Goal: Task Accomplishment & Management: Manage account settings

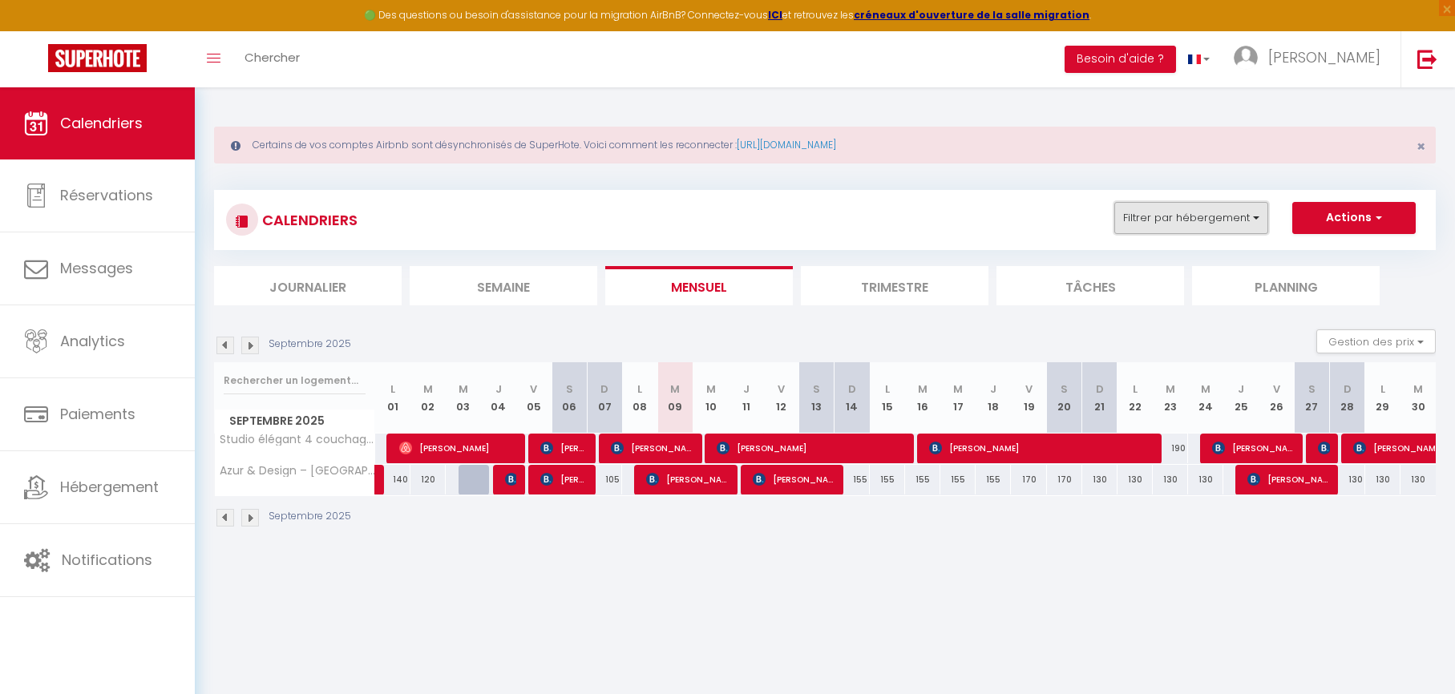
click at [1198, 212] on button "Filtrer par hébergement" at bounding box center [1191, 218] width 154 height 32
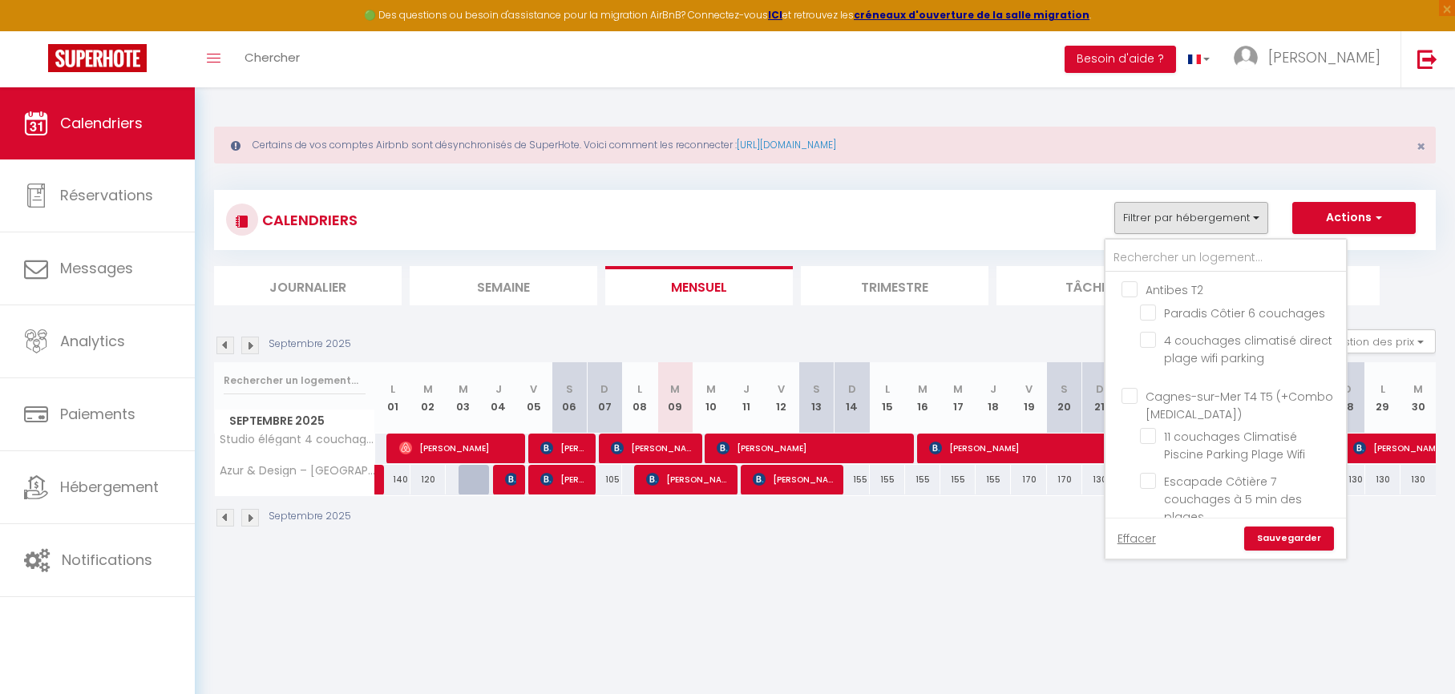
click at [1133, 289] on input "Antibes T2" at bounding box center [1241, 289] width 240 height 16
checkbox input "true"
checkbox input "false"
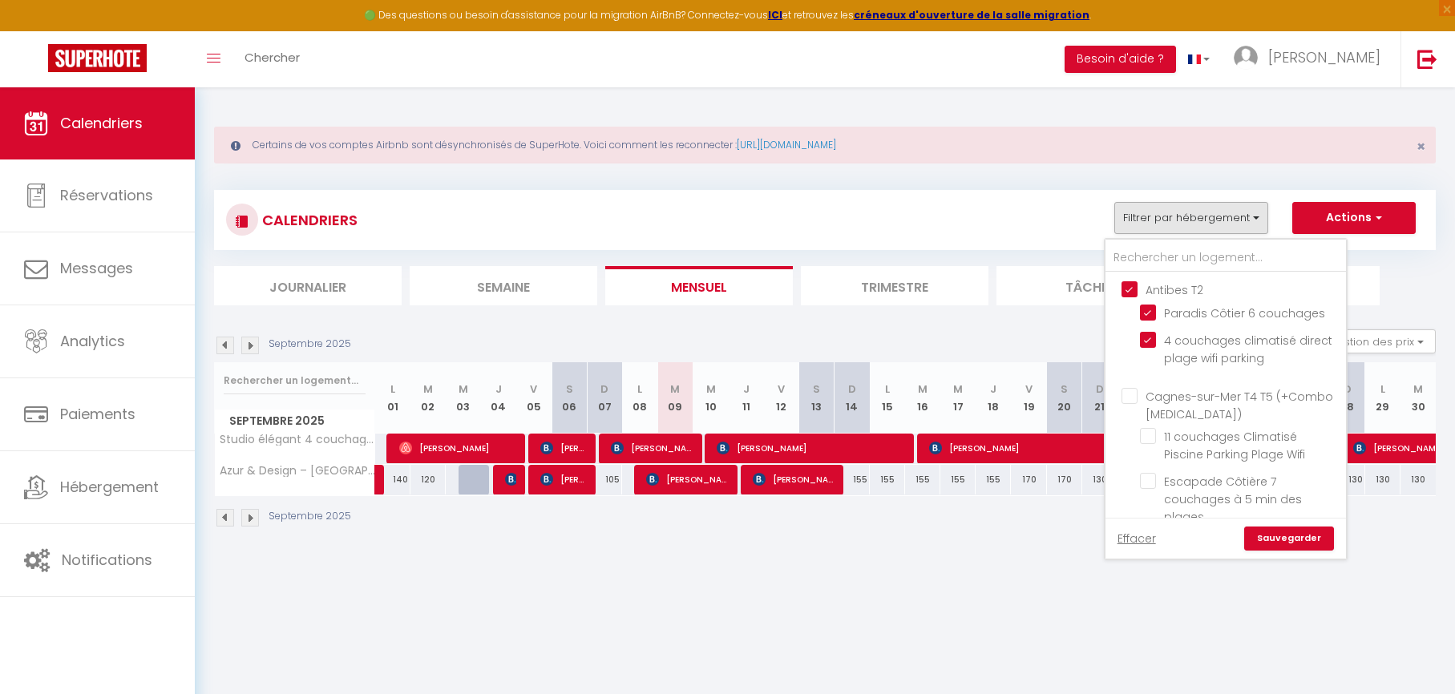
checkbox input "false"
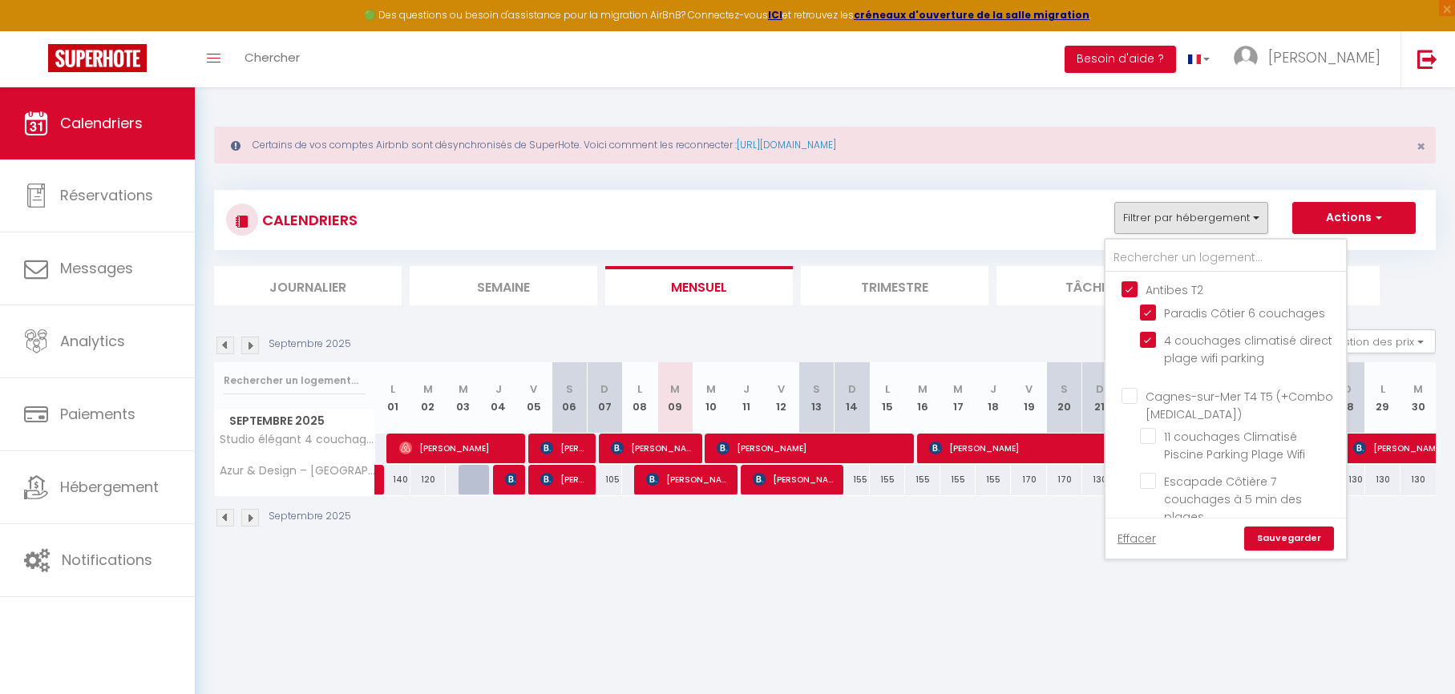
checkbox input "false"
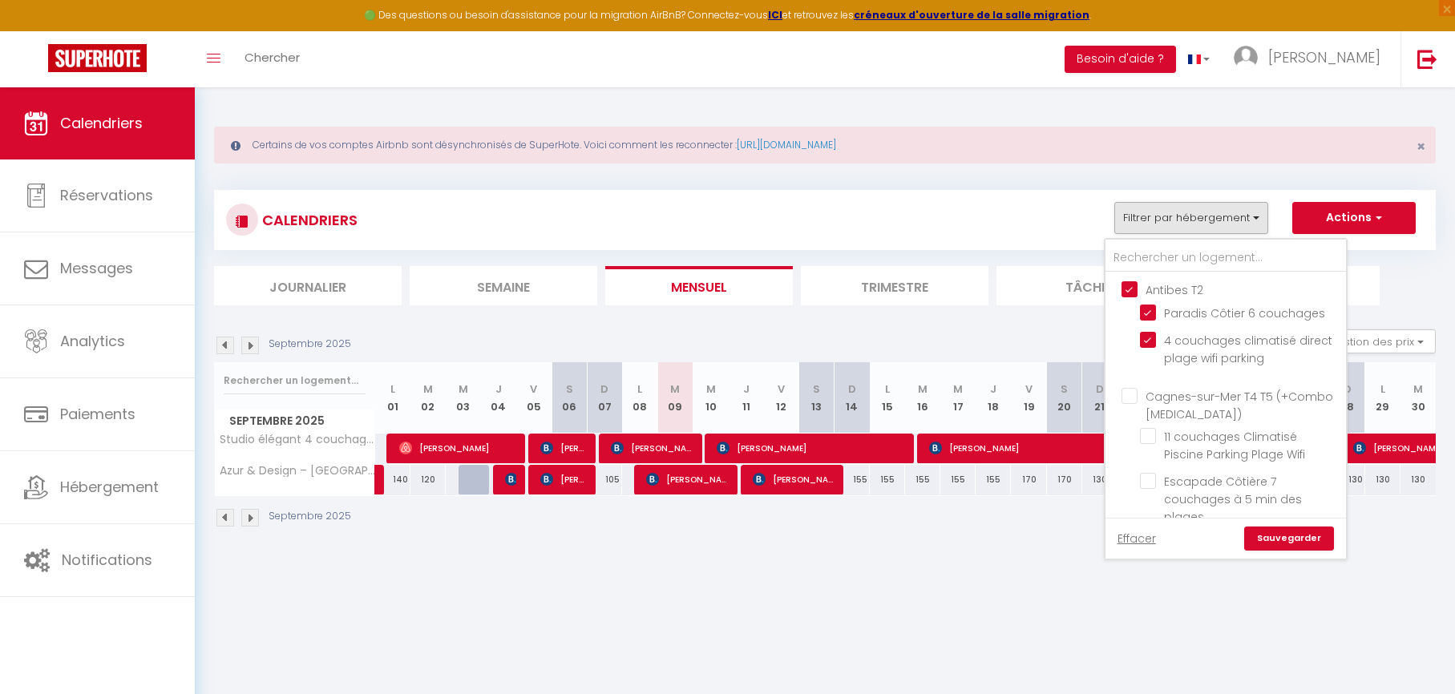
checkbox input "false"
checkbox input "true"
click at [1130, 397] on input "Cagnes-sur-Mer T4 T5 (+Combo [MEDICAL_DATA])" at bounding box center [1241, 396] width 240 height 16
checkbox input "true"
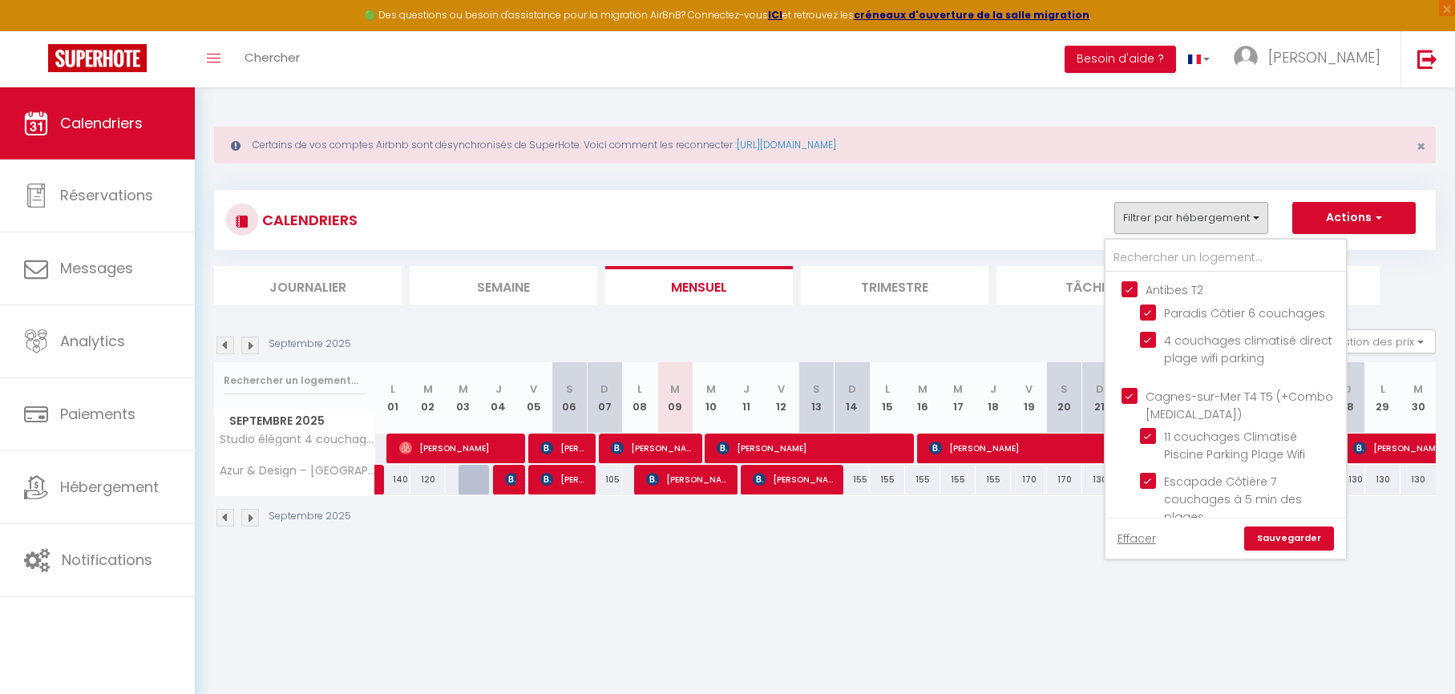
checkbox input "true"
checkbox input "false"
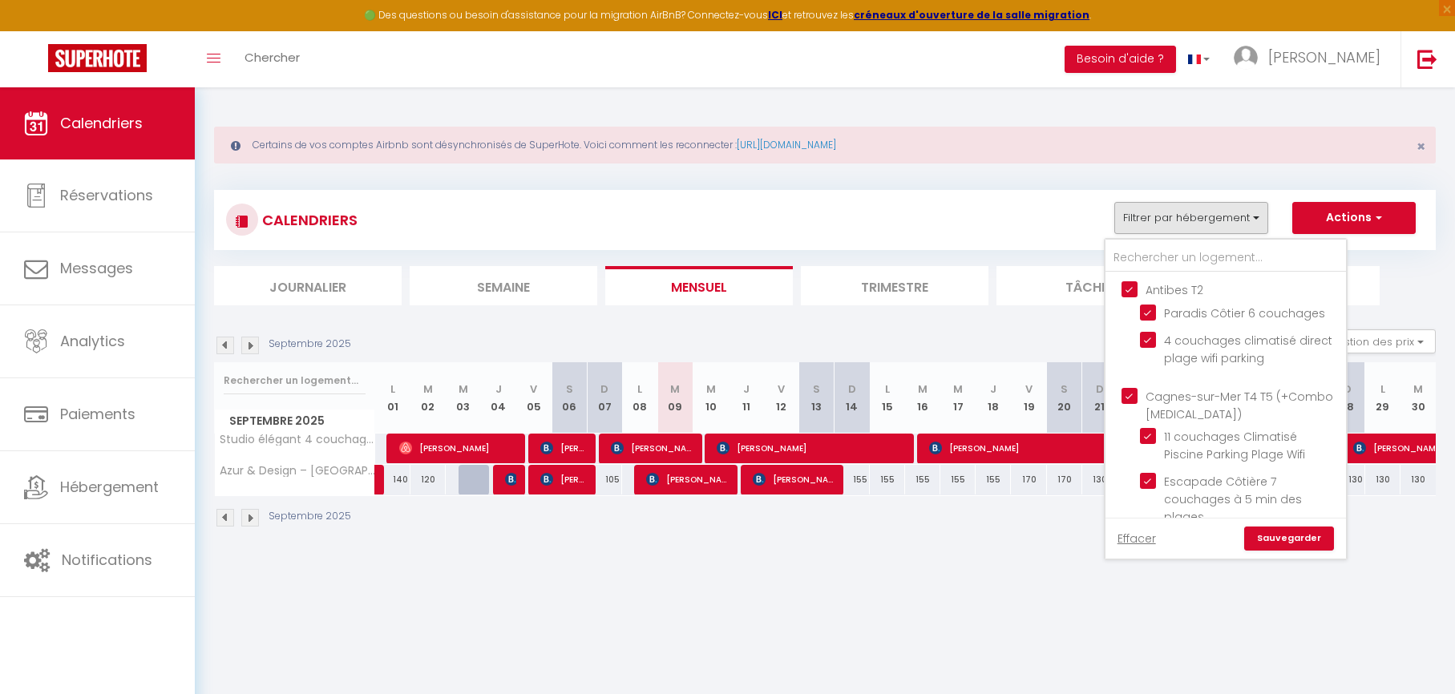
checkbox input "false"
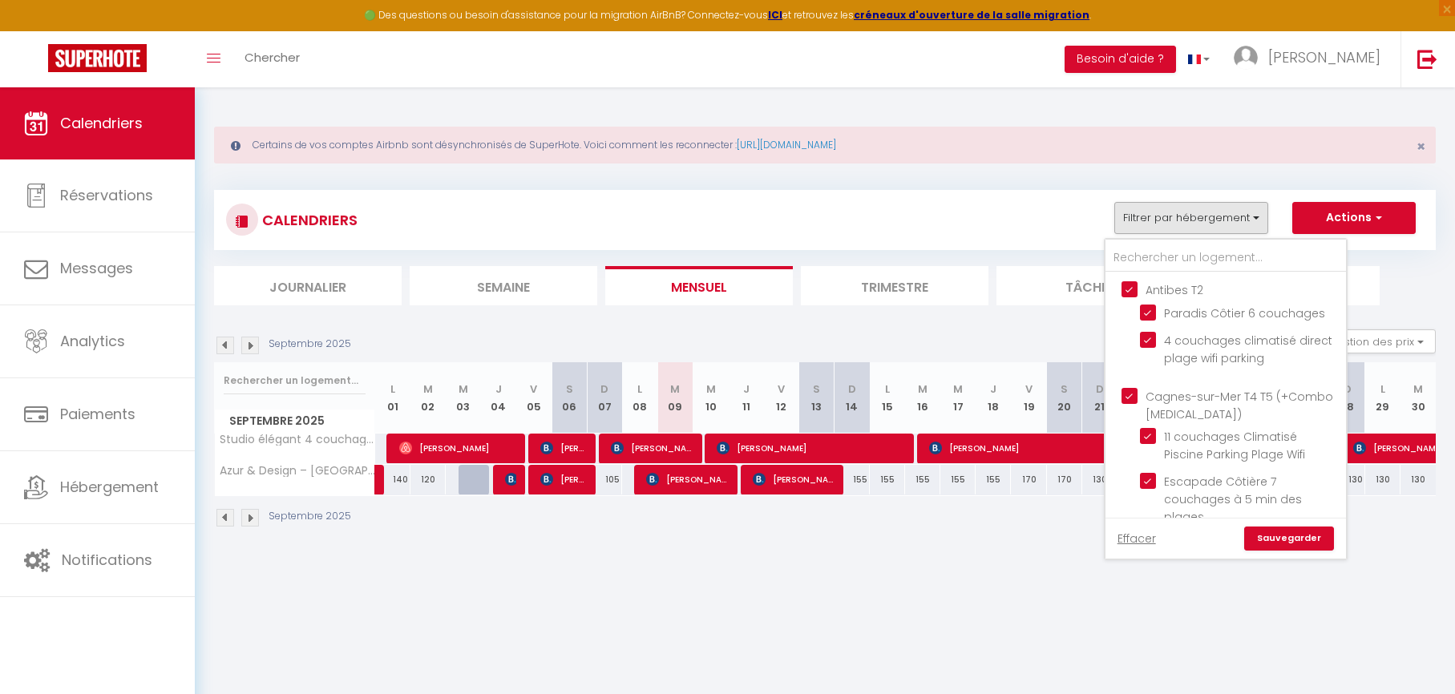
checkbox input "false"
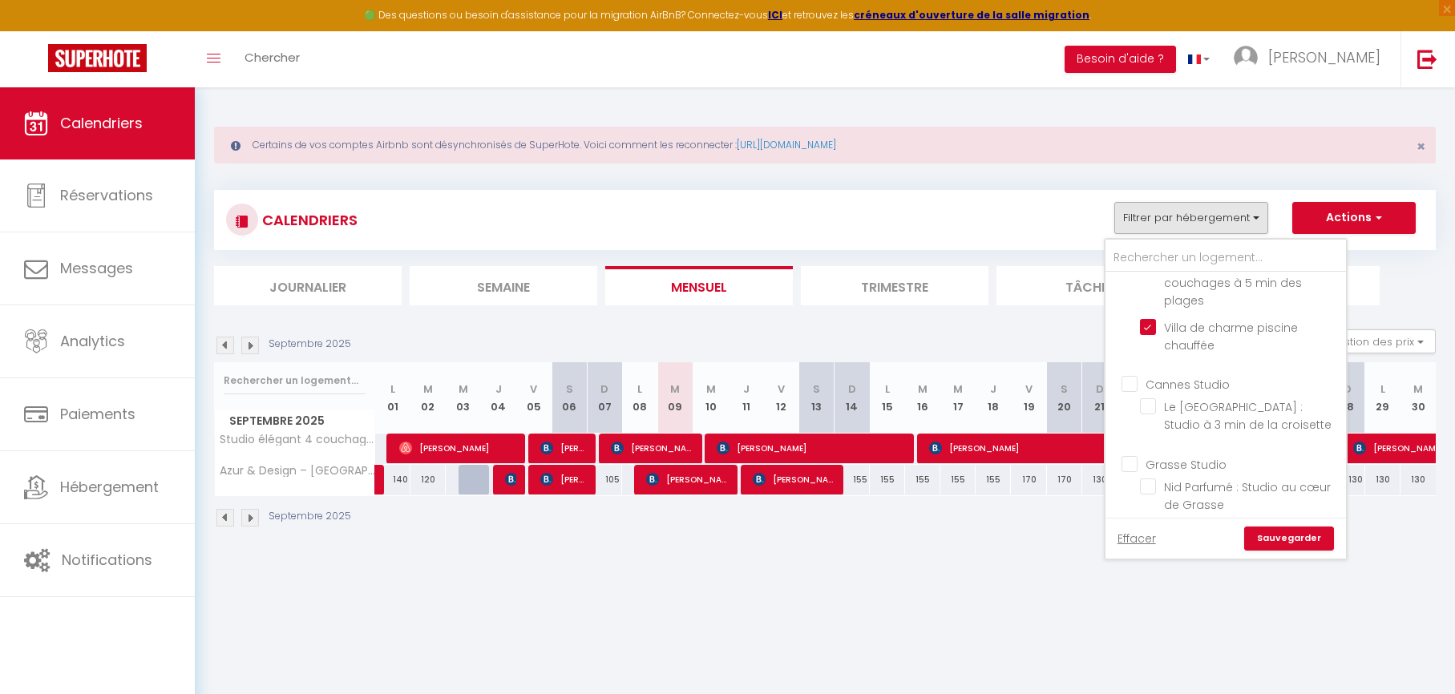
scroll to position [244, 0]
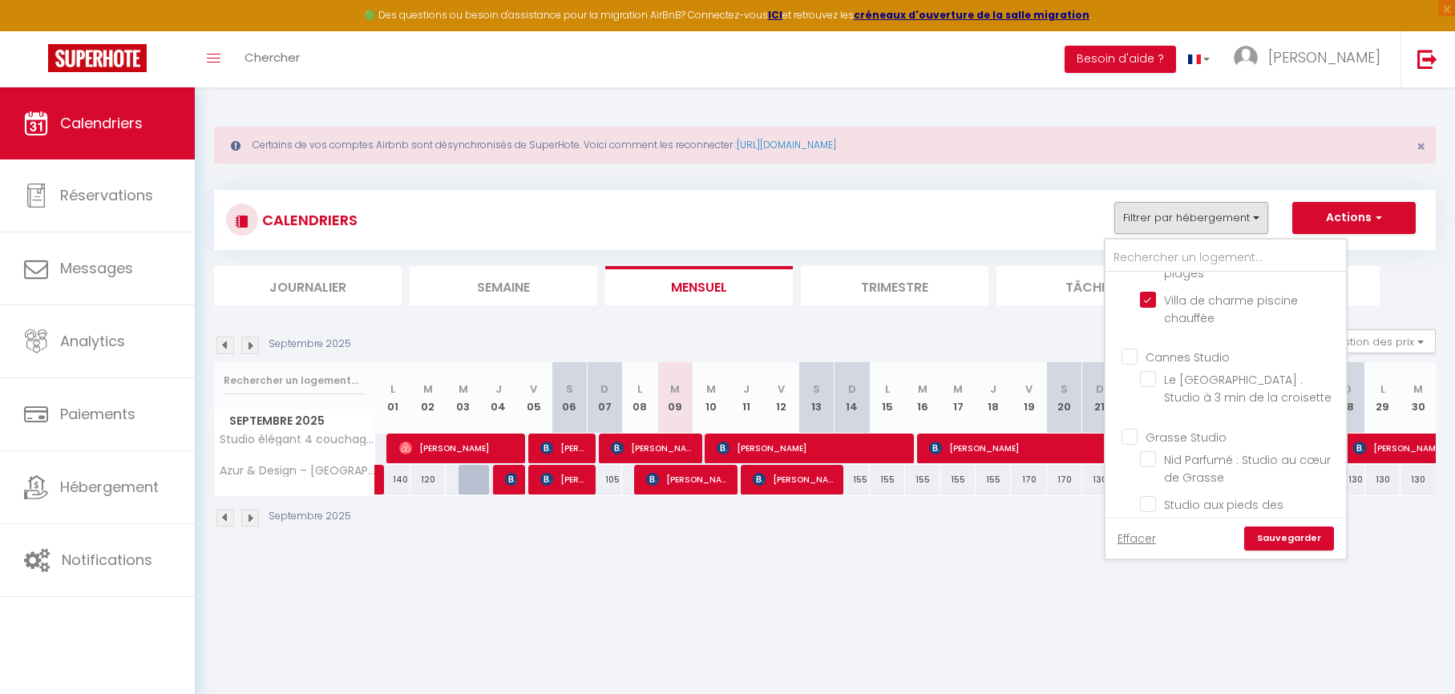
click at [1131, 359] on input "Cannes Studio" at bounding box center [1241, 356] width 240 height 16
checkbox input "true"
checkbox input "false"
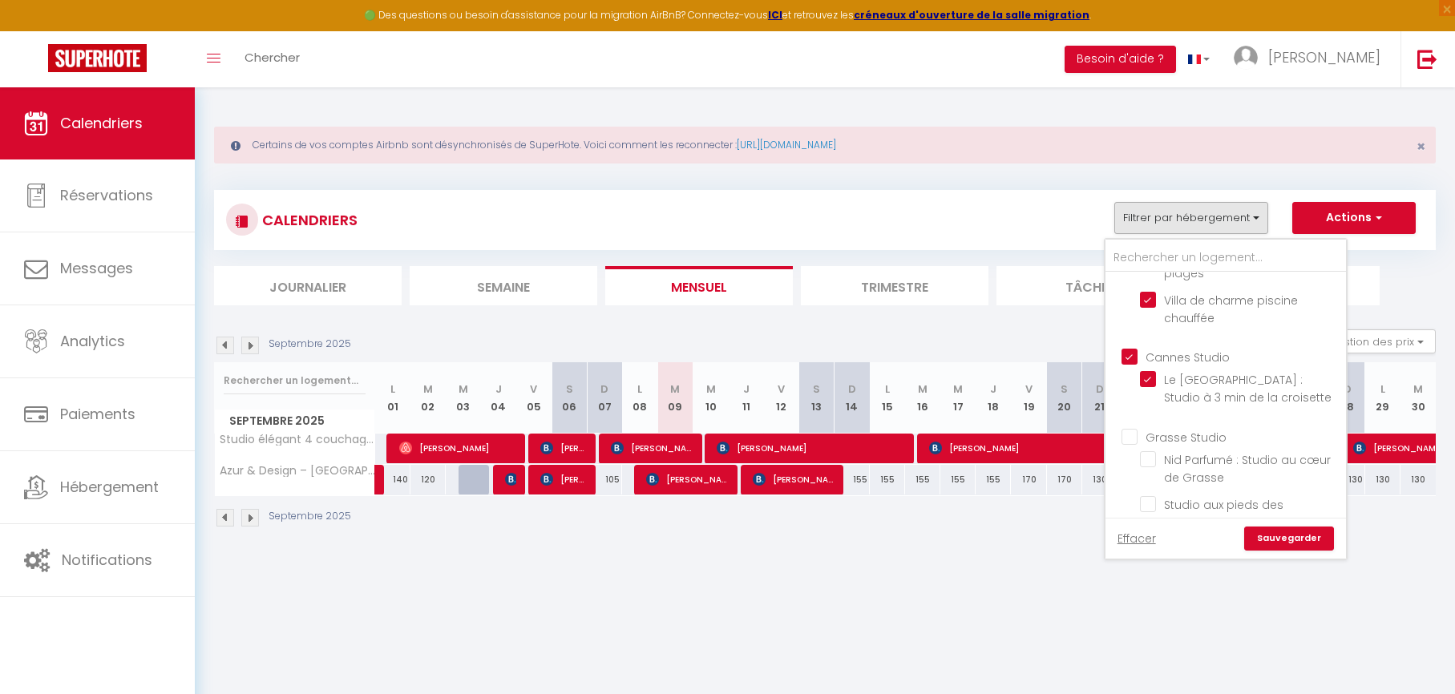
checkbox input "false"
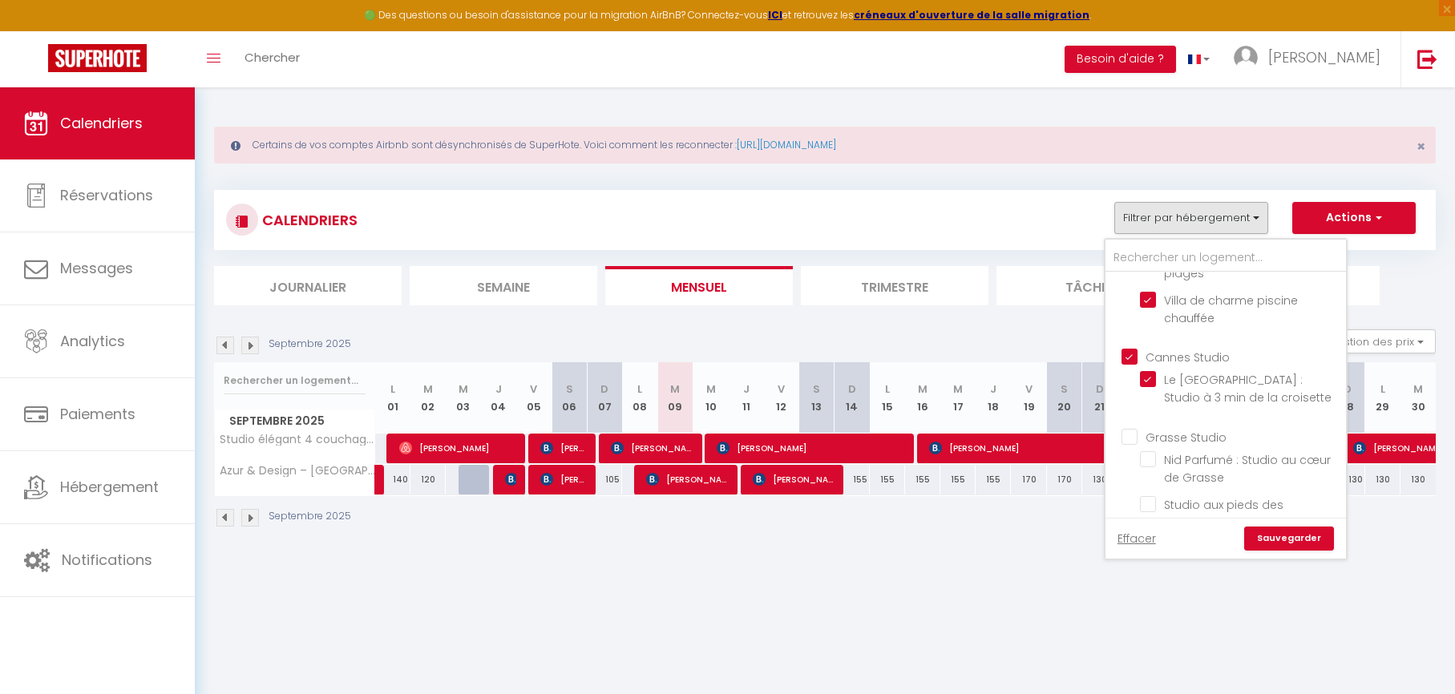
checkbox input "false"
drag, startPoint x: 1130, startPoint y: 436, endPoint x: 1142, endPoint y: 438, distance: 12.1
click at [1131, 436] on input "Grasse Studio" at bounding box center [1241, 435] width 240 height 16
checkbox input "true"
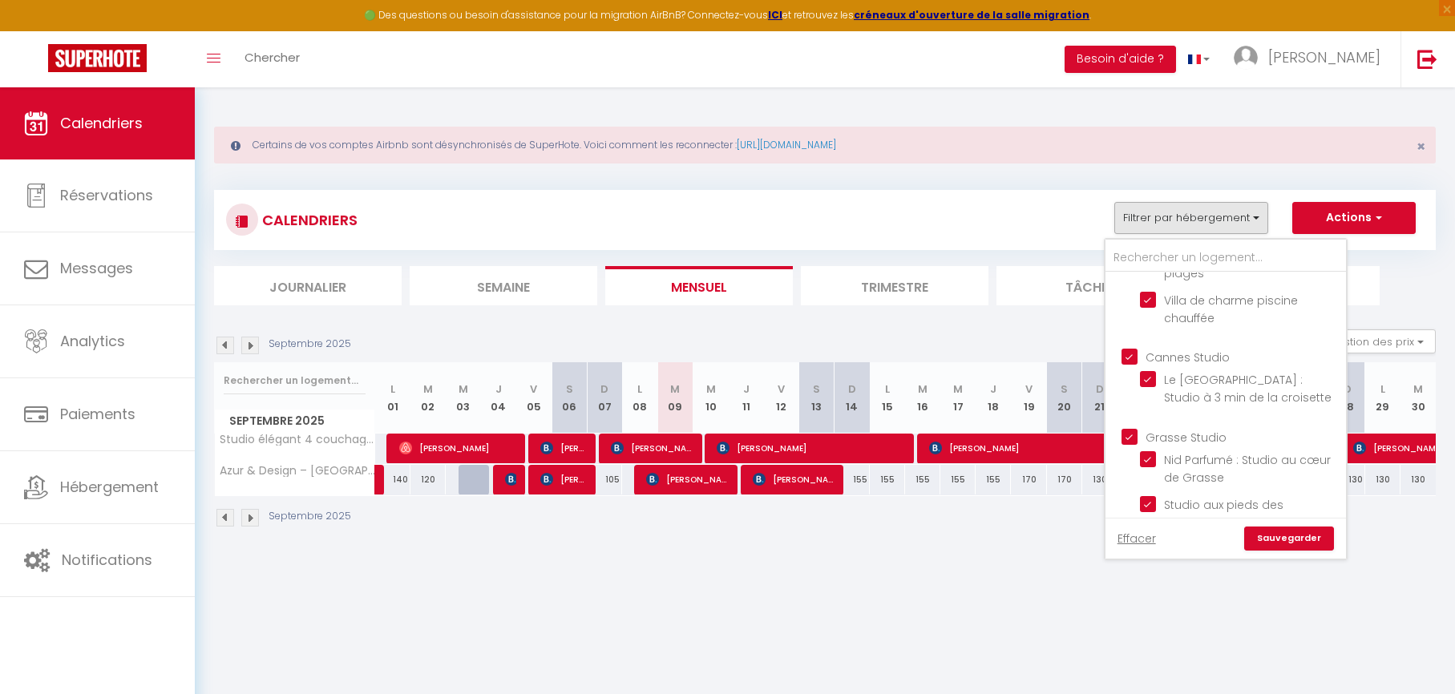
checkbox input "true"
checkbox input "false"
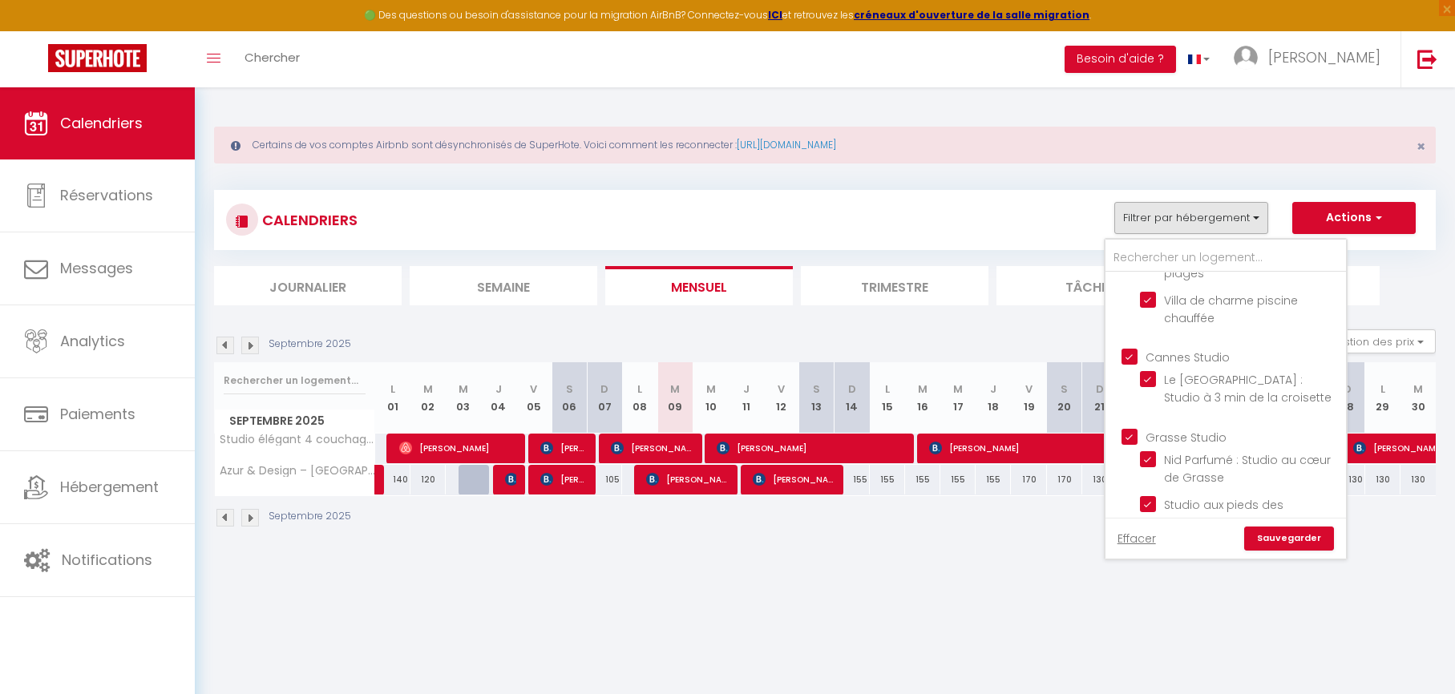
checkbox input "false"
click at [1133, 338] on input "Grasse T2" at bounding box center [1241, 339] width 240 height 16
checkbox input "true"
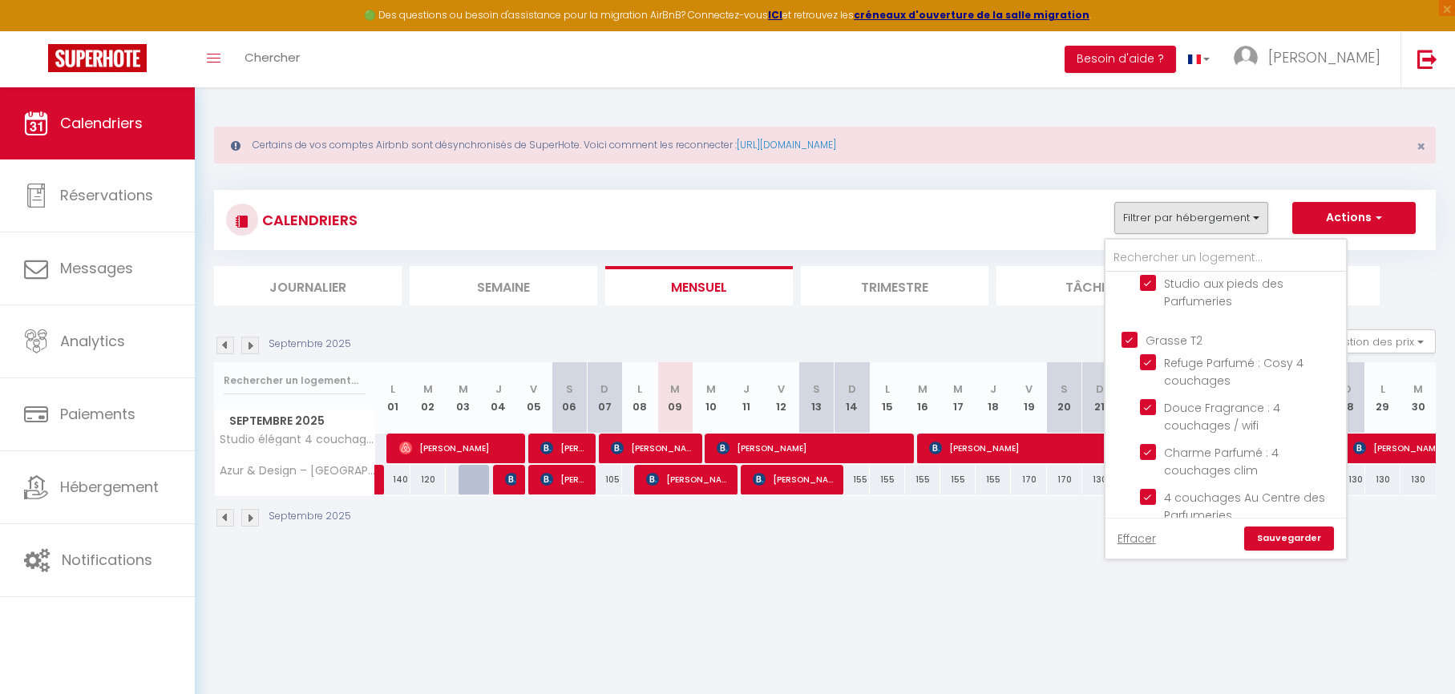
checkbox input "true"
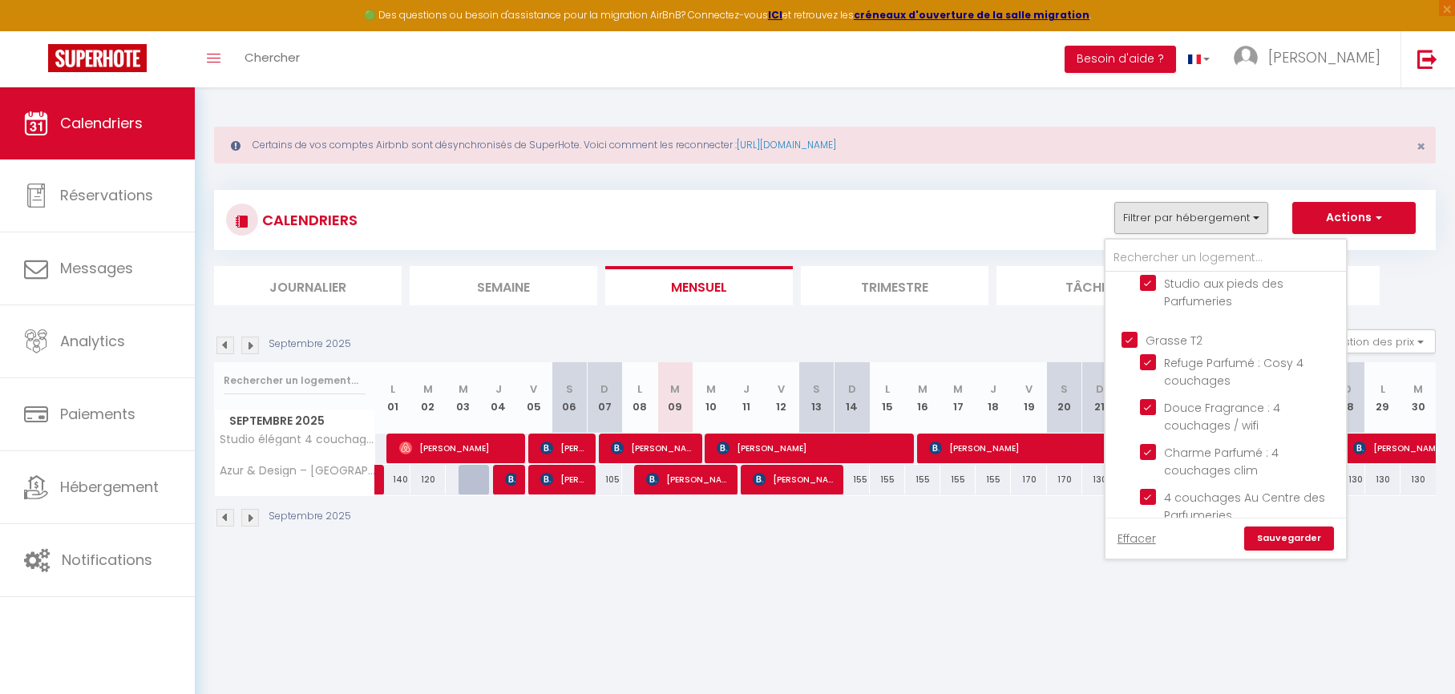
checkbox input "false"
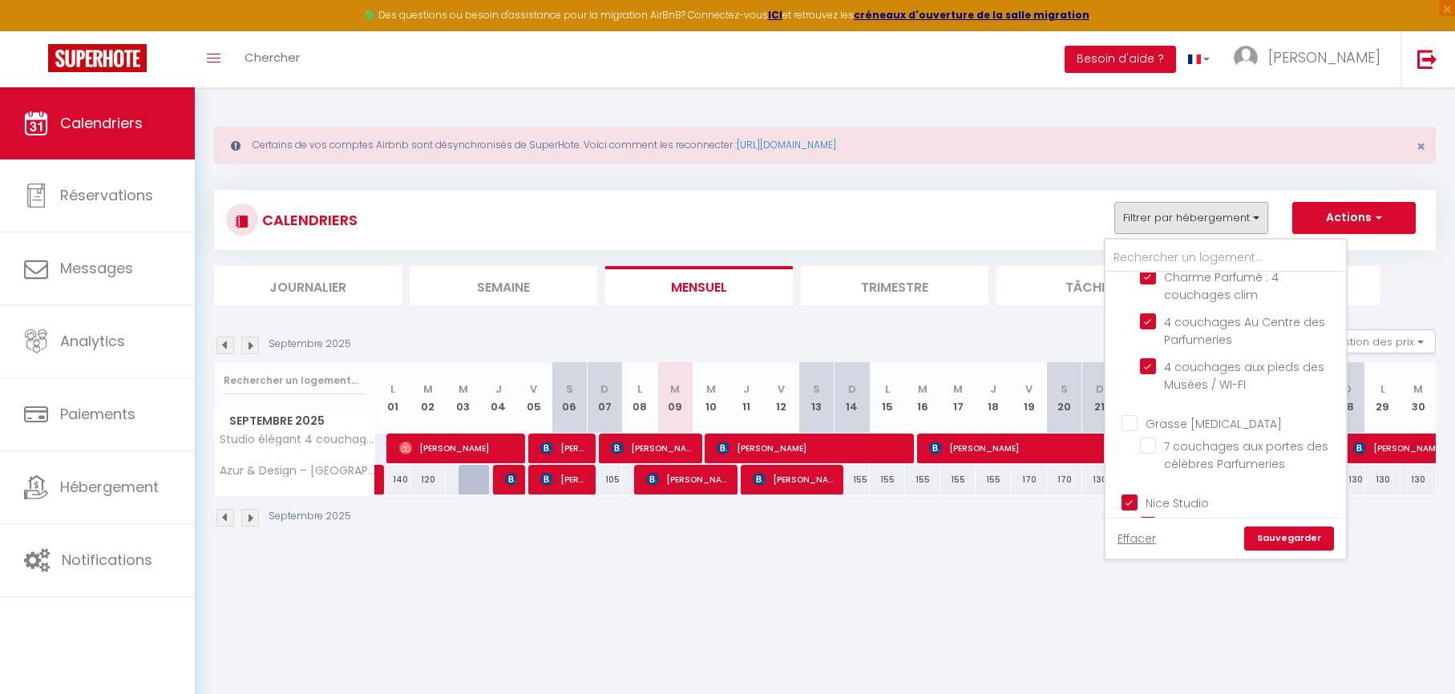
scroll to position [733, 0]
click at [1128, 327] on input "Grasse [MEDICAL_DATA]" at bounding box center [1241, 330] width 240 height 16
checkbox input "true"
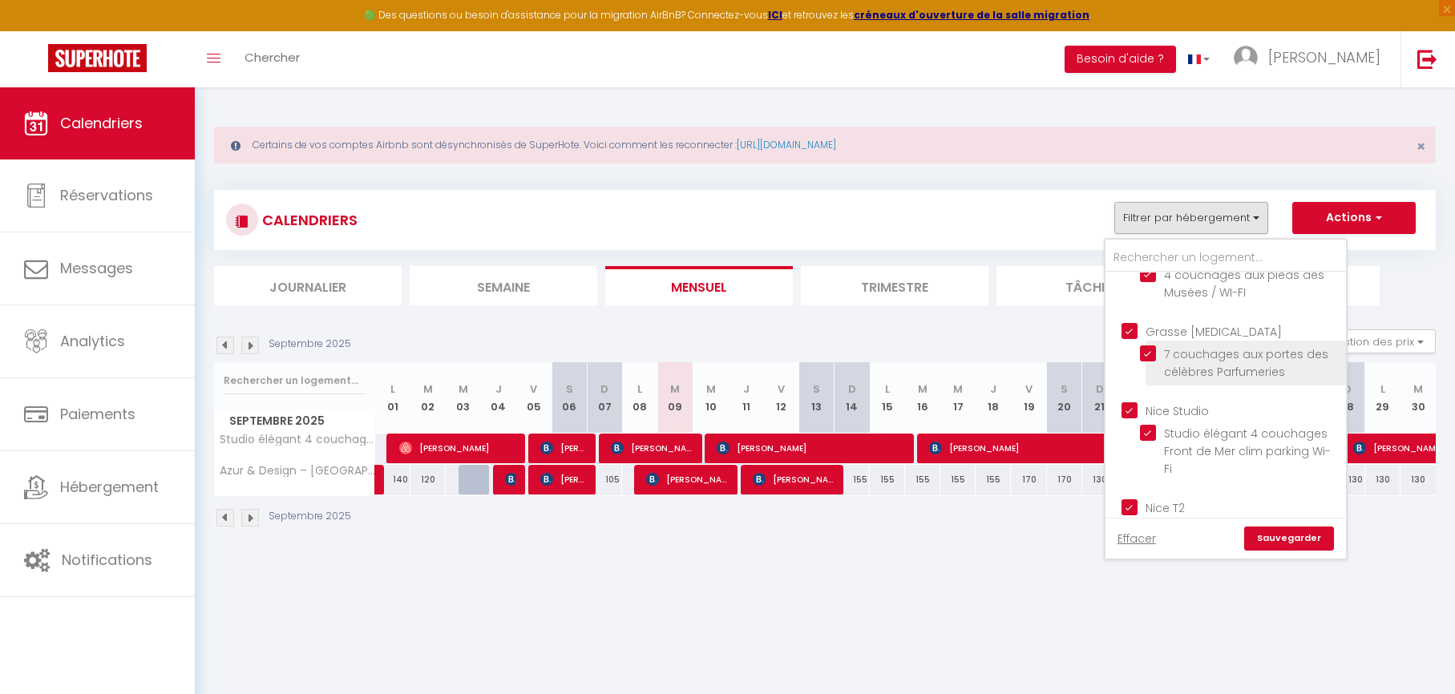
checkbox input "true"
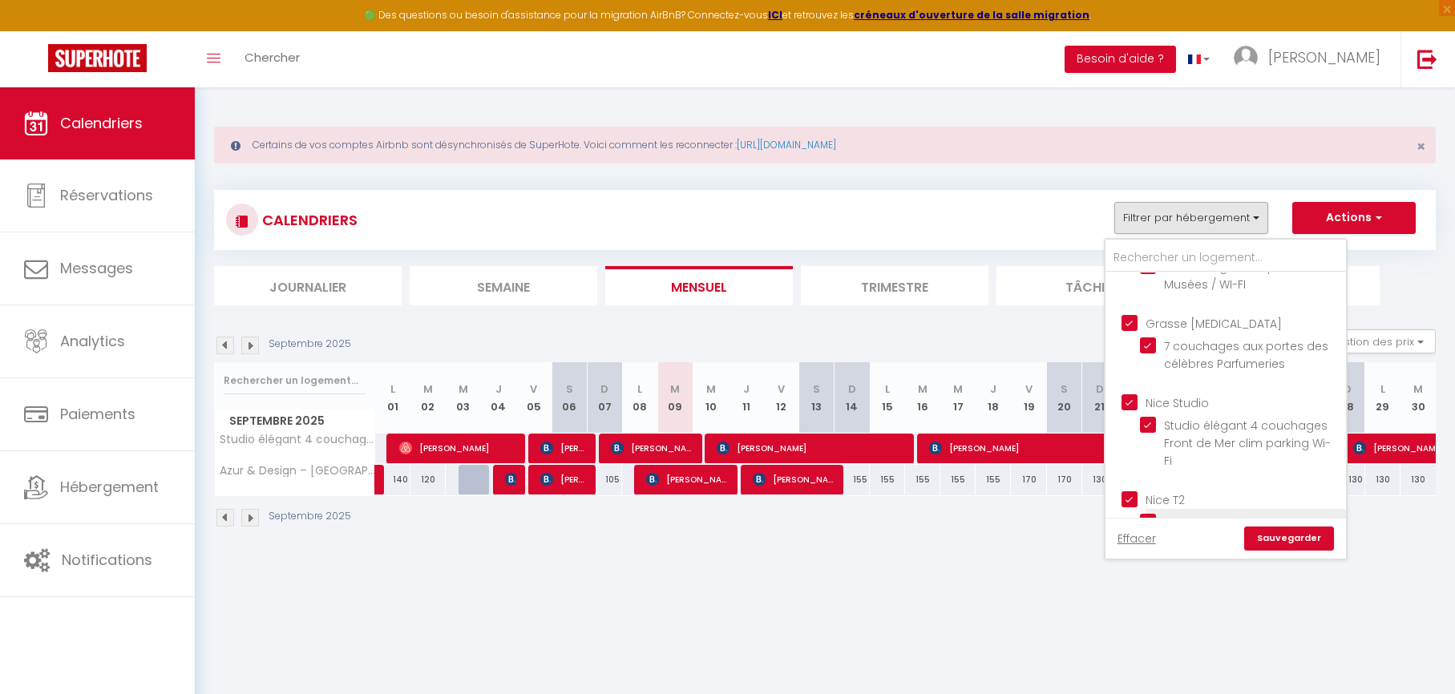
scroll to position [785, 0]
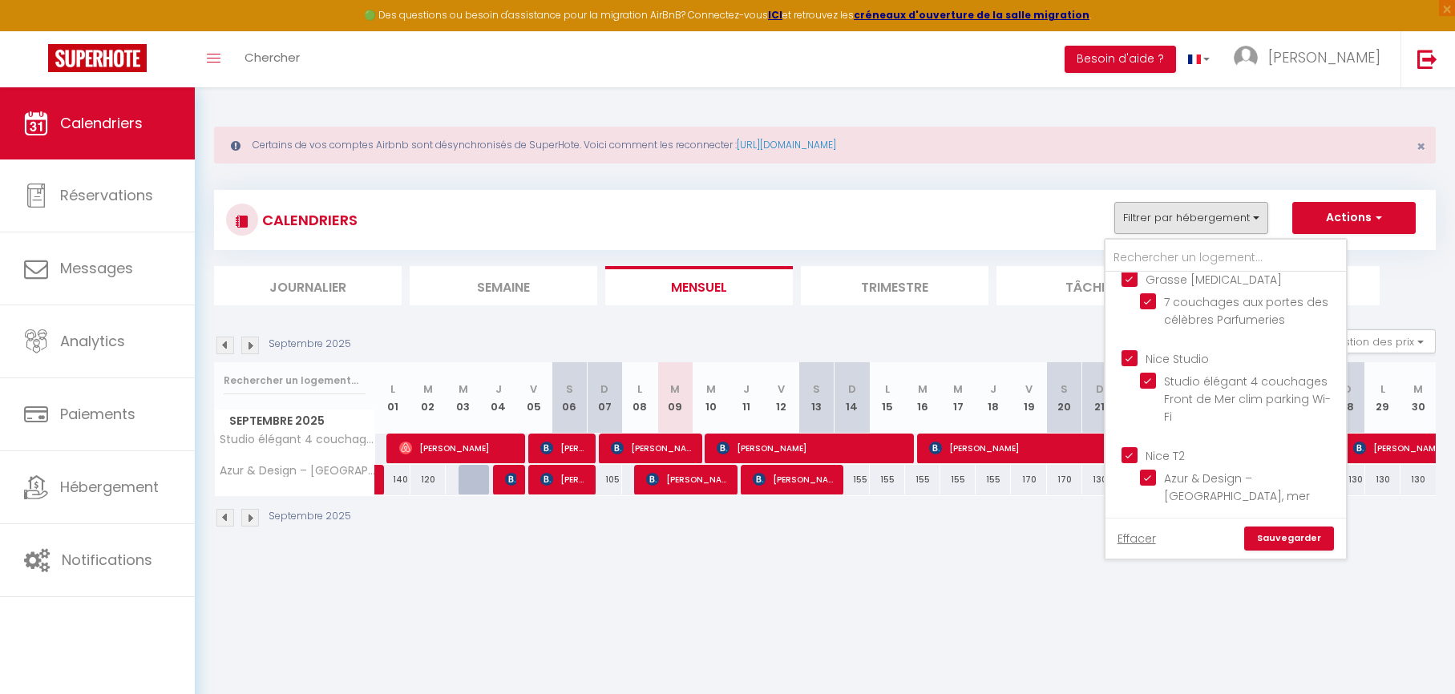
click at [1288, 543] on link "Sauvegarder" at bounding box center [1289, 539] width 90 height 24
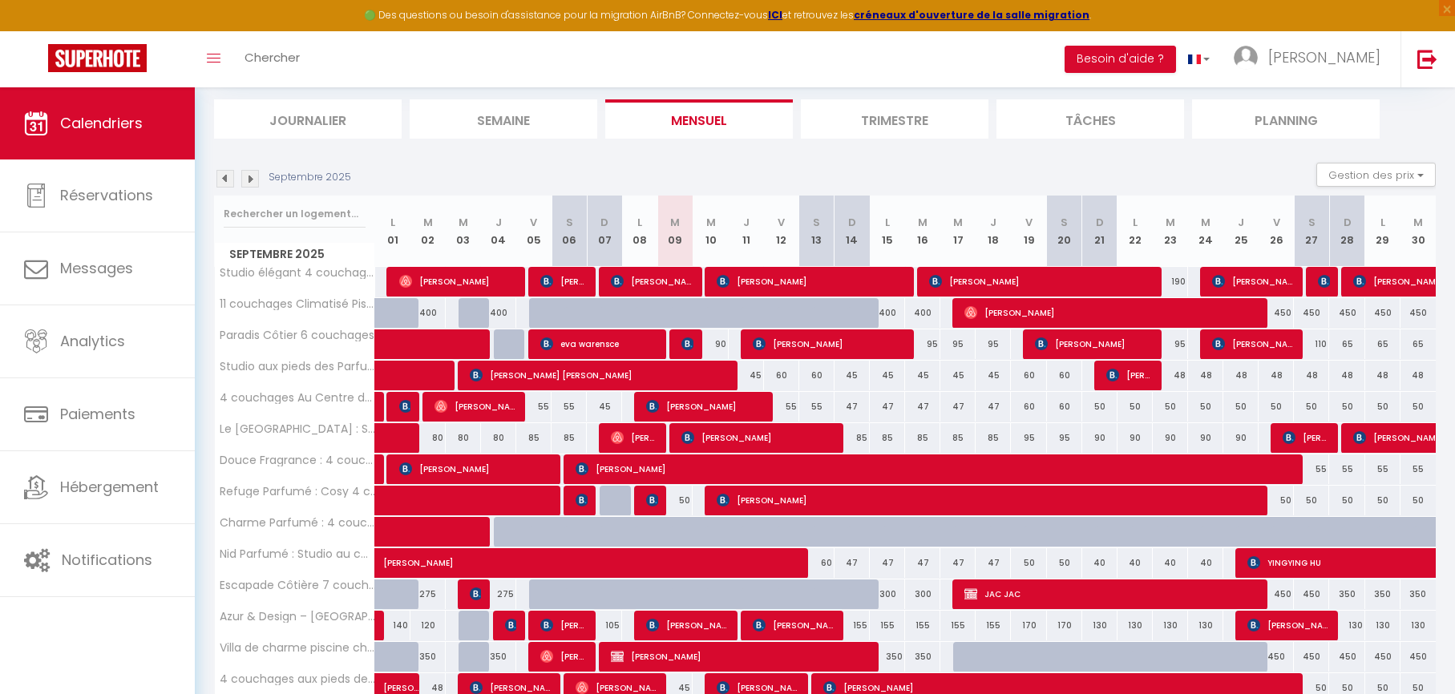
scroll to position [227, 0]
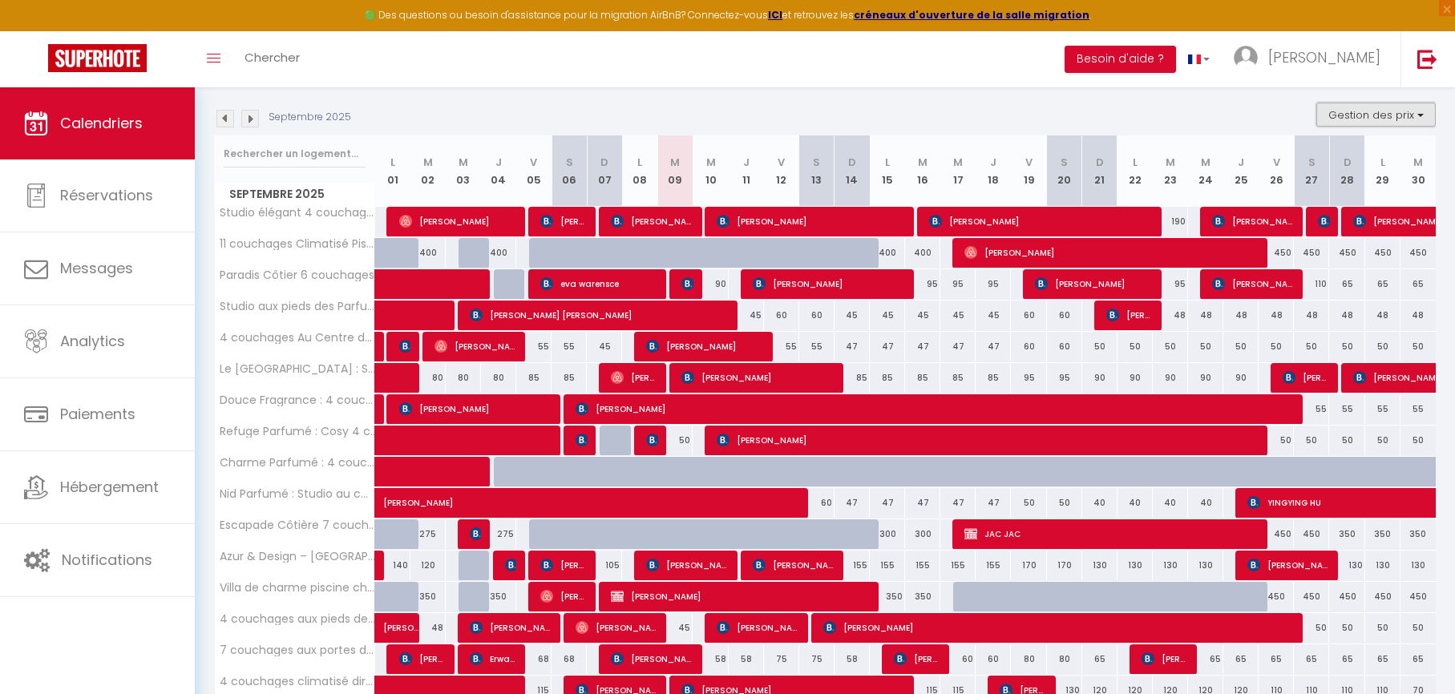
click at [1391, 111] on button "Gestion des prix" at bounding box center [1375, 115] width 119 height 24
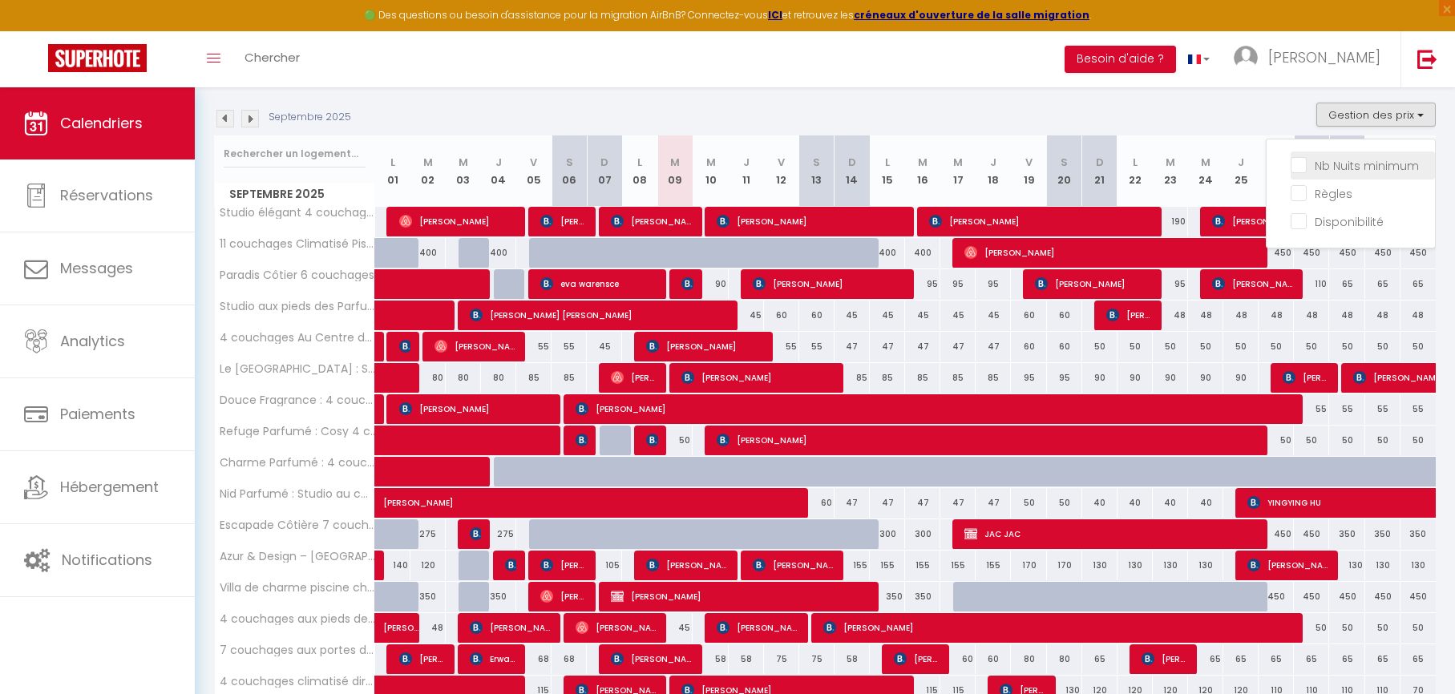
click at [1362, 159] on input "Nb Nuits minimum" at bounding box center [1363, 164] width 144 height 16
checkbox input "true"
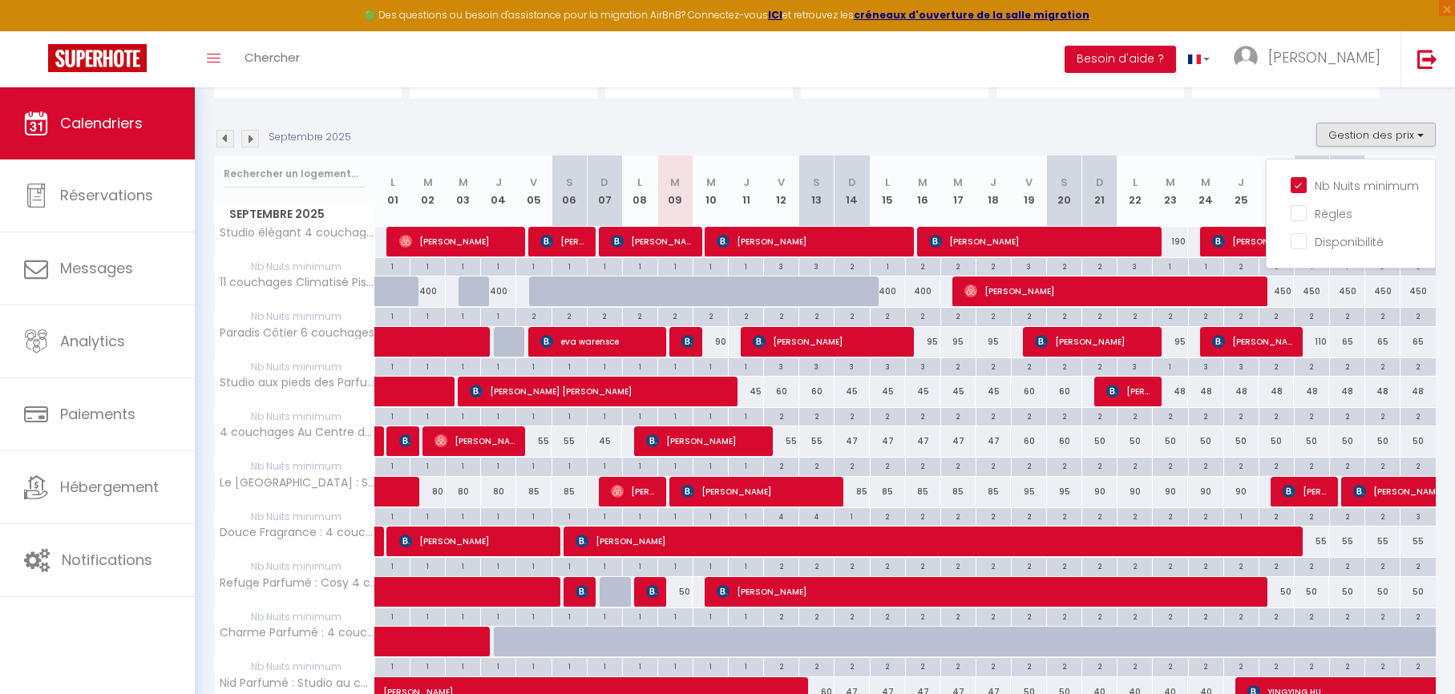
scroll to position [205, 0]
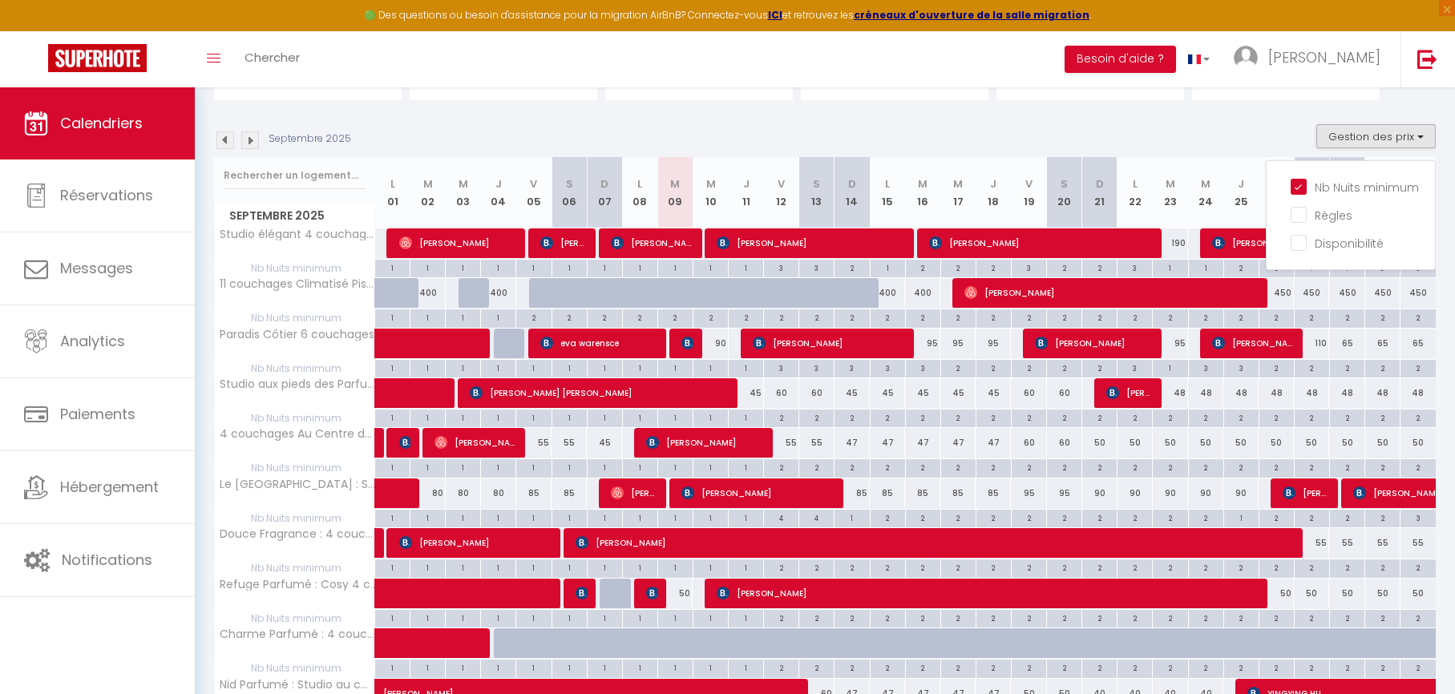
click at [717, 342] on div "90" at bounding box center [710, 344] width 35 height 30
type input "90"
type input "Mer 10 Septembre 2025"
type input "Jeu 11 Septembre 2025"
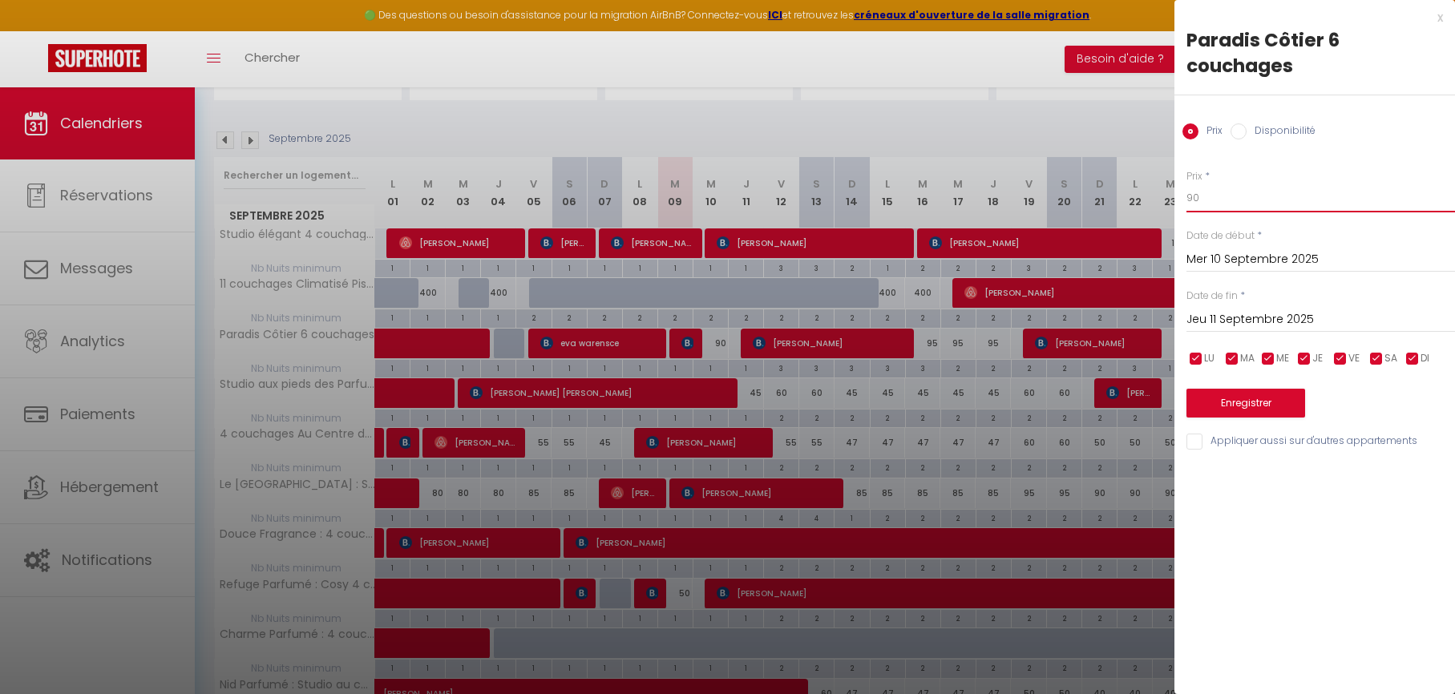
drag, startPoint x: 1250, startPoint y: 197, endPoint x: 1201, endPoint y: 198, distance: 48.9
click at [1198, 196] on input "90" at bounding box center [1320, 198] width 269 height 29
click at [1214, 200] on input "90" at bounding box center [1320, 198] width 269 height 29
type input "85"
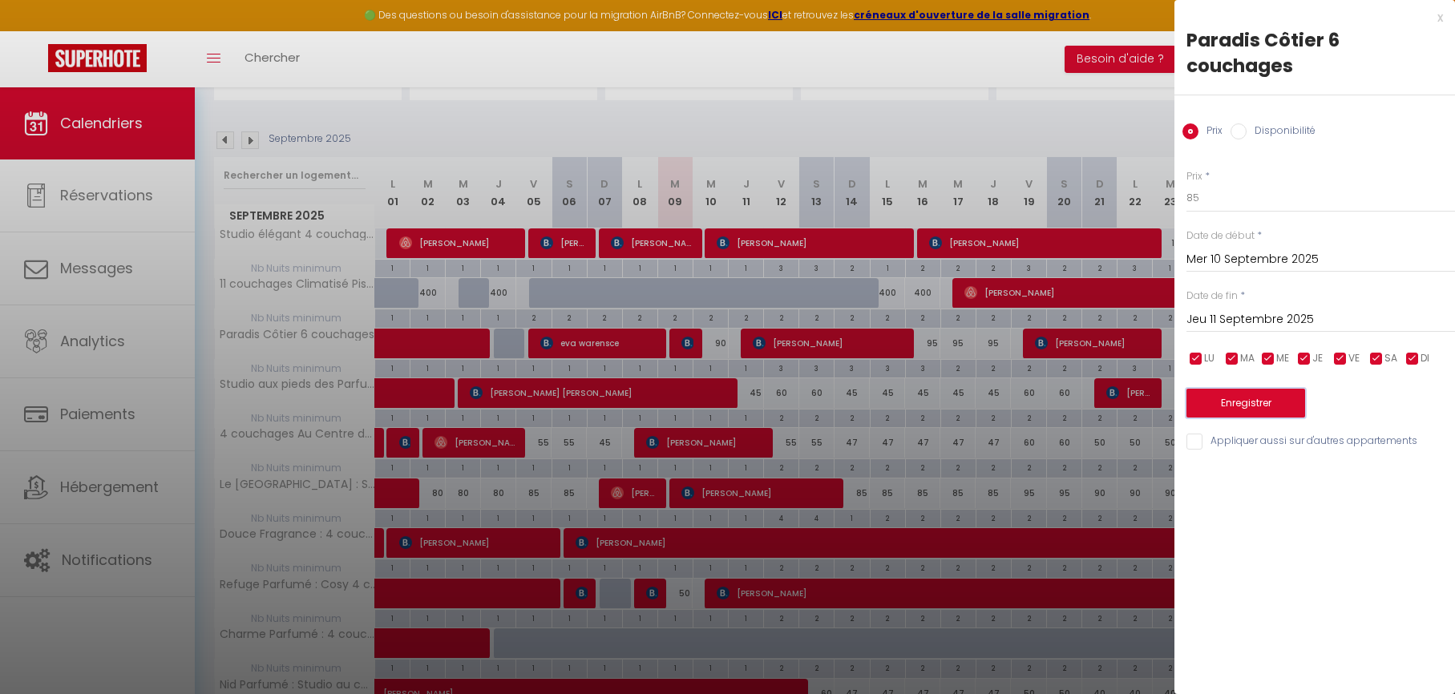
click at [1242, 398] on button "Enregistrer" at bounding box center [1245, 403] width 119 height 29
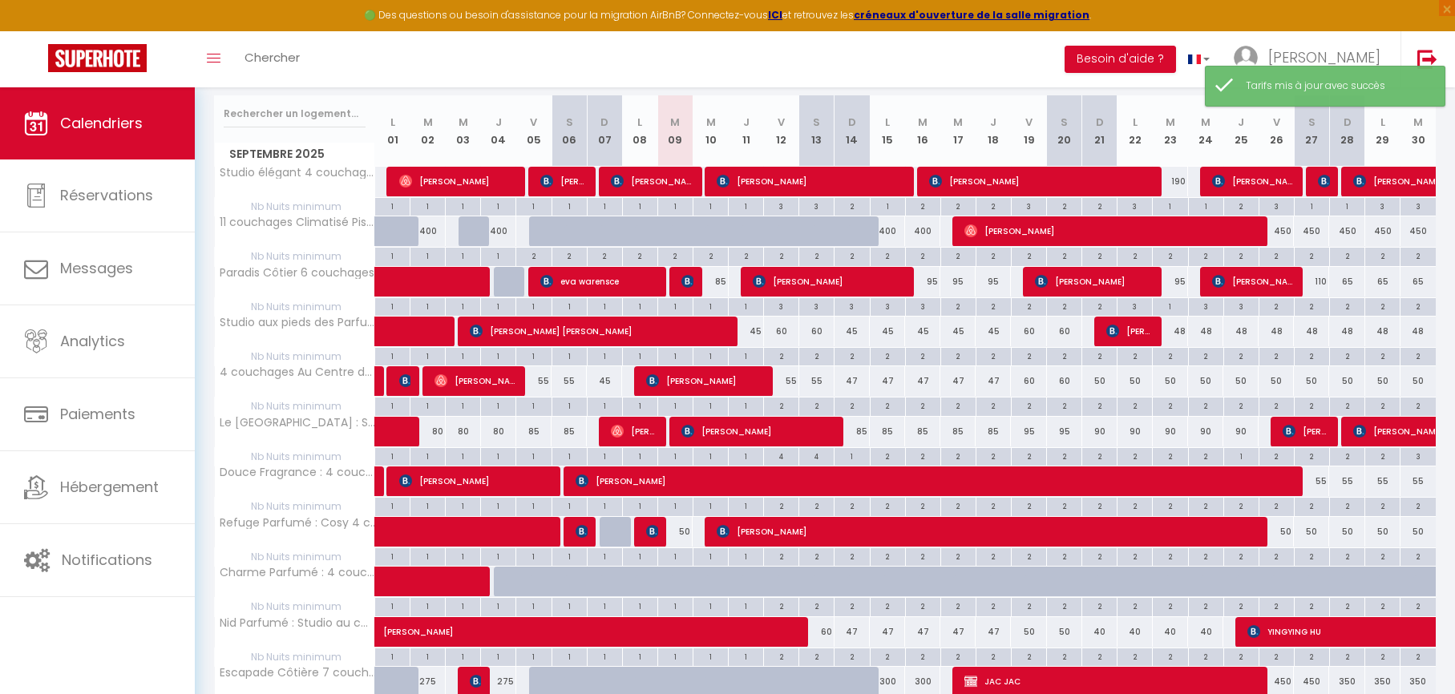
scroll to position [261, 0]
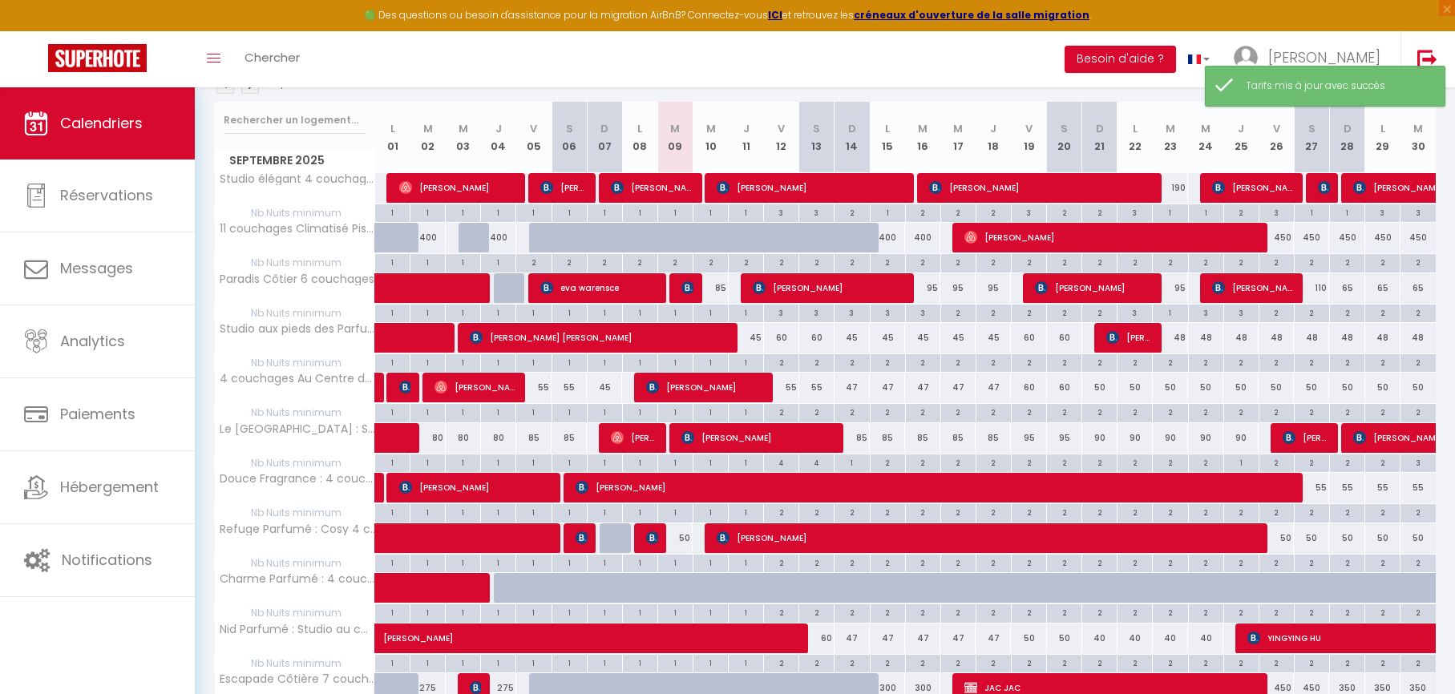
click at [617, 541] on div at bounding box center [617, 538] width 35 height 30
type input "50"
type input "Dim 07 Septembre 2025"
type input "Lun 08 Septembre 2025"
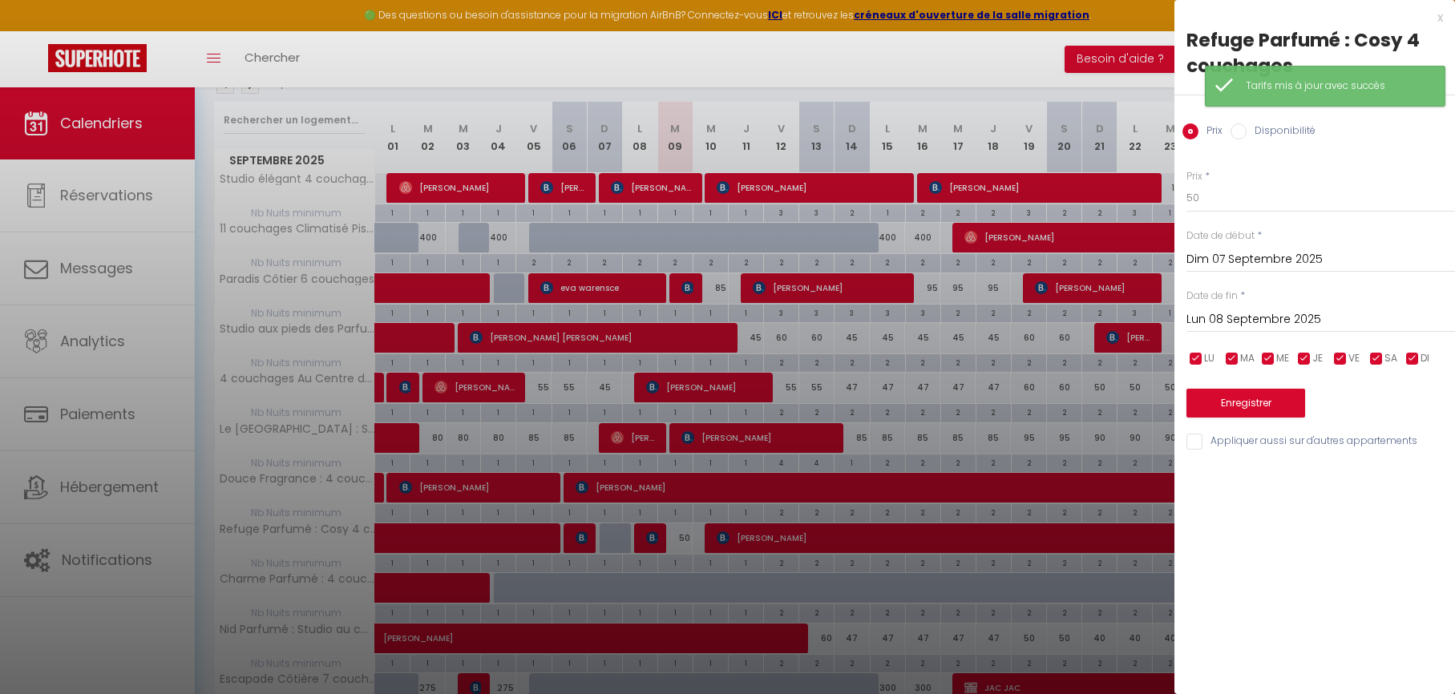
click at [617, 541] on div at bounding box center [727, 347] width 1455 height 694
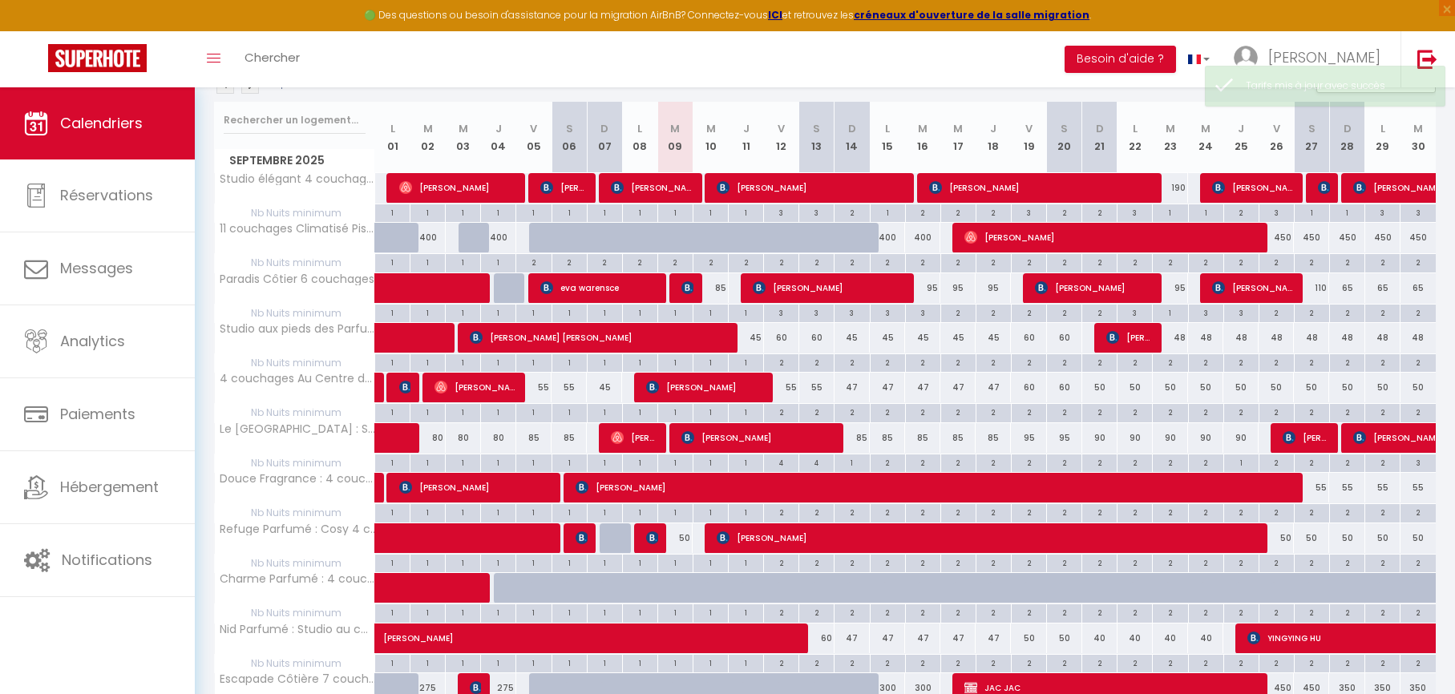
click at [685, 537] on div "50" at bounding box center [674, 538] width 35 height 30
type input "50"
type input "[DATE] Septembre 2025"
type input "Mer 10 Septembre 2025"
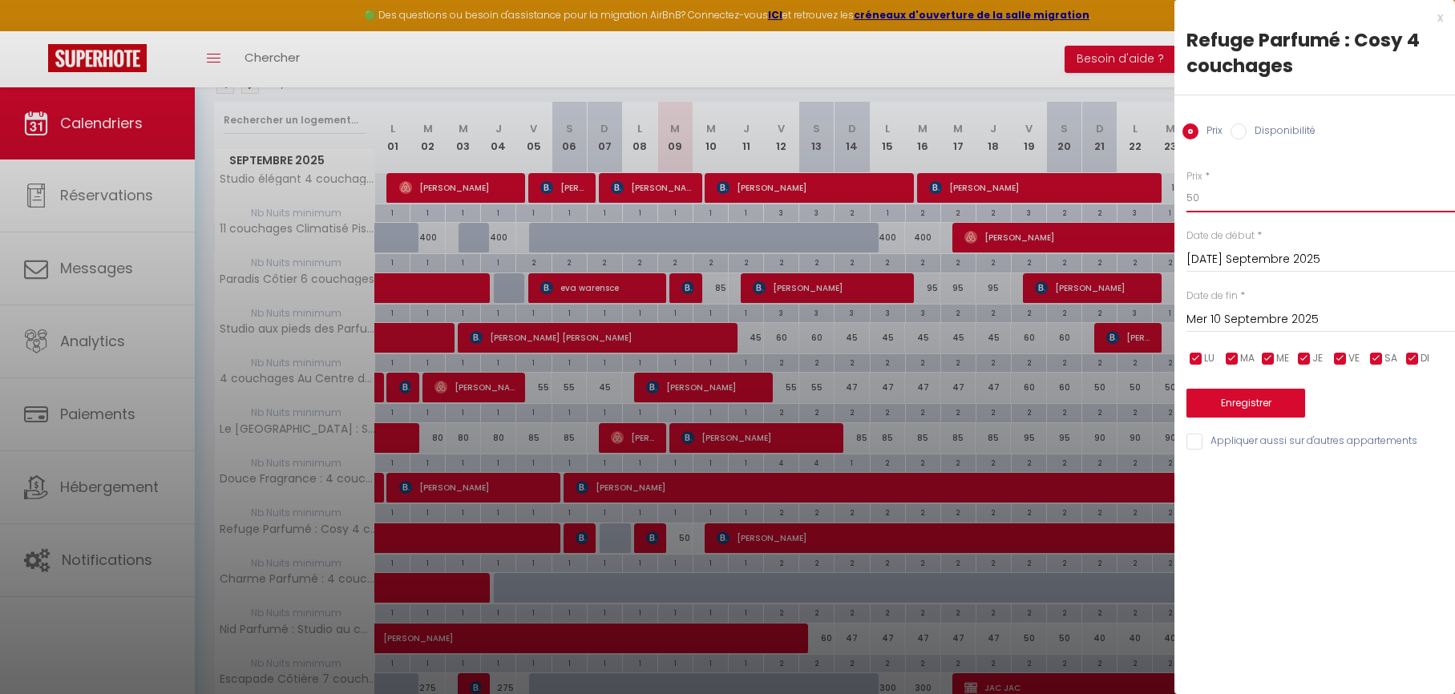
click at [1214, 204] on input "50" at bounding box center [1320, 198] width 269 height 29
type input "47"
click at [1224, 401] on button "Enregistrer" at bounding box center [1245, 403] width 119 height 29
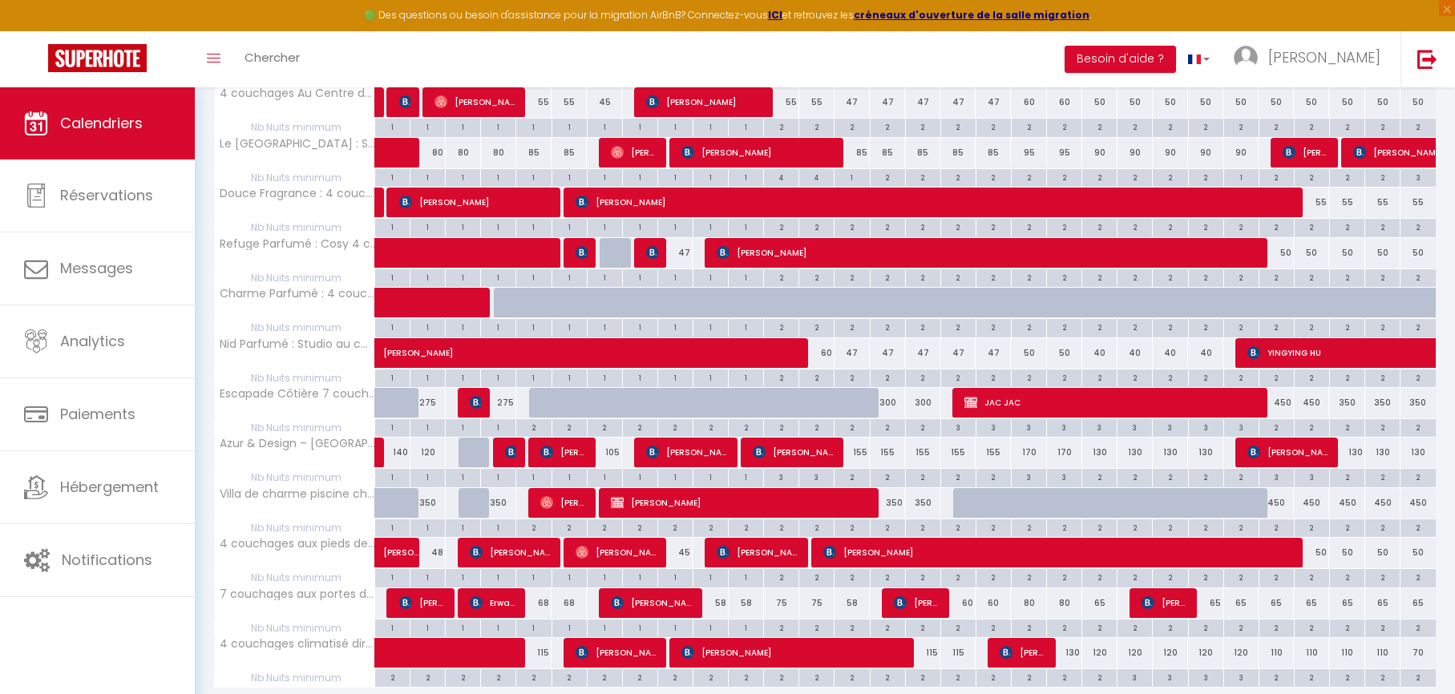
scroll to position [551, 0]
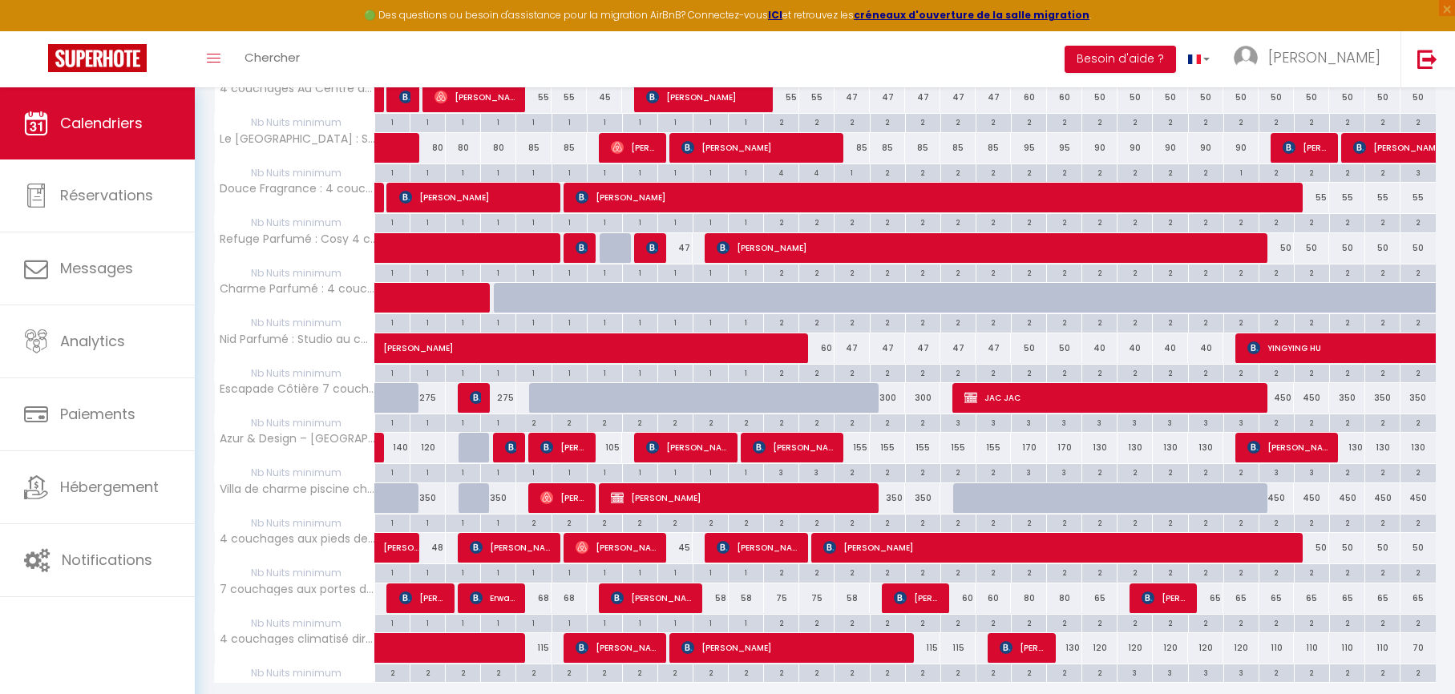
click at [685, 547] on div "45" at bounding box center [674, 548] width 35 height 30
type input "45"
type input "[DATE] Septembre 2025"
type input "Mer 10 Septembre 2025"
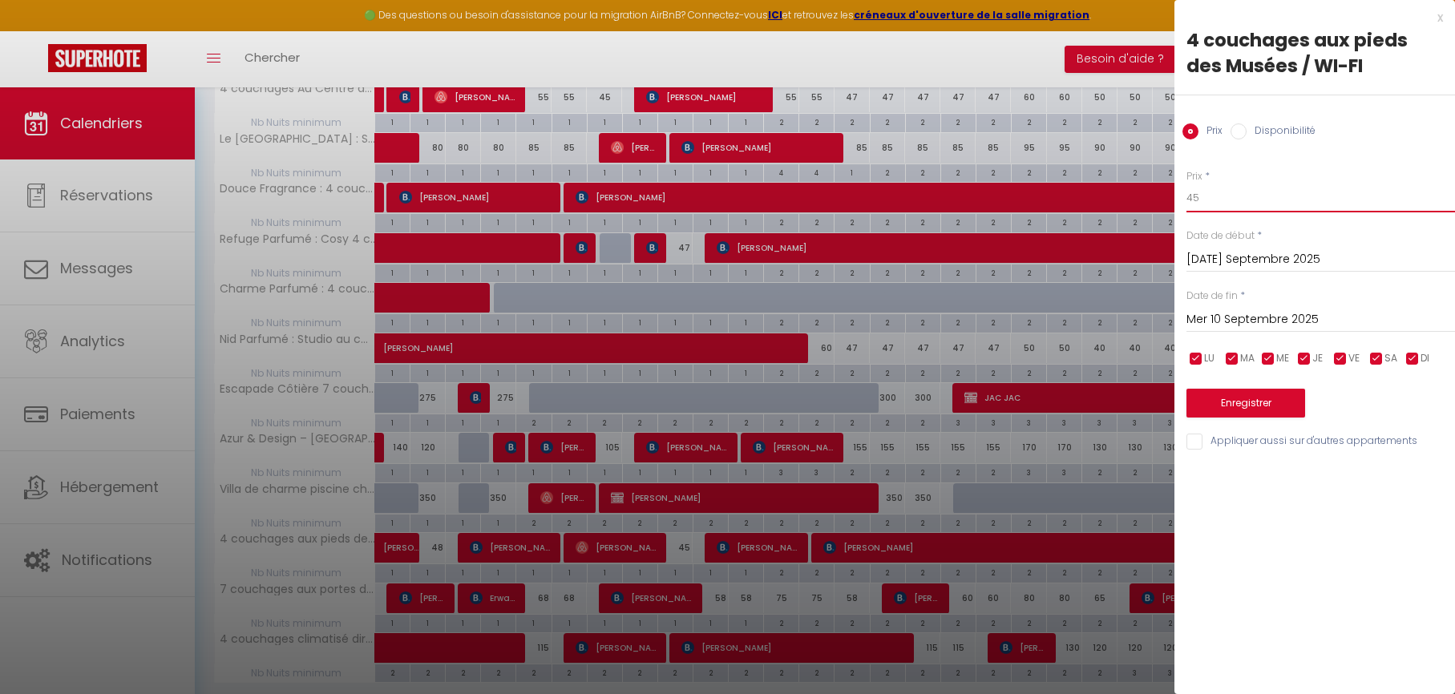
click at [1196, 195] on input "45" at bounding box center [1320, 198] width 269 height 29
type input "42"
click at [1252, 401] on button "Enregistrer" at bounding box center [1245, 403] width 119 height 29
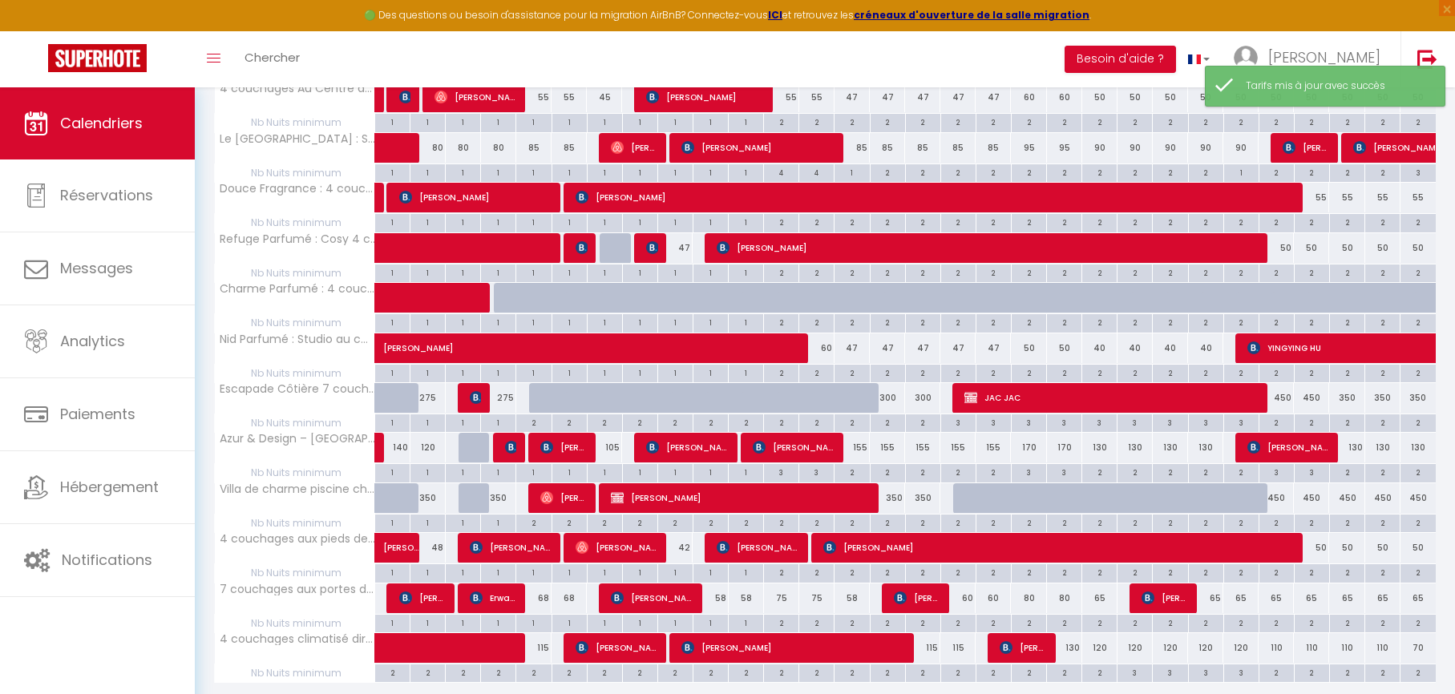
scroll to position [606, 0]
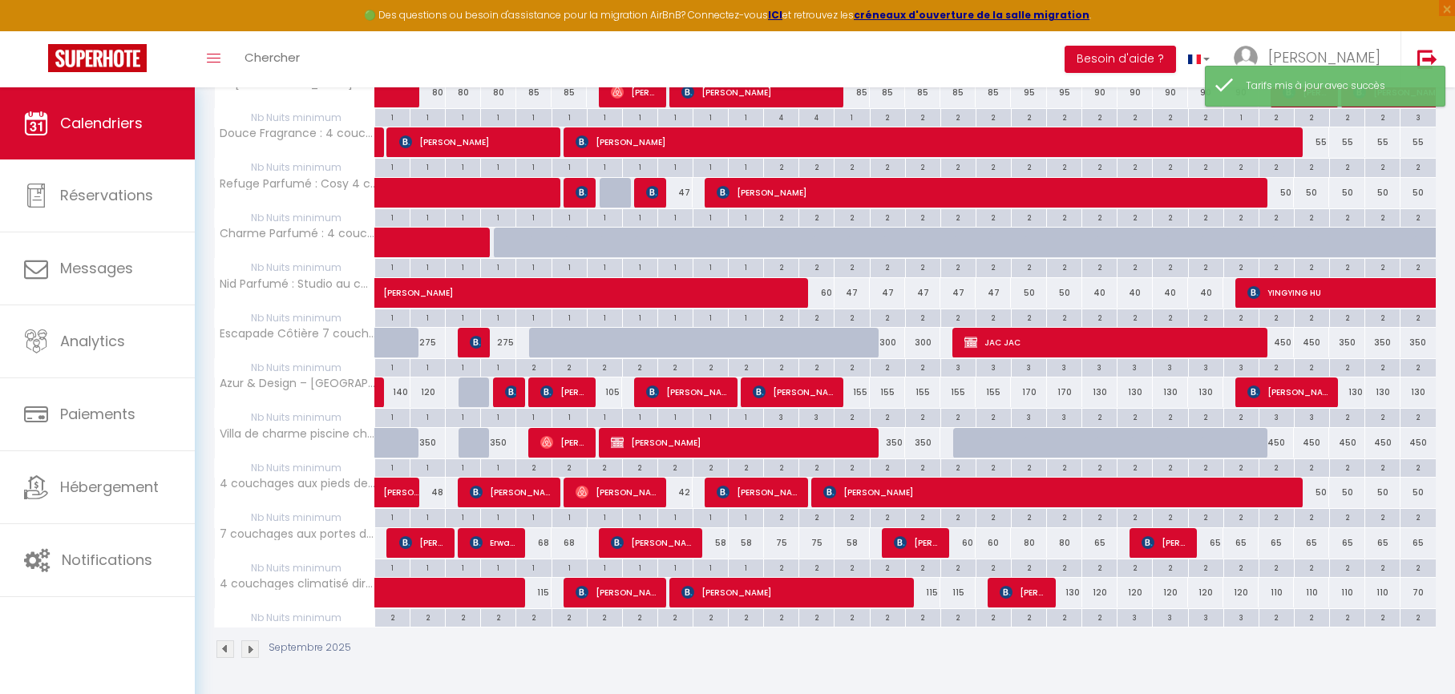
click at [721, 542] on div "58" at bounding box center [710, 543] width 35 height 30
type input "58"
type input "Mer 10 Septembre 2025"
type input "Jeu 11 Septembre 2025"
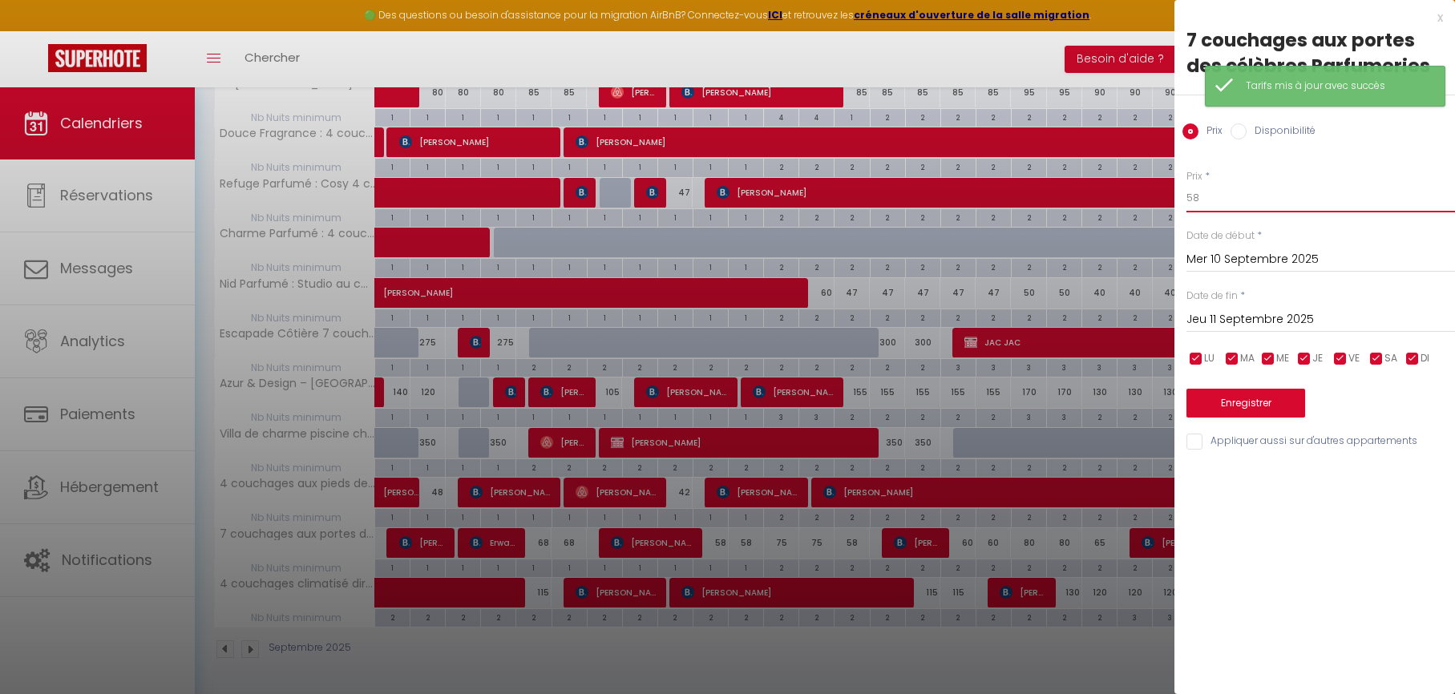
click at [1210, 197] on input "58" at bounding box center [1320, 198] width 269 height 29
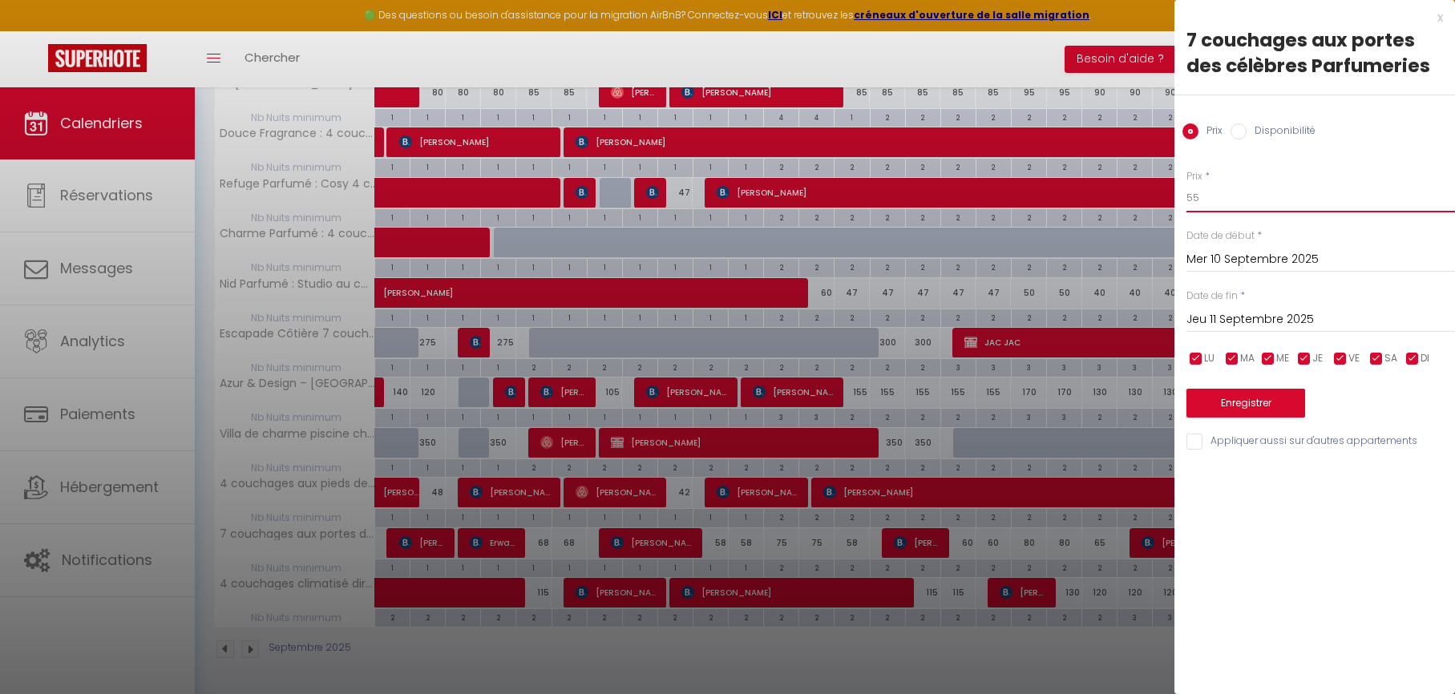
type input "55"
click at [1223, 314] on input "Jeu 11 Septembre 2025" at bounding box center [1320, 319] width 269 height 21
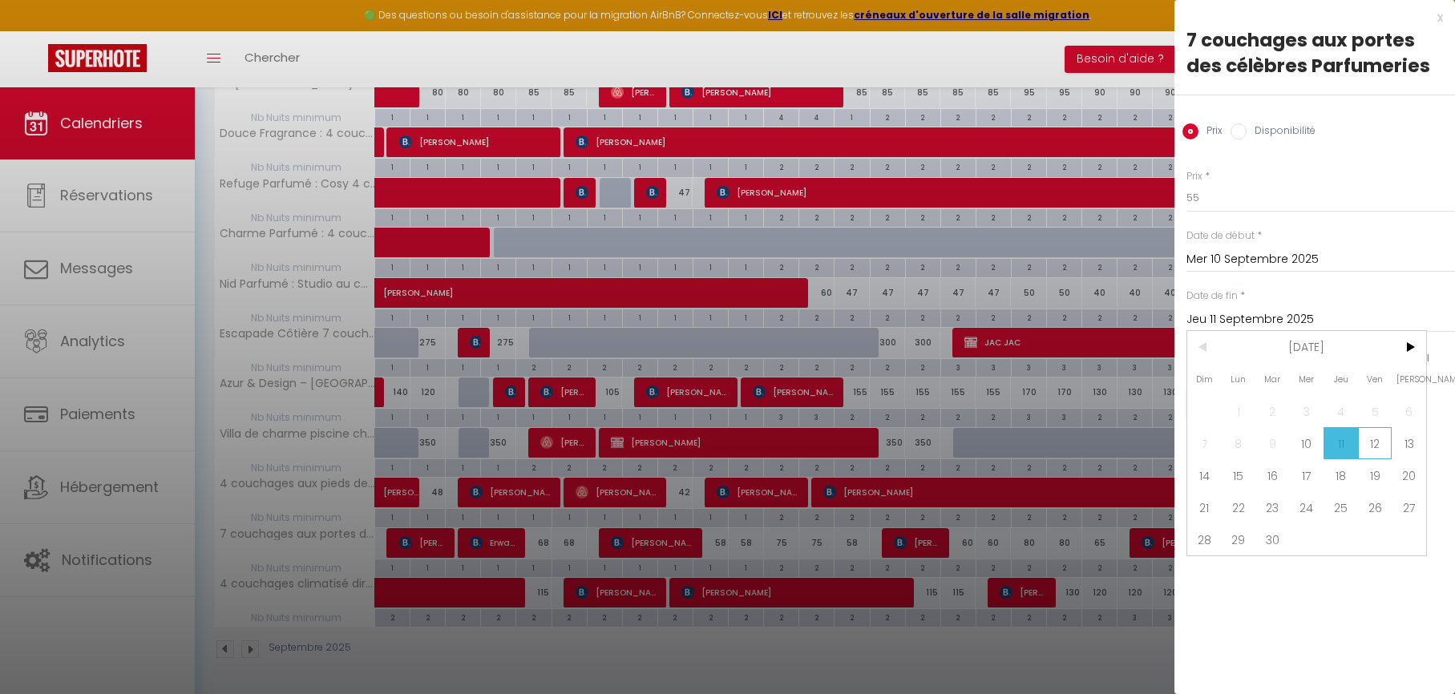
click at [1364, 437] on span "12" at bounding box center [1375, 443] width 34 height 32
type input "Ven 12 Septembre 2025"
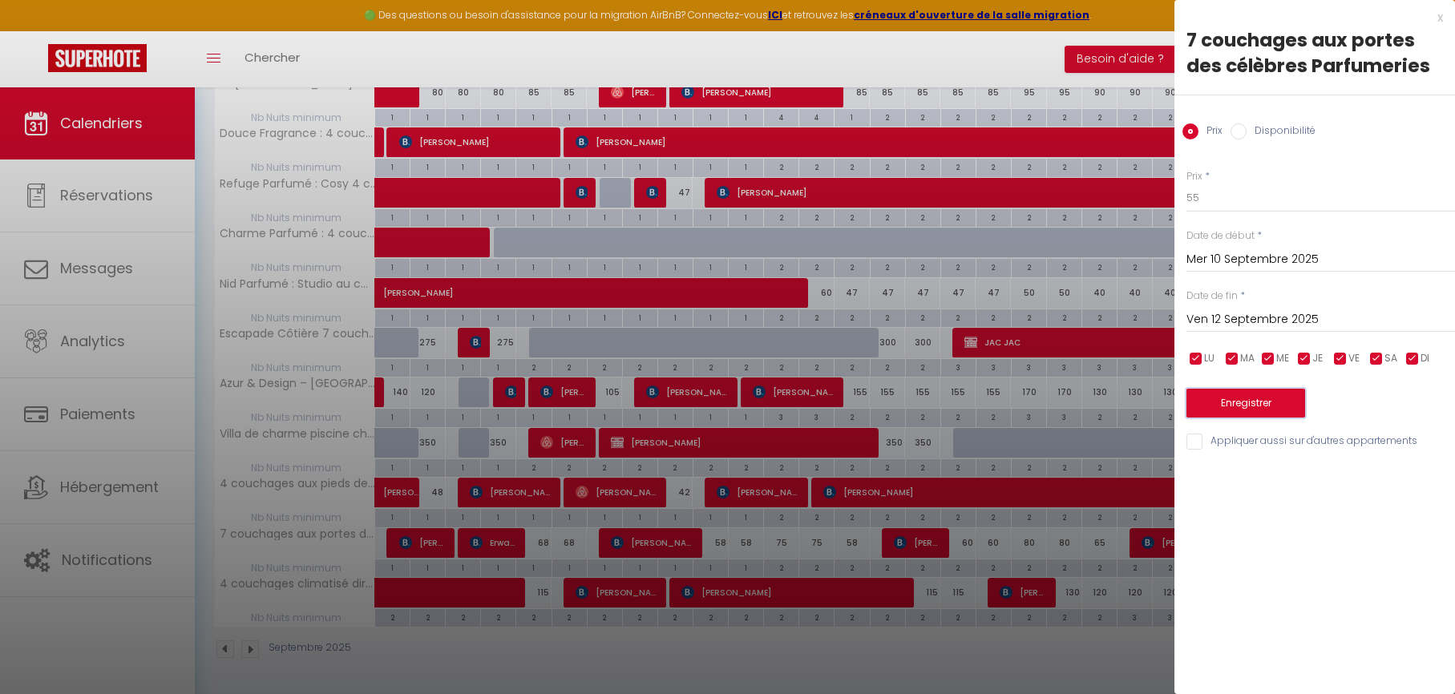
click at [1235, 404] on button "Enregistrer" at bounding box center [1245, 403] width 119 height 29
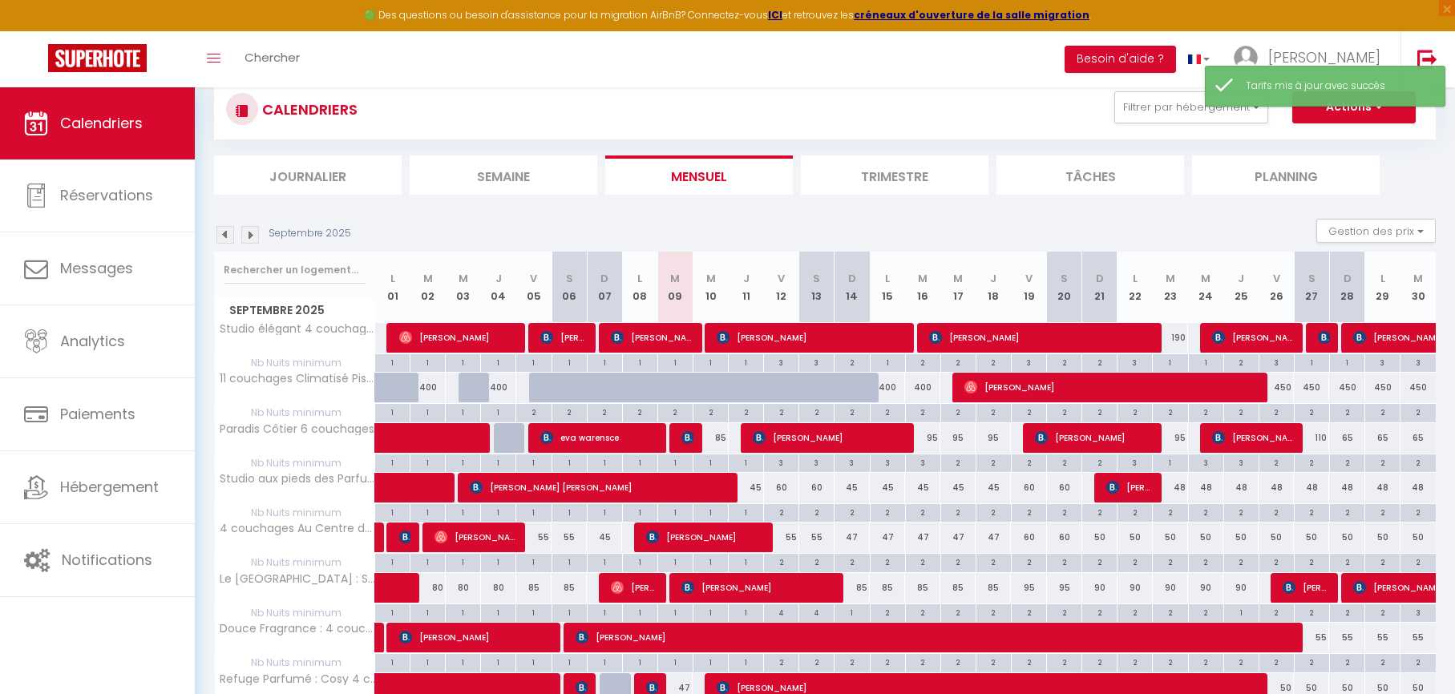
scroll to position [0, 0]
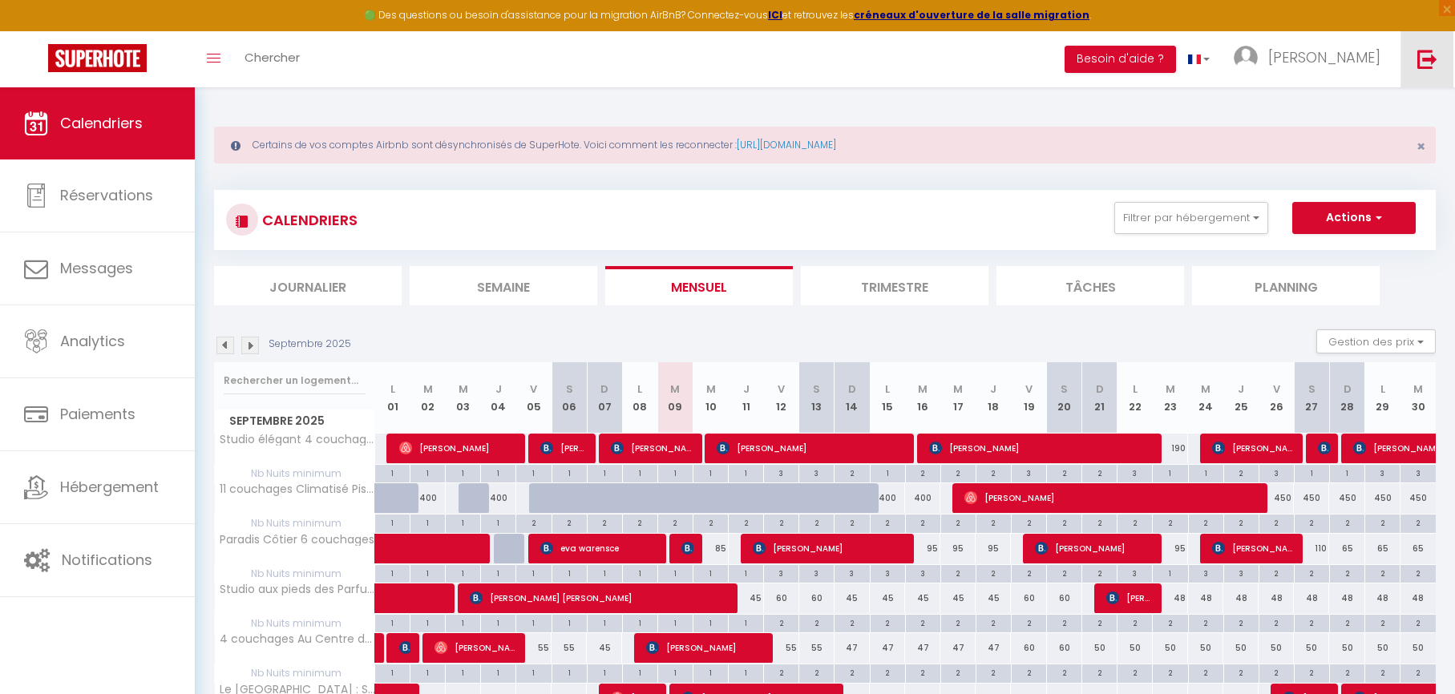
click at [1424, 51] on img at bounding box center [1427, 59] width 20 height 20
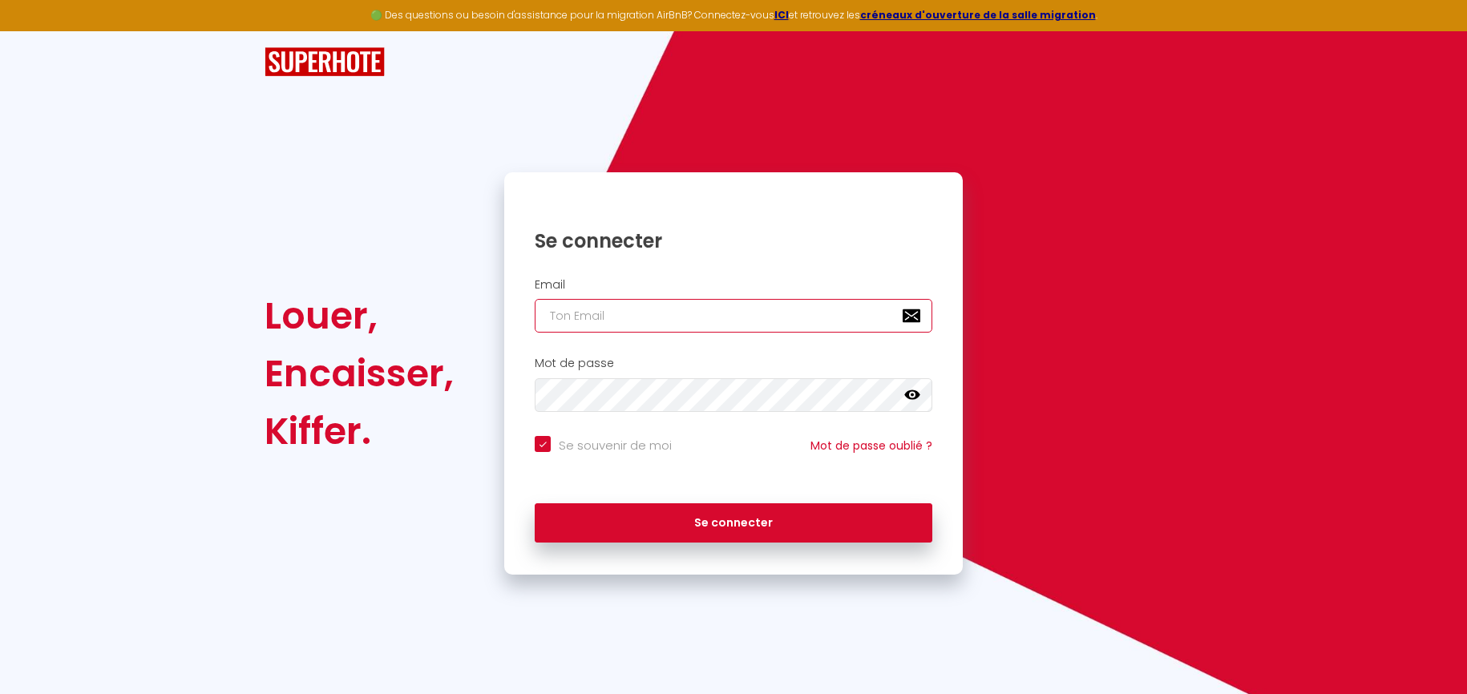
drag, startPoint x: 584, startPoint y: 322, endPoint x: 626, endPoint y: 315, distance: 42.3
click at [585, 322] on input "email" at bounding box center [734, 316] width 398 height 34
type input "[EMAIL_ADDRESS][DOMAIN_NAME]"
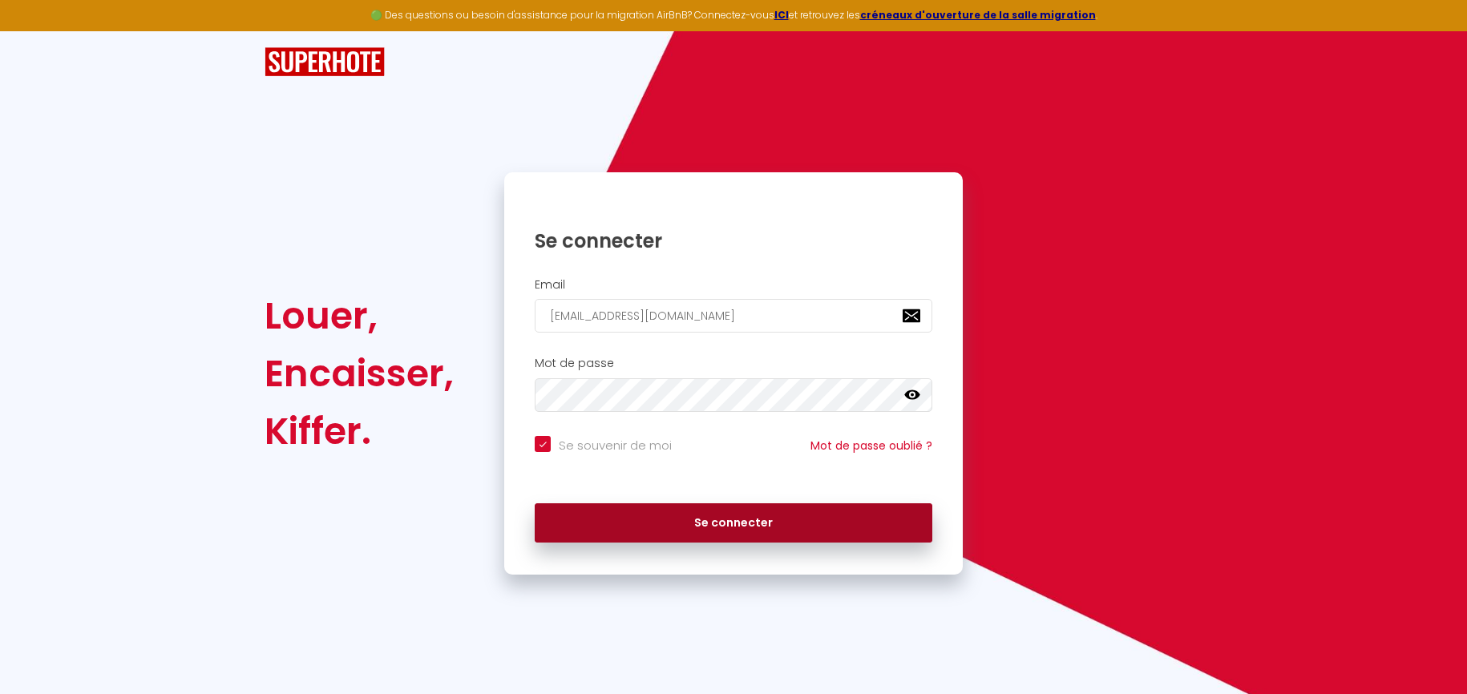
click at [786, 503] on button "Se connecter" at bounding box center [734, 523] width 398 height 40
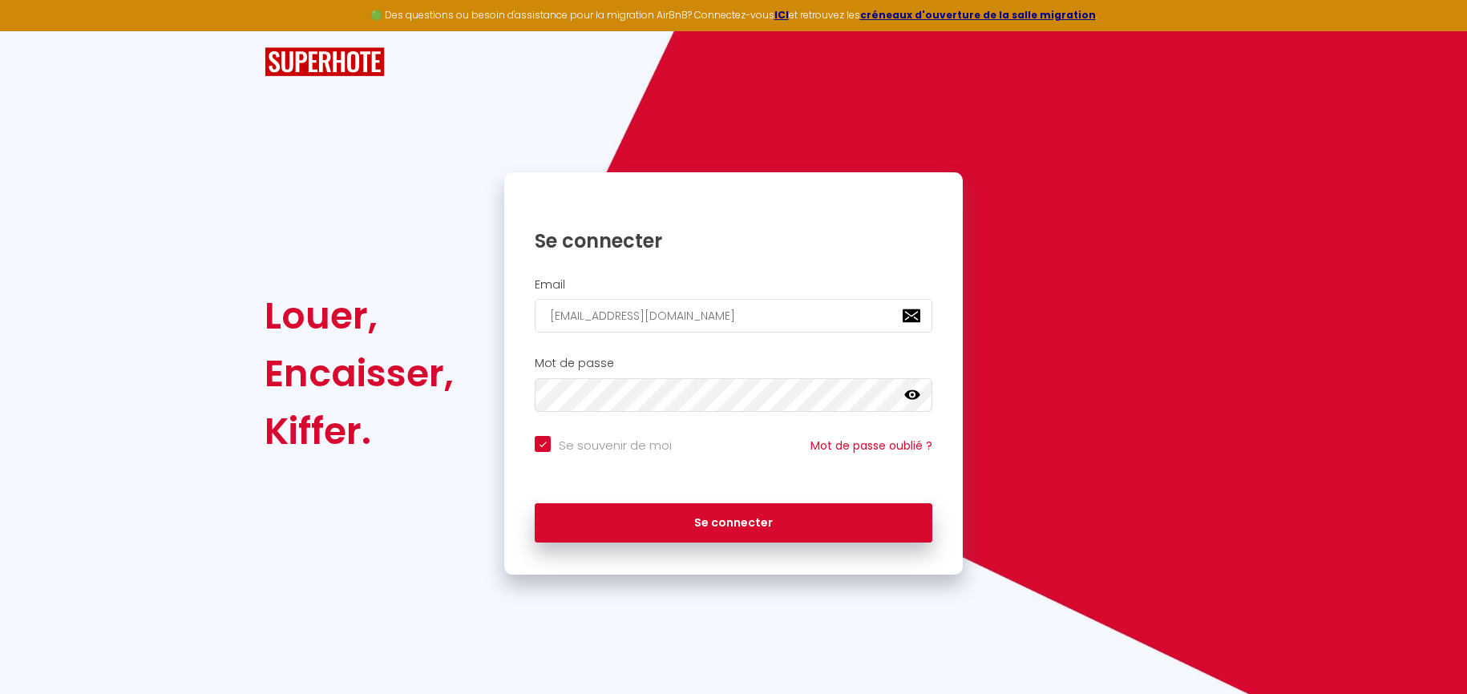
checkbox input "true"
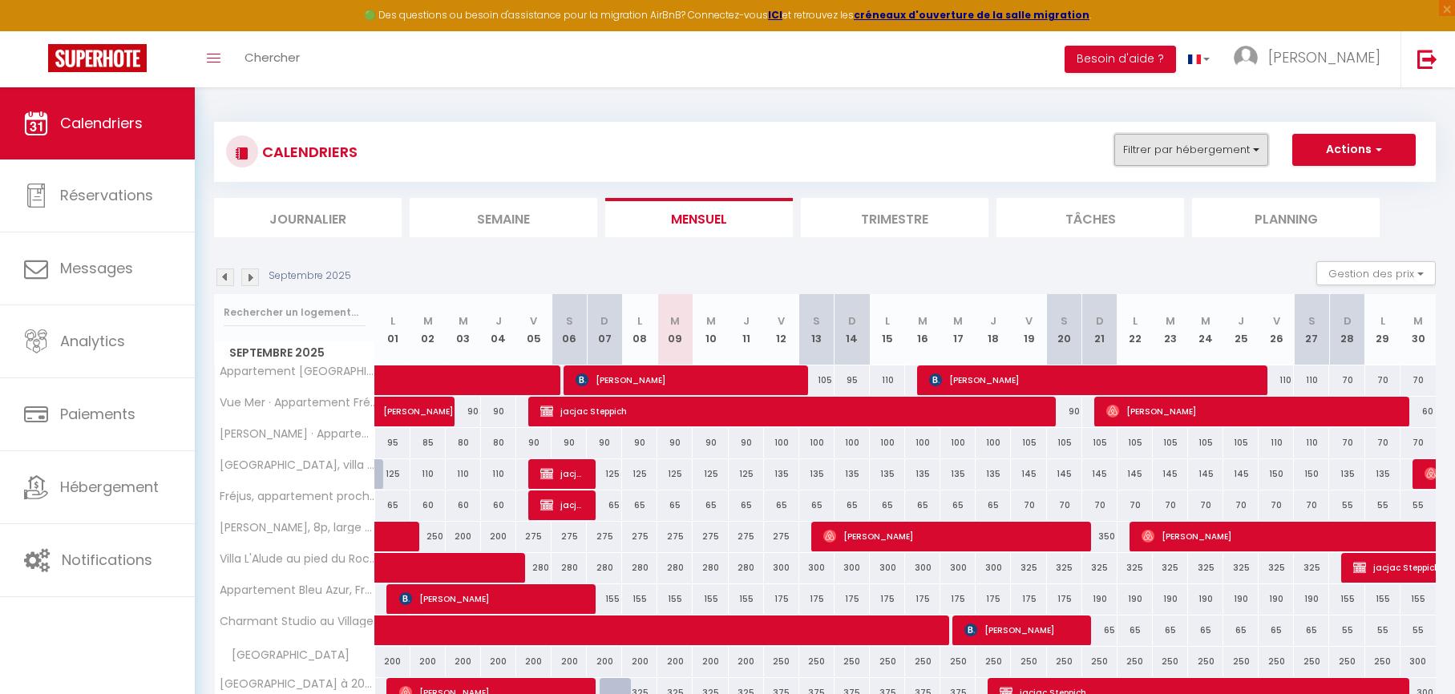
click at [1186, 152] on button "Filtrer par hébergement" at bounding box center [1191, 150] width 154 height 32
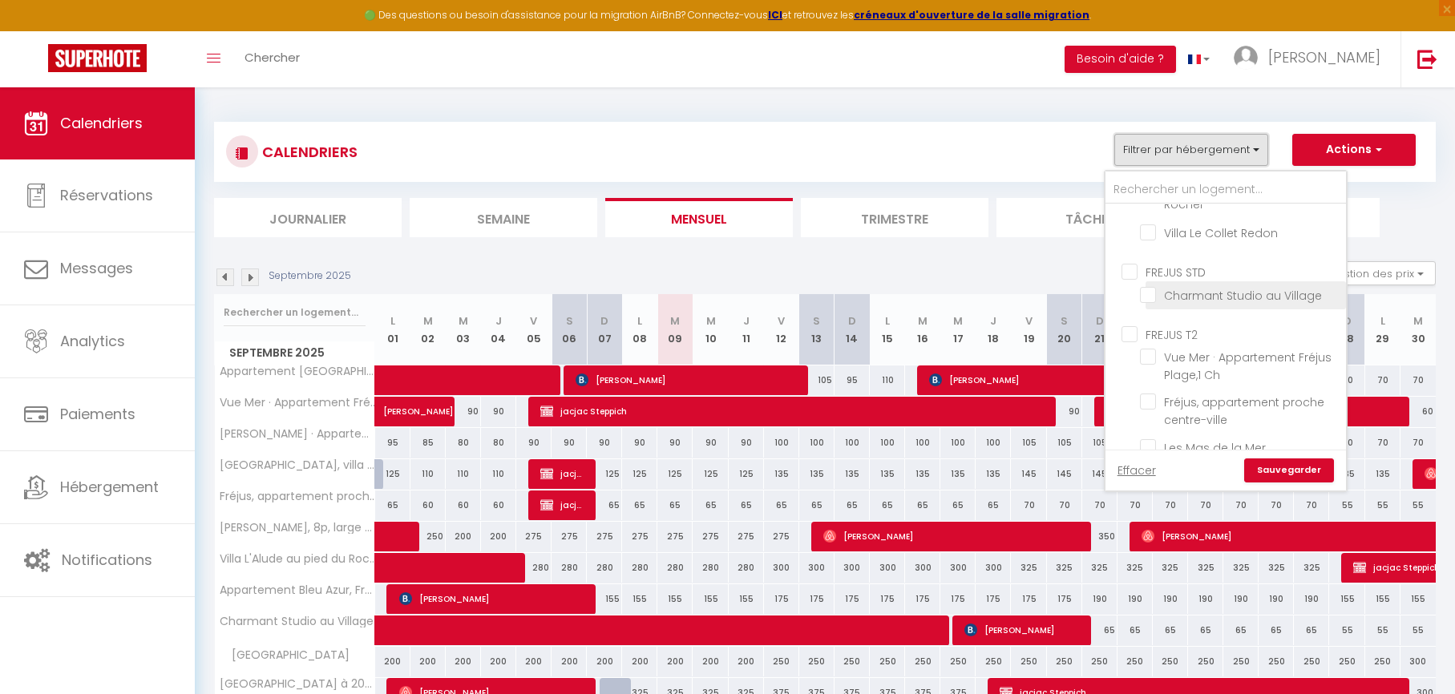
scroll to position [810, 0]
click at [1159, 277] on input "FREJUS STD" at bounding box center [1241, 270] width 240 height 16
checkbox input "true"
checkbox input "false"
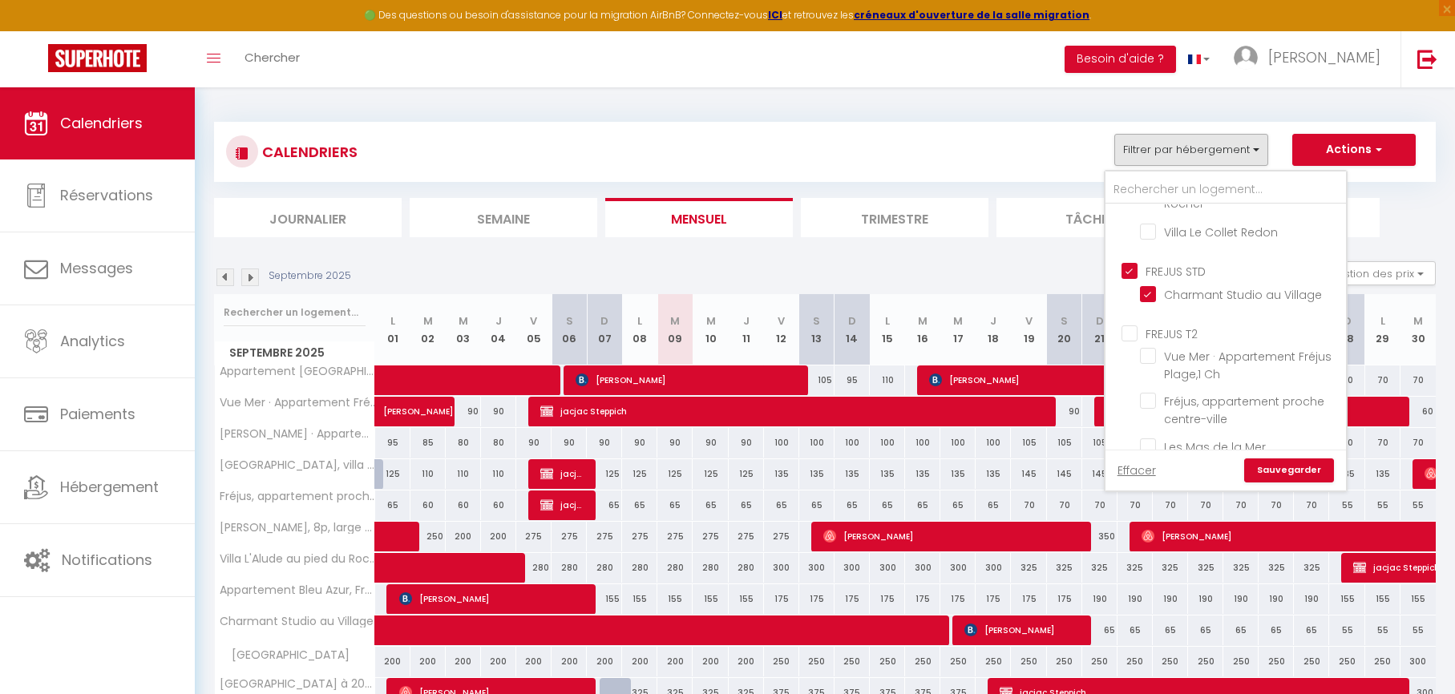
checkbox input "false"
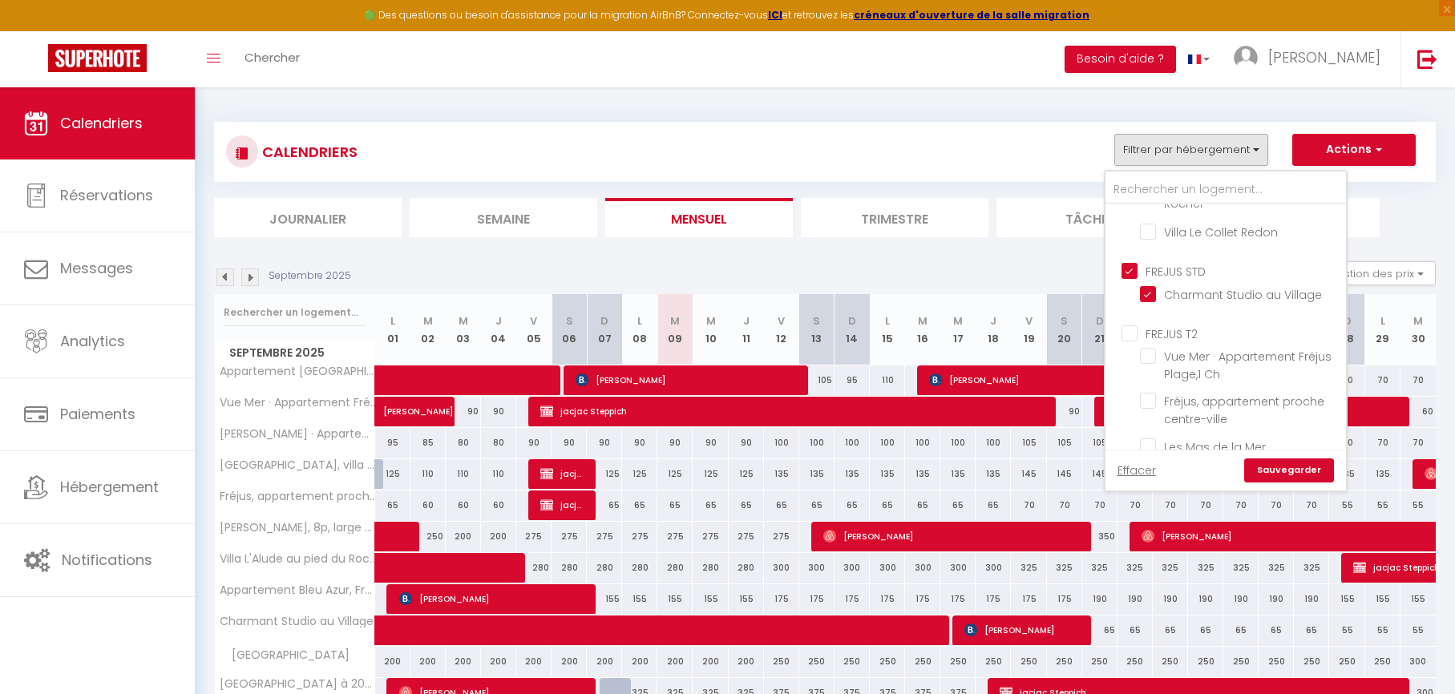
checkbox input "true"
checkbox input "false"
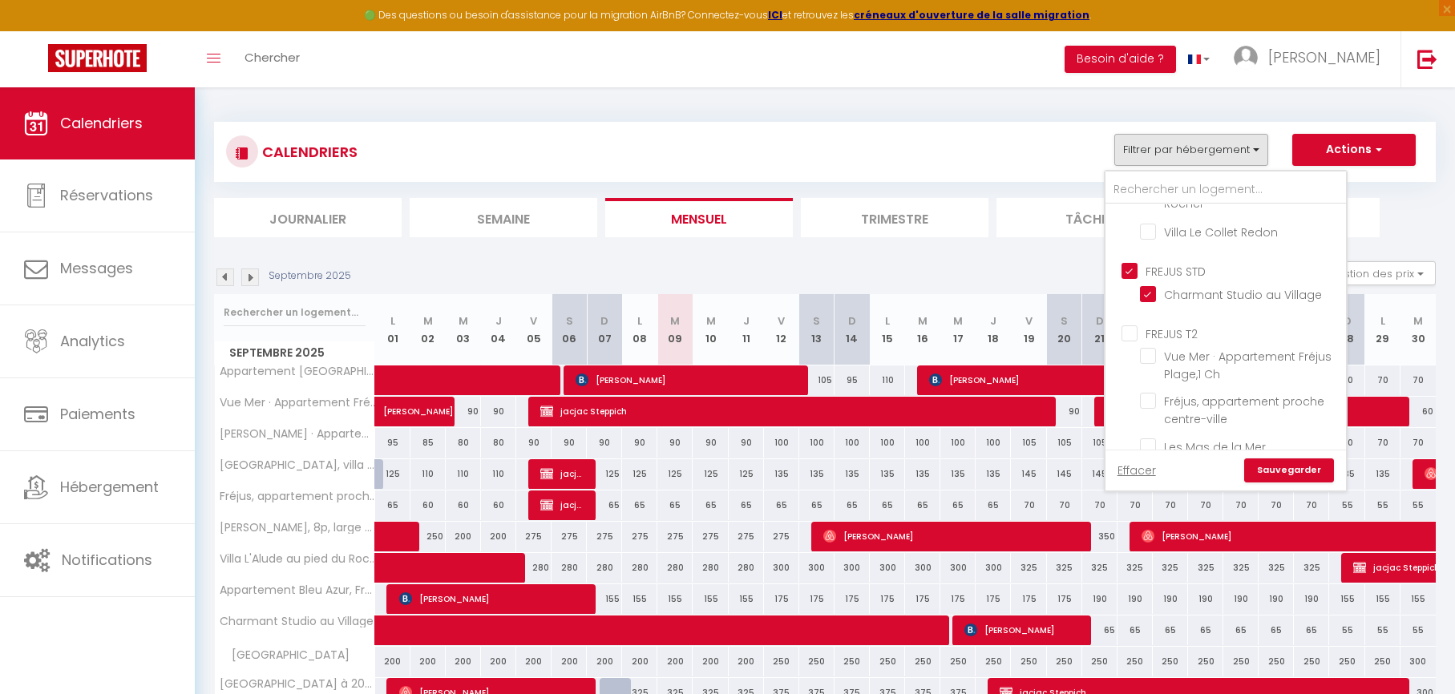
checkbox input "false"
checkbox input "true"
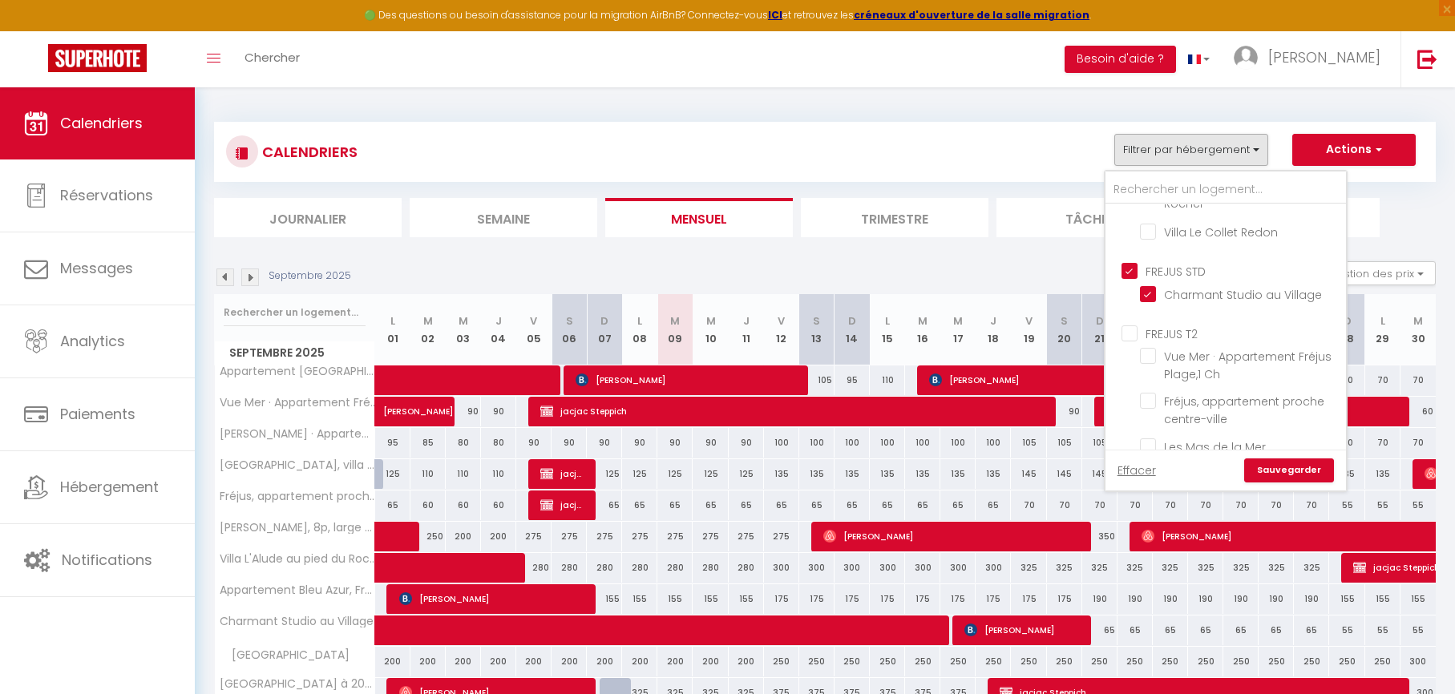
checkbox input "false"
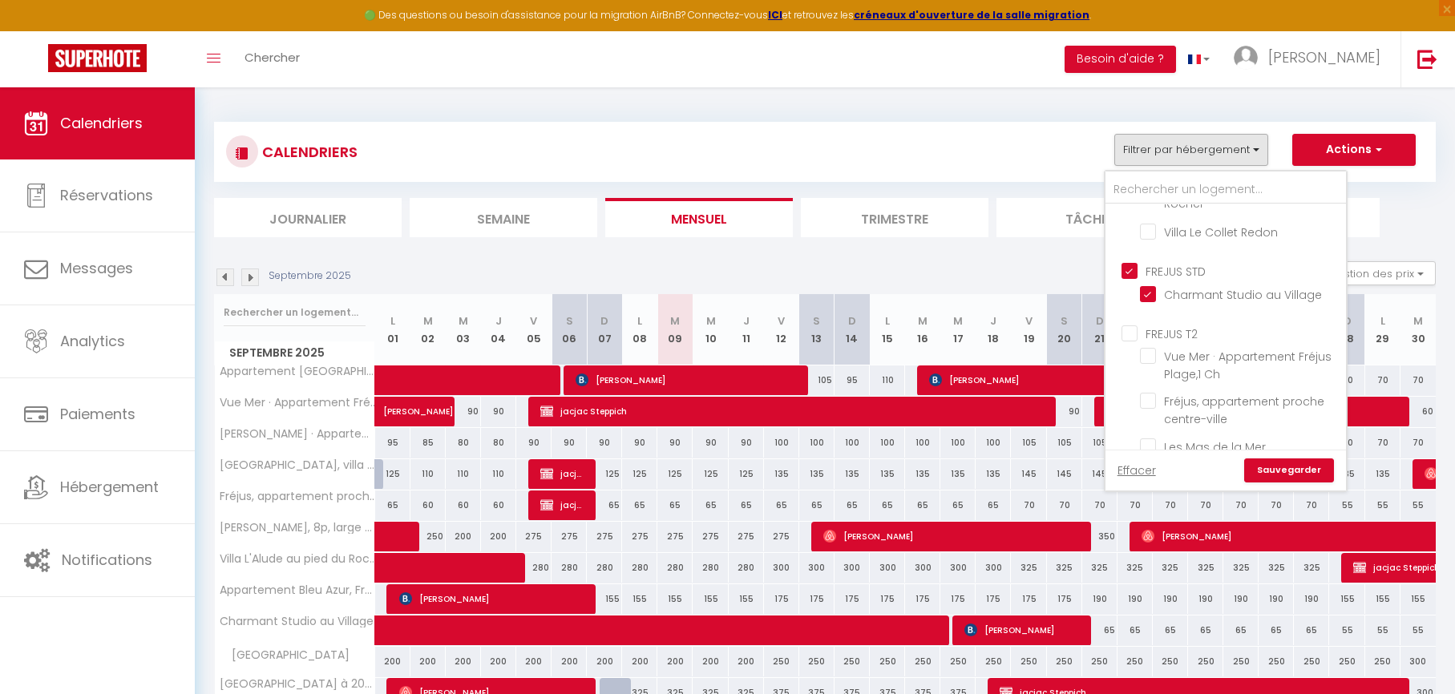
checkbox input "false"
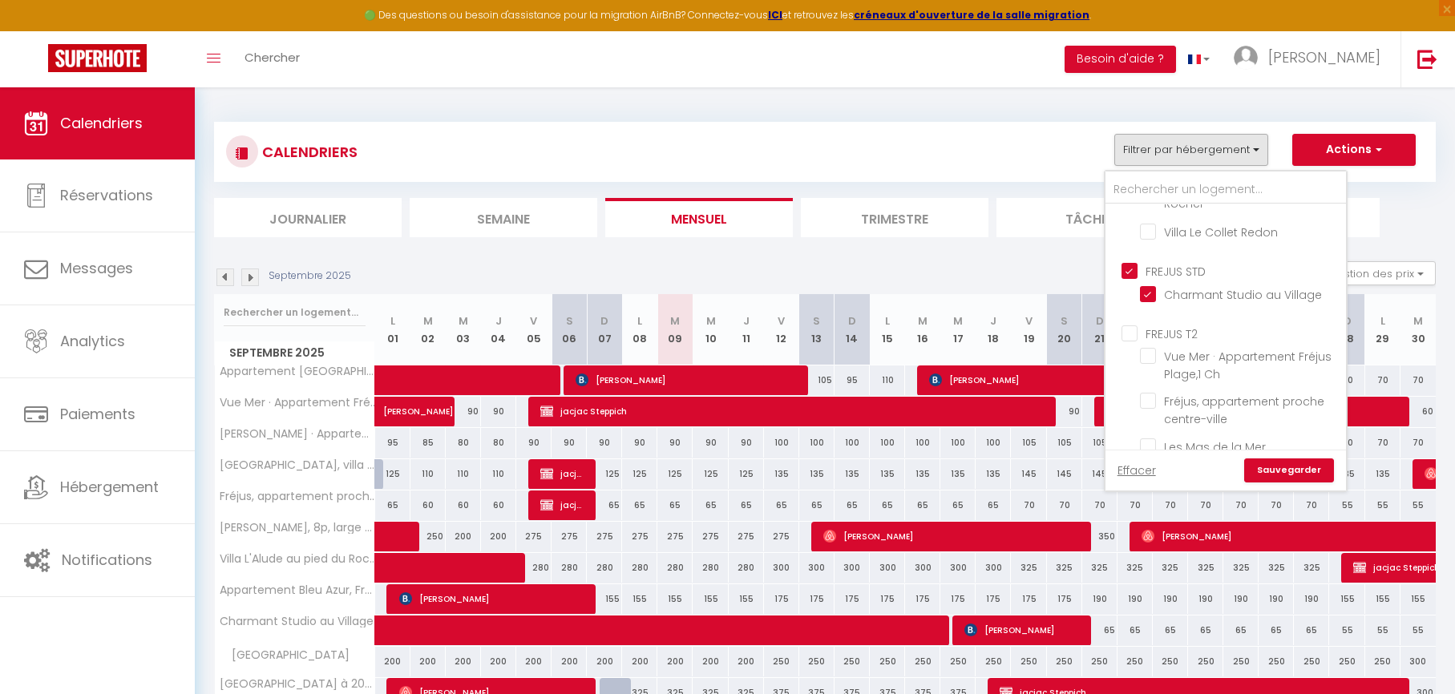
checkbox input "false"
click at [1283, 471] on link "Sauvegarder" at bounding box center [1289, 470] width 90 height 24
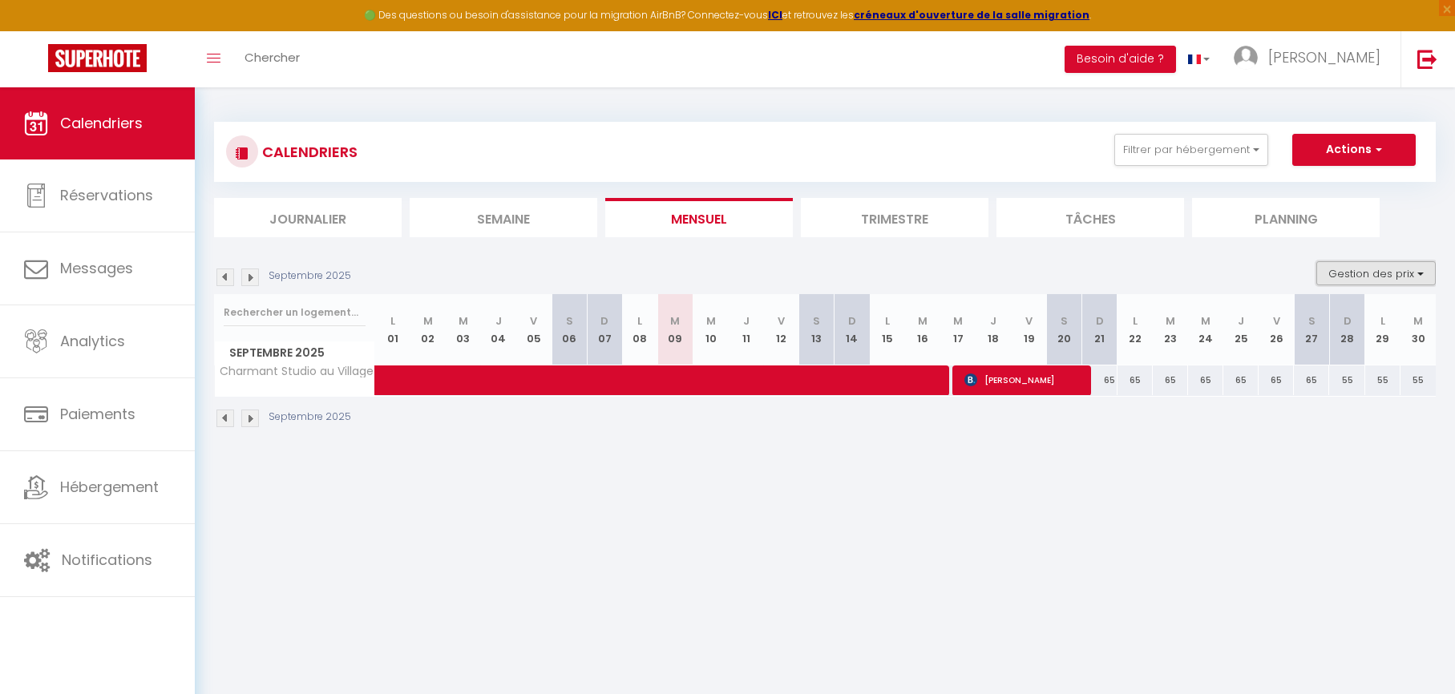
click at [1383, 270] on button "Gestion des prix" at bounding box center [1375, 273] width 119 height 24
click at [1331, 318] on input "Nb Nuits minimum" at bounding box center [1363, 323] width 144 height 16
checkbox input "true"
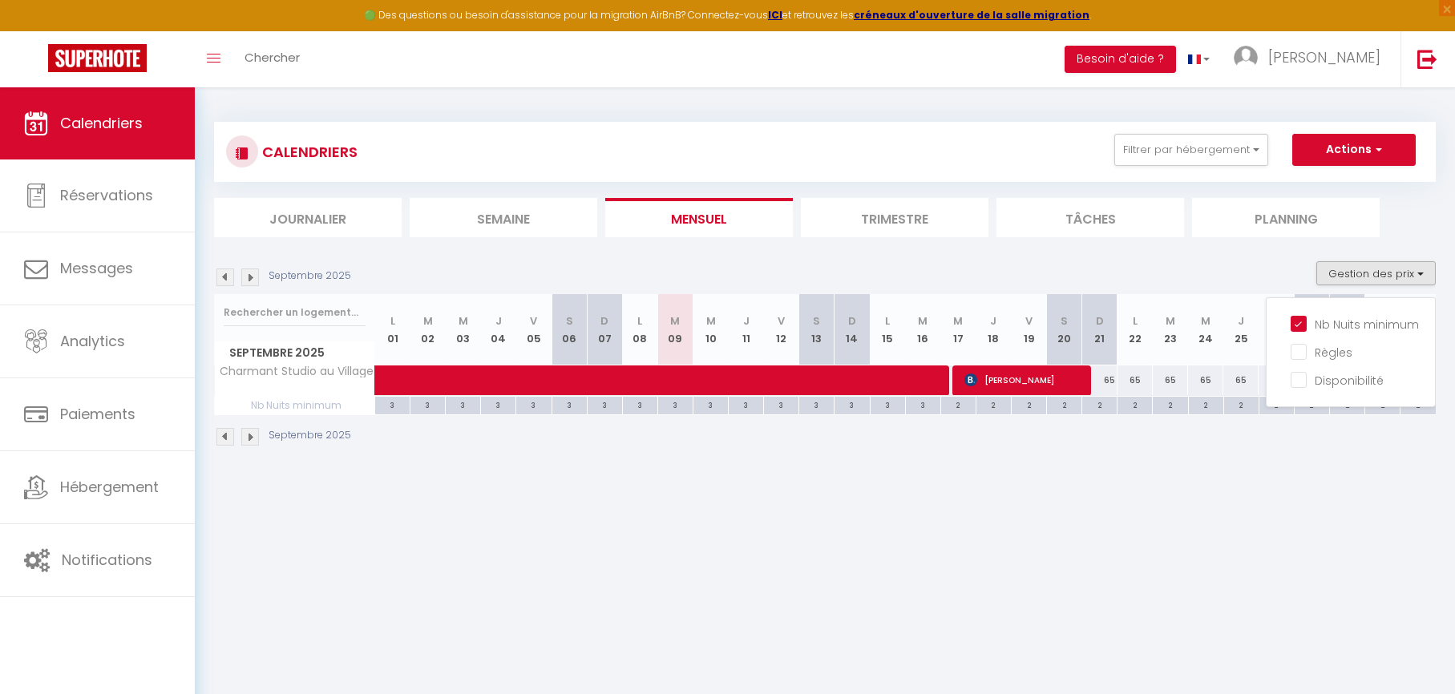
click at [1178, 535] on body "🟢 Des questions ou besoin d'assistance pour la migration AirBnB? Connectez-vous…" at bounding box center [727, 434] width 1455 height 694
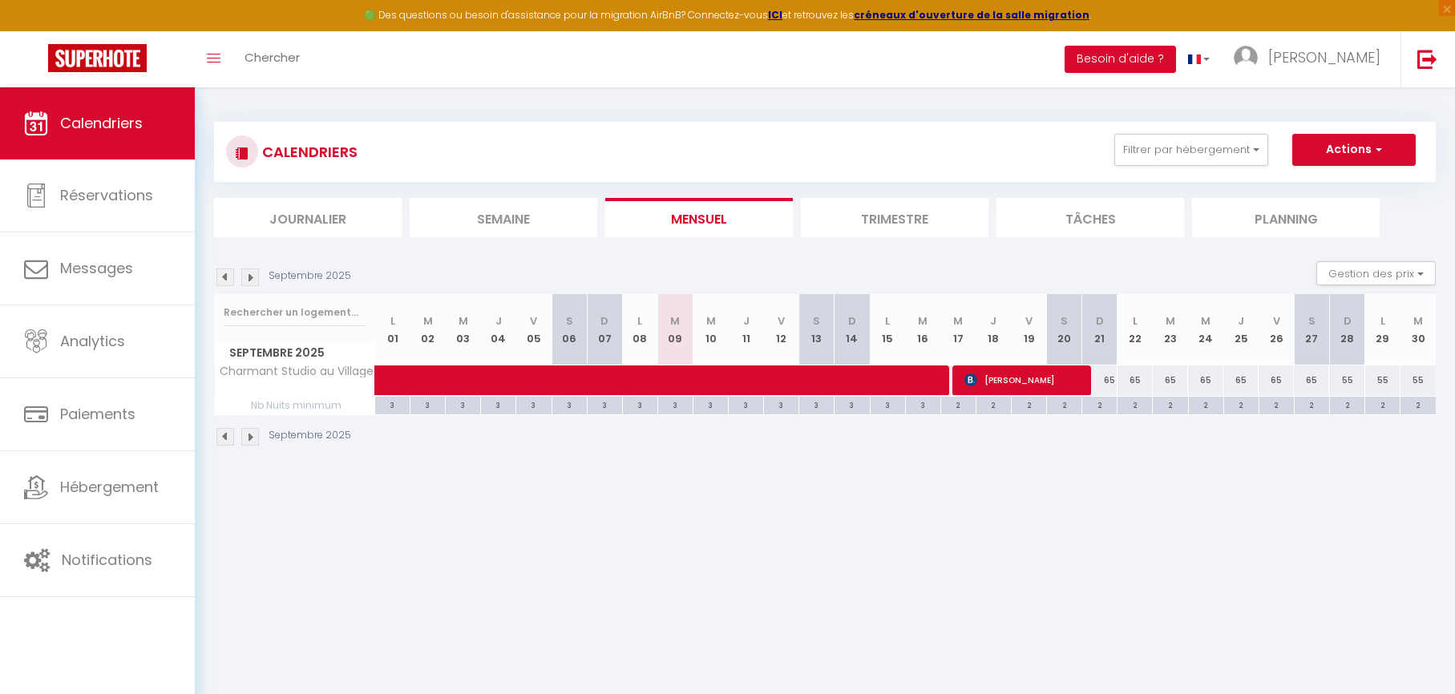
click at [1112, 379] on div "65" at bounding box center [1099, 381] width 35 height 30
type input "65"
type input "Dim 21 Septembre 2025"
type input "Lun 22 Septembre 2025"
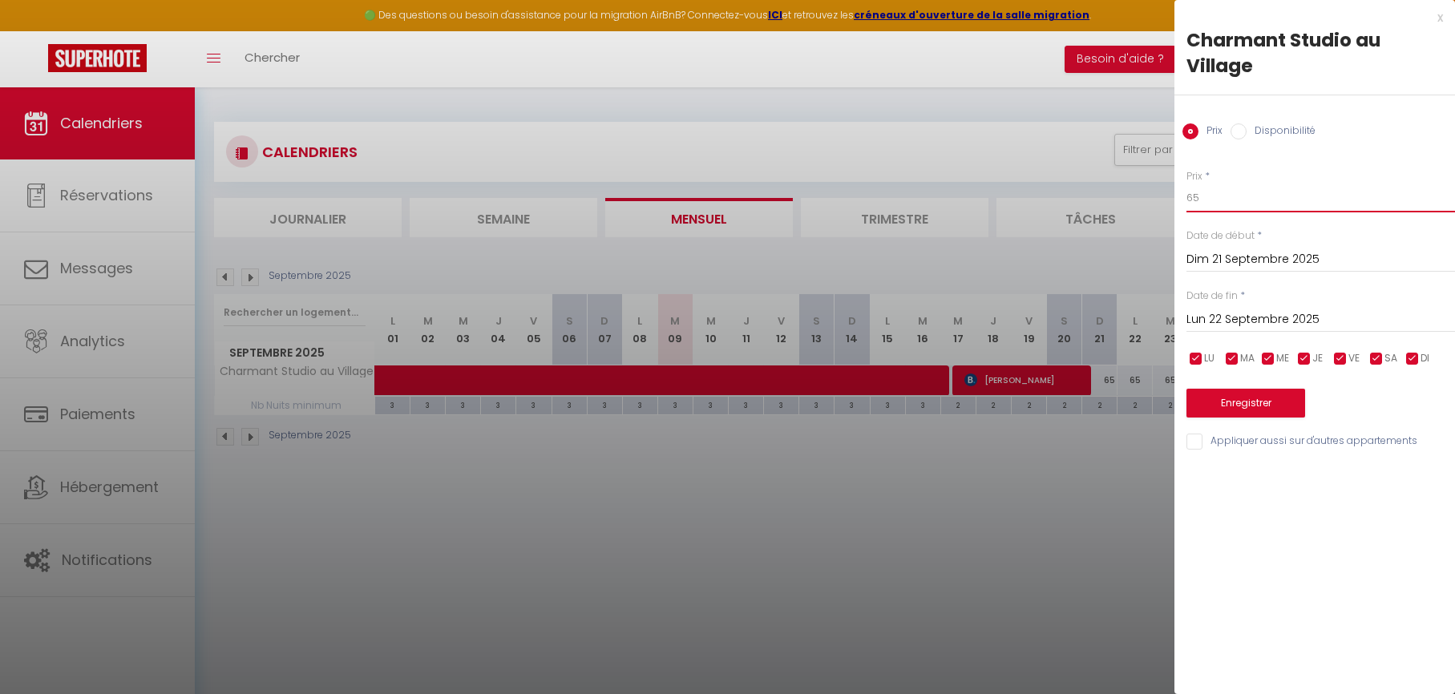
drag, startPoint x: 1254, startPoint y: 196, endPoint x: 1154, endPoint y: 196, distance: 100.2
click at [1154, 197] on body "🟢 Des questions ou besoin d'assistance pour la migration AirBnB? Connectez-vous…" at bounding box center [727, 434] width 1455 height 694
type input "5"
type input "60"
click at [1226, 320] on input "Lun 22 Septembre 2025" at bounding box center [1320, 319] width 269 height 21
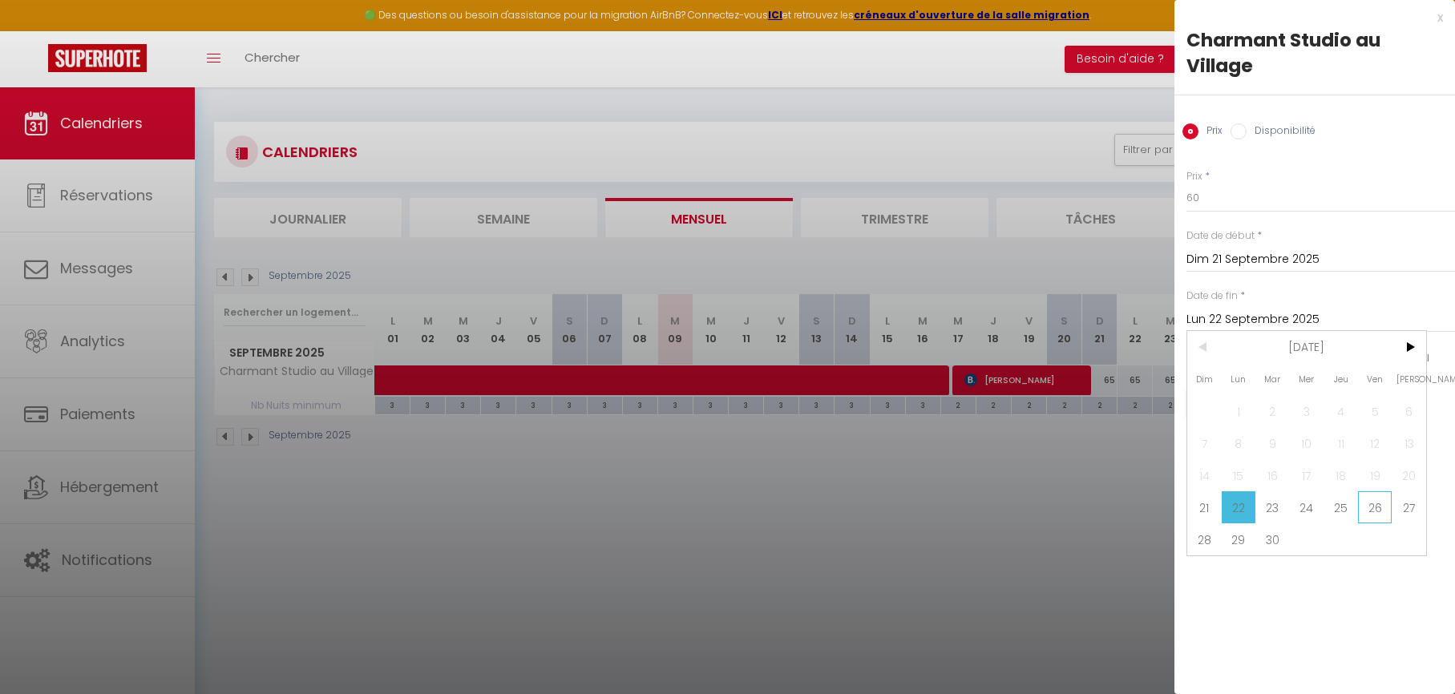
click at [1387, 508] on span "26" at bounding box center [1375, 507] width 34 height 32
type input "Ven 26 Septembre 2025"
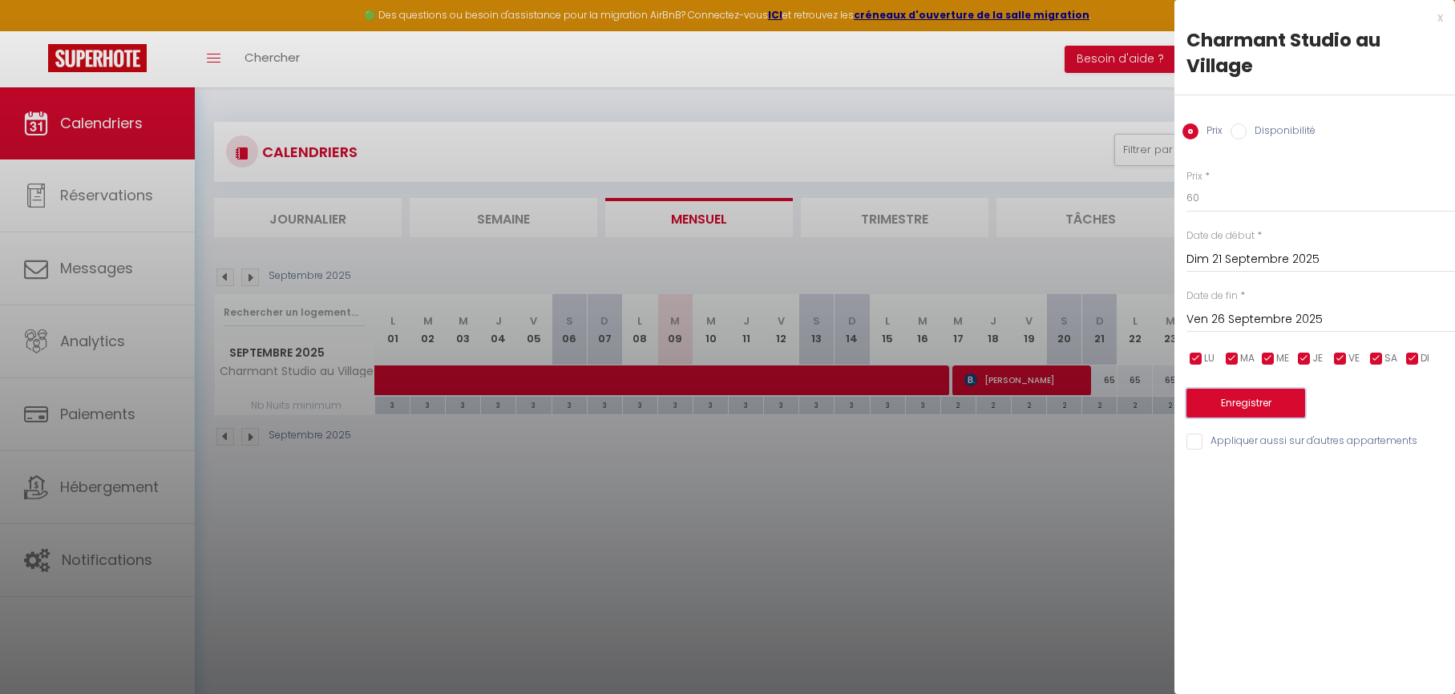
click at [1249, 398] on button "Enregistrer" at bounding box center [1245, 403] width 119 height 29
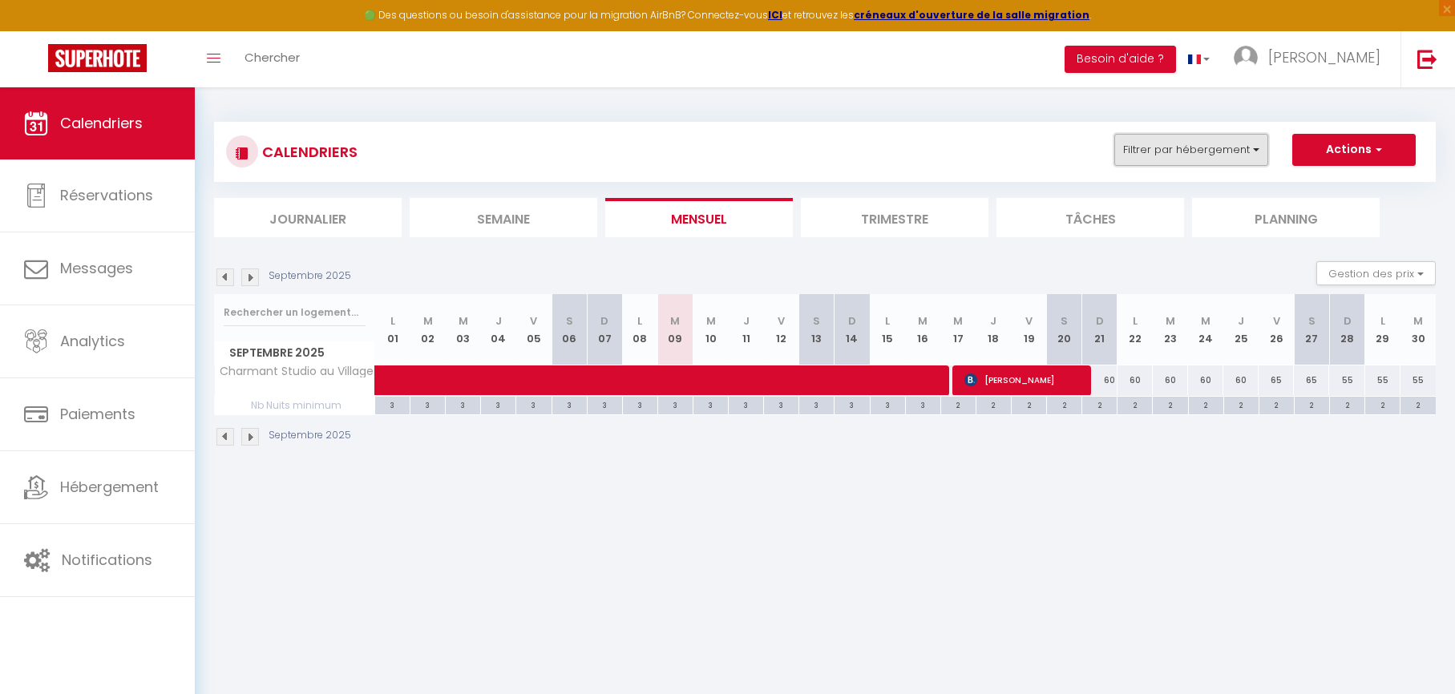
click at [1234, 145] on button "Filtrer par hébergement" at bounding box center [1191, 150] width 154 height 32
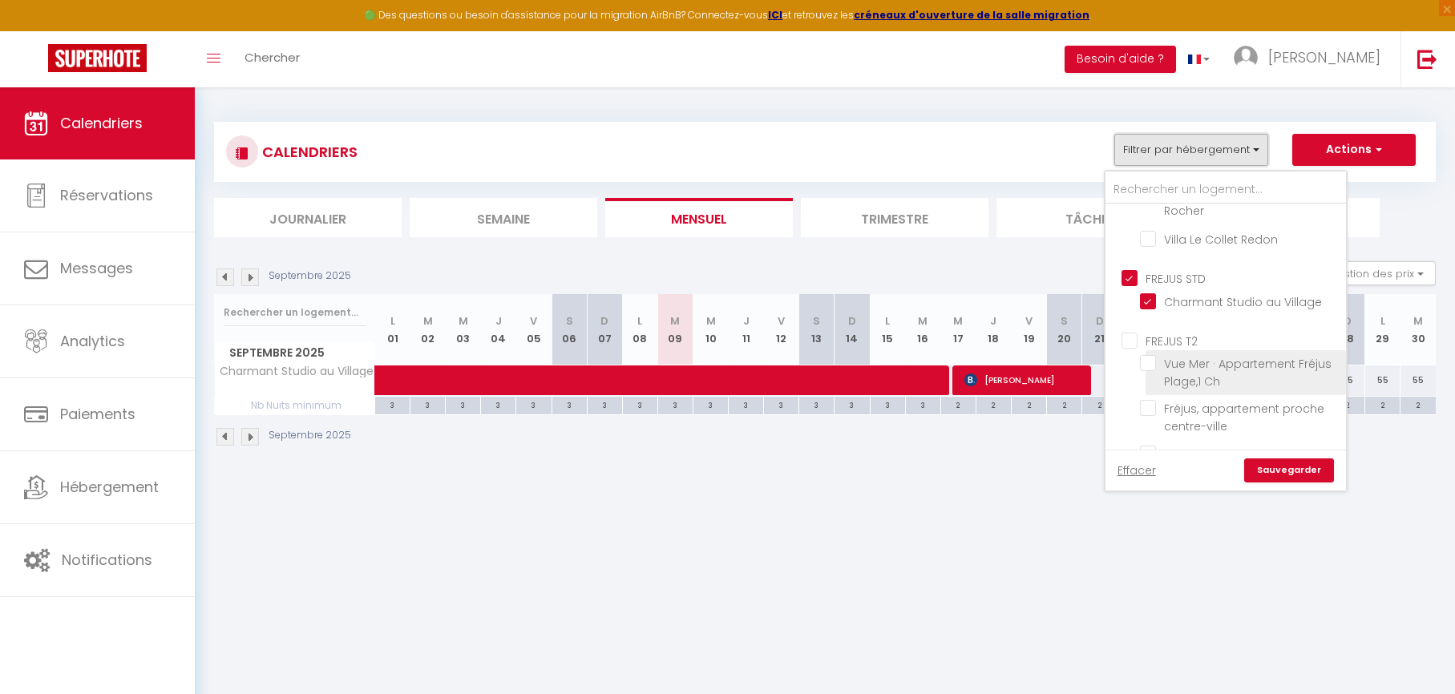
scroll to position [824, 0]
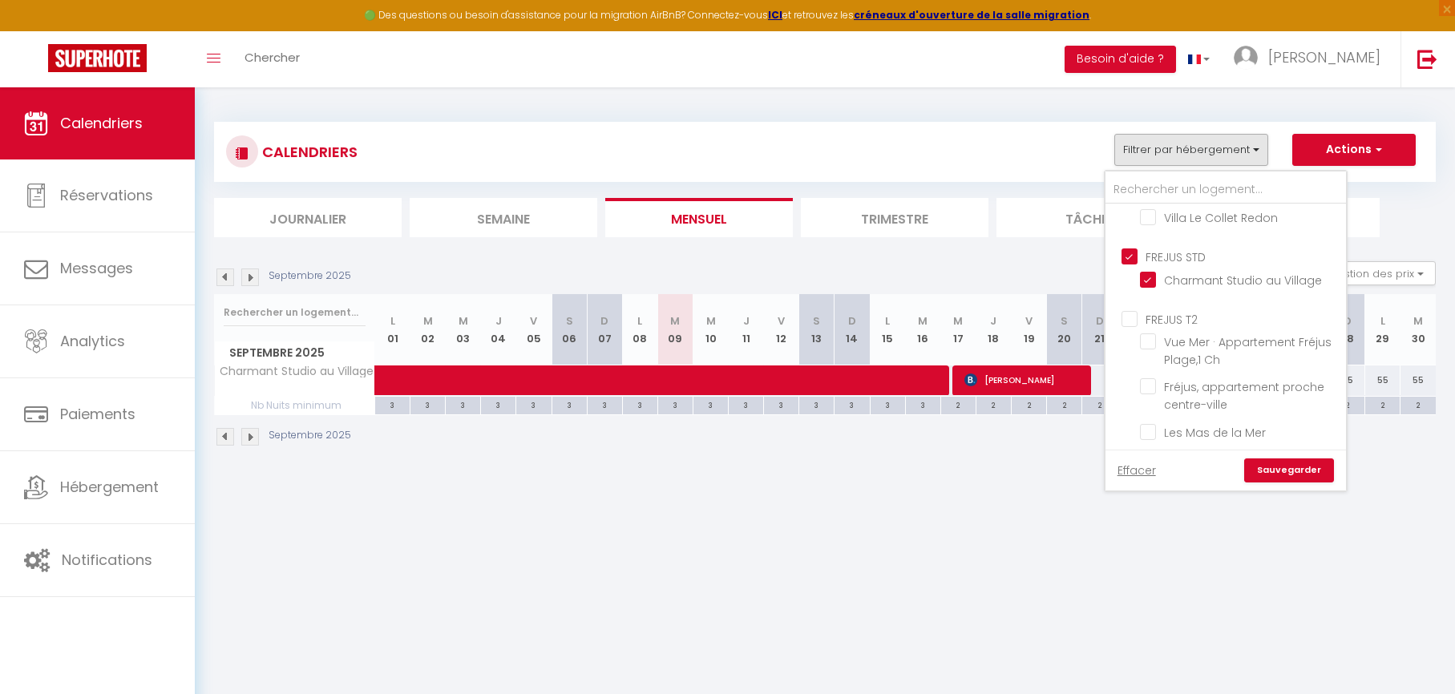
click at [1129, 263] on input "FREJUS STD" at bounding box center [1241, 256] width 240 height 16
checkbox input "false"
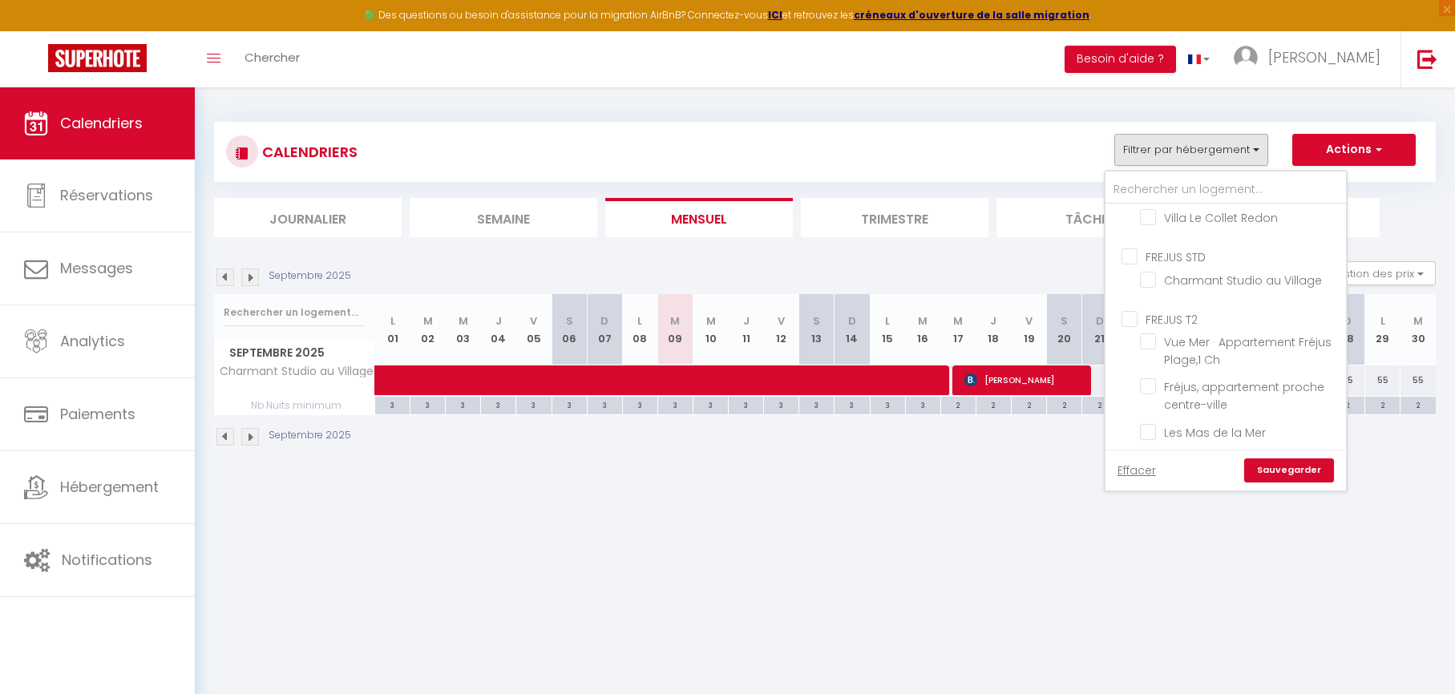
checkbox input "false"
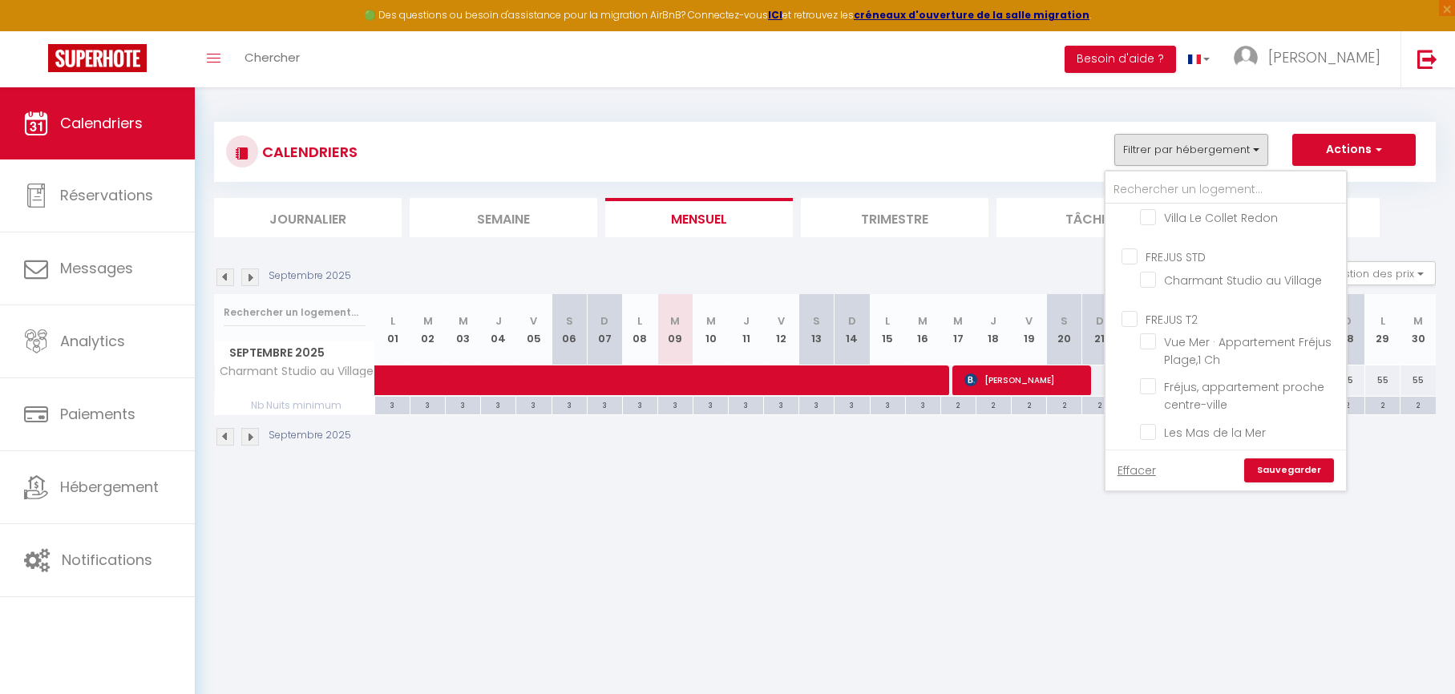
checkbox input "false"
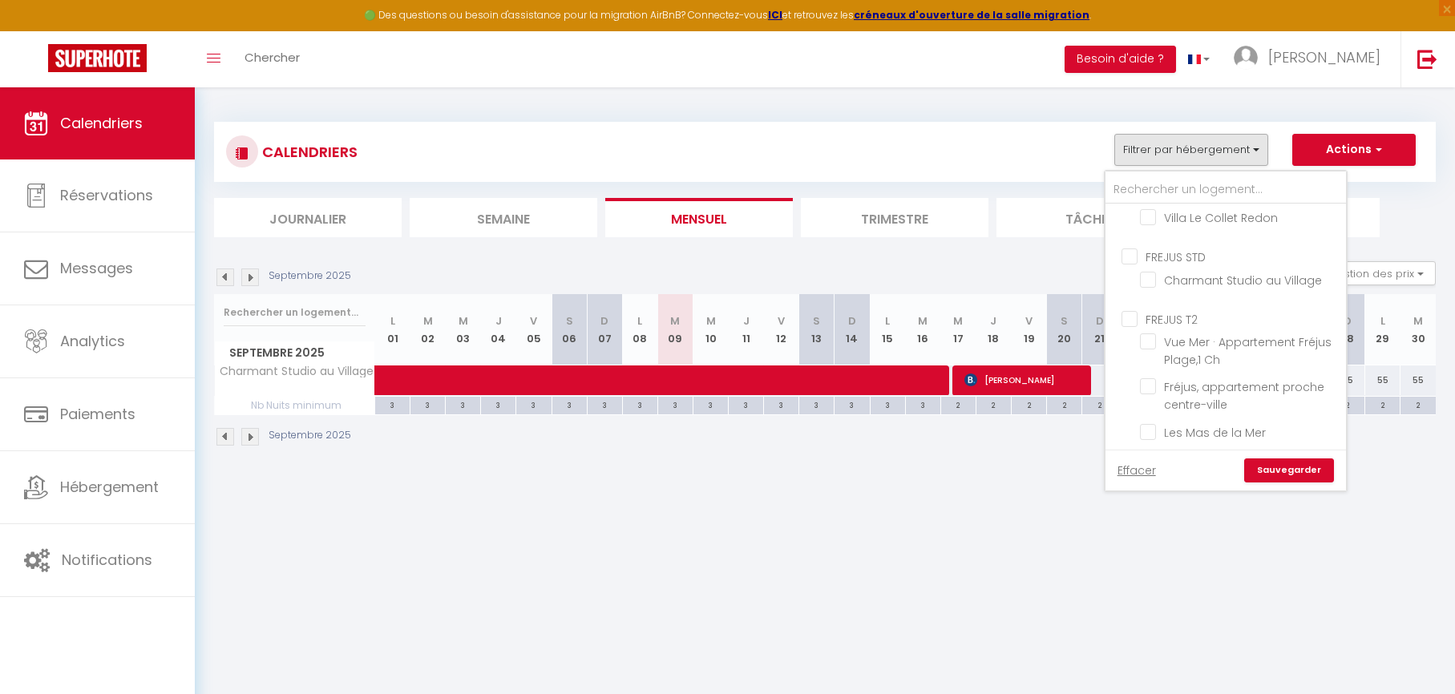
checkbox input "false"
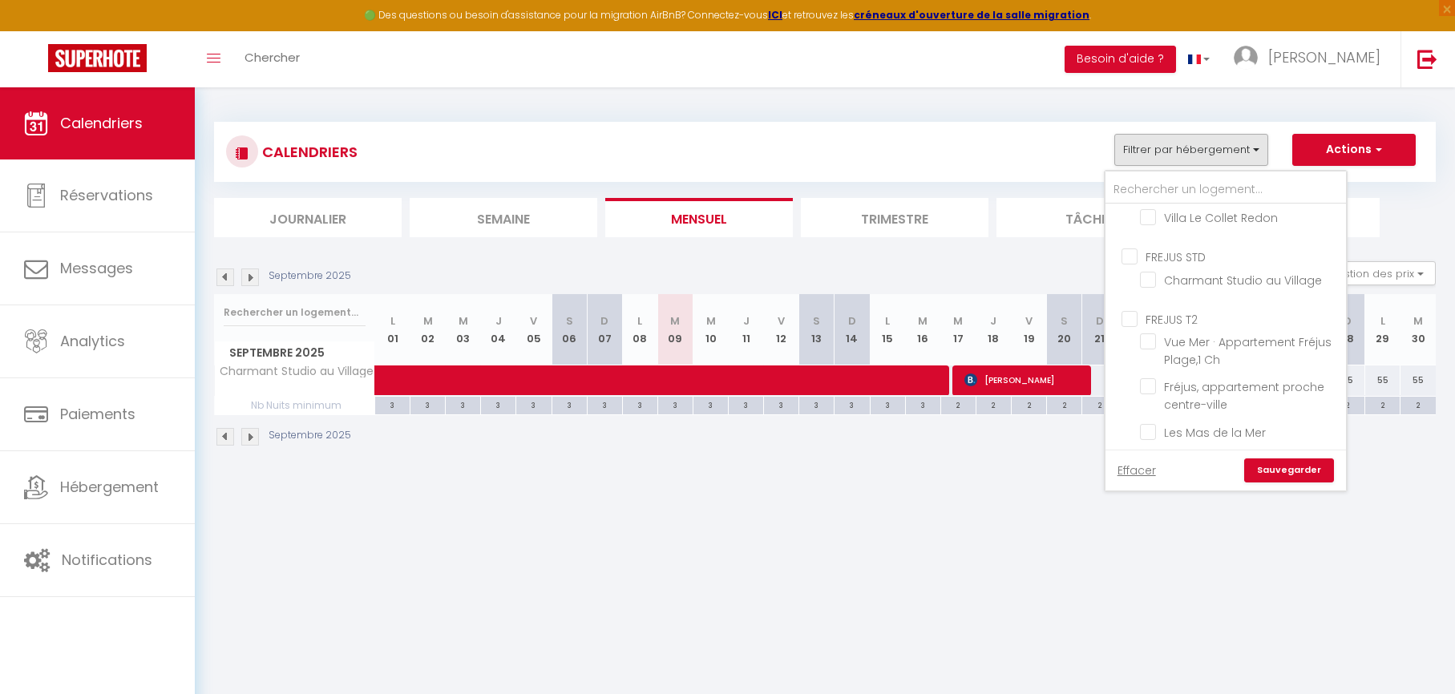
checkbox input "false"
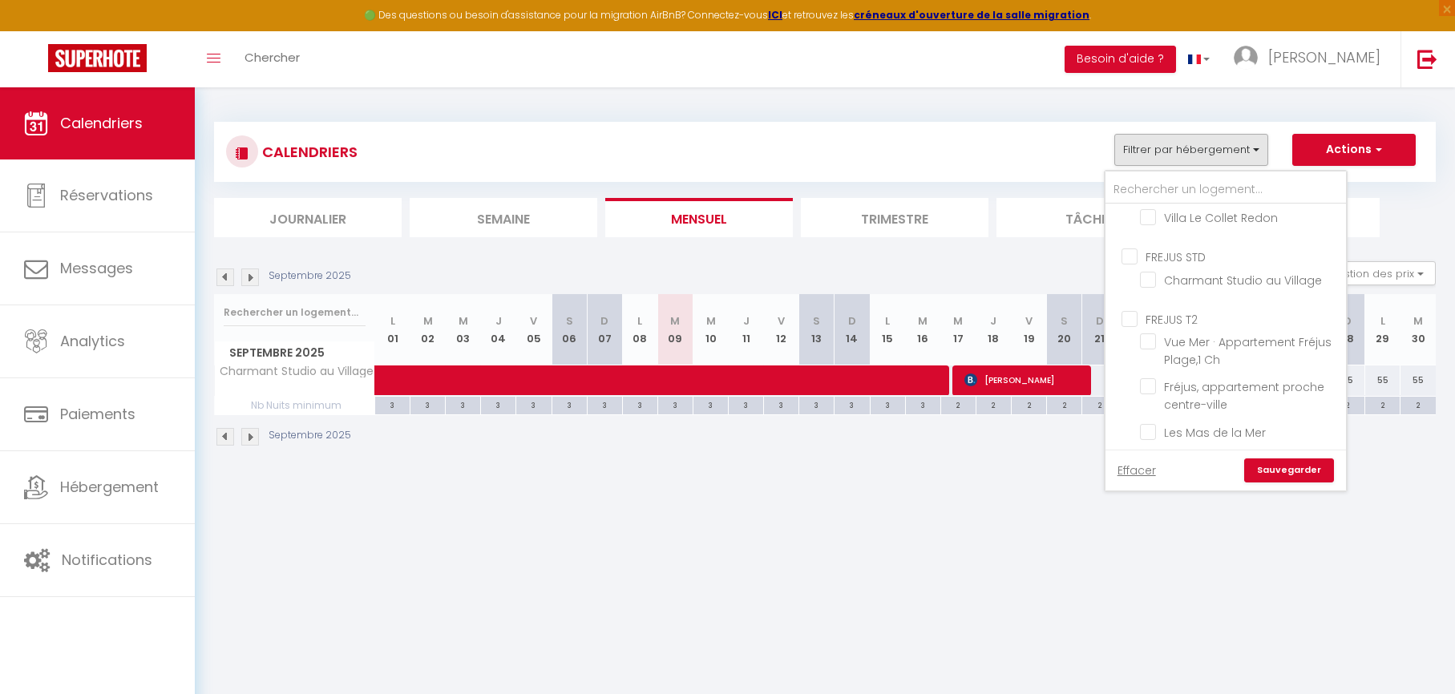
checkbox input "false"
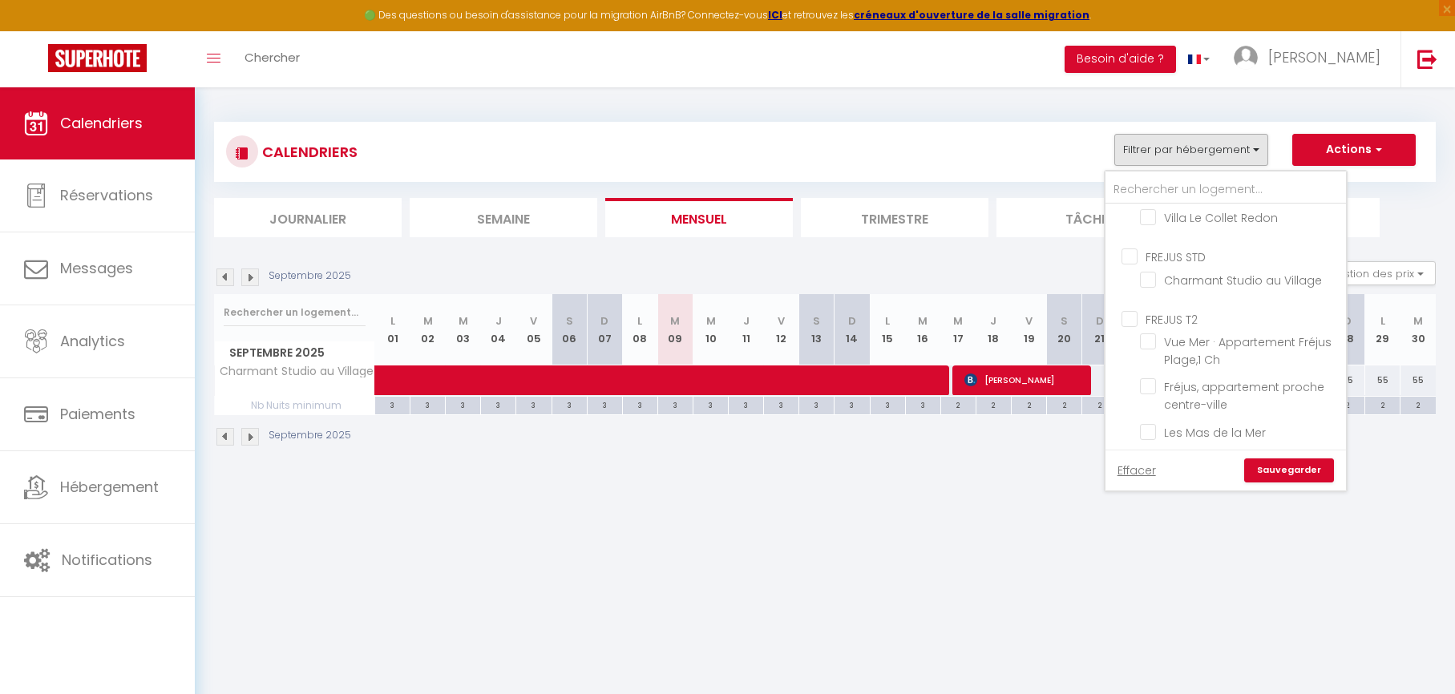
checkbox input "false"
click at [1131, 321] on input "FREJUS T2" at bounding box center [1241, 318] width 240 height 16
checkbox input "true"
checkbox input "false"
checkbox input "true"
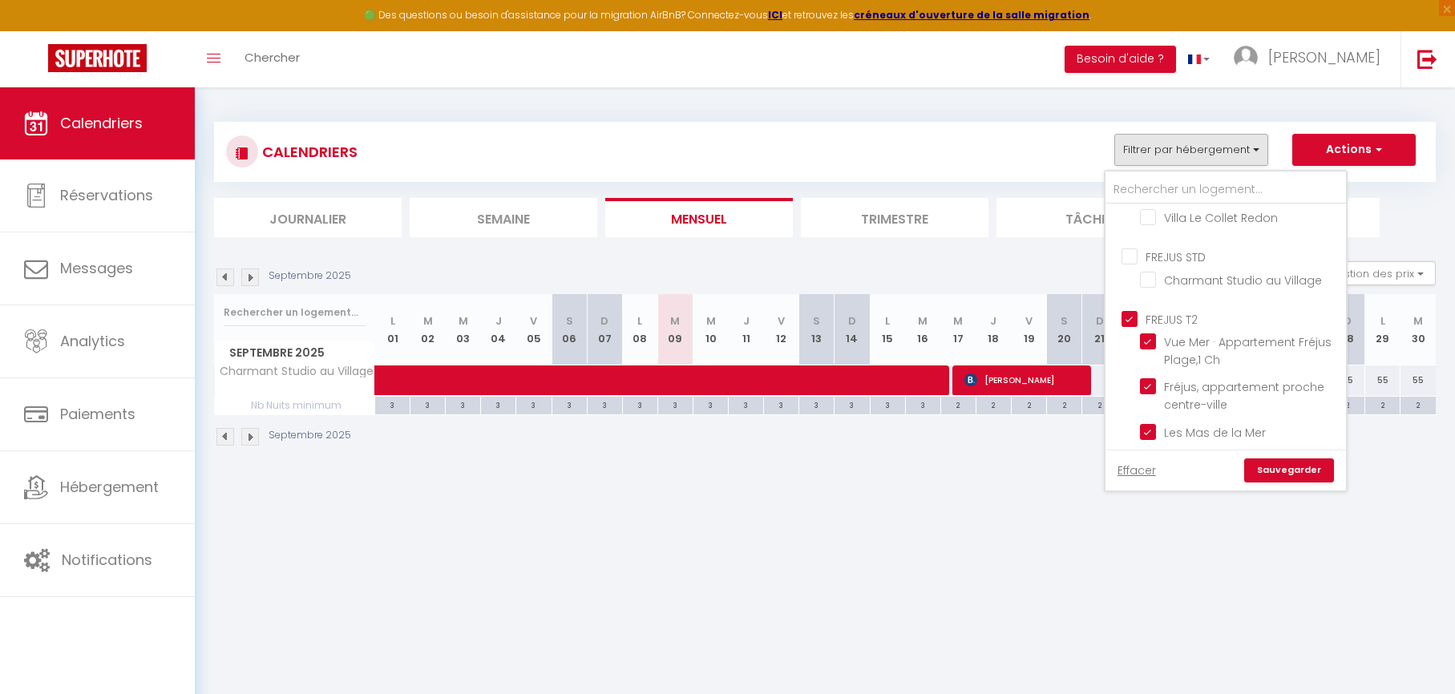
checkbox input "false"
checkbox input "true"
checkbox input "false"
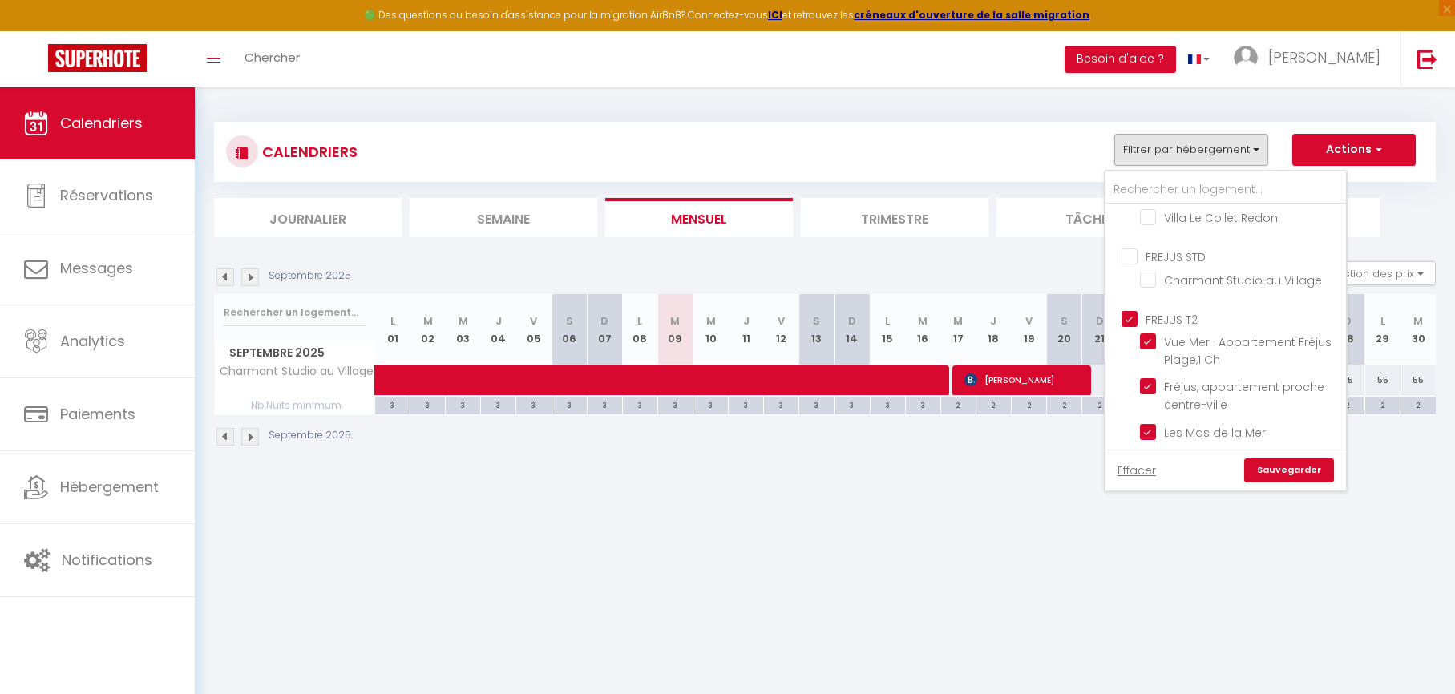
checkbox input "false"
checkbox input "true"
checkbox input "false"
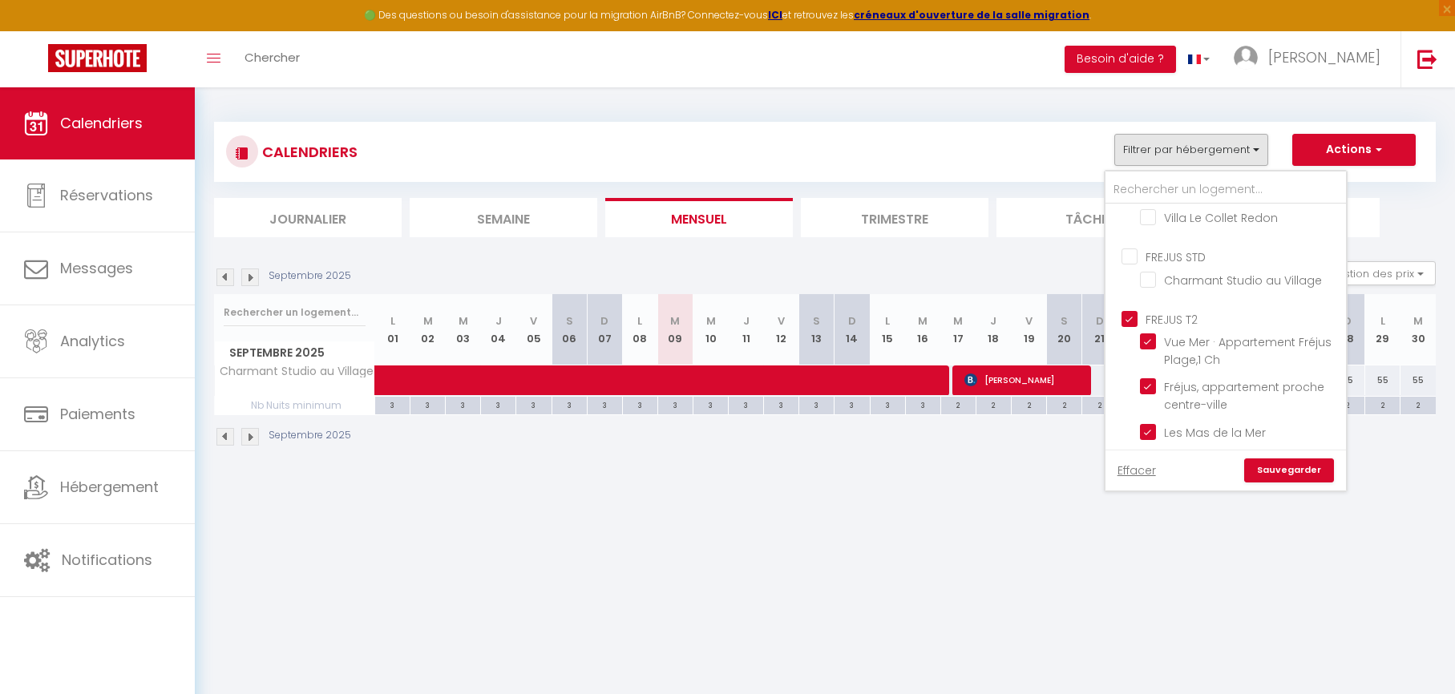
checkbox input "false"
checkbox input "true"
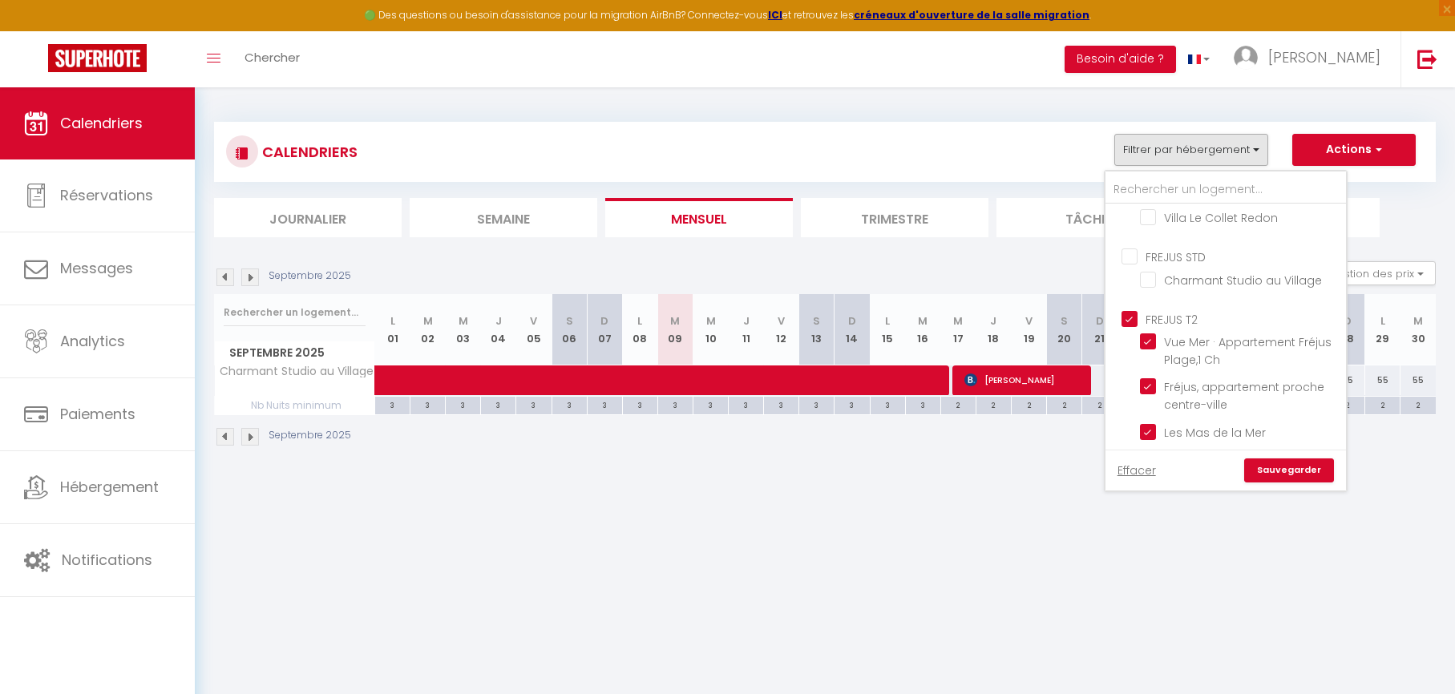
checkbox input "true"
checkbox input "false"
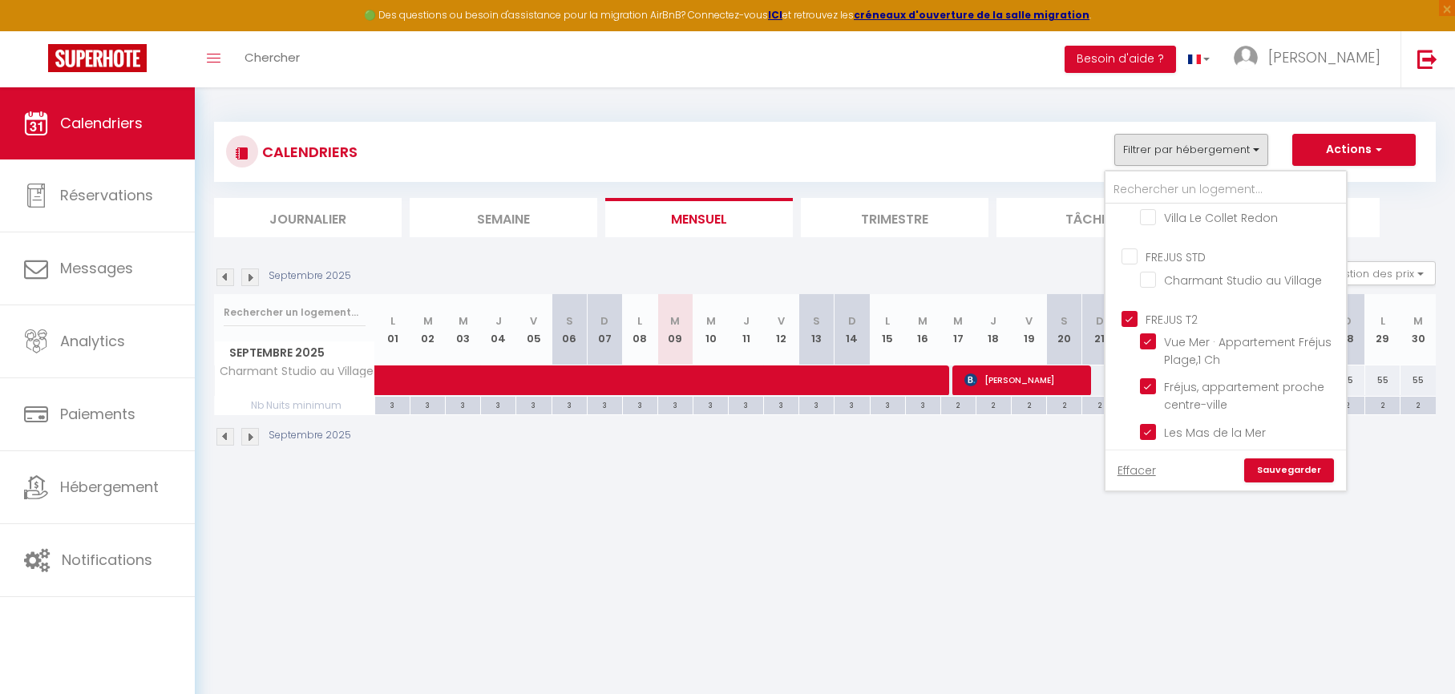
checkbox input "false"
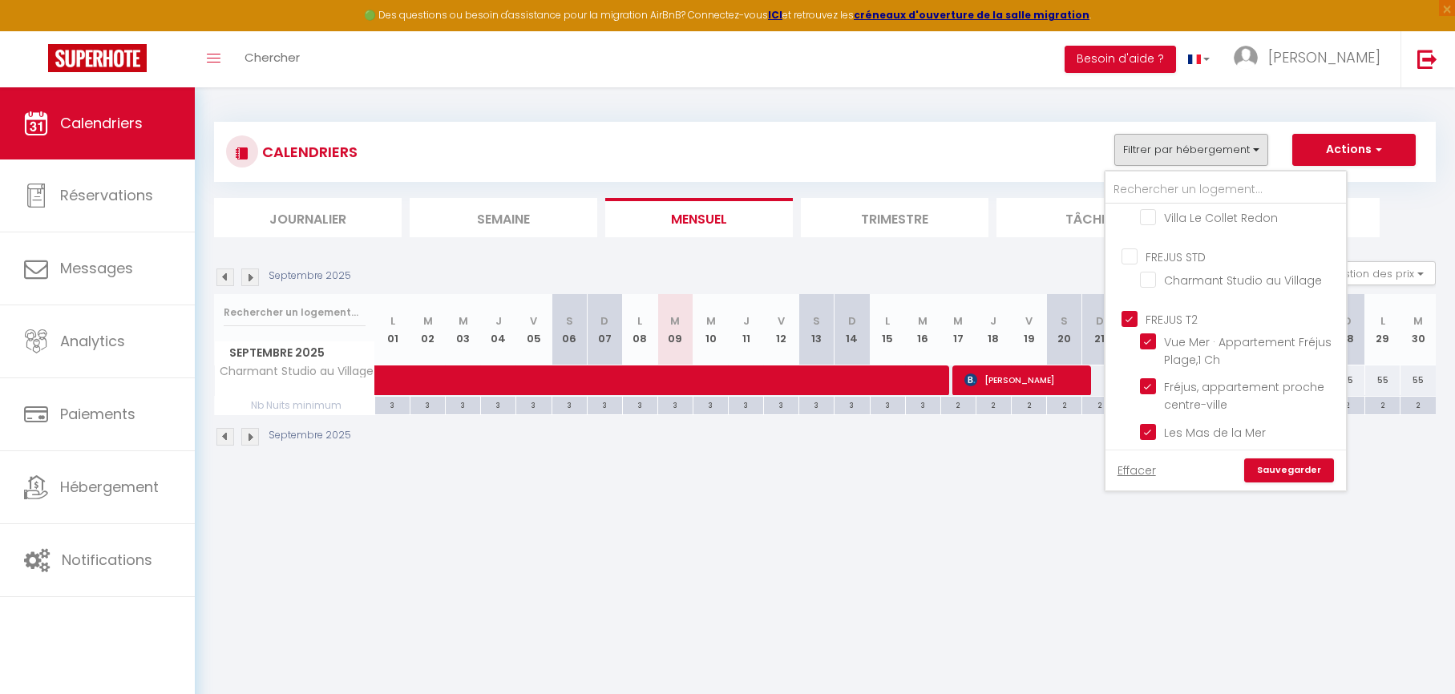
click at [1274, 471] on link "Sauvegarder" at bounding box center [1289, 470] width 90 height 24
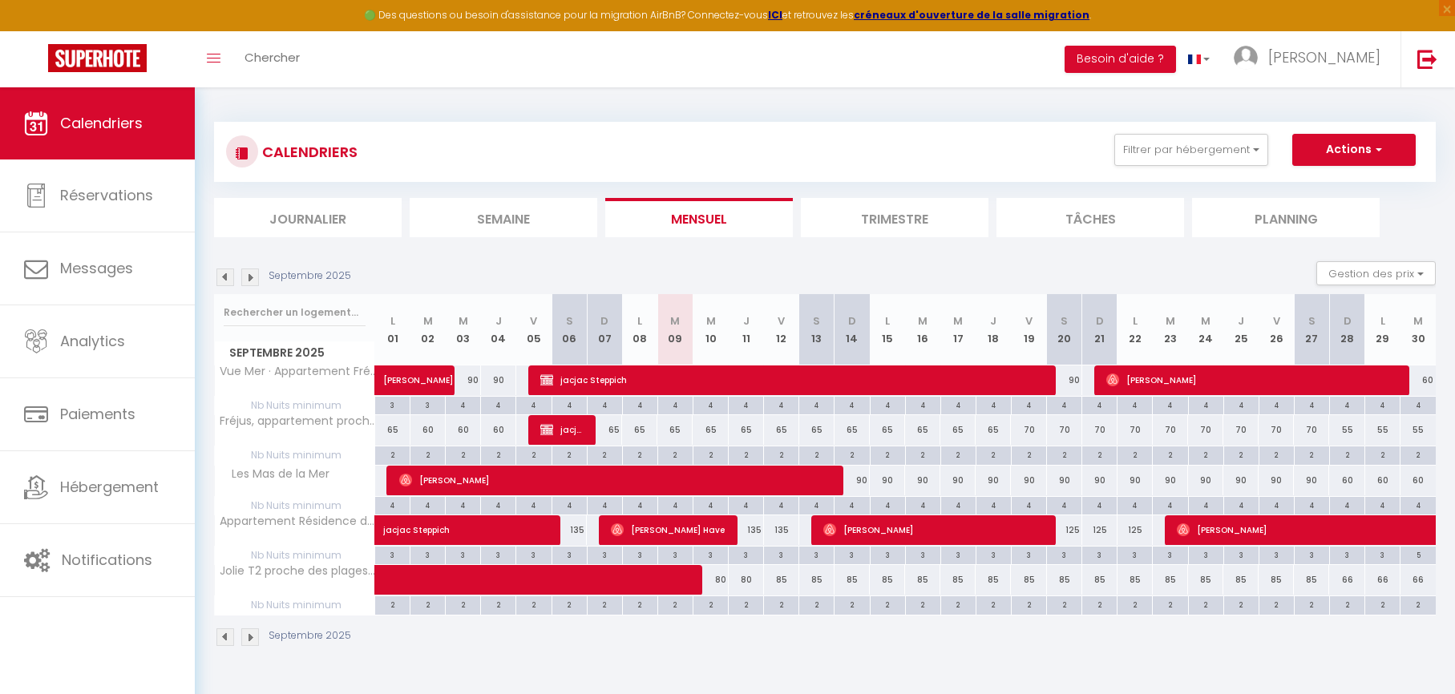
click at [678, 427] on div "65" at bounding box center [674, 430] width 35 height 30
type input "65"
type input "[DATE] Septembre 2025"
type input "Mer 10 Septembre 2025"
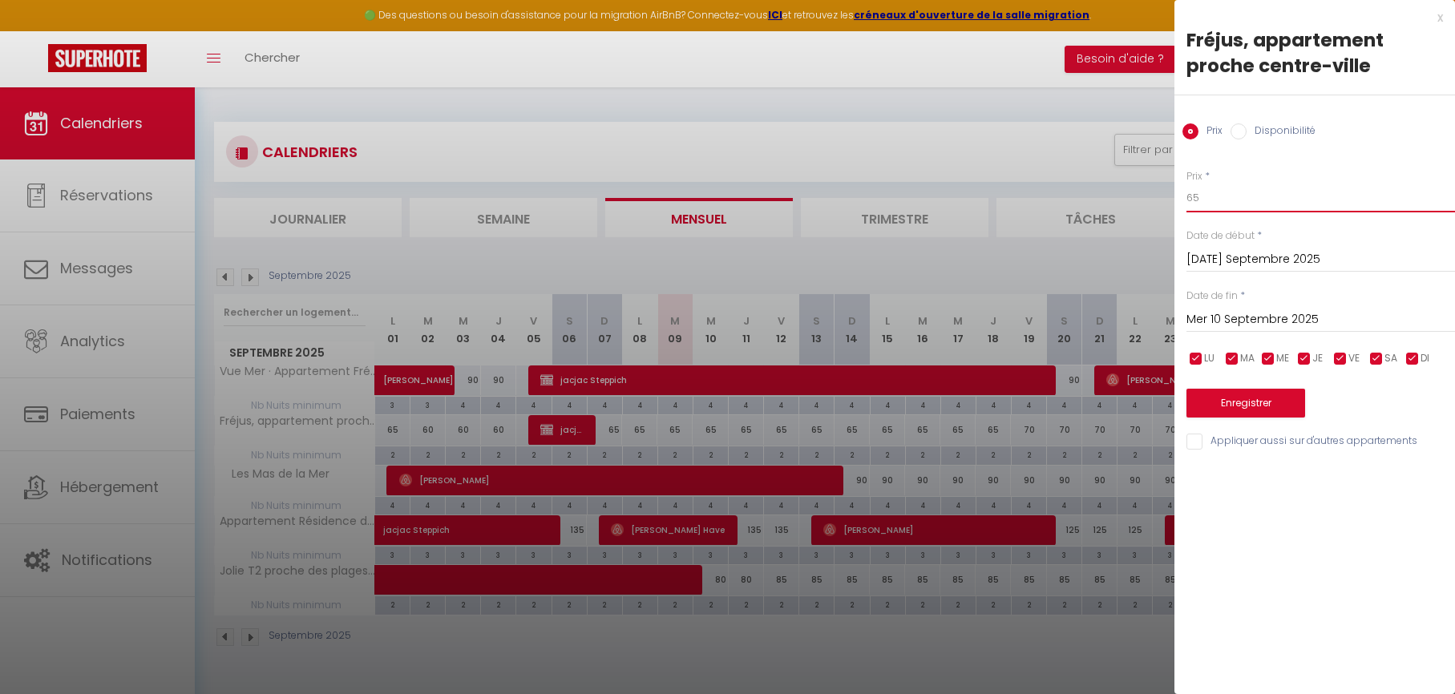
click at [1202, 200] on input "65" at bounding box center [1320, 198] width 269 height 29
type input "55"
click at [1203, 323] on input "Mer 10 Septembre 2025" at bounding box center [1320, 319] width 269 height 21
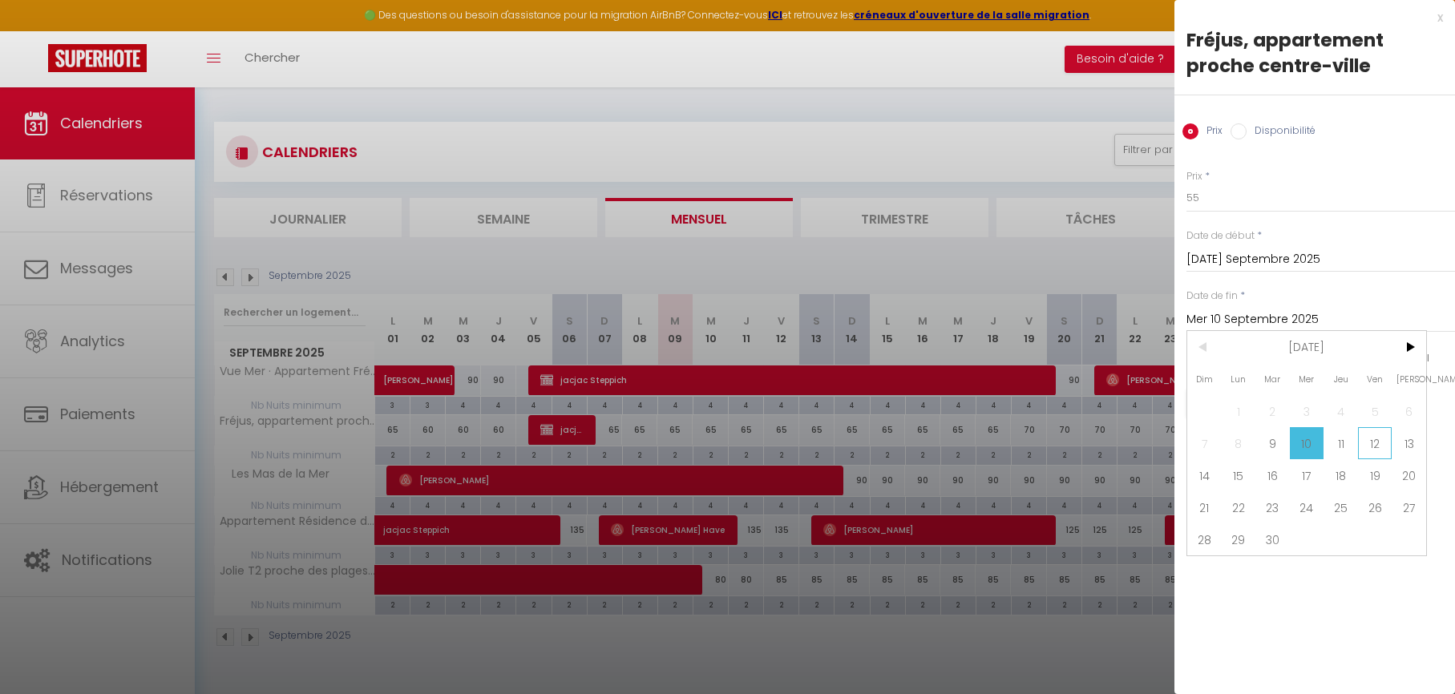
click at [1379, 434] on span "12" at bounding box center [1375, 443] width 34 height 32
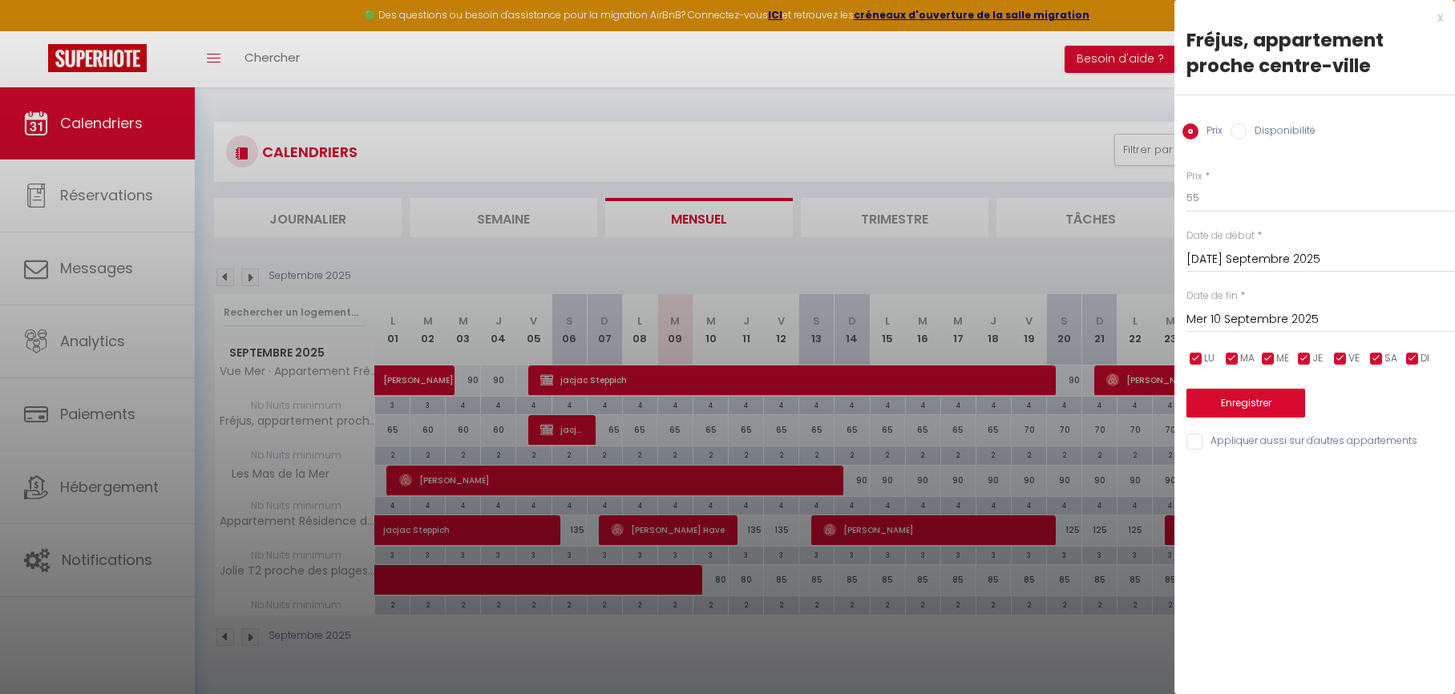
type input "Ven 12 Septembre 2025"
click at [1280, 410] on button "Enregistrer" at bounding box center [1245, 403] width 119 height 29
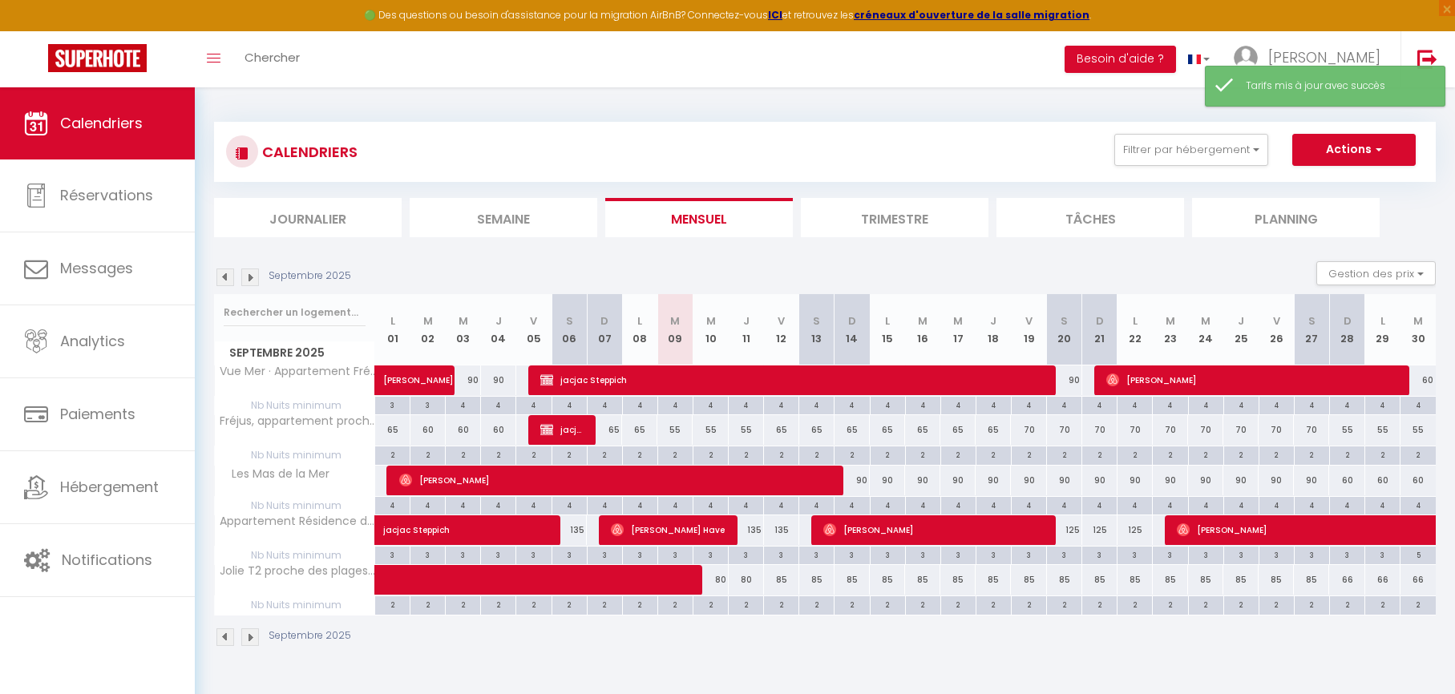
click at [778, 432] on div "65" at bounding box center [781, 430] width 35 height 30
type input "65"
type input "Ven 12 Septembre 2025"
type input "Sam 13 Septembre 2025"
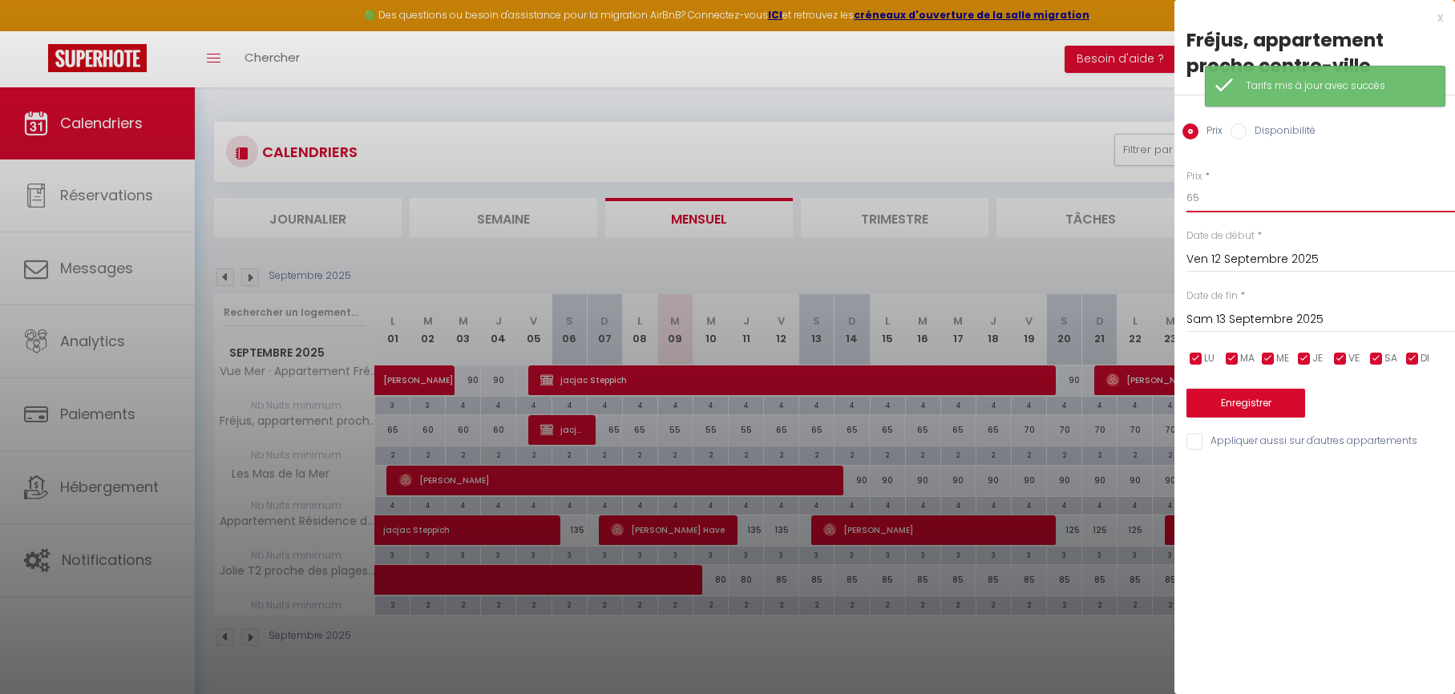
click at [1224, 195] on input "65" at bounding box center [1320, 198] width 269 height 29
type input "60"
click at [1228, 316] on input "Sam 13 Septembre 2025" at bounding box center [1320, 319] width 269 height 21
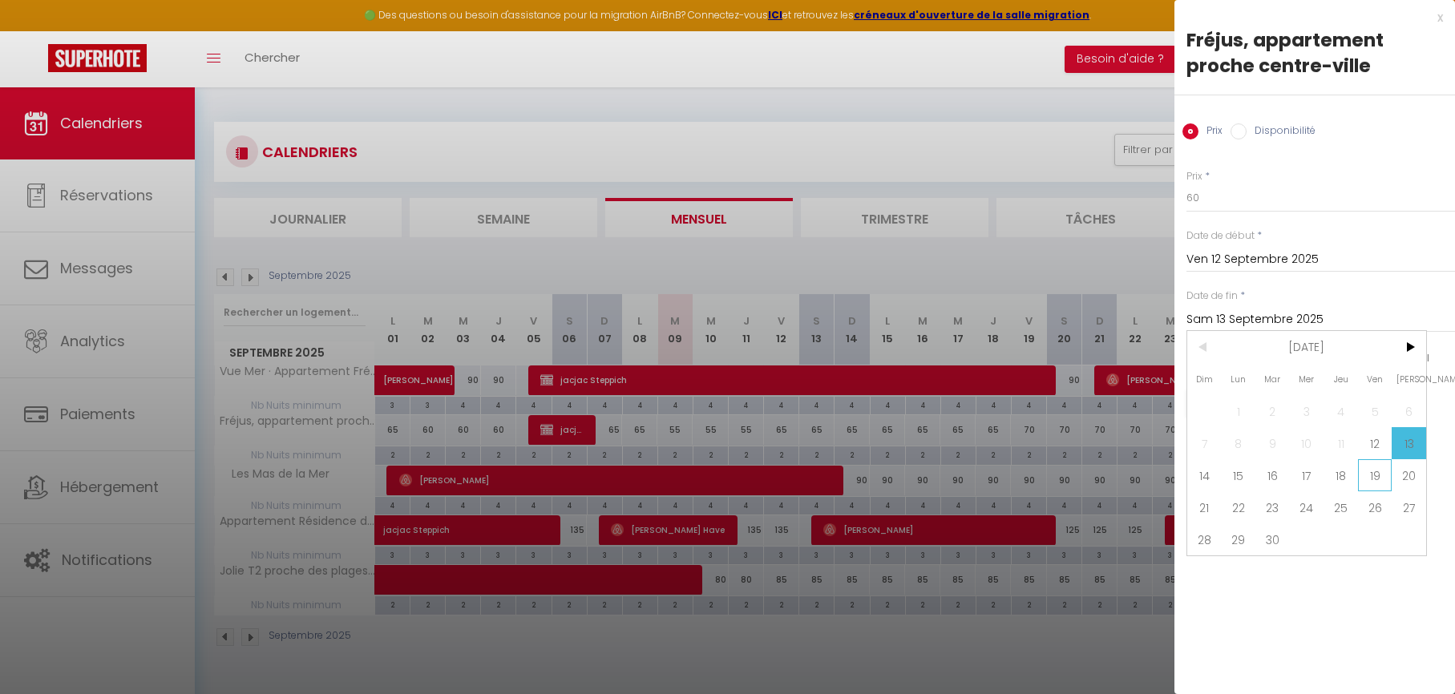
click at [1380, 478] on span "19" at bounding box center [1375, 475] width 34 height 32
type input "Ven 19 Septembre 2025"
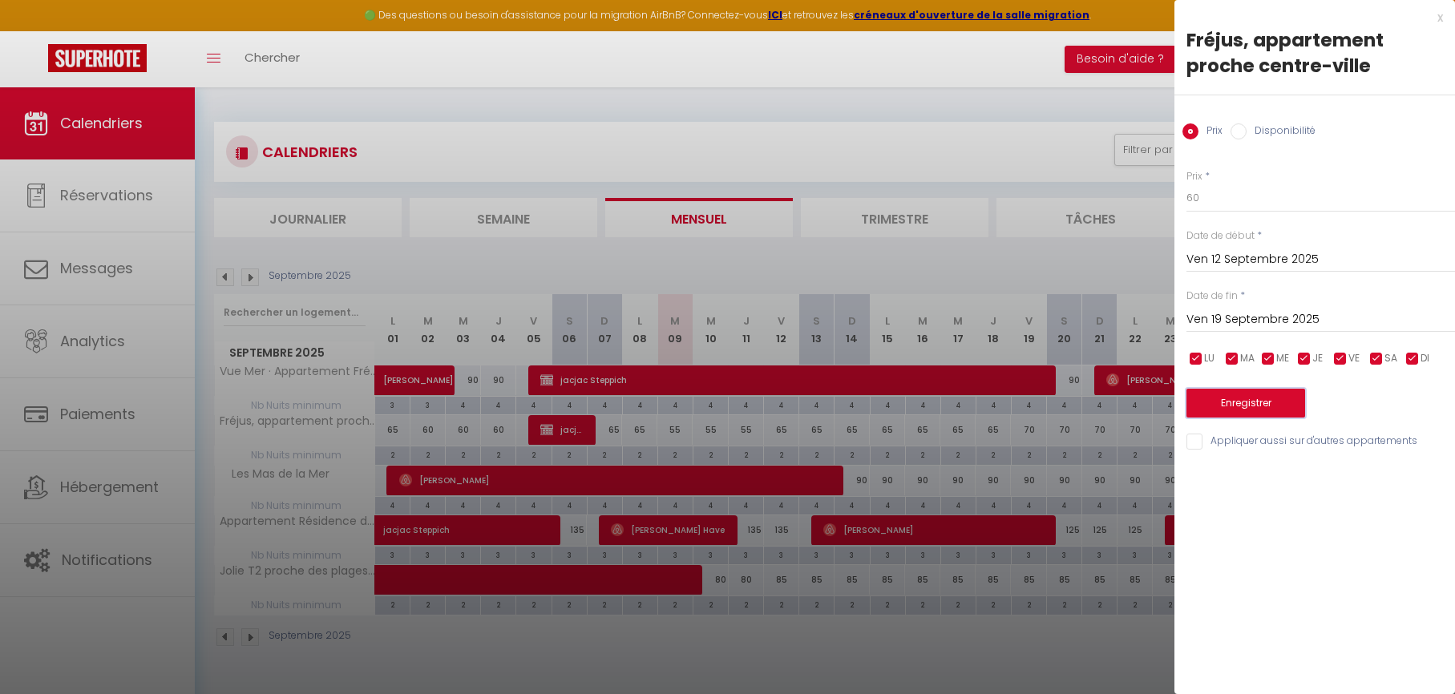
click at [1260, 404] on button "Enregistrer" at bounding box center [1245, 403] width 119 height 29
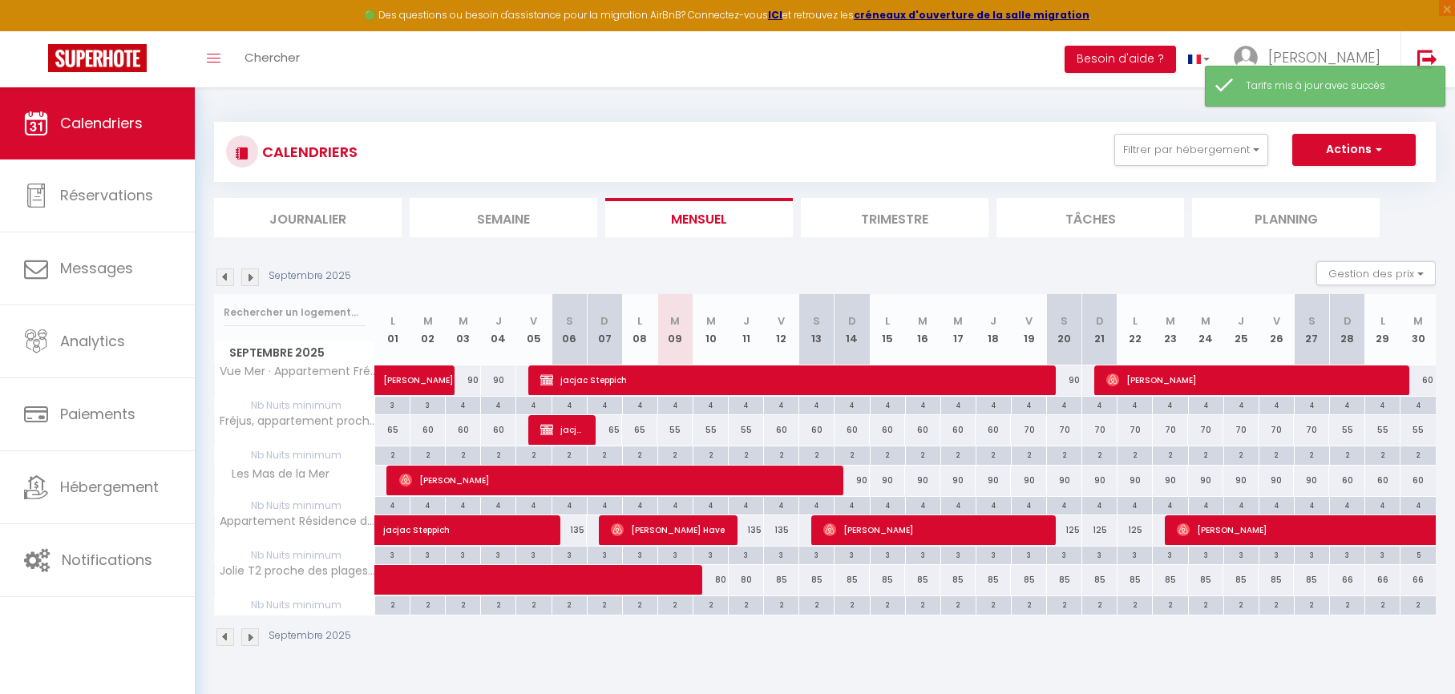
click at [1031, 428] on div "70" at bounding box center [1028, 430] width 35 height 30
type input "70"
type input "Ven 19 Septembre 2025"
type input "Sam 20 Septembre 2025"
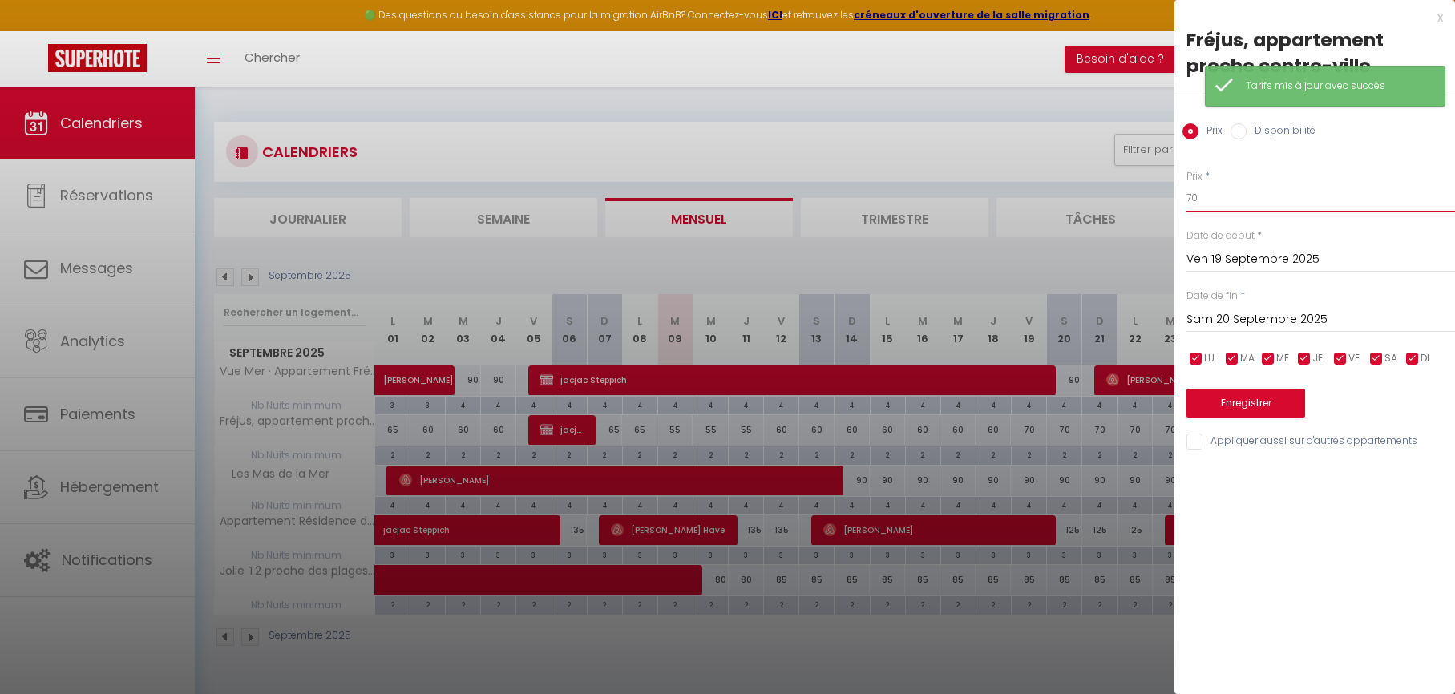
click at [1212, 202] on input "70" at bounding box center [1320, 198] width 269 height 29
type input "65"
click at [1212, 321] on input "Sam 20 Septembre 2025" at bounding box center [1320, 319] width 269 height 21
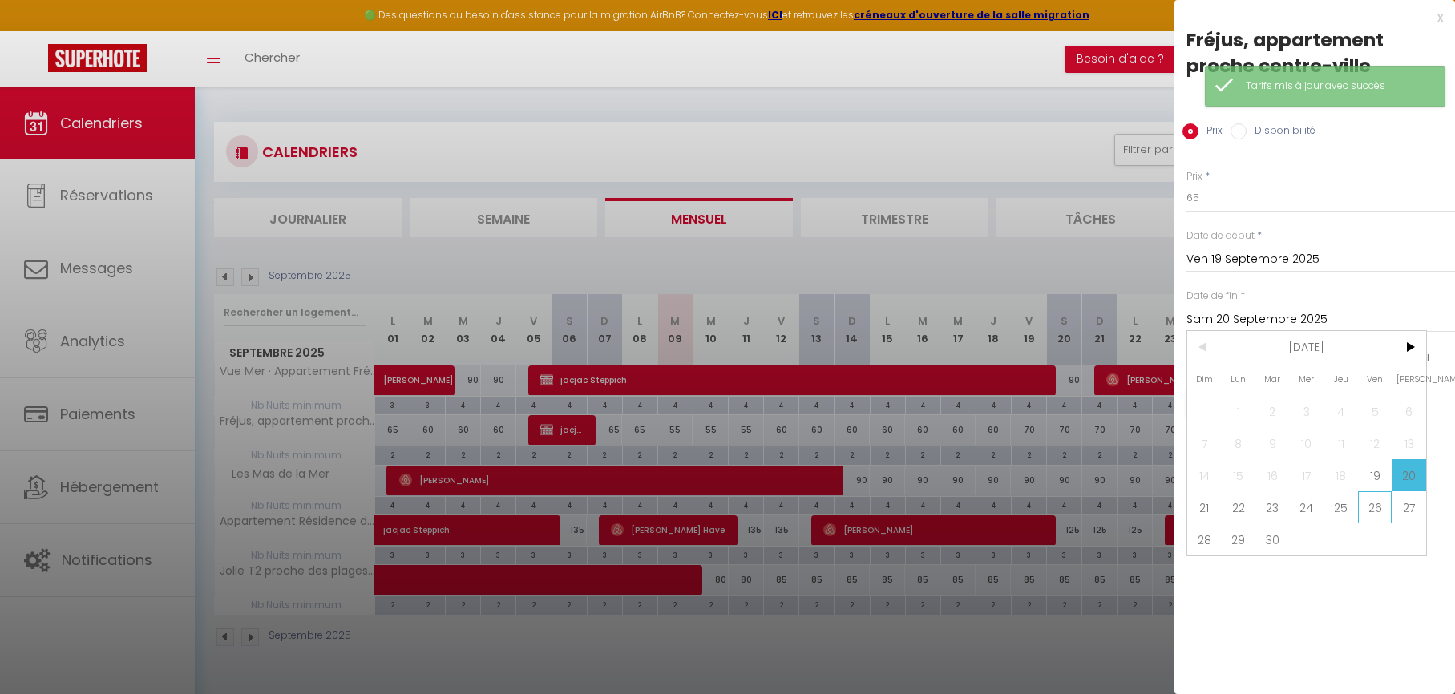
click at [1382, 508] on span "26" at bounding box center [1375, 507] width 34 height 32
type input "Ven 26 Septembre 2025"
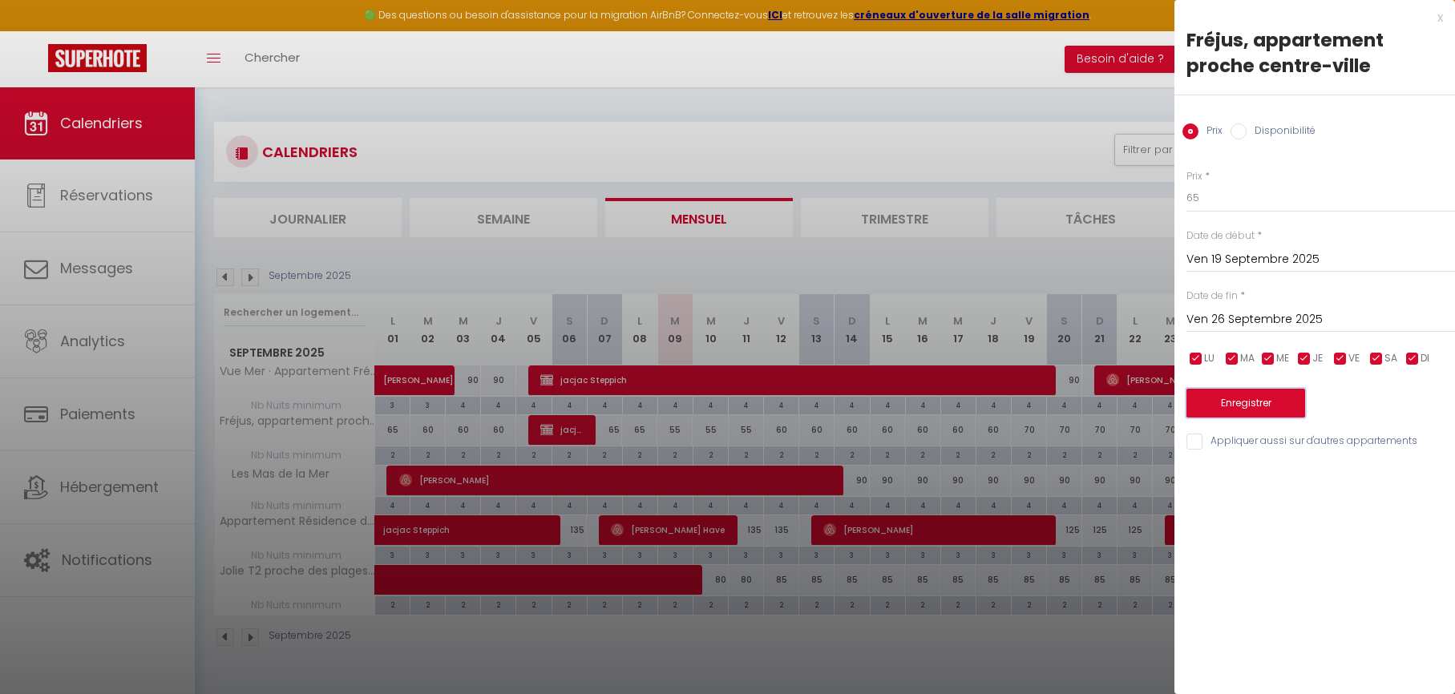
click at [1251, 406] on button "Enregistrer" at bounding box center [1245, 403] width 119 height 29
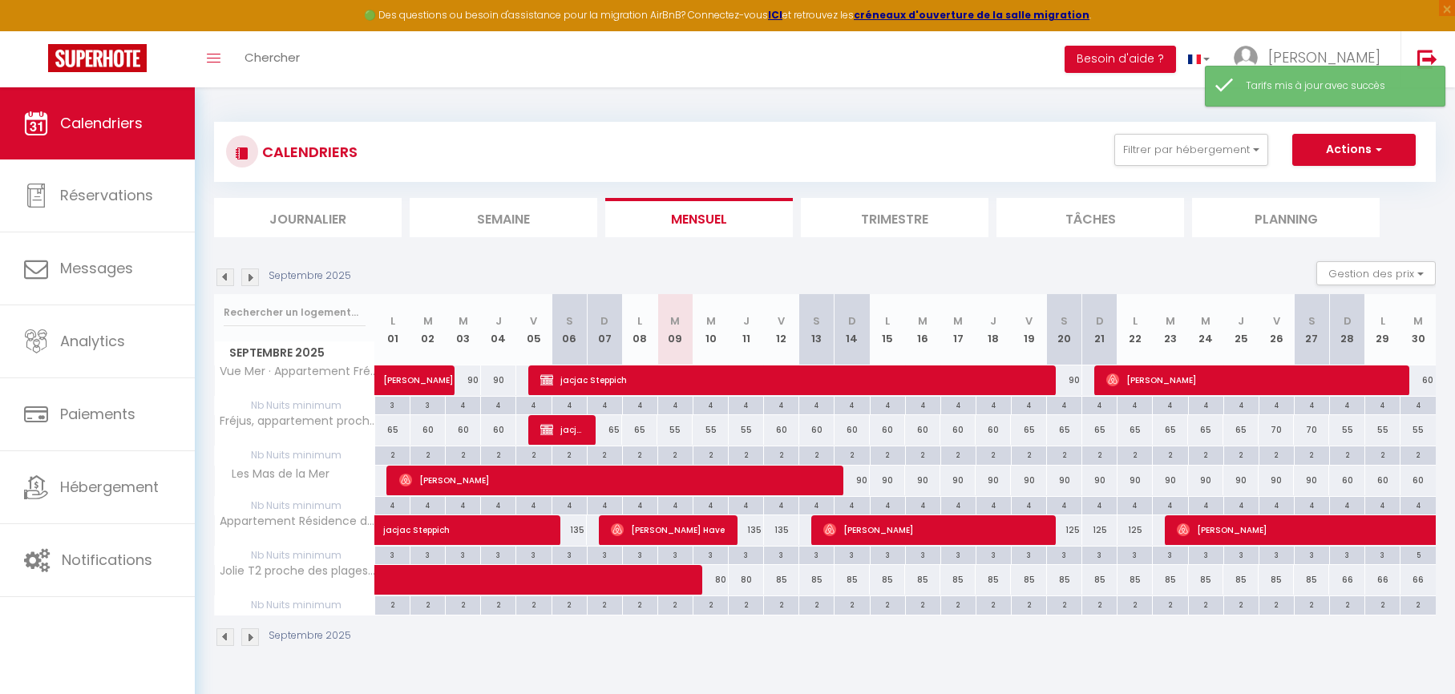
click at [862, 482] on div "90" at bounding box center [851, 481] width 35 height 30
type input "90"
type input "Dim 14 Septembre 2025"
type input "Lun 15 Septembre 2025"
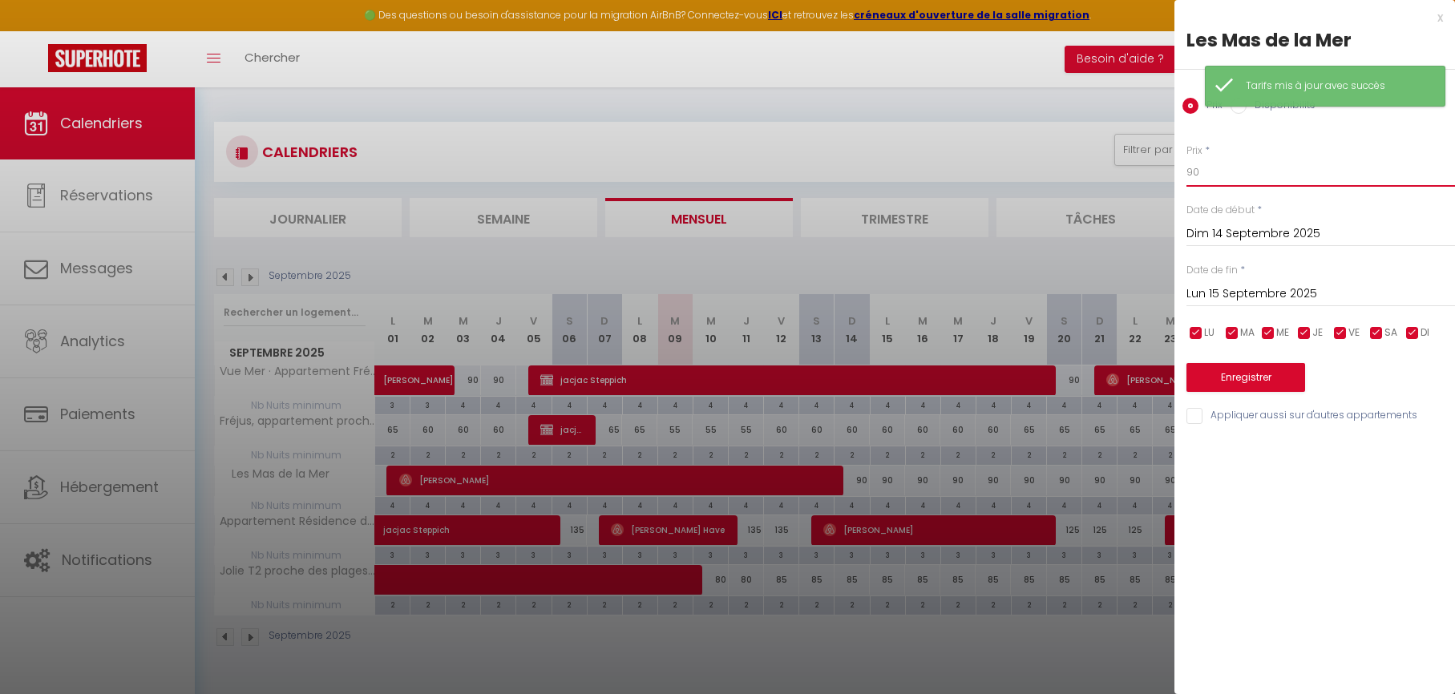
click at [1214, 180] on input "90" at bounding box center [1320, 172] width 269 height 29
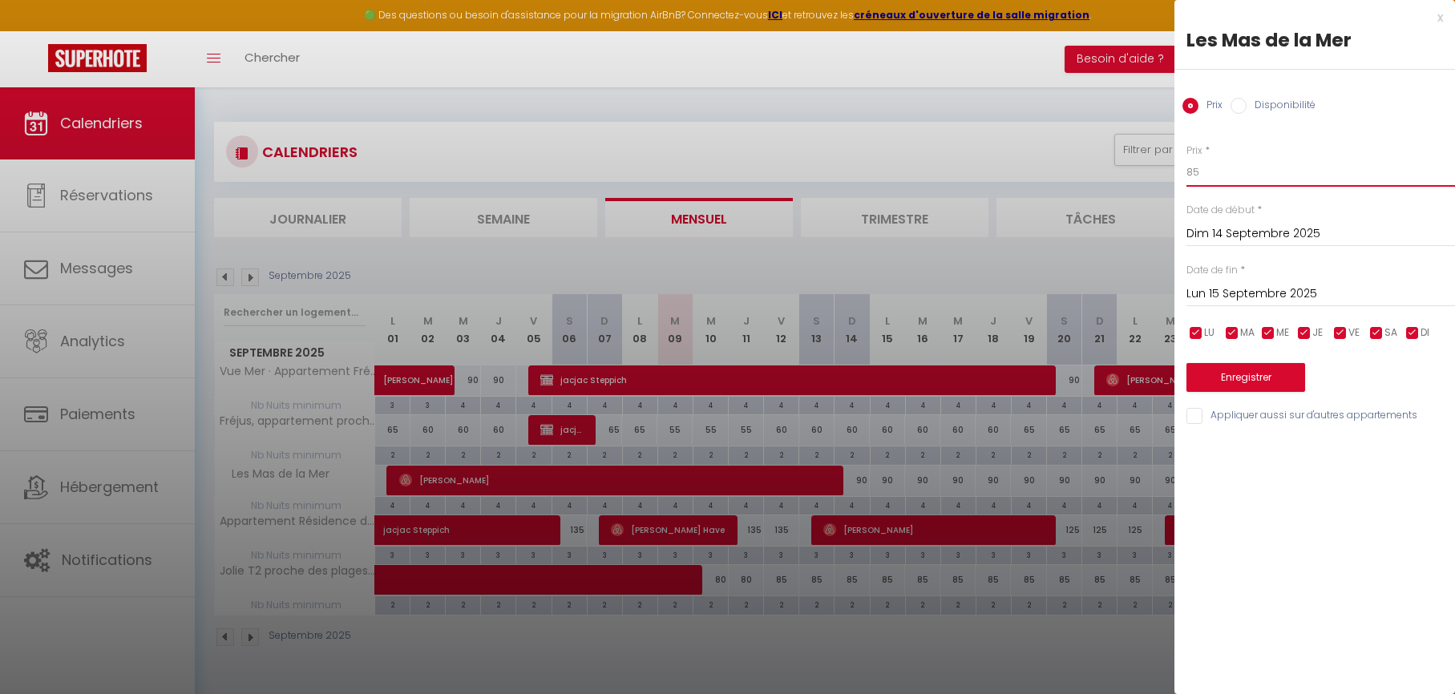
type input "85"
click at [1215, 289] on input "Lun 15 Septembre 2025" at bounding box center [1320, 294] width 269 height 21
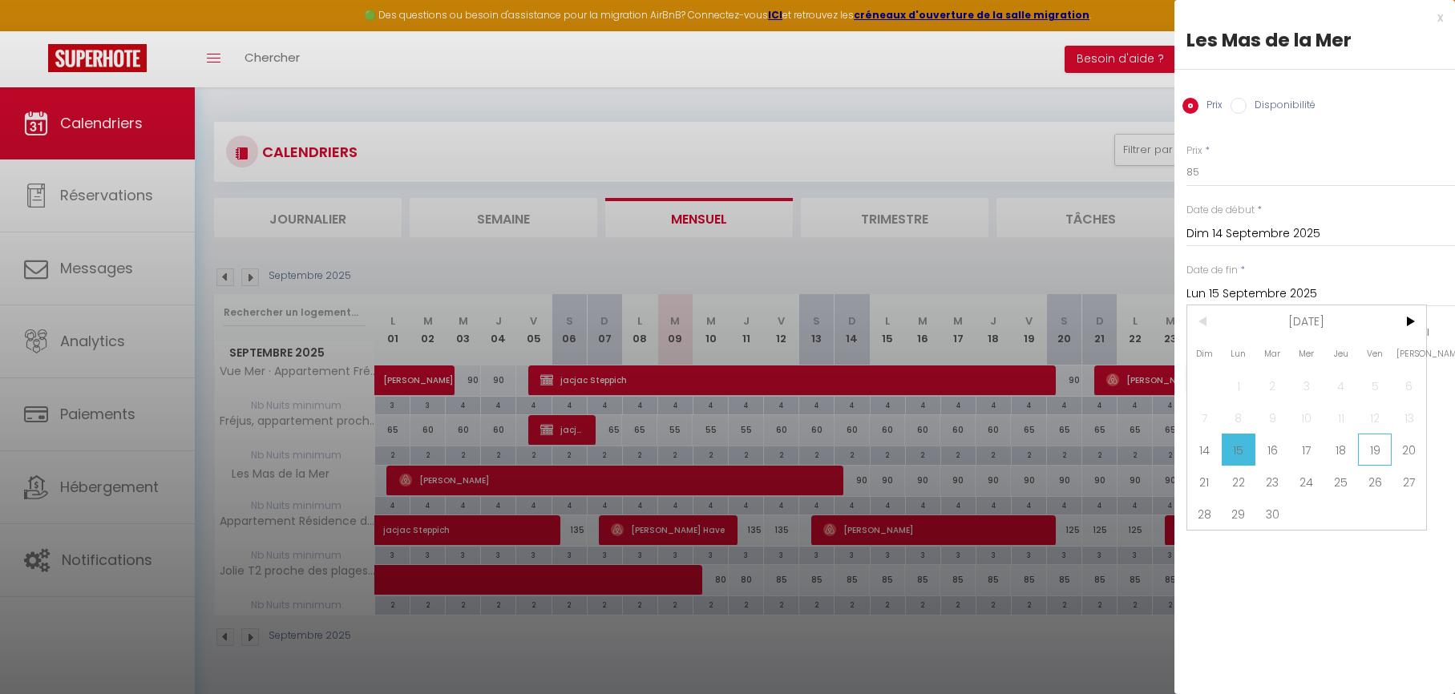
click at [1378, 450] on span "19" at bounding box center [1375, 450] width 34 height 32
type input "Ven 19 Septembre 2025"
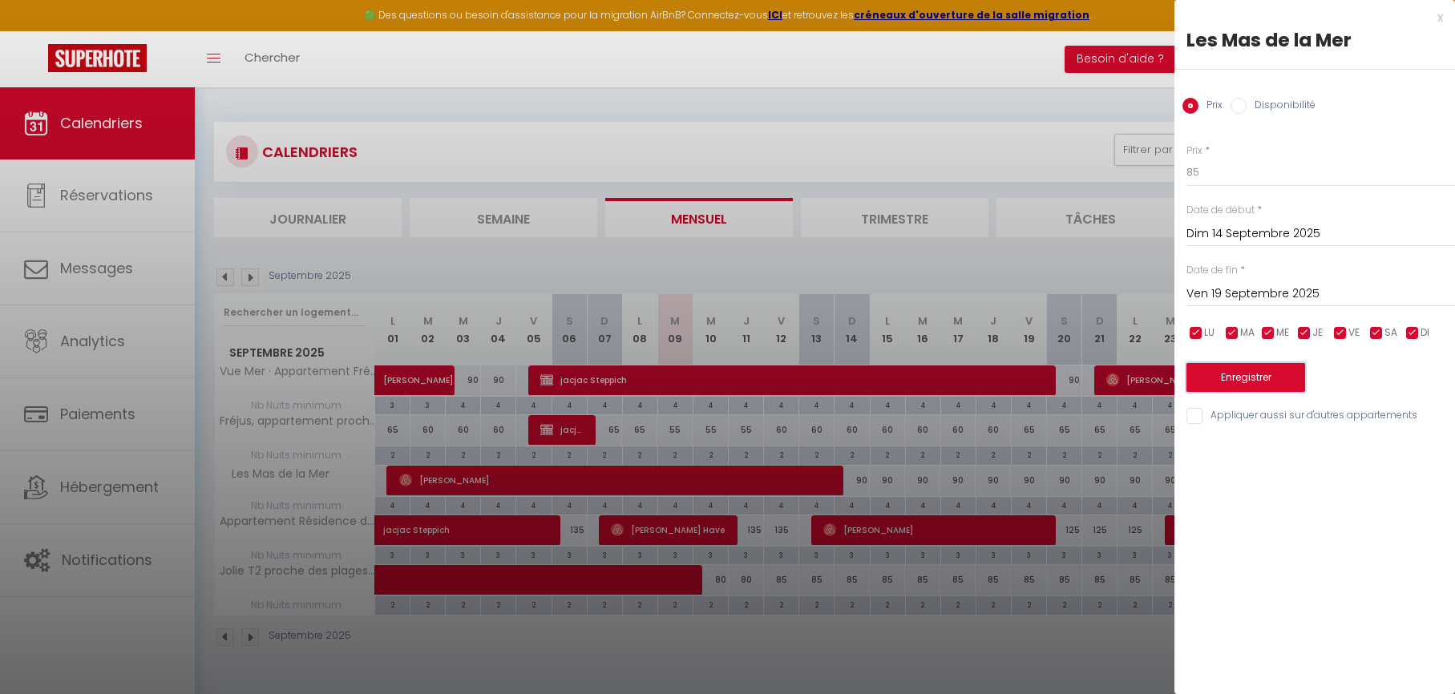
click at [1274, 370] on button "Enregistrer" at bounding box center [1245, 377] width 119 height 29
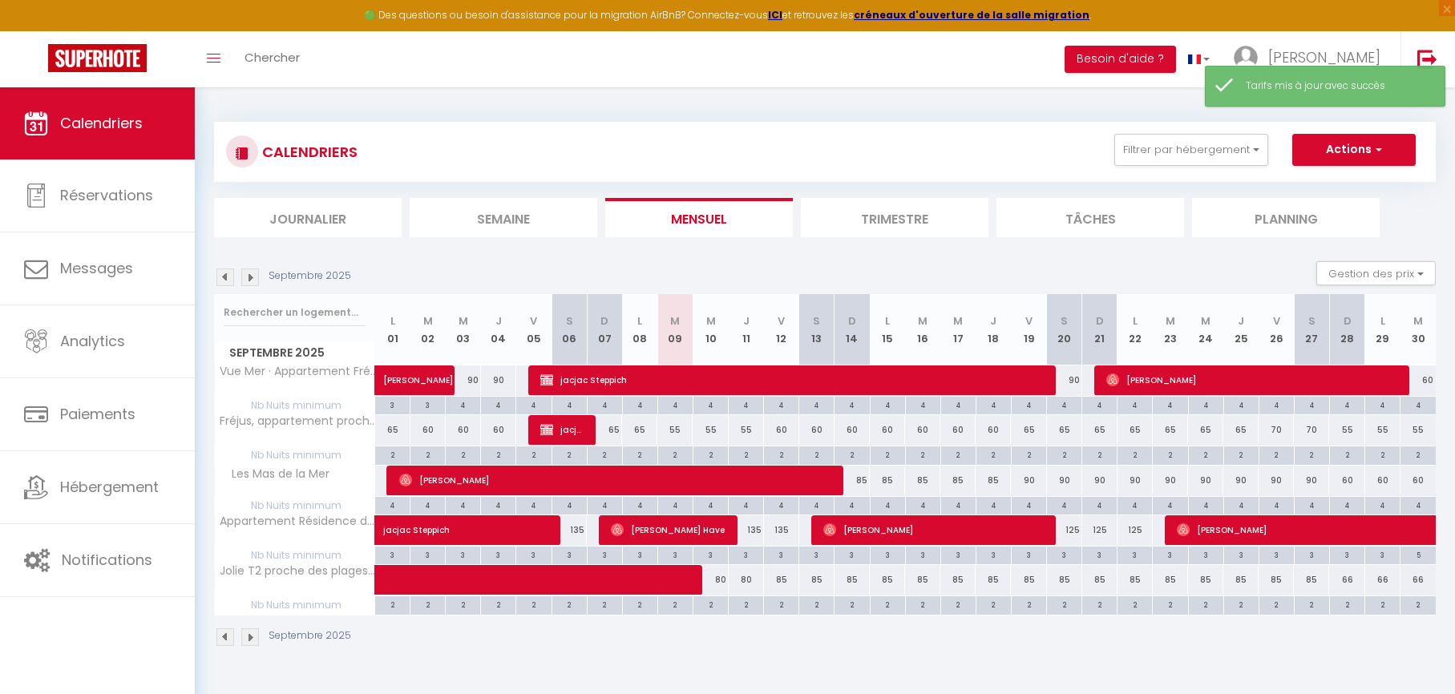
click at [991, 481] on div "85" at bounding box center [993, 481] width 35 height 30
type input "85"
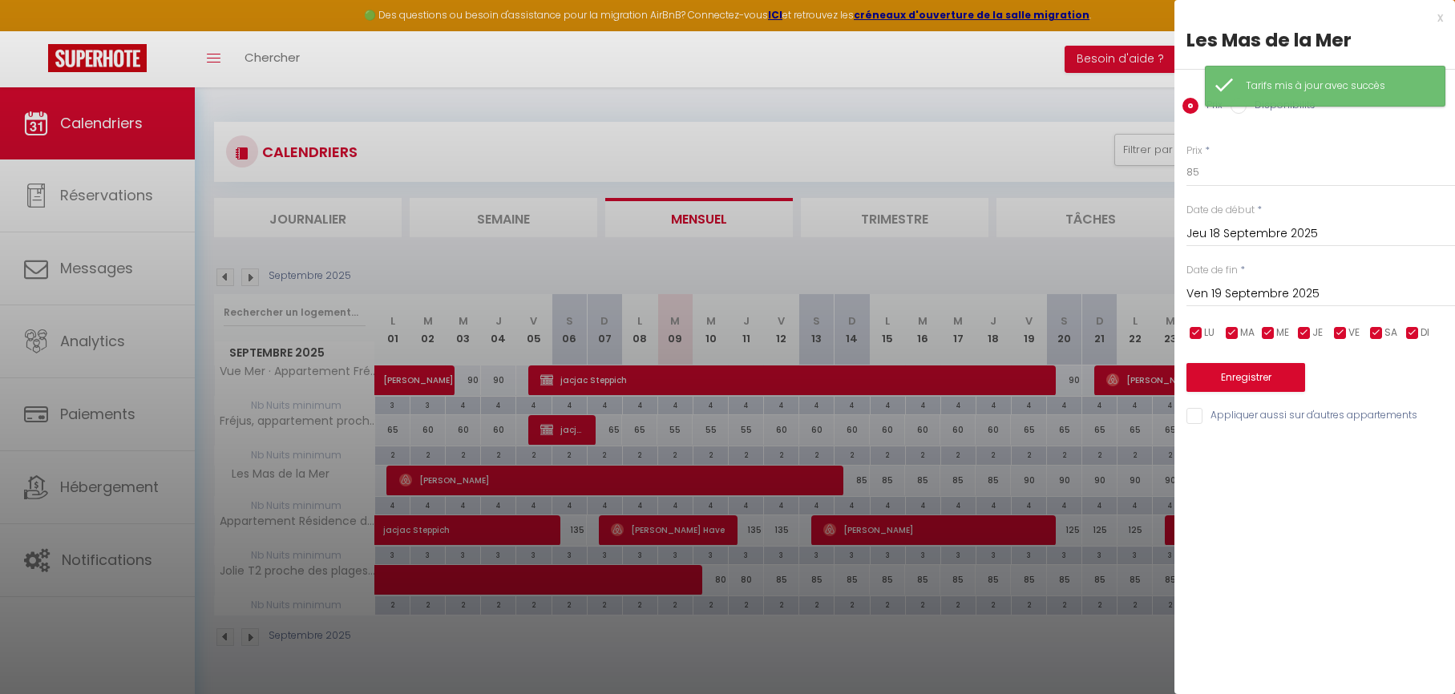
click at [1210, 301] on input "Ven 19 Septembre 2025" at bounding box center [1320, 294] width 269 height 21
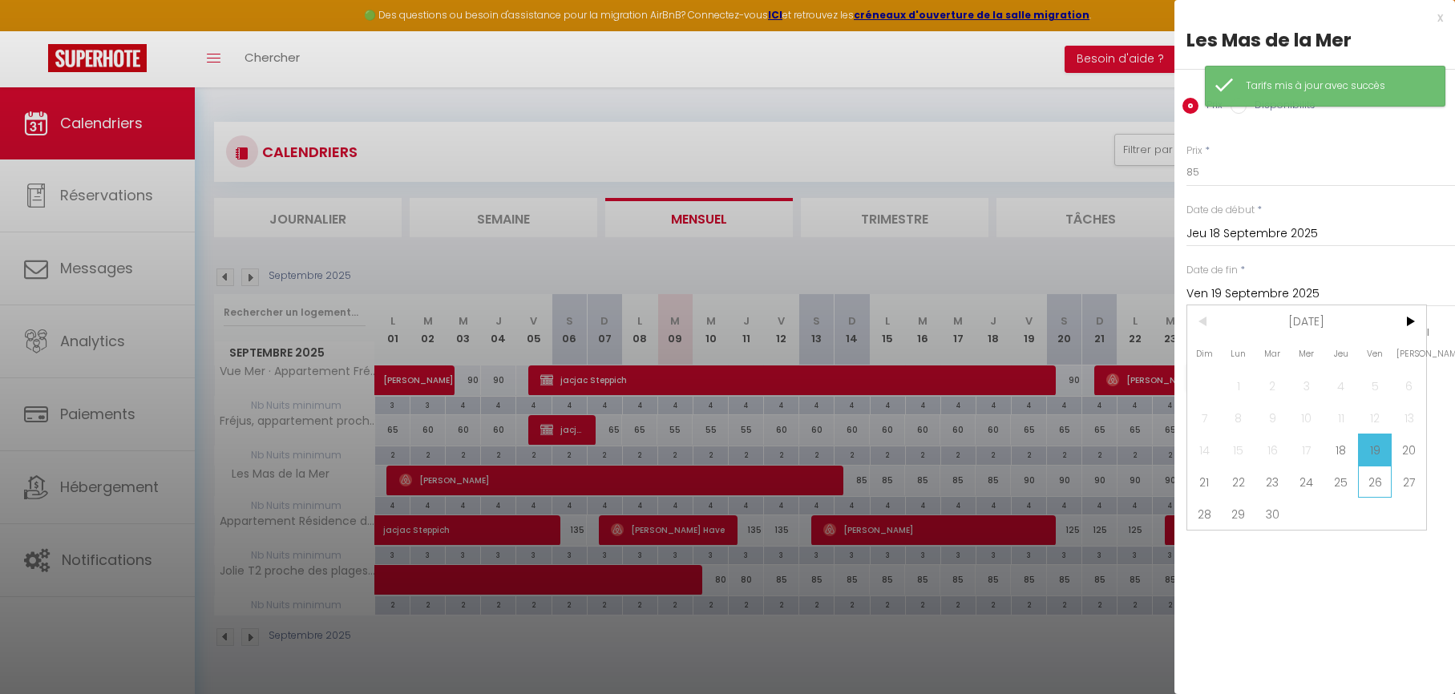
click at [1376, 489] on span "26" at bounding box center [1375, 482] width 34 height 32
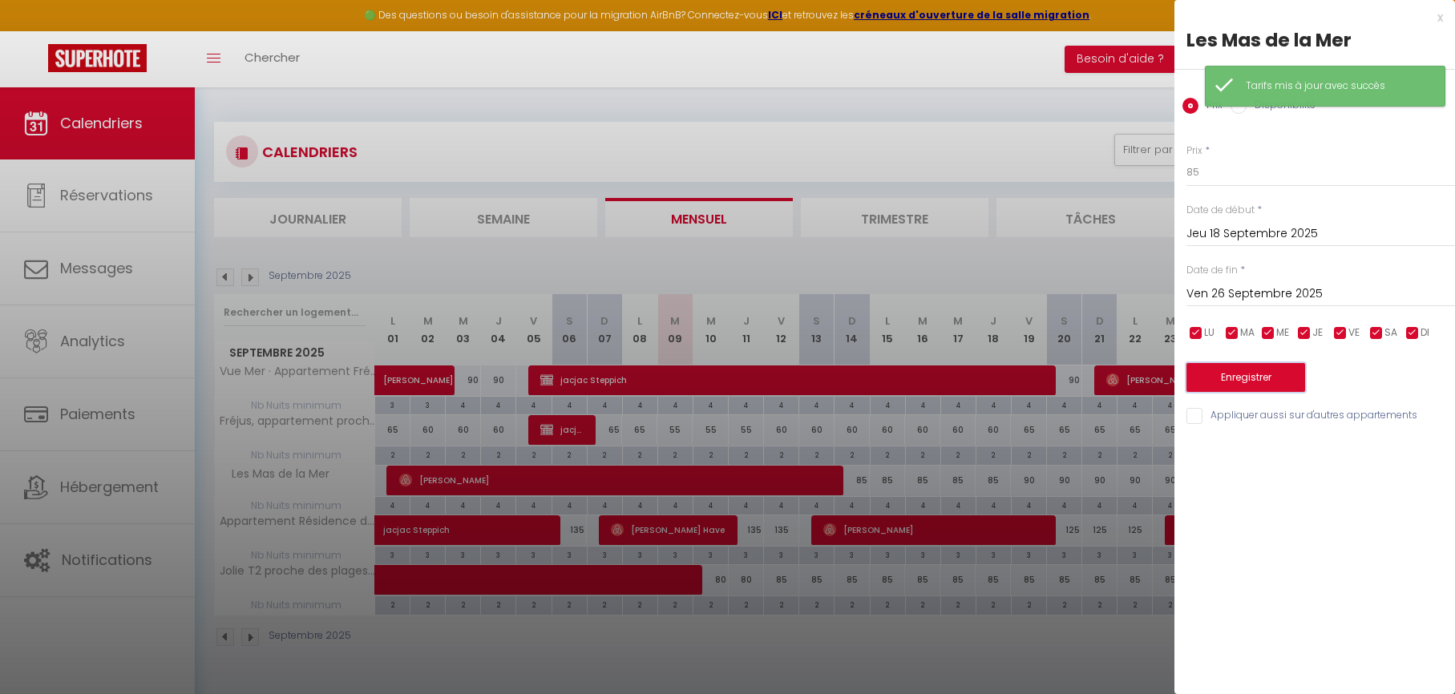
click at [1247, 376] on button "Enregistrer" at bounding box center [1245, 377] width 119 height 29
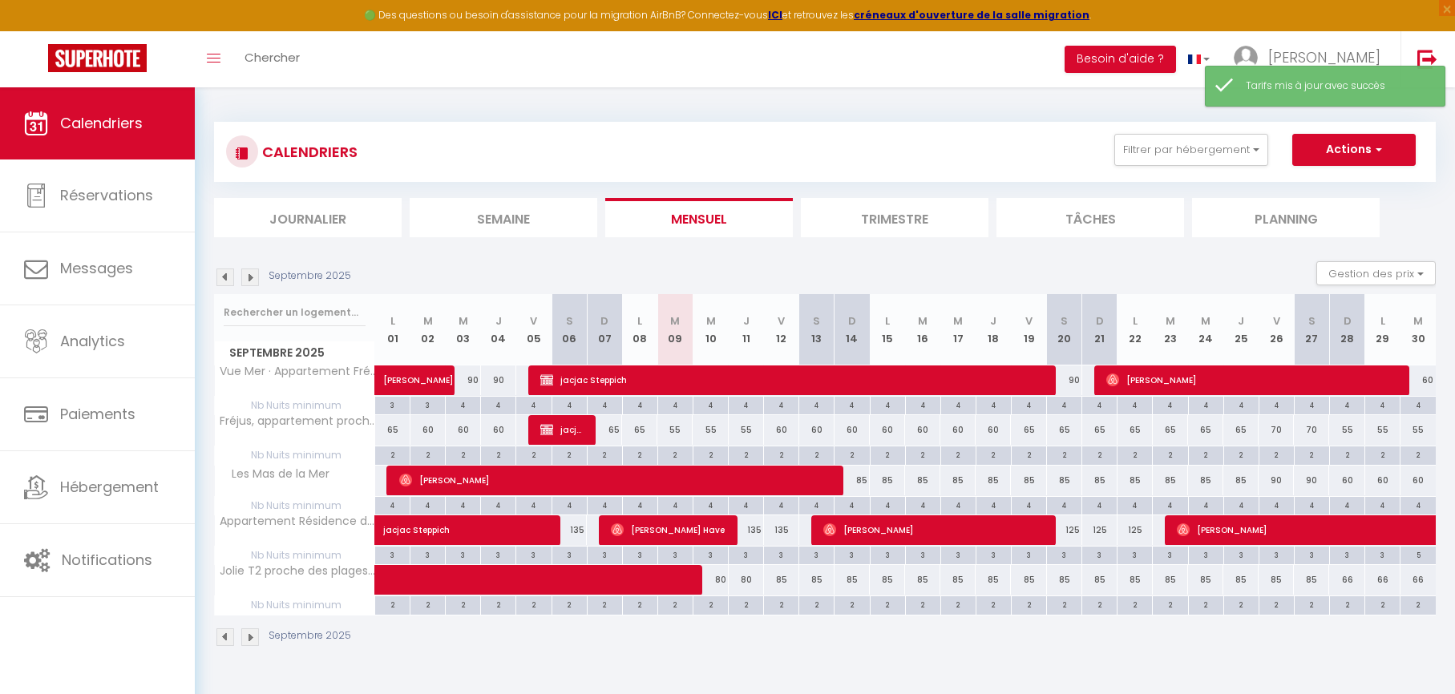
click at [748, 579] on div "80" at bounding box center [746, 580] width 35 height 30
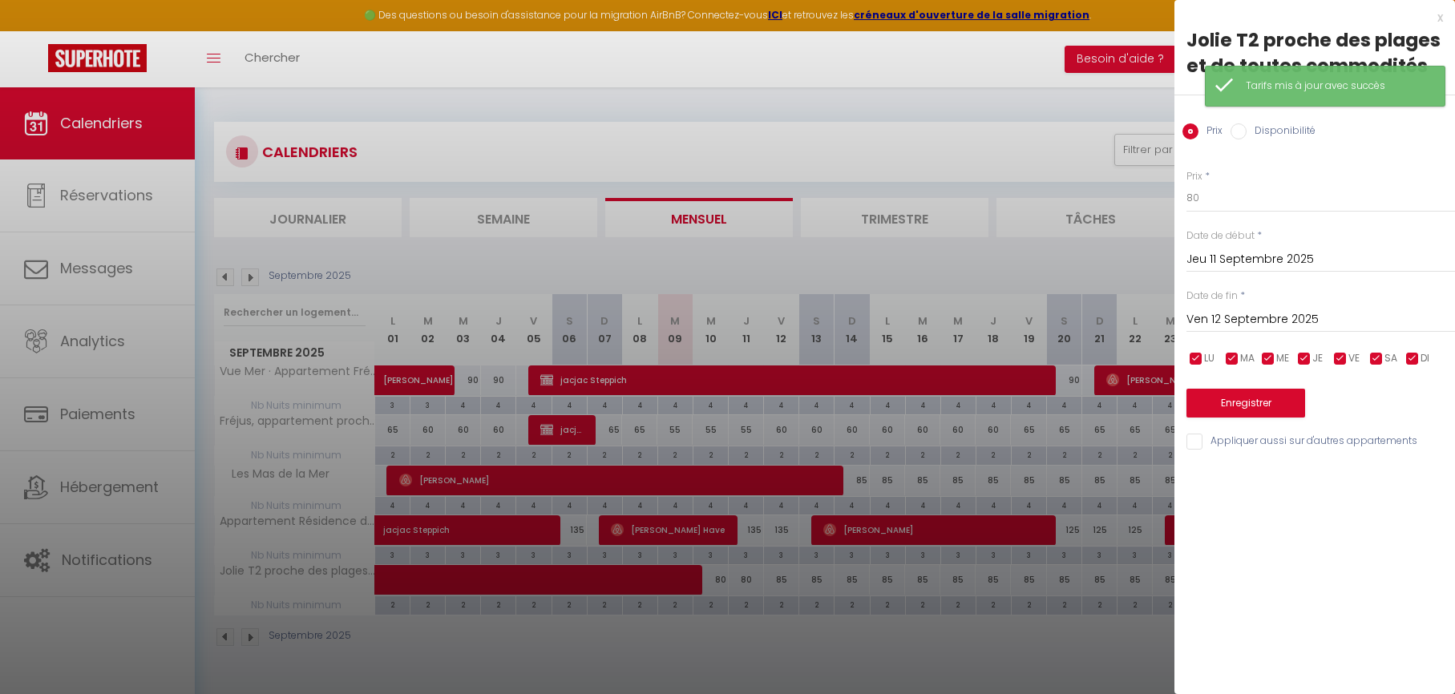
drag, startPoint x: 1253, startPoint y: 254, endPoint x: 1283, endPoint y: 271, distance: 34.1
click at [1253, 254] on input "Jeu 11 Septembre 2025" at bounding box center [1320, 259] width 269 height 21
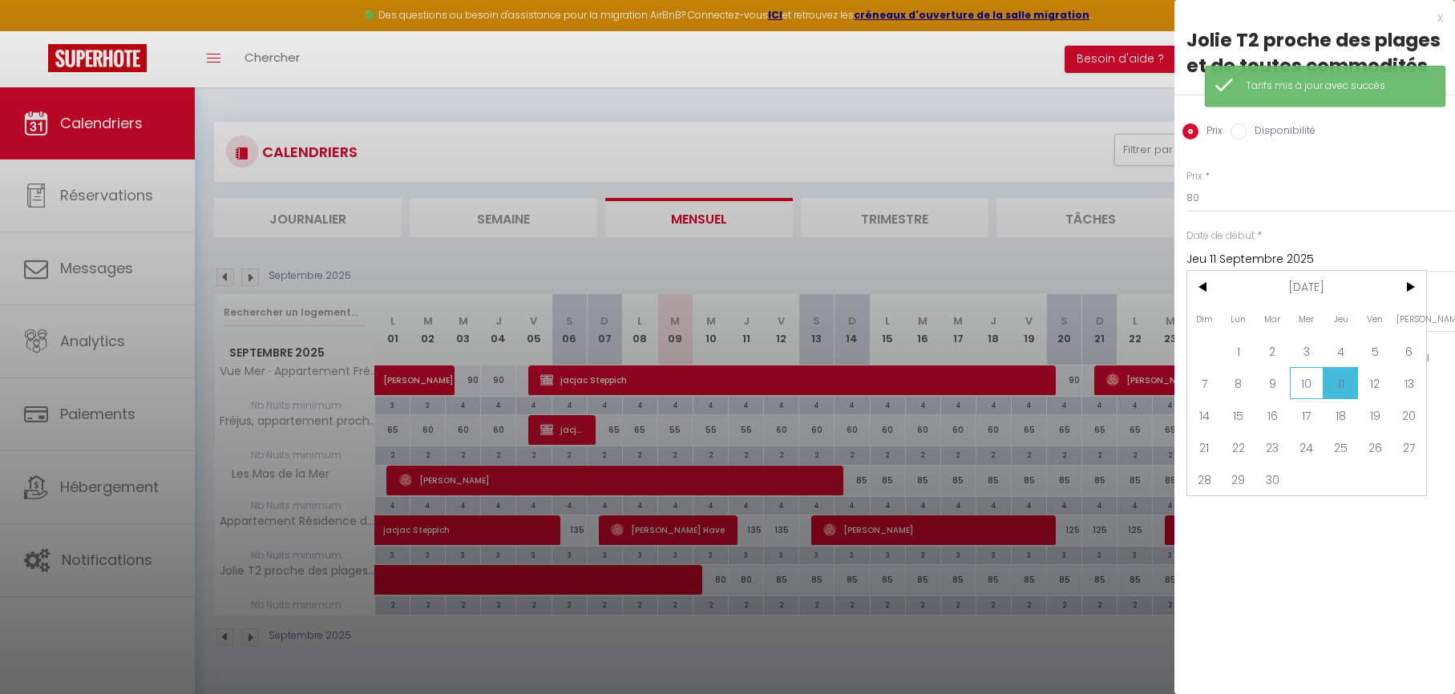
click at [1309, 385] on span "10" at bounding box center [1307, 383] width 34 height 32
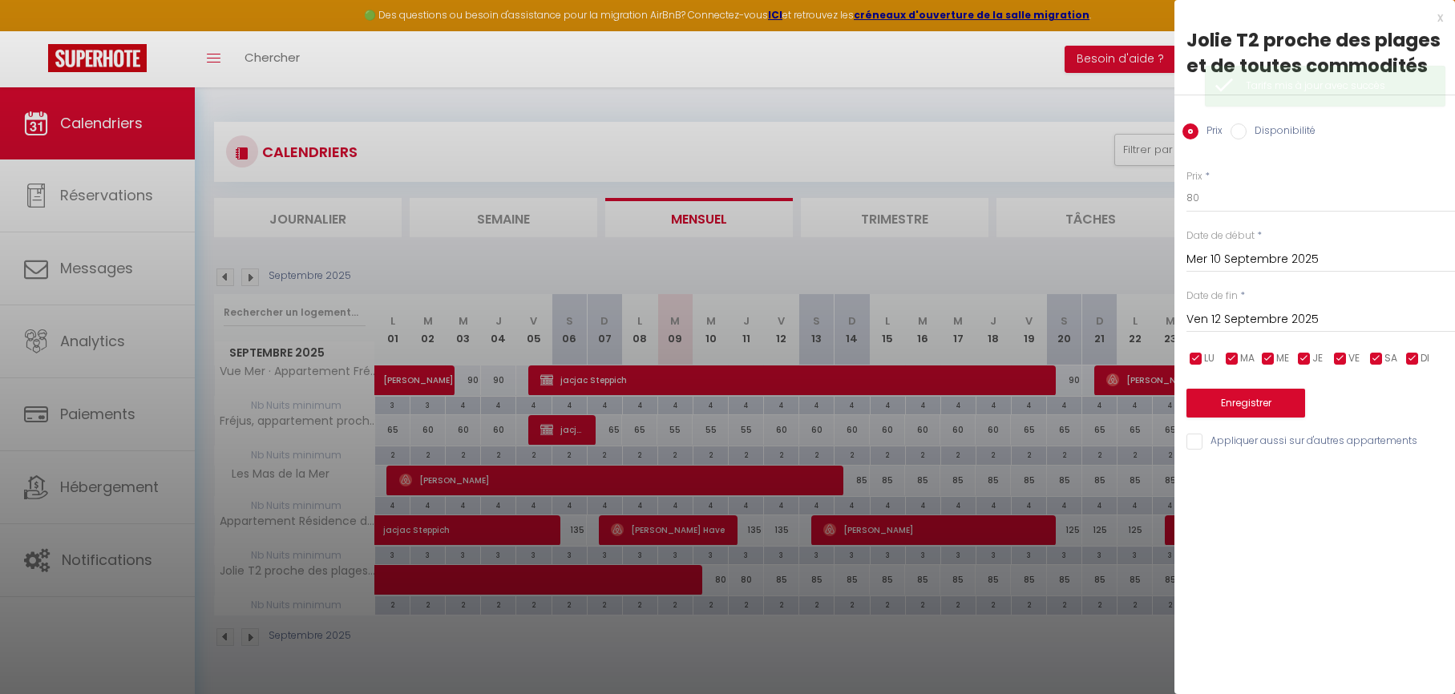
click at [1259, 318] on input "Ven 12 Septembre 2025" at bounding box center [1320, 319] width 269 height 21
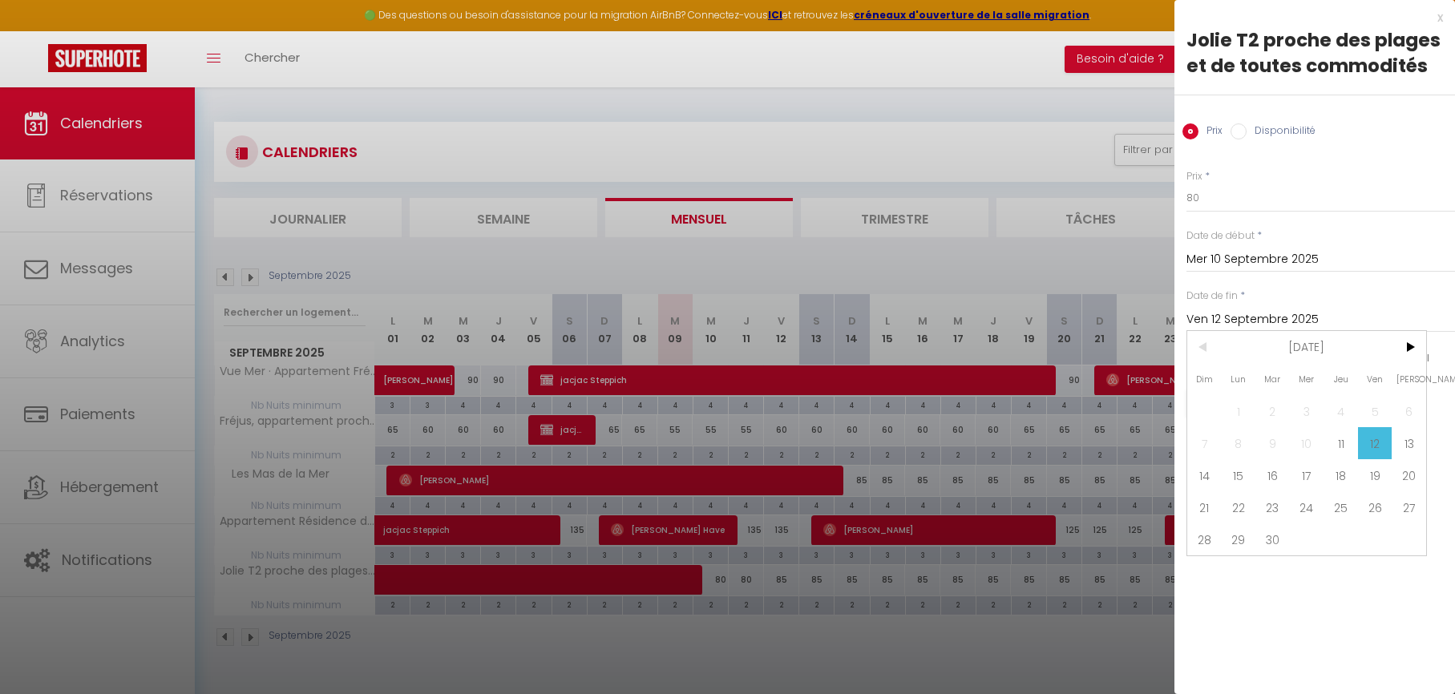
click at [1369, 434] on span "12" at bounding box center [1375, 443] width 34 height 32
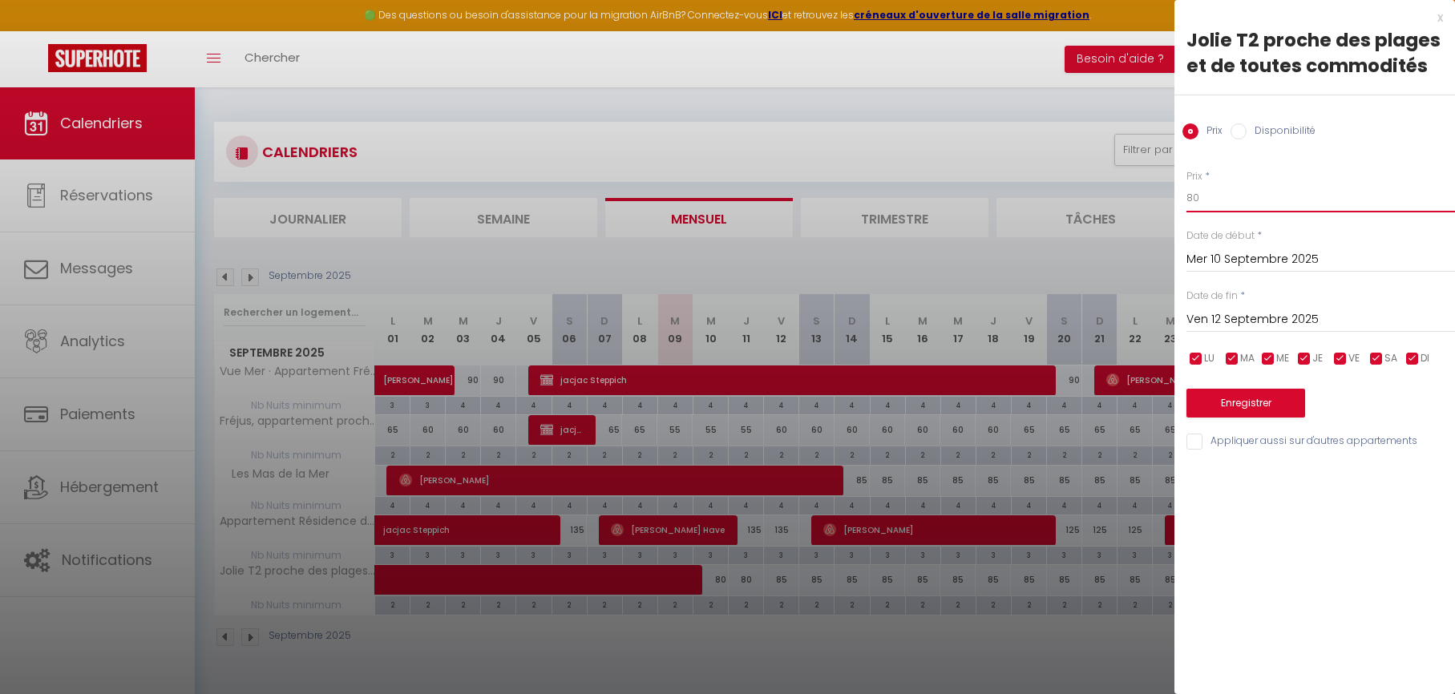
click at [1234, 200] on input "80" at bounding box center [1320, 198] width 269 height 29
click at [1225, 405] on button "Enregistrer" at bounding box center [1245, 403] width 119 height 29
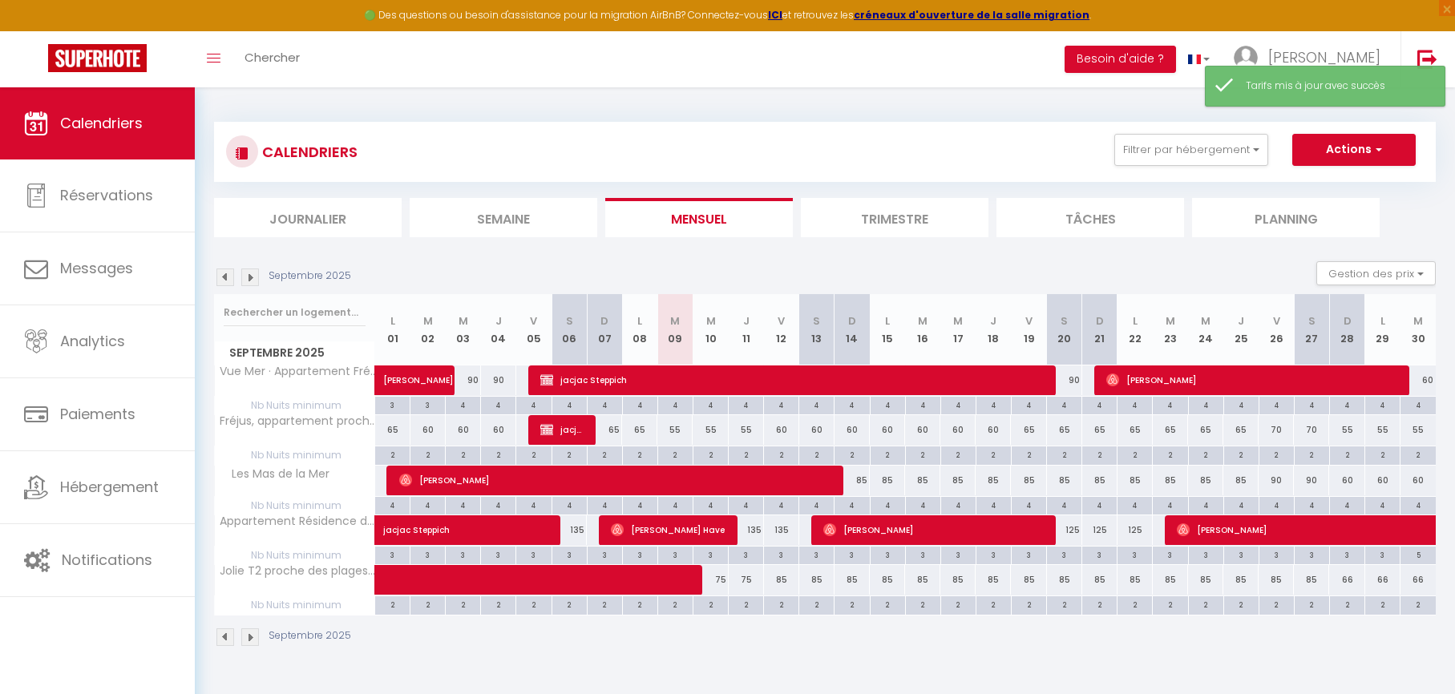
click at [744, 581] on div "75" at bounding box center [746, 580] width 35 height 30
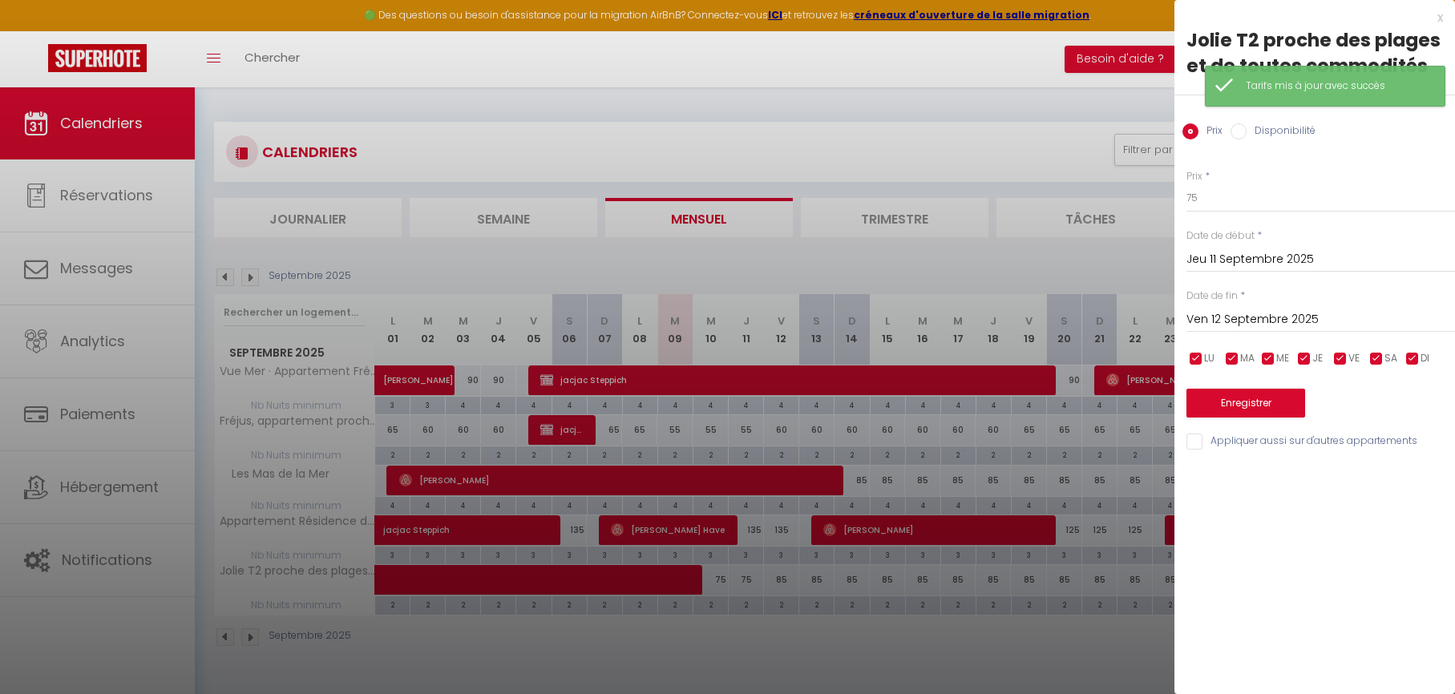
click at [1222, 255] on input "Jeu 11 Septembre 2025" at bounding box center [1320, 259] width 269 height 21
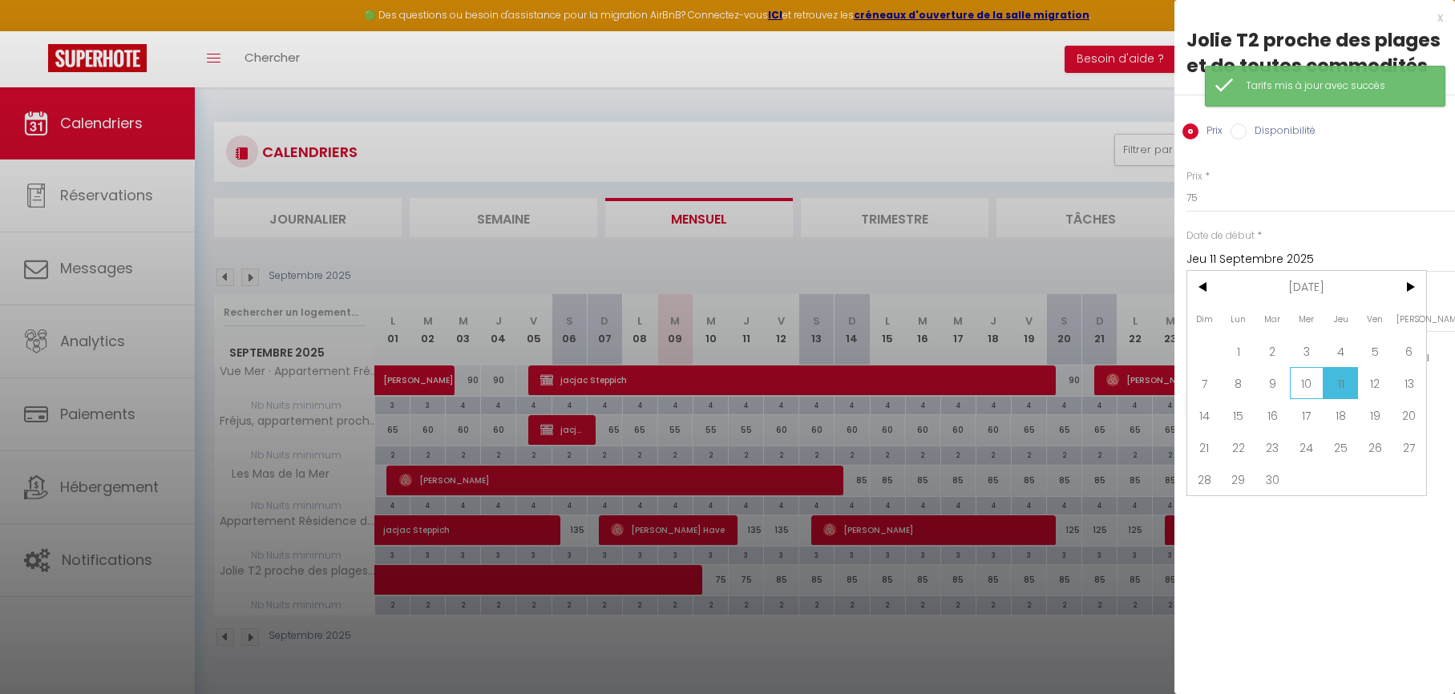
click at [1302, 387] on span "10" at bounding box center [1307, 383] width 34 height 32
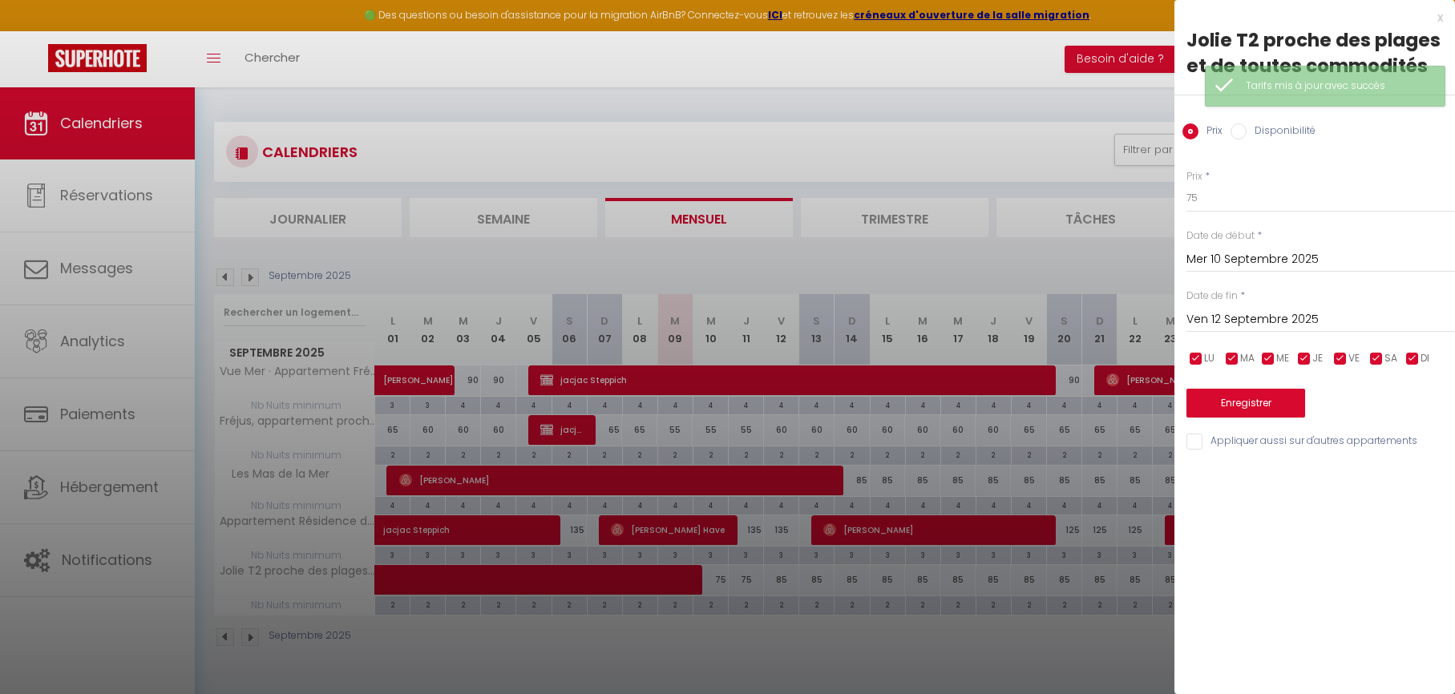
click at [1237, 216] on div "Prix * 75 Statut * Disponible Indisponible Date de début * Mer 10 Septembre 202…" at bounding box center [1314, 300] width 281 height 303
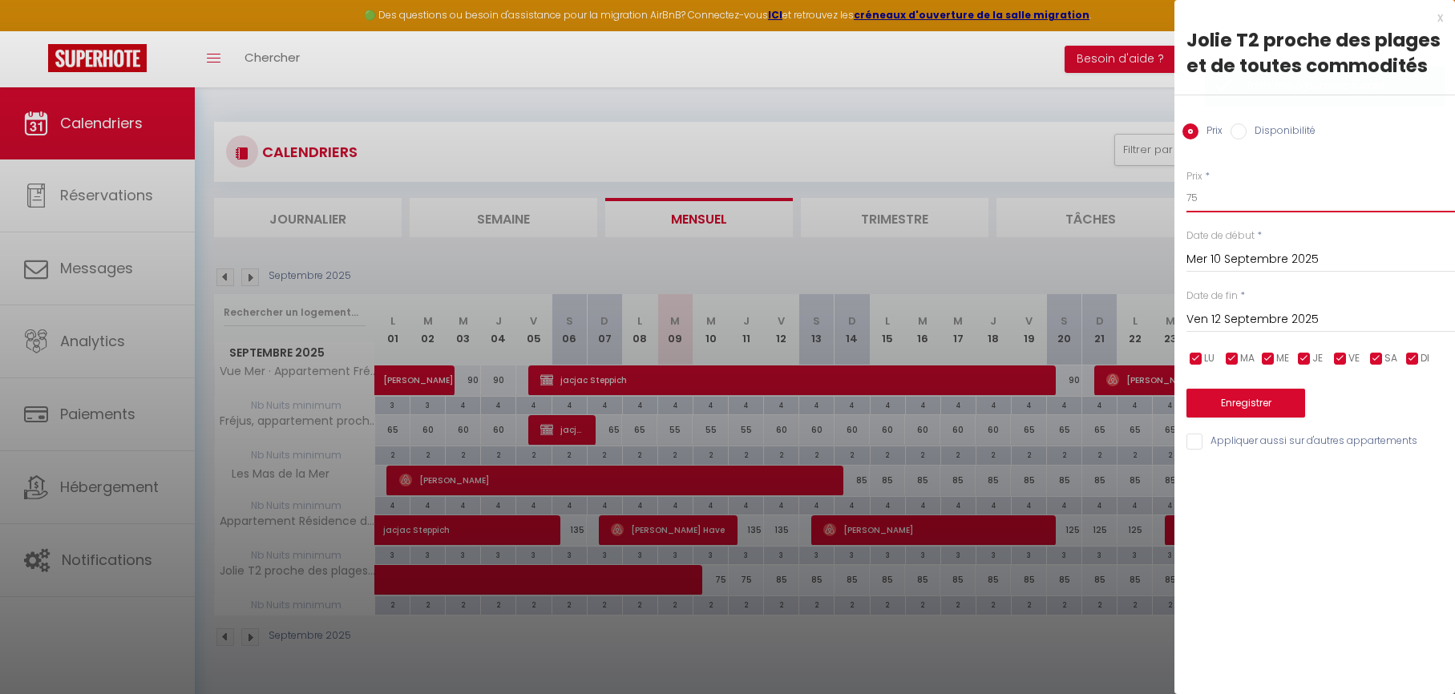
click at [1221, 188] on input "75" at bounding box center [1320, 198] width 269 height 29
click at [1222, 398] on button "Enregistrer" at bounding box center [1245, 403] width 119 height 29
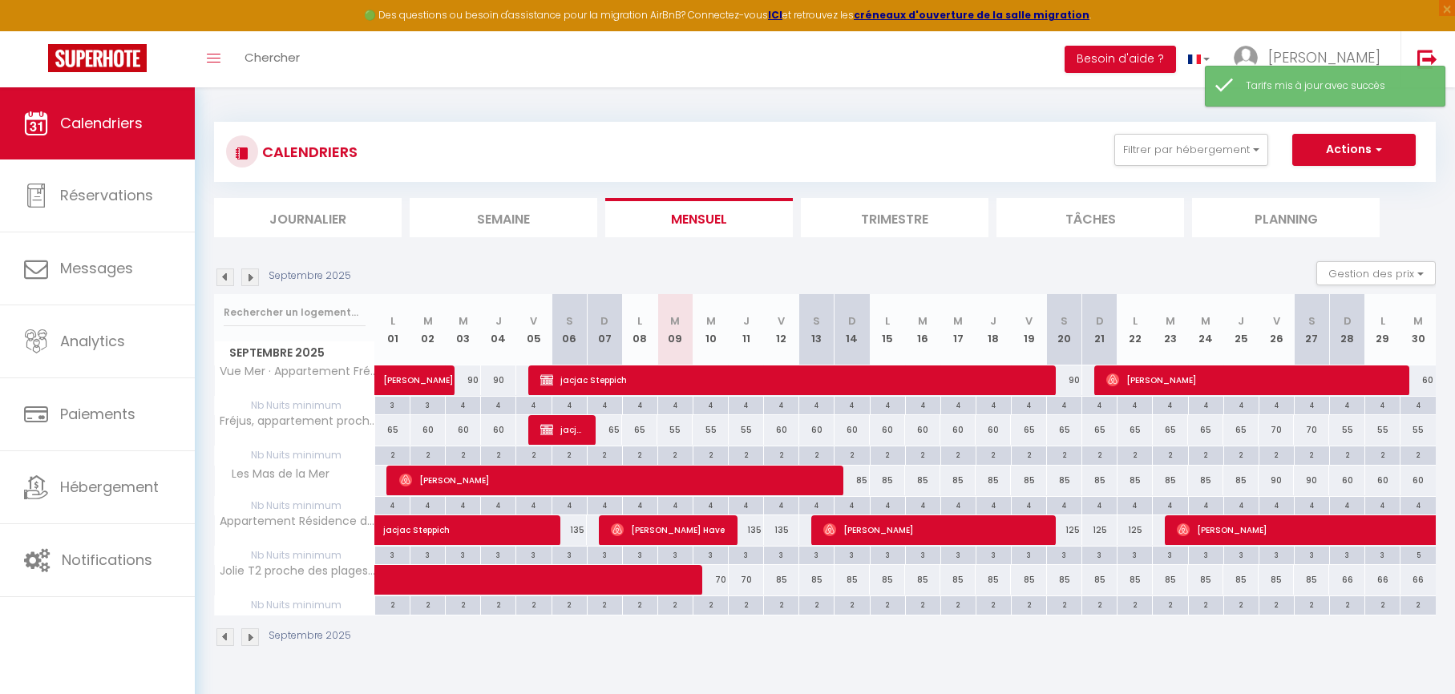
click at [784, 580] on div "85" at bounding box center [781, 580] width 35 height 30
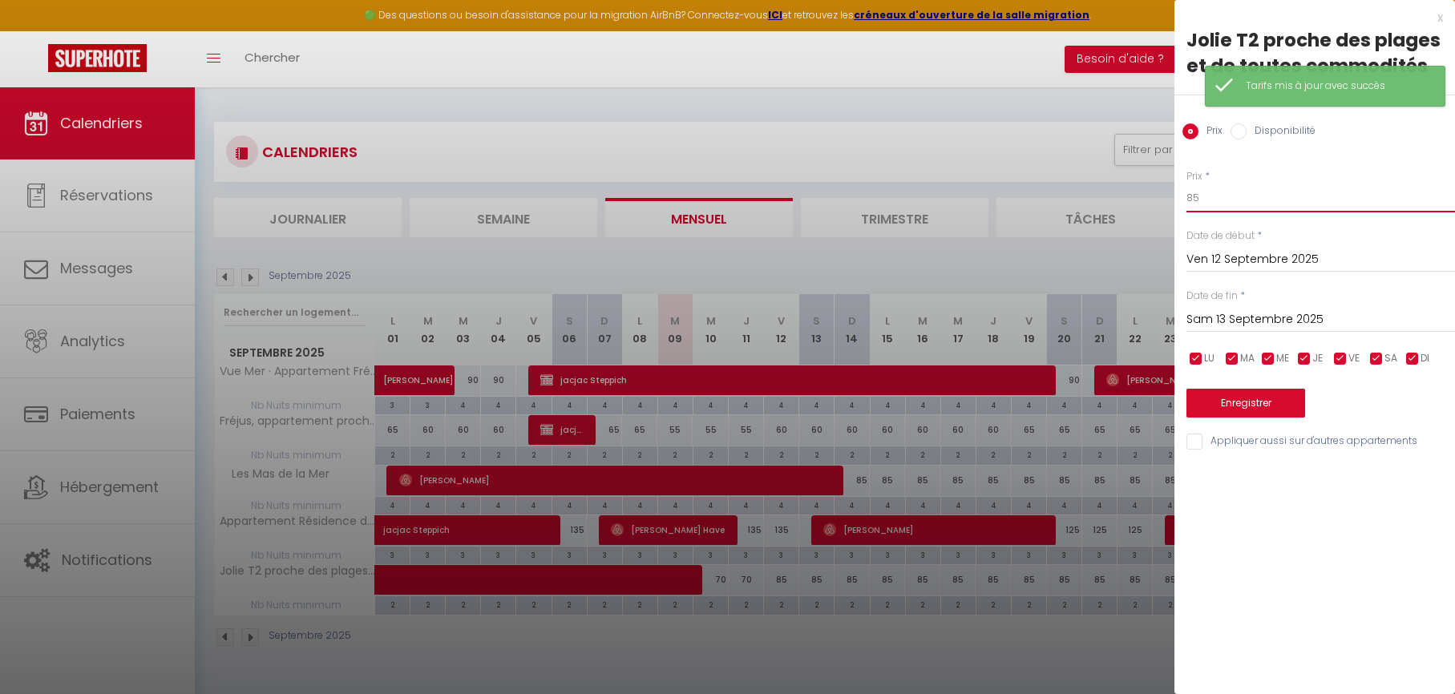
click at [1248, 204] on input "85" at bounding box center [1320, 198] width 269 height 29
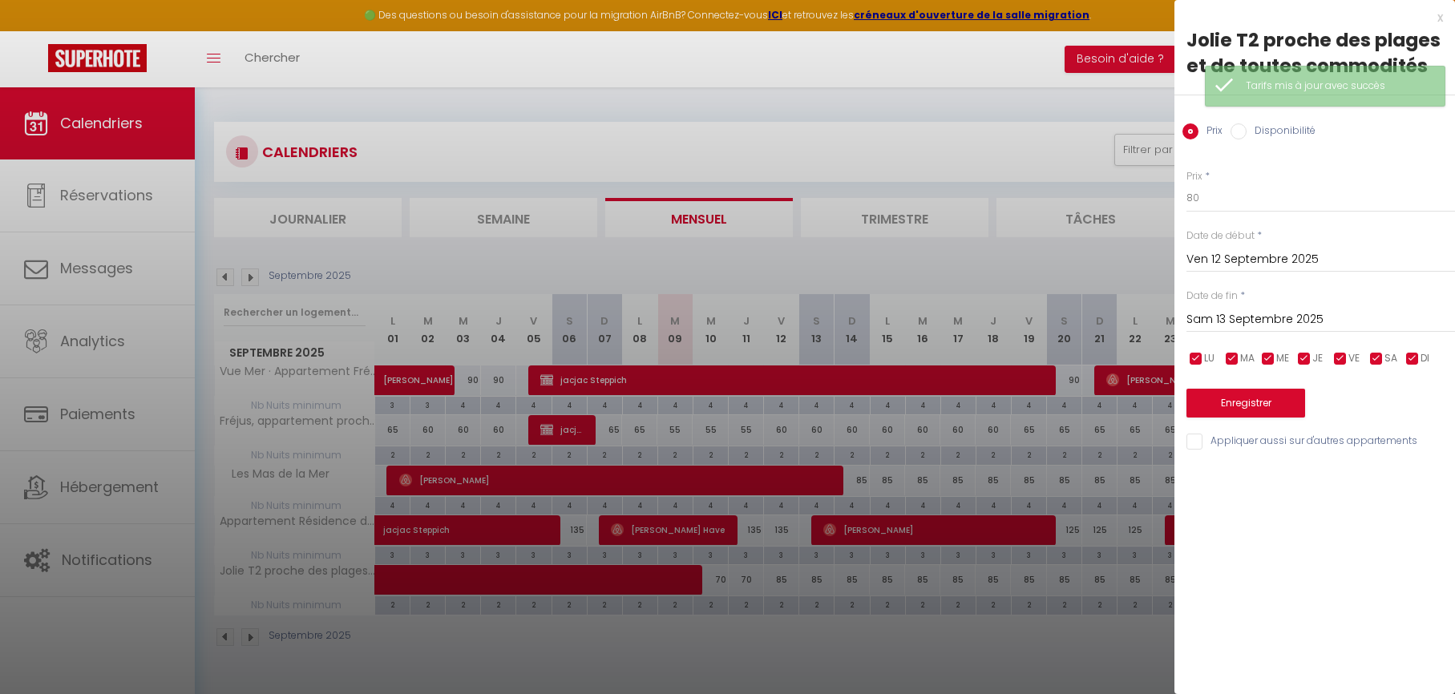
click at [1220, 315] on input "Sam 13 Septembre 2025" at bounding box center [1320, 319] width 269 height 21
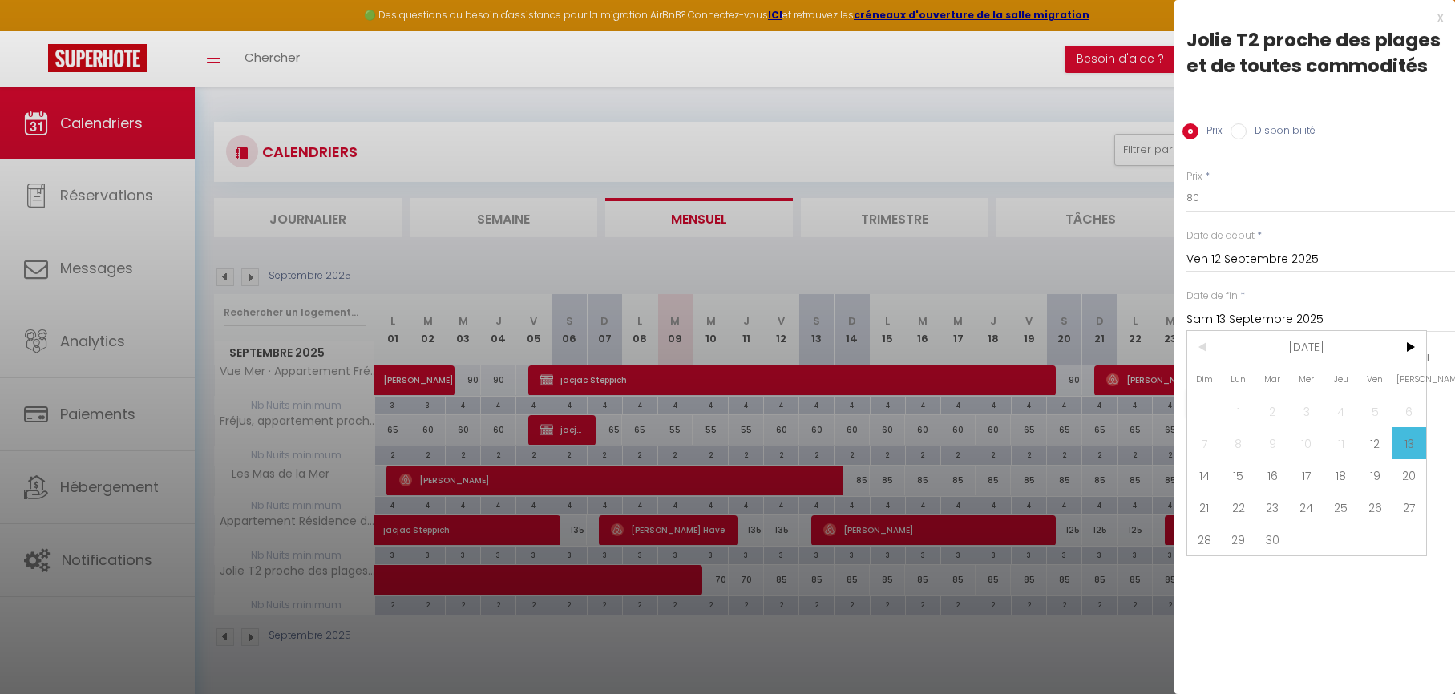
click at [1376, 505] on span "26" at bounding box center [1375, 507] width 34 height 32
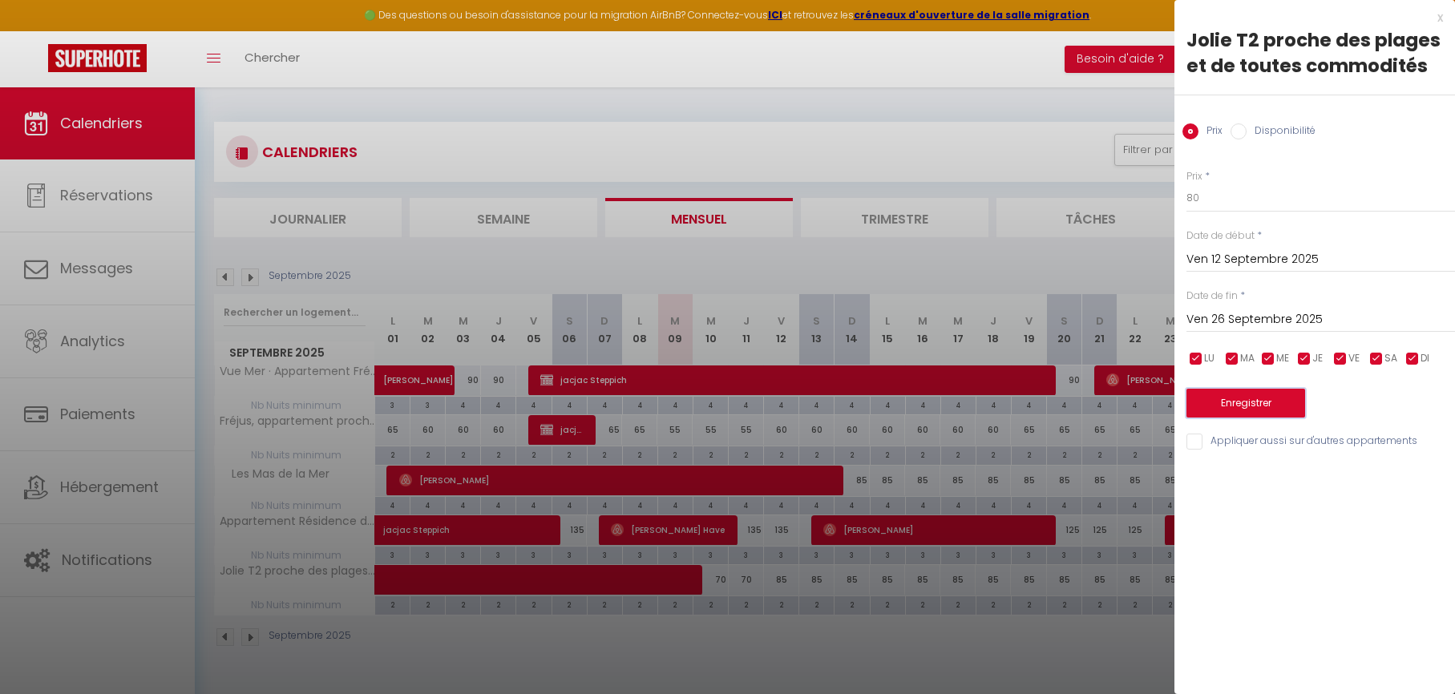
click at [1248, 403] on button "Enregistrer" at bounding box center [1245, 403] width 119 height 29
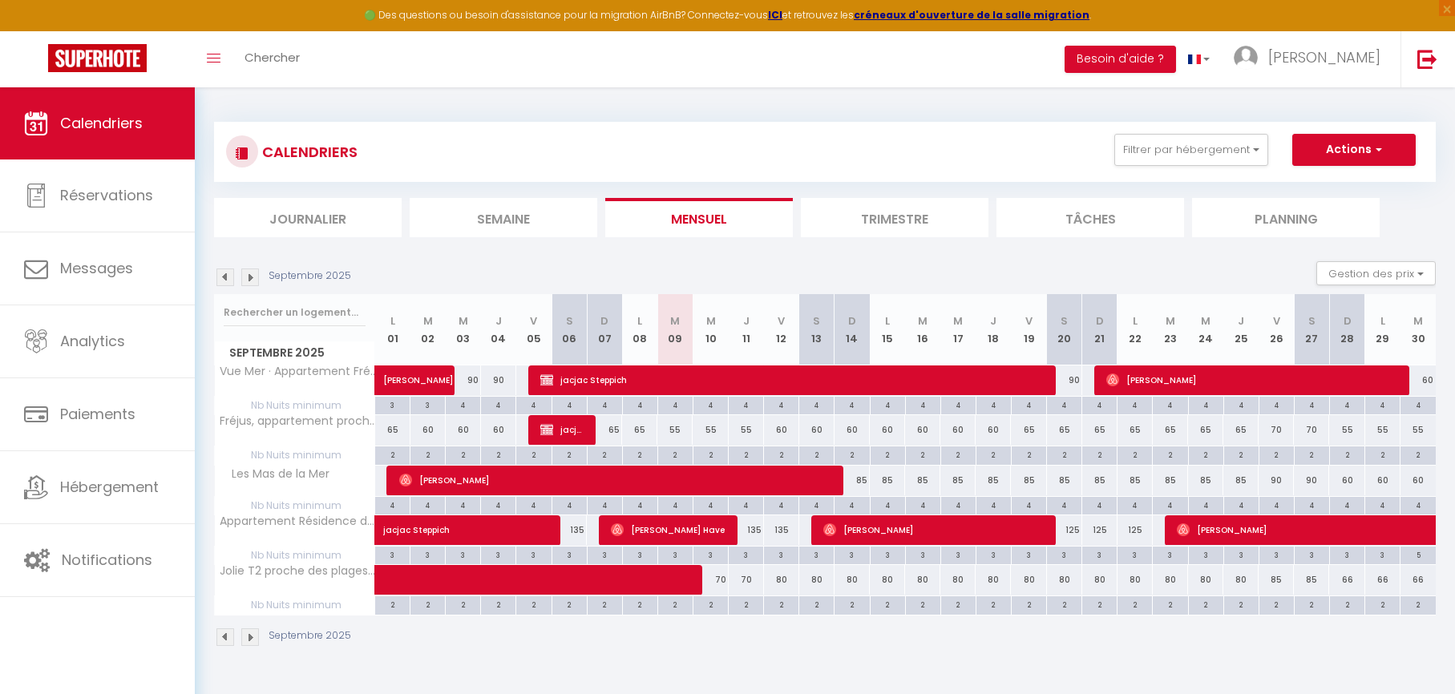
click at [1076, 528] on div "125" at bounding box center [1064, 530] width 35 height 30
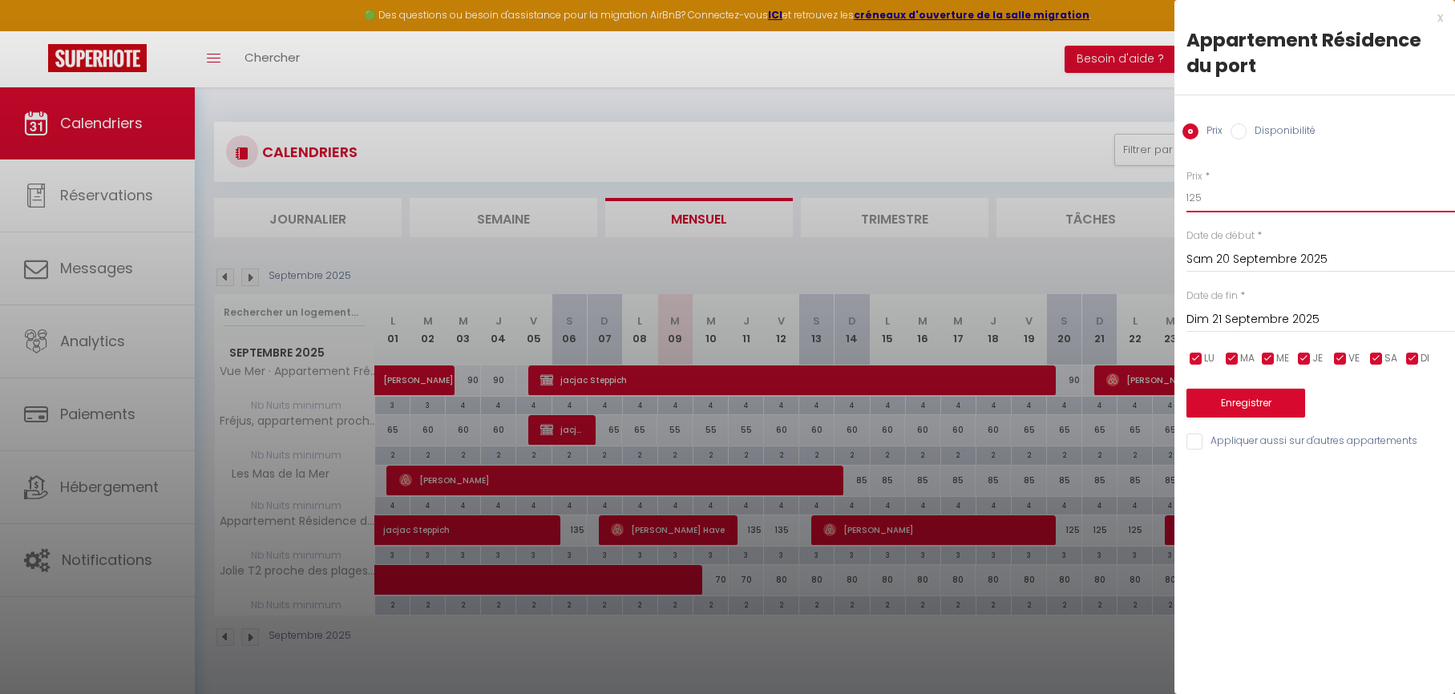
click at [1243, 188] on input "125" at bounding box center [1320, 198] width 269 height 29
click at [1216, 316] on input "Dim 21 Septembre 2025" at bounding box center [1320, 319] width 269 height 21
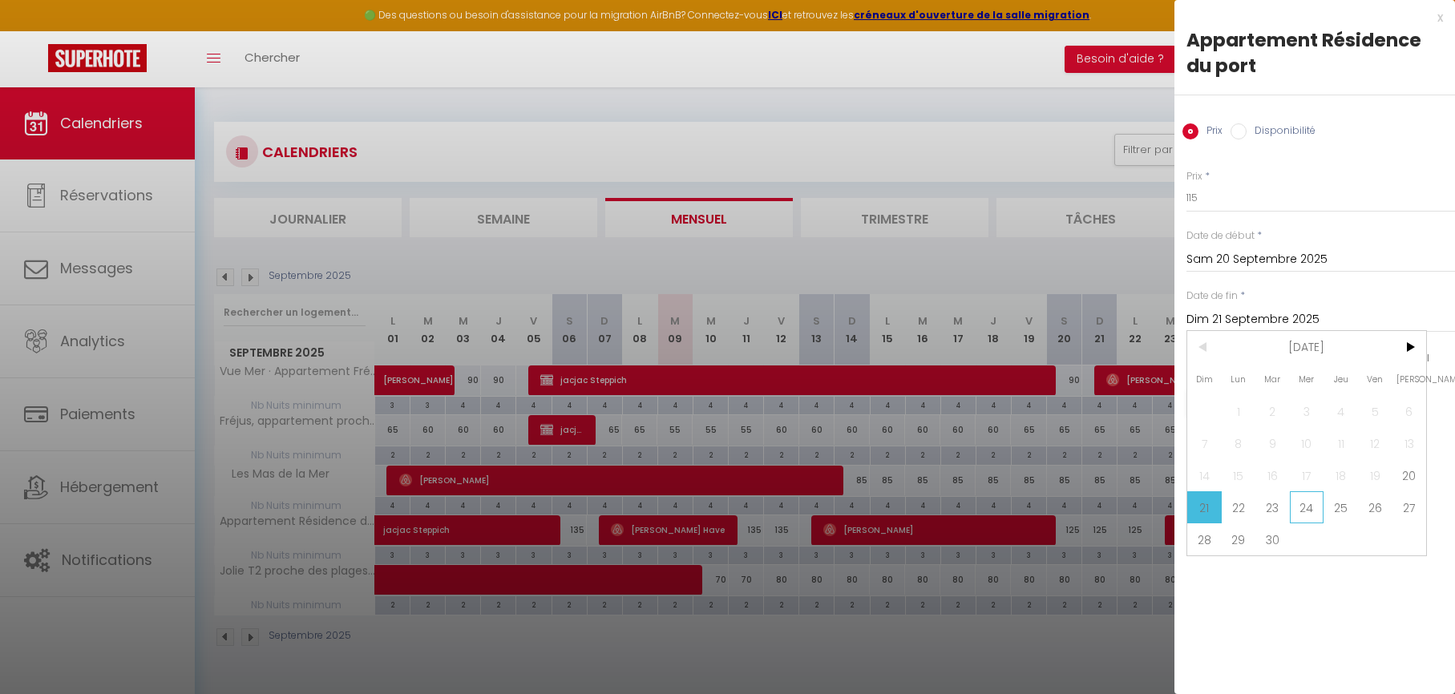
click at [1299, 502] on span "24" at bounding box center [1307, 507] width 34 height 32
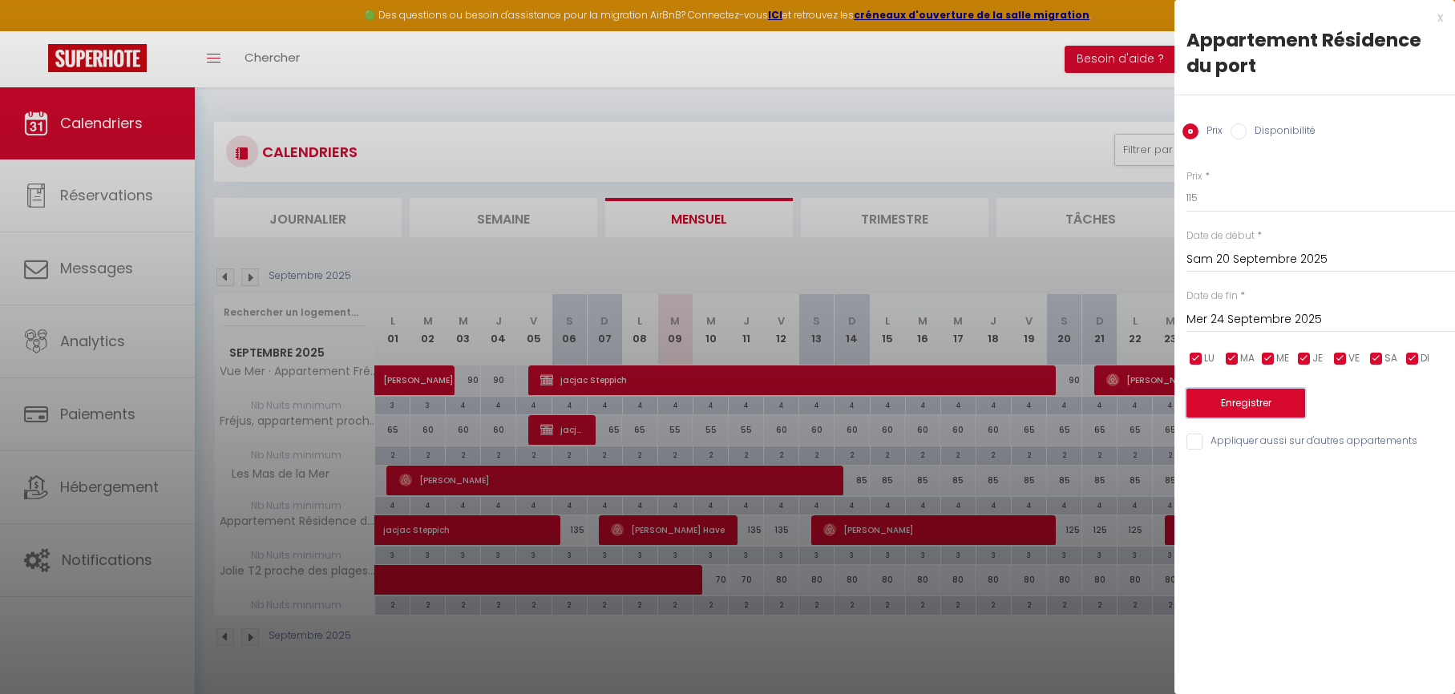
click at [1229, 405] on button "Enregistrer" at bounding box center [1245, 403] width 119 height 29
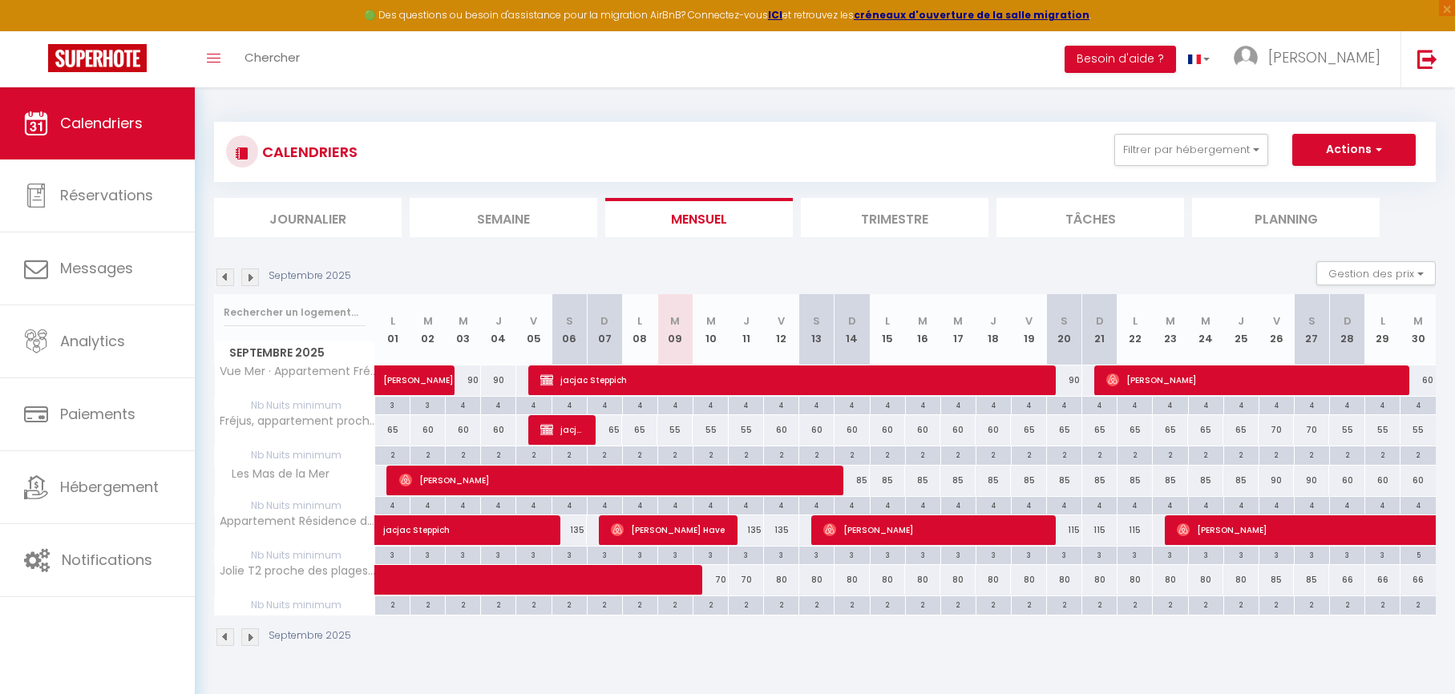
click at [251, 279] on img at bounding box center [250, 278] width 18 height 18
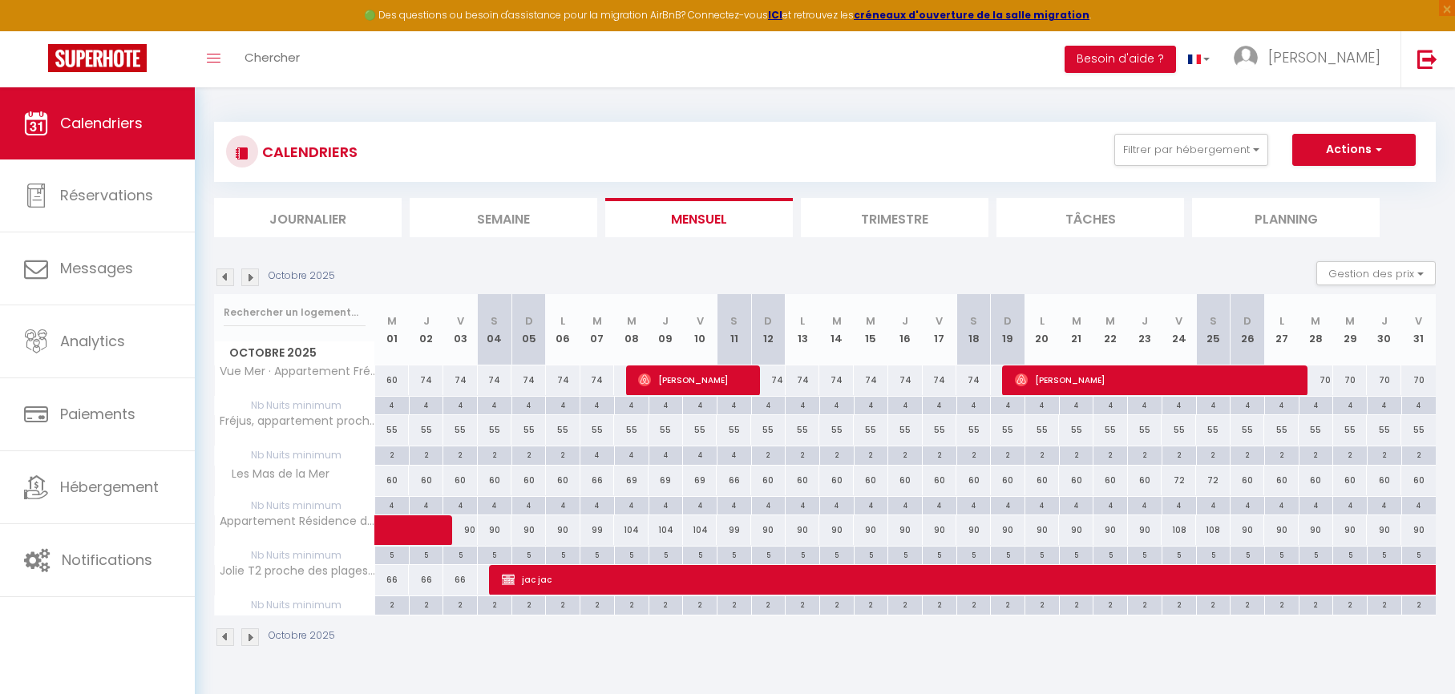
click at [250, 278] on img at bounding box center [250, 278] width 18 height 18
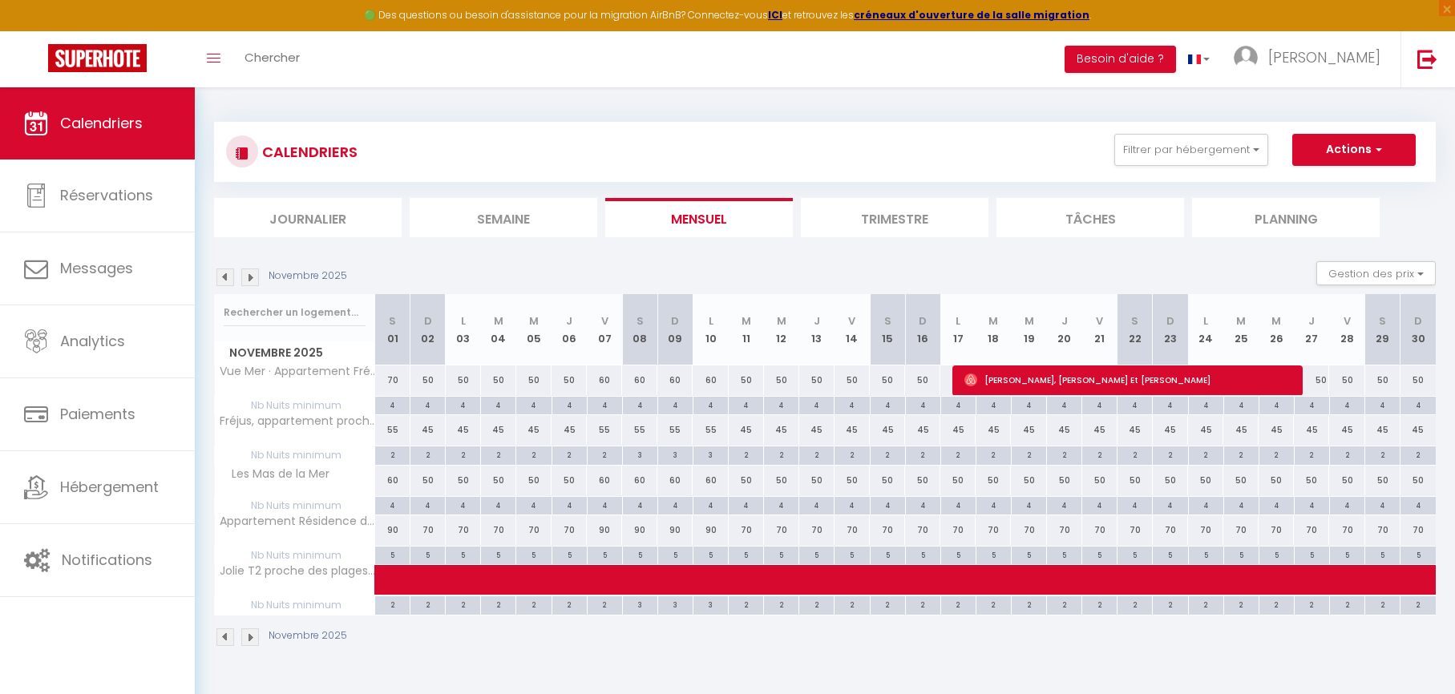
click at [426, 382] on div "50" at bounding box center [427, 381] width 35 height 30
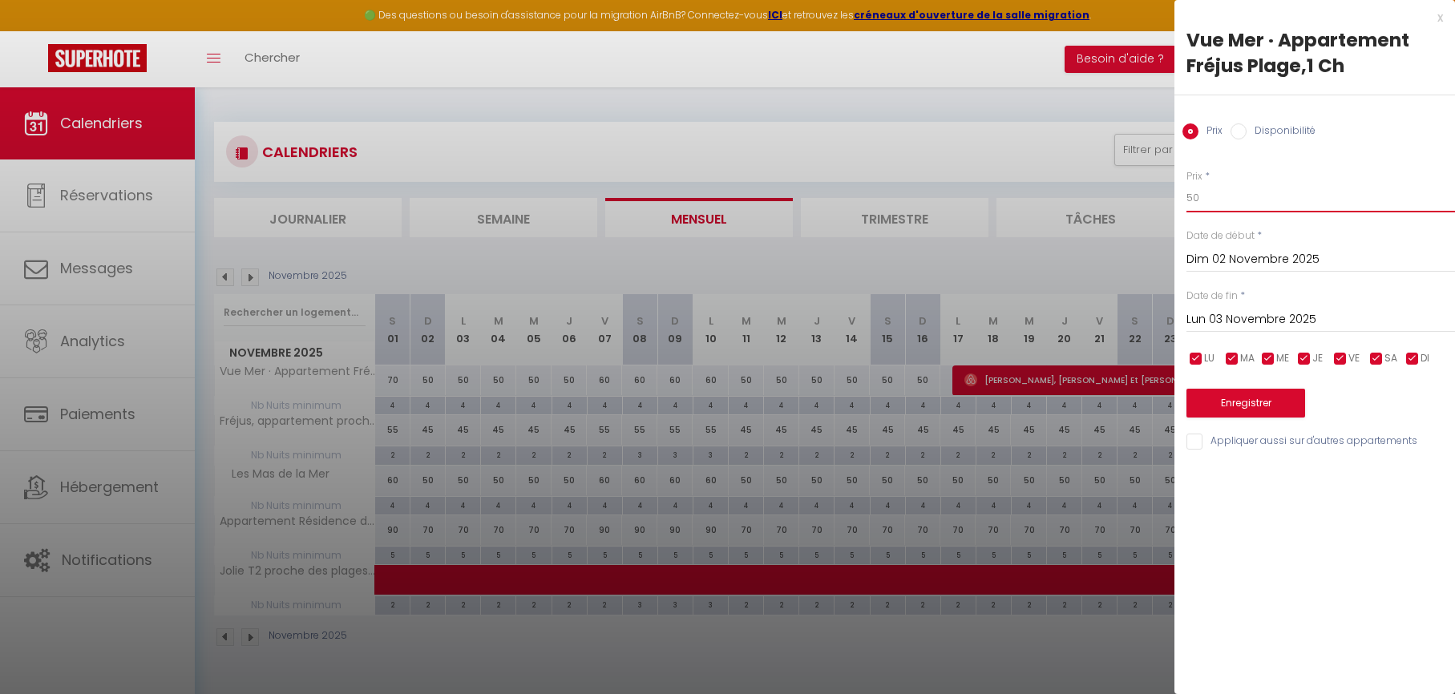
click at [1217, 200] on input "50" at bounding box center [1320, 198] width 269 height 29
click at [1215, 321] on input "Lun 03 Novembre 2025" at bounding box center [1320, 319] width 269 height 21
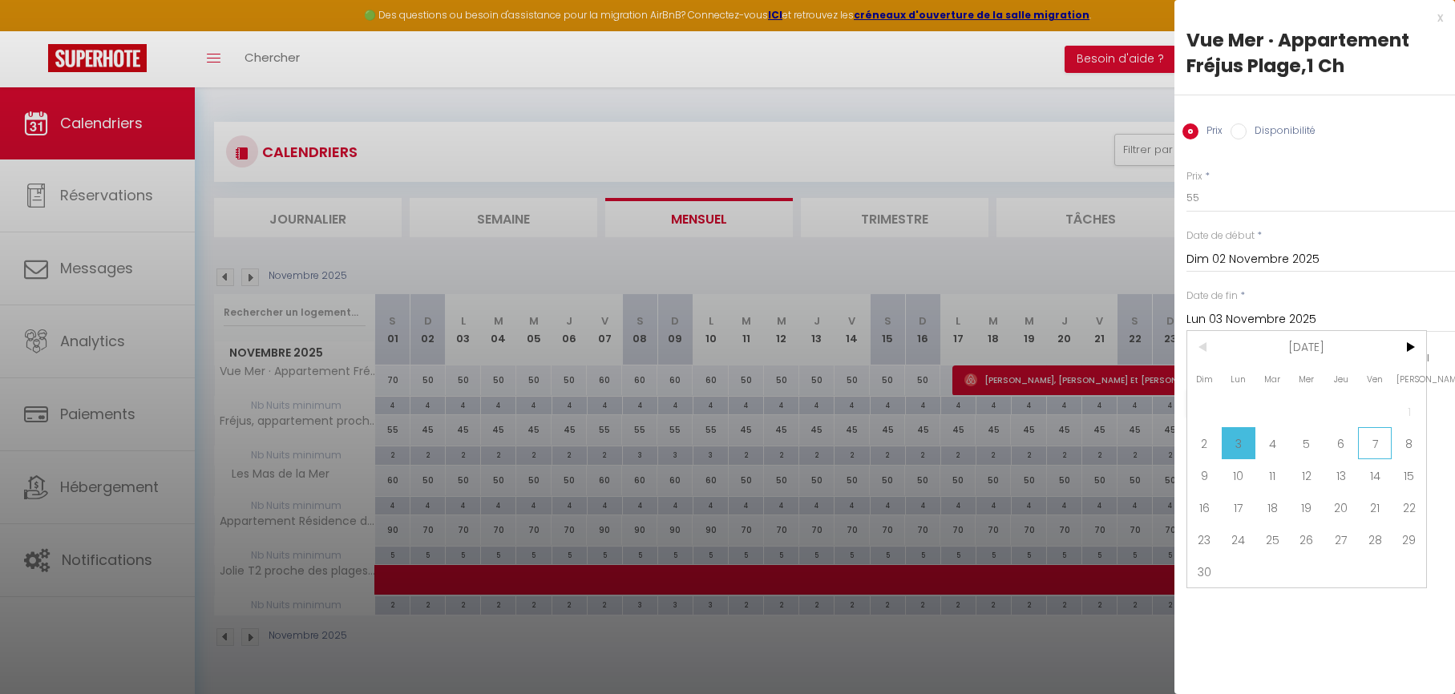
click at [1367, 452] on span "7" at bounding box center [1375, 443] width 34 height 32
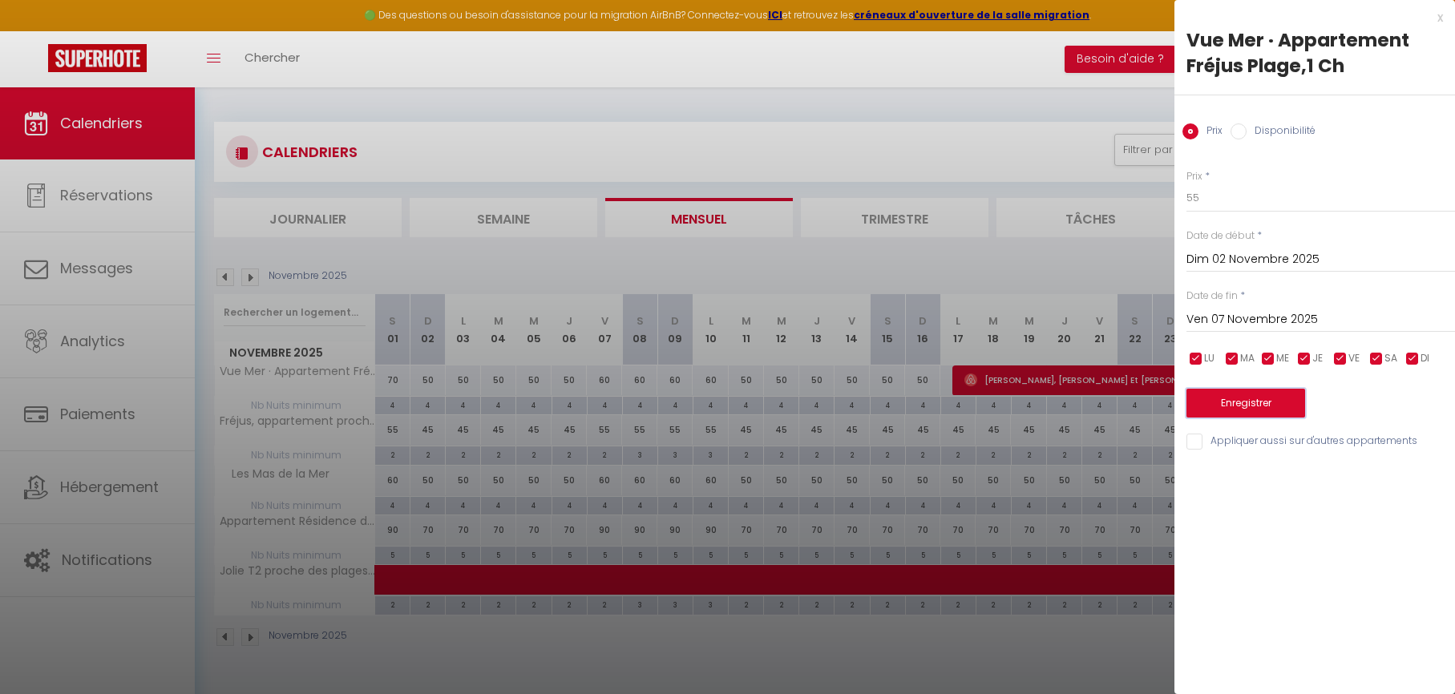
click at [1234, 395] on button "Enregistrer" at bounding box center [1245, 403] width 119 height 29
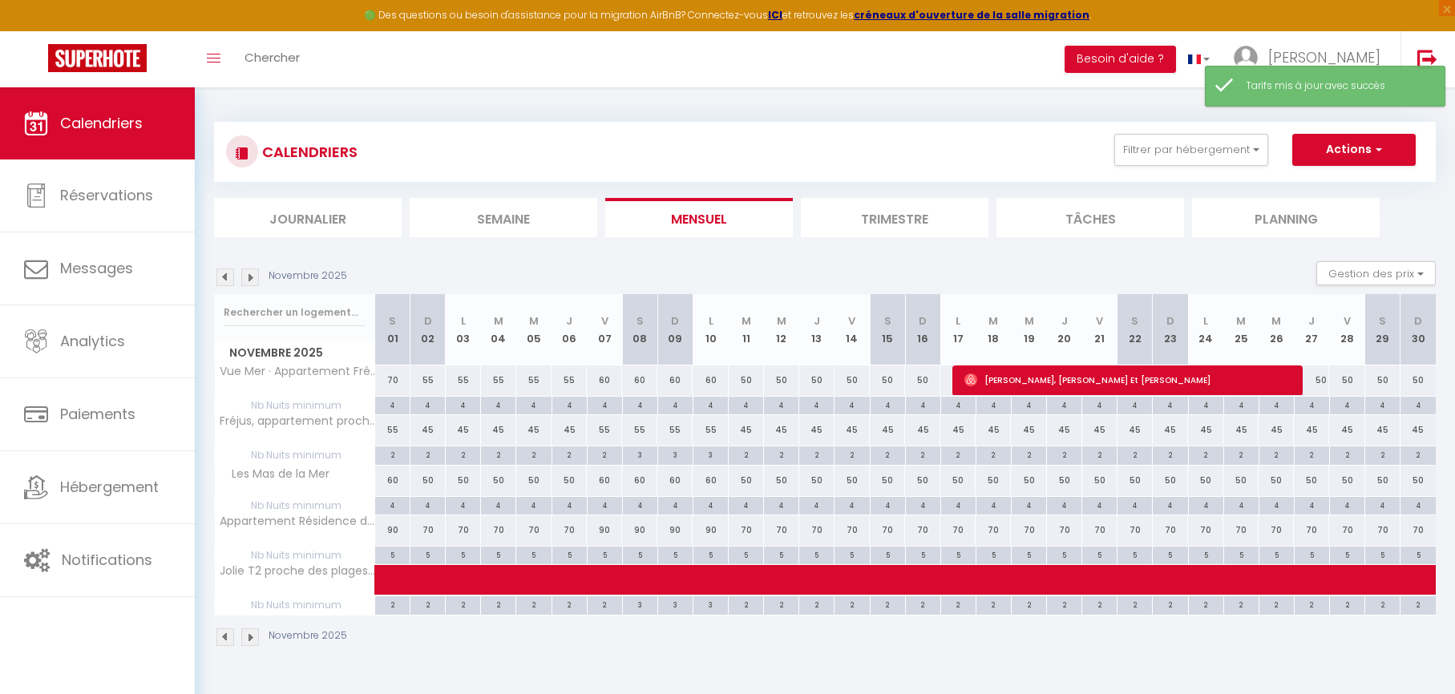
click at [604, 382] on div "60" at bounding box center [604, 381] width 35 height 30
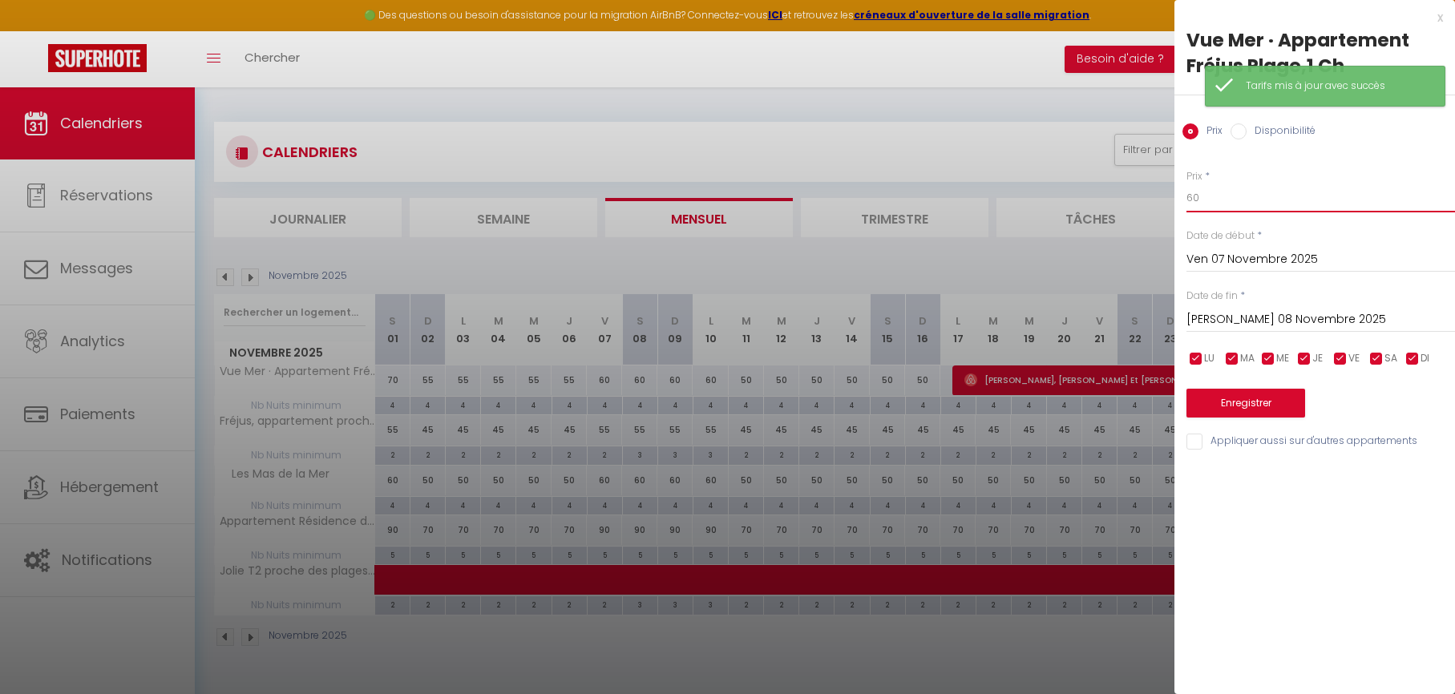
click at [1207, 200] on input "60" at bounding box center [1320, 198] width 269 height 29
click at [1208, 200] on input "60" at bounding box center [1320, 198] width 269 height 29
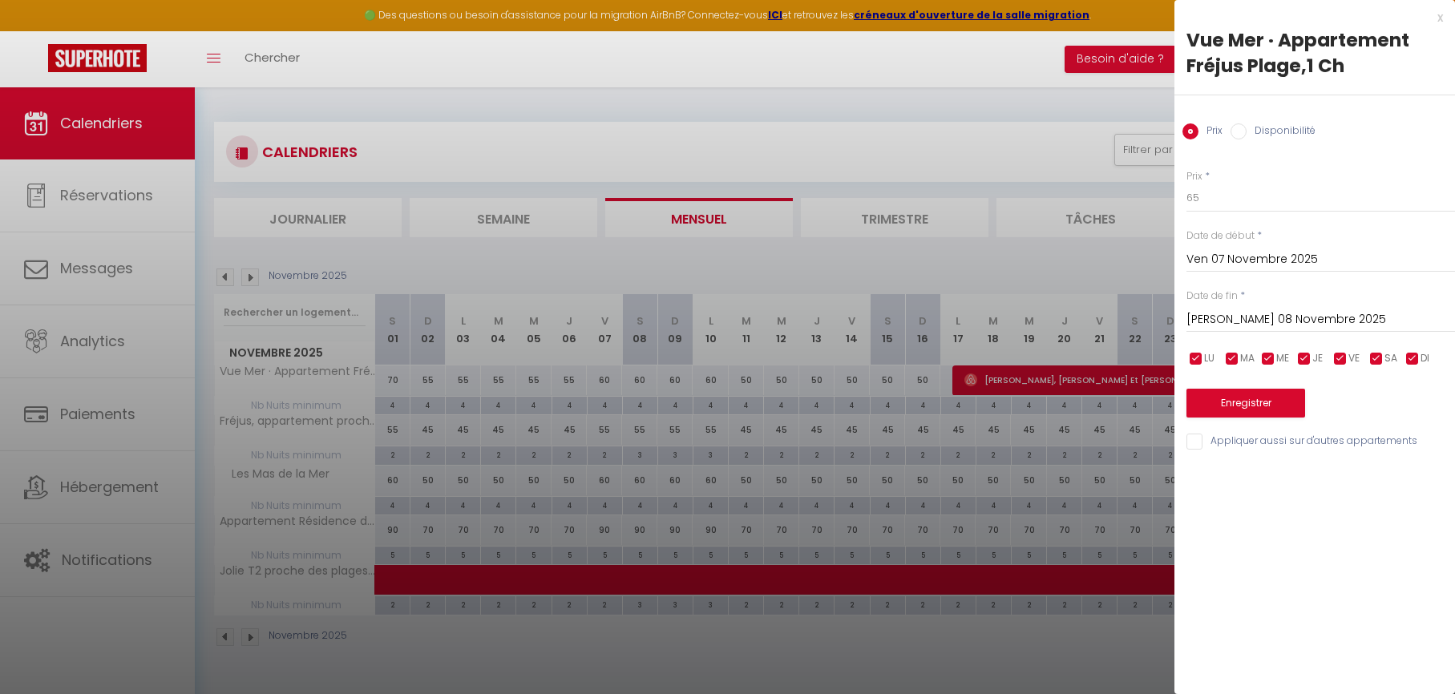
click at [1226, 322] on input "[PERSON_NAME] 08 Novembre 2025" at bounding box center [1320, 319] width 269 height 21
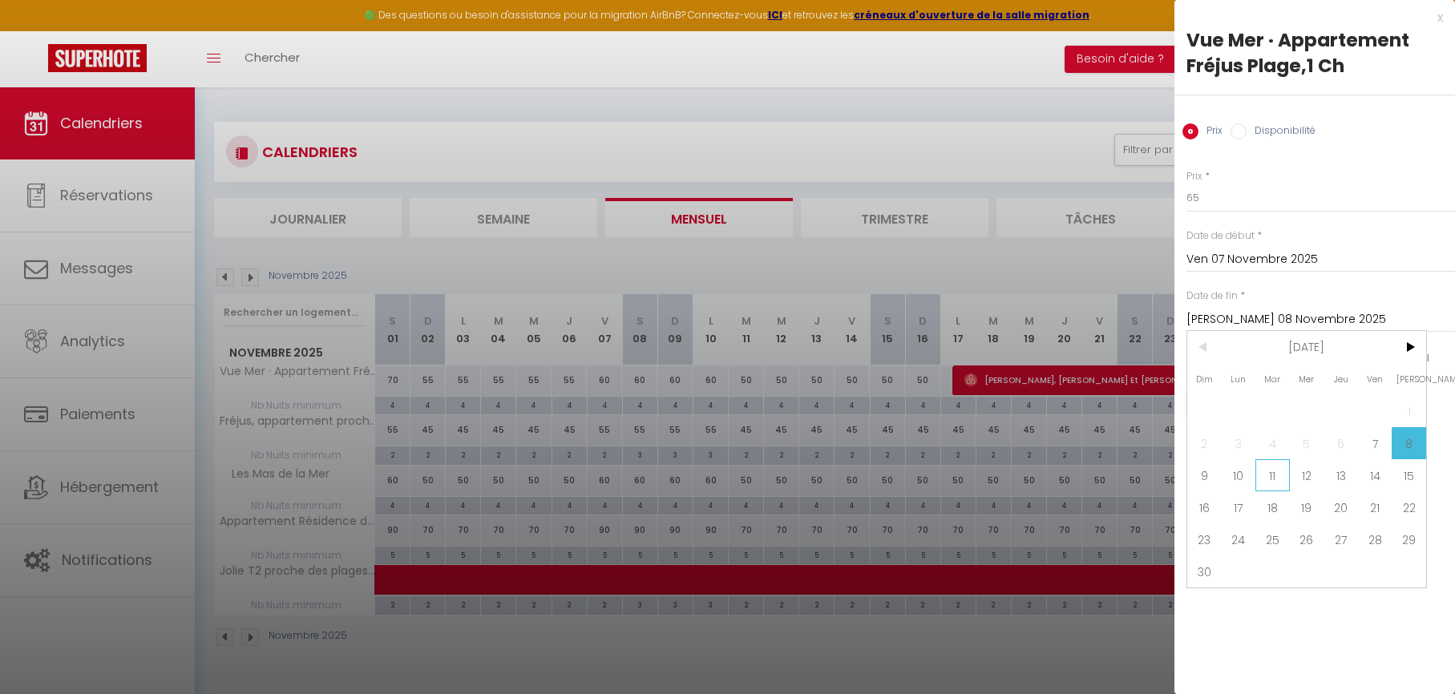
click at [1282, 478] on span "11" at bounding box center [1272, 475] width 34 height 32
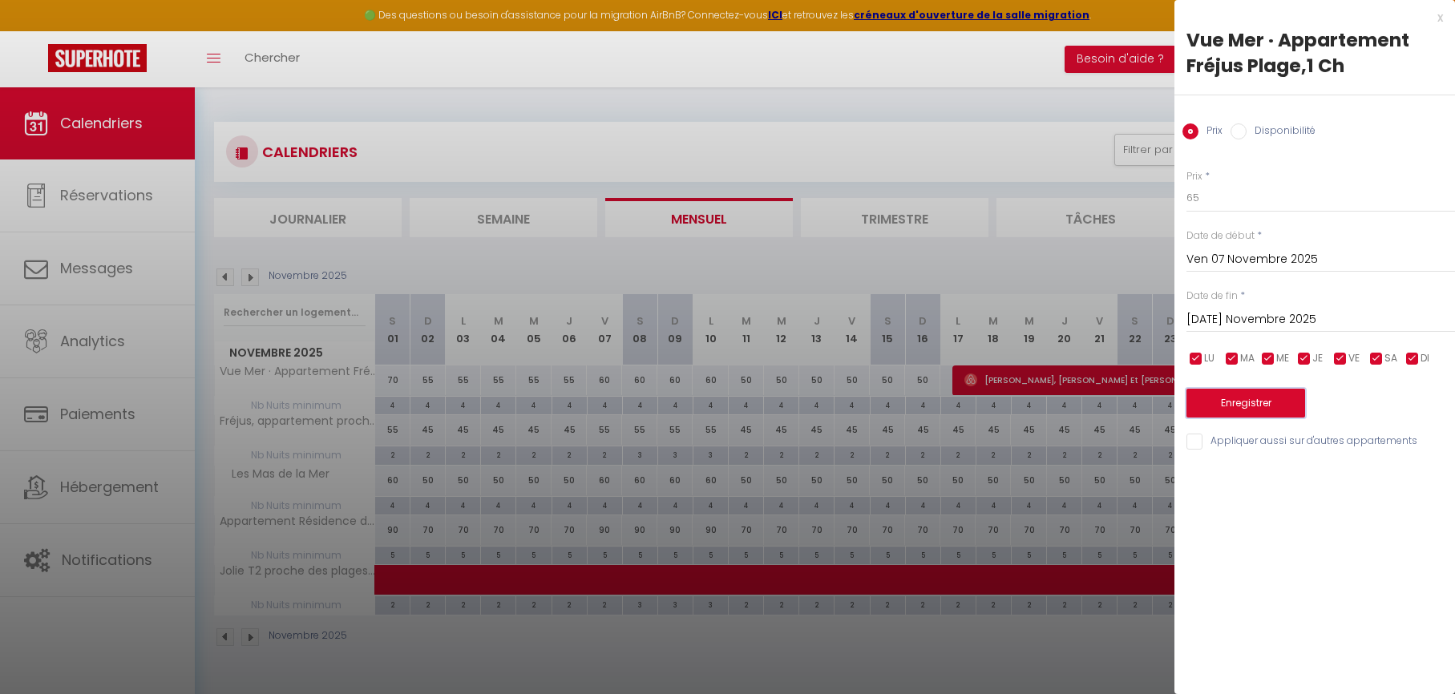
click at [1220, 407] on button "Enregistrer" at bounding box center [1245, 403] width 119 height 29
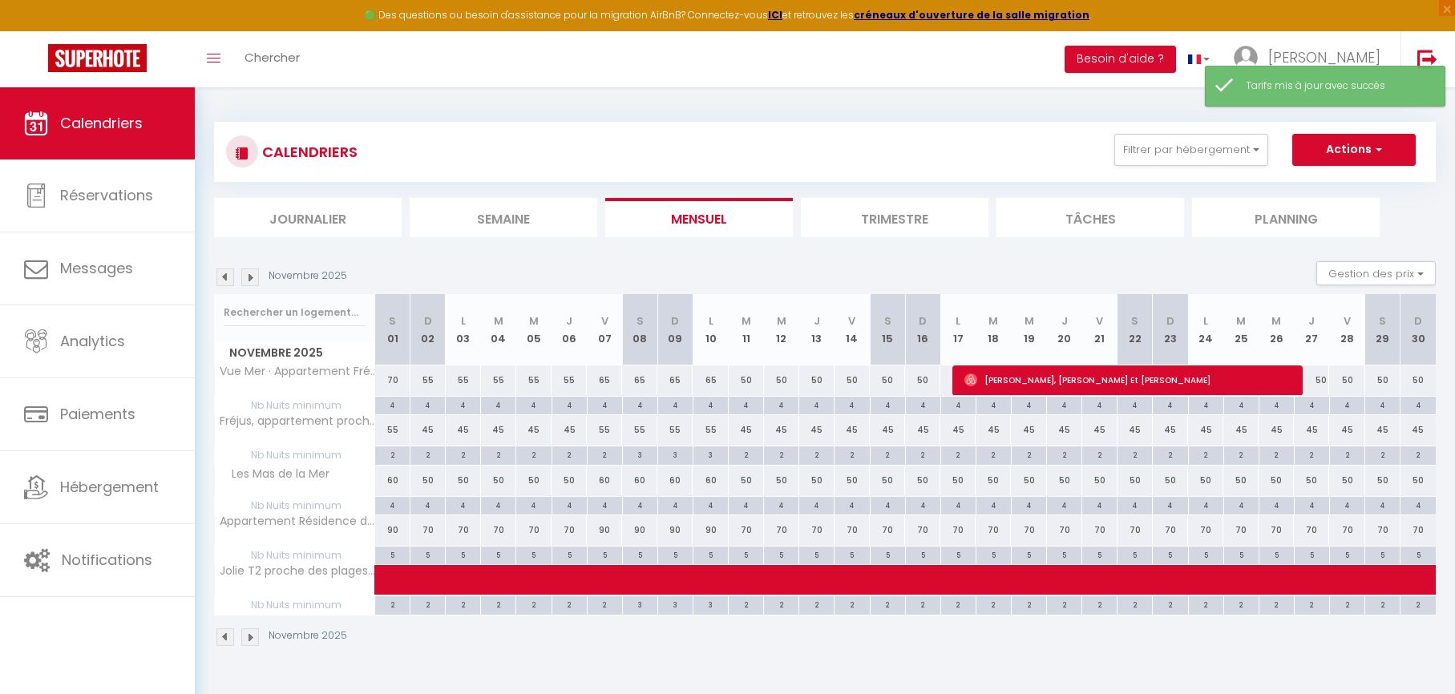
click at [745, 382] on div "50" at bounding box center [746, 381] width 35 height 30
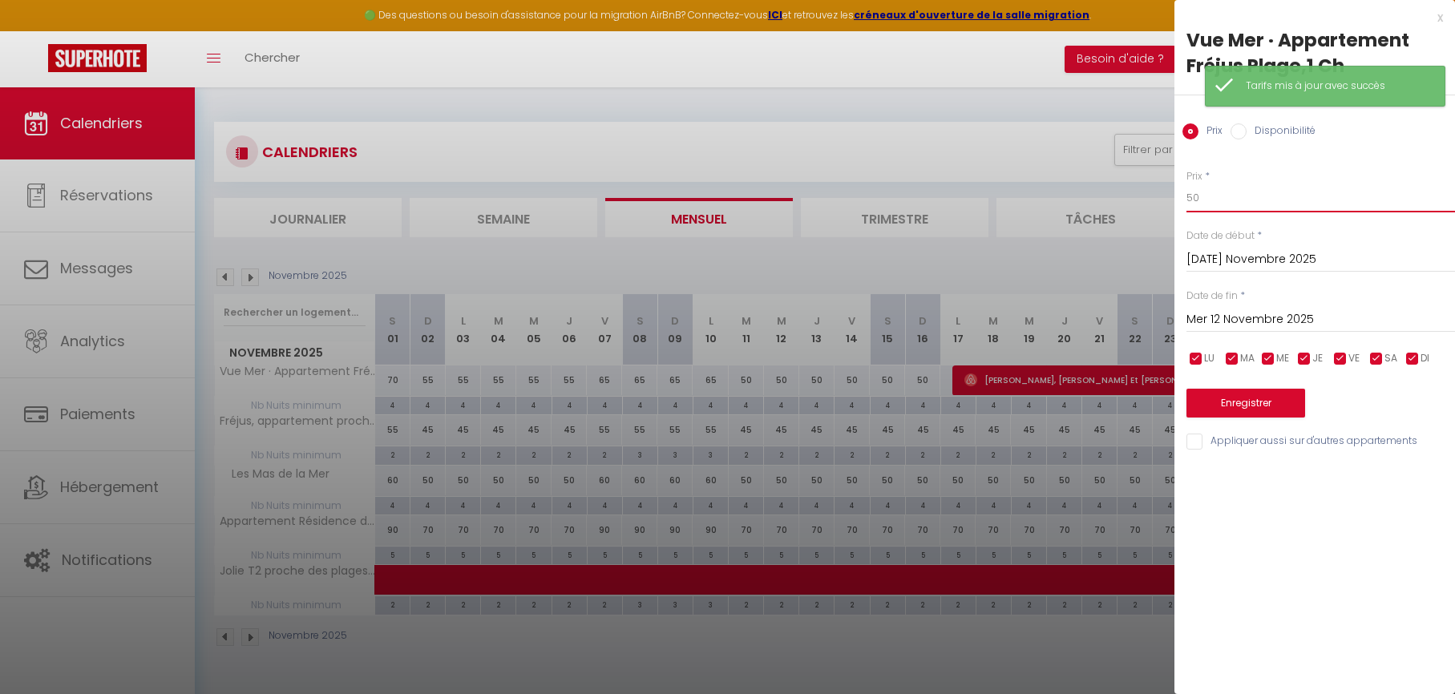
click at [1218, 199] on input "50" at bounding box center [1320, 198] width 269 height 29
click at [1221, 318] on input "Mer 12 Novembre 2025" at bounding box center [1320, 319] width 269 height 21
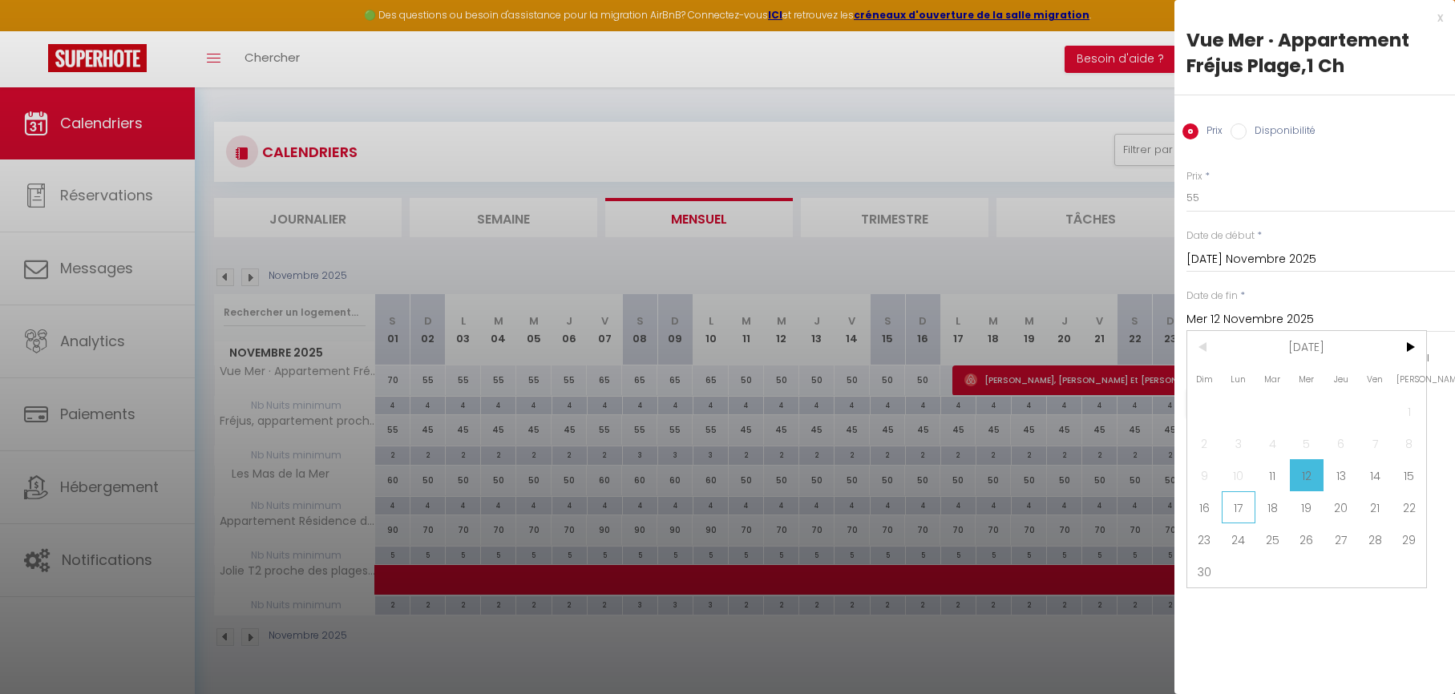
click at [1232, 511] on span "17" at bounding box center [1239, 507] width 34 height 32
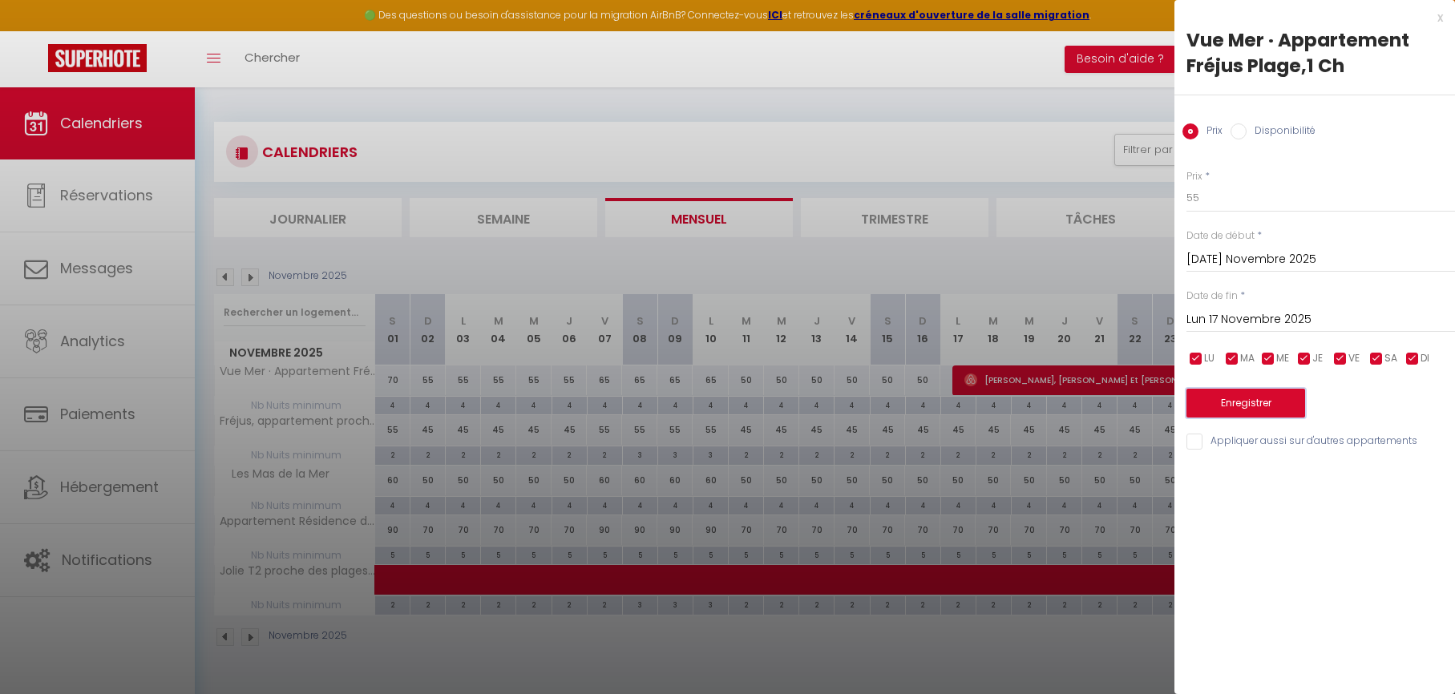
click at [1241, 398] on button "Enregistrer" at bounding box center [1245, 403] width 119 height 29
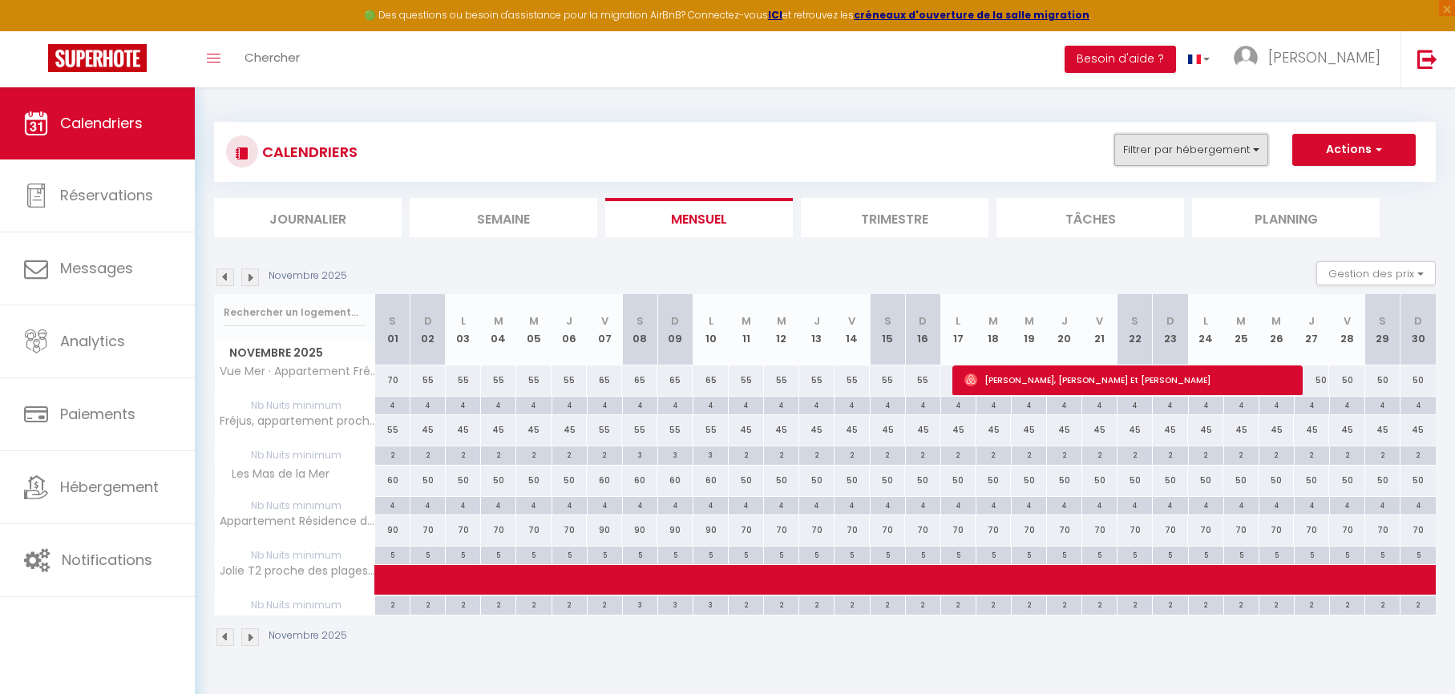
click at [1165, 151] on button "Filtrer par hébergement" at bounding box center [1191, 150] width 154 height 32
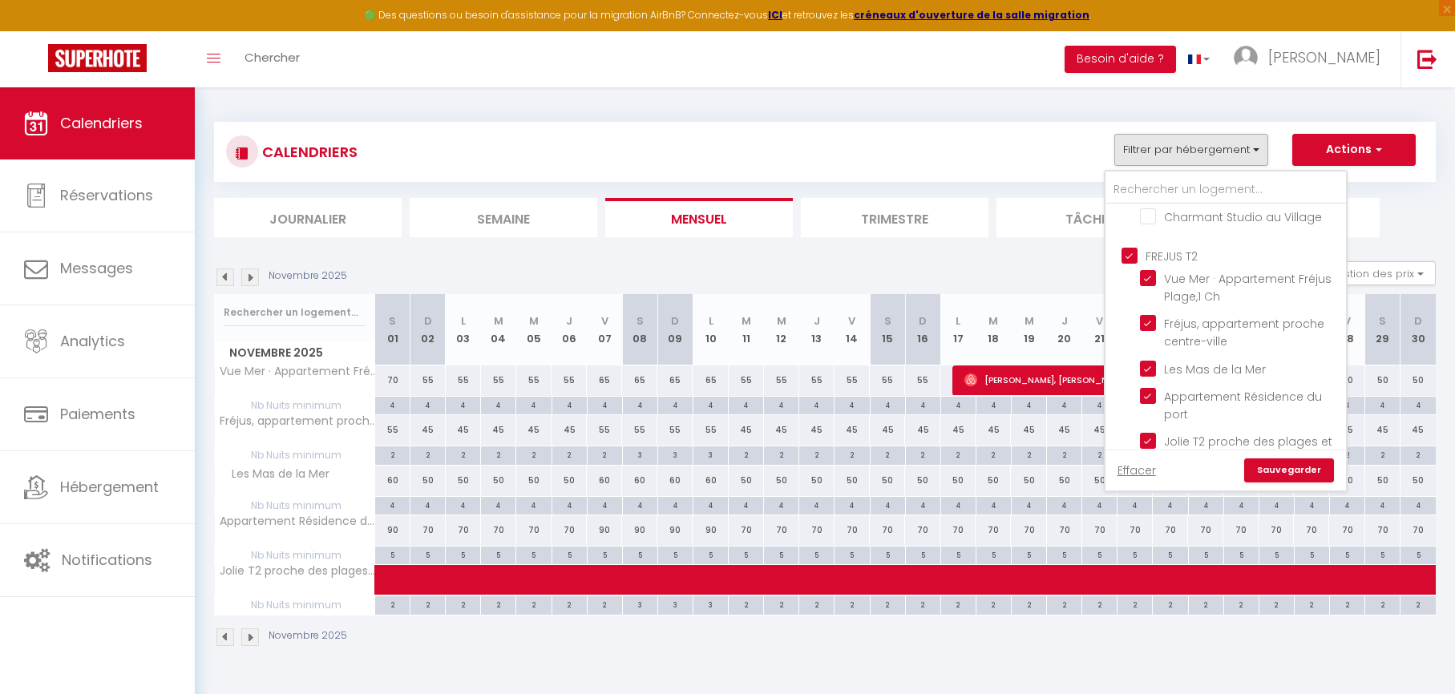
click at [1129, 252] on input "FREJUS T2" at bounding box center [1241, 255] width 240 height 16
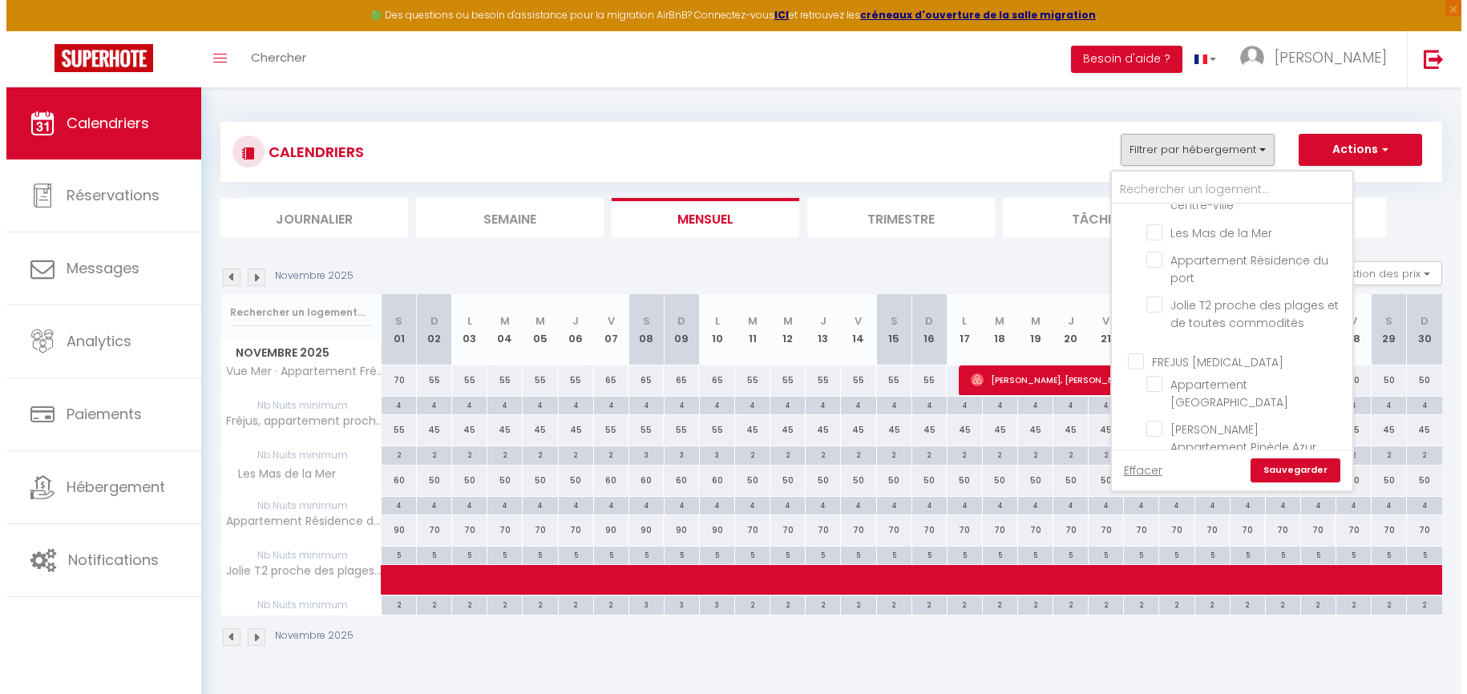
scroll to position [1028, 0]
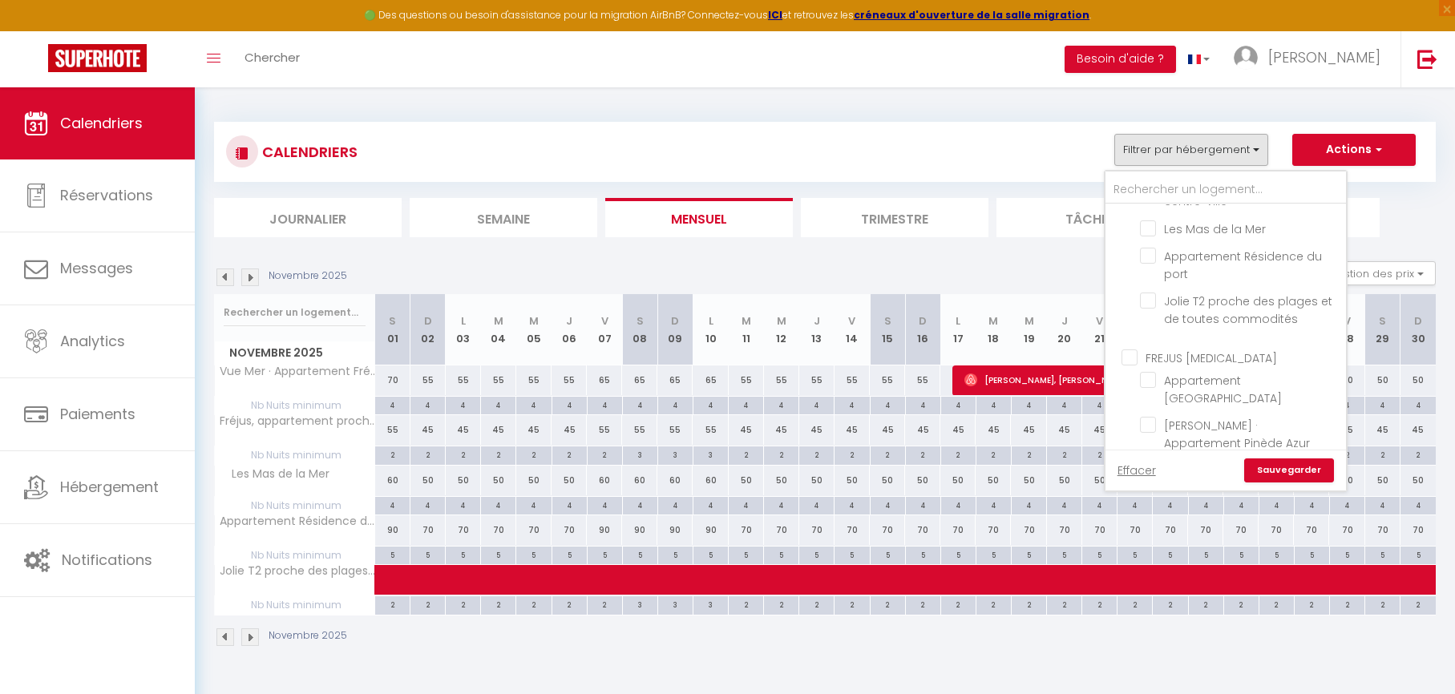
click at [1126, 357] on input "FREJUS [MEDICAL_DATA]" at bounding box center [1241, 357] width 240 height 16
click at [1287, 475] on link "Sauvegarder" at bounding box center [1289, 470] width 90 height 24
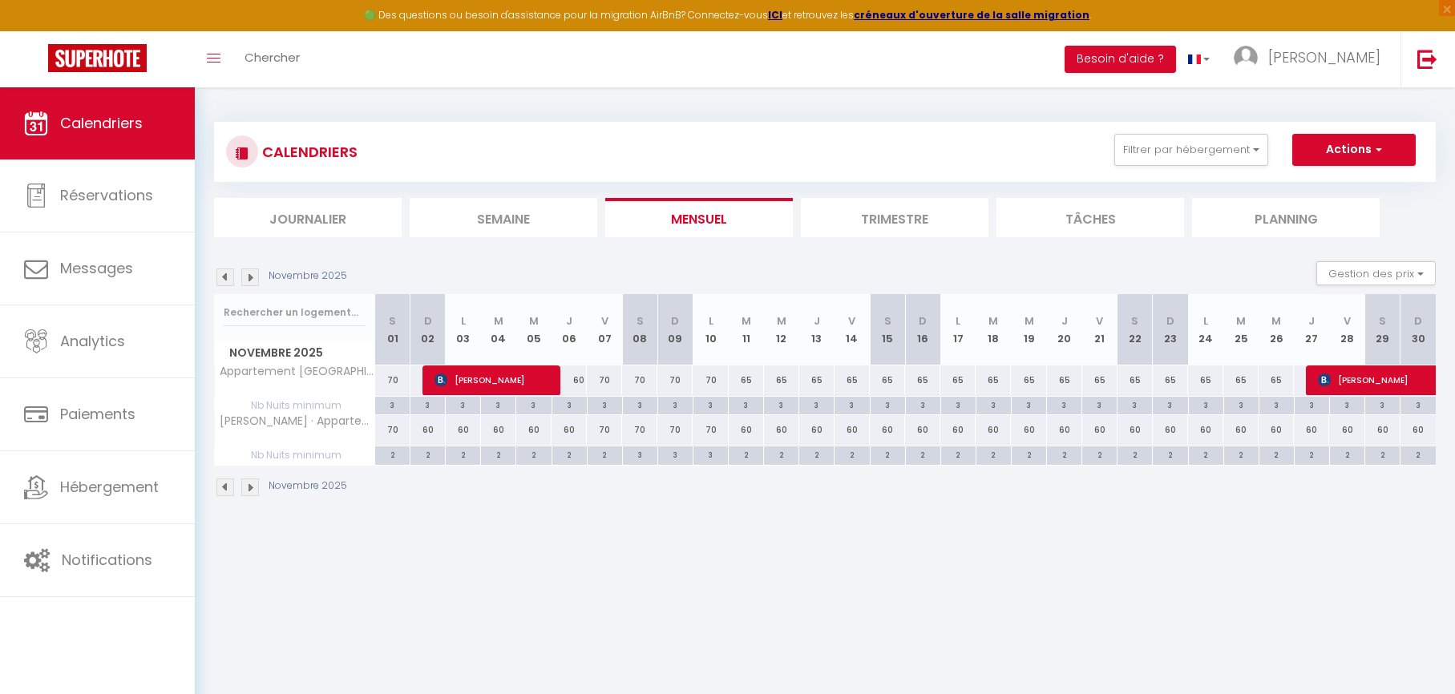
click at [530, 224] on li "Semaine" at bounding box center [504, 217] width 188 height 39
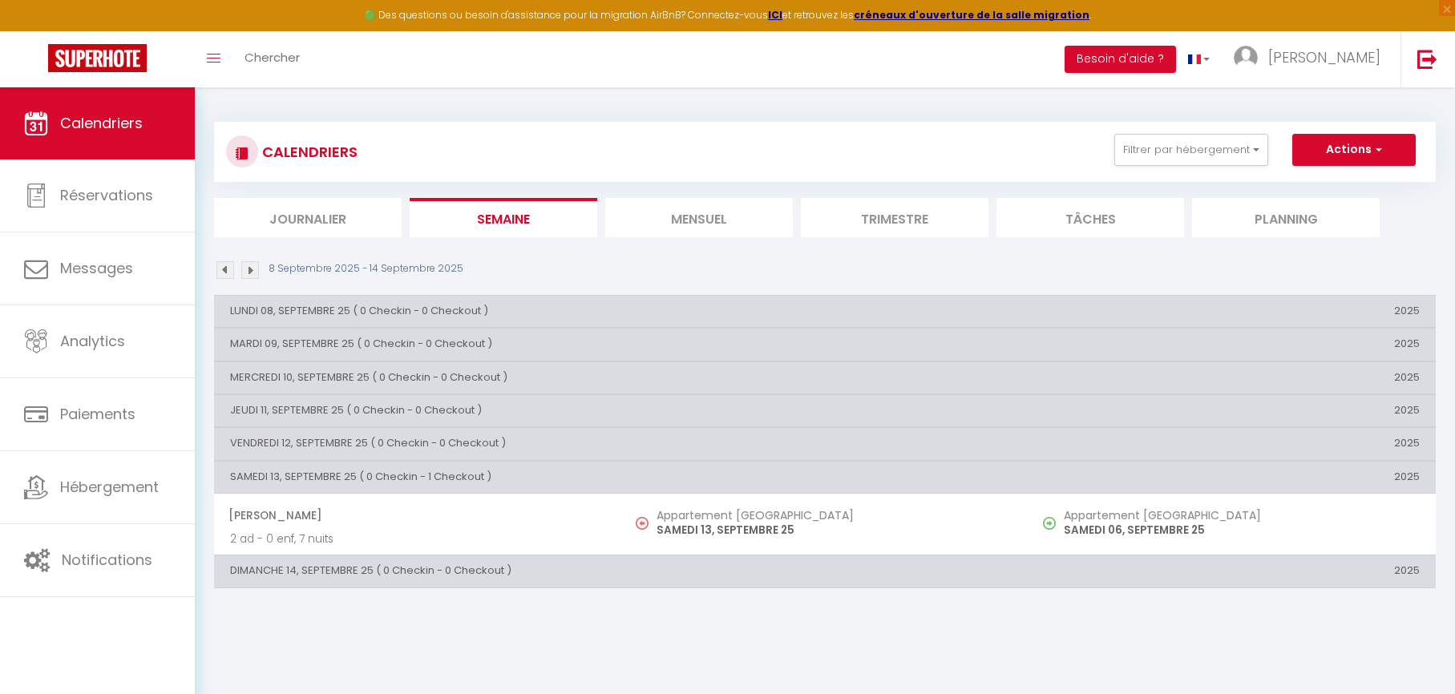
click at [685, 218] on li "Mensuel" at bounding box center [699, 217] width 188 height 39
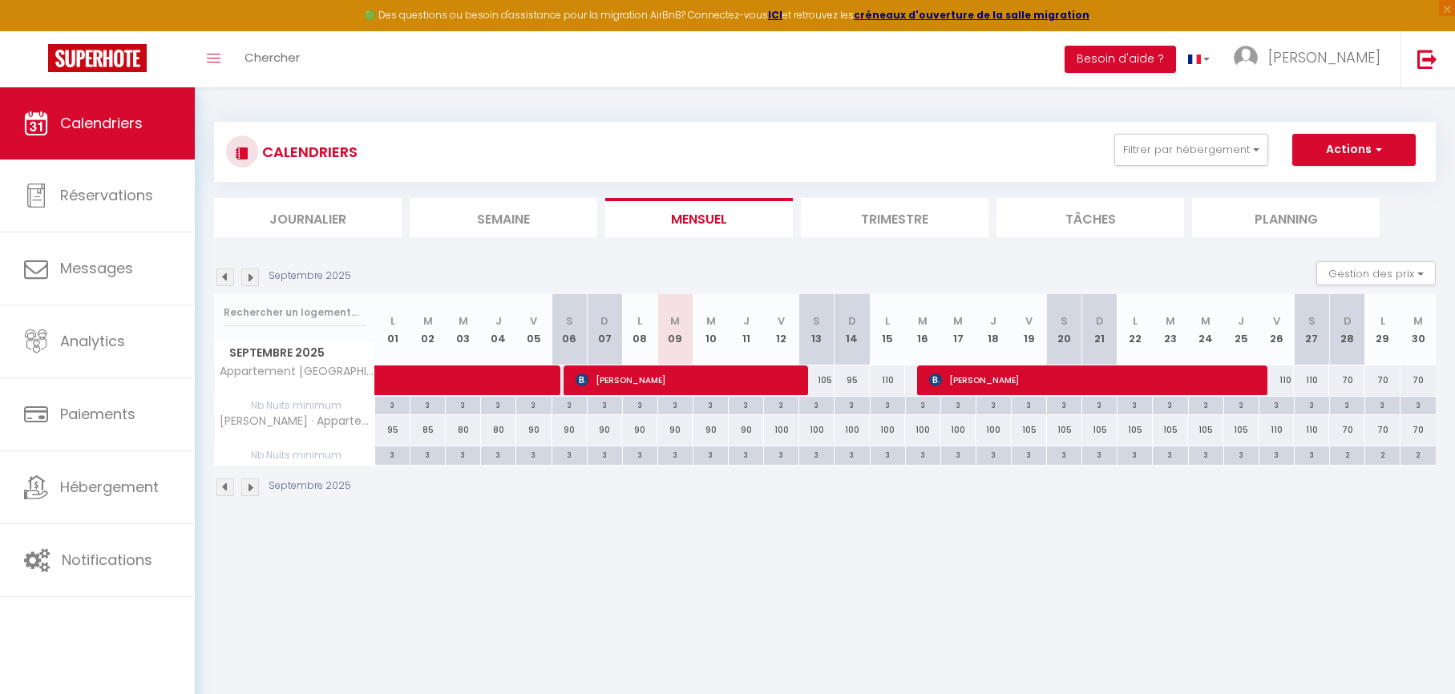
click at [674, 429] on div "90" at bounding box center [674, 430] width 35 height 30
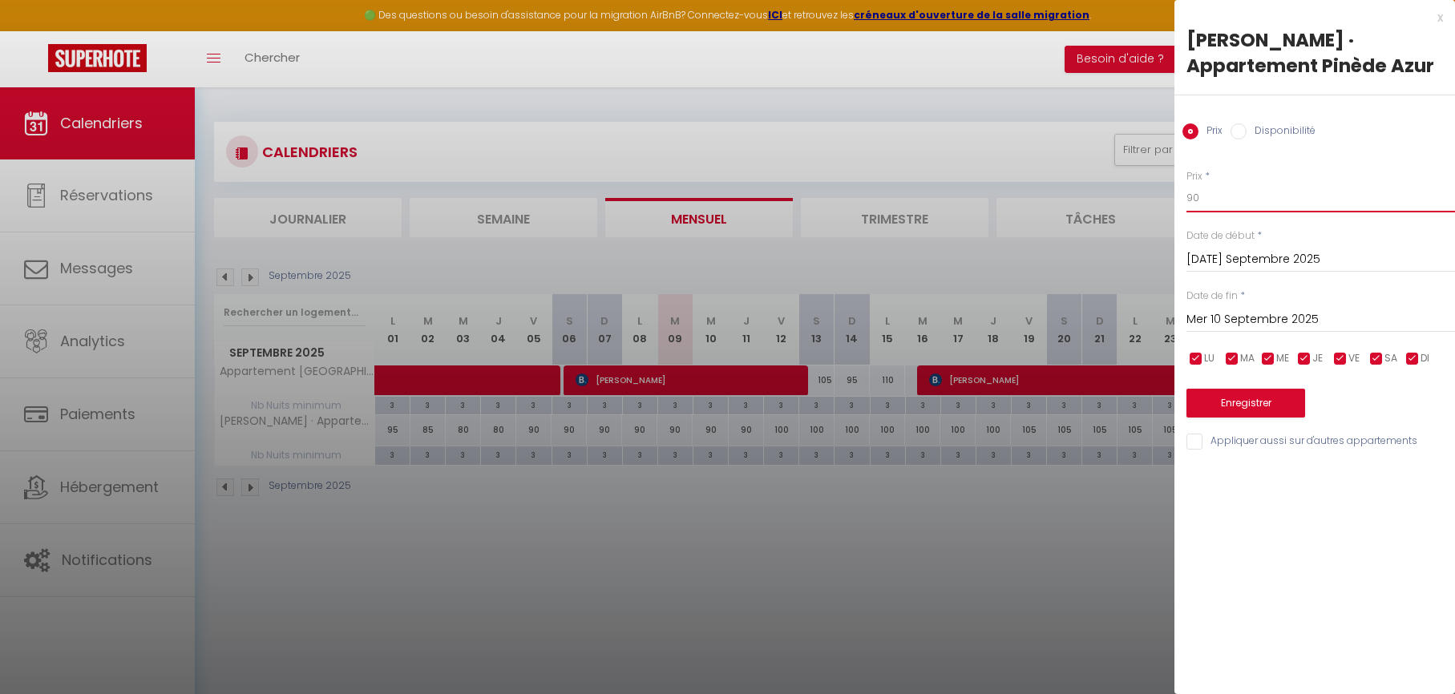
click at [1198, 192] on input "90" at bounding box center [1320, 198] width 269 height 29
click at [1210, 319] on input "Mer 10 Septembre 2025" at bounding box center [1320, 319] width 269 height 21
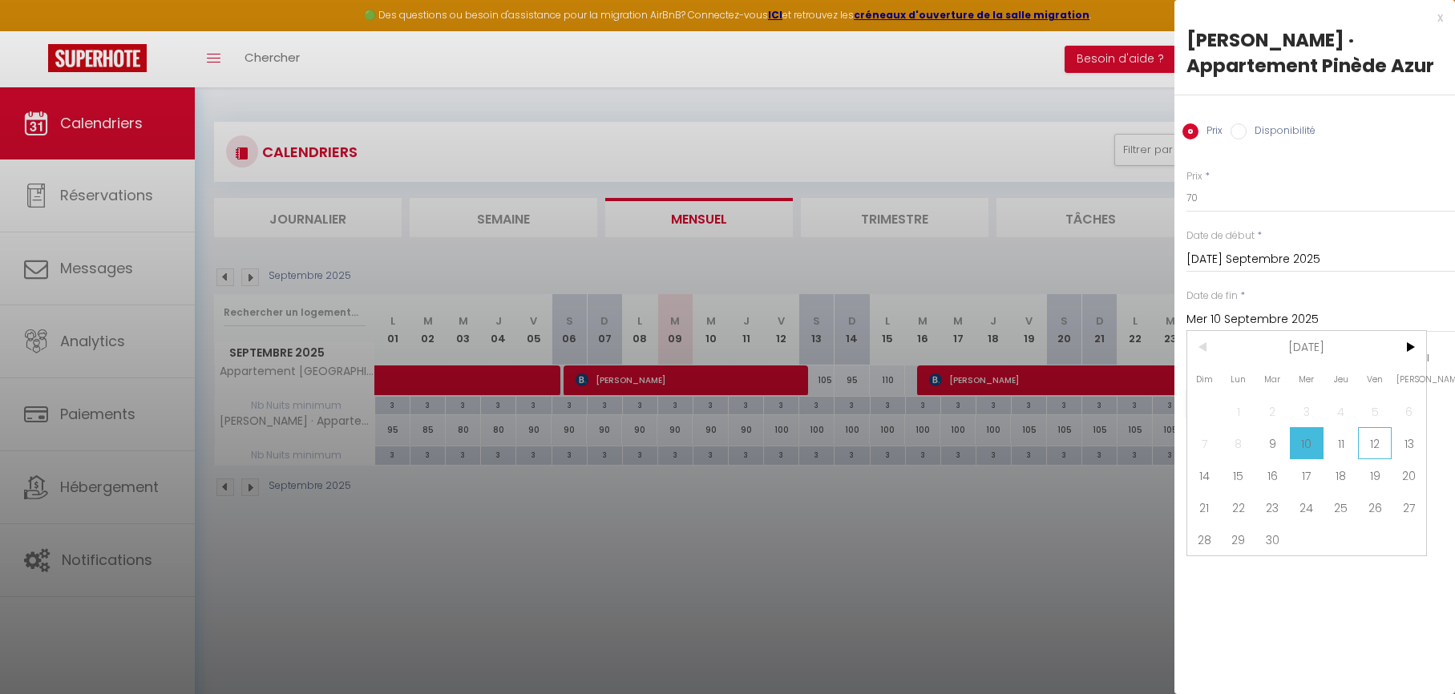
click at [1368, 443] on span "12" at bounding box center [1375, 443] width 34 height 32
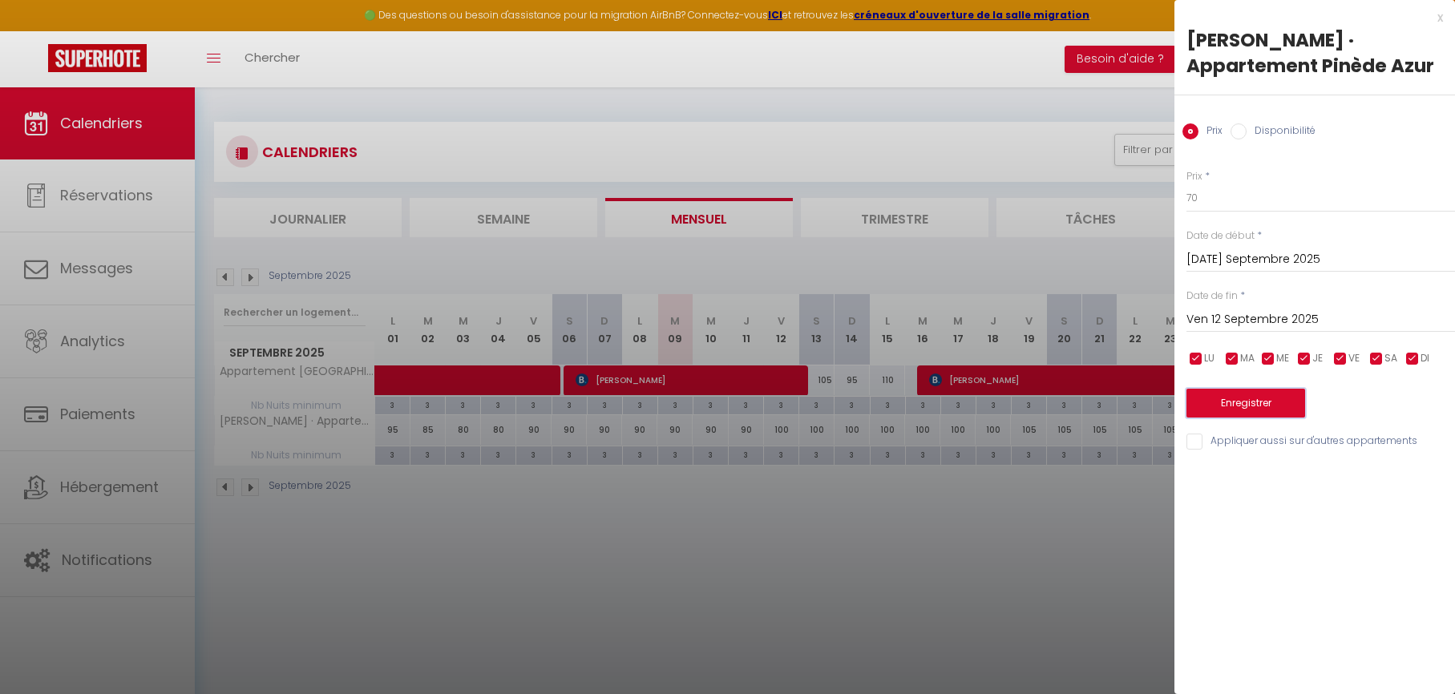
click at [1253, 402] on button "Enregistrer" at bounding box center [1245, 403] width 119 height 29
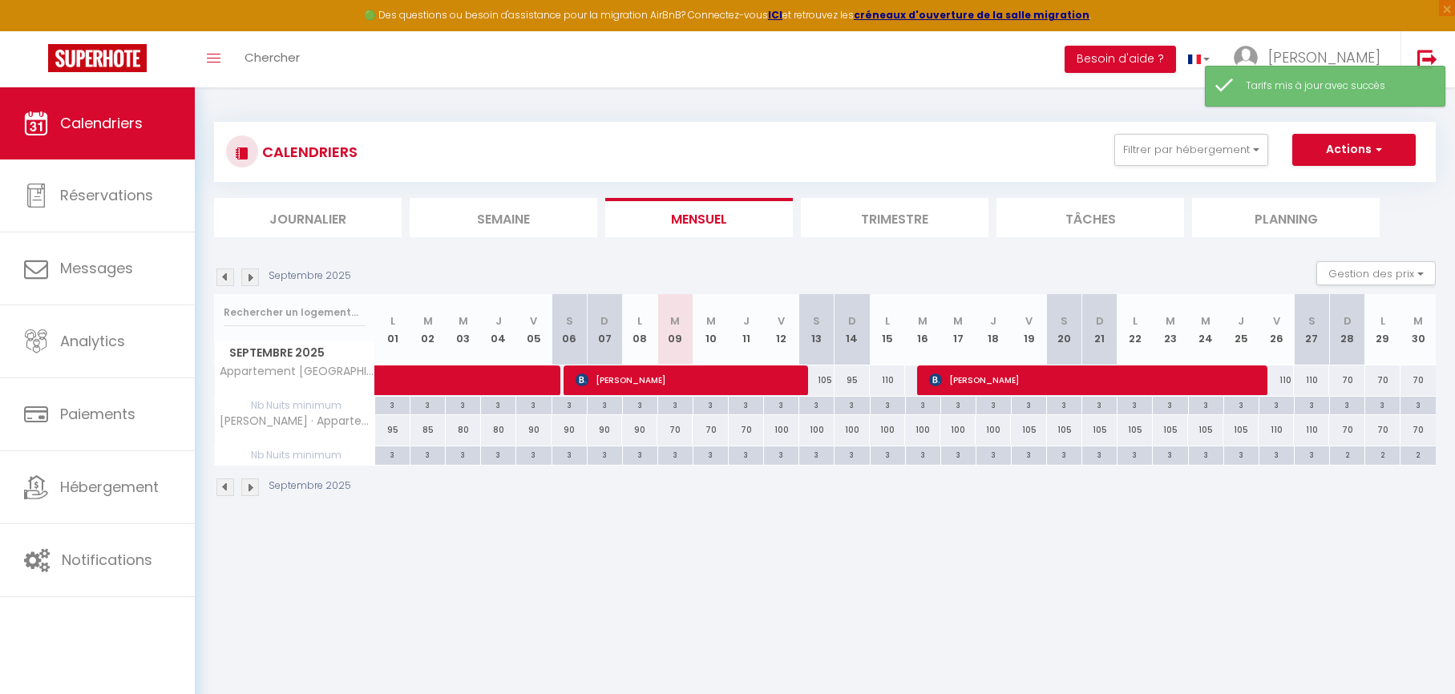
click at [785, 429] on div "100" at bounding box center [781, 430] width 35 height 30
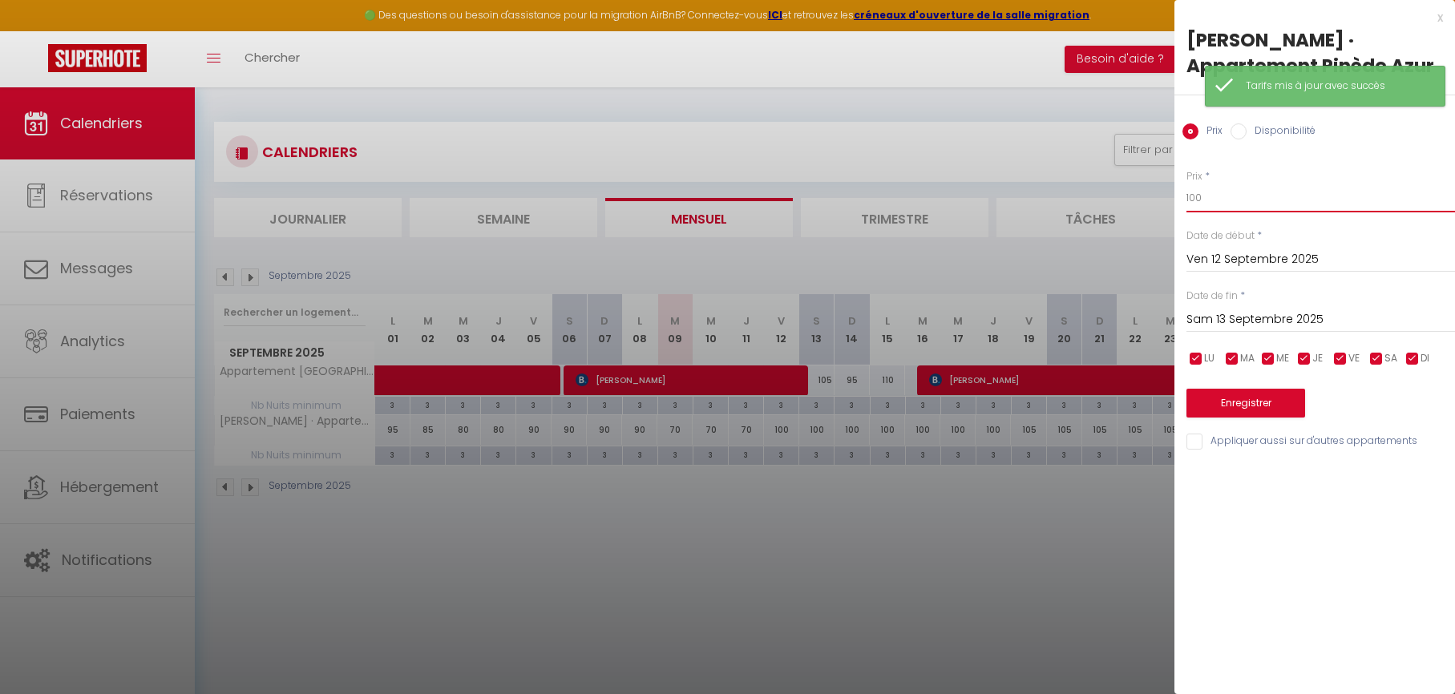
click at [1230, 198] on input "100" at bounding box center [1320, 198] width 269 height 29
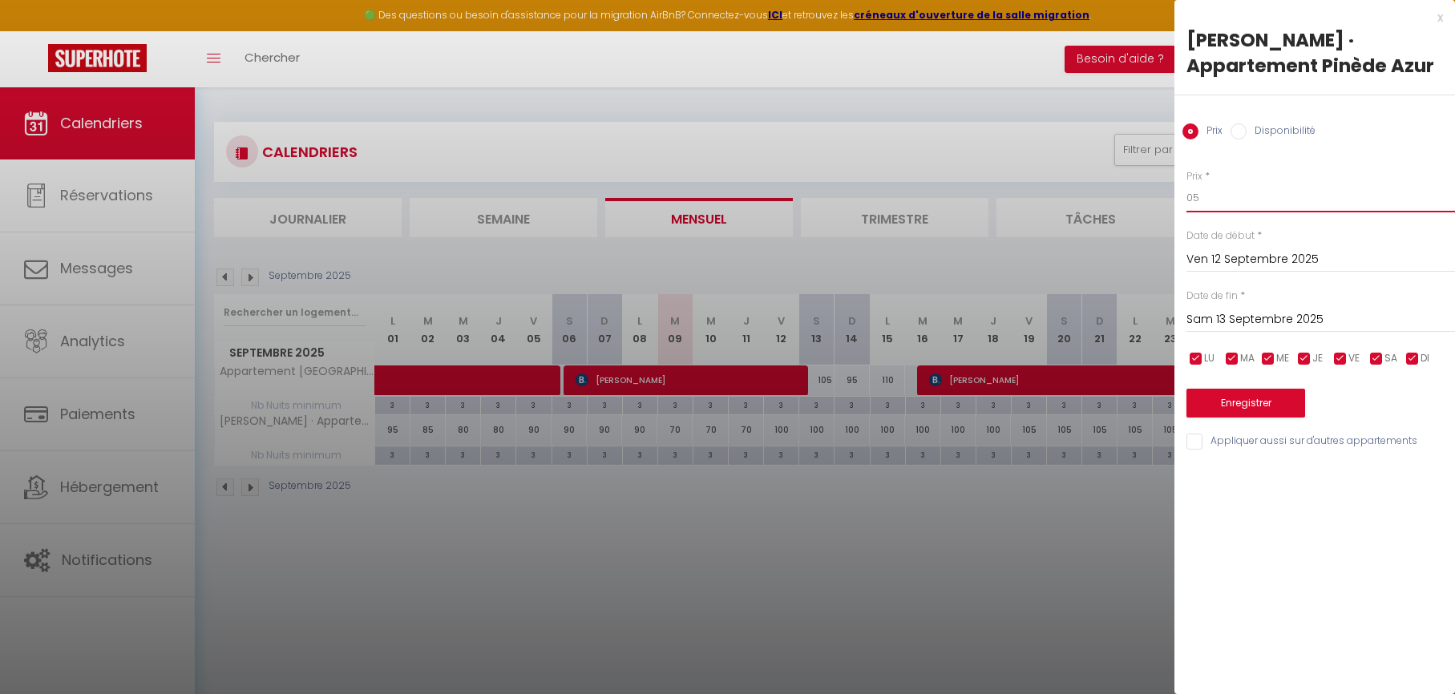
click at [1169, 188] on body "🟢 Des questions ou besoin d'assistance pour la migration AirBnB? Connectez-vous…" at bounding box center [727, 434] width 1455 height 694
click at [1202, 320] on input "Sam 13 Septembre 2025" at bounding box center [1320, 319] width 269 height 21
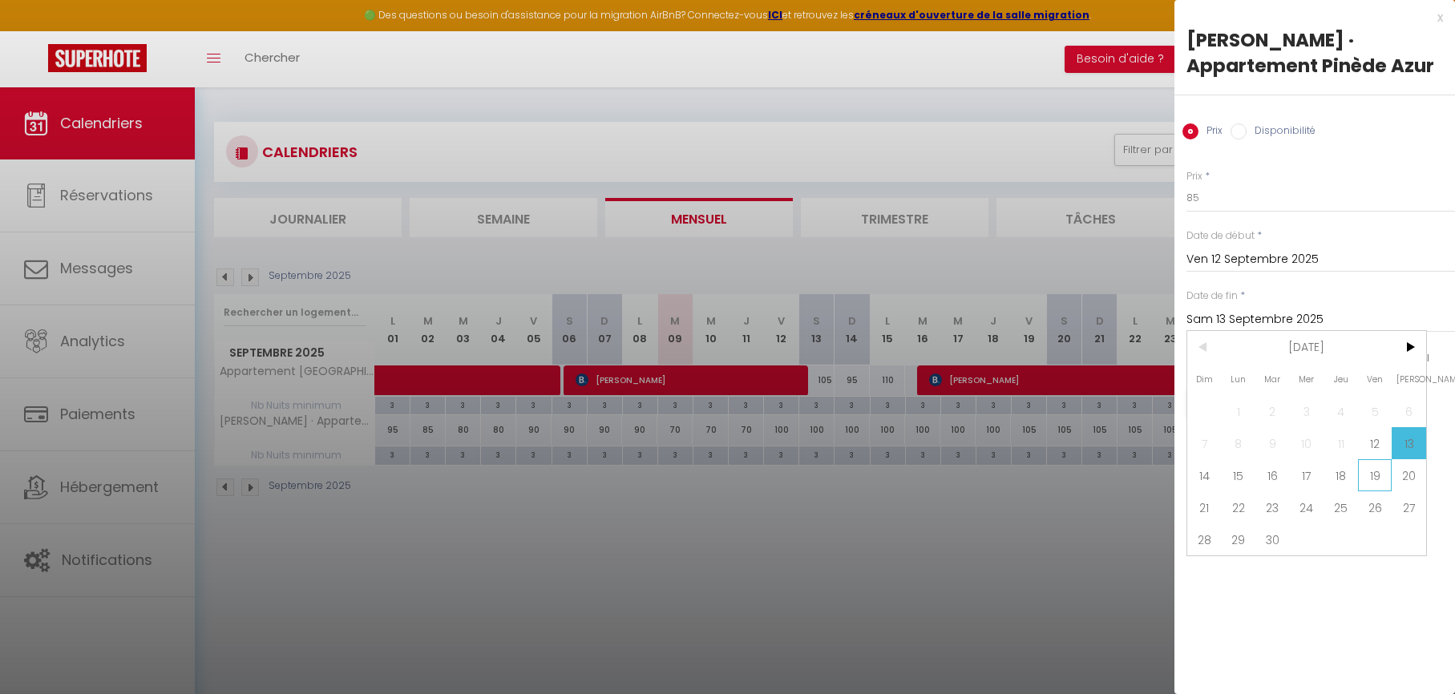
click at [1381, 475] on span "19" at bounding box center [1375, 475] width 34 height 32
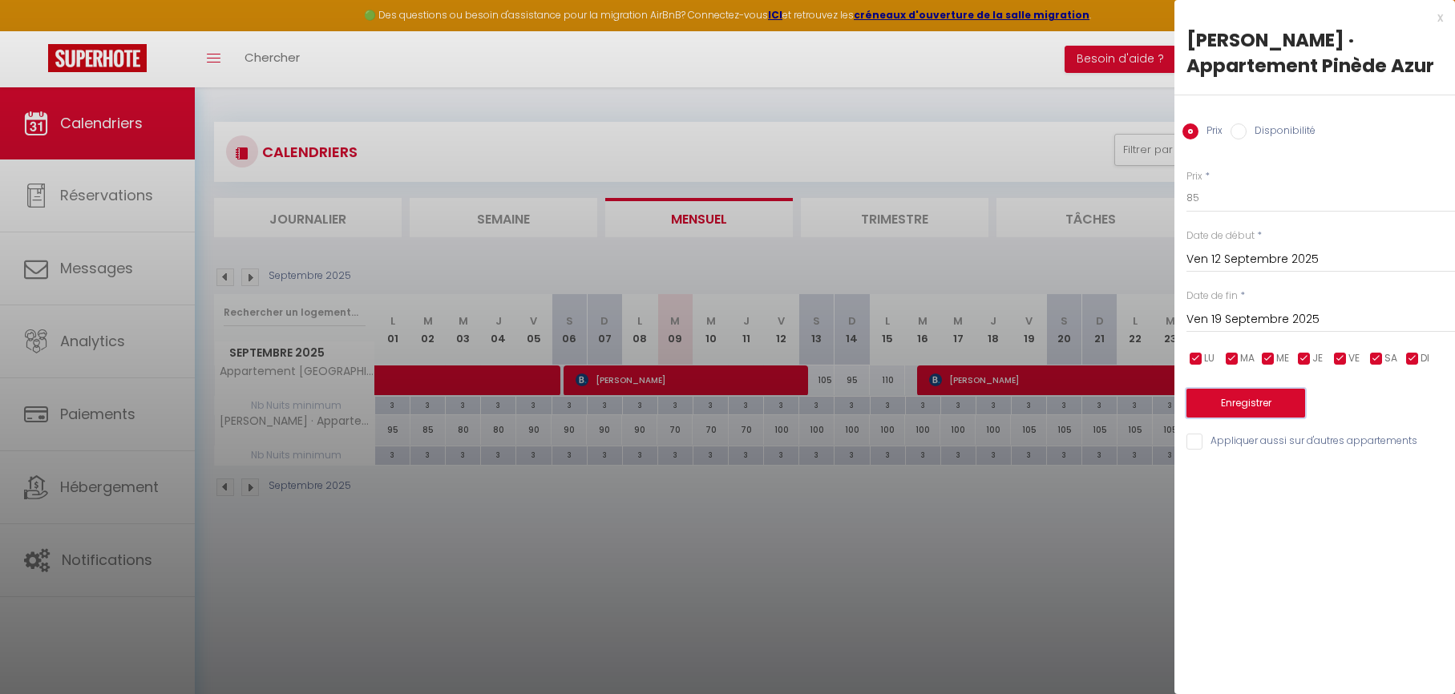
click at [1254, 392] on button "Enregistrer" at bounding box center [1245, 403] width 119 height 29
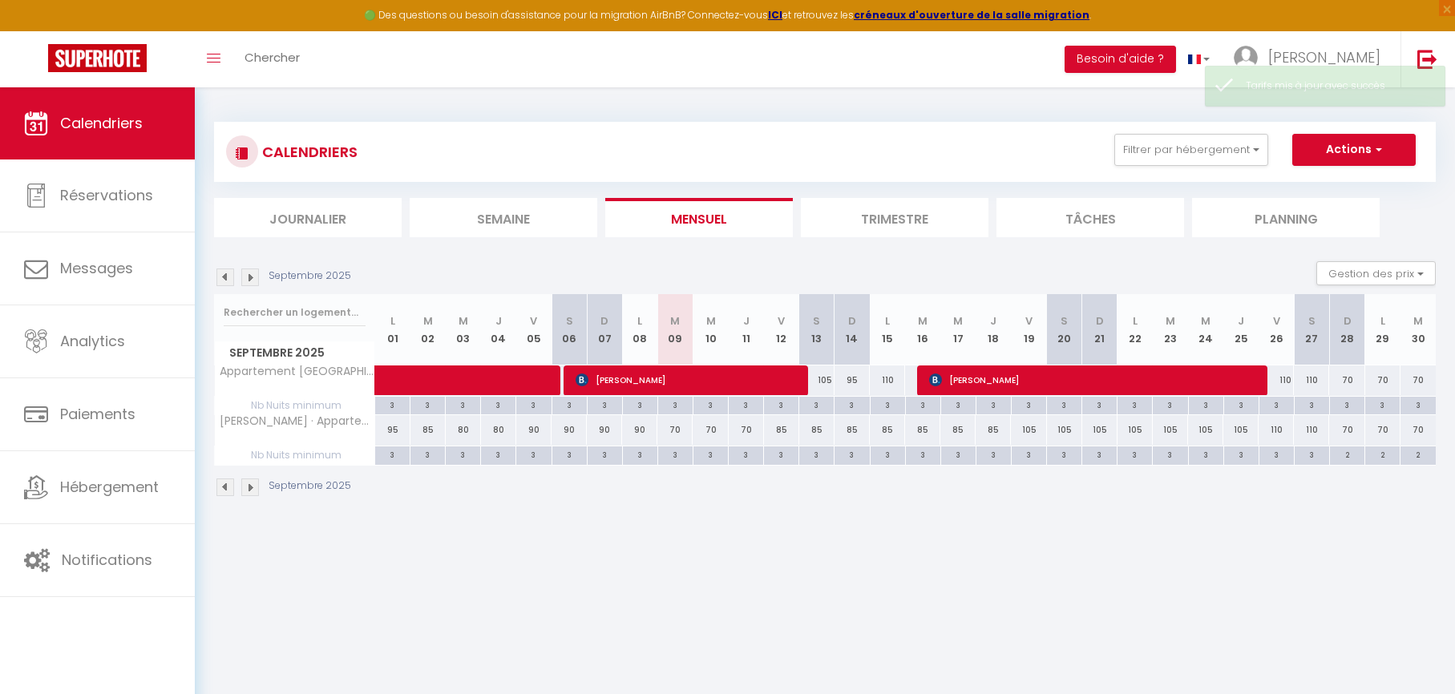
click at [1030, 432] on div "105" at bounding box center [1028, 430] width 35 height 30
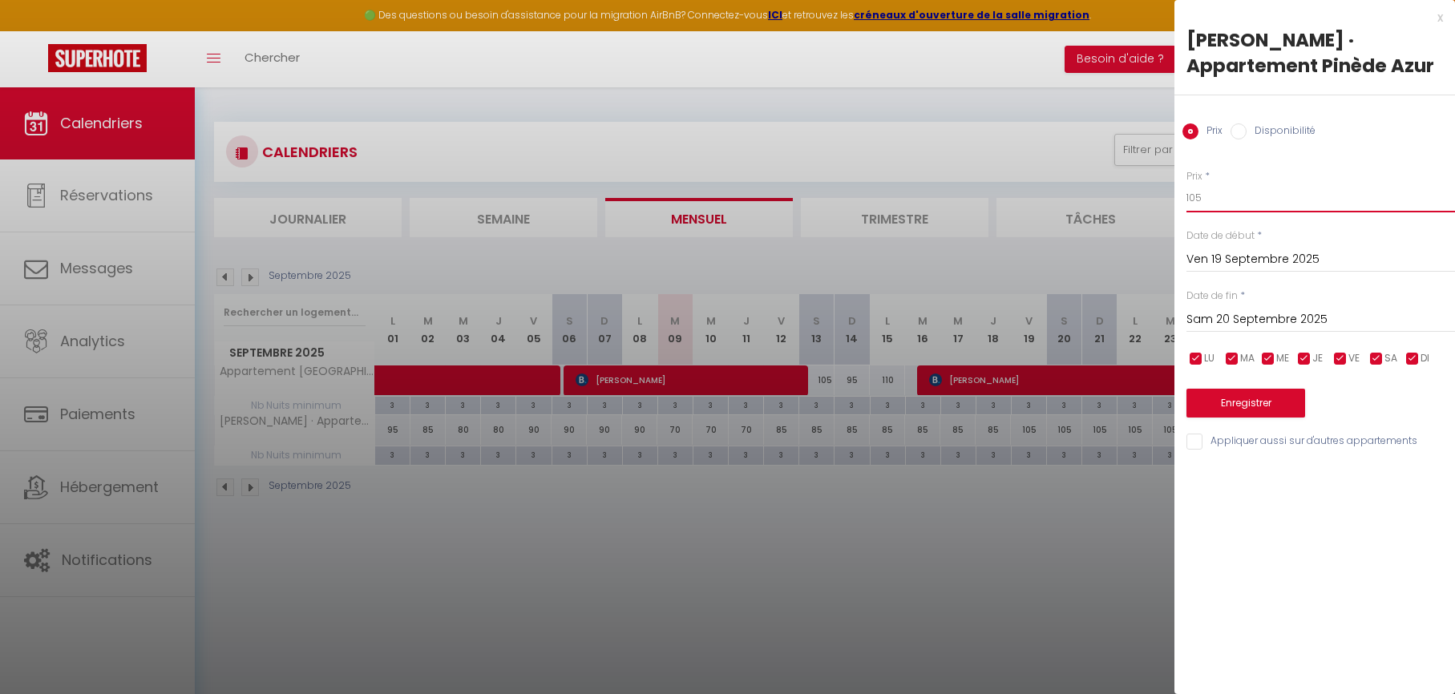
drag, startPoint x: 1262, startPoint y: 196, endPoint x: 1153, endPoint y: 194, distance: 109.0
click at [1153, 194] on body "🟢 Des questions ou besoin d'assistance pour la migration AirBnB? Connectez-vous…" at bounding box center [727, 434] width 1455 height 694
click at [1208, 319] on input "Sam 20 Septembre 2025" at bounding box center [1320, 319] width 269 height 21
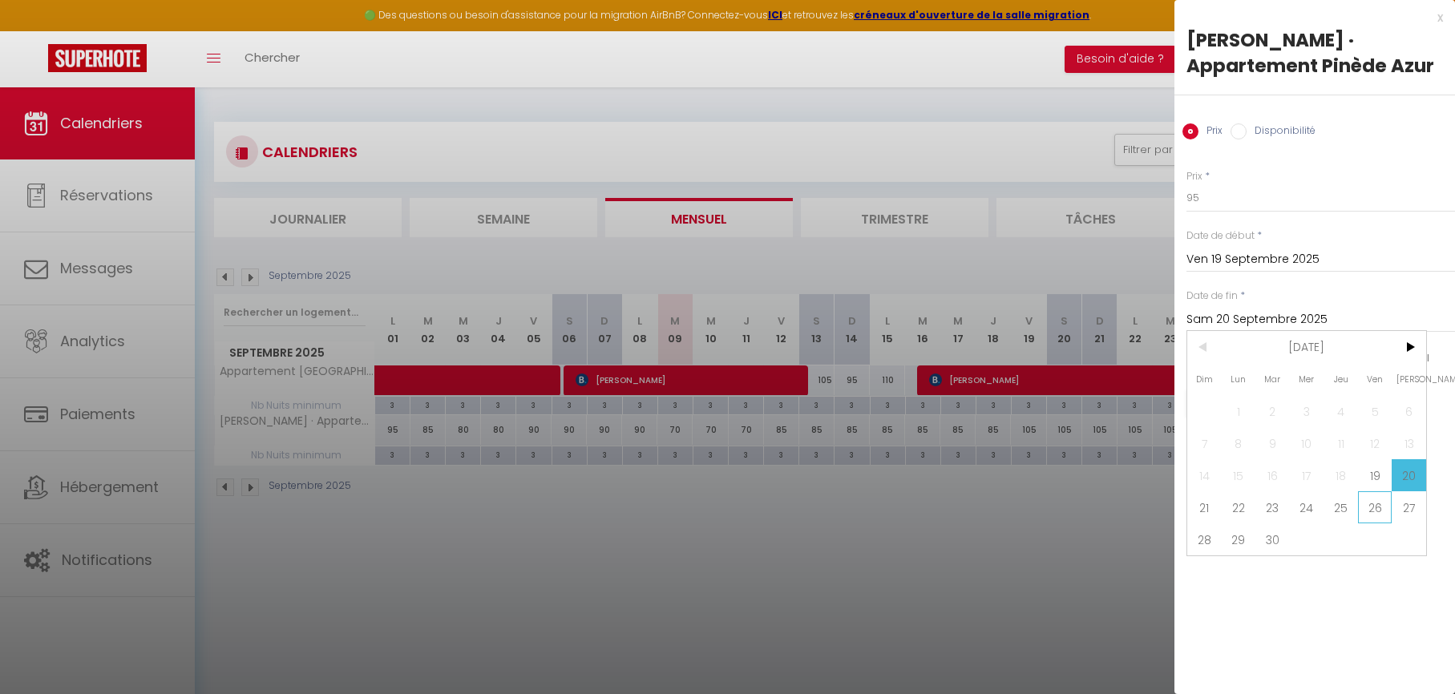
click at [1378, 511] on span "26" at bounding box center [1375, 507] width 34 height 32
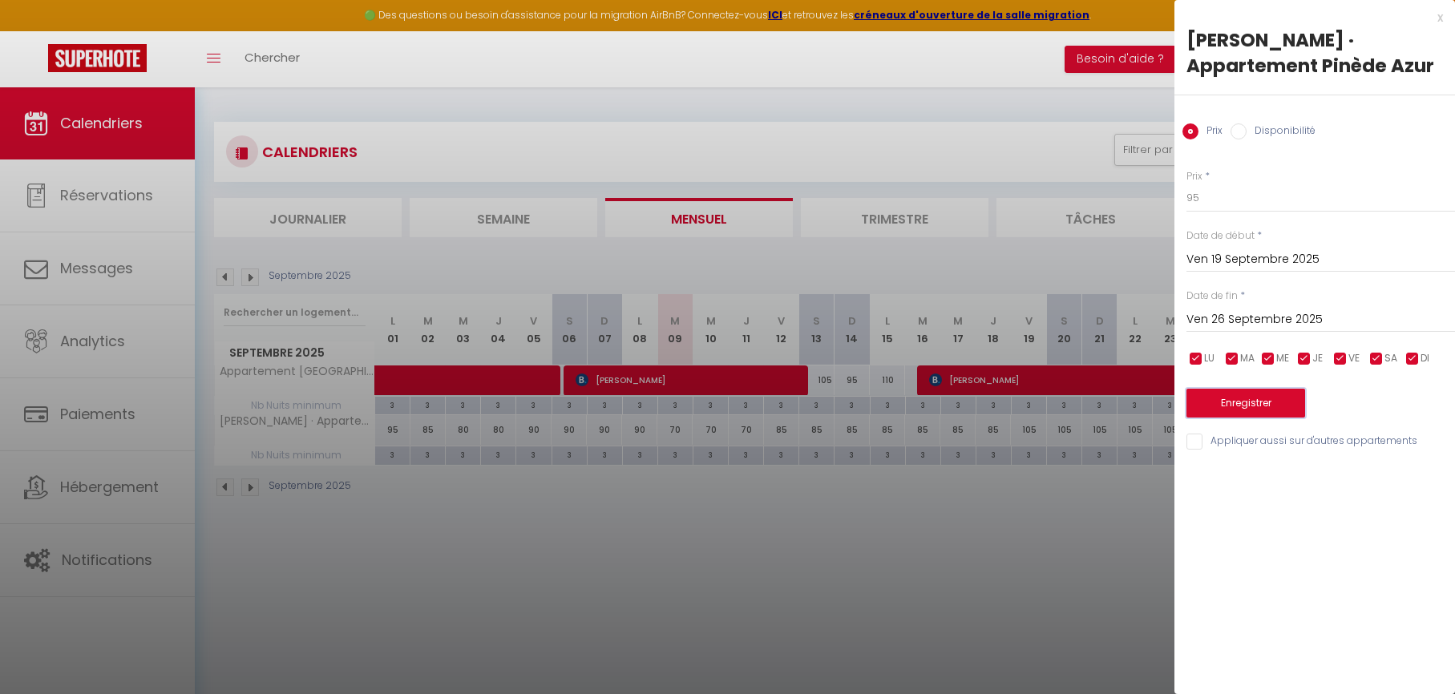
click at [1251, 402] on button "Enregistrer" at bounding box center [1245, 403] width 119 height 29
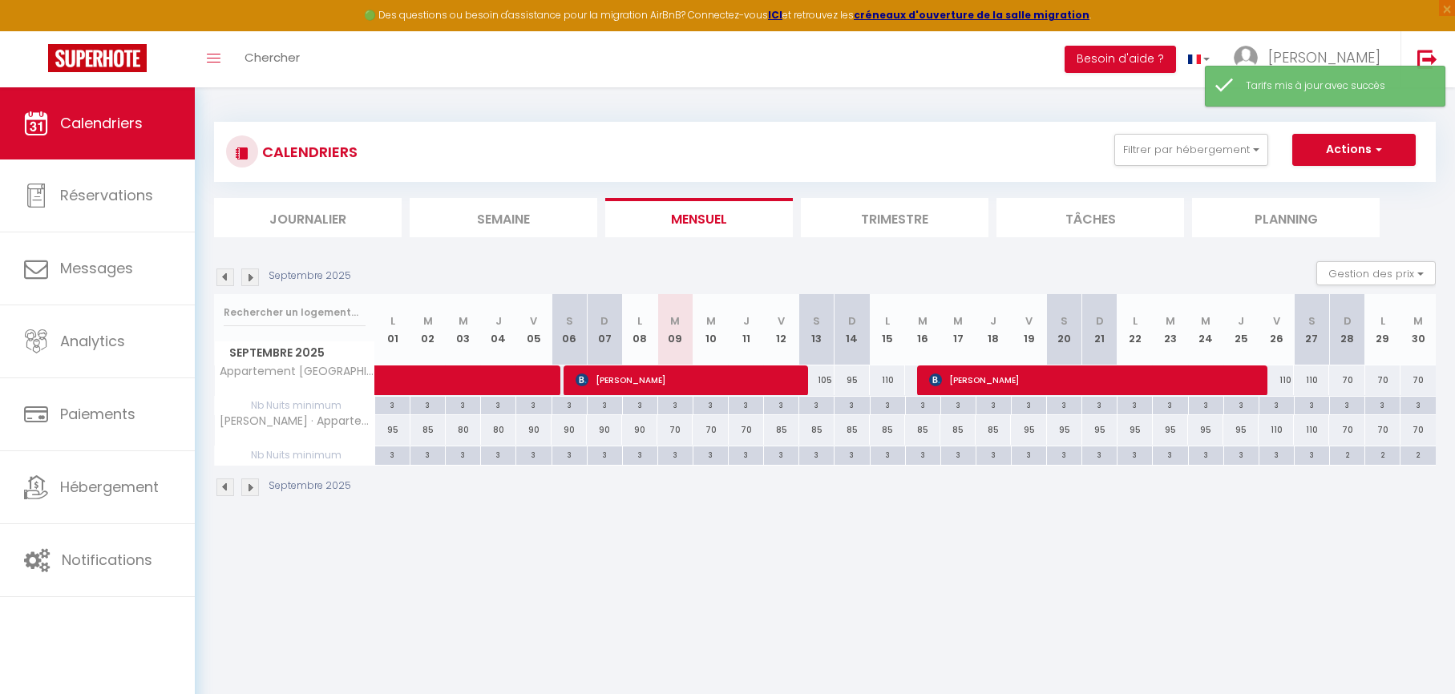
click at [1286, 383] on div "110" at bounding box center [1275, 381] width 35 height 30
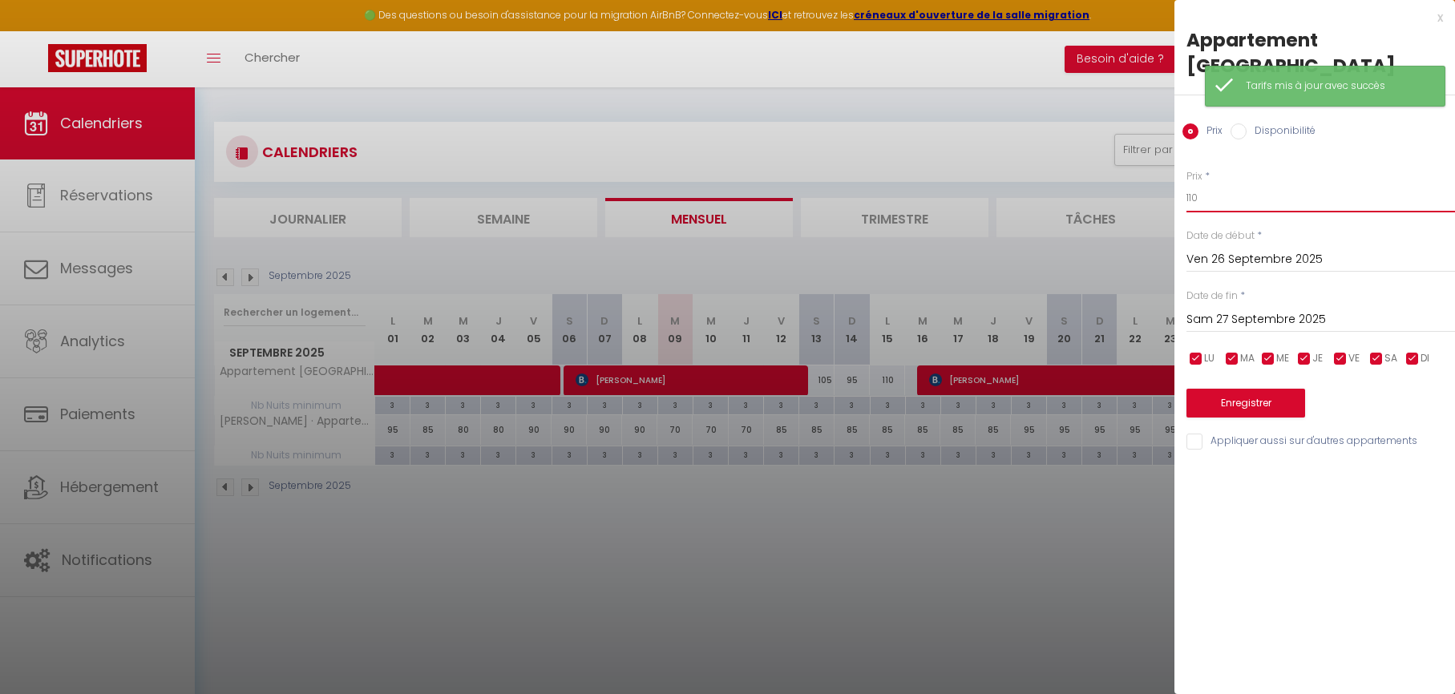
drag, startPoint x: 1244, startPoint y: 197, endPoint x: 1118, endPoint y: 197, distance: 125.8
click at [1118, 197] on body "🟢 Des questions ou besoin d'assistance pour la migration AirBnB? Connectez-vous…" at bounding box center [727, 434] width 1455 height 694
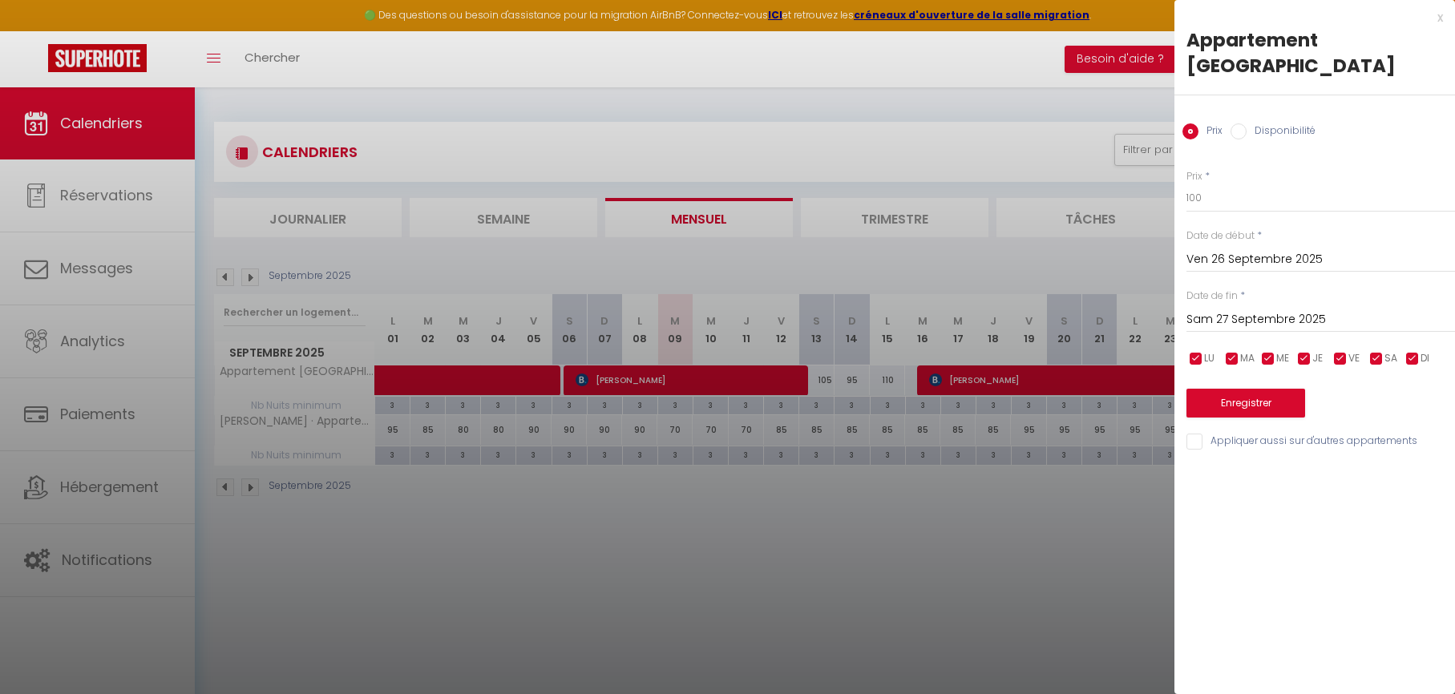
click at [1222, 317] on input "Sam 27 Septembre 2025" at bounding box center [1320, 319] width 269 height 21
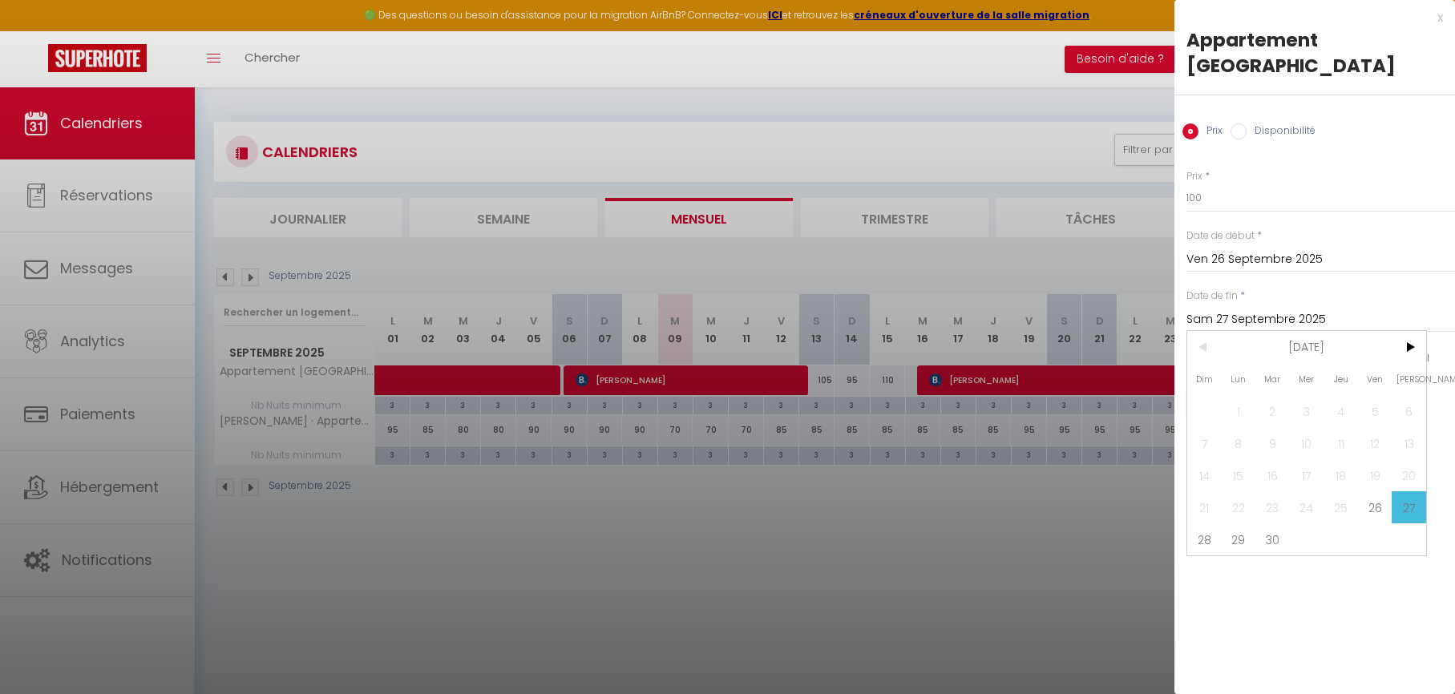
drag, startPoint x: 1208, startPoint y: 542, endPoint x: 1212, endPoint y: 522, distance: 20.4
click at [1208, 542] on span "28" at bounding box center [1204, 539] width 34 height 32
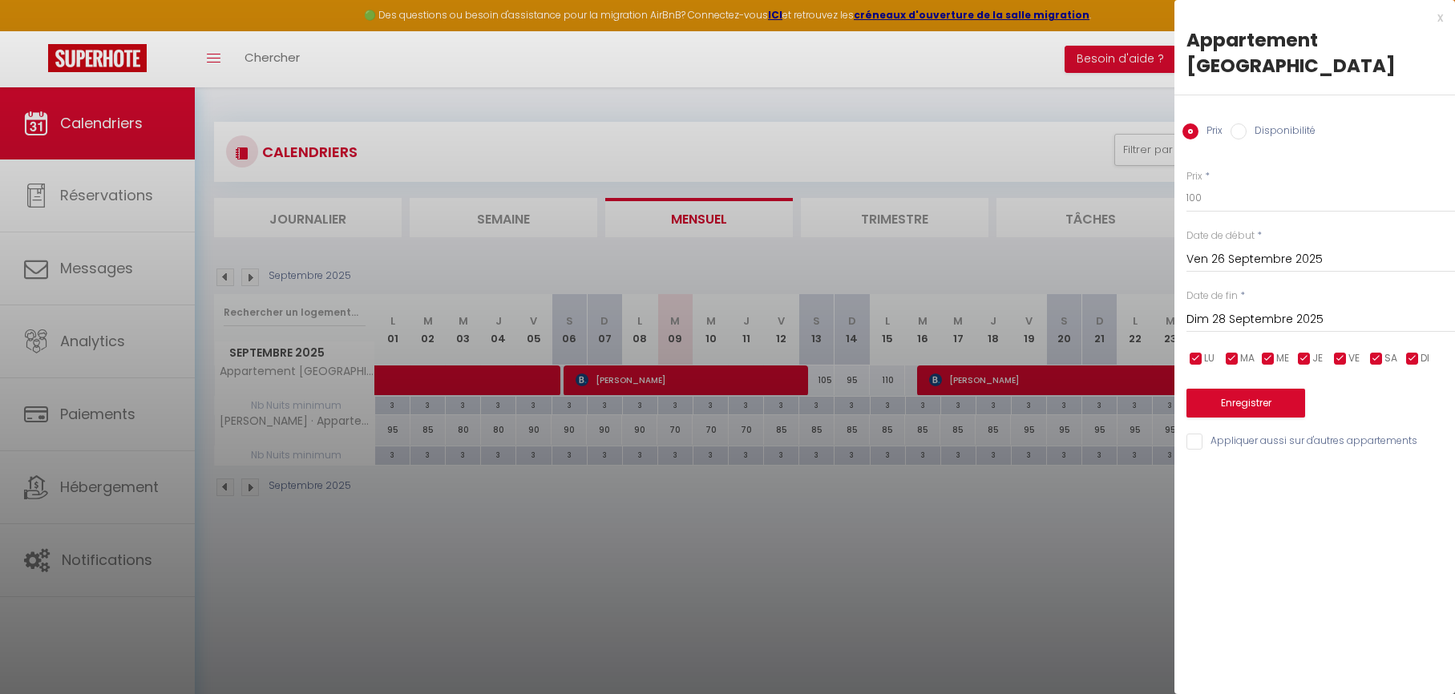
drag, startPoint x: 1195, startPoint y: 442, endPoint x: 1202, endPoint y: 433, distance: 11.4
click at [1196, 442] on input "Appliquer aussi sur d'autres appartements" at bounding box center [1320, 442] width 269 height 16
click at [1235, 402] on button "Enregistrer" at bounding box center [1245, 403] width 119 height 29
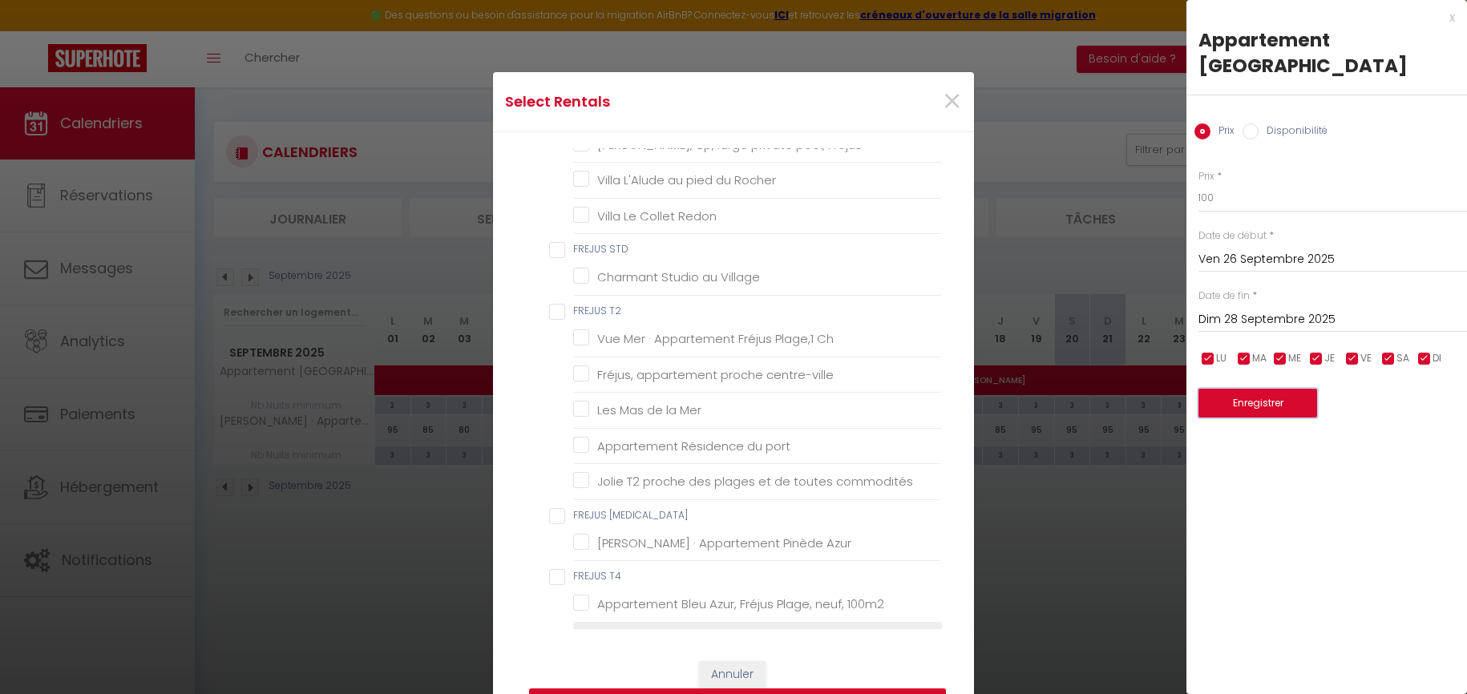
scroll to position [761, 0]
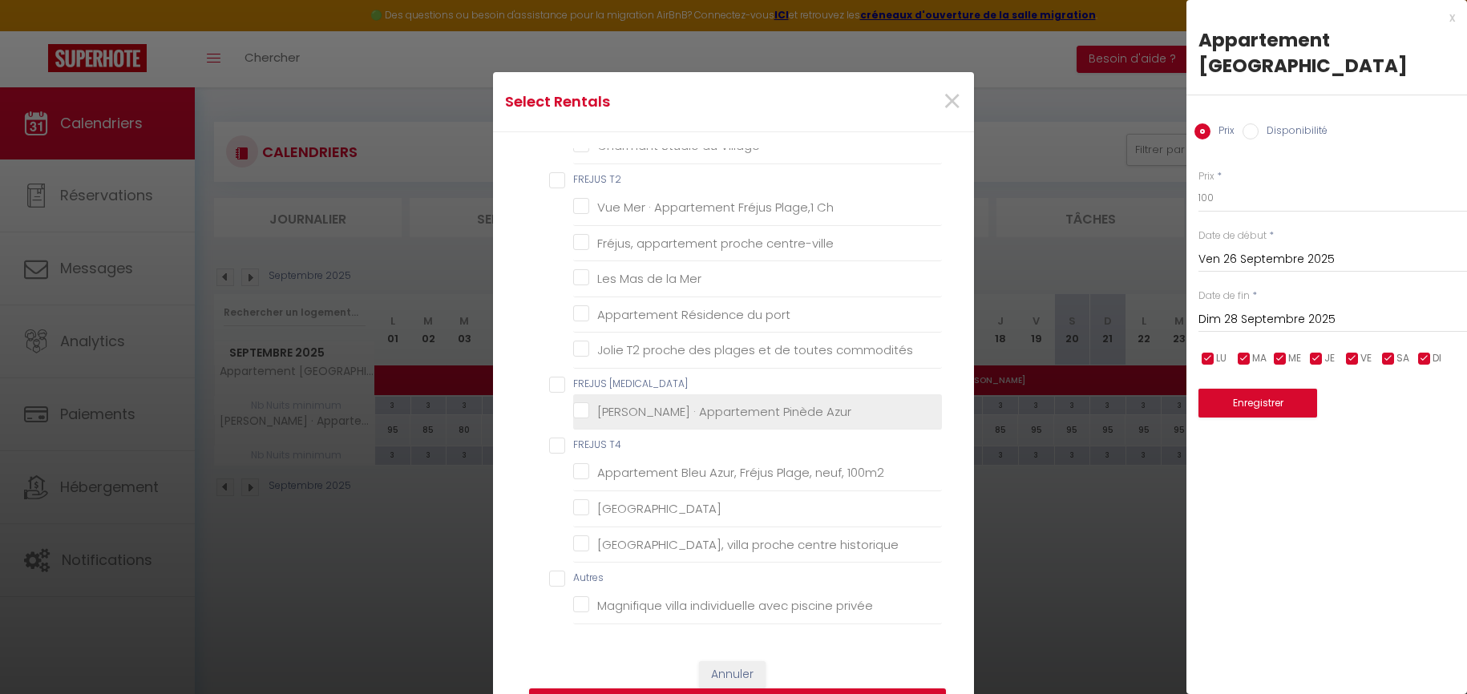
click at [584, 414] on Azur "[PERSON_NAME] · Appartement Pinède Azur" at bounding box center [757, 412] width 369 height 16
click at [858, 689] on button "Enregistrer" at bounding box center [737, 704] width 417 height 30
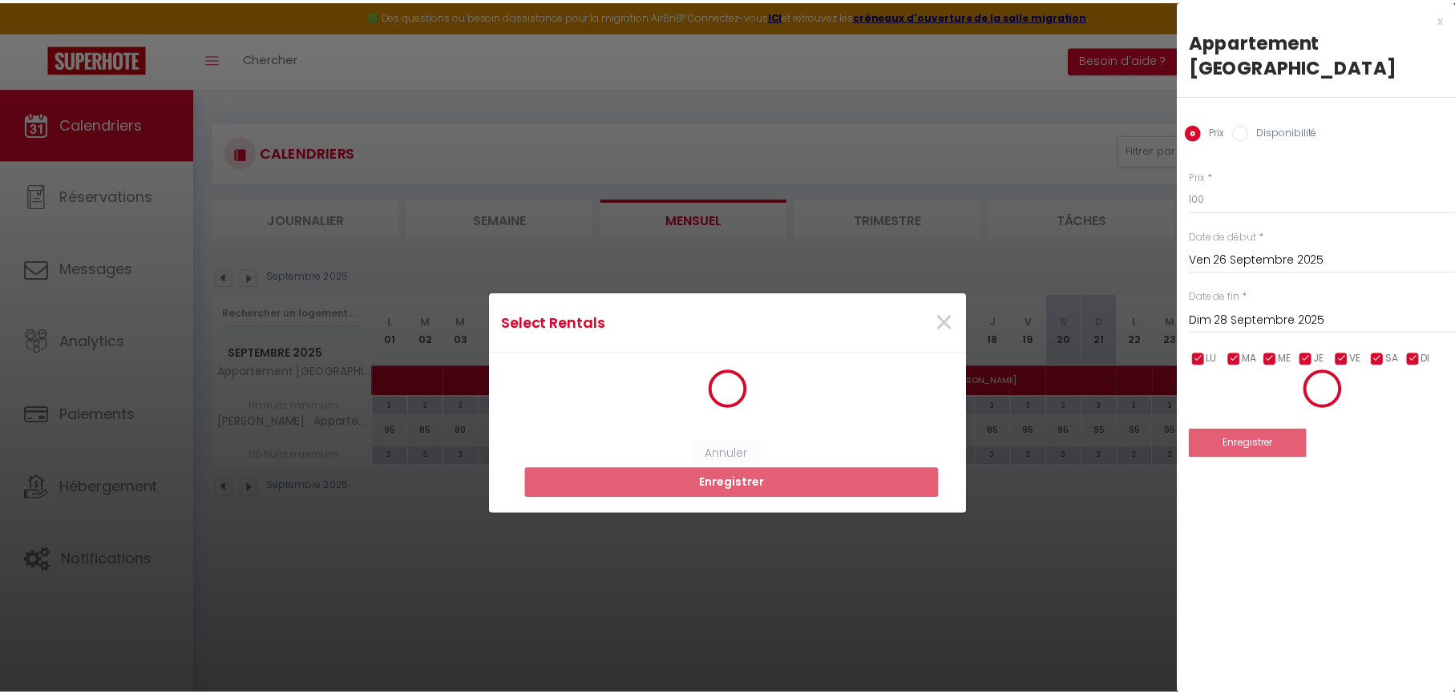
scroll to position [2, 0]
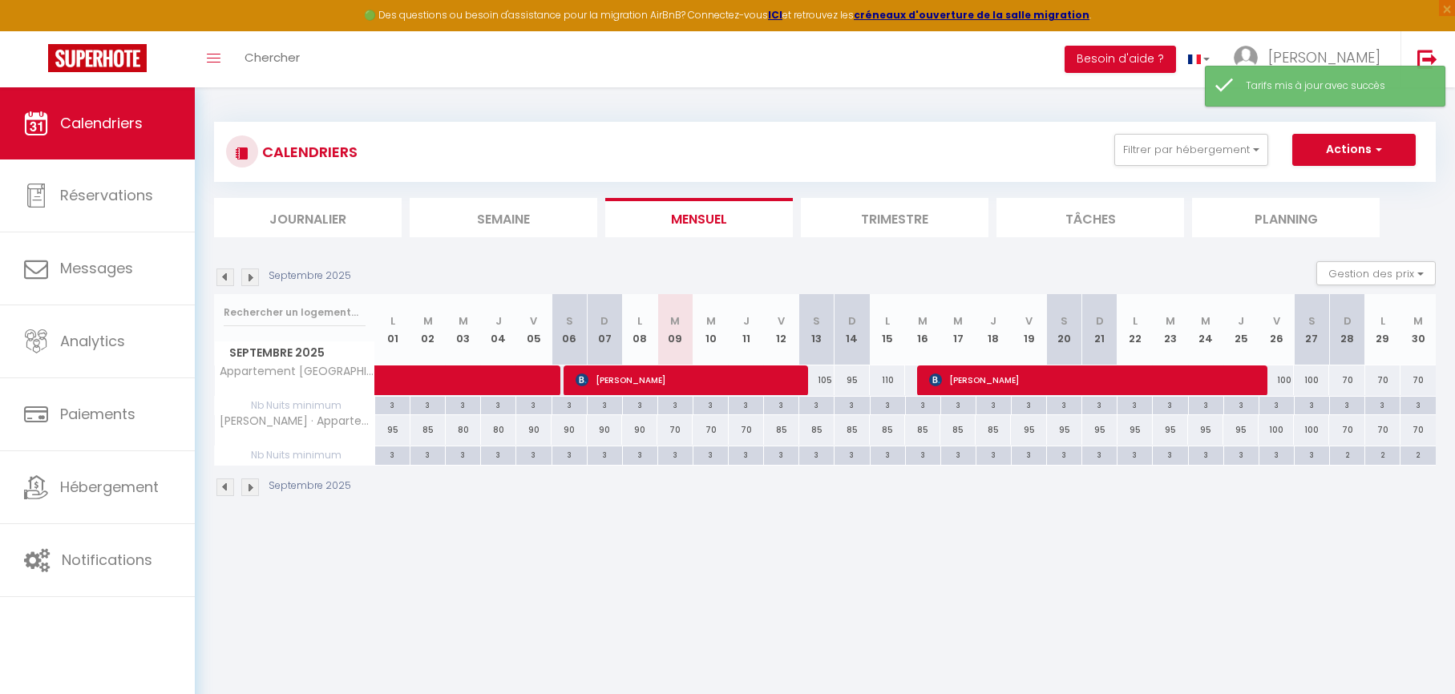
click at [826, 382] on div "105" at bounding box center [816, 381] width 35 height 30
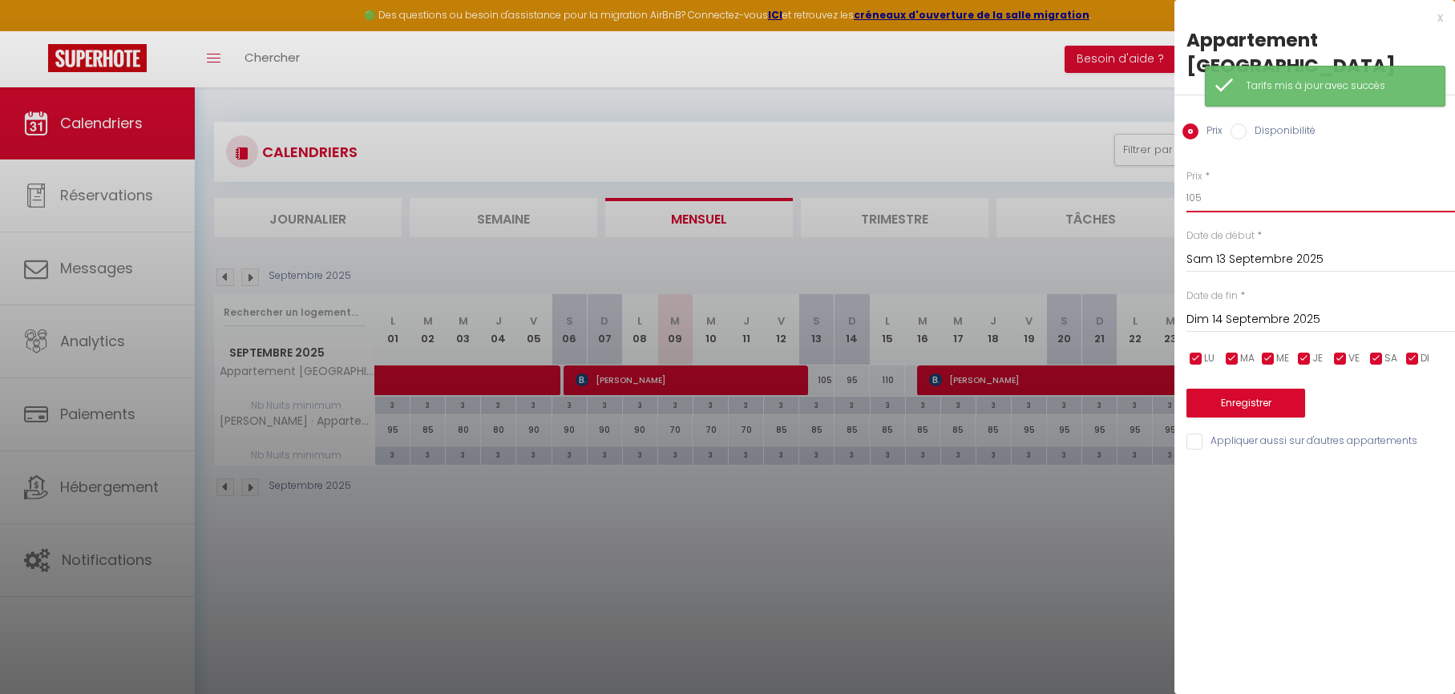
click at [1236, 200] on input "105" at bounding box center [1320, 198] width 269 height 29
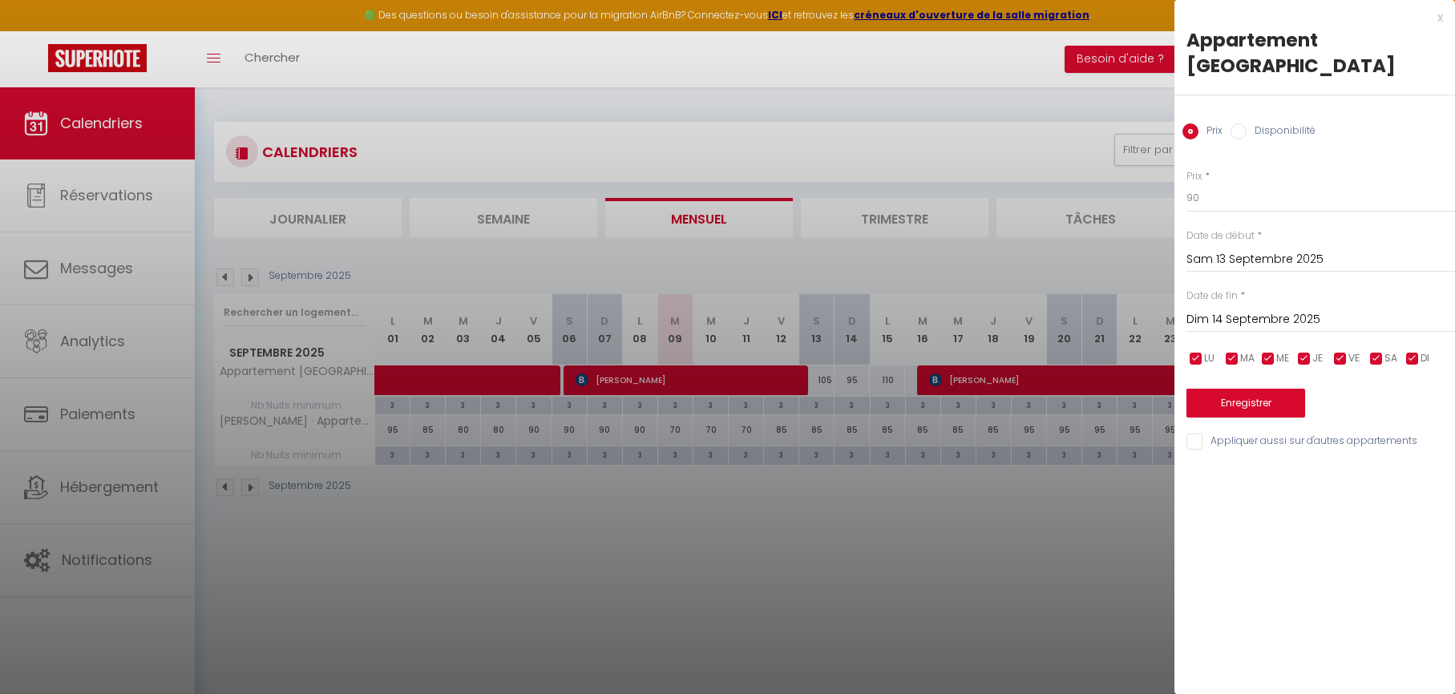
click at [1212, 314] on input "Dim 14 Septembre 2025" at bounding box center [1320, 319] width 269 height 21
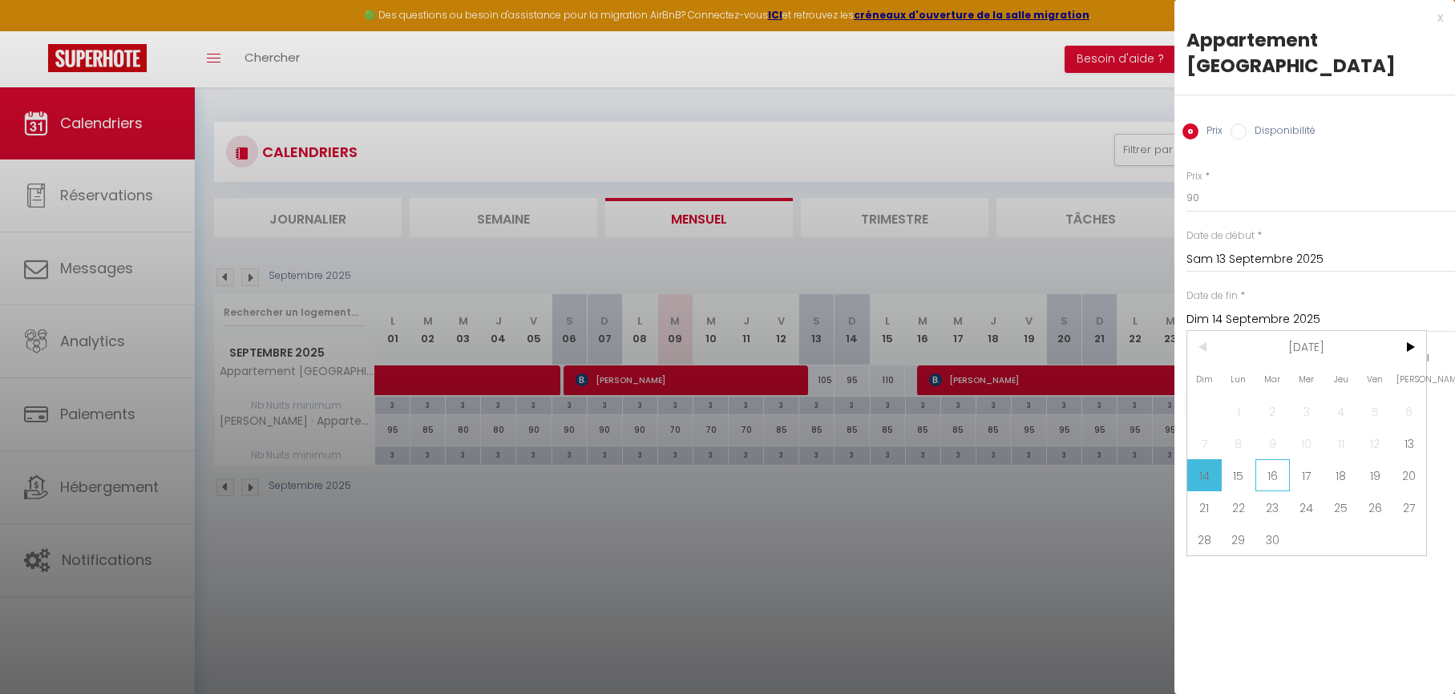
click at [1270, 479] on span "16" at bounding box center [1272, 475] width 34 height 32
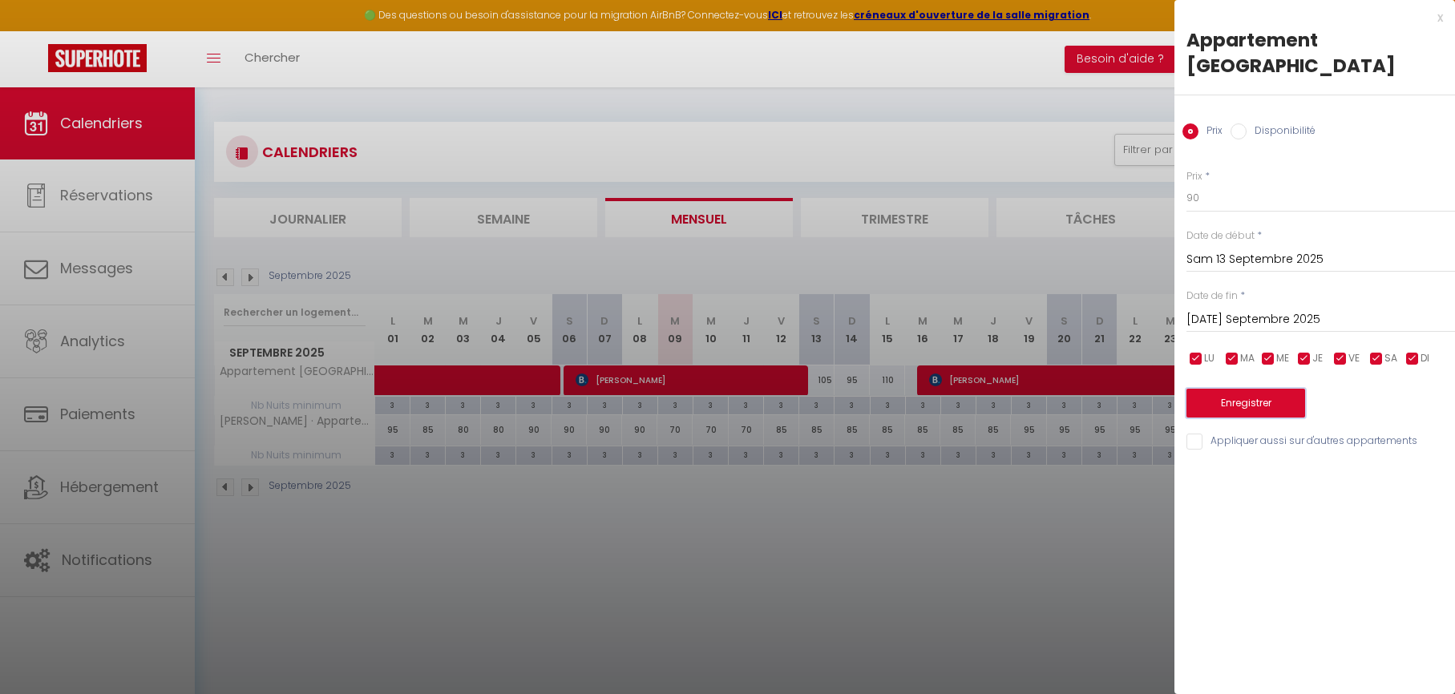
click at [1215, 398] on button "Enregistrer" at bounding box center [1245, 403] width 119 height 29
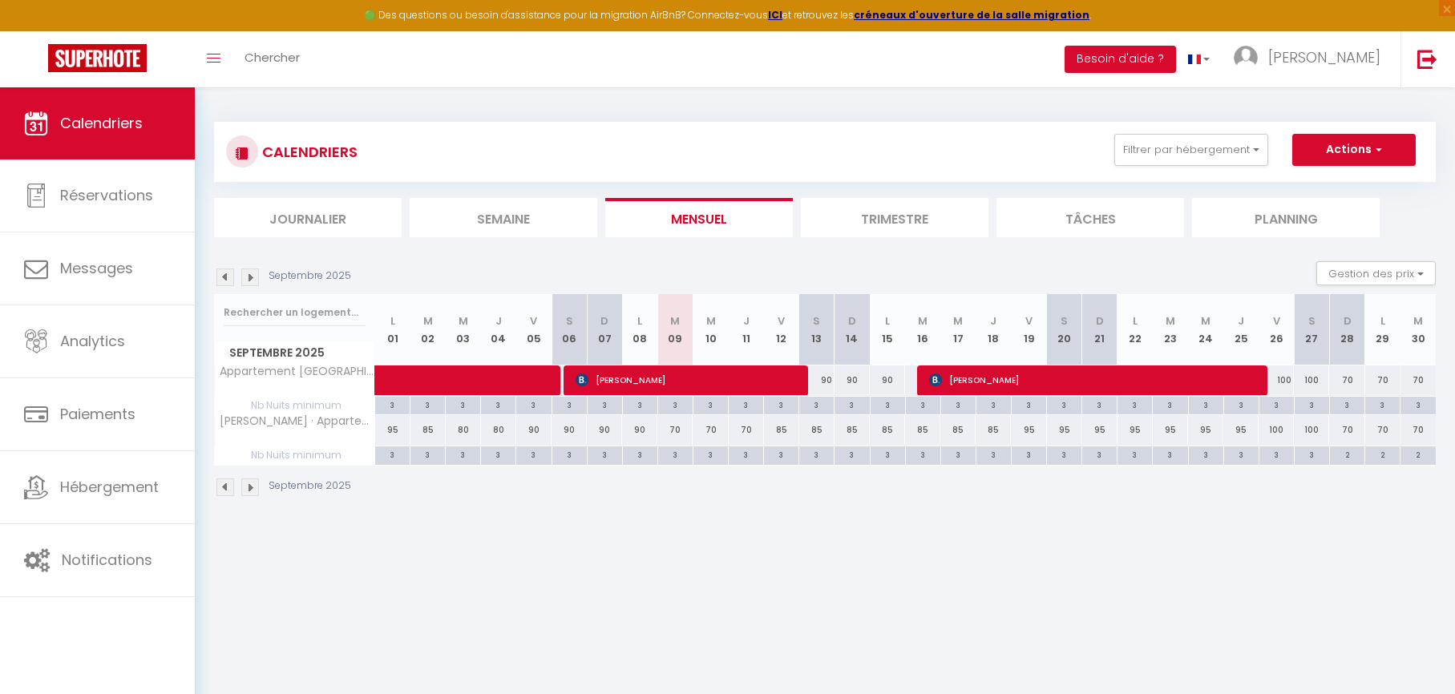
click at [253, 284] on img at bounding box center [250, 278] width 18 height 18
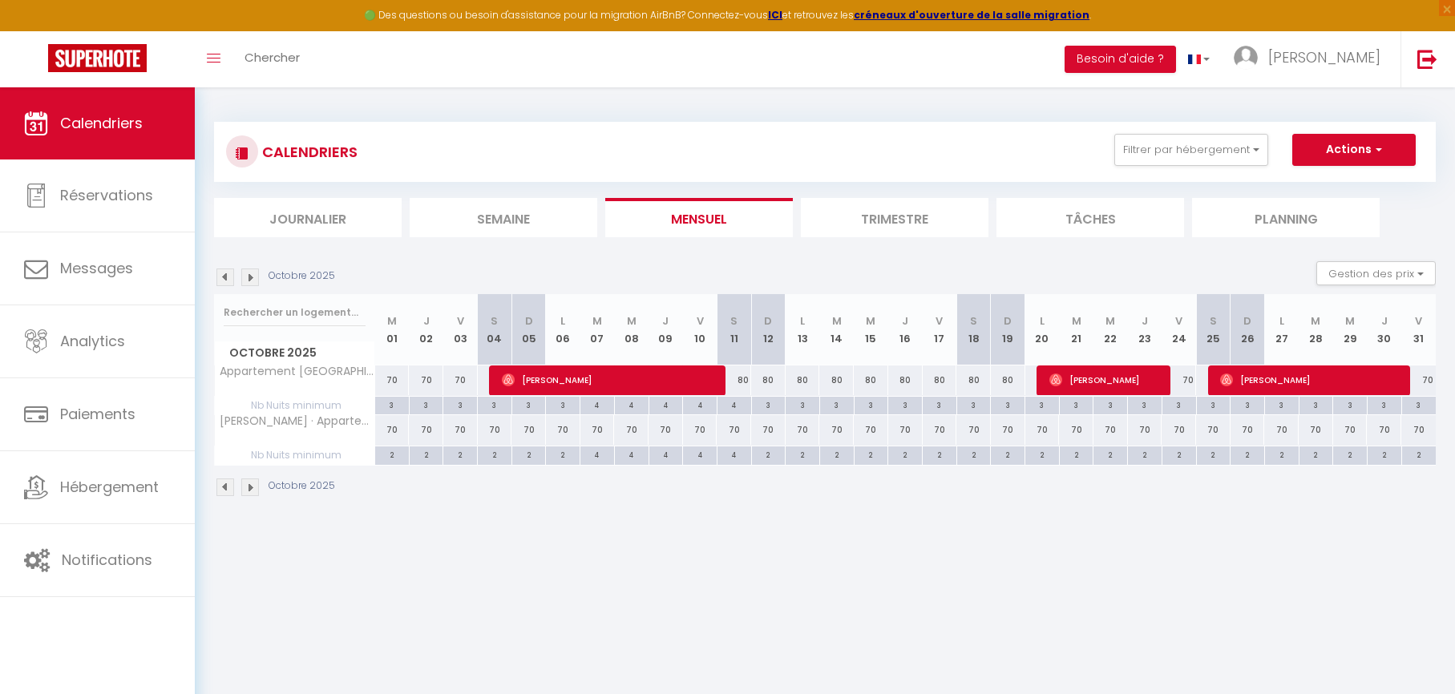
click at [741, 380] on div "80" at bounding box center [734, 381] width 34 height 30
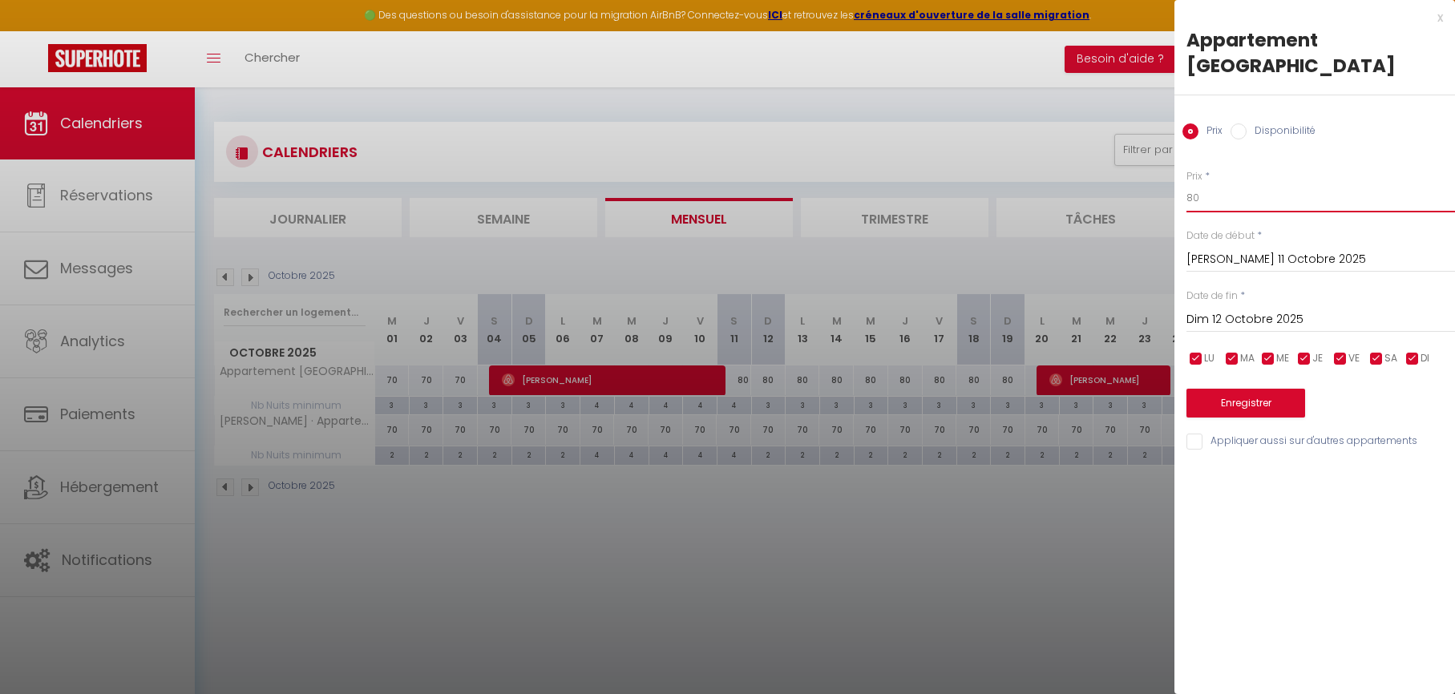
click at [1231, 206] on input "80" at bounding box center [1320, 198] width 269 height 29
click at [1206, 317] on input "Dim 12 Octobre 2025" at bounding box center [1320, 319] width 269 height 21
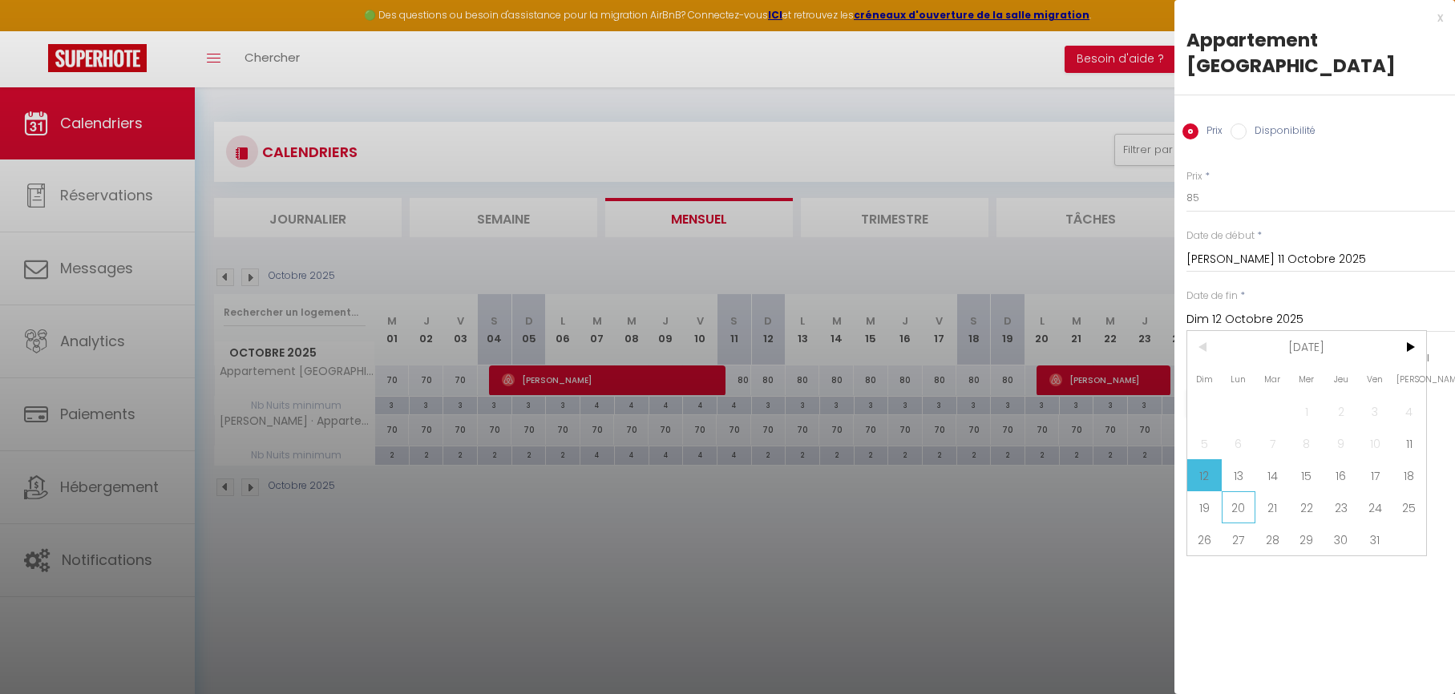
click at [1246, 512] on span "20" at bounding box center [1239, 507] width 34 height 32
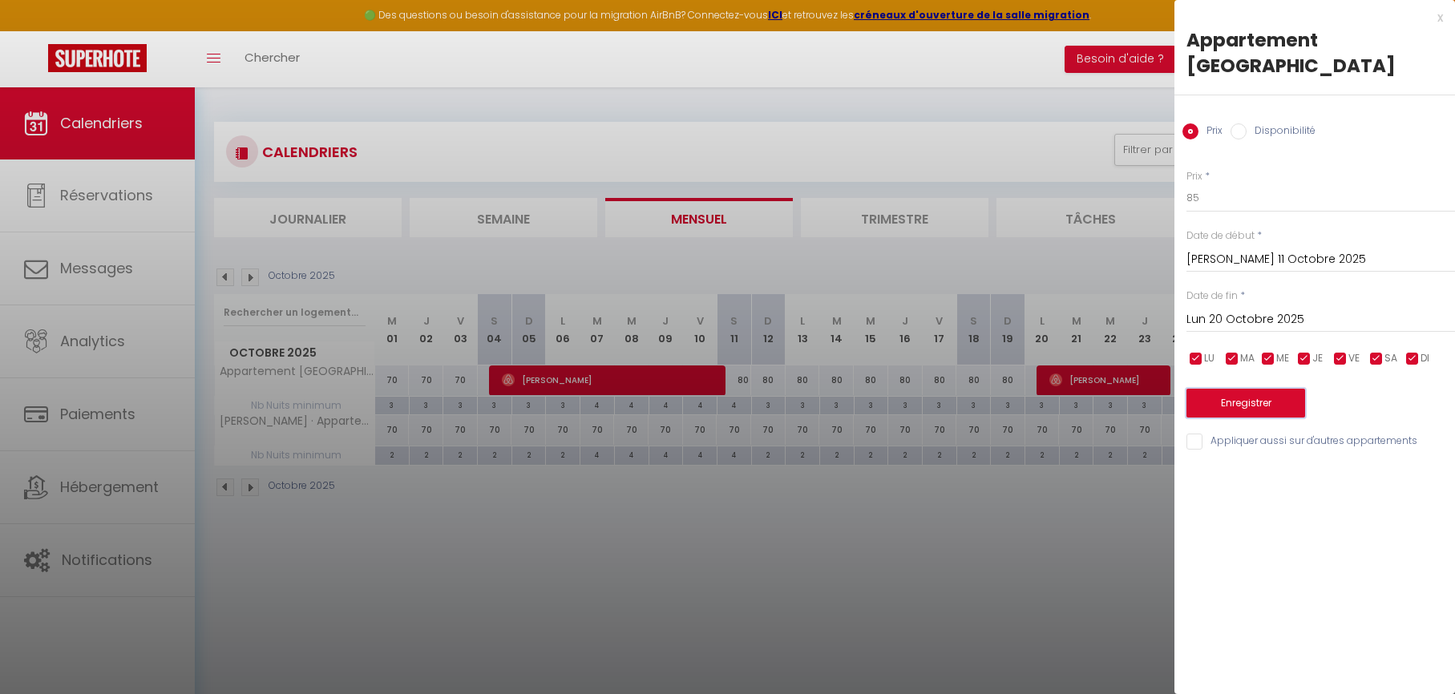
click at [1234, 402] on button "Enregistrer" at bounding box center [1245, 403] width 119 height 29
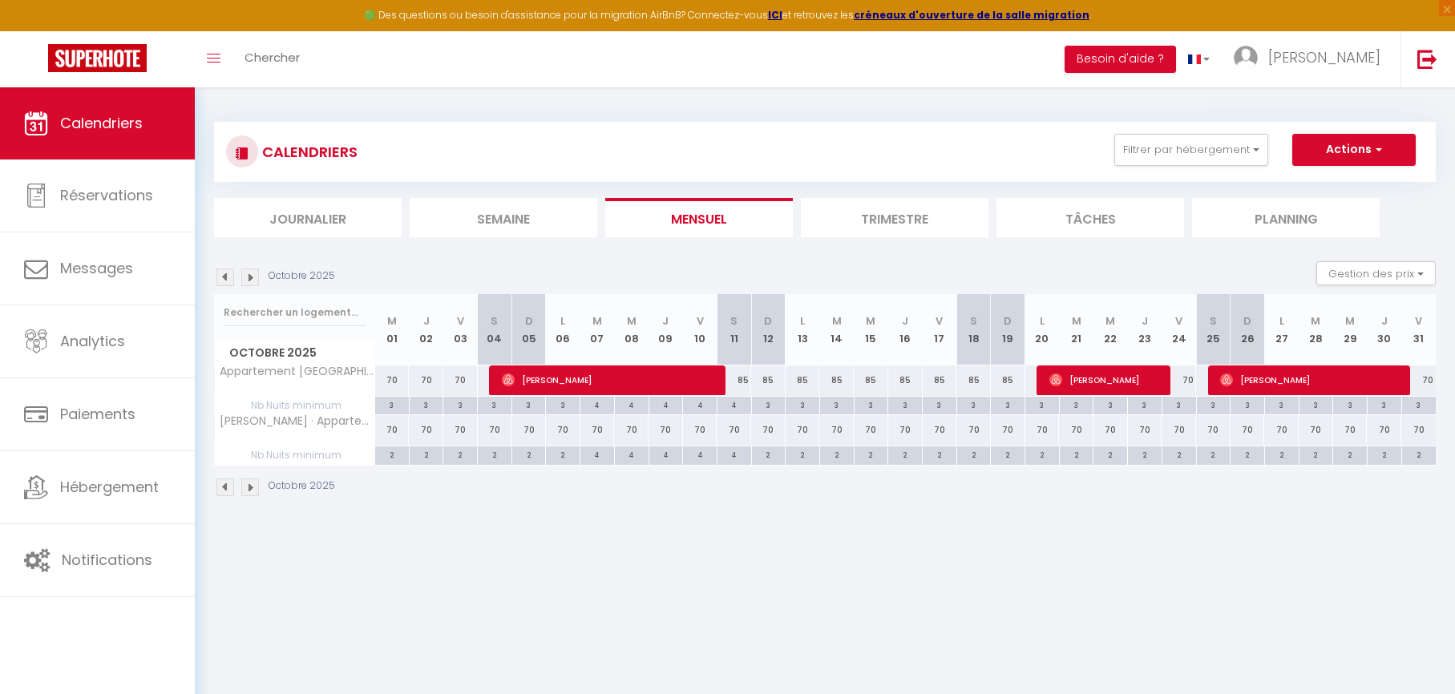
click at [230, 279] on img at bounding box center [225, 278] width 18 height 18
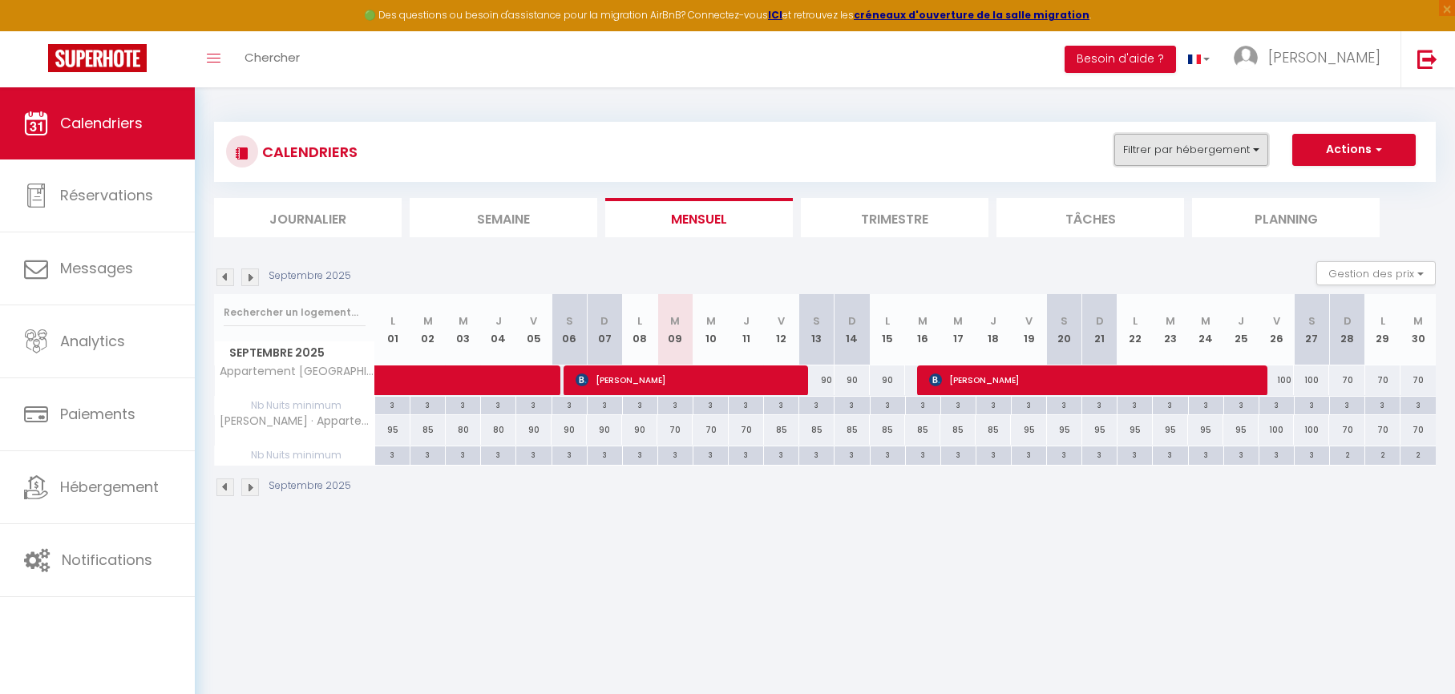
click at [1158, 157] on button "Filtrer par hébergement" at bounding box center [1191, 150] width 154 height 32
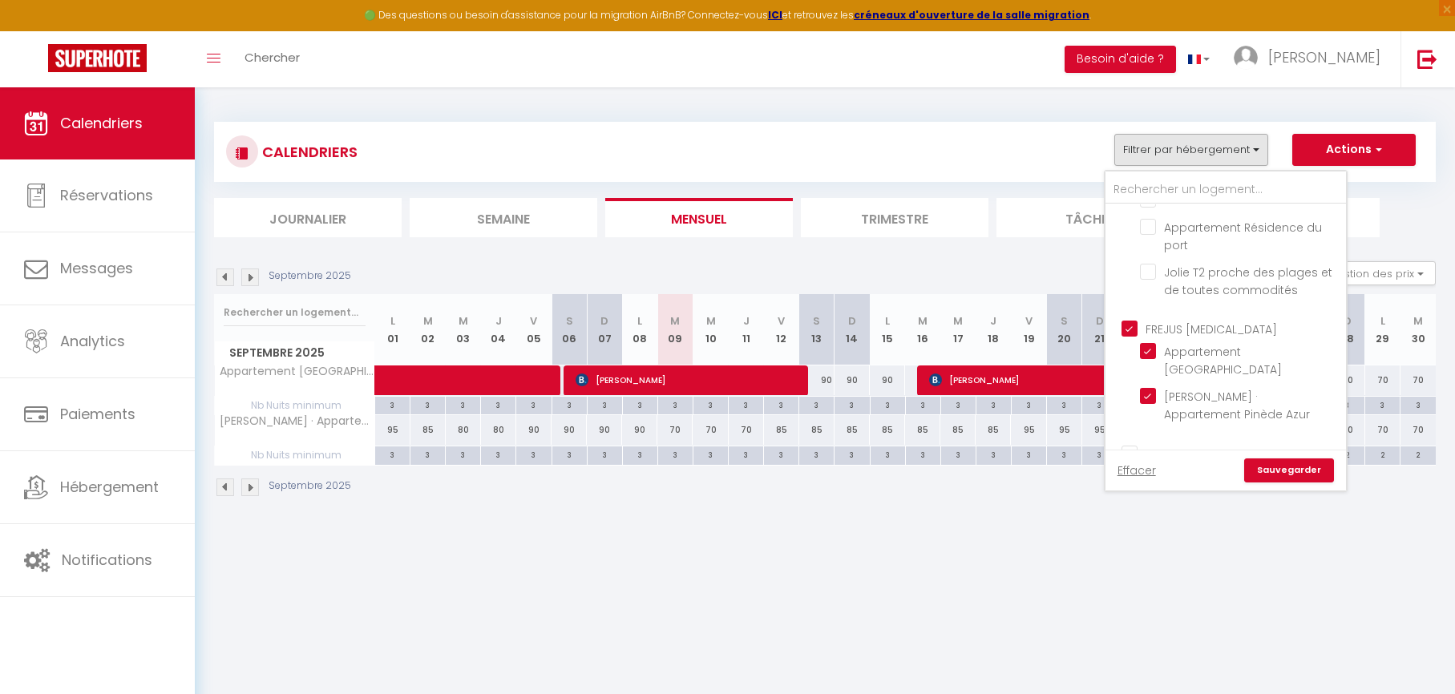
click at [1131, 329] on input "FREJUS [MEDICAL_DATA]" at bounding box center [1241, 328] width 240 height 16
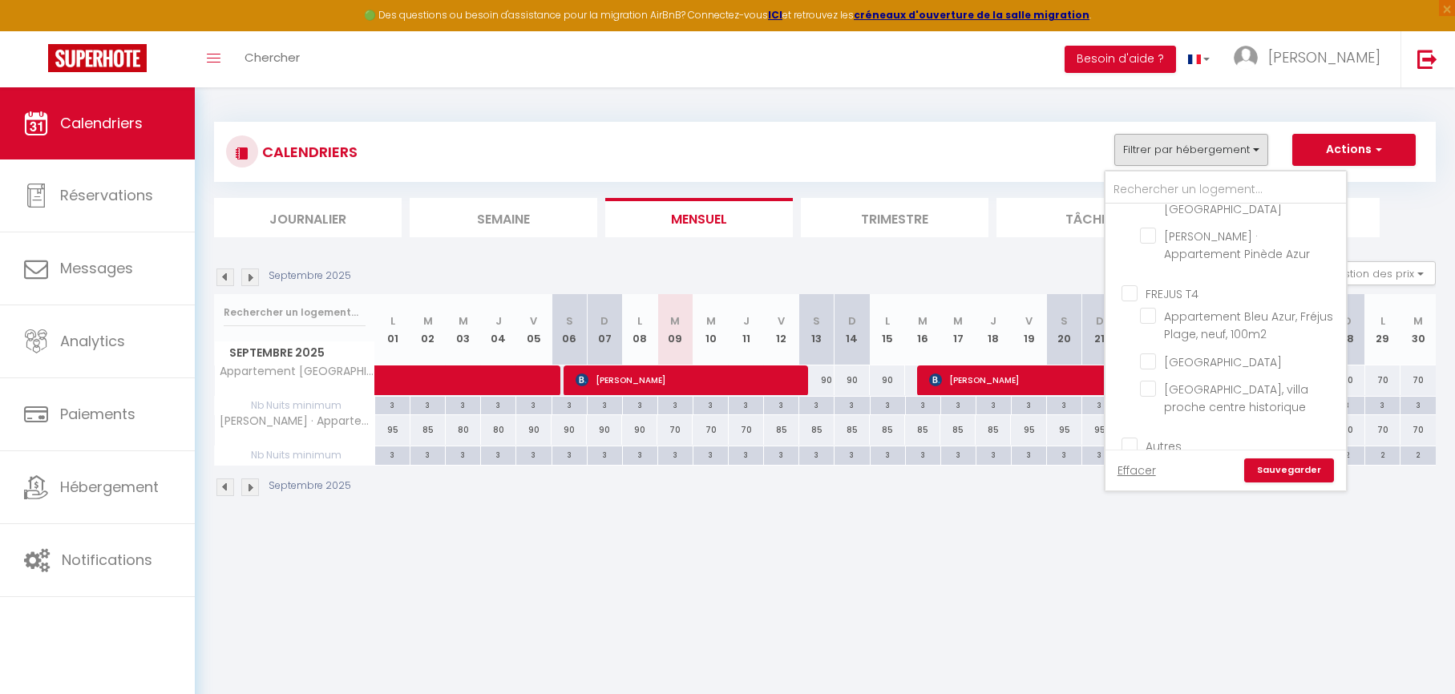
scroll to position [1218, 0]
click at [1128, 292] on input "FREJUS T4" at bounding box center [1241, 290] width 240 height 16
click at [1279, 467] on link "Sauvegarder" at bounding box center [1289, 470] width 90 height 24
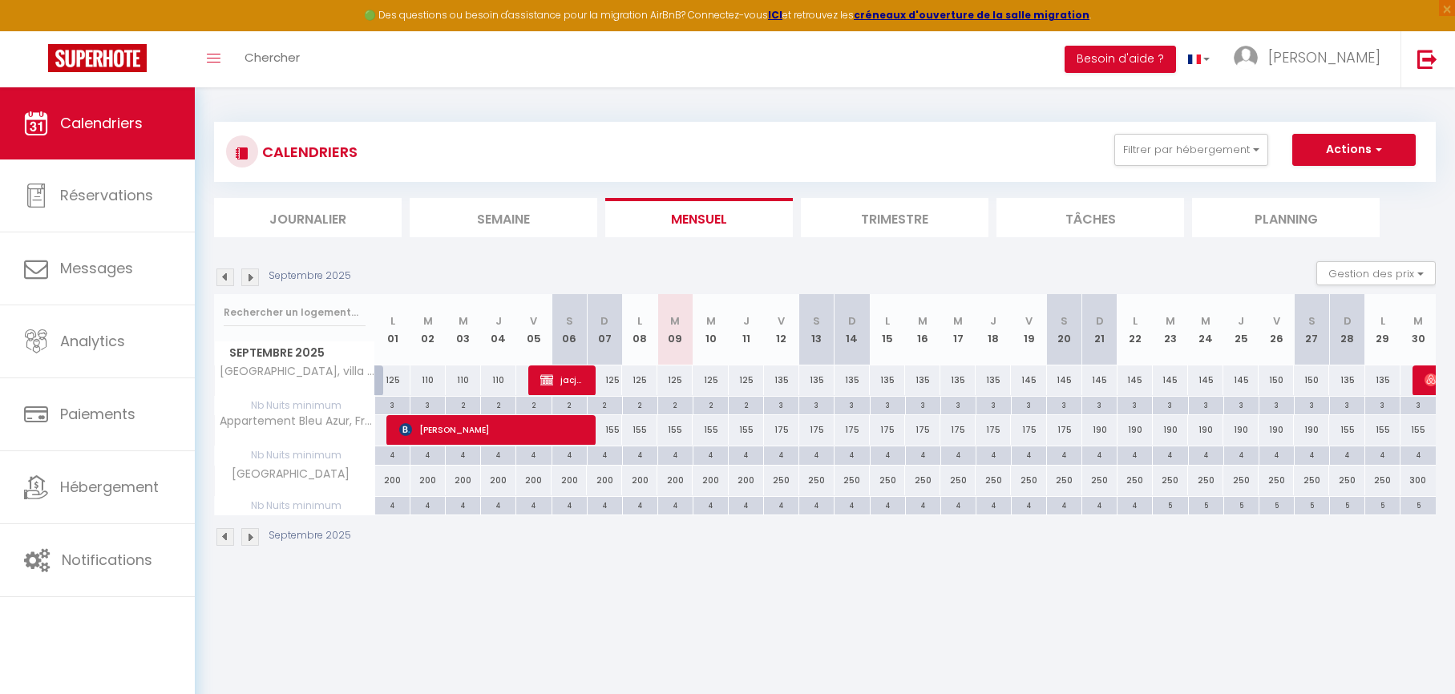
click at [677, 481] on div "200" at bounding box center [674, 481] width 35 height 30
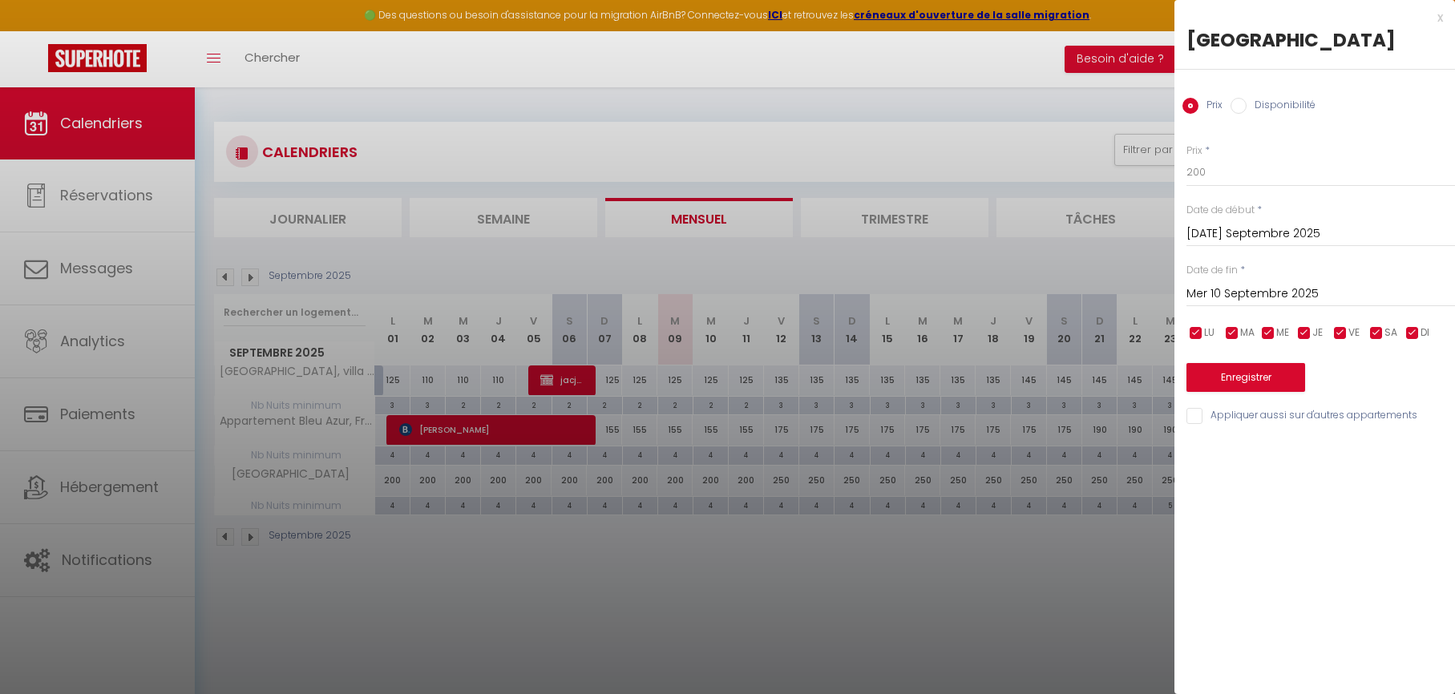
click at [1289, 287] on input "Mer 10 Septembre 2025" at bounding box center [1320, 294] width 269 height 21
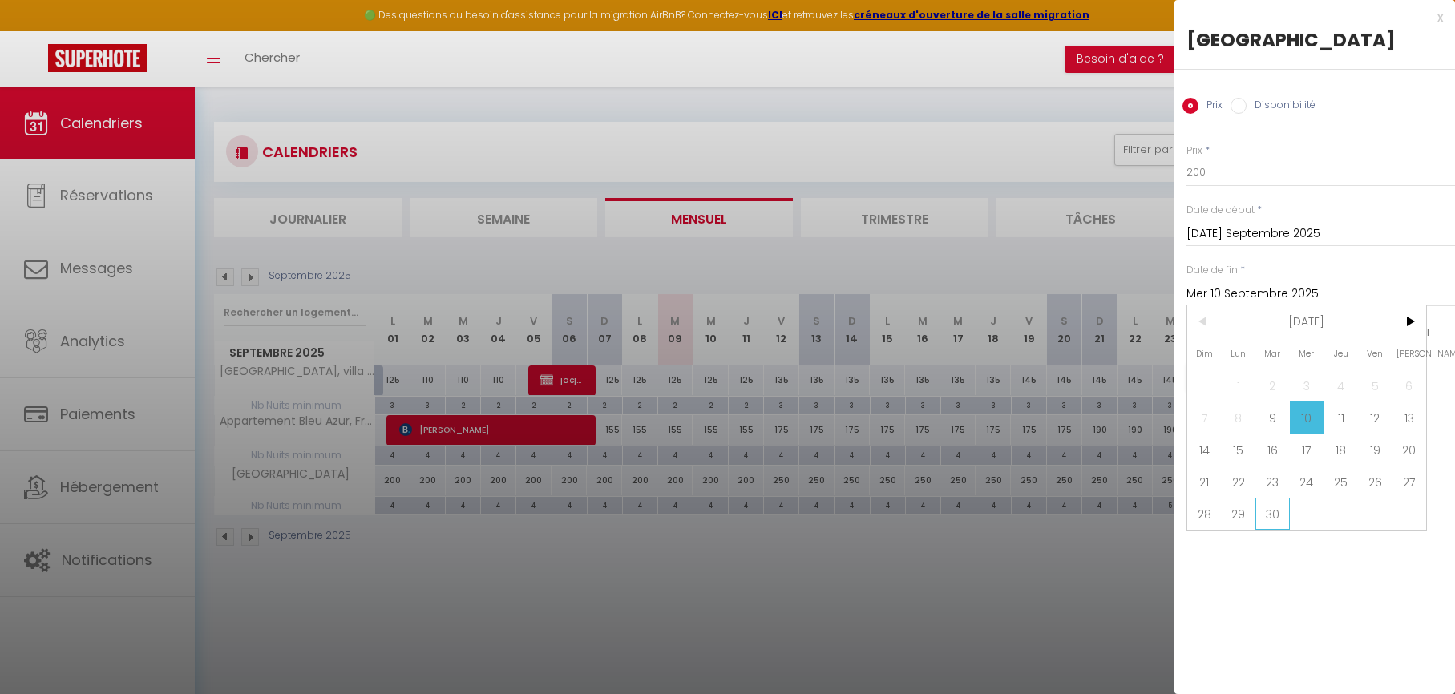
click at [1270, 518] on span "30" at bounding box center [1272, 514] width 34 height 32
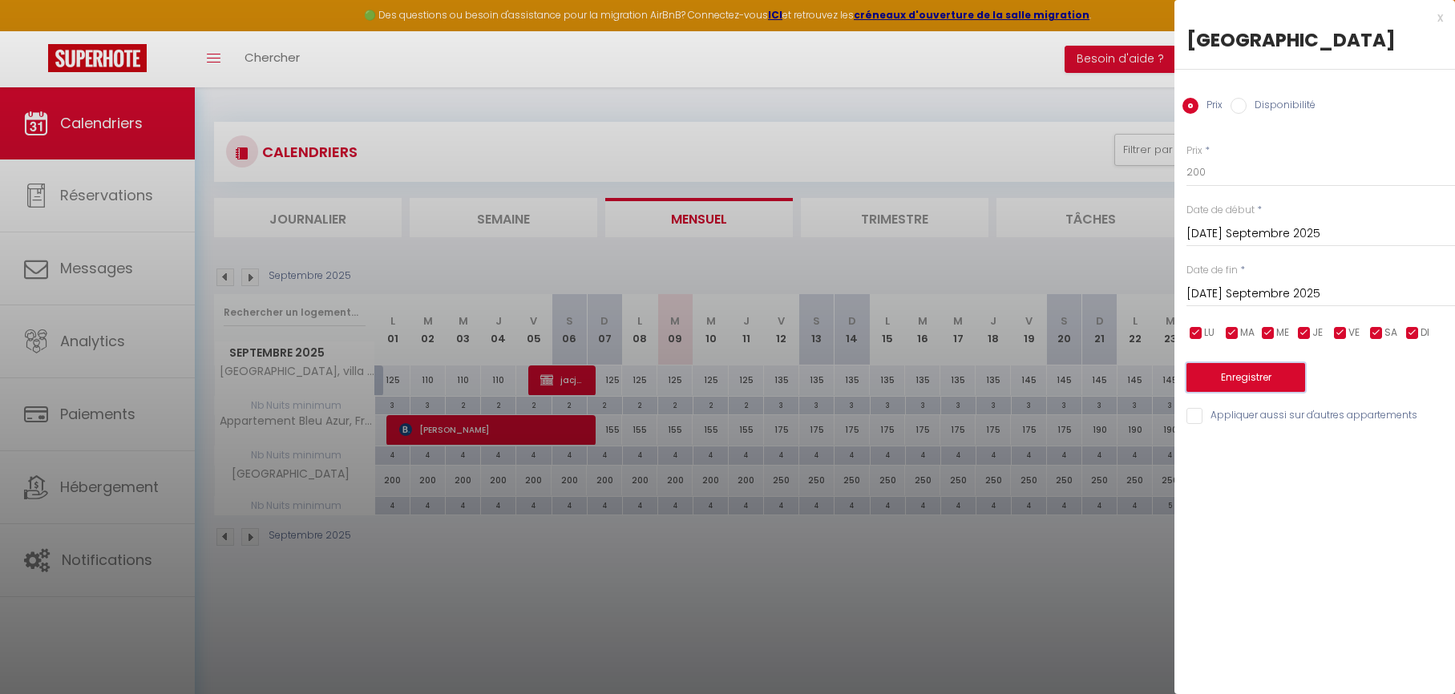
click at [1246, 377] on button "Enregistrer" at bounding box center [1245, 377] width 119 height 29
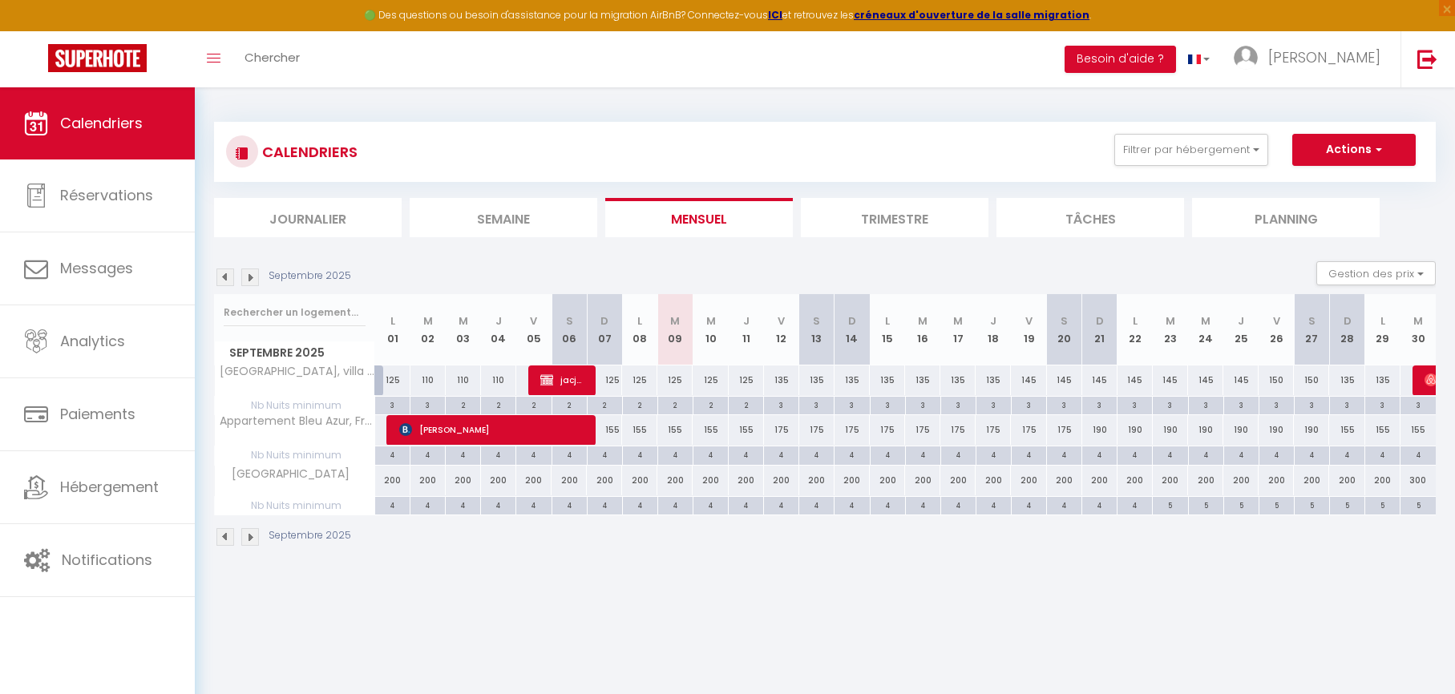
click at [254, 281] on img at bounding box center [250, 278] width 18 height 18
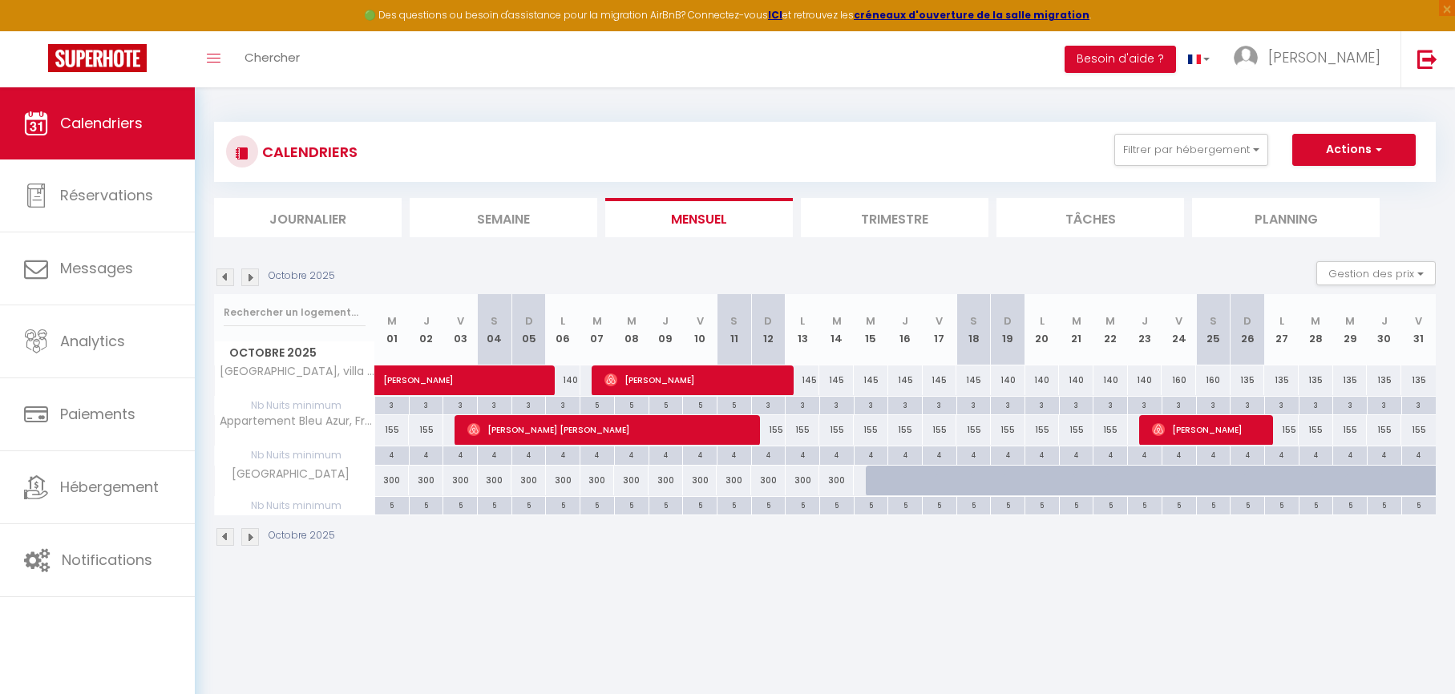
click at [780, 432] on div "155" at bounding box center [768, 430] width 34 height 30
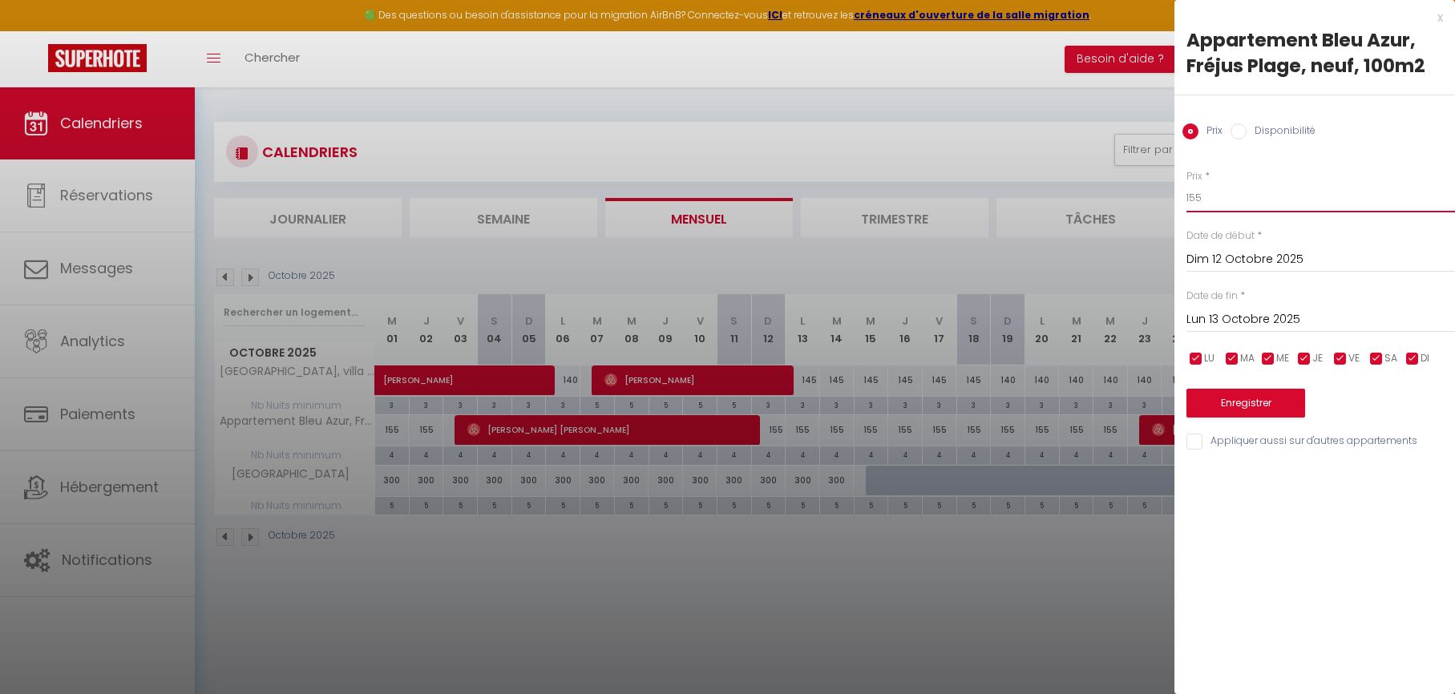
click at [1234, 199] on input "155" at bounding box center [1320, 198] width 269 height 29
click at [1235, 317] on input "Lun 13 Octobre 2025" at bounding box center [1320, 319] width 269 height 21
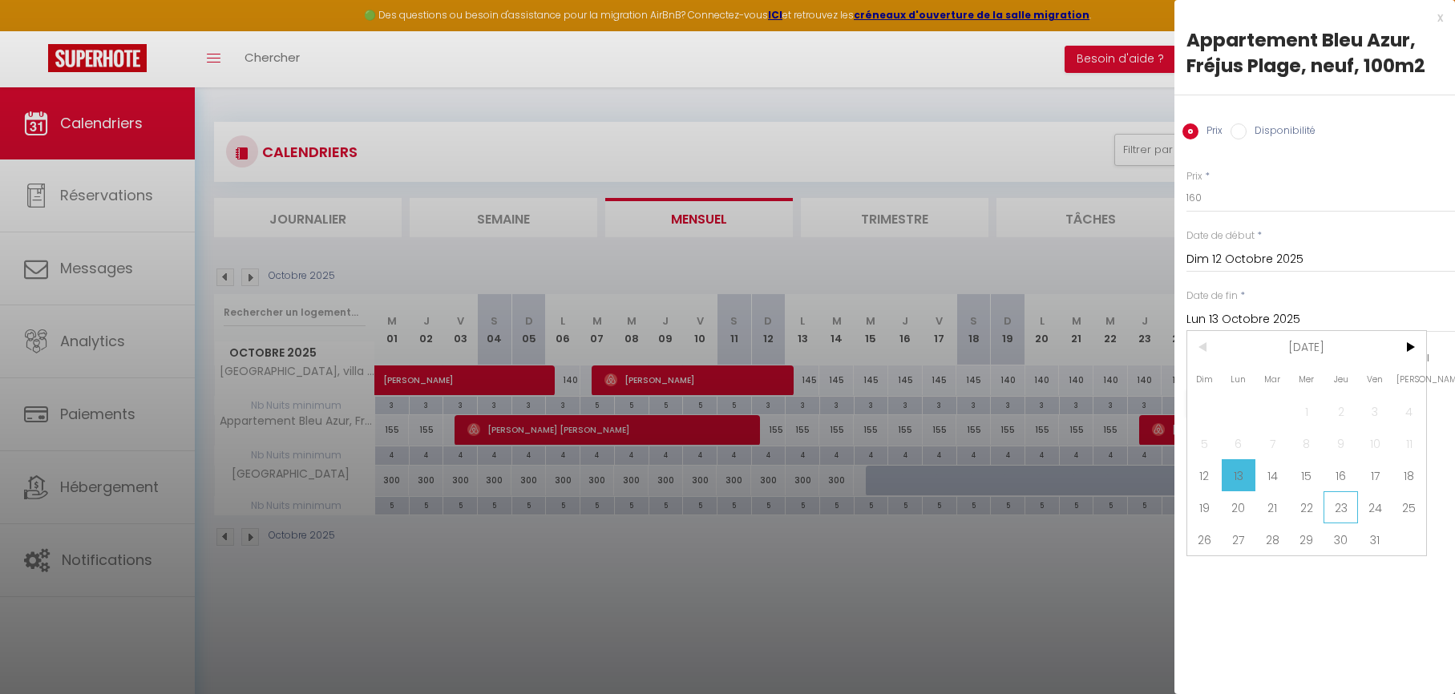
click at [1347, 507] on span "23" at bounding box center [1340, 507] width 34 height 32
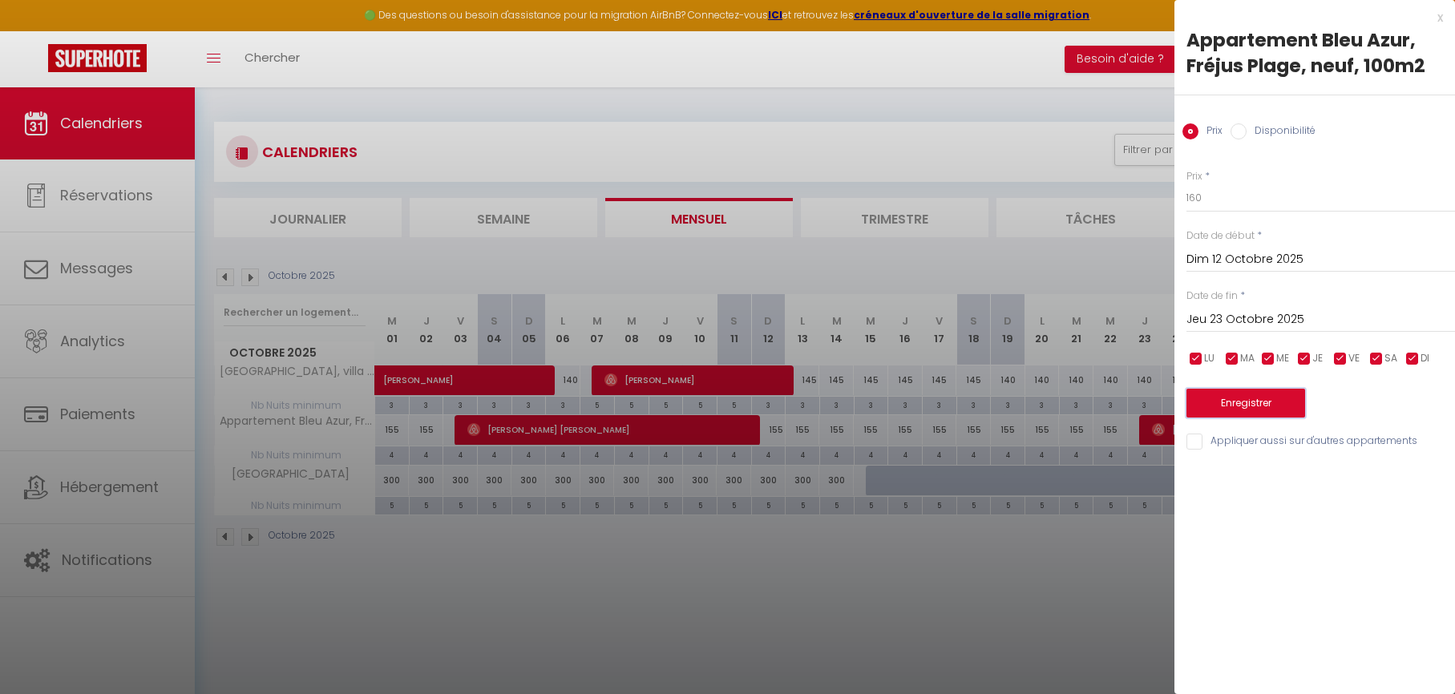
click at [1244, 407] on button "Enregistrer" at bounding box center [1245, 403] width 119 height 29
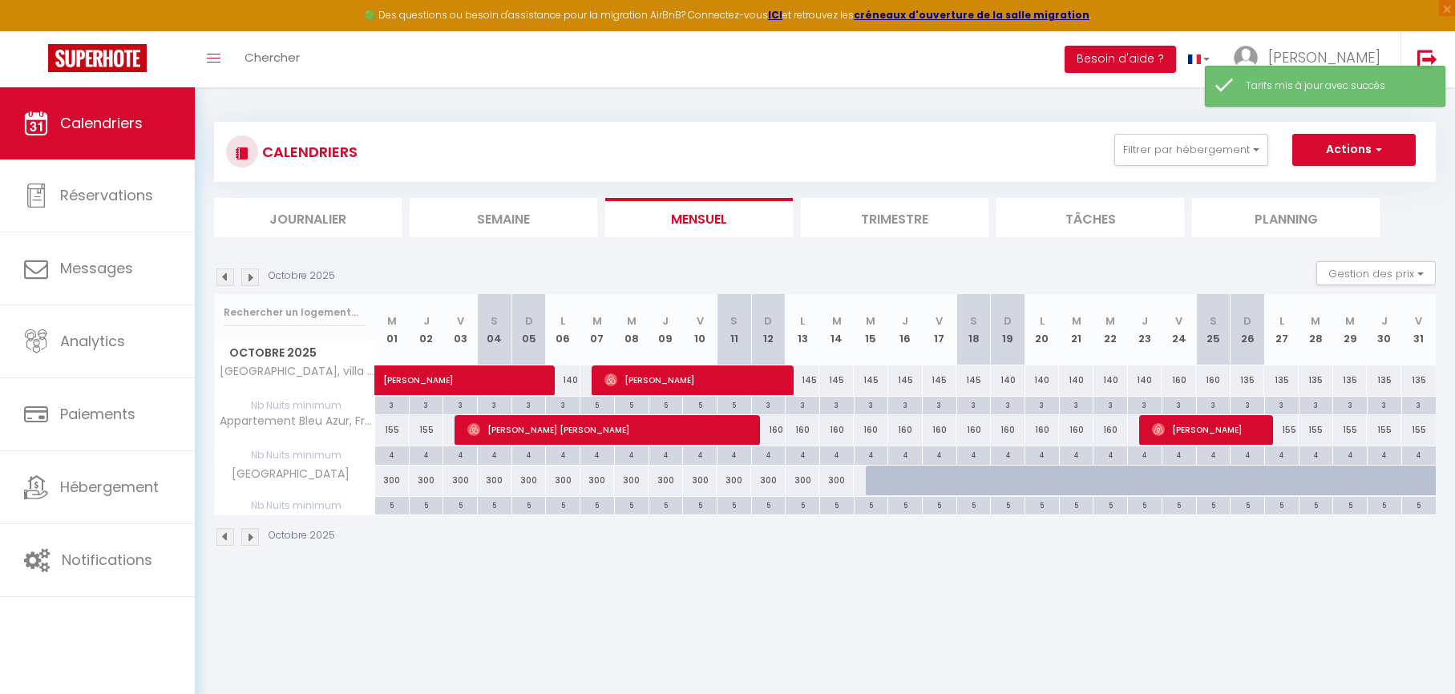
click at [231, 272] on img at bounding box center [225, 278] width 18 height 18
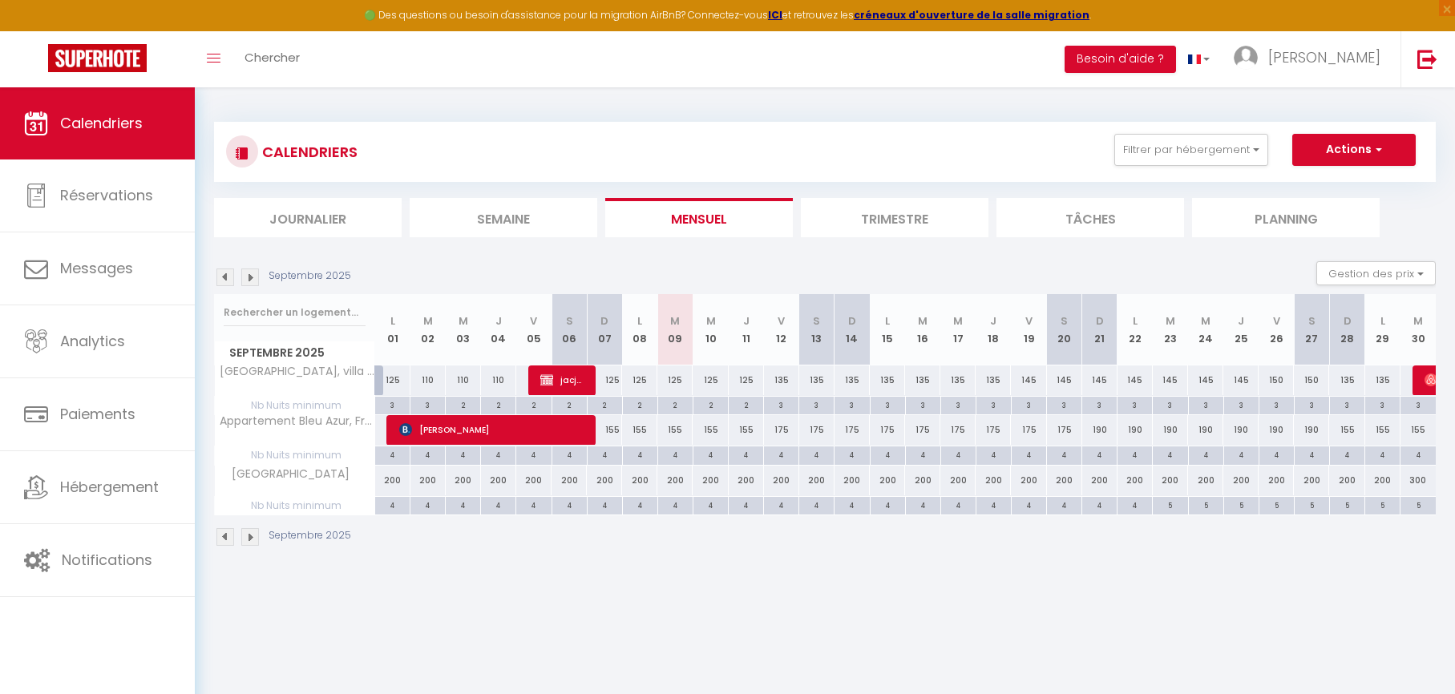
click at [671, 379] on div "125" at bounding box center [674, 381] width 35 height 30
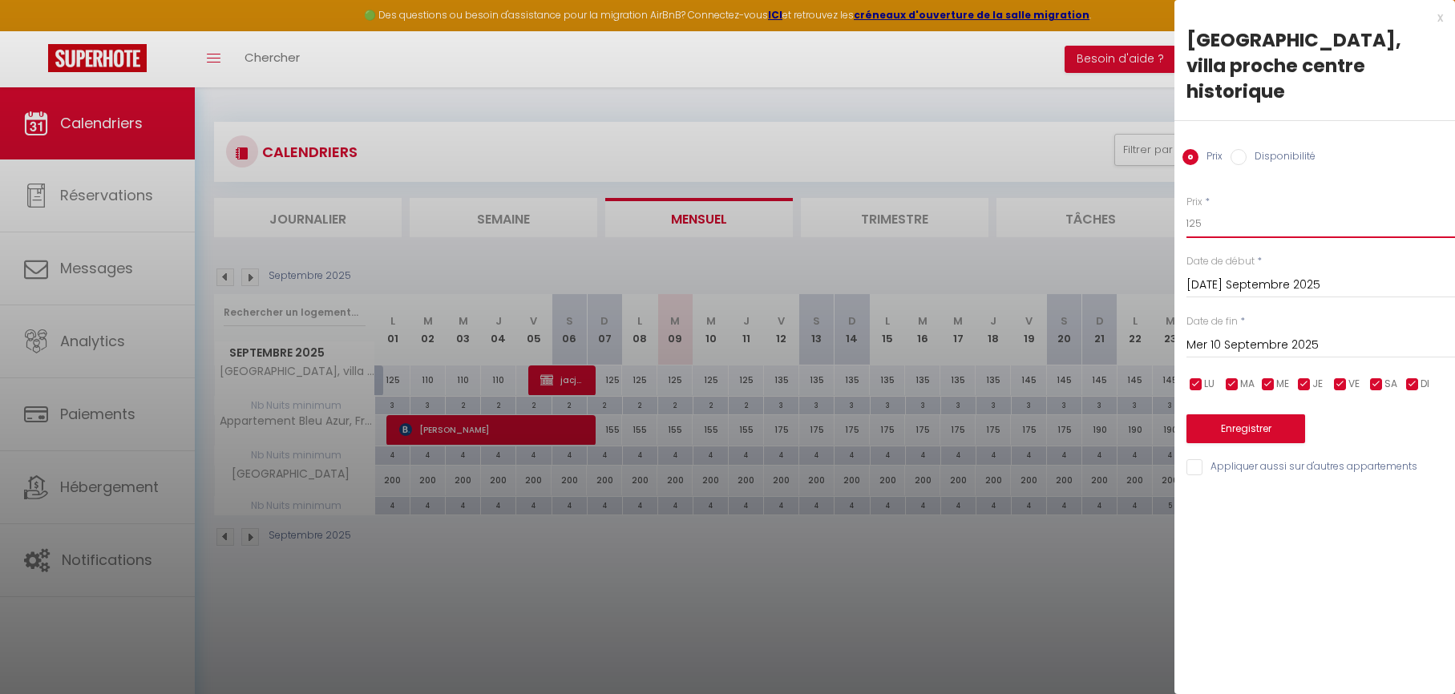
click at [1233, 209] on input "125" at bounding box center [1320, 223] width 269 height 29
click at [1232, 209] on input "125" at bounding box center [1320, 223] width 269 height 29
click at [1229, 335] on input "Mer 10 Septembre 2025" at bounding box center [1320, 345] width 269 height 21
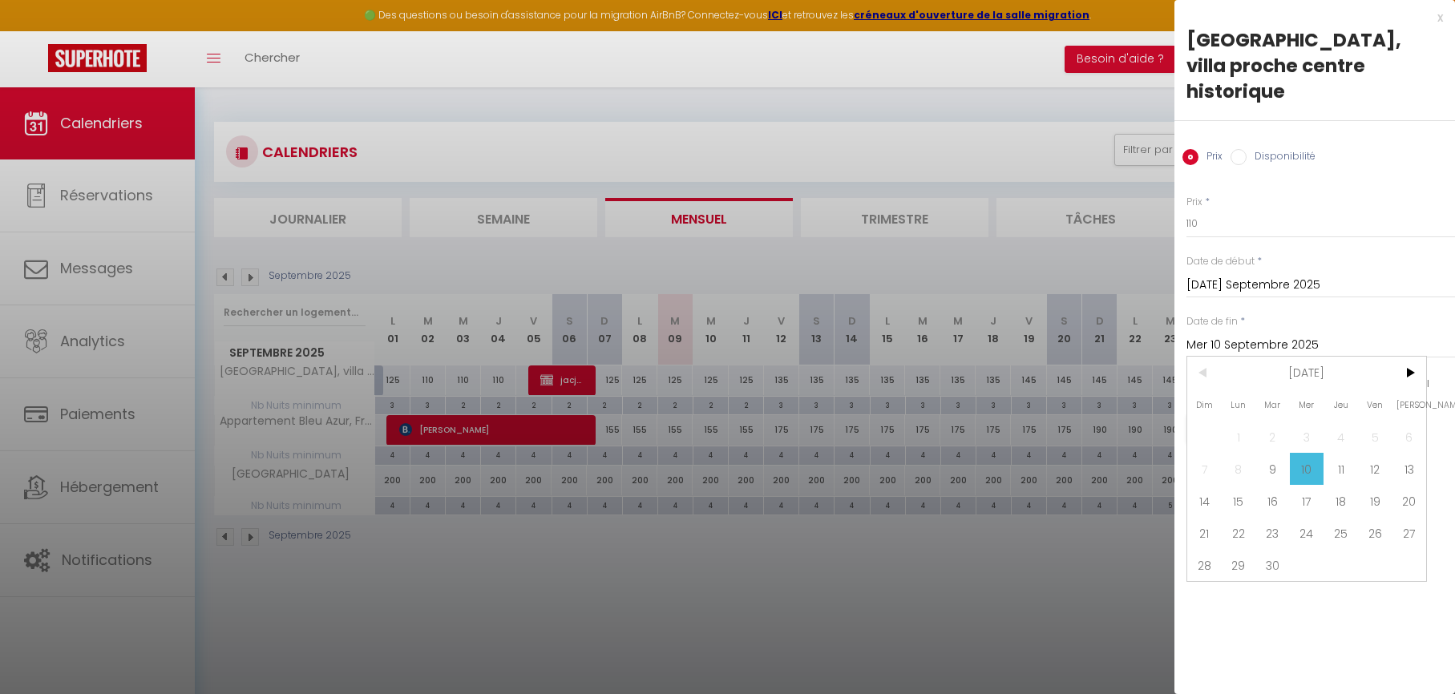
drag, startPoint x: 1380, startPoint y: 444, endPoint x: 1369, endPoint y: 434, distance: 14.8
click at [1380, 453] on span "12" at bounding box center [1375, 469] width 34 height 32
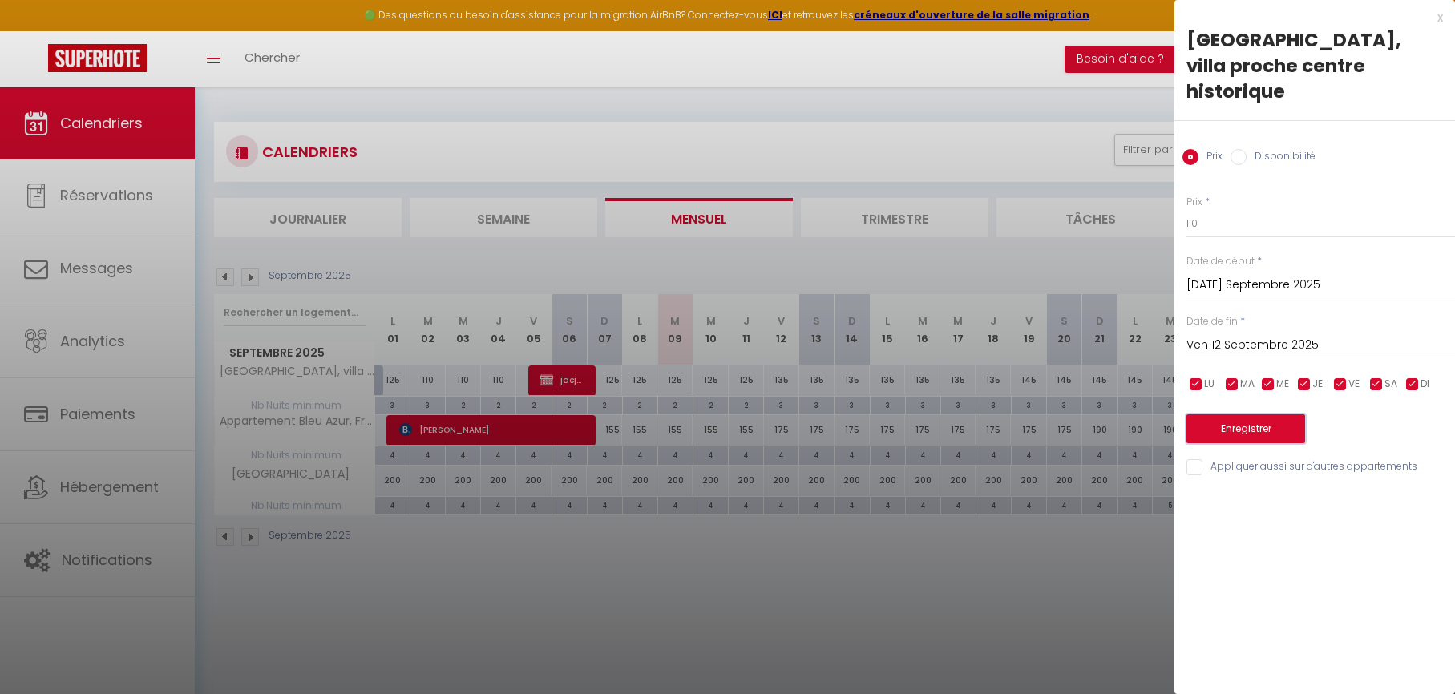
click at [1290, 414] on button "Enregistrer" at bounding box center [1245, 428] width 119 height 29
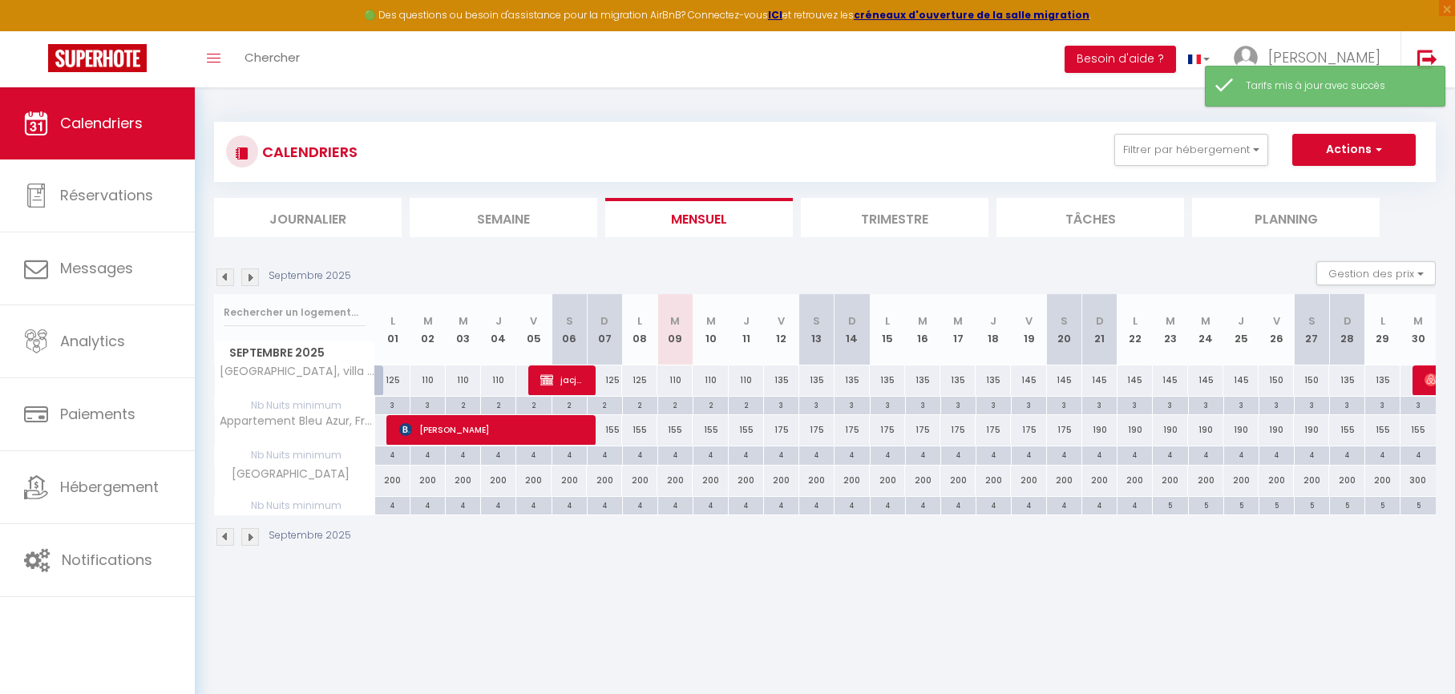
click at [677, 431] on div "155" at bounding box center [674, 430] width 35 height 30
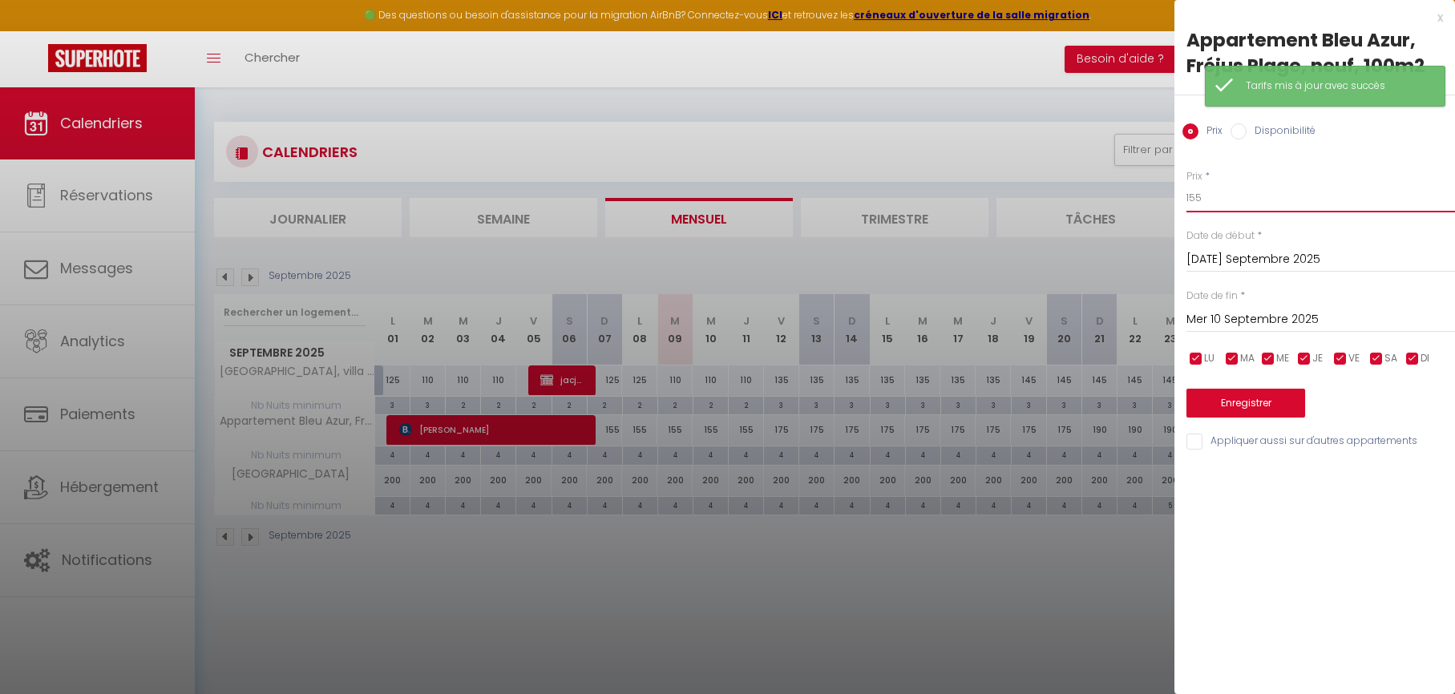
click at [1226, 197] on input "155" at bounding box center [1320, 198] width 269 height 29
click at [1208, 320] on input "Mer 10 Septembre 2025" at bounding box center [1320, 319] width 269 height 21
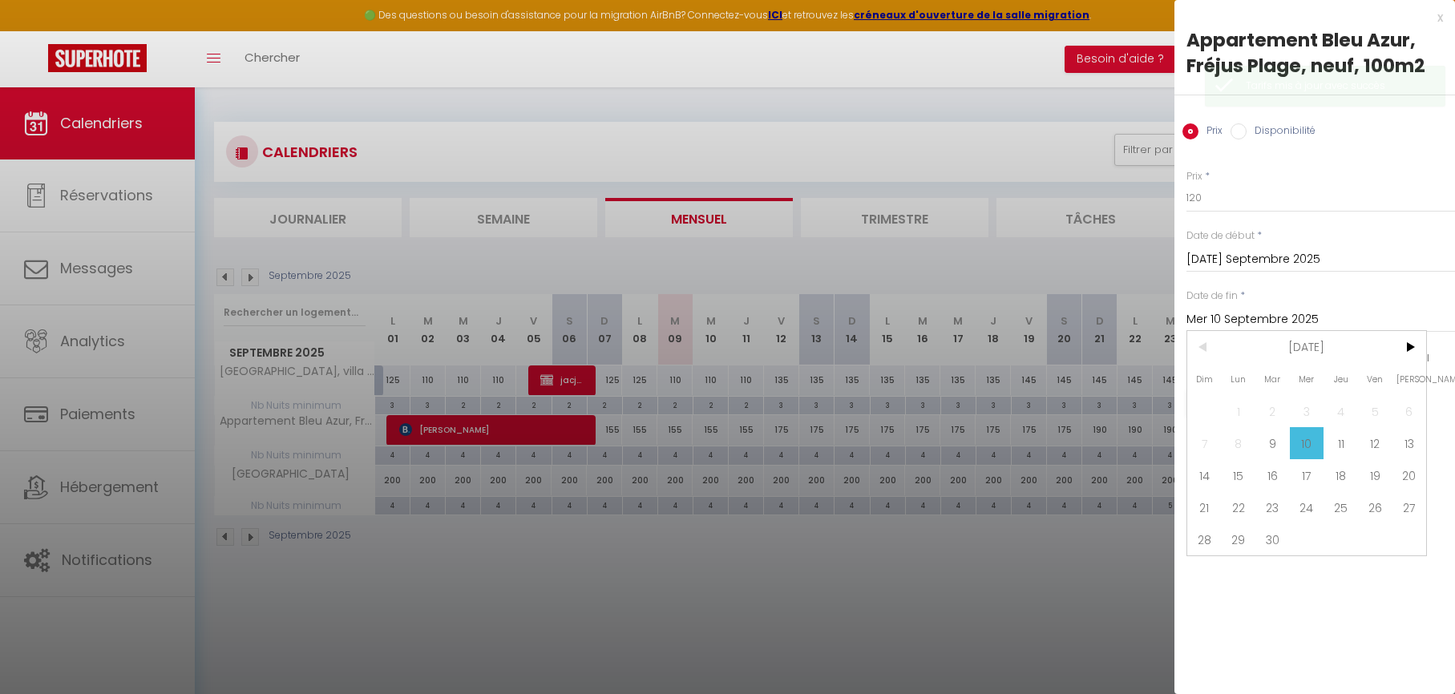
drag, startPoint x: 1364, startPoint y: 446, endPoint x: 1353, endPoint y: 436, distance: 14.8
click at [1364, 446] on span "12" at bounding box center [1375, 443] width 34 height 32
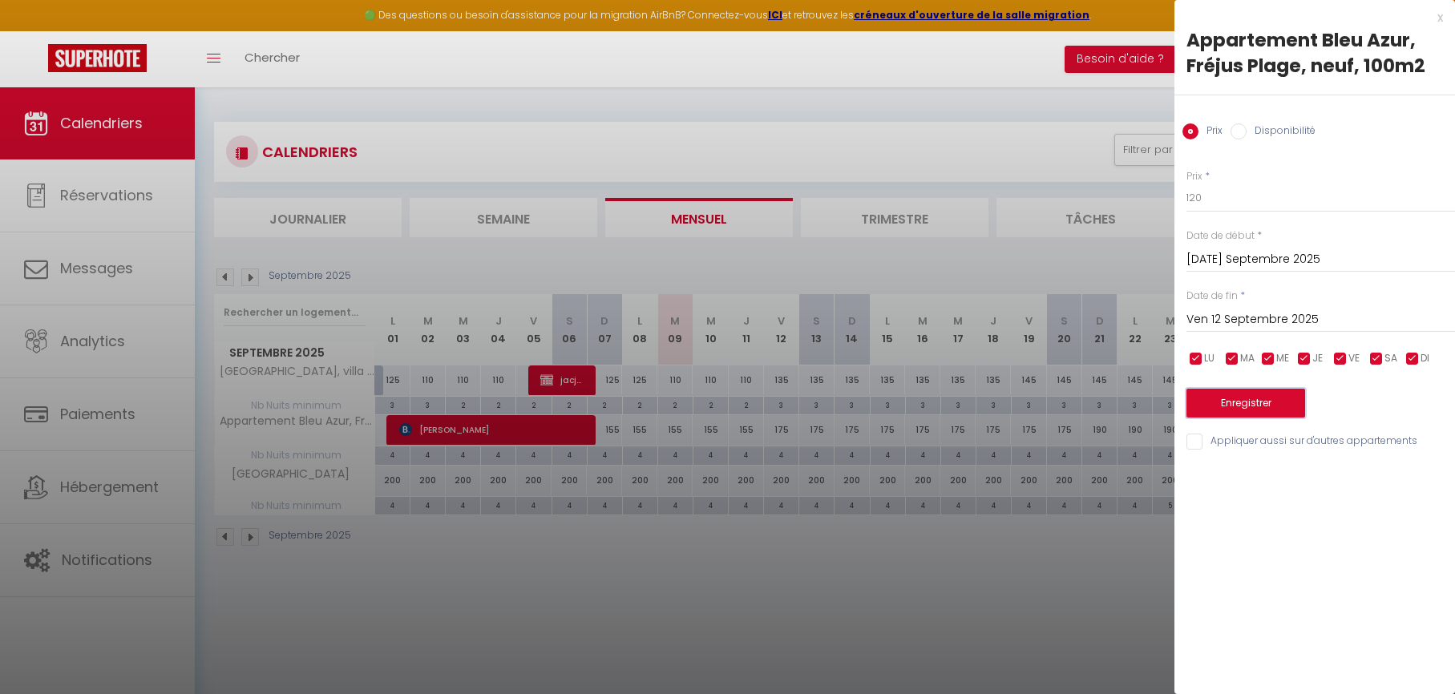
click at [1259, 394] on button "Enregistrer" at bounding box center [1245, 403] width 119 height 29
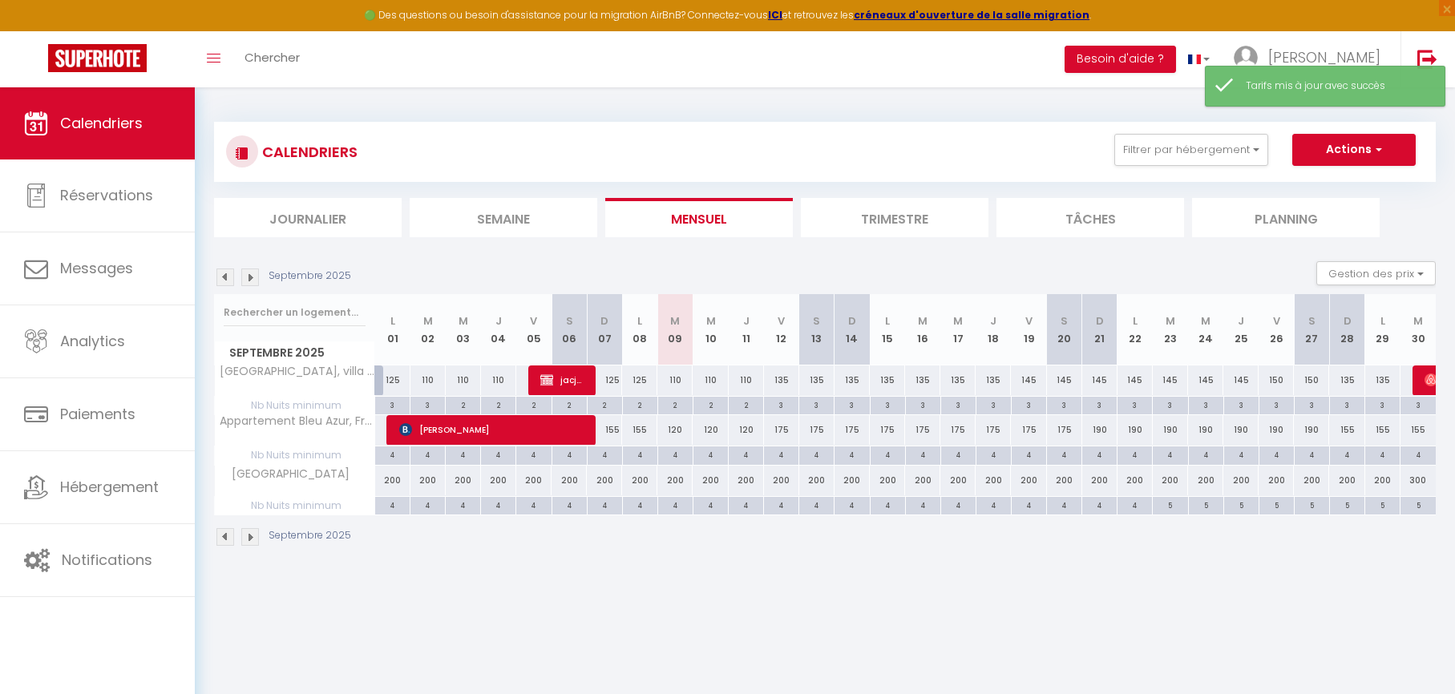
click at [778, 382] on div "135" at bounding box center [781, 381] width 35 height 30
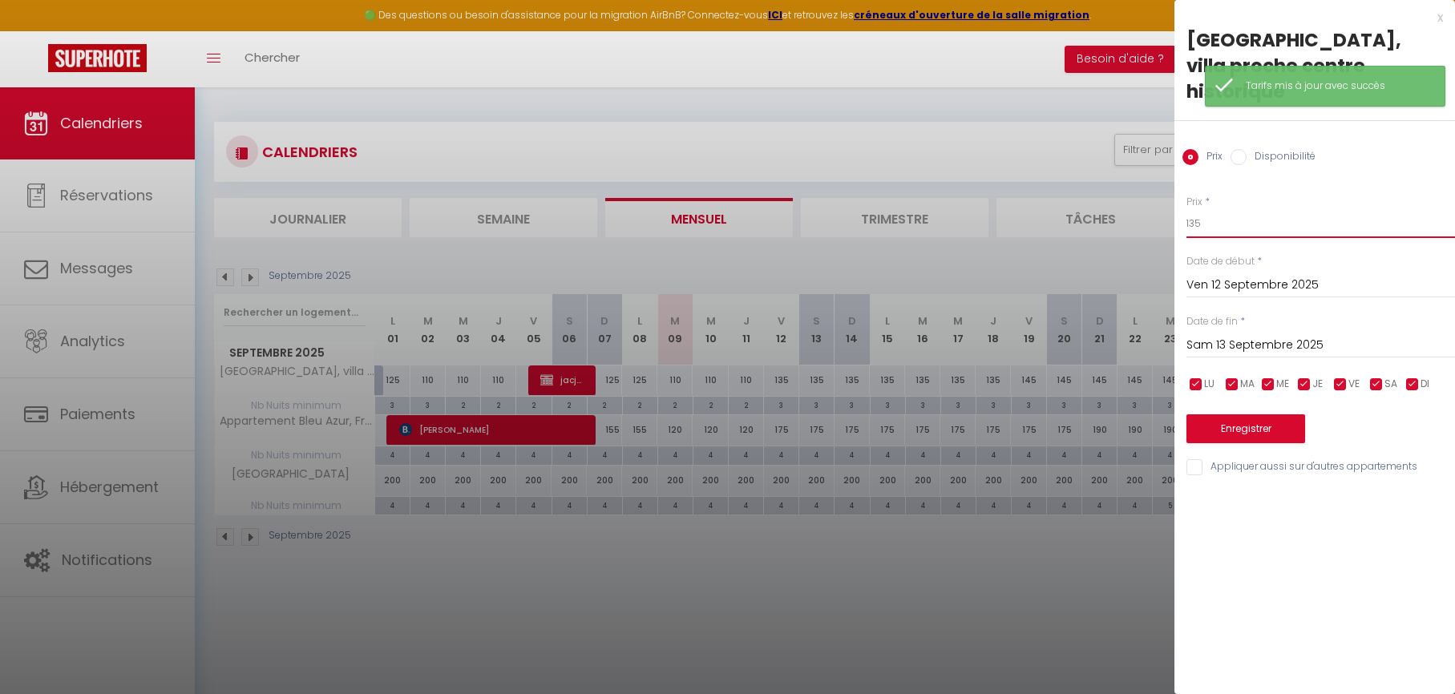
click at [1196, 209] on input "135" at bounding box center [1320, 223] width 269 height 29
click at [1229, 335] on input "Sam 13 Septembre 2025" at bounding box center [1320, 345] width 269 height 21
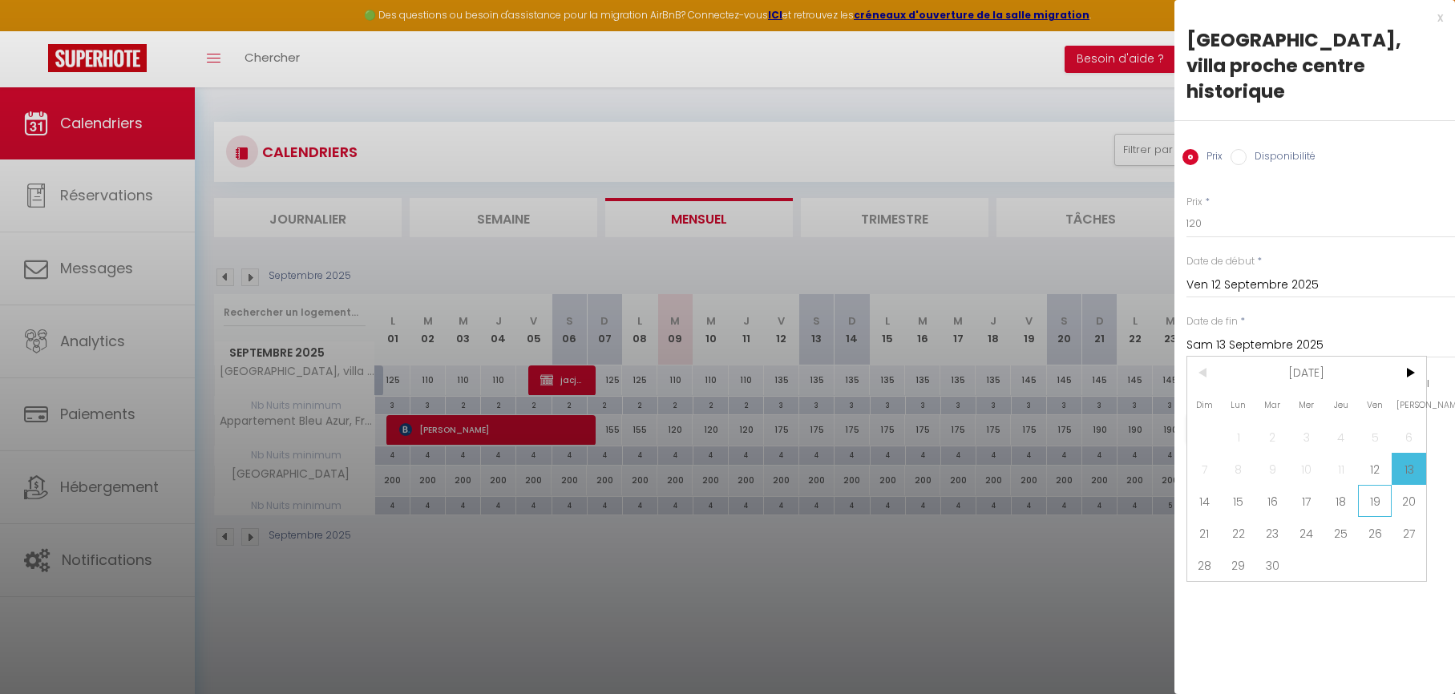
click at [1367, 485] on span "19" at bounding box center [1375, 501] width 34 height 32
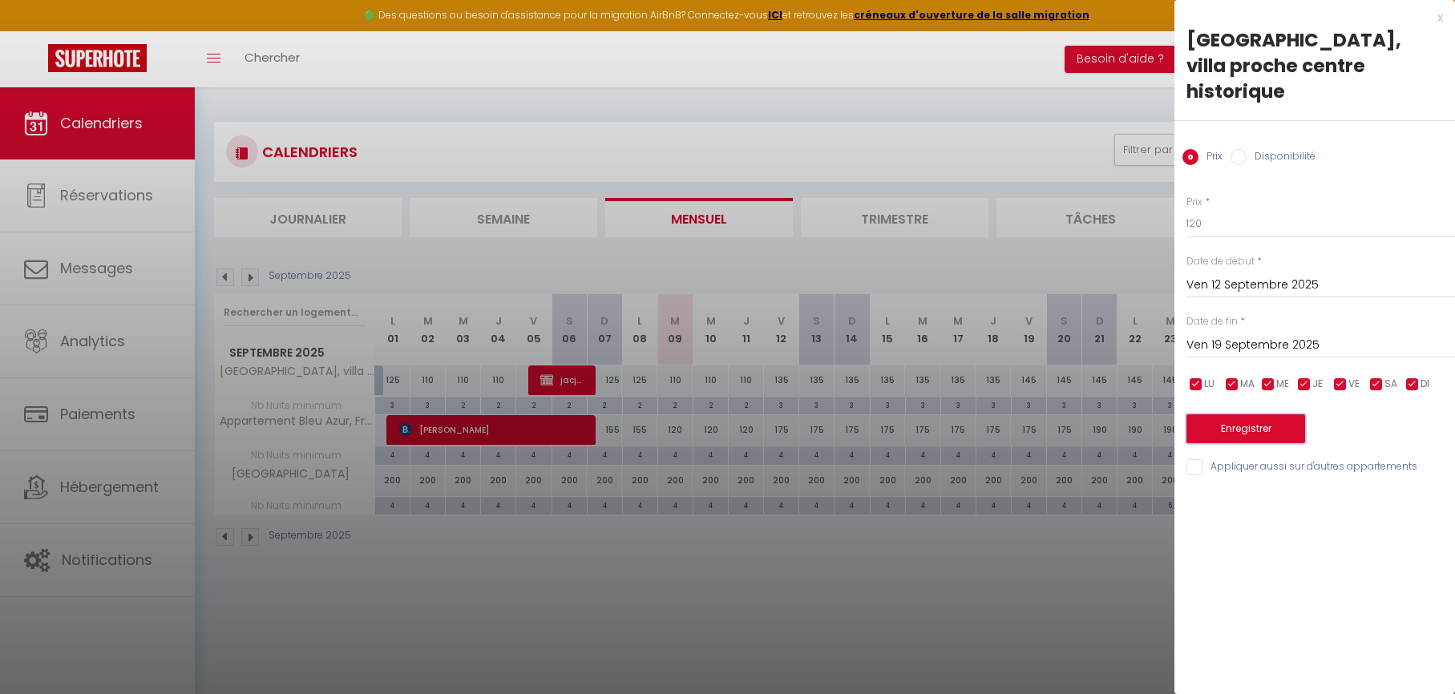
click at [1242, 414] on button "Enregistrer" at bounding box center [1245, 428] width 119 height 29
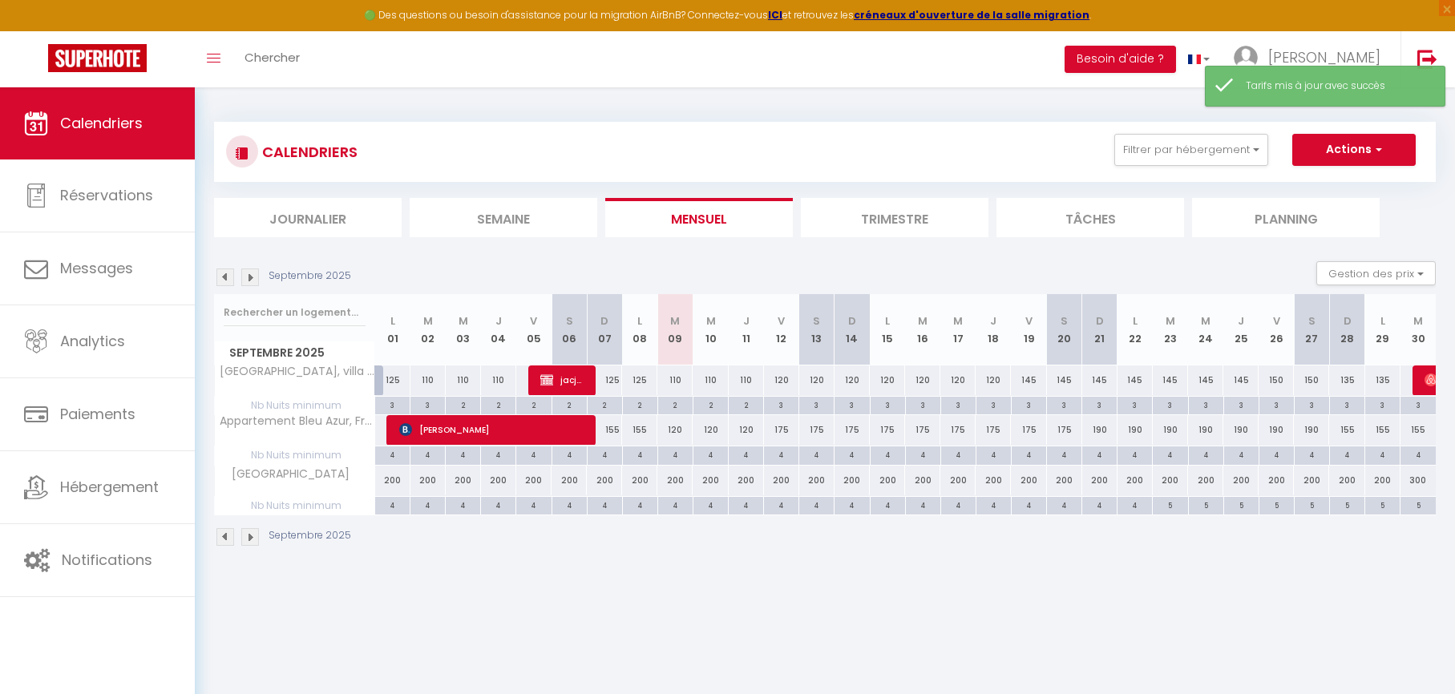
click at [1032, 382] on div "145" at bounding box center [1028, 381] width 35 height 30
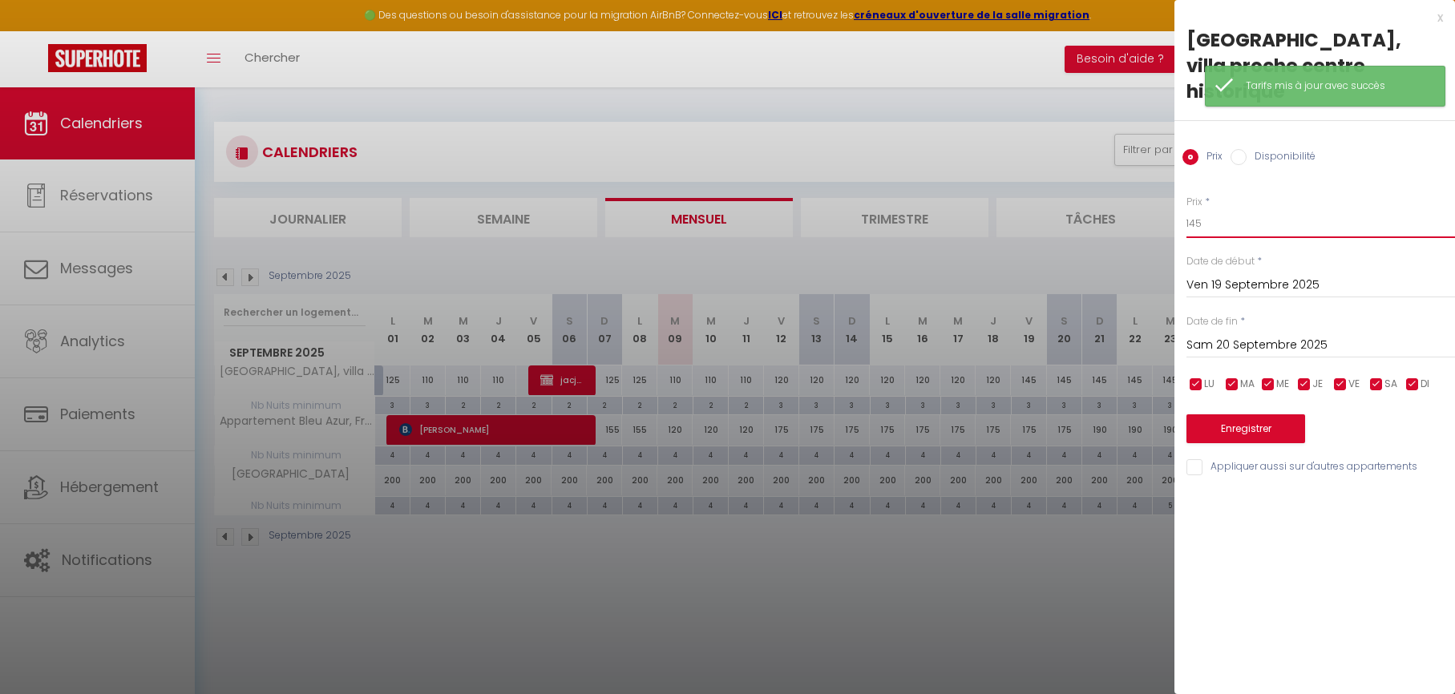
click at [1215, 209] on input "145" at bounding box center [1320, 223] width 269 height 29
click at [1219, 335] on input "Sam 20 Septembre 2025" at bounding box center [1320, 345] width 269 height 21
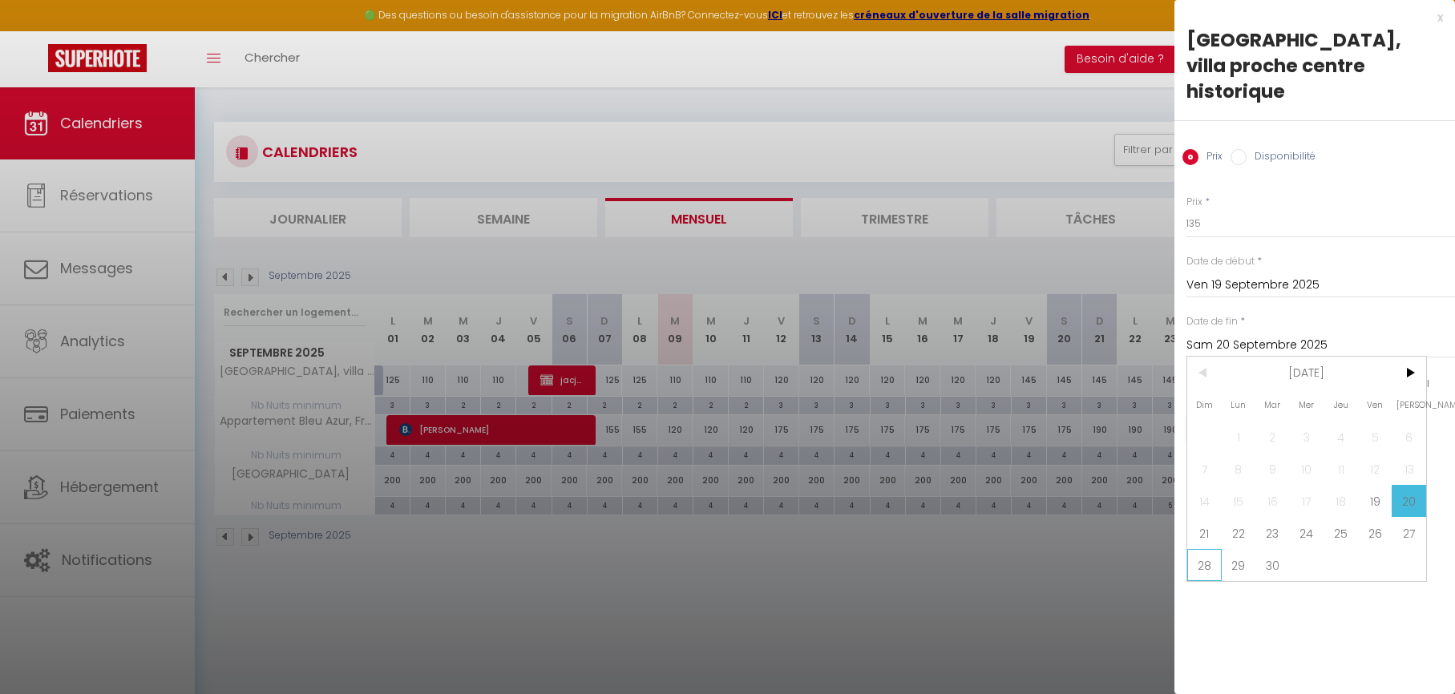
click at [1210, 549] on span "28" at bounding box center [1204, 565] width 34 height 32
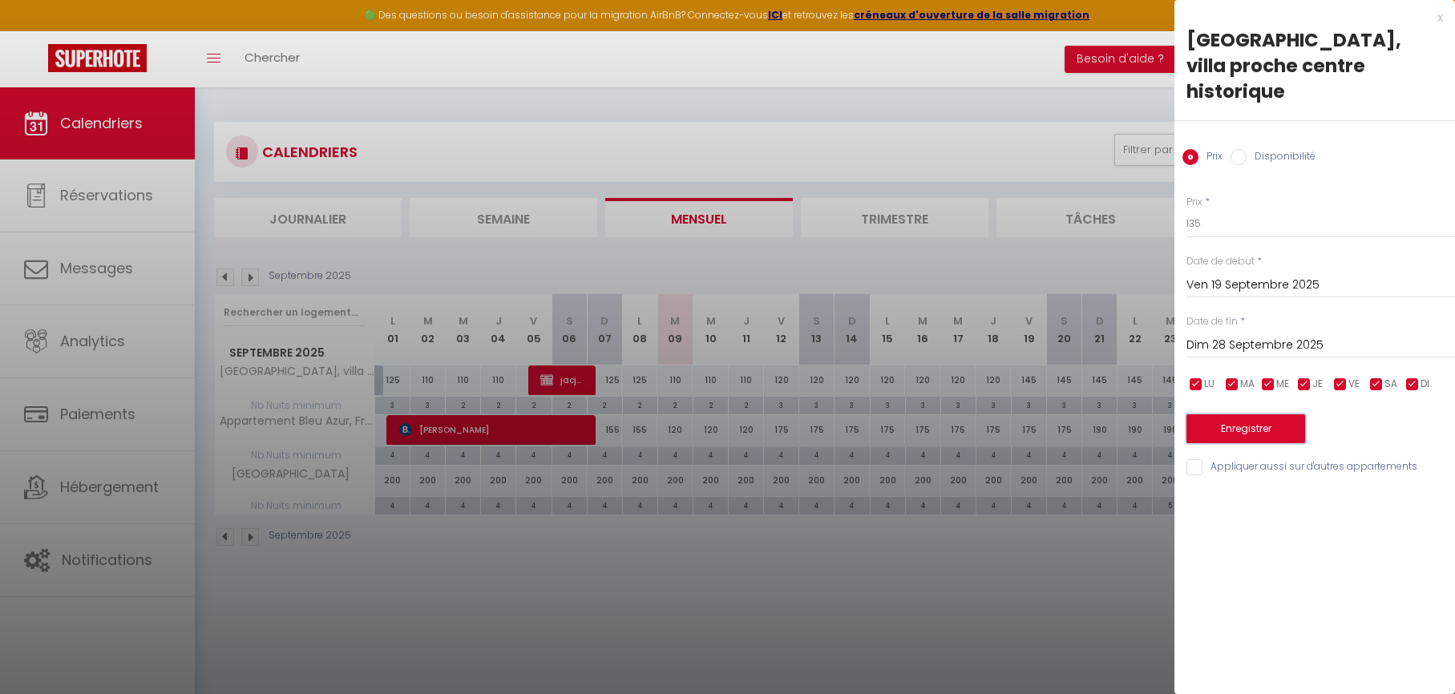
click at [1221, 414] on button "Enregistrer" at bounding box center [1245, 428] width 119 height 29
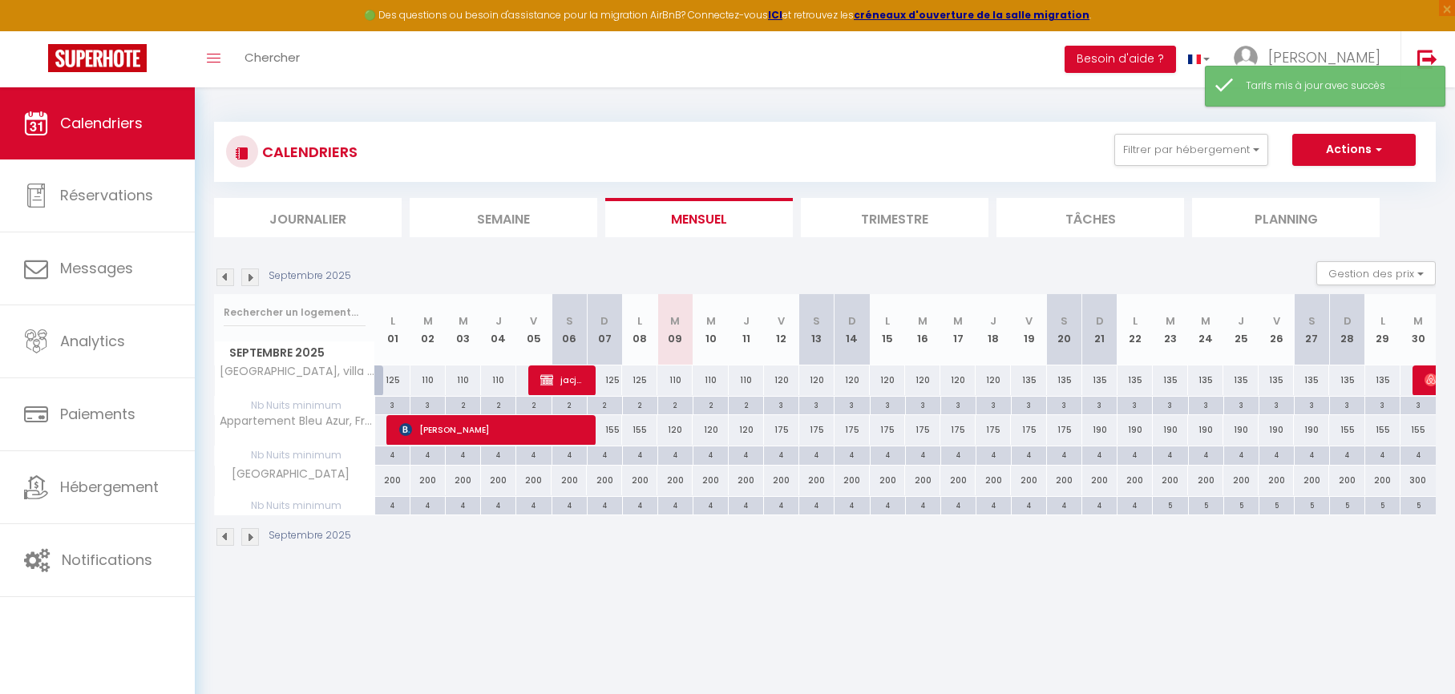
click at [782, 430] on div "175" at bounding box center [781, 430] width 35 height 30
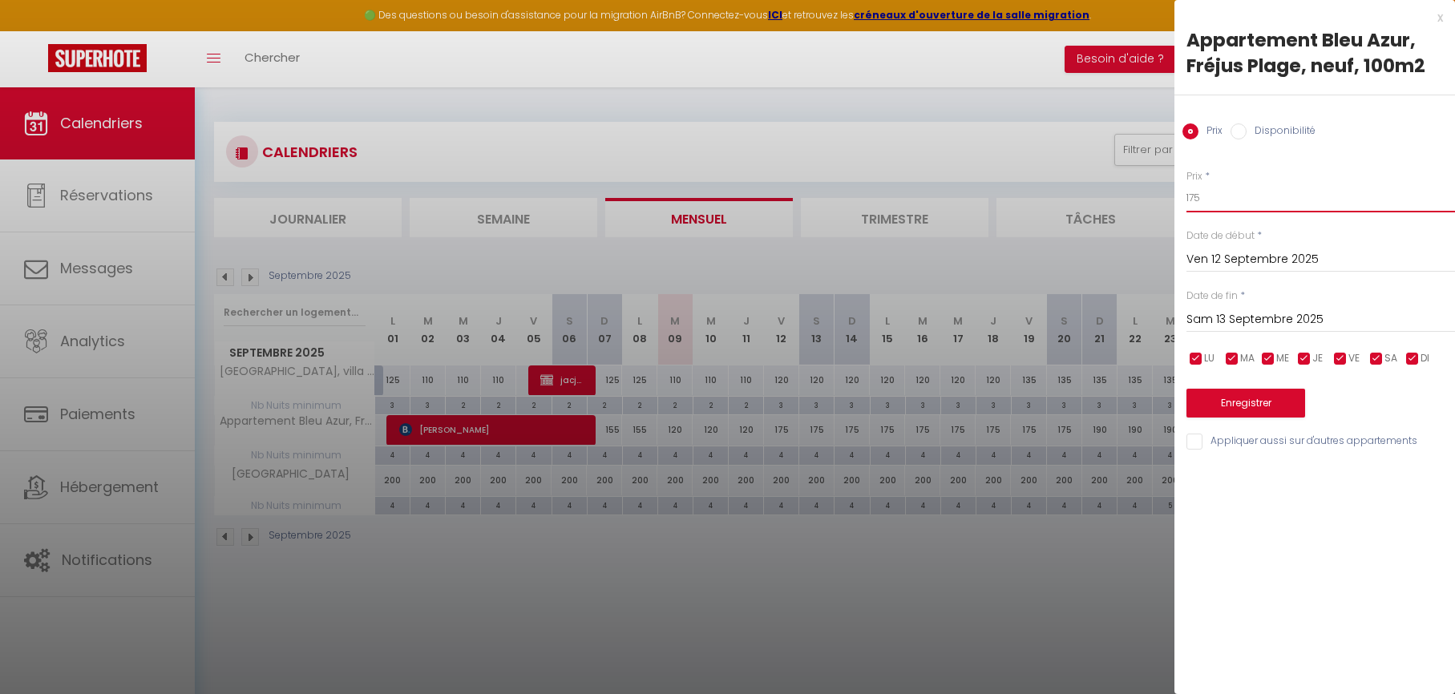
click at [1216, 195] on input "175" at bounding box center [1320, 198] width 269 height 29
click at [1201, 325] on input "Sam 13 Septembre 2025" at bounding box center [1320, 319] width 269 height 21
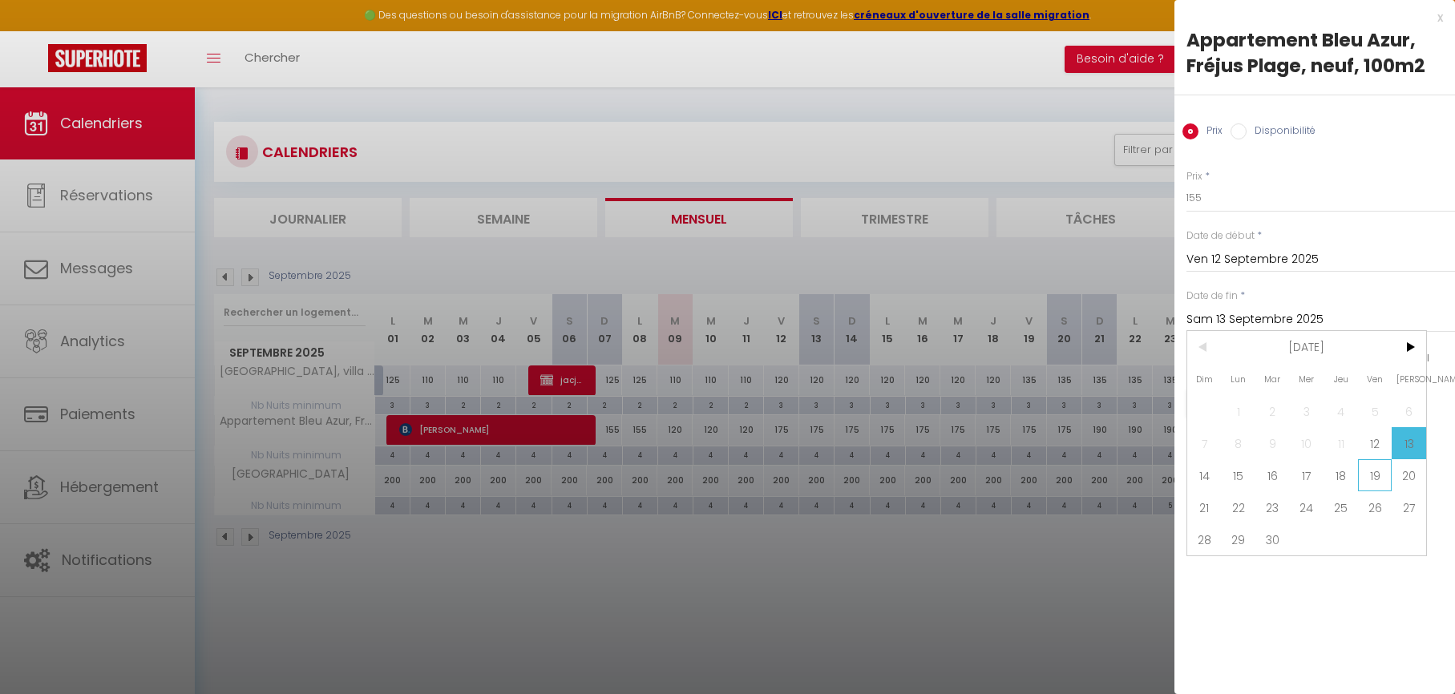
click at [1379, 475] on span "19" at bounding box center [1375, 475] width 34 height 32
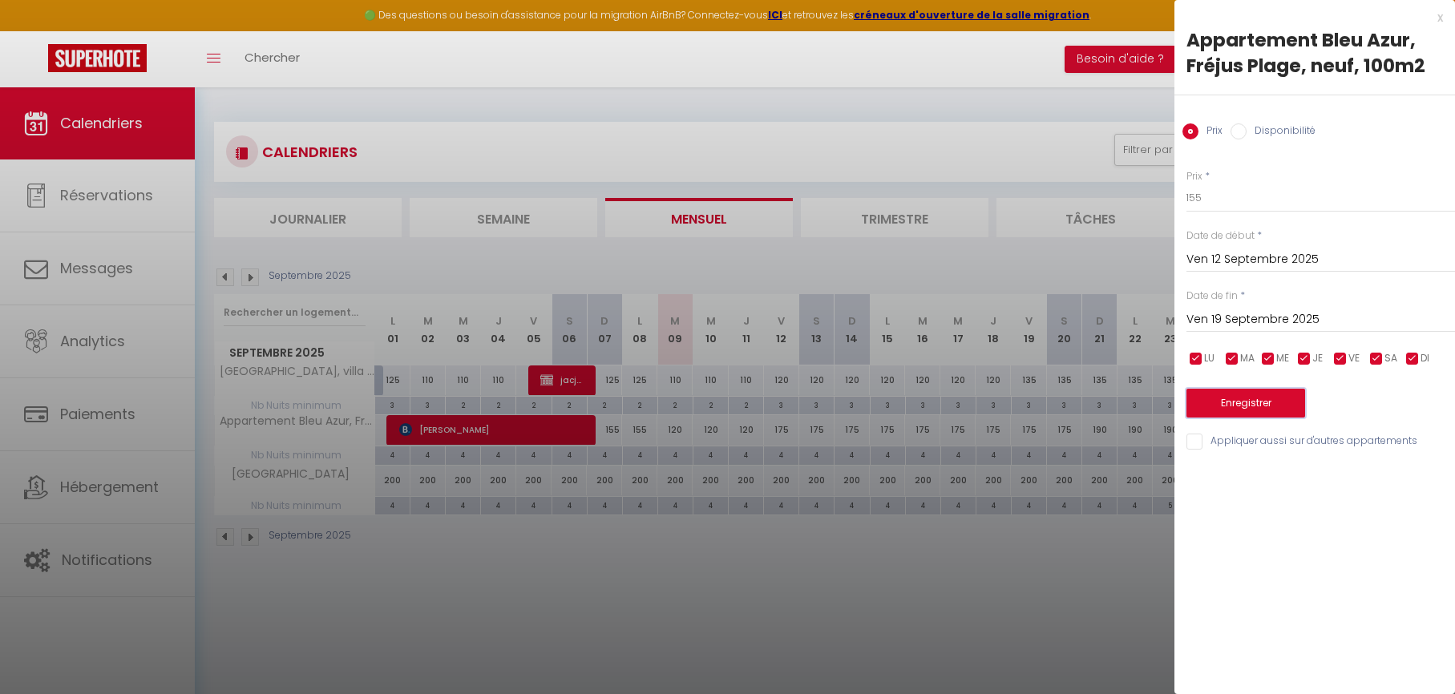
click at [1243, 404] on button "Enregistrer" at bounding box center [1245, 403] width 119 height 29
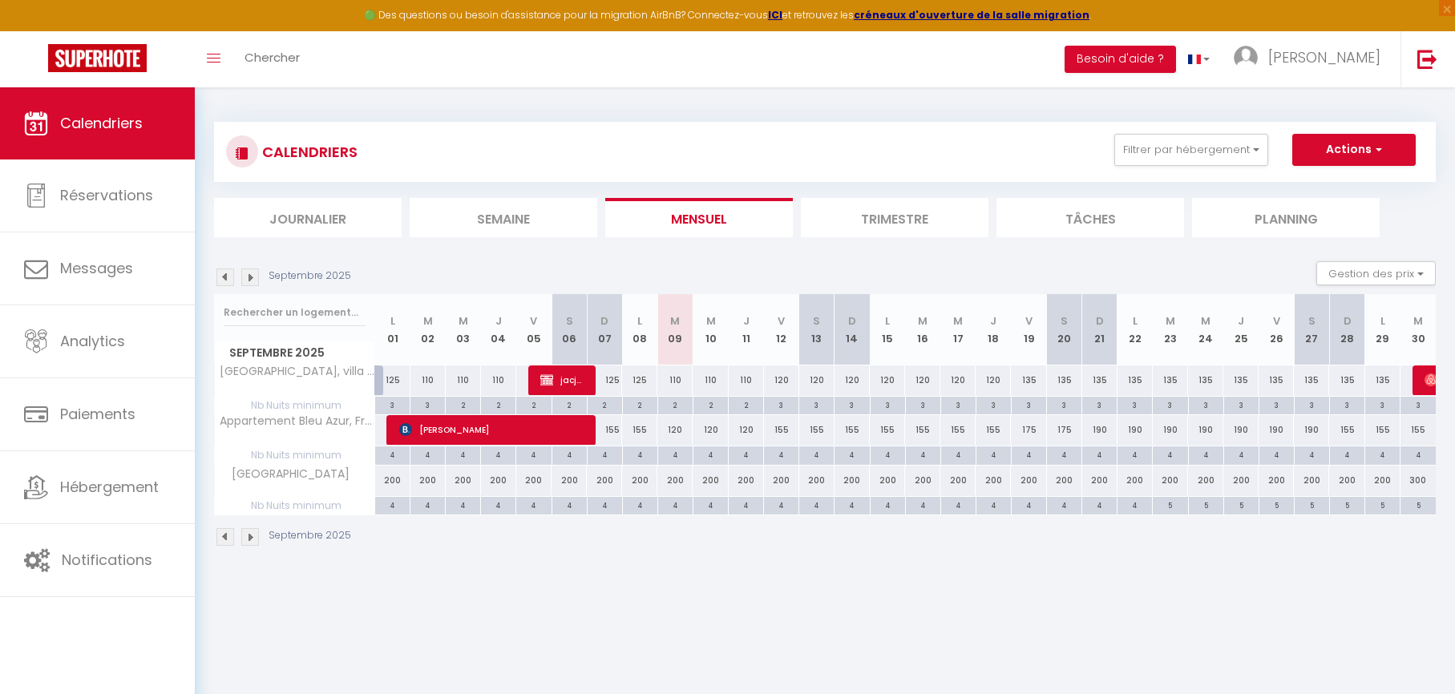
click at [1031, 430] on div "175" at bounding box center [1028, 430] width 35 height 30
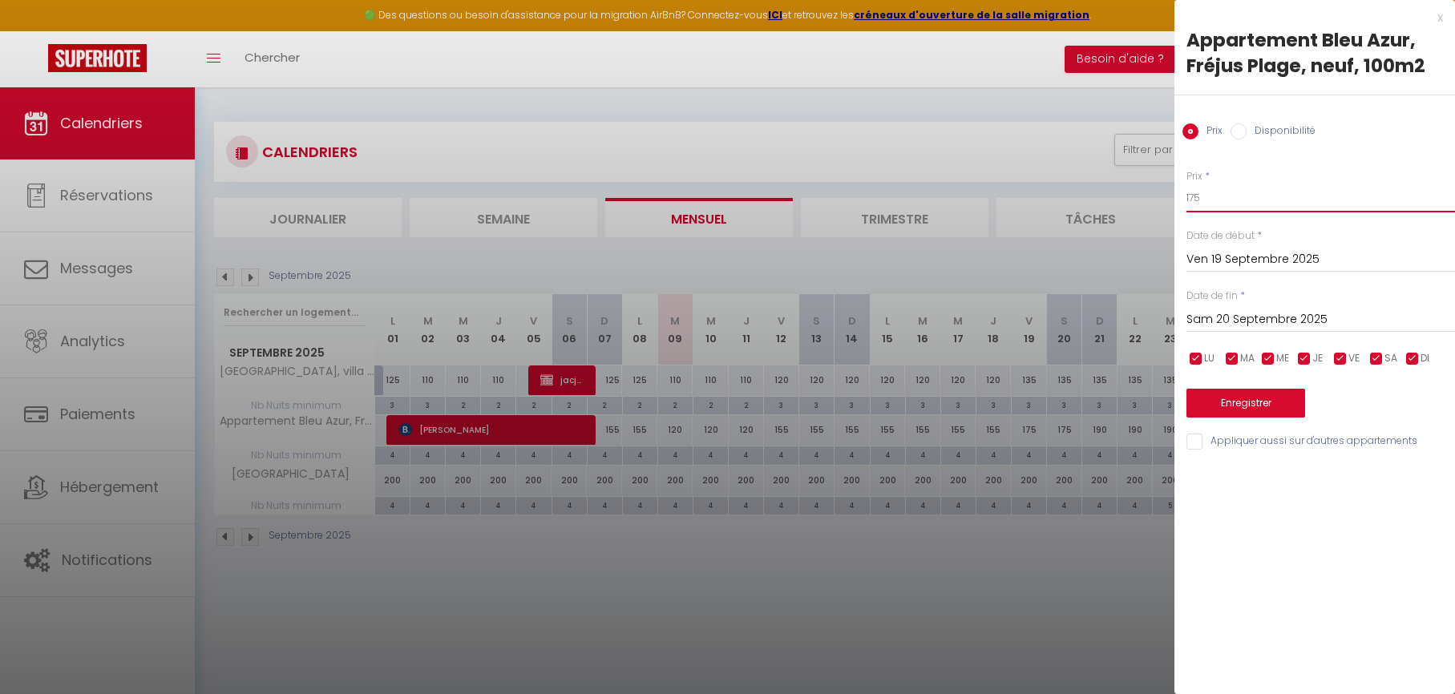
click at [1217, 192] on input "175" at bounding box center [1320, 198] width 269 height 29
click at [1207, 309] on input "Sam 20 Septembre 2025" at bounding box center [1320, 319] width 269 height 21
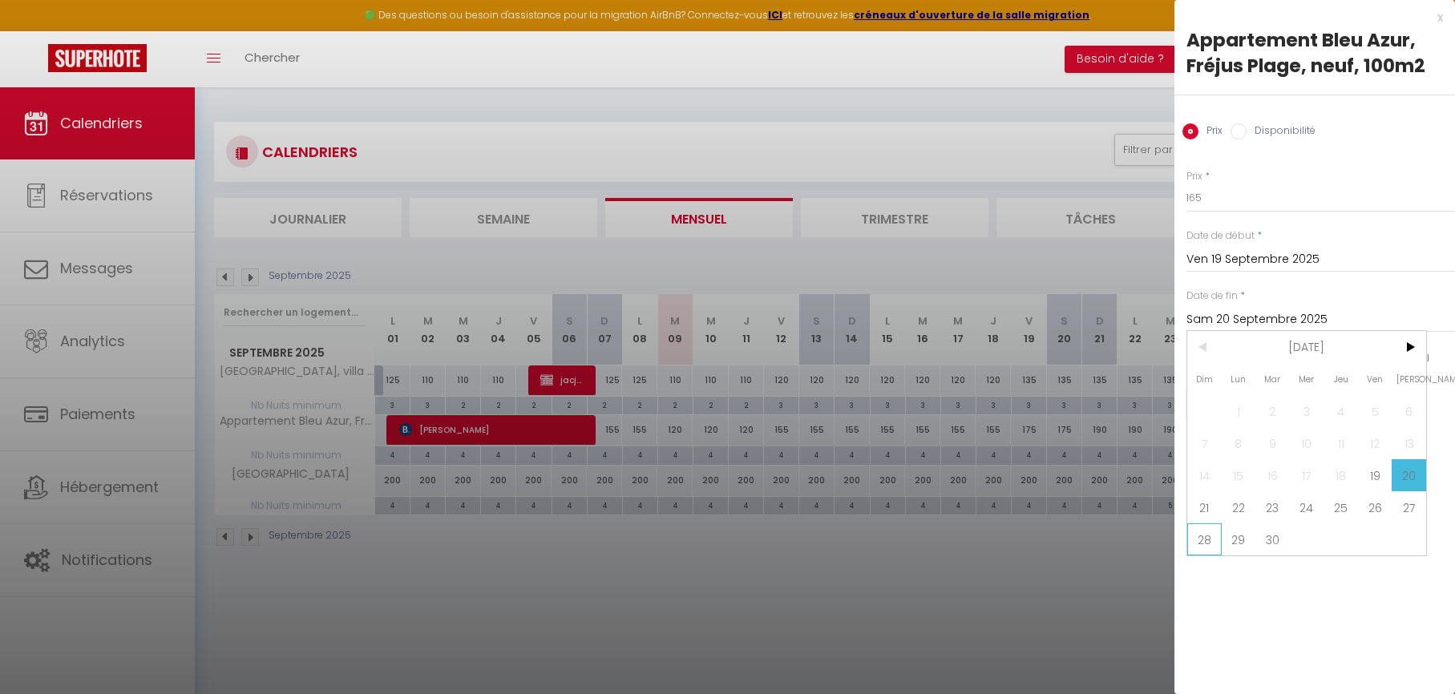
click at [1200, 542] on span "28" at bounding box center [1204, 539] width 34 height 32
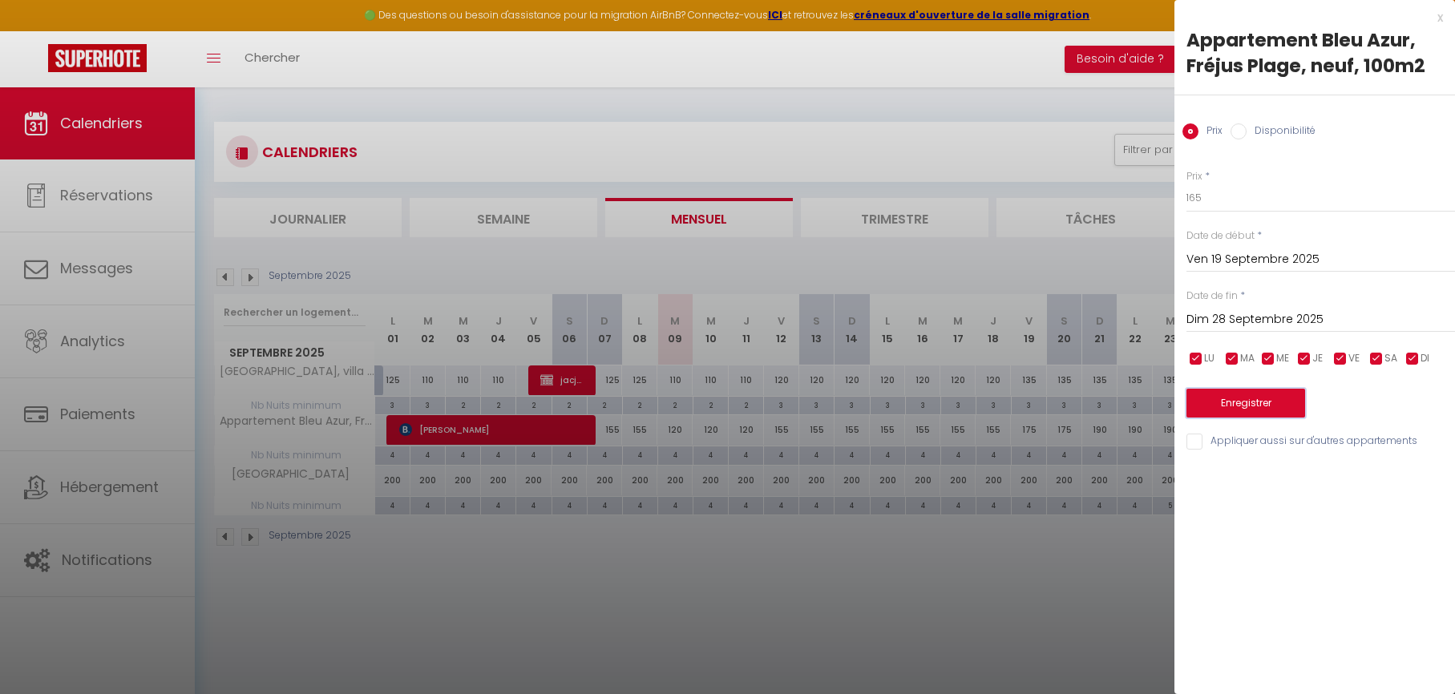
click at [1232, 392] on button "Enregistrer" at bounding box center [1245, 403] width 119 height 29
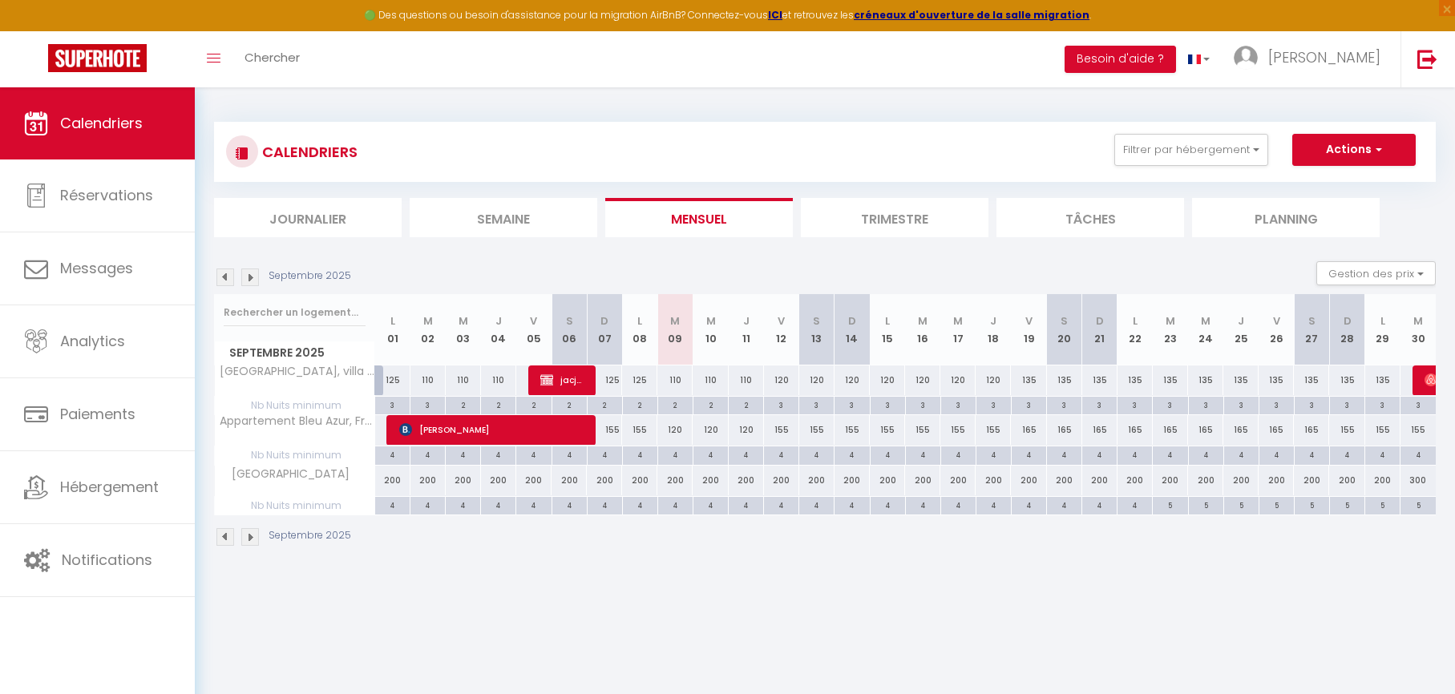
click at [747, 409] on div "2" at bounding box center [746, 404] width 34 height 15
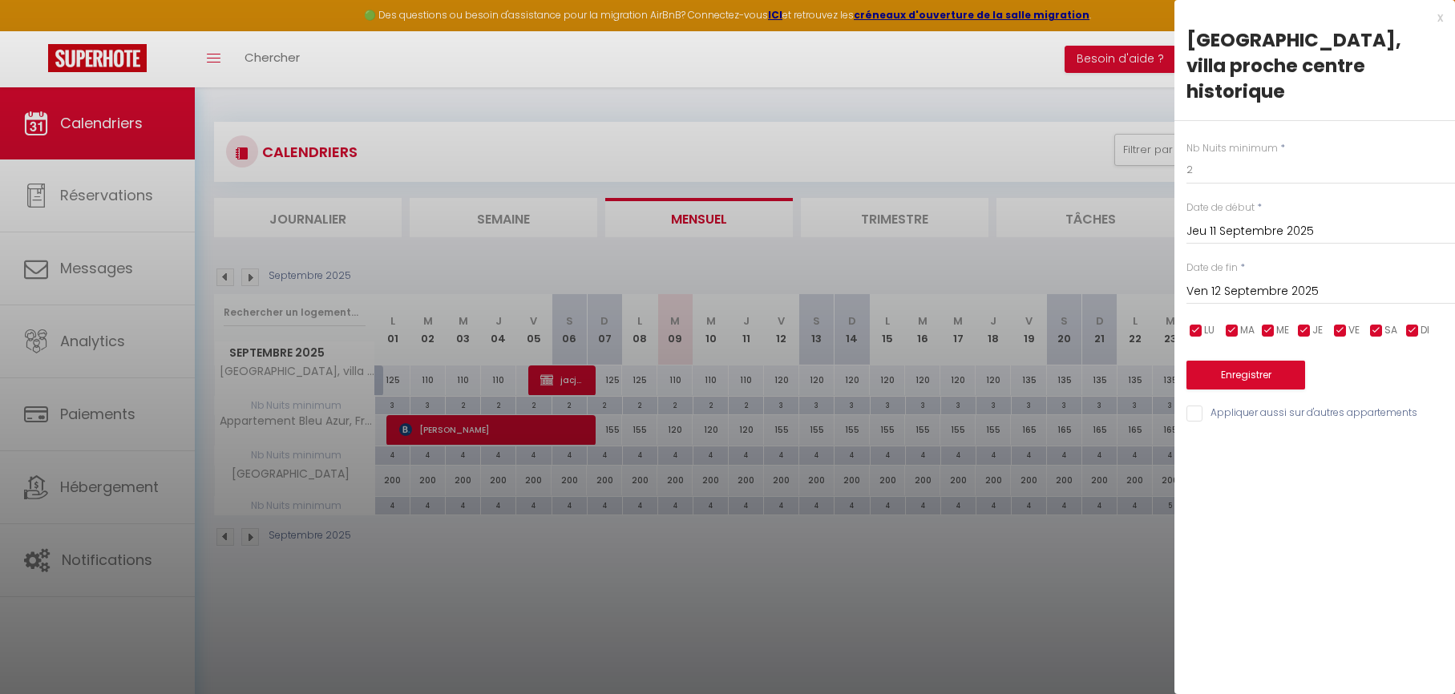
click at [1214, 281] on input "Ven 12 Septembre 2025" at bounding box center [1320, 291] width 269 height 21
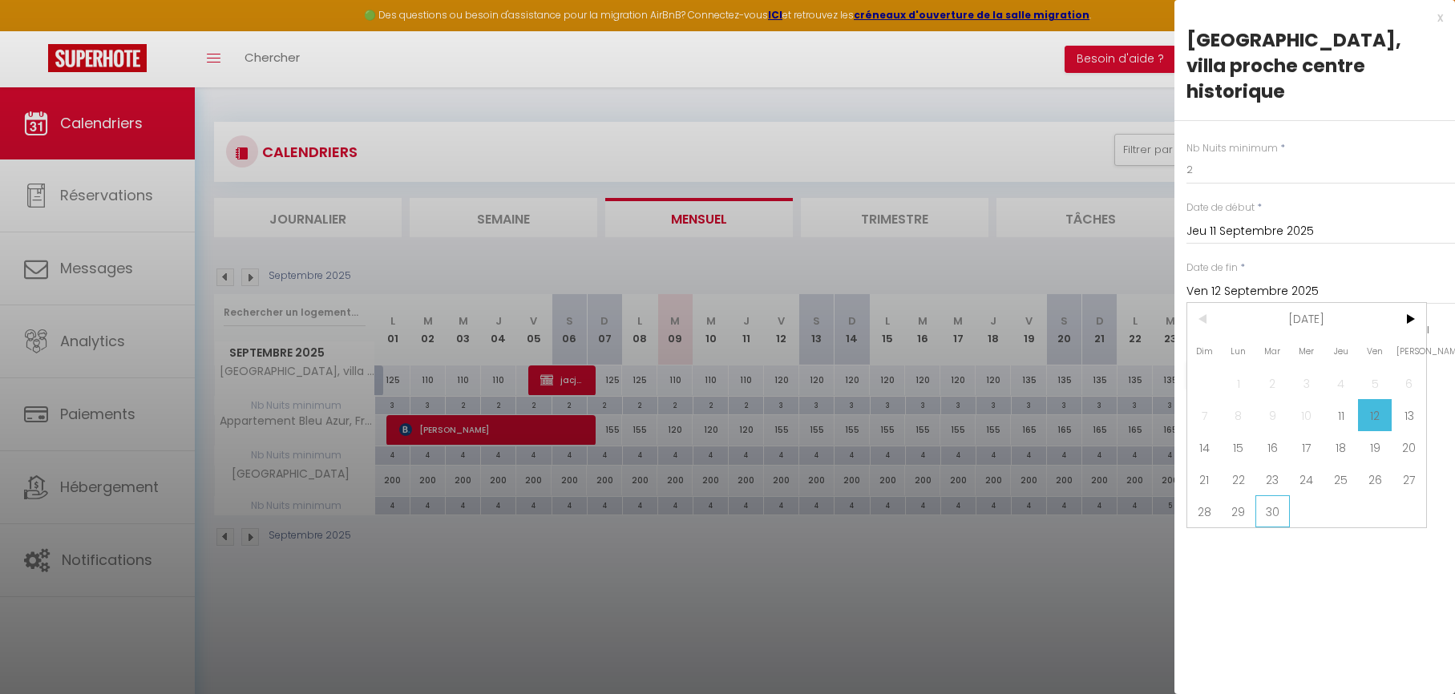
click at [1272, 495] on span "30" at bounding box center [1272, 511] width 34 height 32
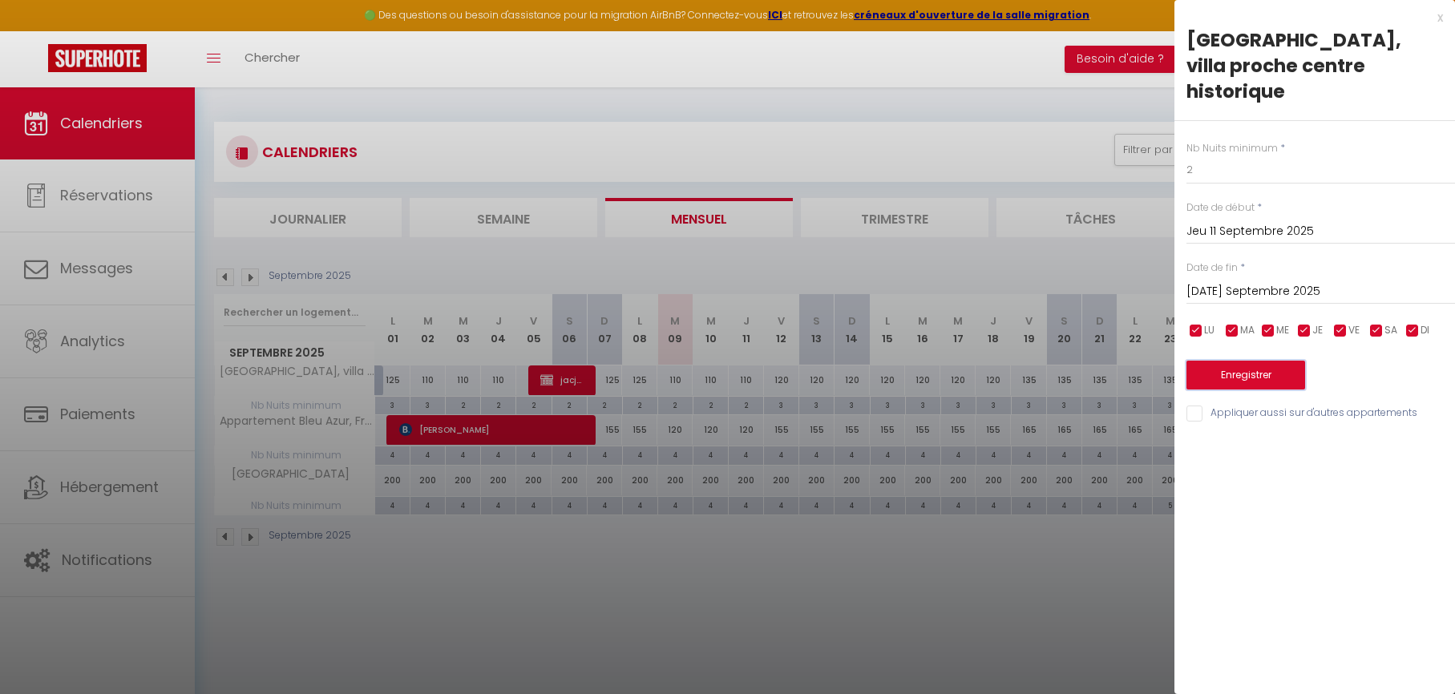
click at [1223, 361] on button "Enregistrer" at bounding box center [1245, 375] width 119 height 29
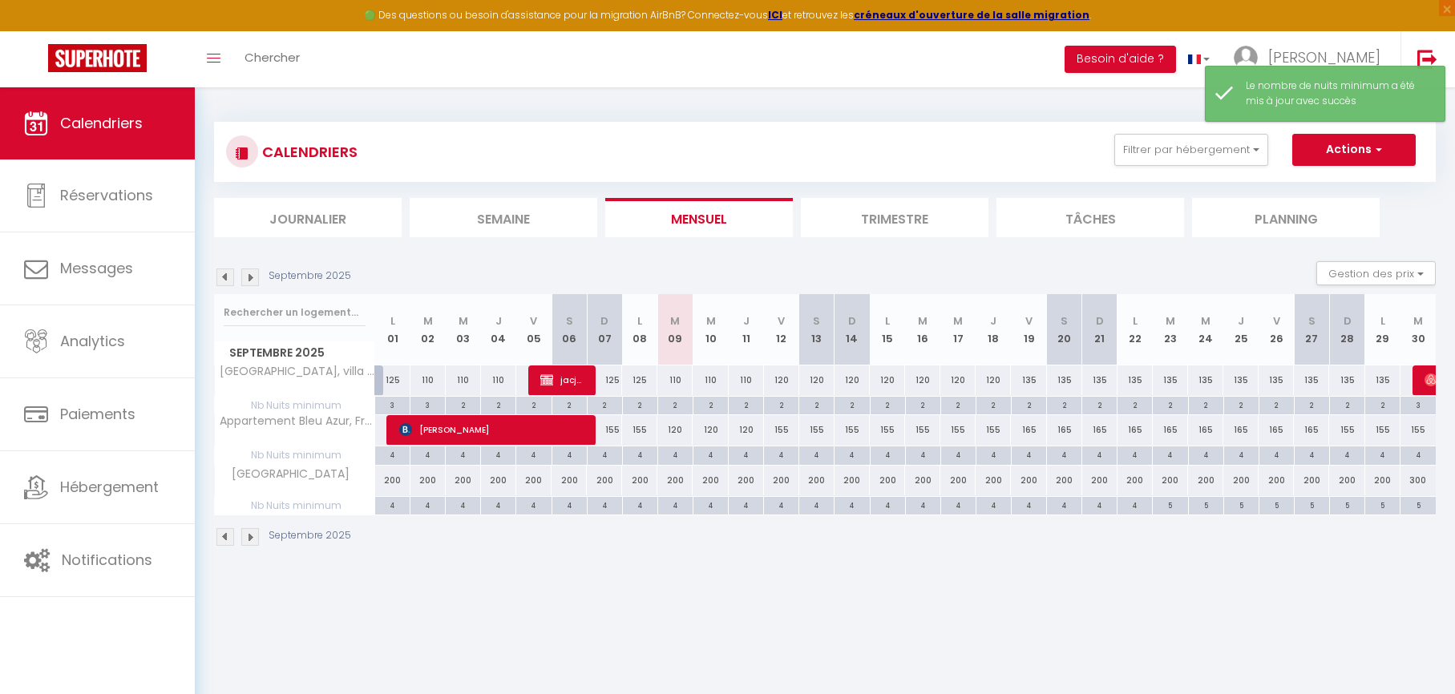
click at [228, 283] on img at bounding box center [225, 278] width 18 height 18
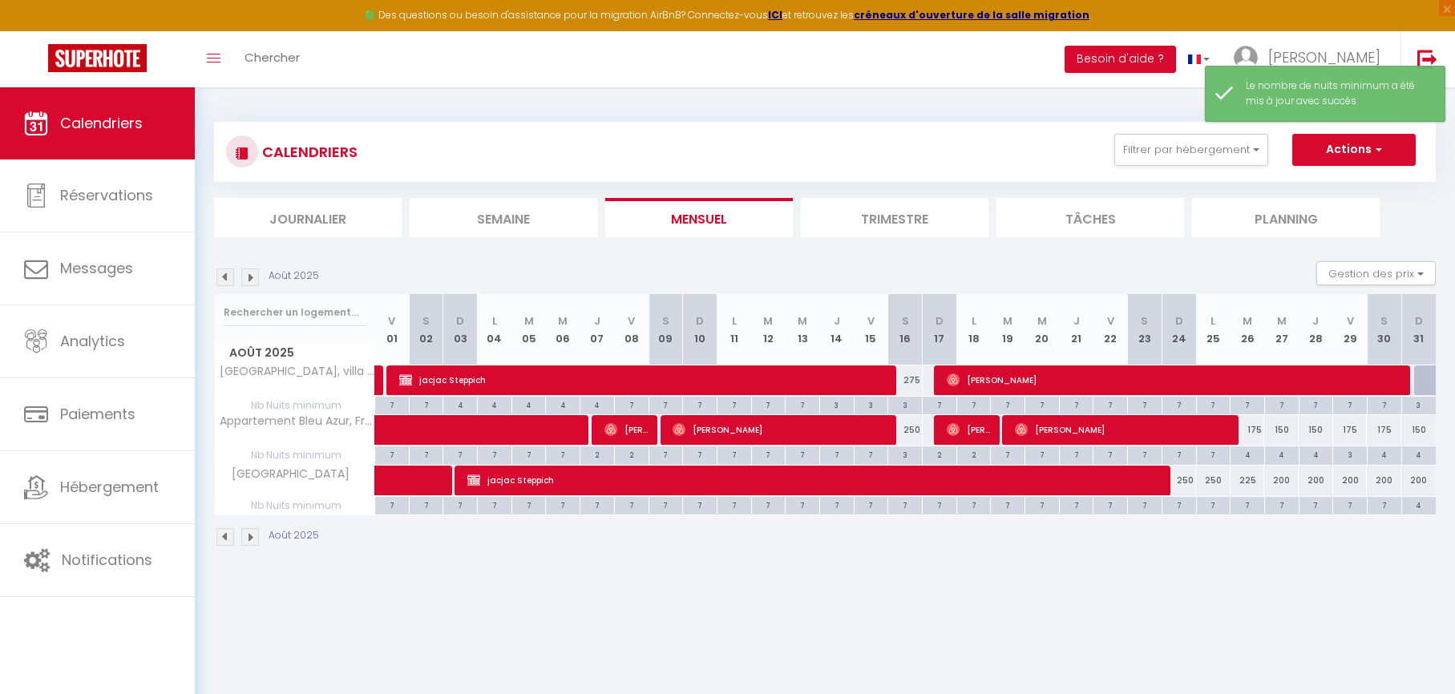
click at [227, 282] on img at bounding box center [225, 278] width 18 height 18
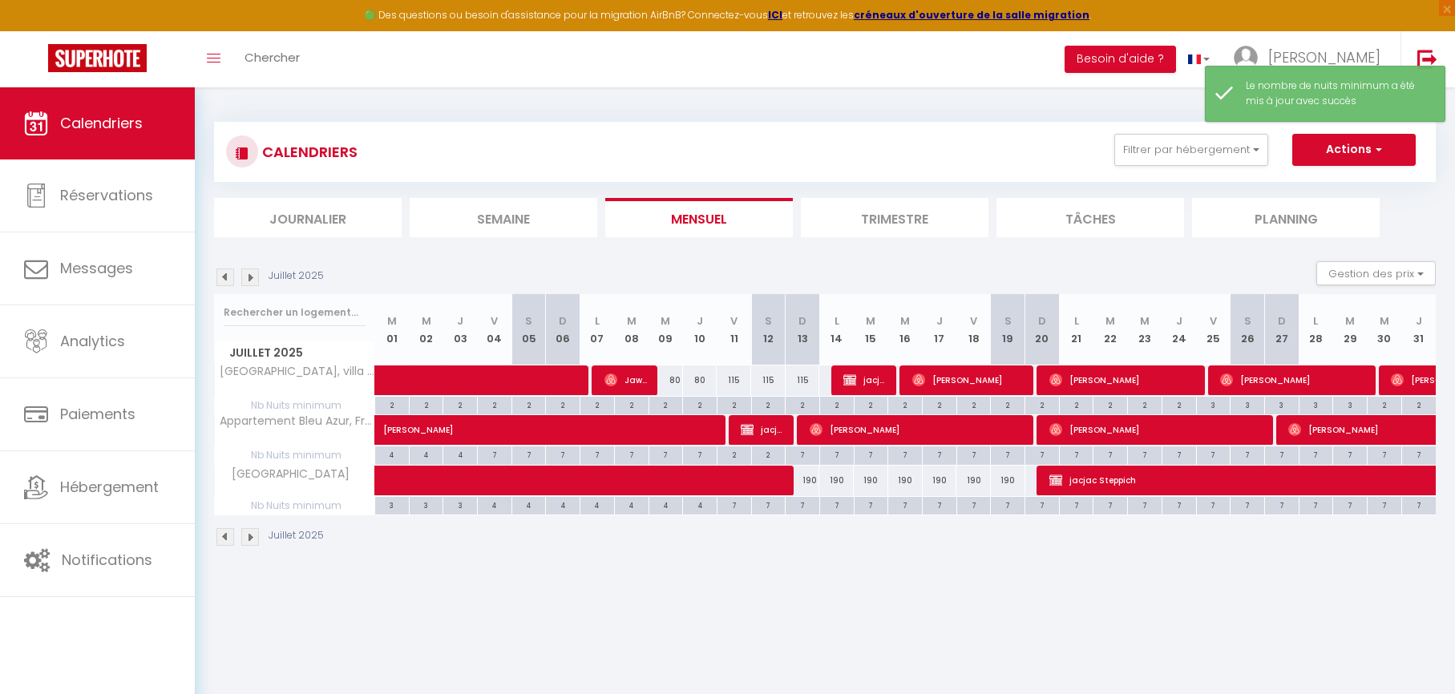
click at [227, 282] on img at bounding box center [225, 278] width 18 height 18
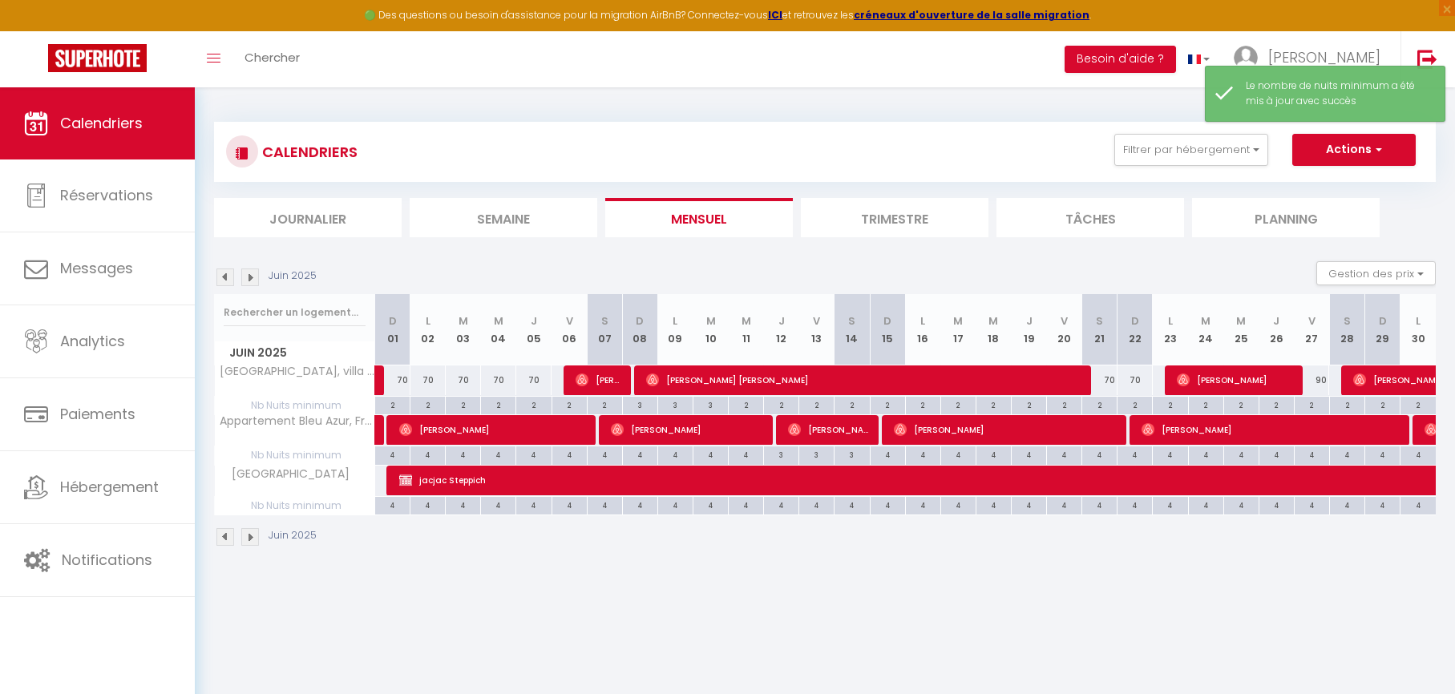
click at [227, 282] on img at bounding box center [225, 278] width 18 height 18
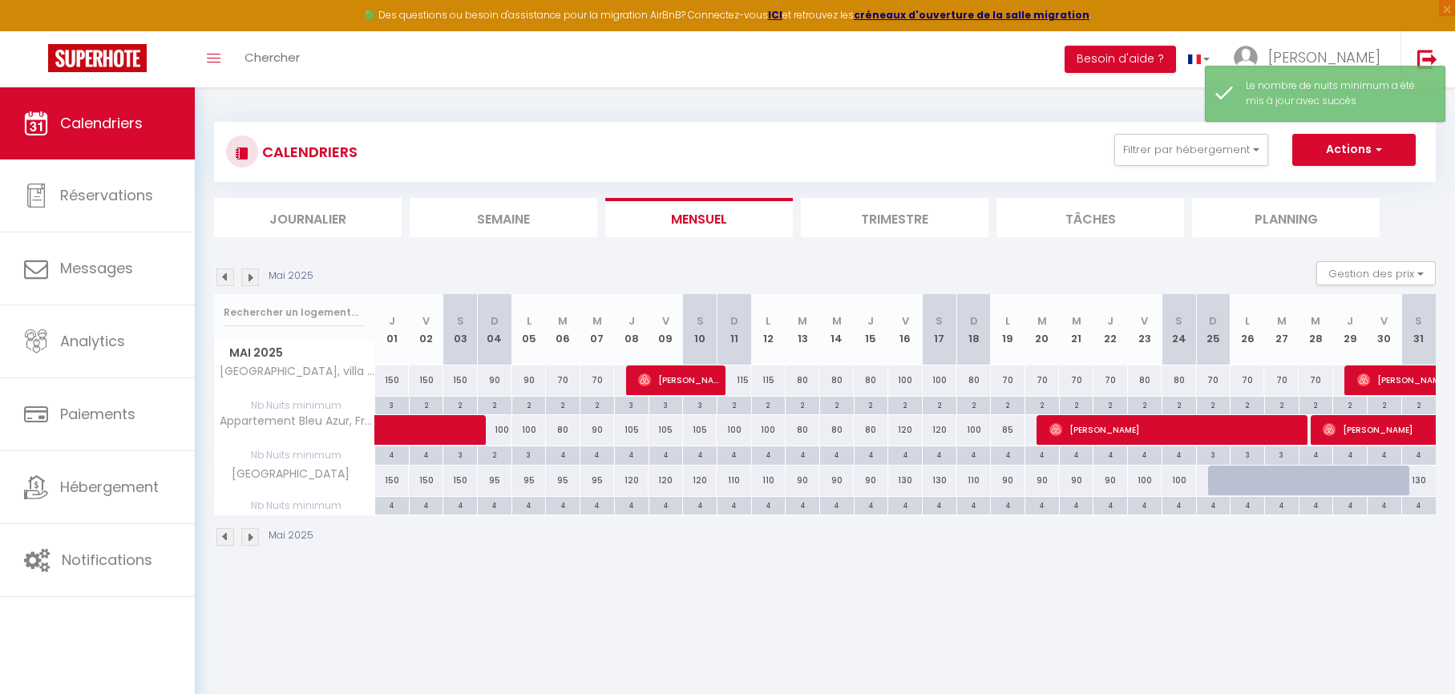
click at [227, 282] on img at bounding box center [225, 278] width 18 height 18
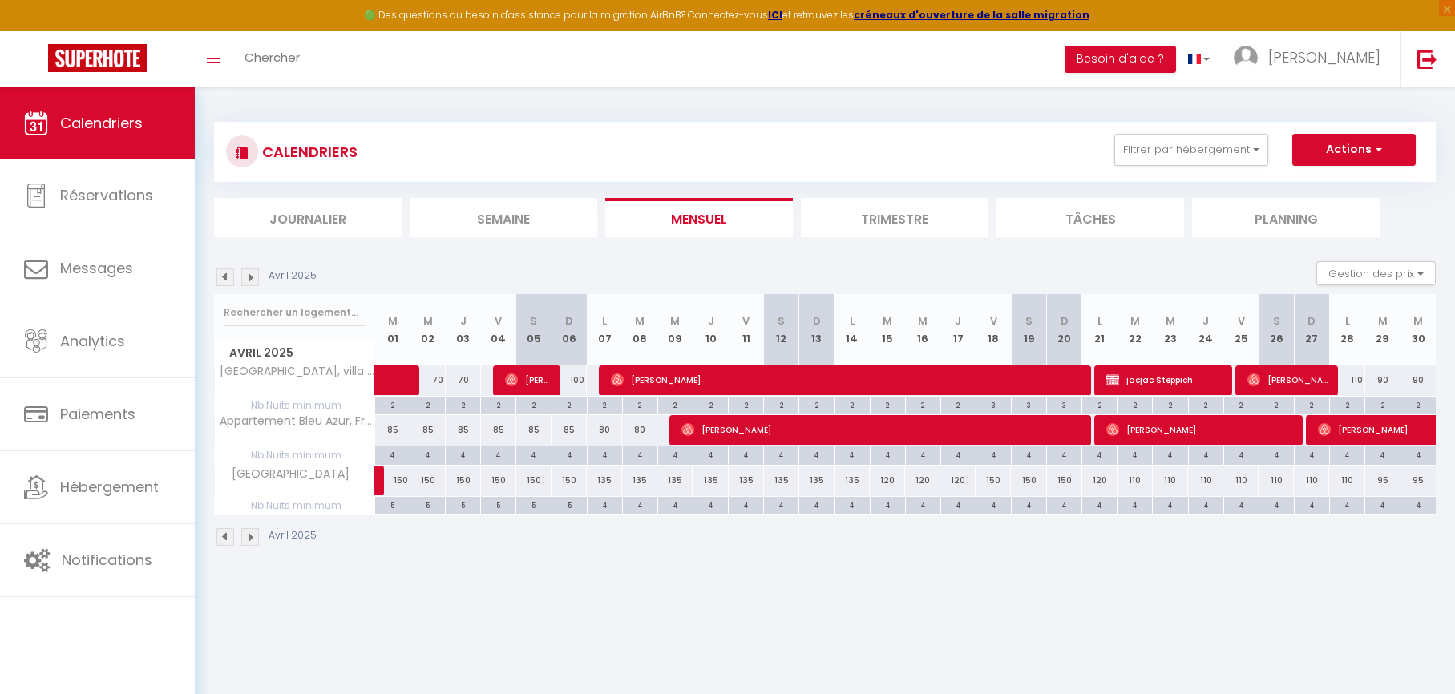
click at [227, 282] on img at bounding box center [225, 278] width 18 height 18
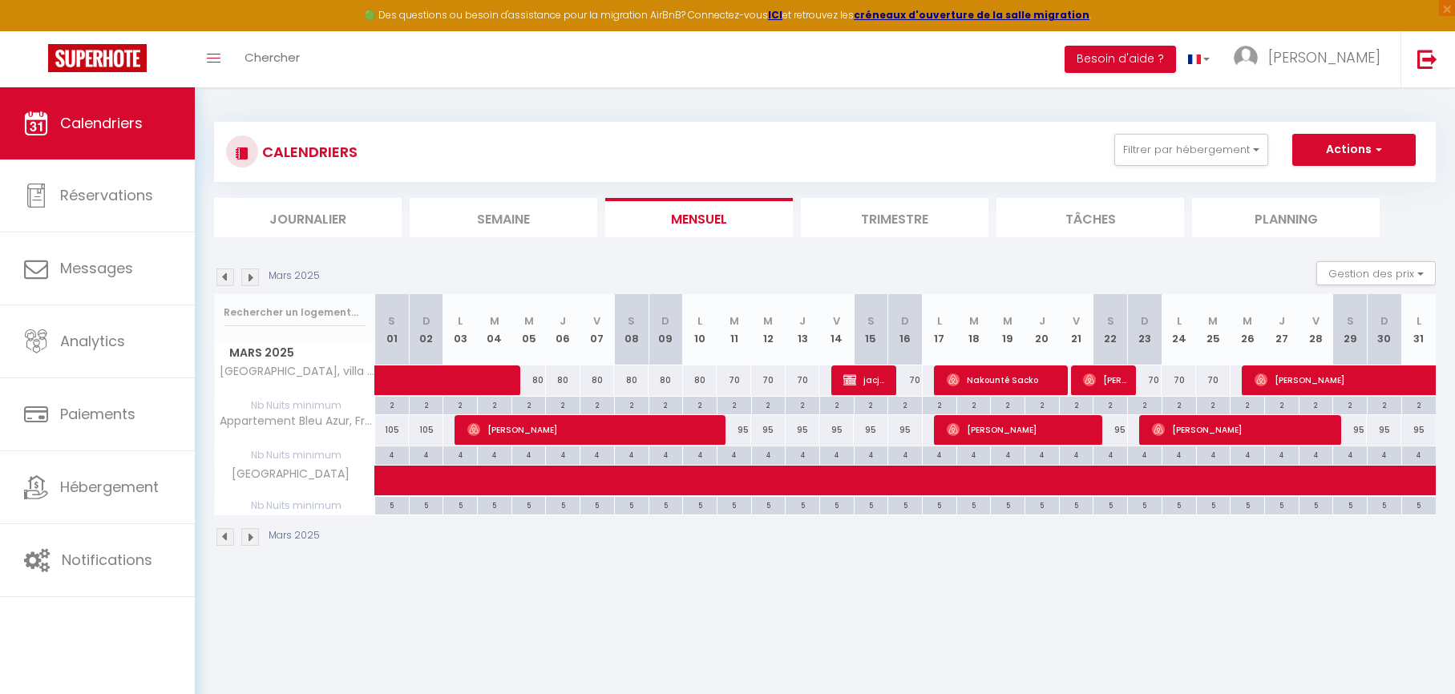
click at [227, 282] on img at bounding box center [225, 278] width 18 height 18
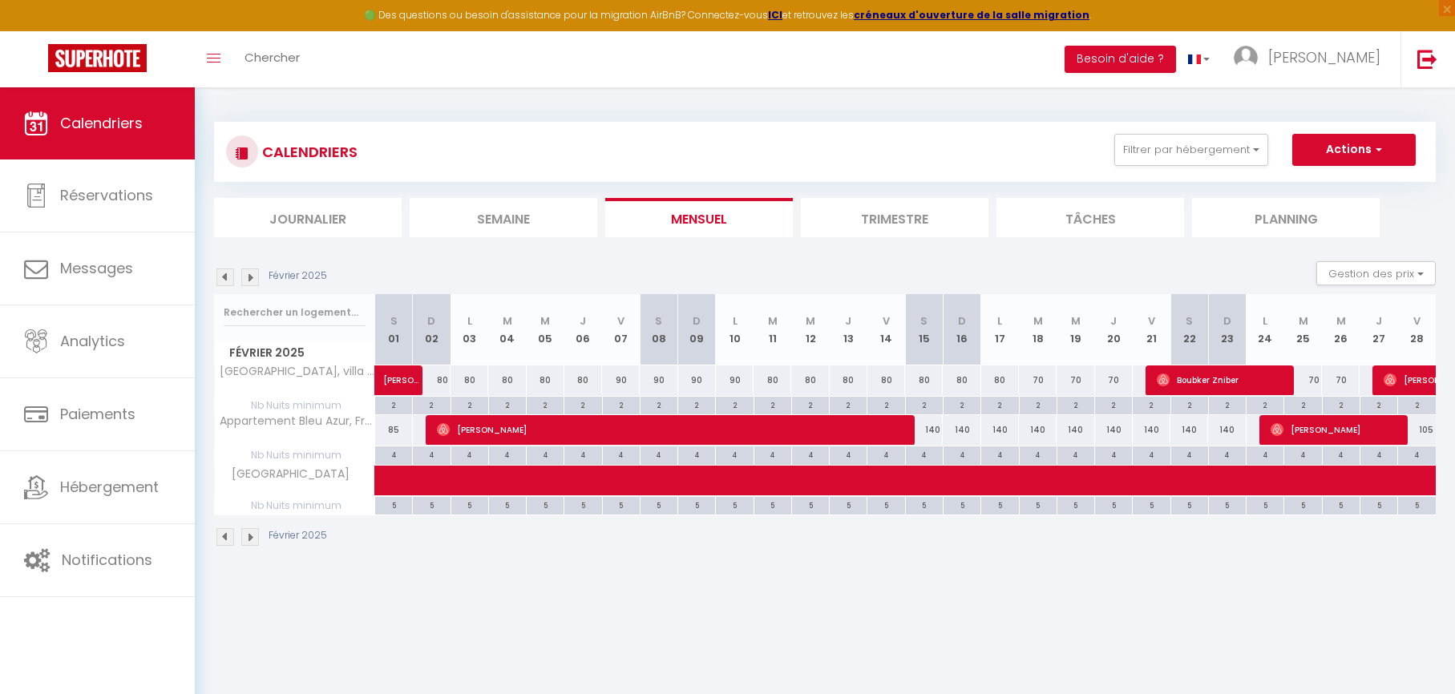
click at [227, 282] on img at bounding box center [225, 278] width 18 height 18
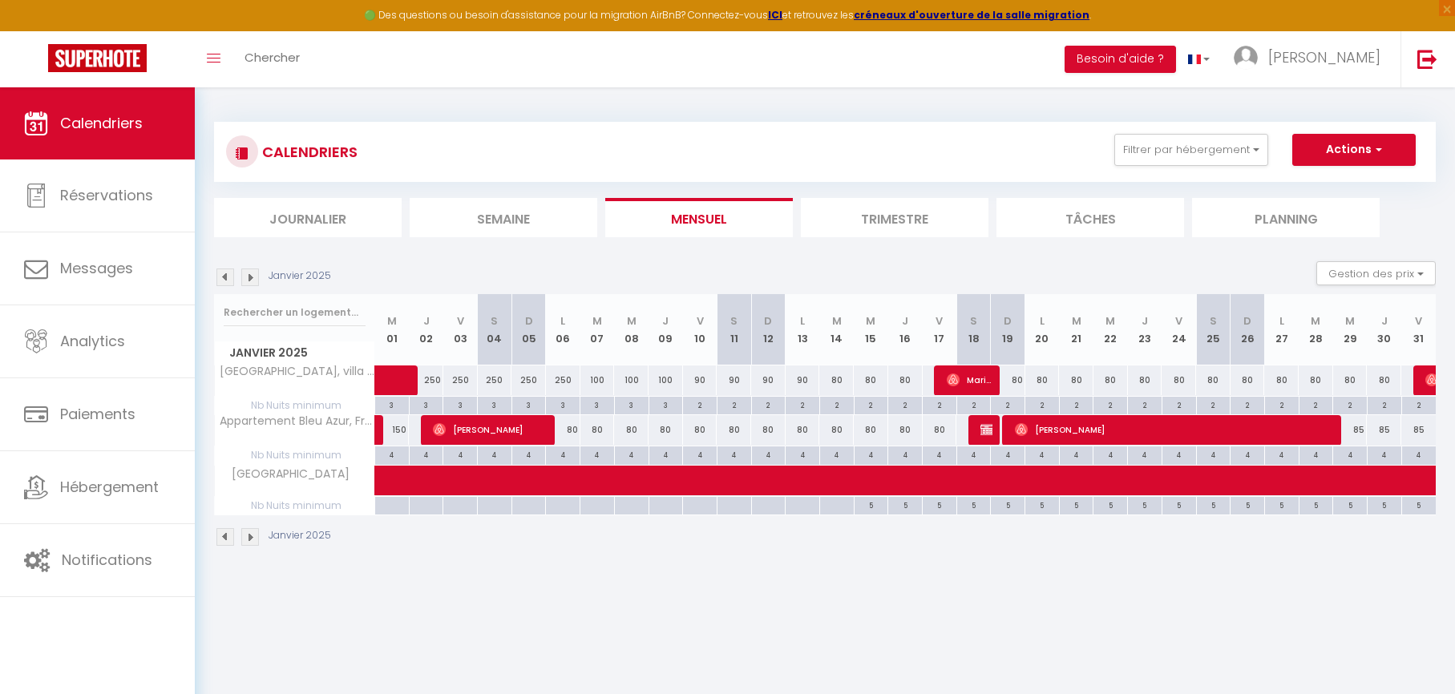
click at [227, 282] on img at bounding box center [225, 278] width 18 height 18
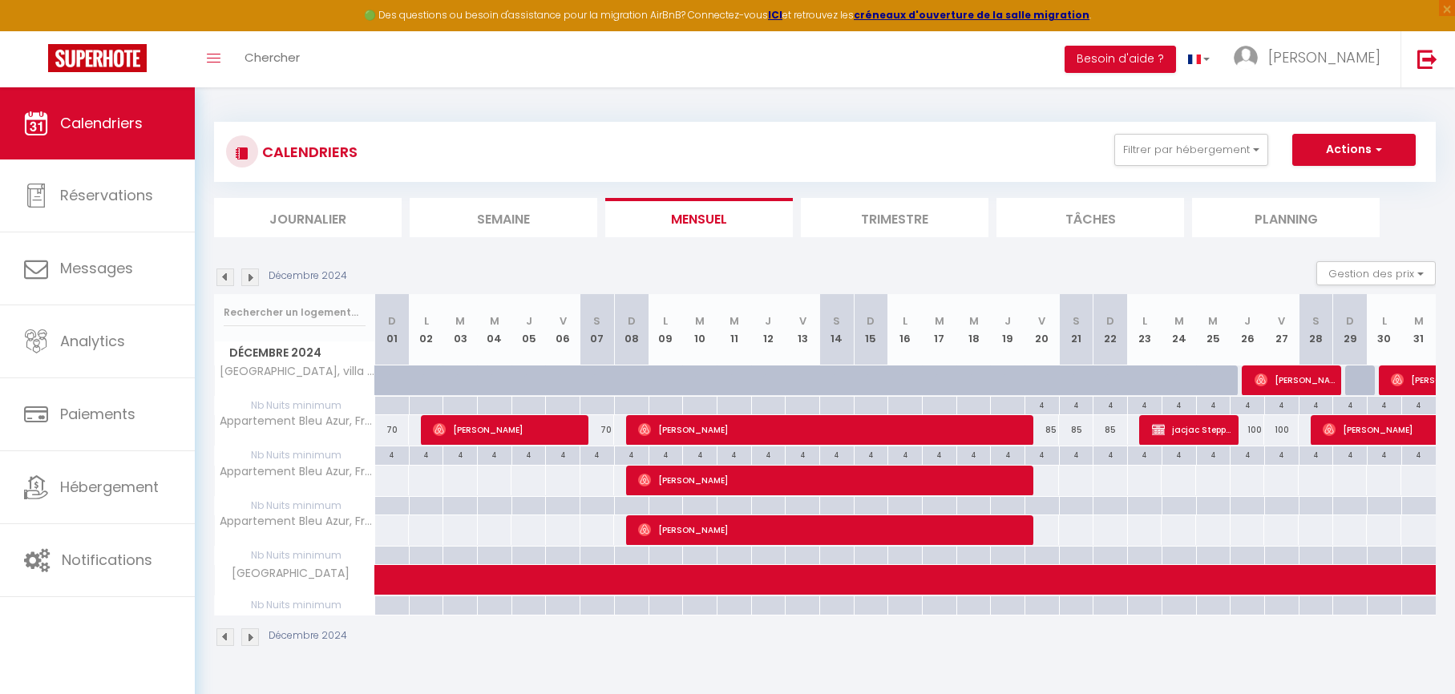
click at [252, 279] on img at bounding box center [250, 278] width 18 height 18
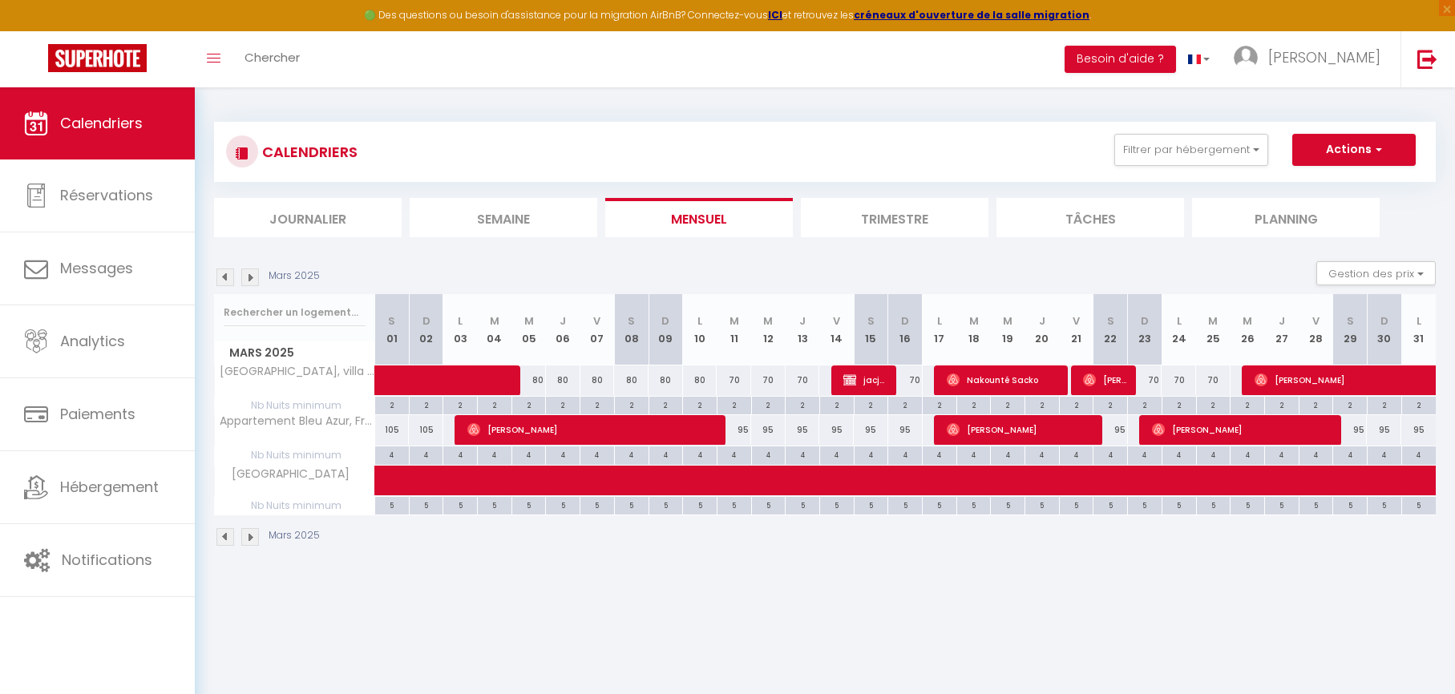
click at [252, 279] on img at bounding box center [250, 278] width 18 height 18
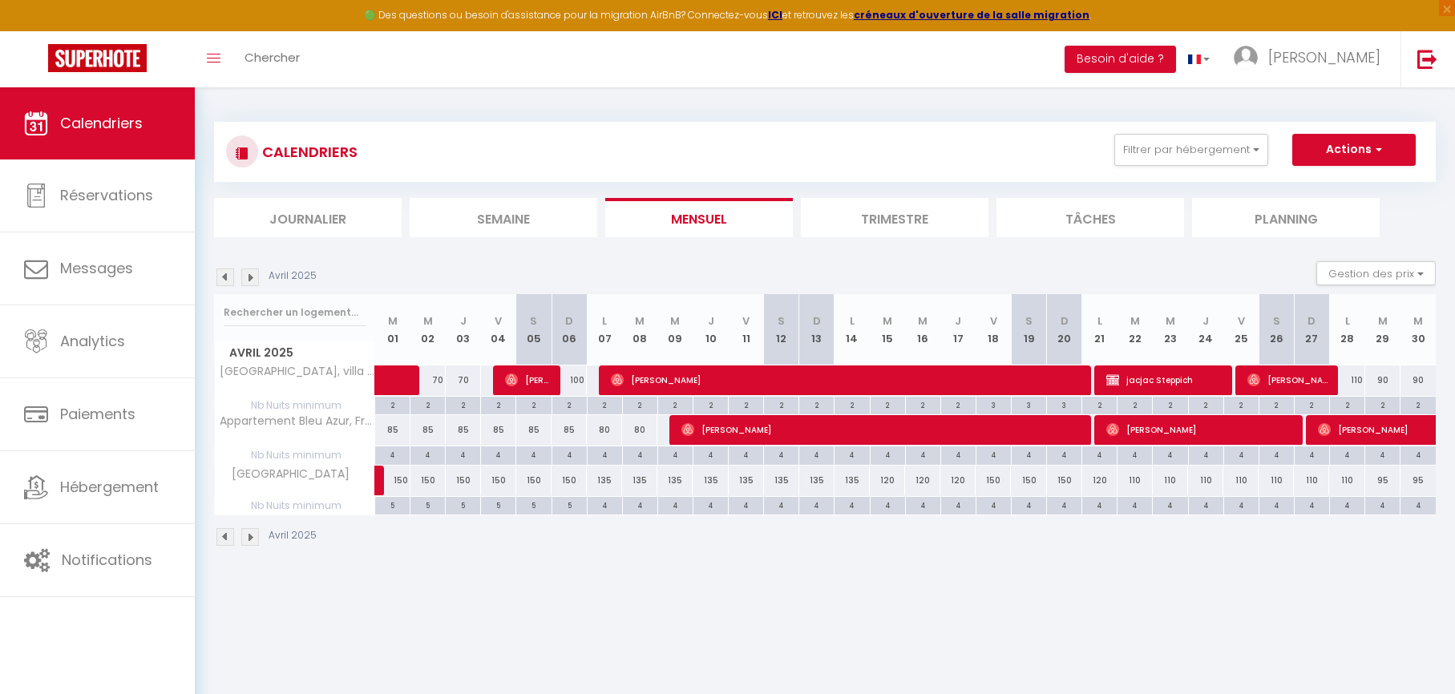
click at [252, 279] on img at bounding box center [250, 278] width 18 height 18
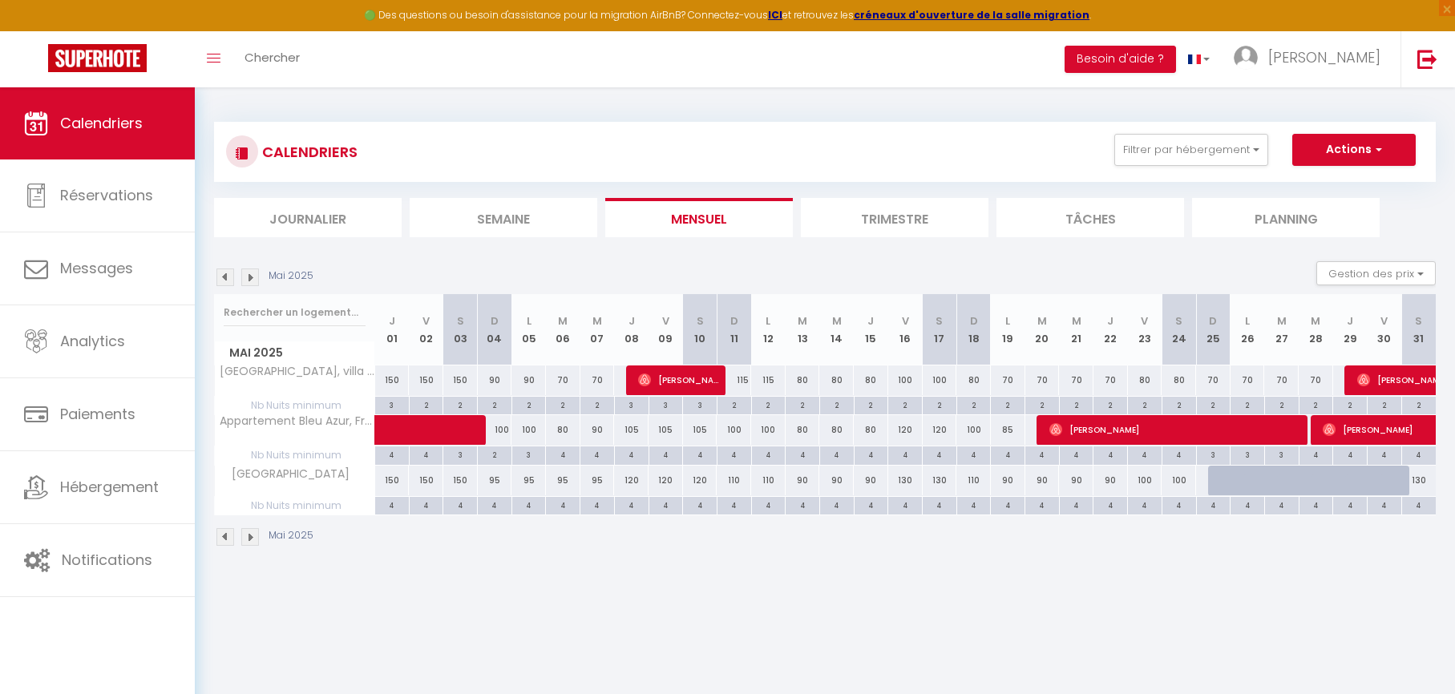
click at [252, 279] on img at bounding box center [250, 278] width 18 height 18
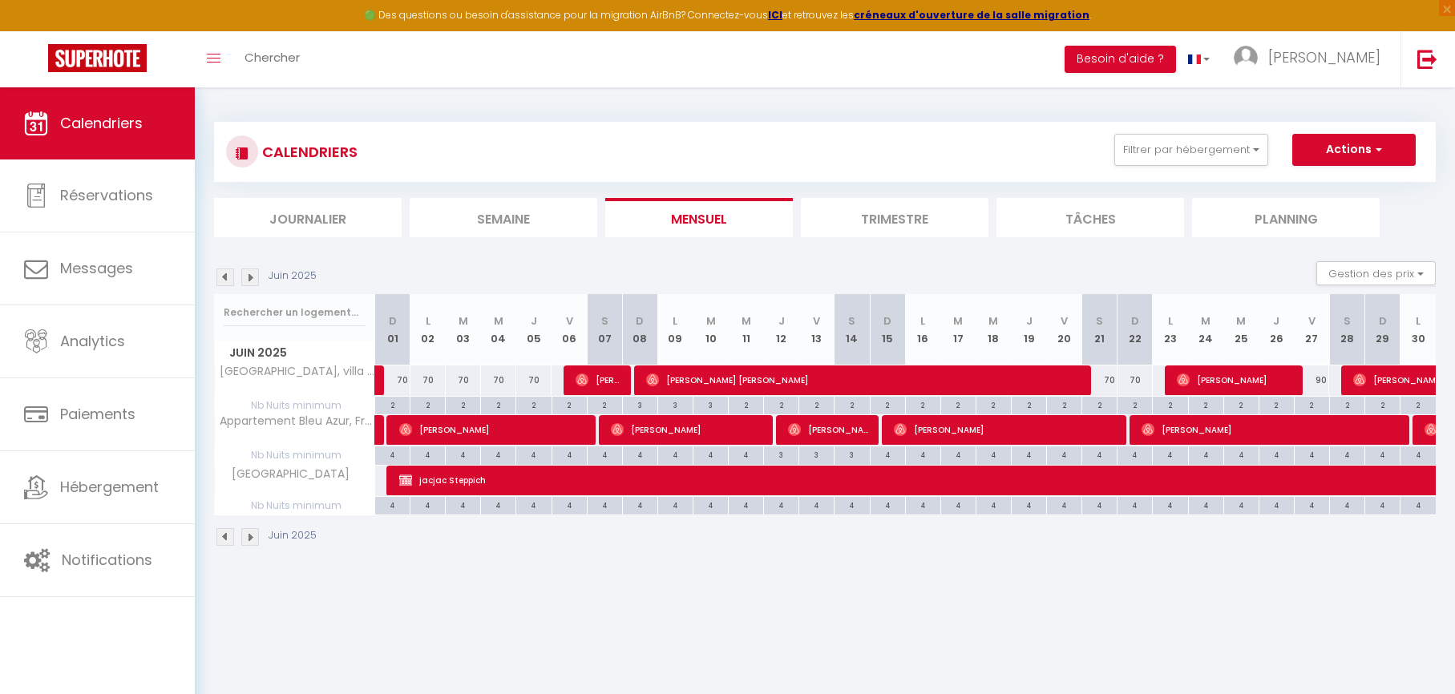
click at [252, 279] on img at bounding box center [250, 278] width 18 height 18
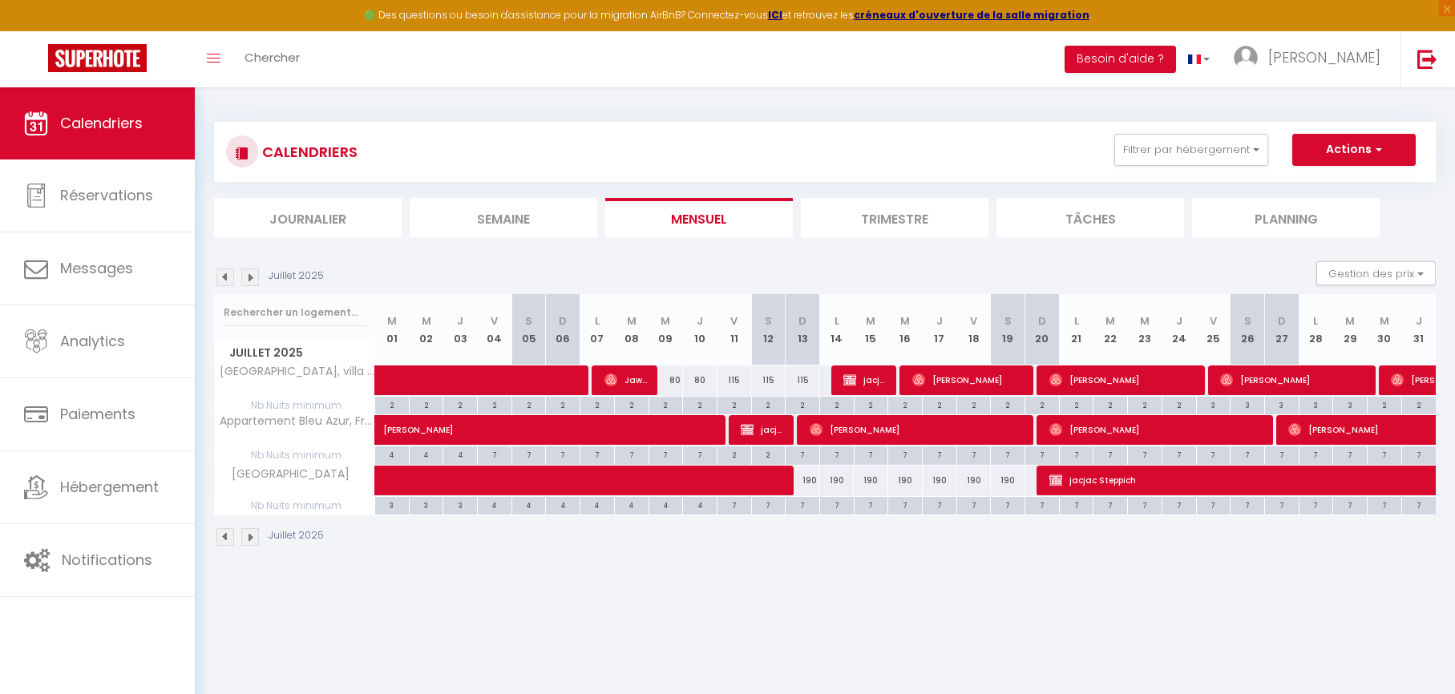
click at [252, 279] on img at bounding box center [250, 278] width 18 height 18
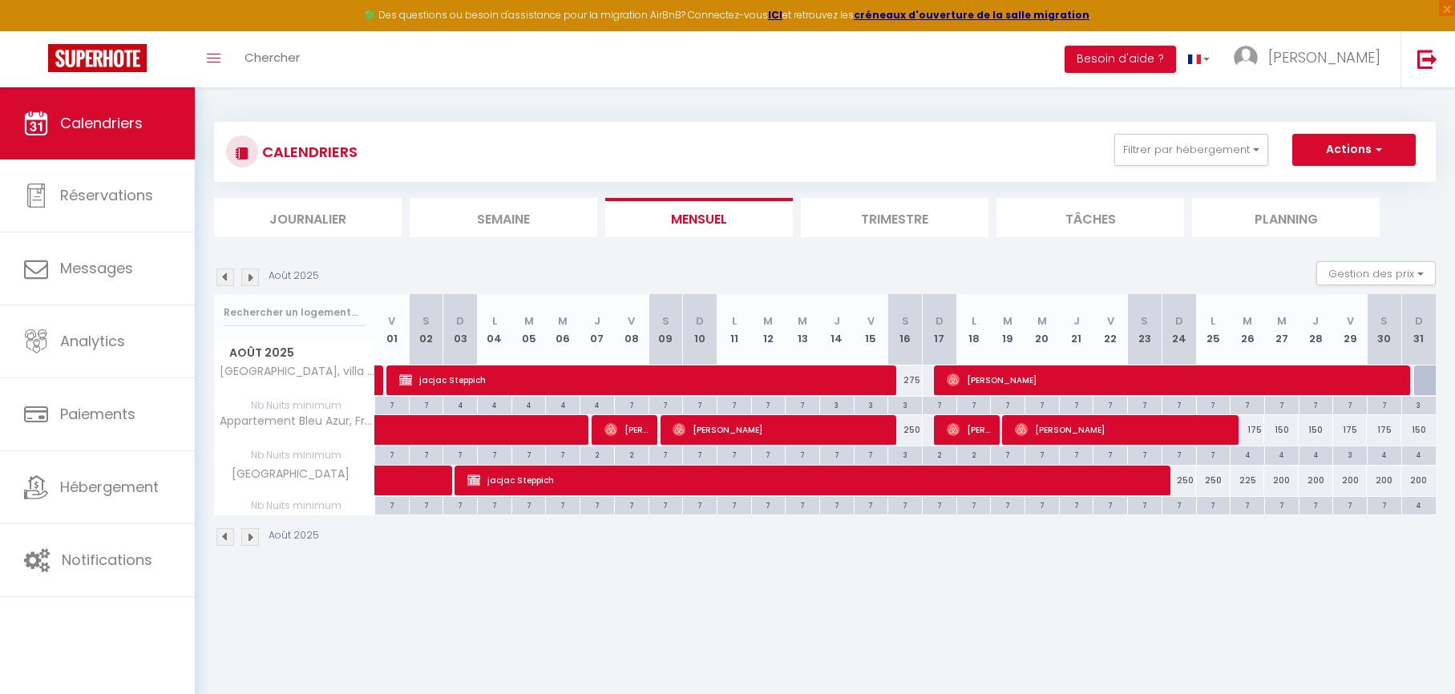
click at [252, 279] on img at bounding box center [250, 278] width 18 height 18
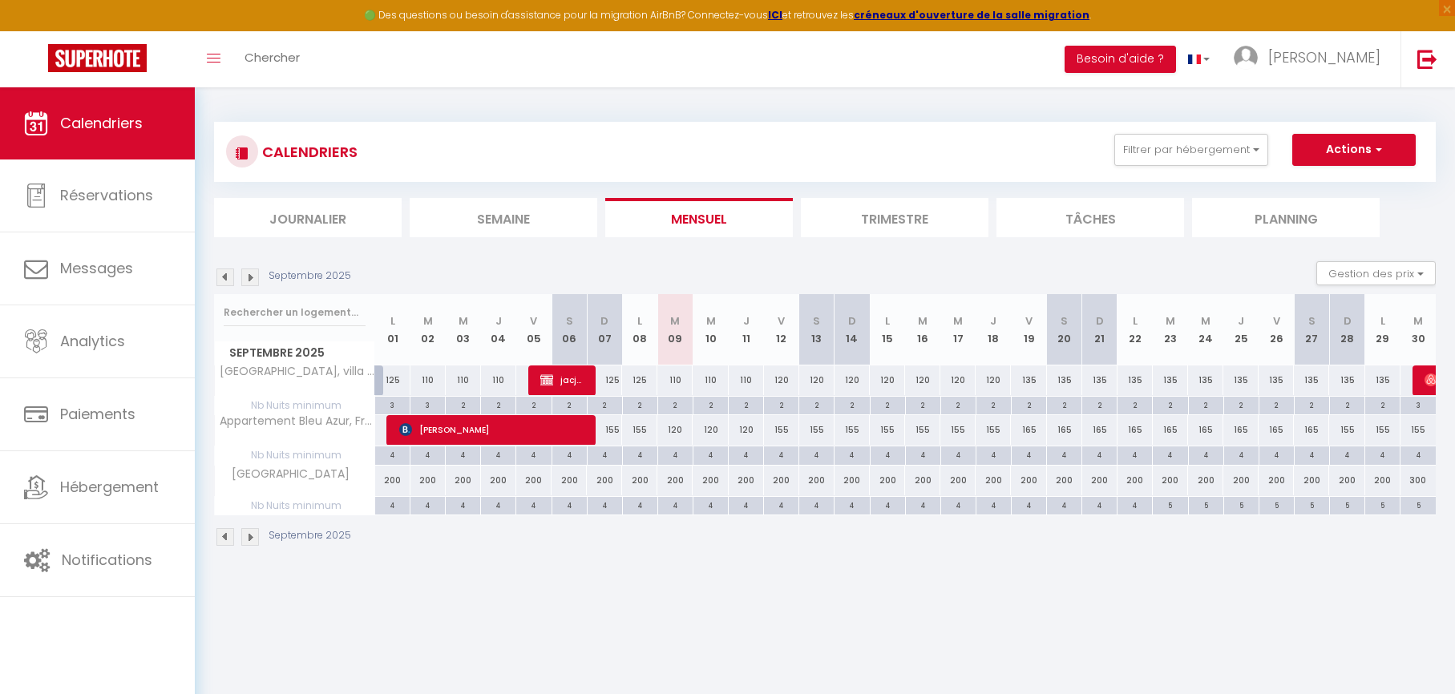
click at [782, 455] on div "4" at bounding box center [781, 453] width 34 height 15
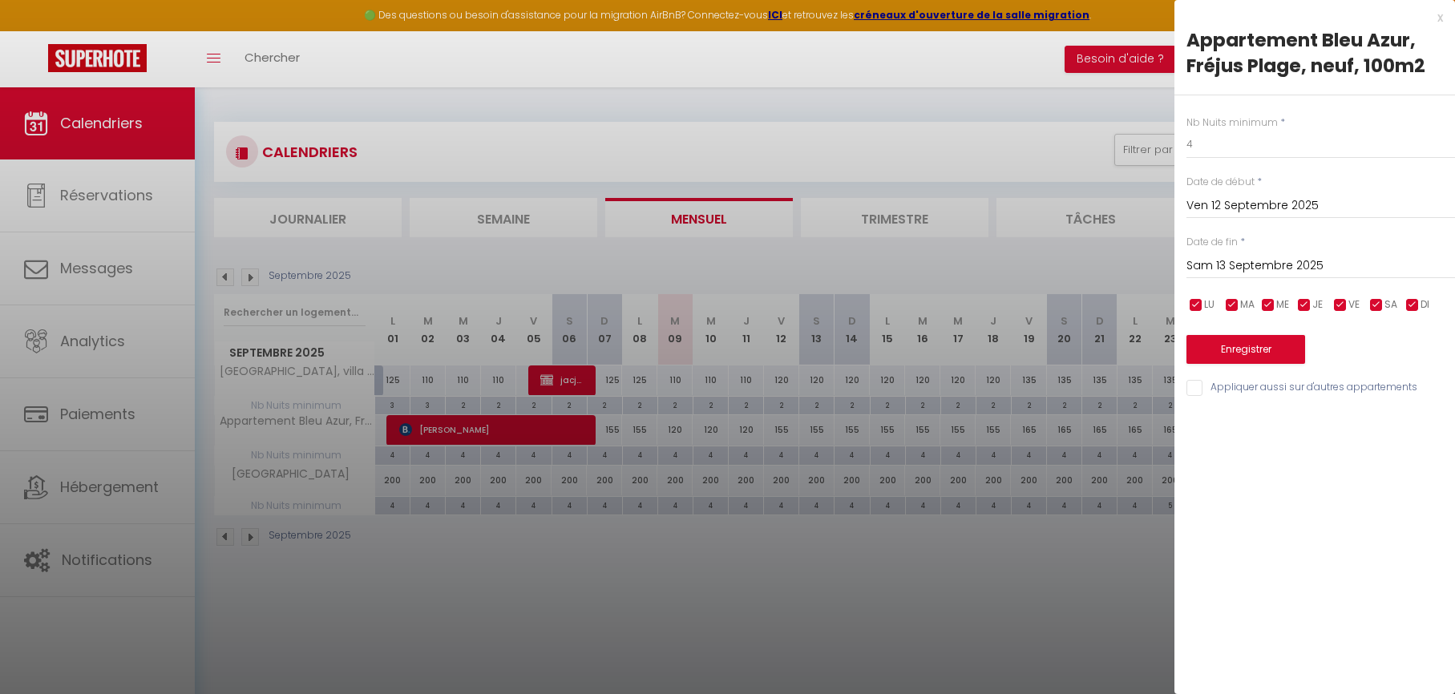
click at [1205, 160] on div "Nb Nuits minimum * 4 Date de début * Ven 12 Septembre 2025 < [DATE] > Dim Lun M…" at bounding box center [1314, 246] width 281 height 303
click at [1204, 155] on input "4" at bounding box center [1320, 144] width 269 height 29
click at [1246, 348] on button "Enregistrer" at bounding box center [1245, 349] width 119 height 29
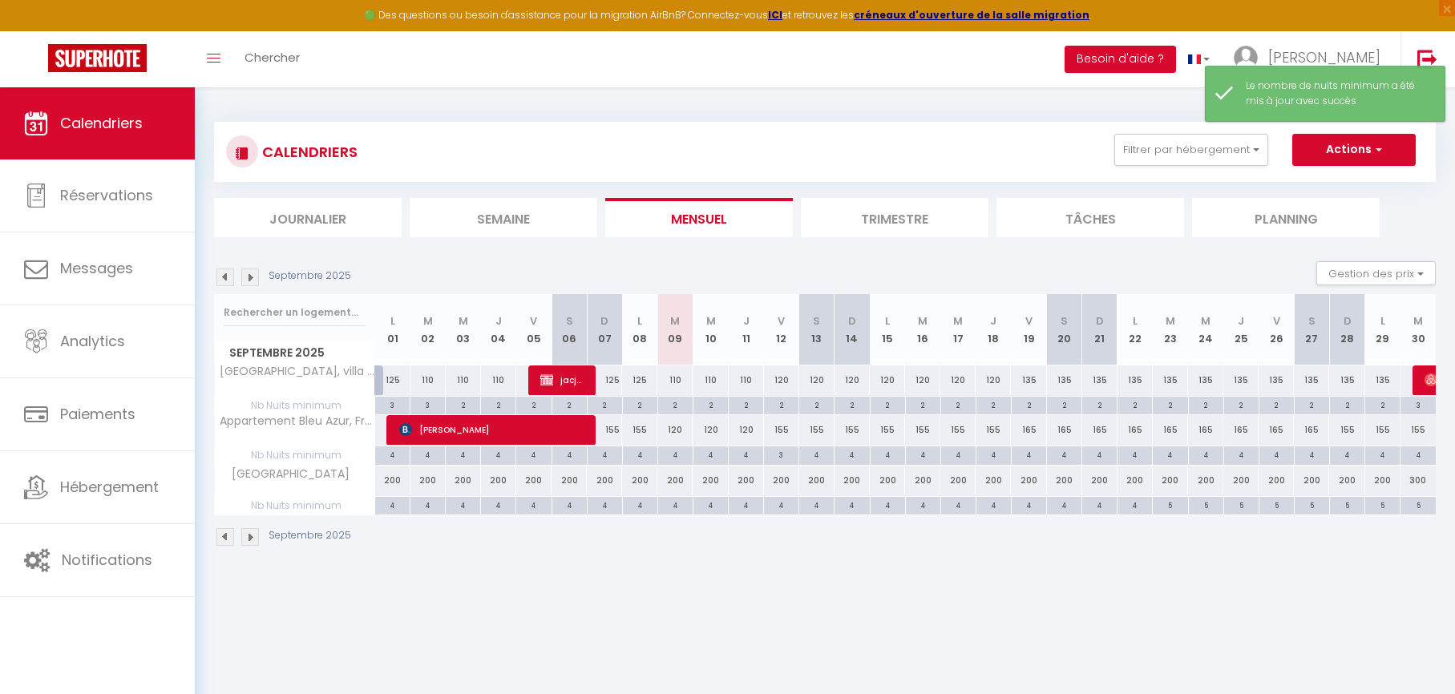
click at [1031, 456] on div "4" at bounding box center [1029, 453] width 34 height 15
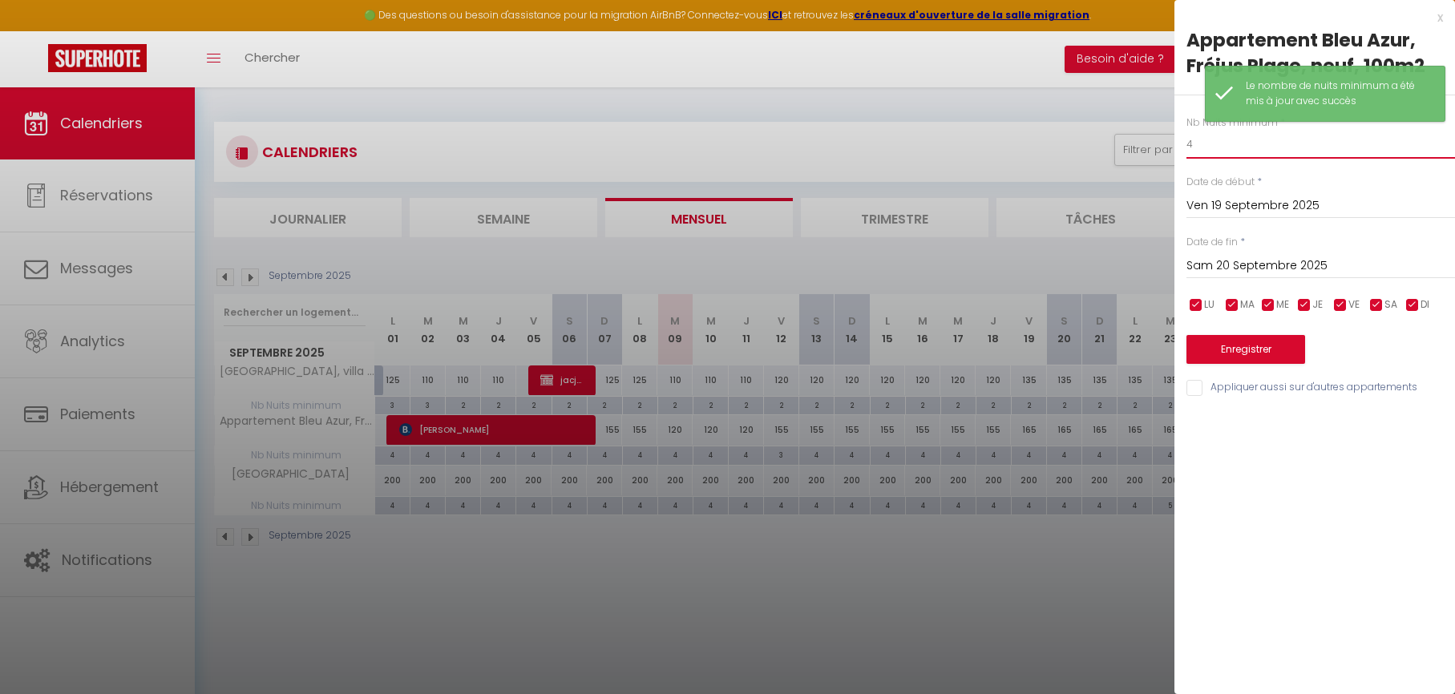
click at [1232, 155] on input "4" at bounding box center [1320, 144] width 269 height 29
click at [1236, 354] on button "Enregistrer" at bounding box center [1245, 349] width 119 height 29
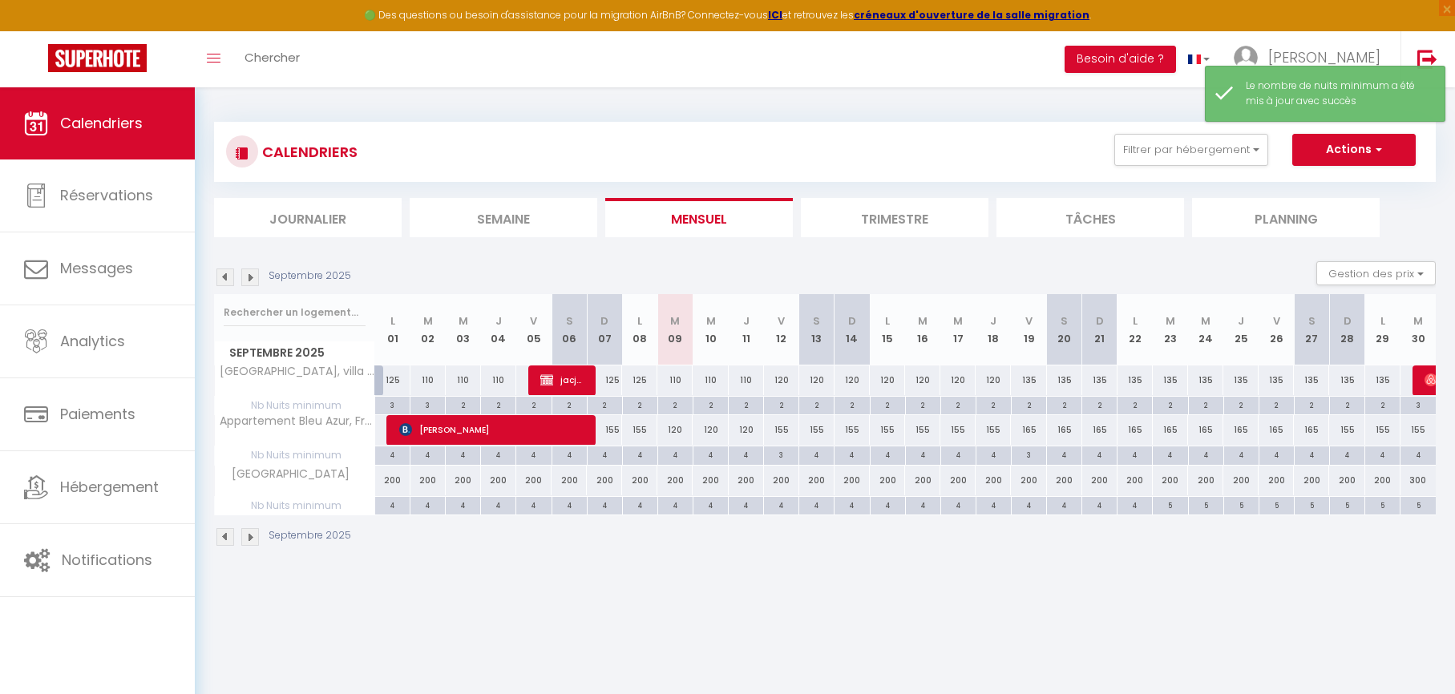
click at [1276, 453] on div "4" at bounding box center [1276, 453] width 34 height 15
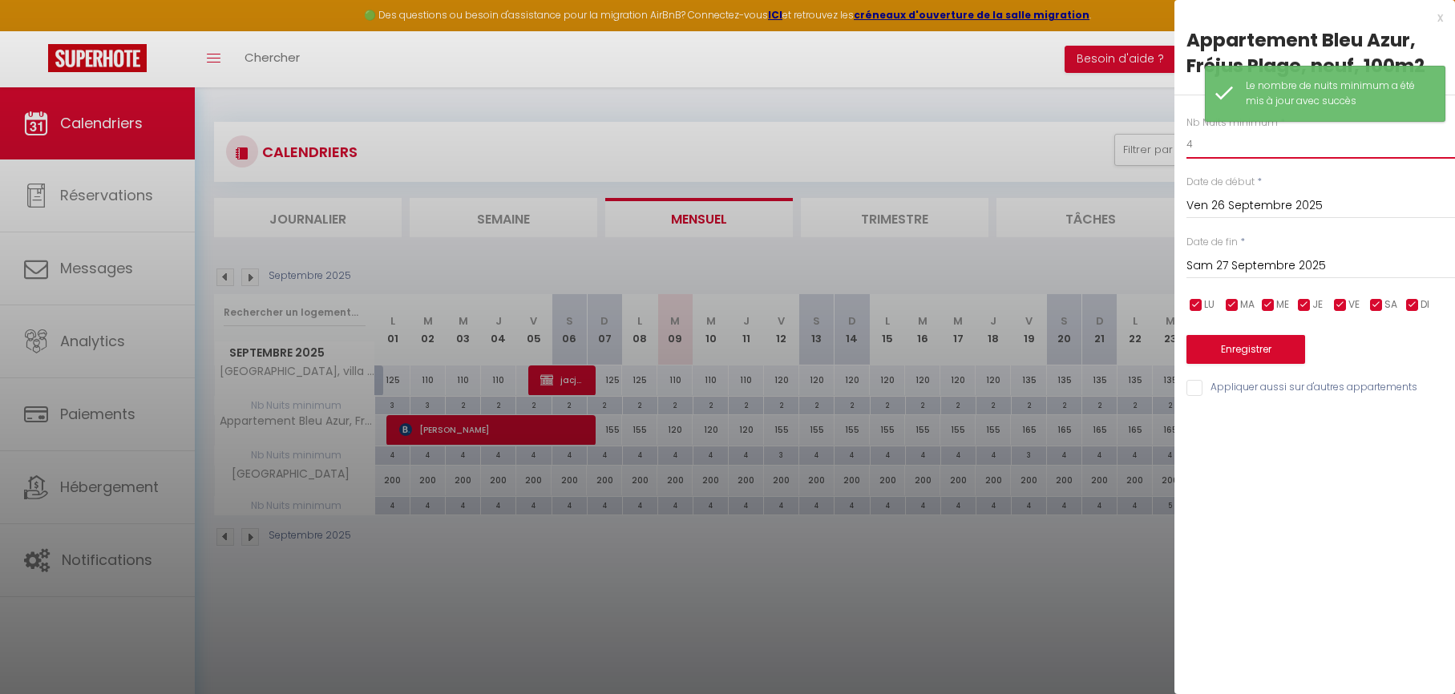
click at [1189, 147] on input "4" at bounding box center [1320, 144] width 269 height 29
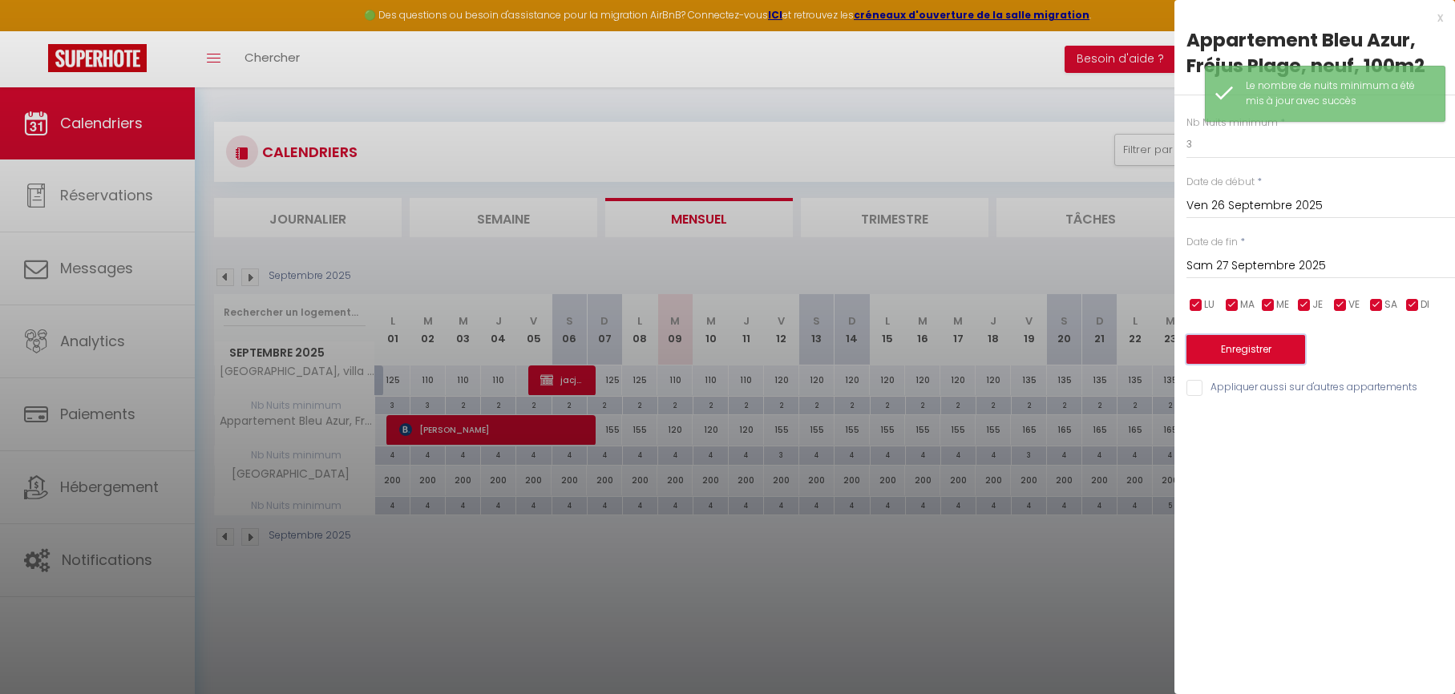
click at [1222, 357] on button "Enregistrer" at bounding box center [1245, 349] width 119 height 29
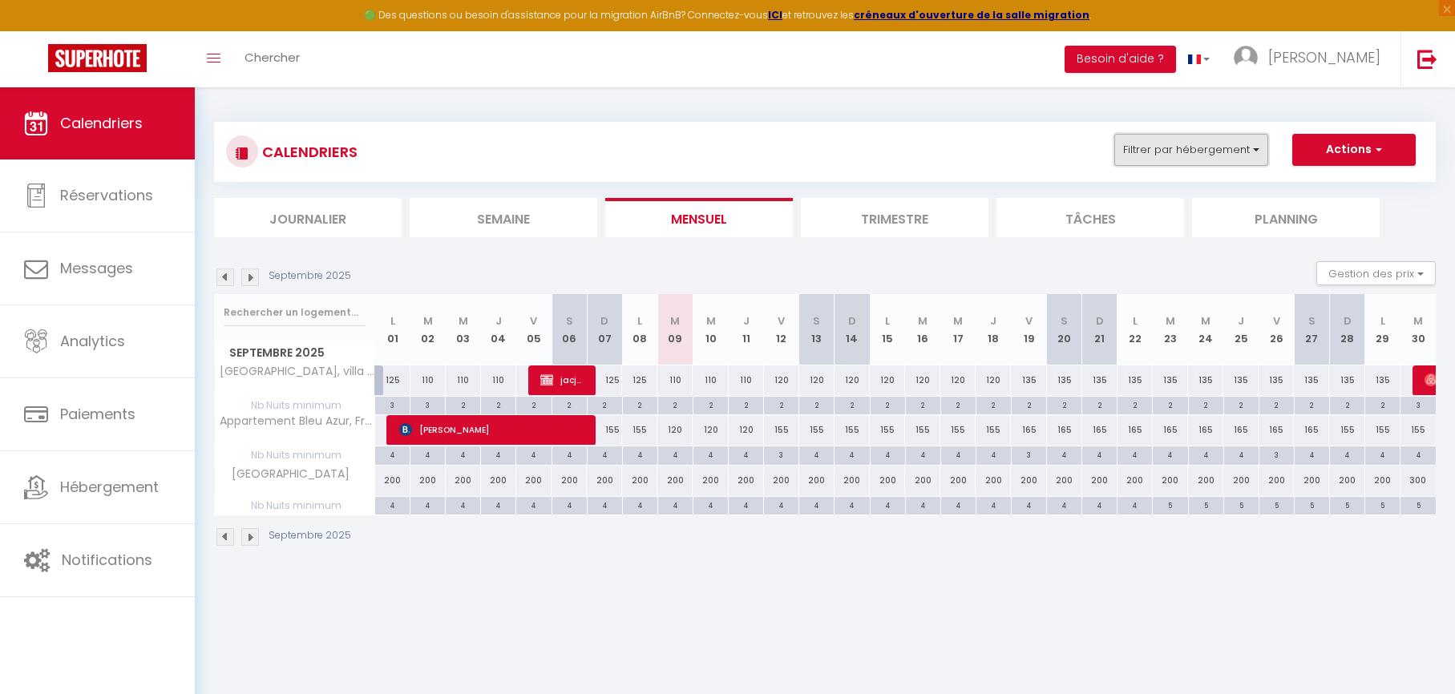
click at [1167, 137] on button "Filtrer par hébergement" at bounding box center [1191, 150] width 154 height 32
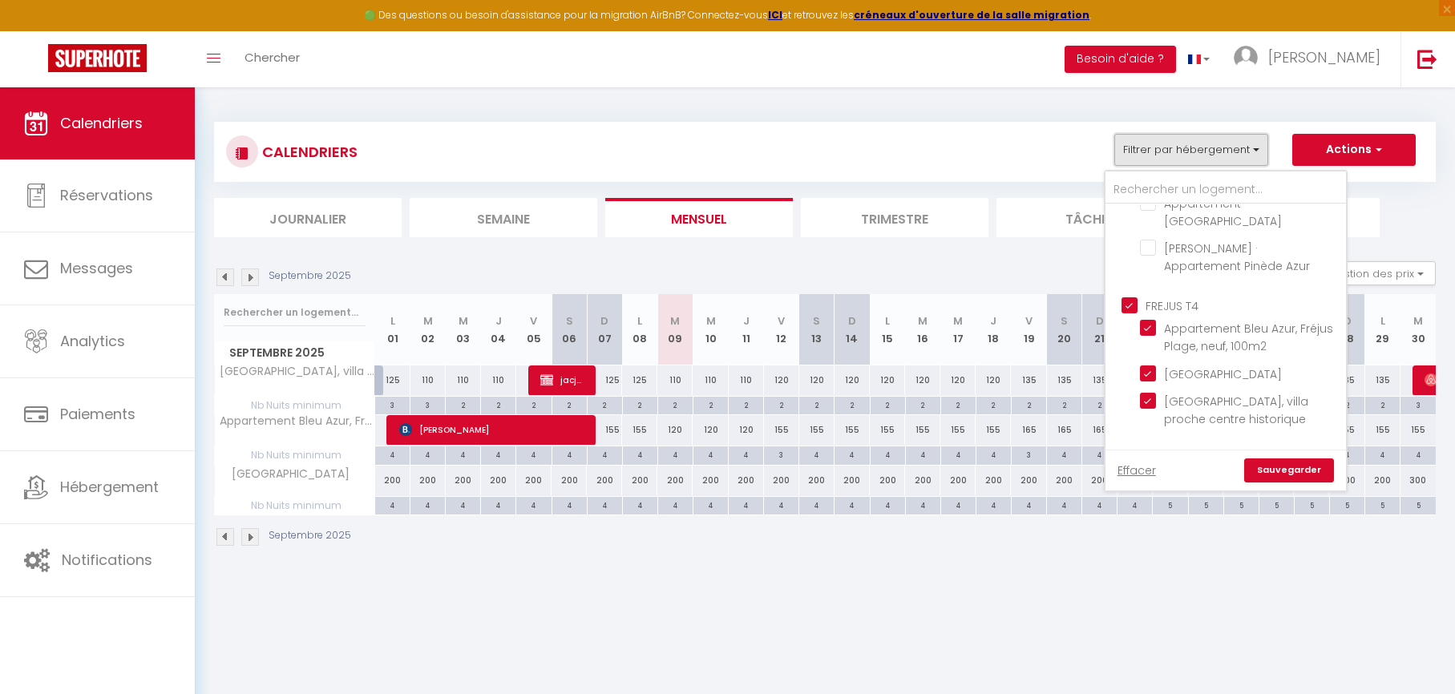
scroll to position [1188, 0]
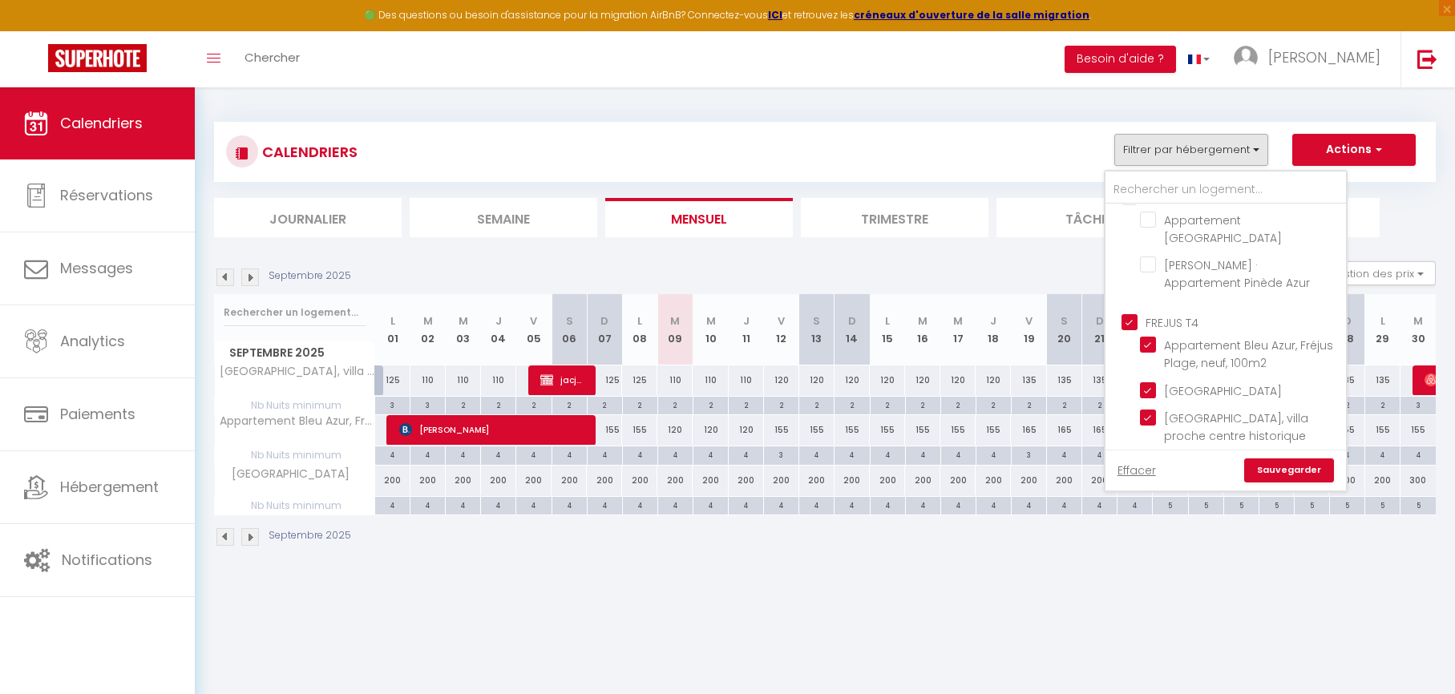
click at [1129, 313] on input "FREJUS T4" at bounding box center [1241, 321] width 240 height 16
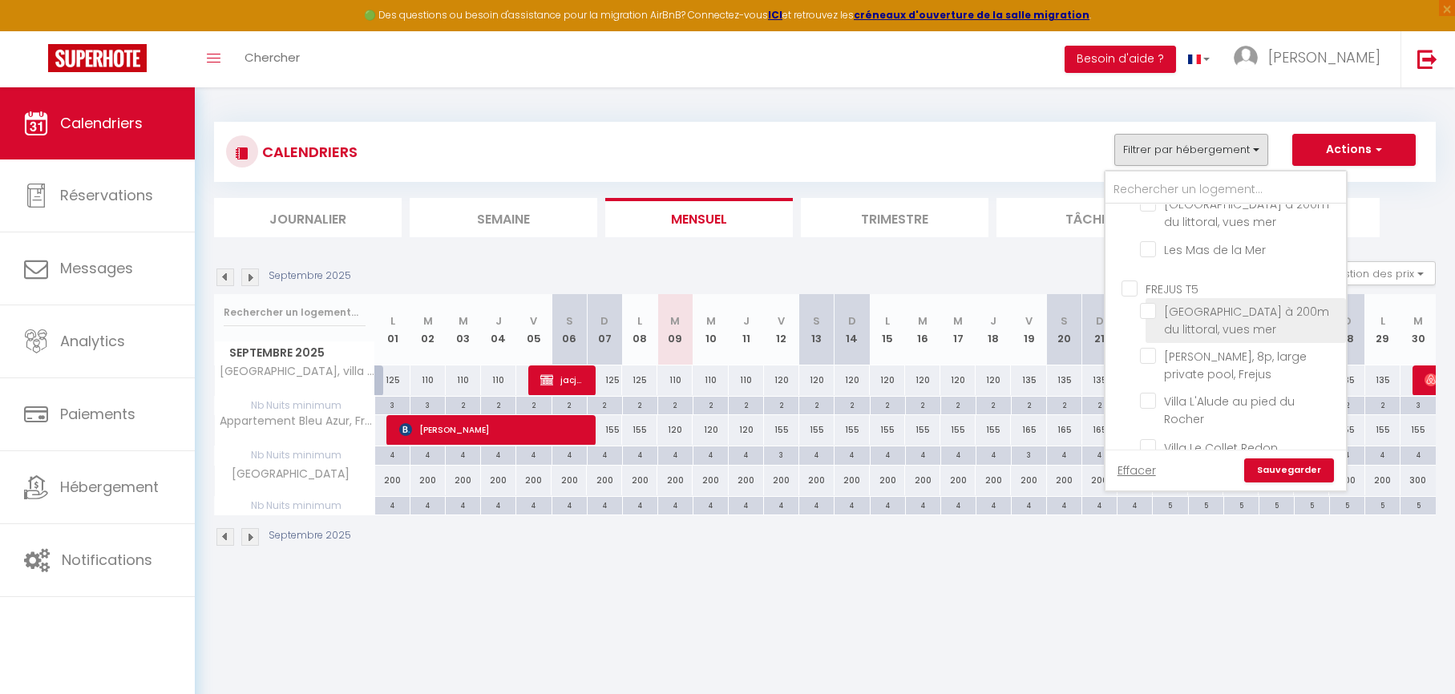
scroll to position [554, 0]
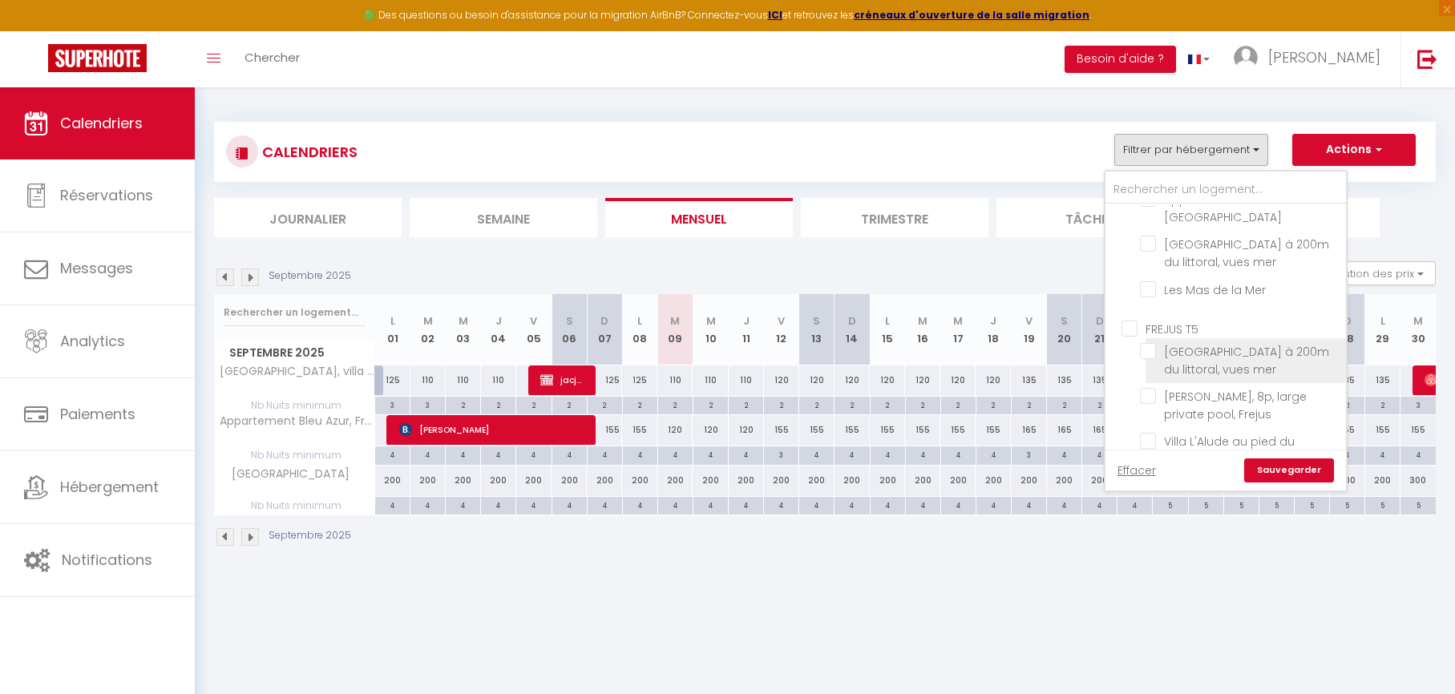
drag, startPoint x: 1126, startPoint y: 332, endPoint x: 1140, endPoint y: 344, distance: 18.2
click at [1126, 332] on input "FREJUS T5" at bounding box center [1241, 328] width 240 height 16
click at [1274, 476] on link "Sauvegarder" at bounding box center [1289, 470] width 90 height 24
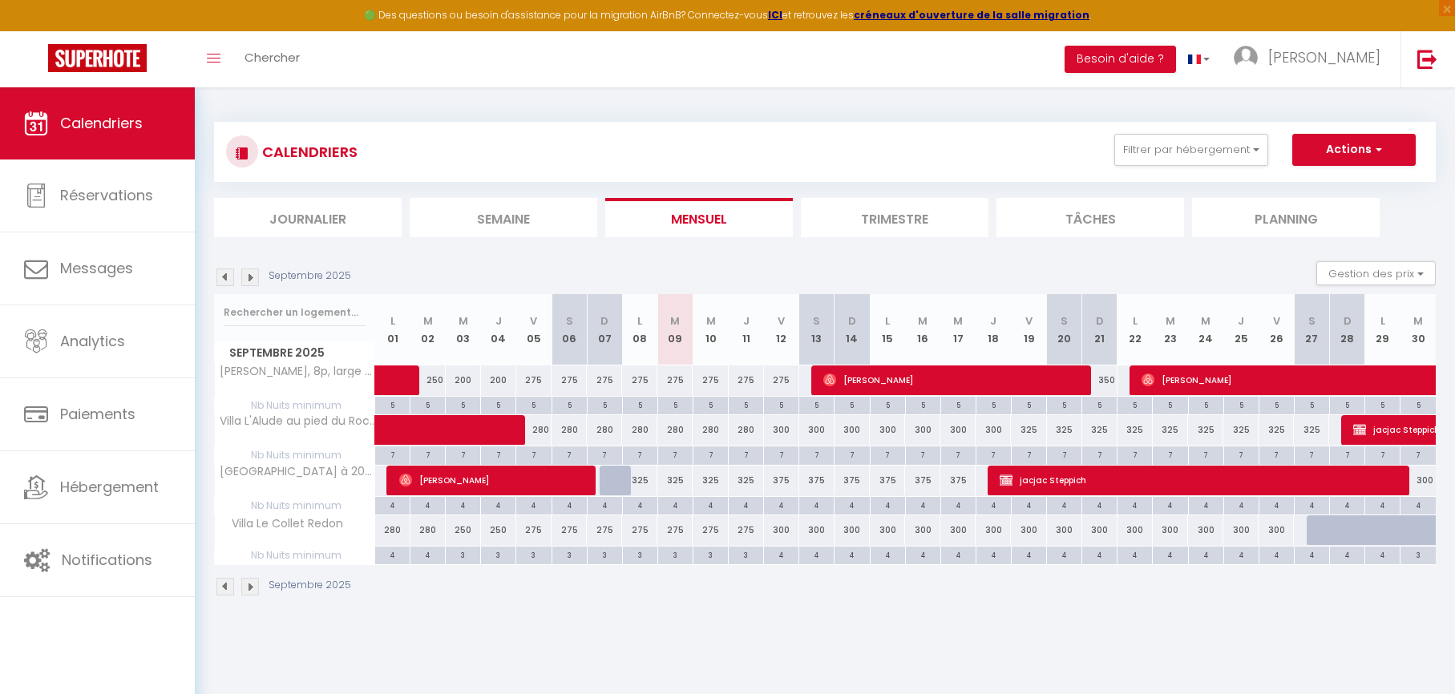
click at [674, 406] on div "5" at bounding box center [675, 404] width 34 height 15
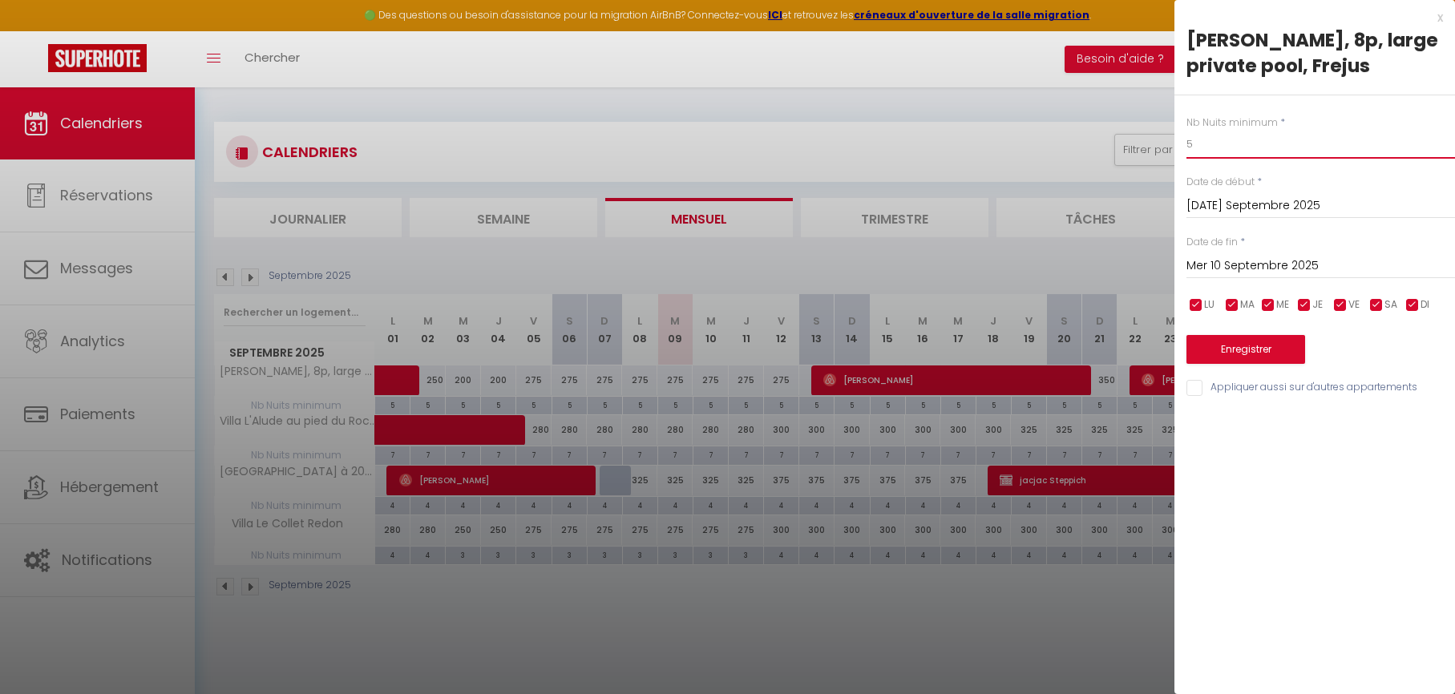
drag, startPoint x: 1218, startPoint y: 141, endPoint x: 1175, endPoint y: 141, distance: 42.5
click at [1175, 141] on div "Nb Nuits minimum * 5 Date de début * [DATE] Septembre 2025 < [DATE] > Dim Lun M…" at bounding box center [1314, 246] width 281 height 303
click at [1230, 354] on button "Enregistrer" at bounding box center [1245, 349] width 119 height 29
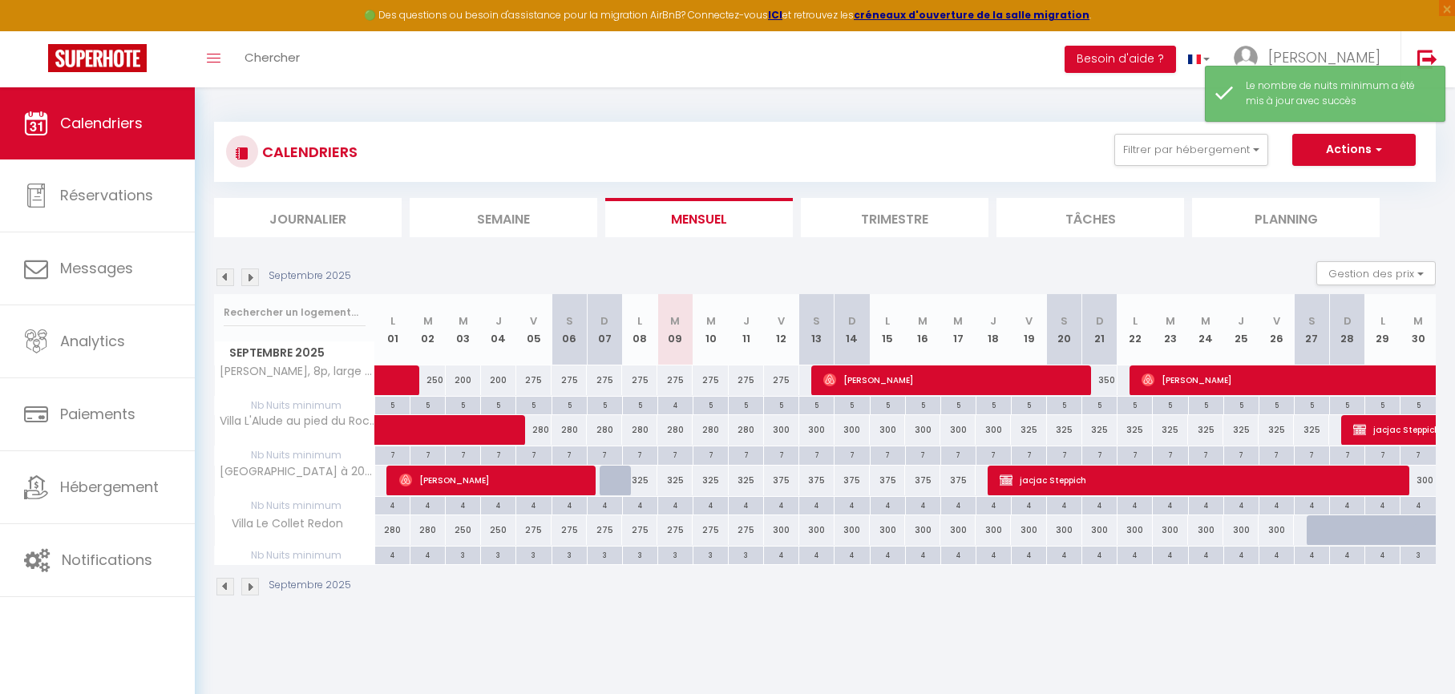
click at [711, 406] on div "5" at bounding box center [710, 404] width 34 height 15
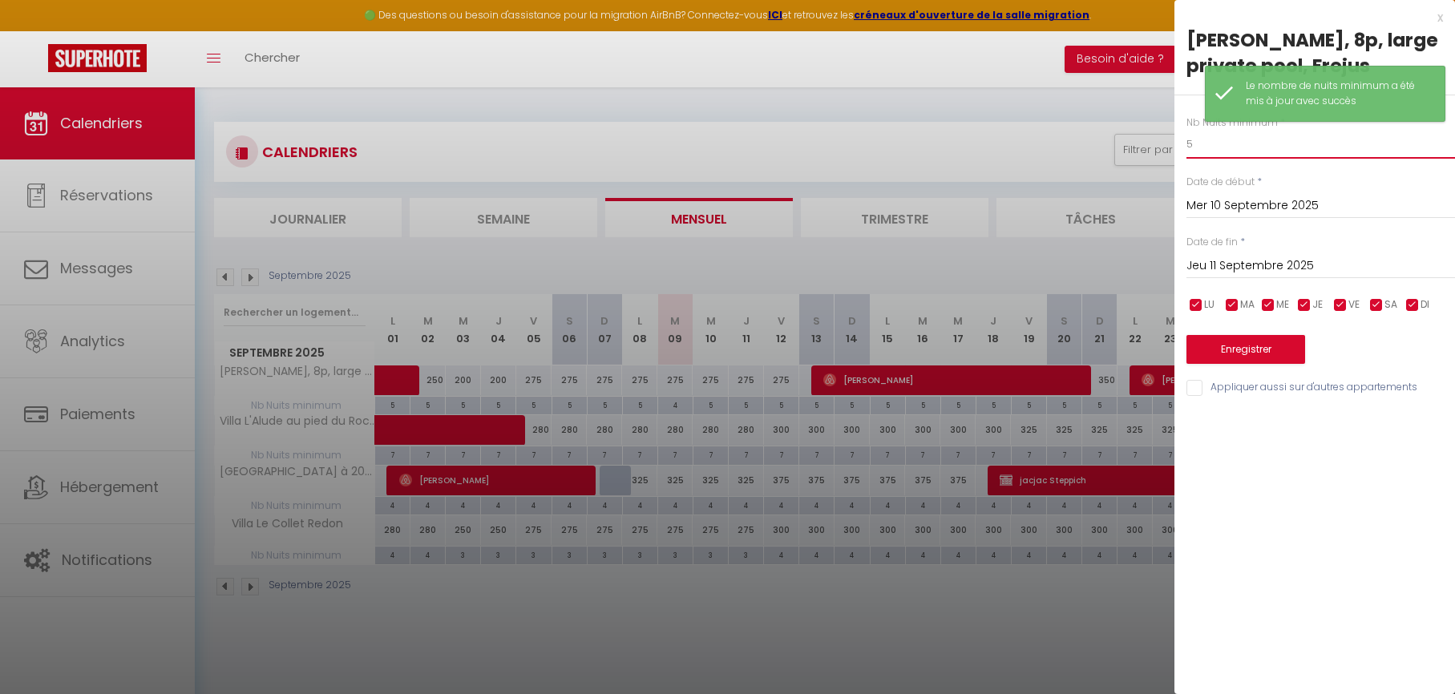
drag, startPoint x: 1212, startPoint y: 151, endPoint x: 1184, endPoint y: 152, distance: 28.1
click at [1171, 149] on body "🟢 Des questions ou besoin d'assistance pour la migration AirBnB? Connectez-vous…" at bounding box center [727, 434] width 1455 height 694
click at [1239, 344] on button "Enregistrer" at bounding box center [1245, 349] width 119 height 29
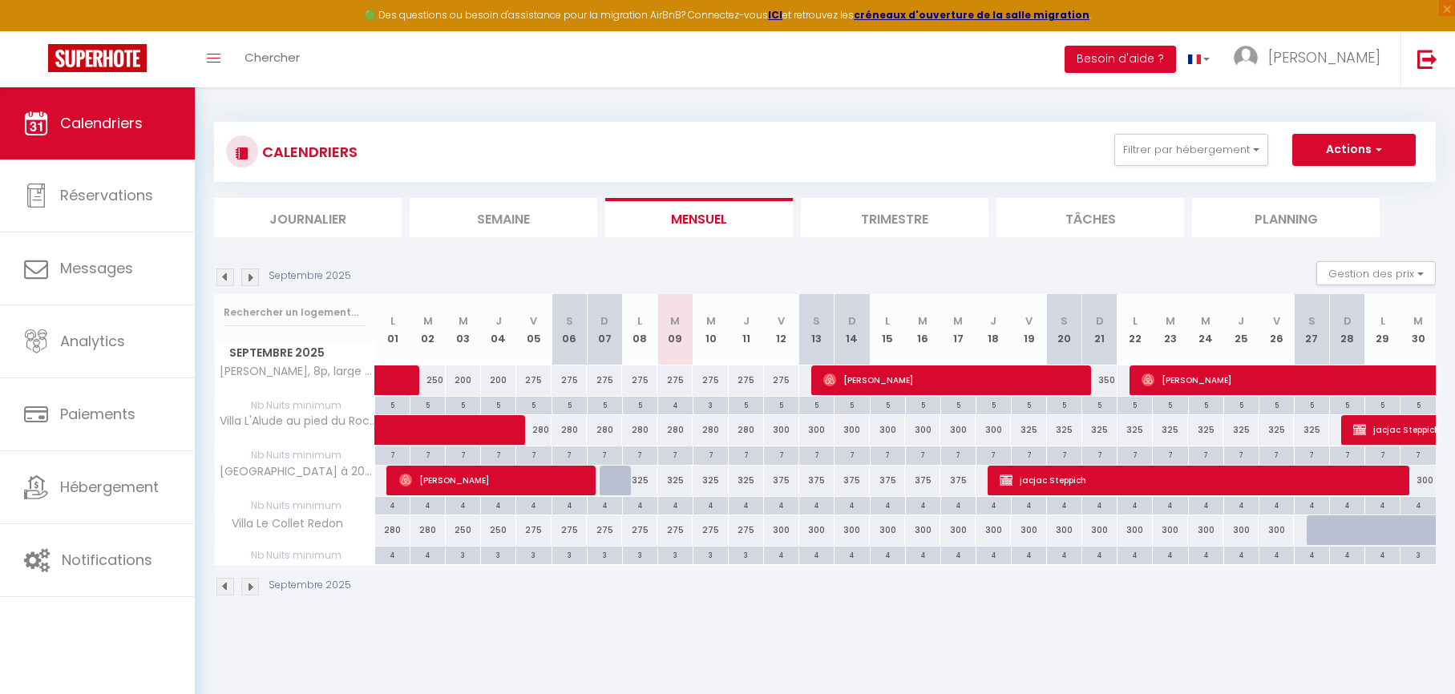
click at [745, 554] on div "3" at bounding box center [746, 554] width 34 height 15
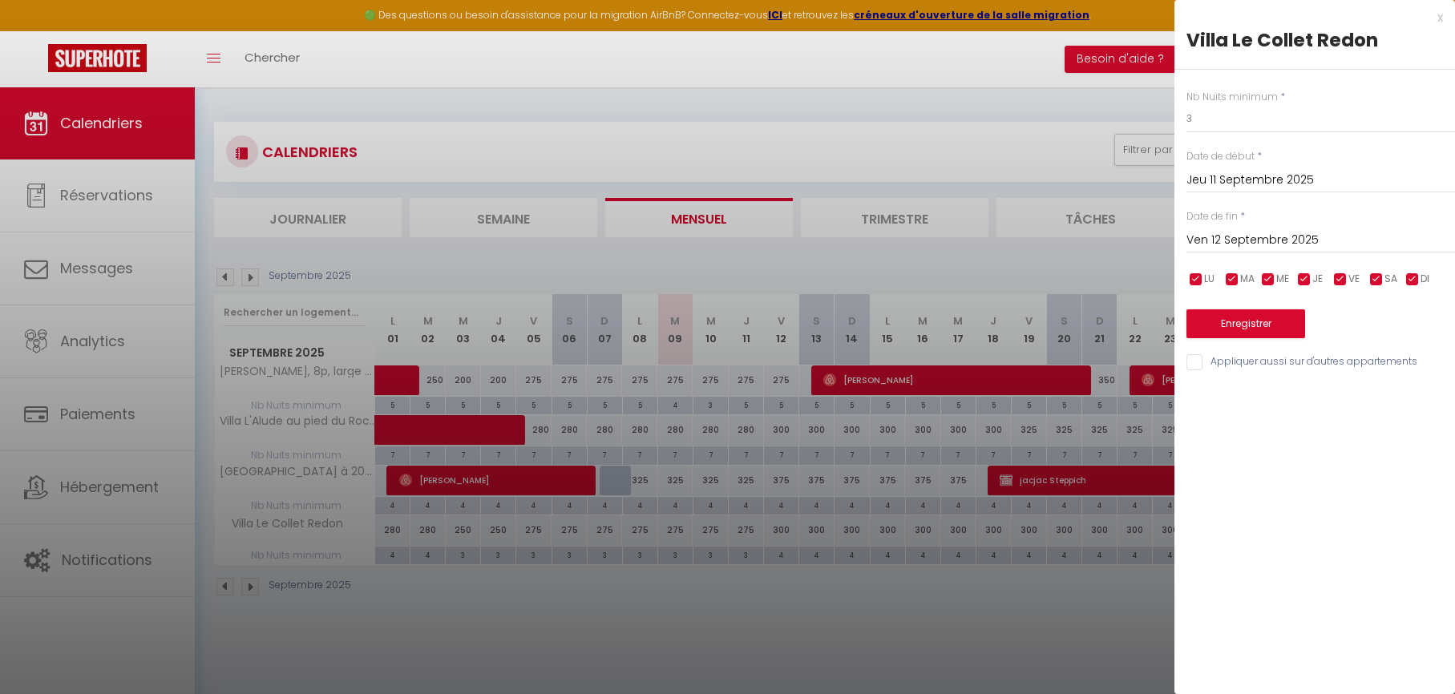
drag, startPoint x: 1235, startPoint y: 233, endPoint x: 1253, endPoint y: 265, distance: 36.6
click at [1235, 233] on input "Ven 12 Septembre 2025" at bounding box center [1320, 240] width 269 height 21
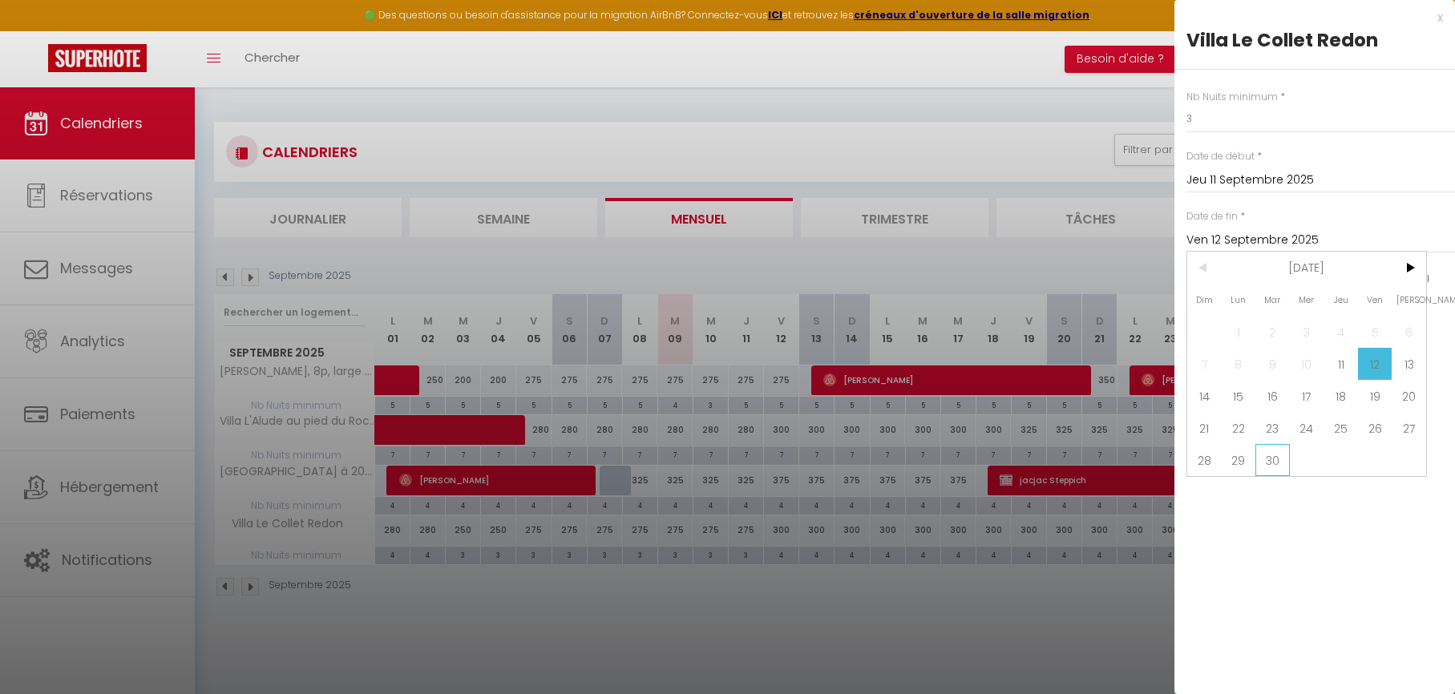
click at [1276, 453] on span "30" at bounding box center [1272, 460] width 34 height 32
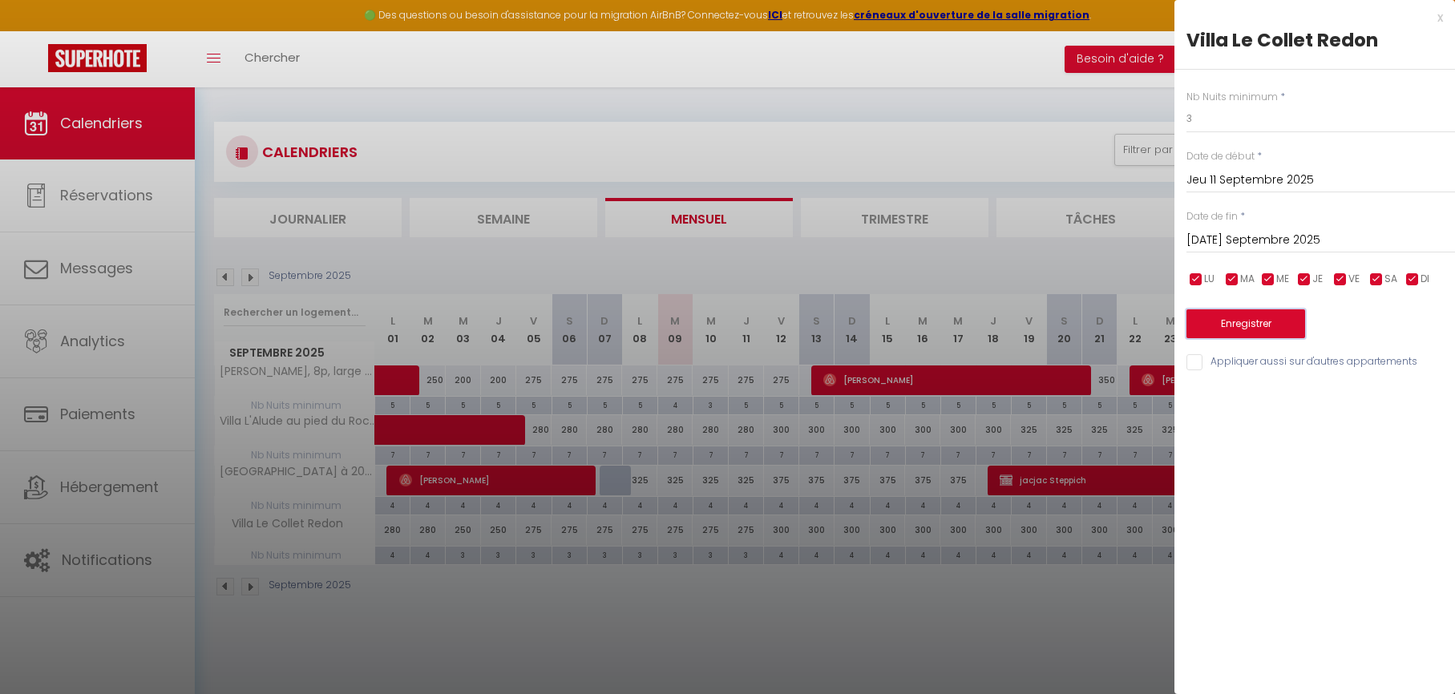
click at [1247, 325] on button "Enregistrer" at bounding box center [1245, 323] width 119 height 29
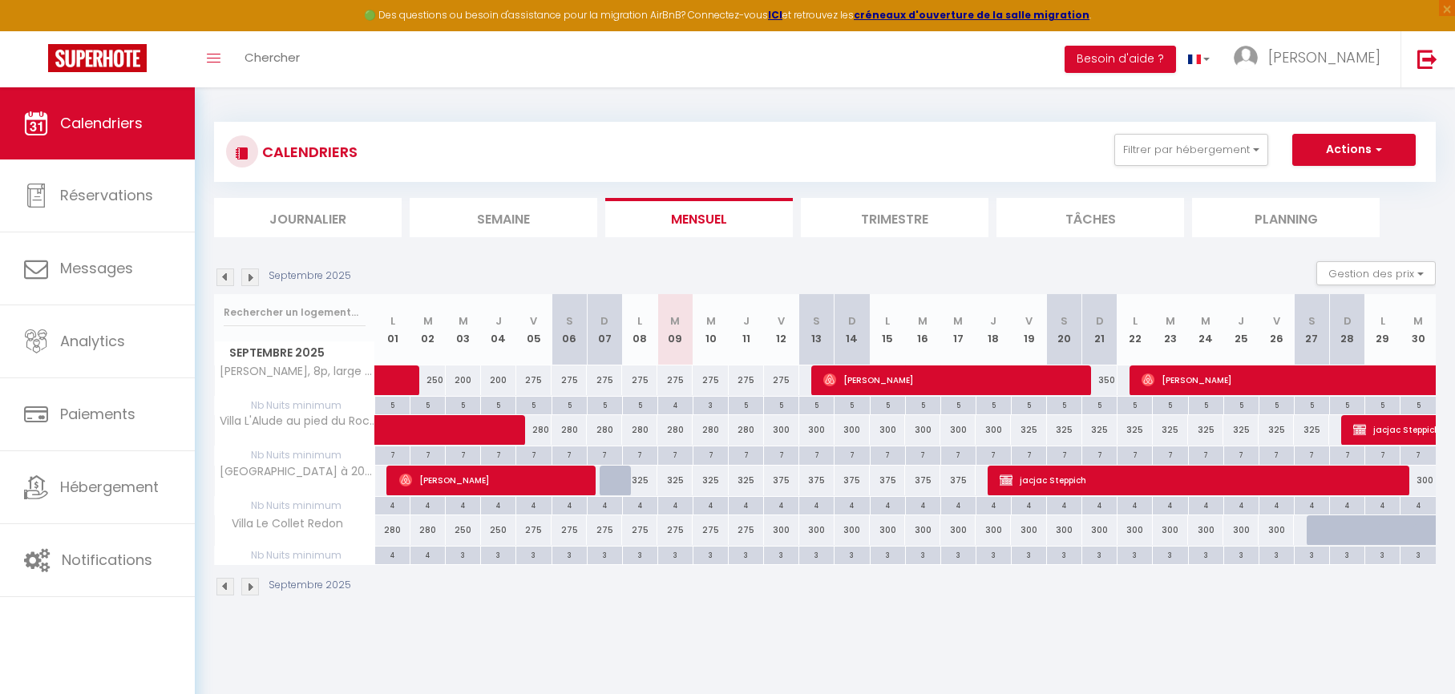
click at [679, 381] on div "275" at bounding box center [674, 381] width 35 height 30
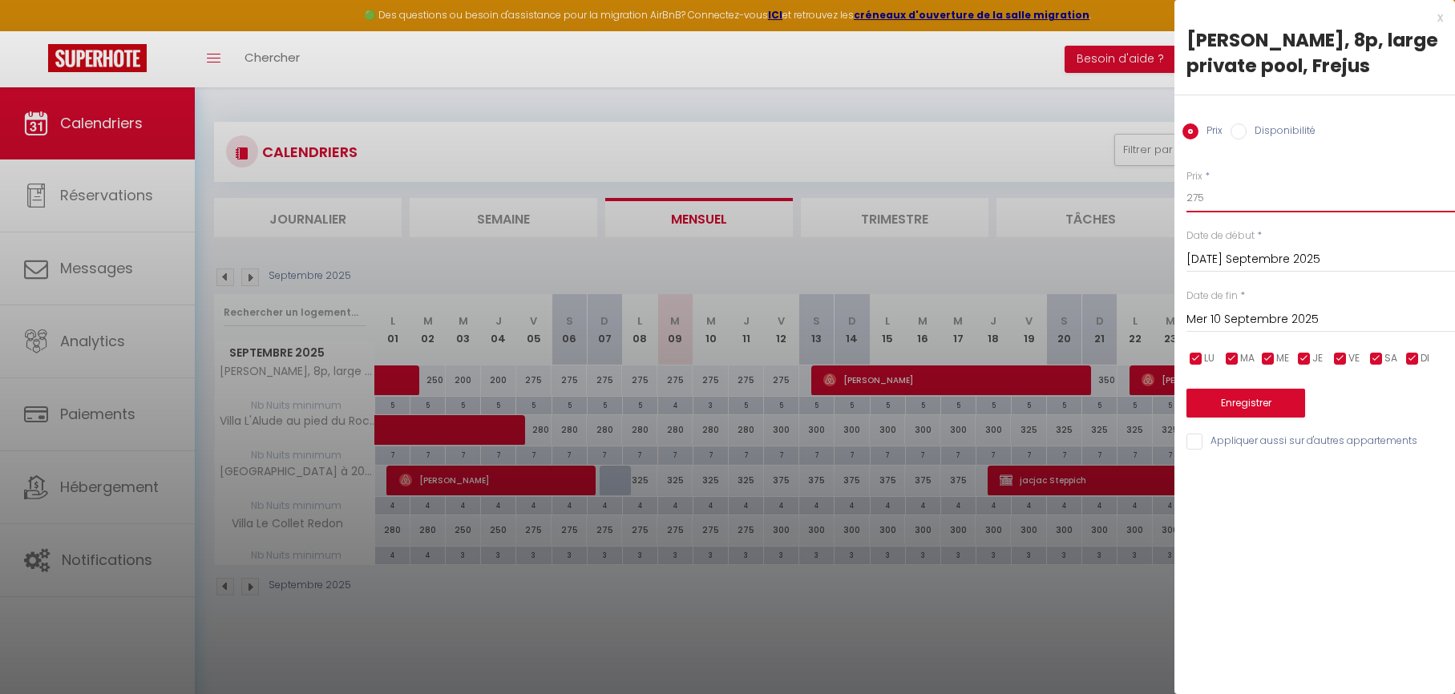
click at [1224, 210] on input "275" at bounding box center [1320, 198] width 269 height 29
click at [1259, 310] on input "Mer 10 Septembre 2025" at bounding box center [1320, 319] width 269 height 21
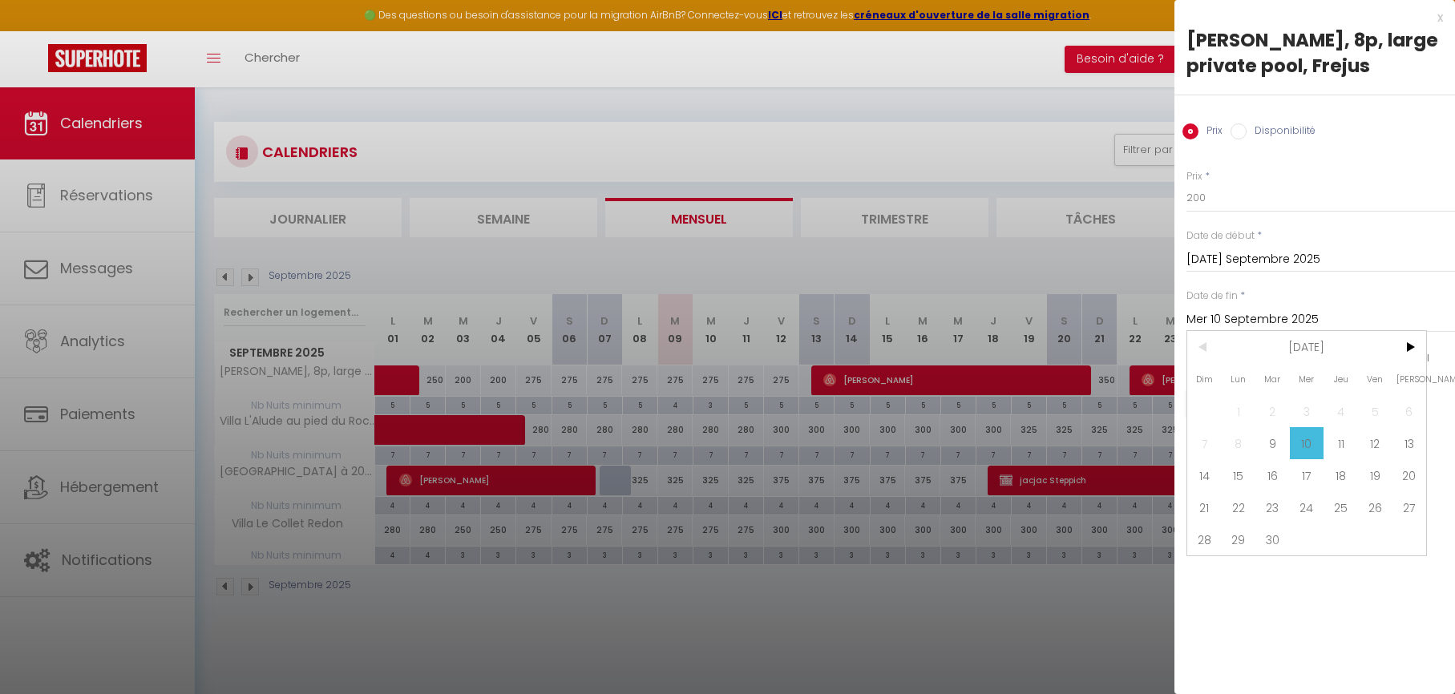
click at [1402, 445] on span "13" at bounding box center [1409, 443] width 34 height 32
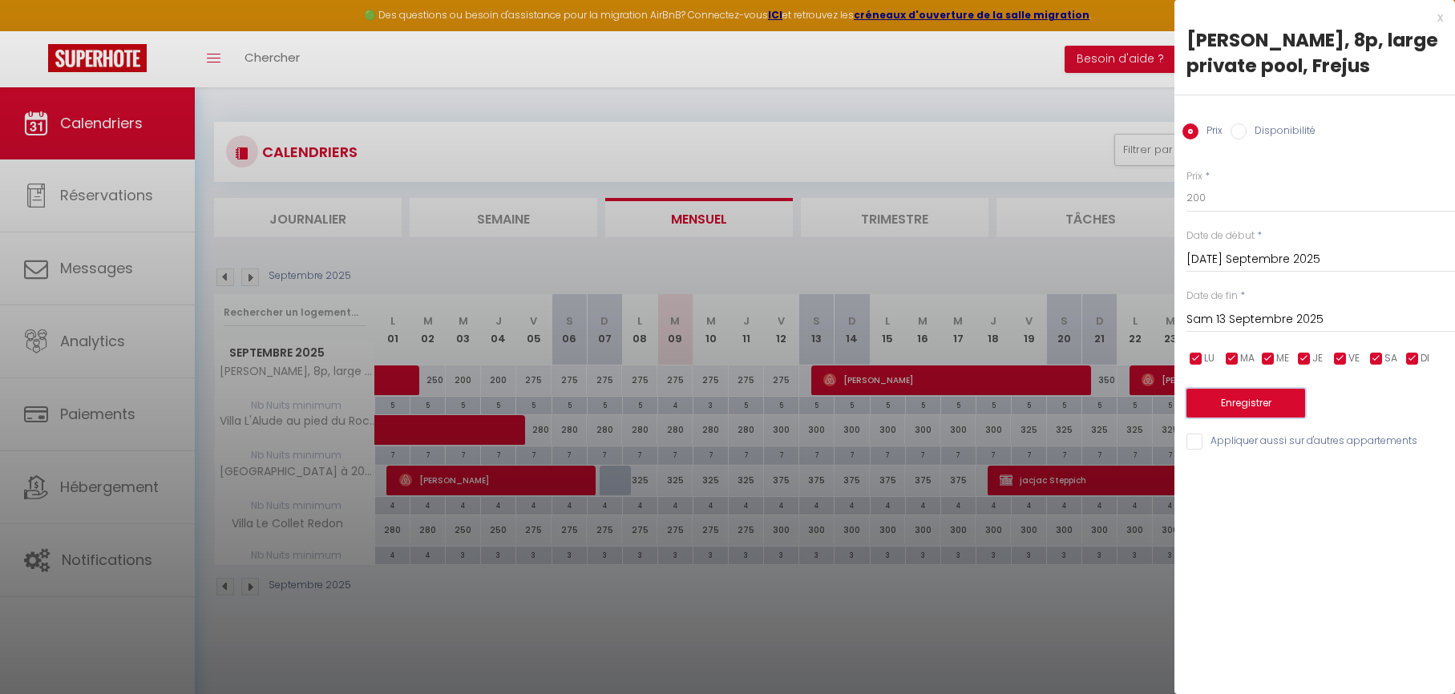
click at [1262, 401] on button "Enregistrer" at bounding box center [1245, 403] width 119 height 29
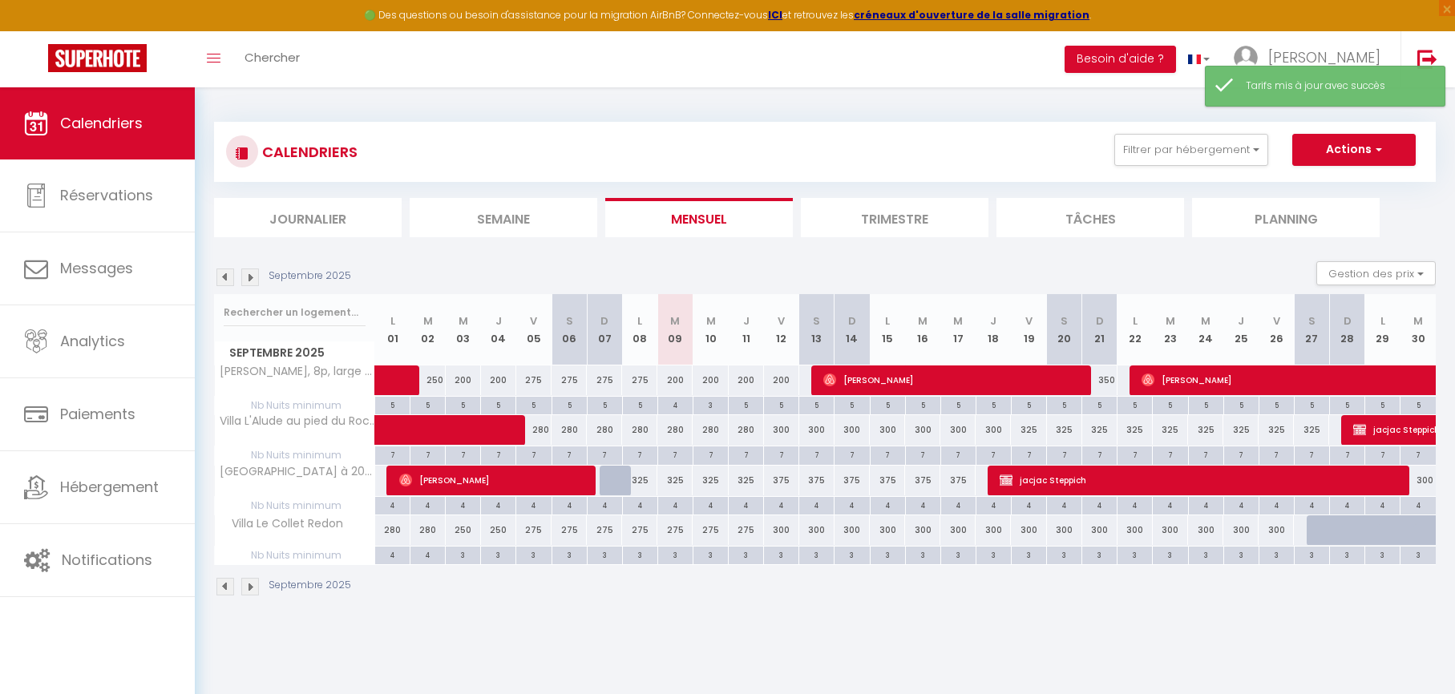
click at [676, 431] on div "280" at bounding box center [674, 430] width 35 height 30
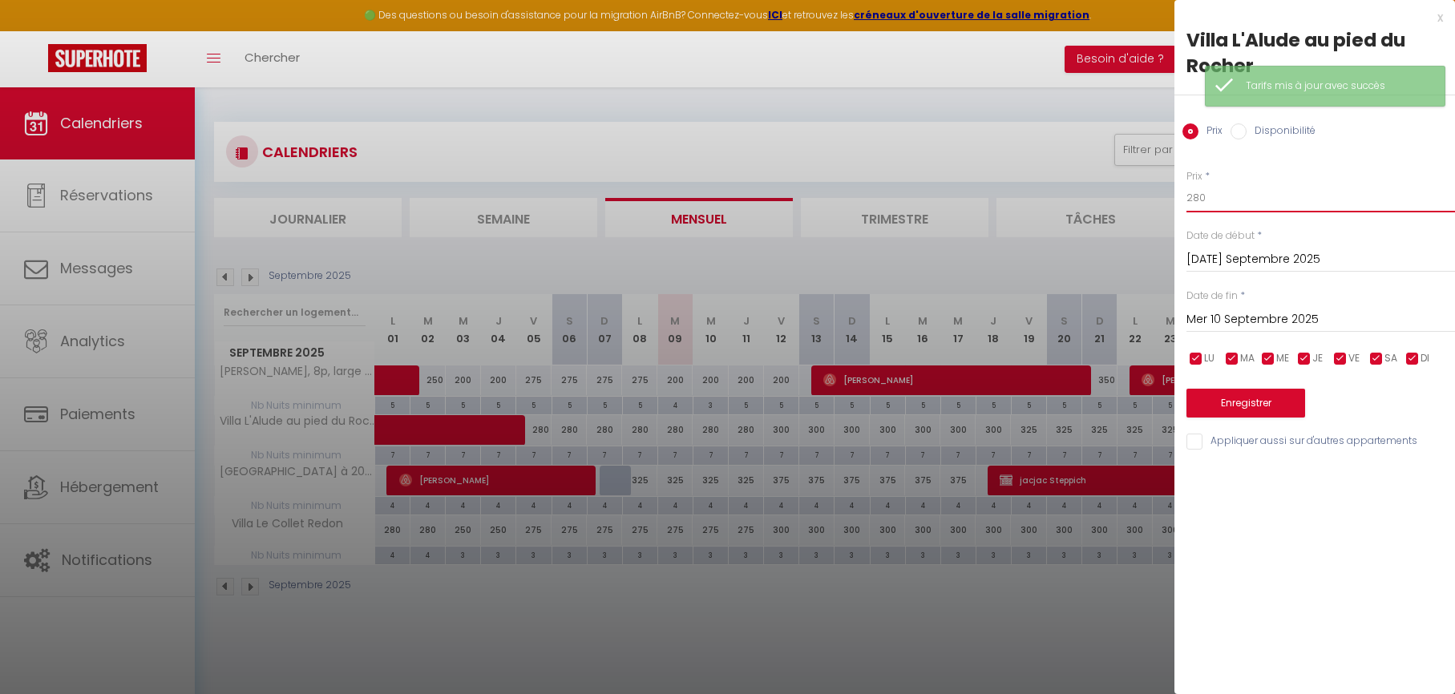
click at [1222, 198] on input "280" at bounding box center [1320, 198] width 269 height 29
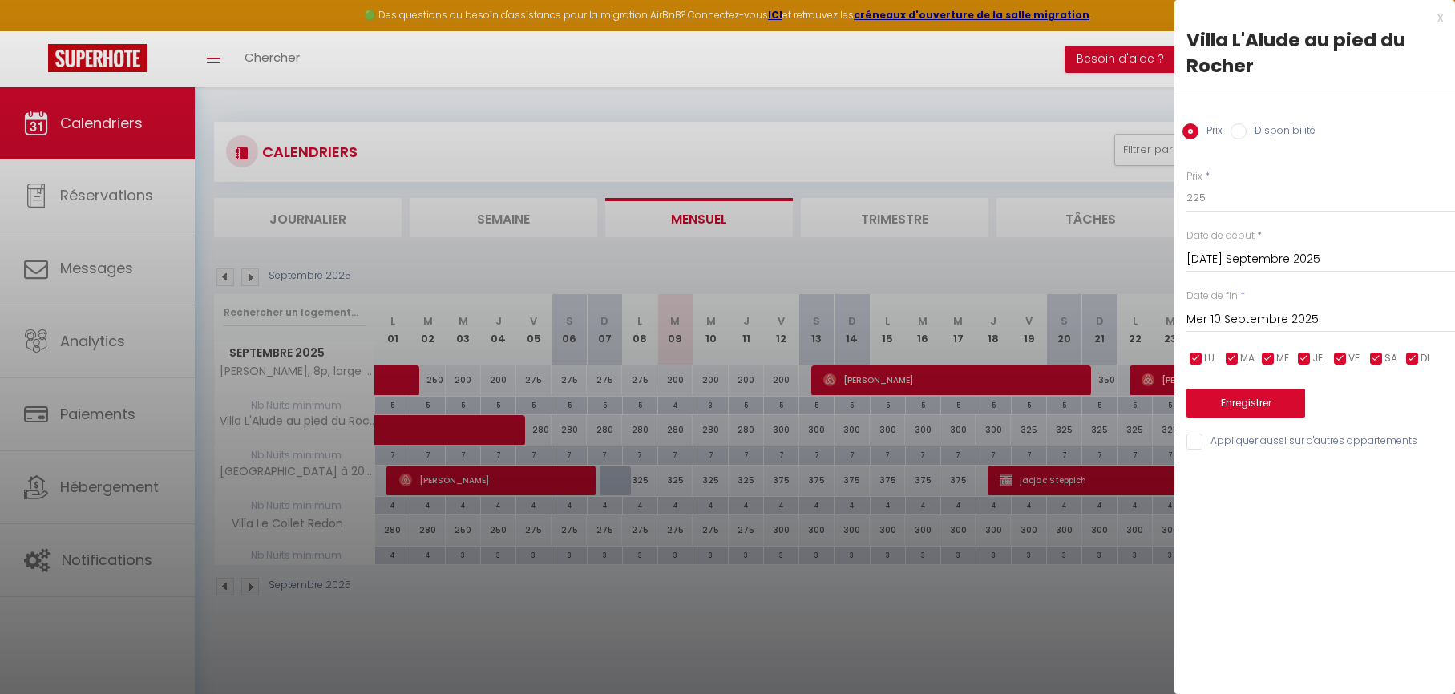
click at [1218, 315] on input "Mer 10 Septembre 2025" at bounding box center [1320, 319] width 269 height 21
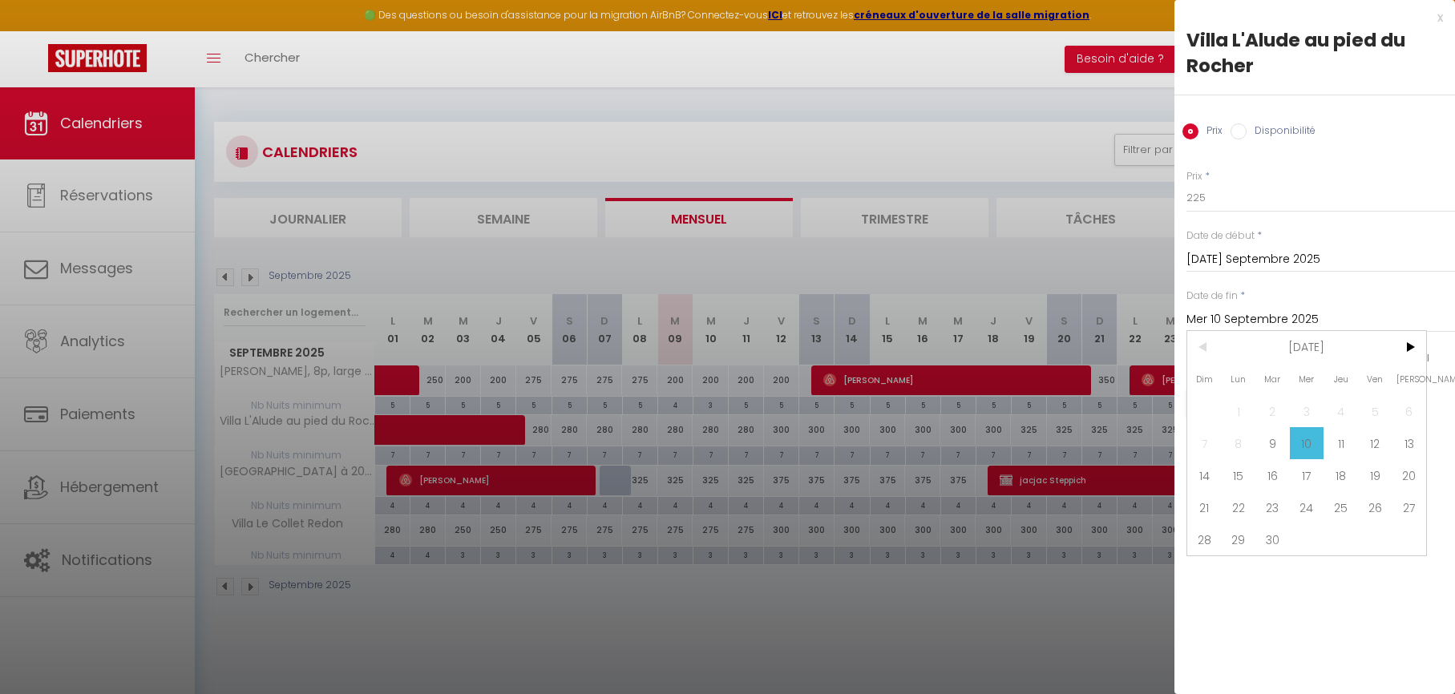
click at [1373, 446] on span "12" at bounding box center [1375, 443] width 34 height 32
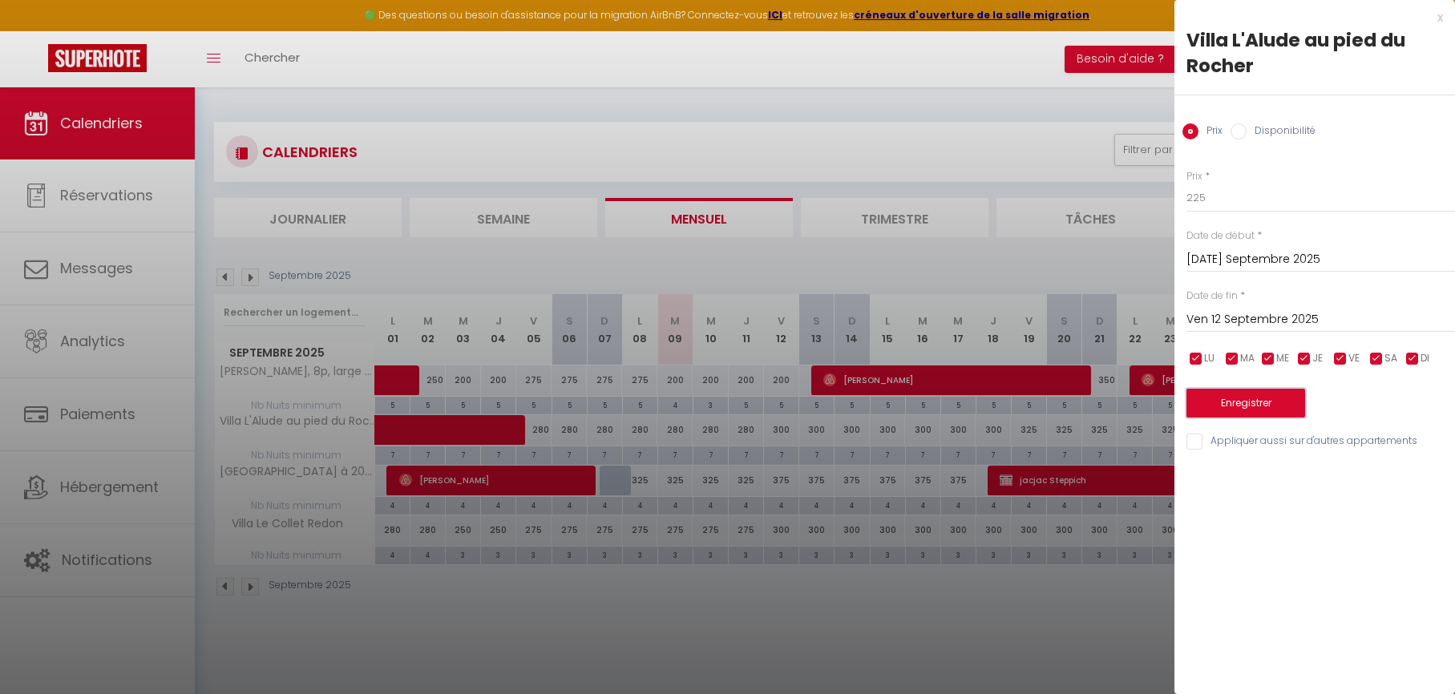
click at [1261, 410] on button "Enregistrer" at bounding box center [1245, 403] width 119 height 29
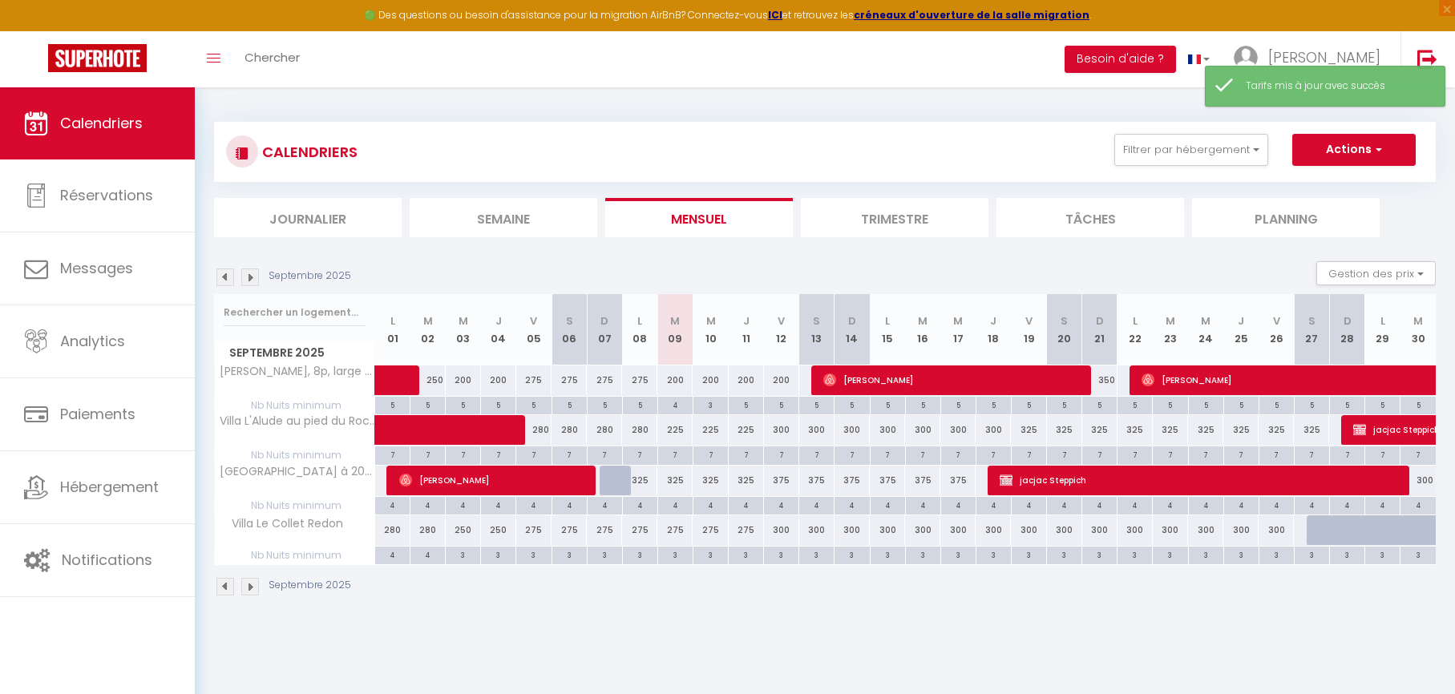
click at [782, 432] on div "300" at bounding box center [781, 430] width 35 height 30
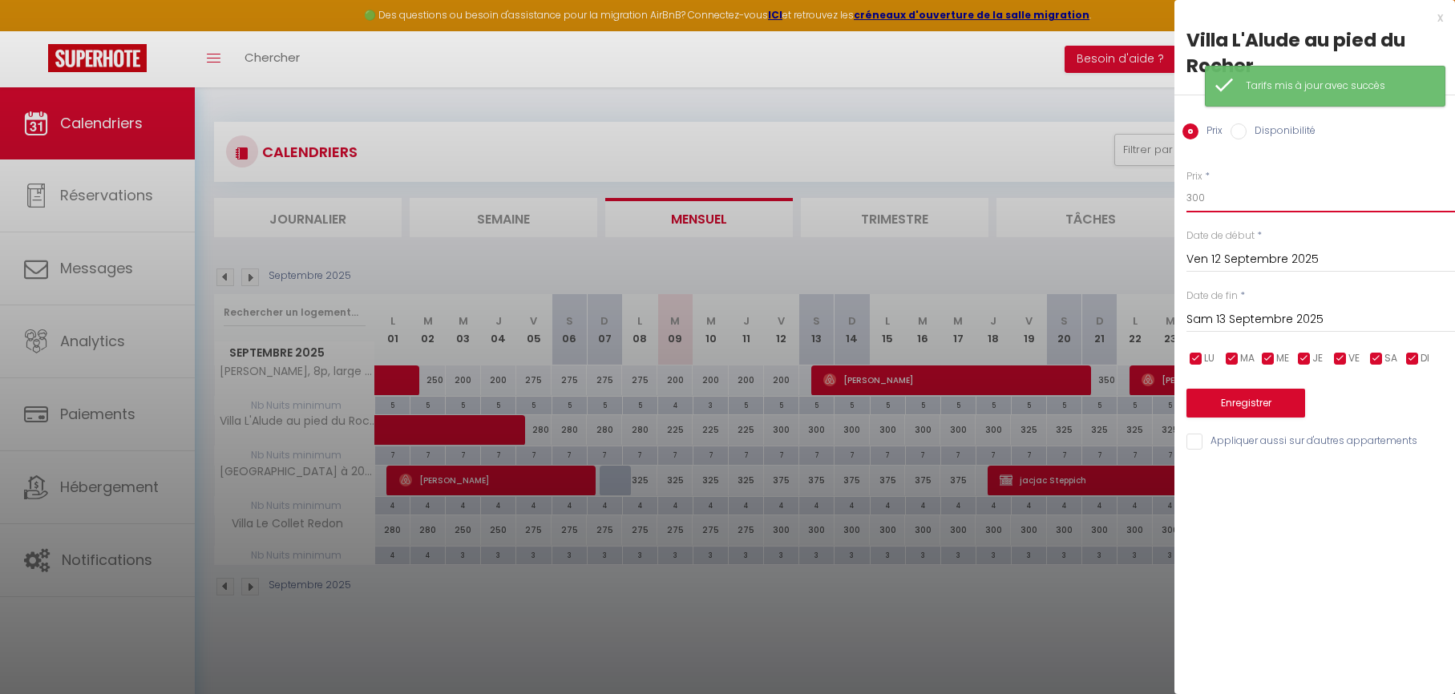
click at [1229, 204] on input "300" at bounding box center [1320, 198] width 269 height 29
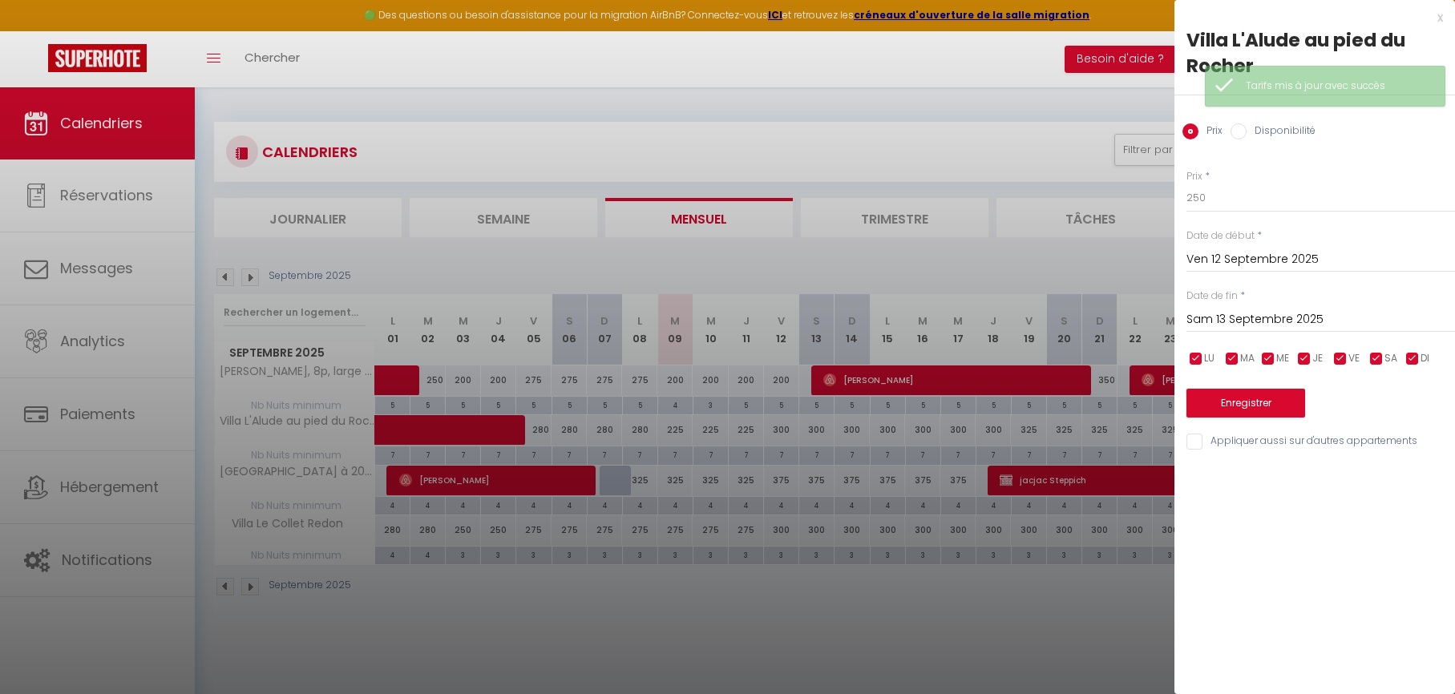
click at [1210, 322] on input "Sam 13 Septembre 2025" at bounding box center [1320, 319] width 269 height 21
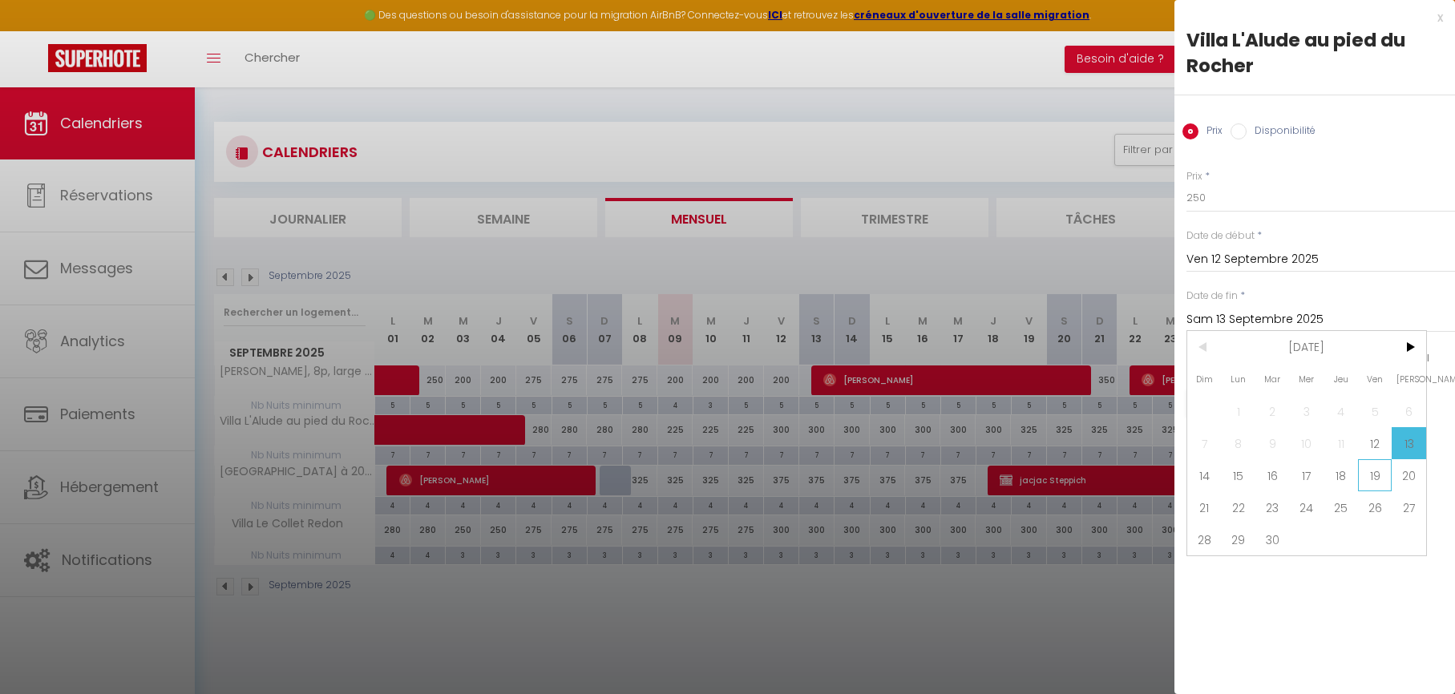
click at [1379, 475] on span "19" at bounding box center [1375, 475] width 34 height 32
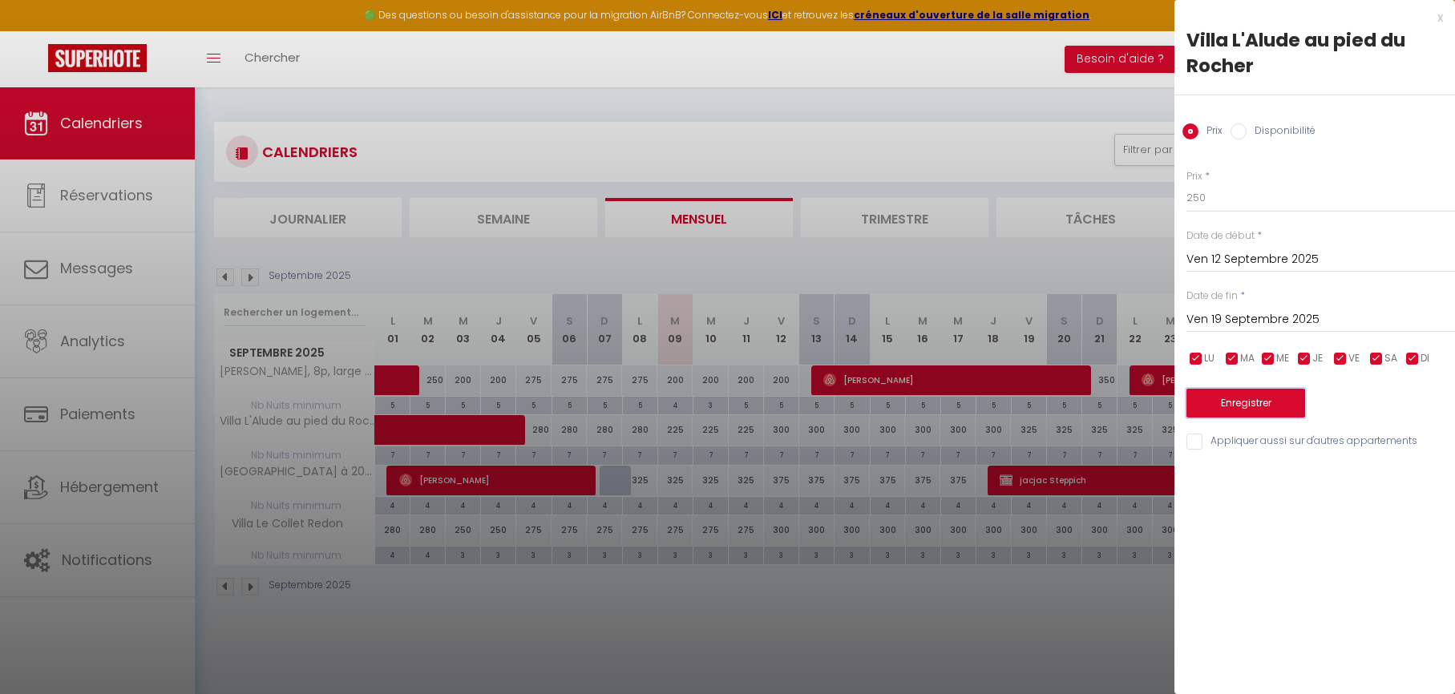
click at [1245, 405] on button "Enregistrer" at bounding box center [1245, 403] width 119 height 29
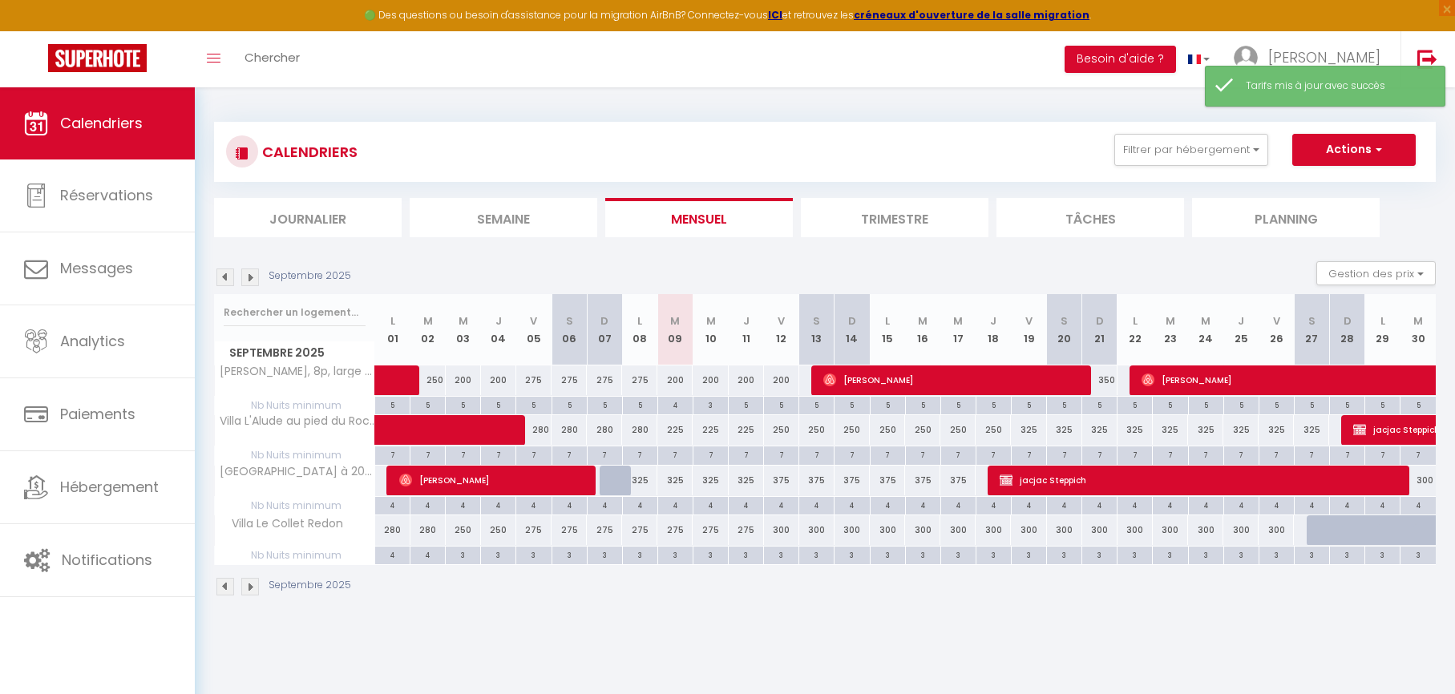
click at [1029, 430] on div "325" at bounding box center [1028, 430] width 35 height 30
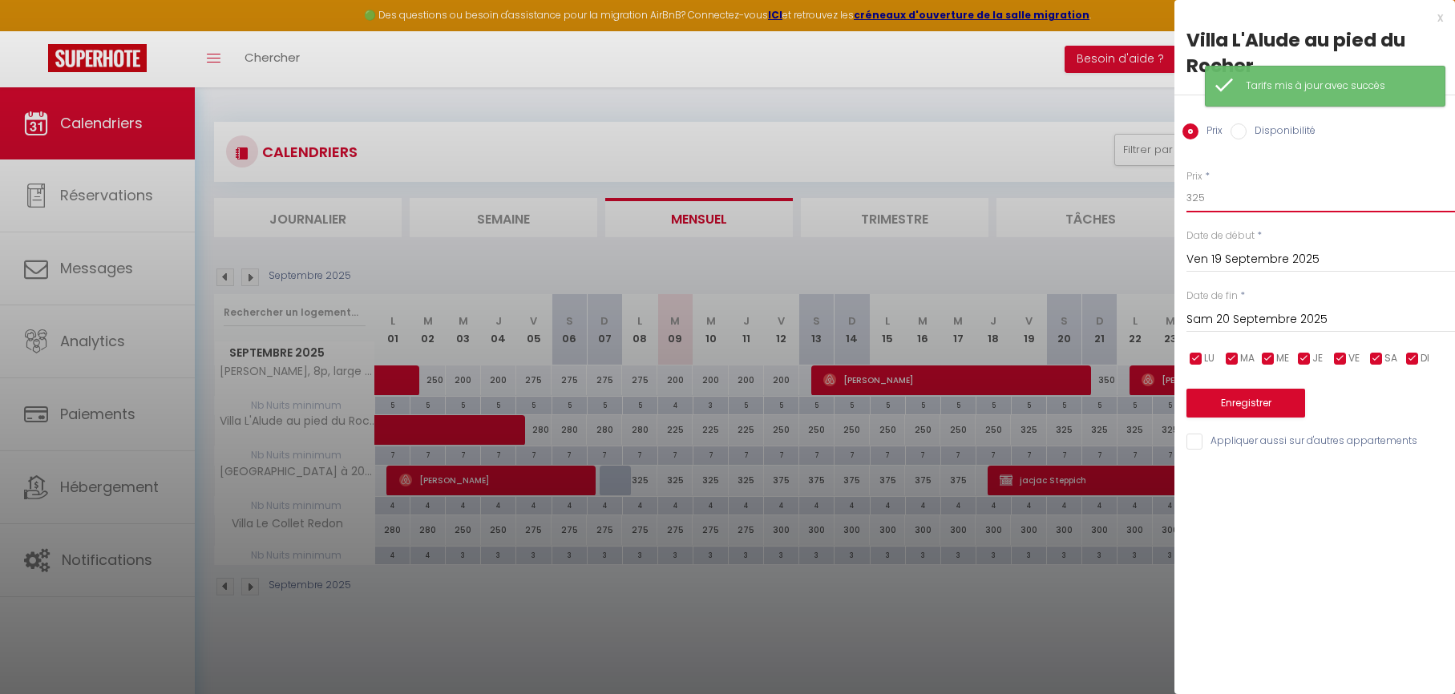
click at [1236, 192] on input "325" at bounding box center [1320, 198] width 269 height 29
click at [1226, 320] on input "Sam 20 Septembre 2025" at bounding box center [1320, 319] width 269 height 21
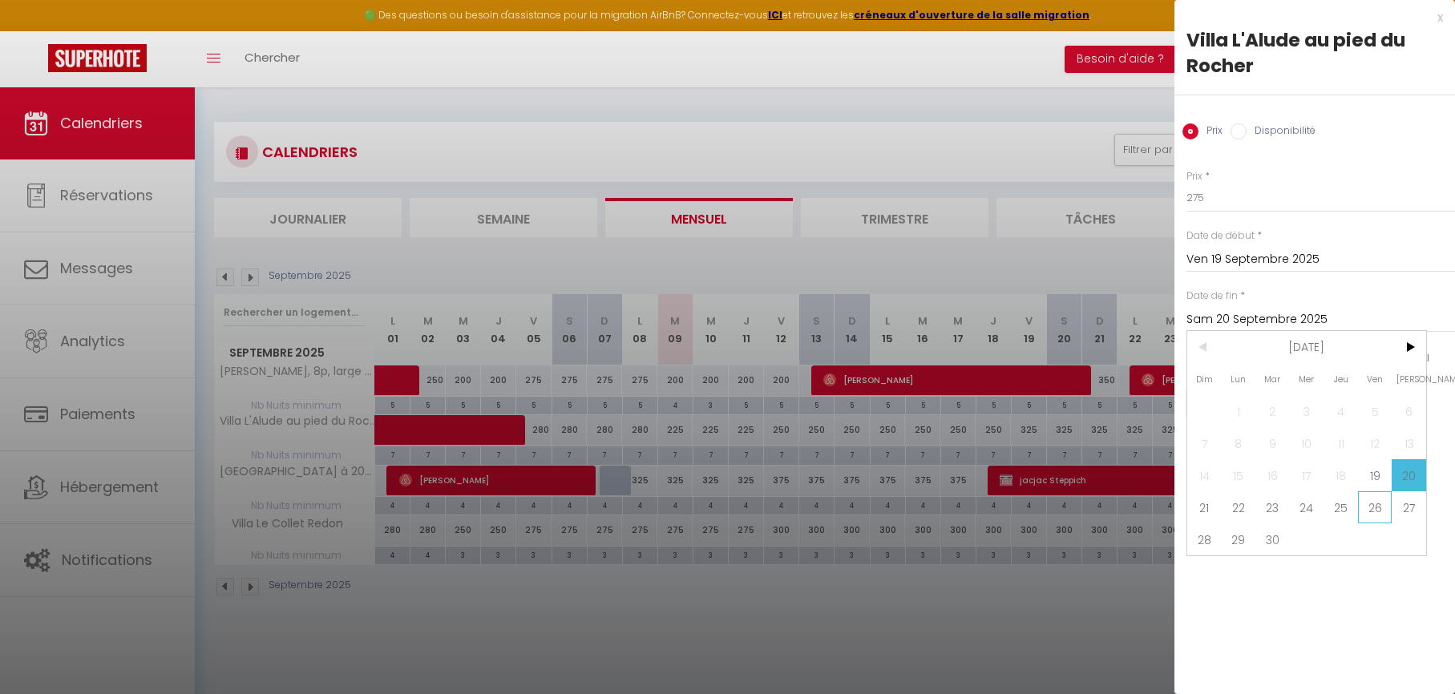
drag, startPoint x: 1380, startPoint y: 510, endPoint x: 1323, endPoint y: 448, distance: 84.0
click at [1380, 510] on span "26" at bounding box center [1375, 507] width 34 height 32
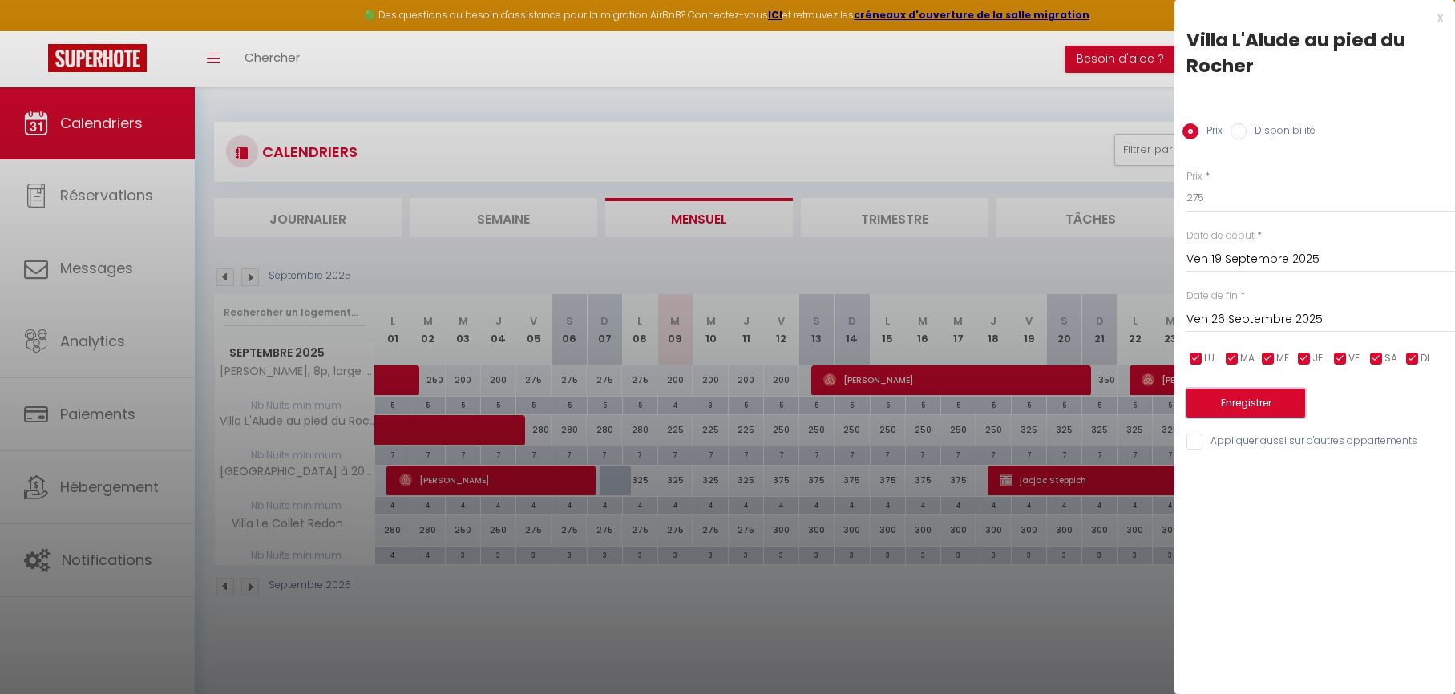
click at [1250, 395] on button "Enregistrer" at bounding box center [1245, 403] width 119 height 29
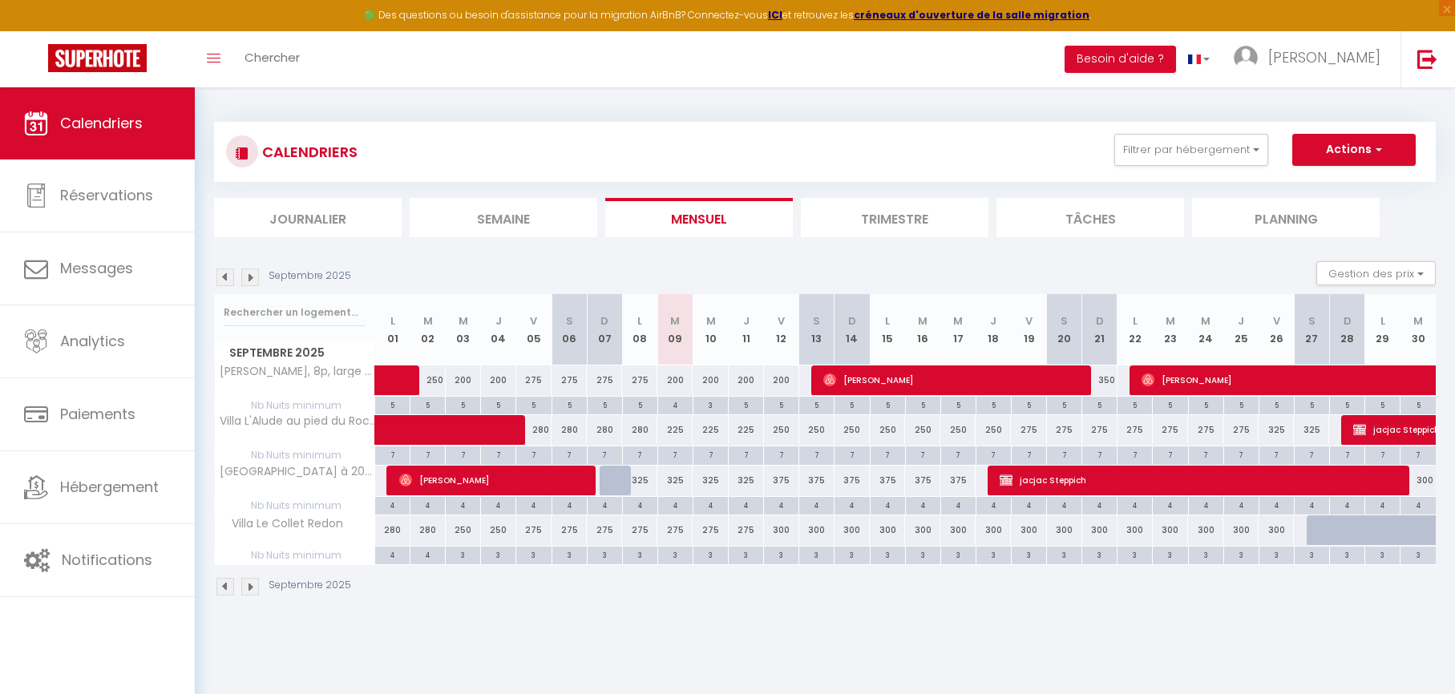
click at [672, 533] on div "275" at bounding box center [674, 530] width 35 height 30
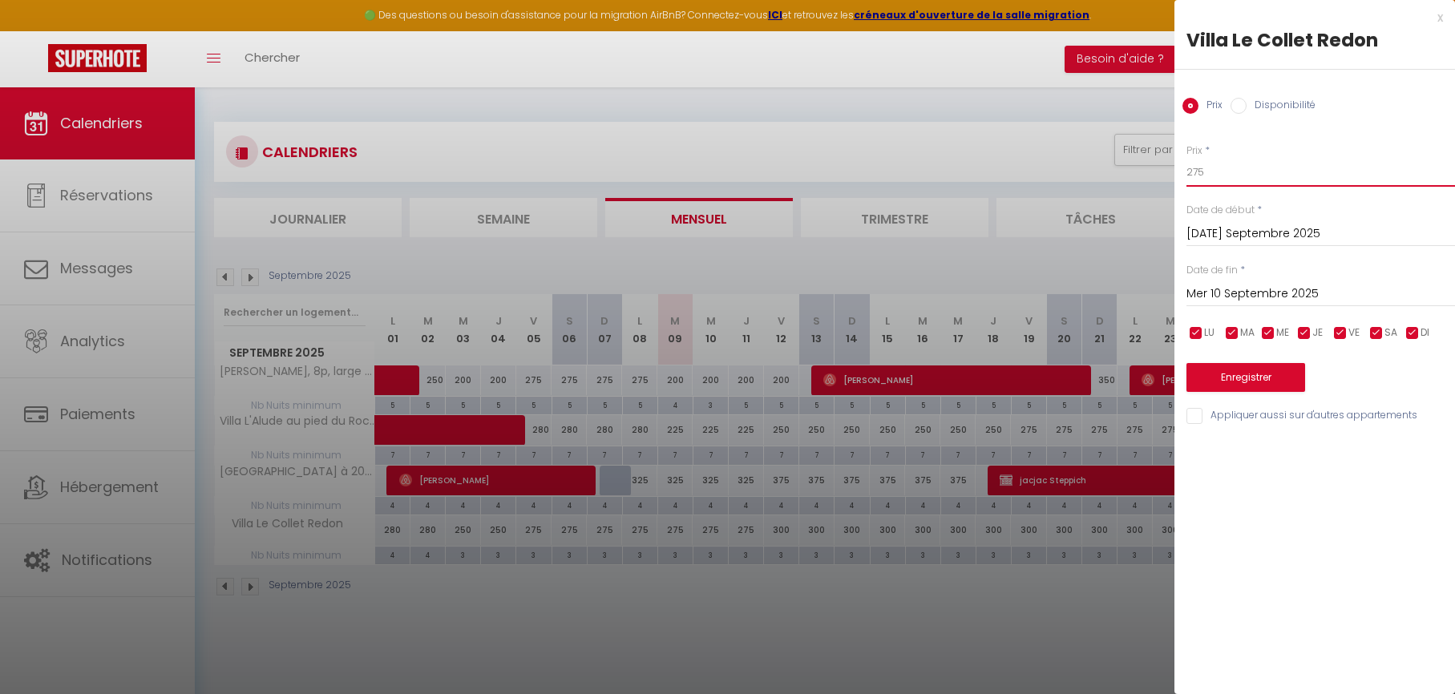
click at [1192, 164] on input "275" at bounding box center [1320, 172] width 269 height 29
click at [1234, 292] on input "Mer 10 Septembre 2025" at bounding box center [1320, 294] width 269 height 21
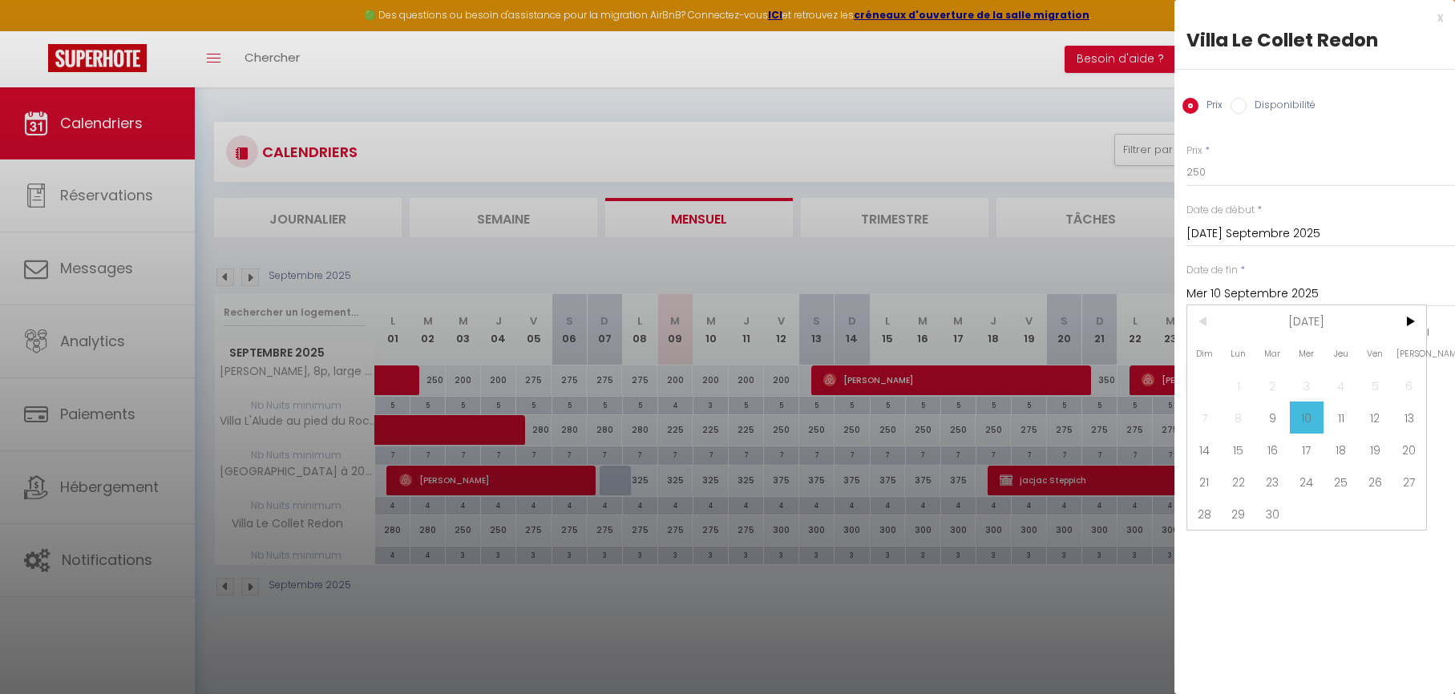
click at [1382, 420] on span "12" at bounding box center [1375, 418] width 34 height 32
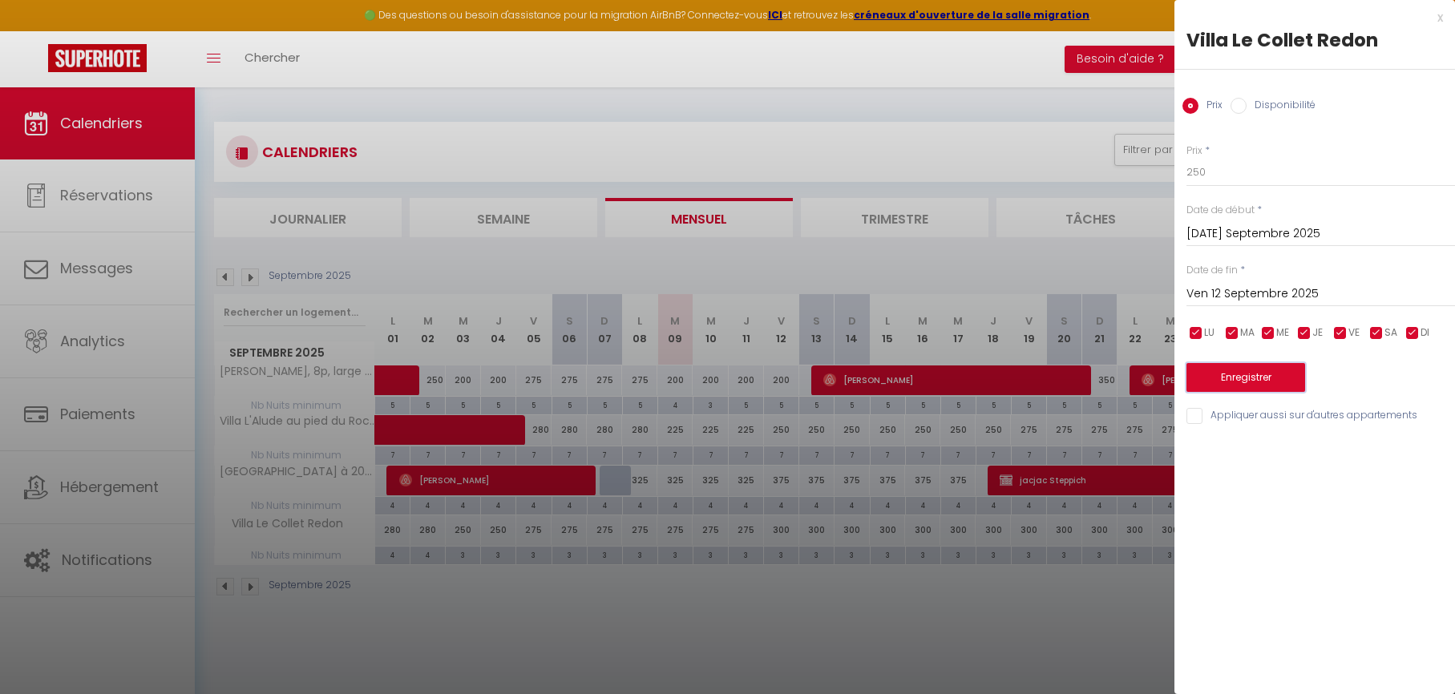
click at [1253, 378] on button "Enregistrer" at bounding box center [1245, 377] width 119 height 29
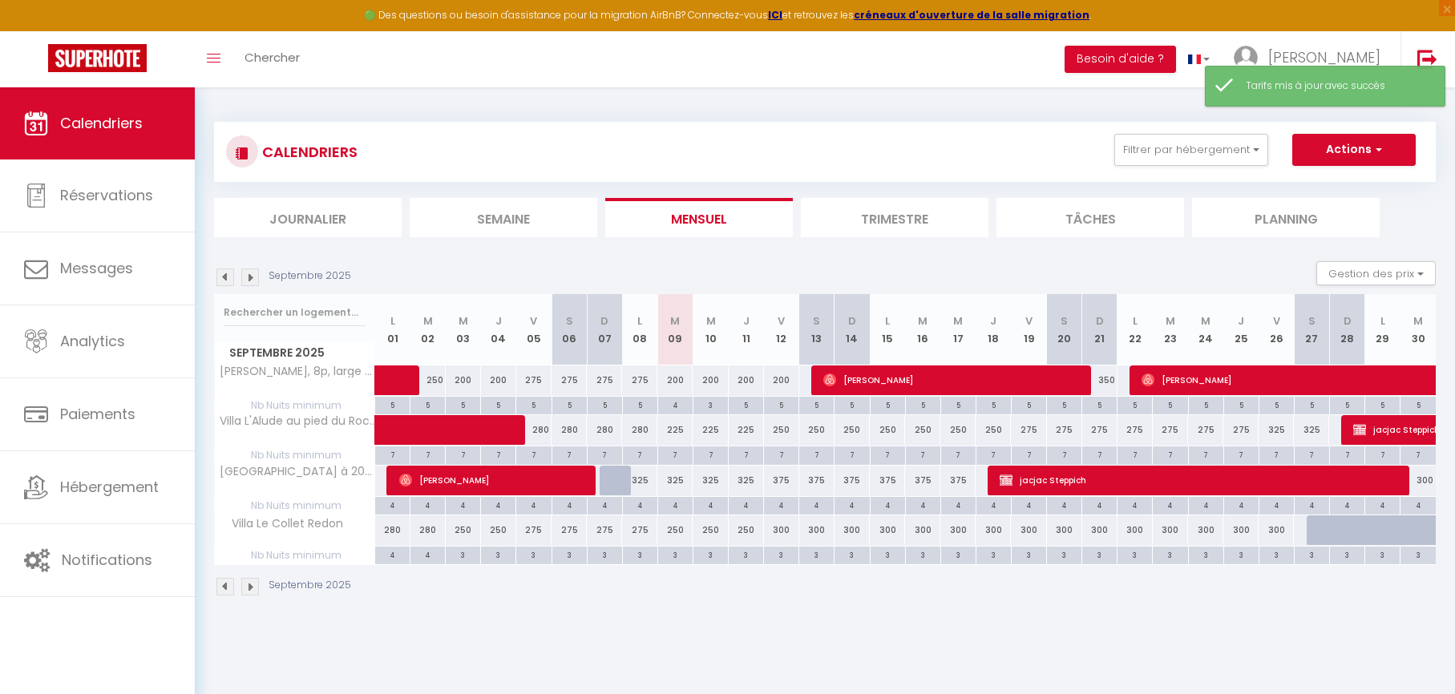
click at [789, 533] on div "300" at bounding box center [781, 530] width 35 height 30
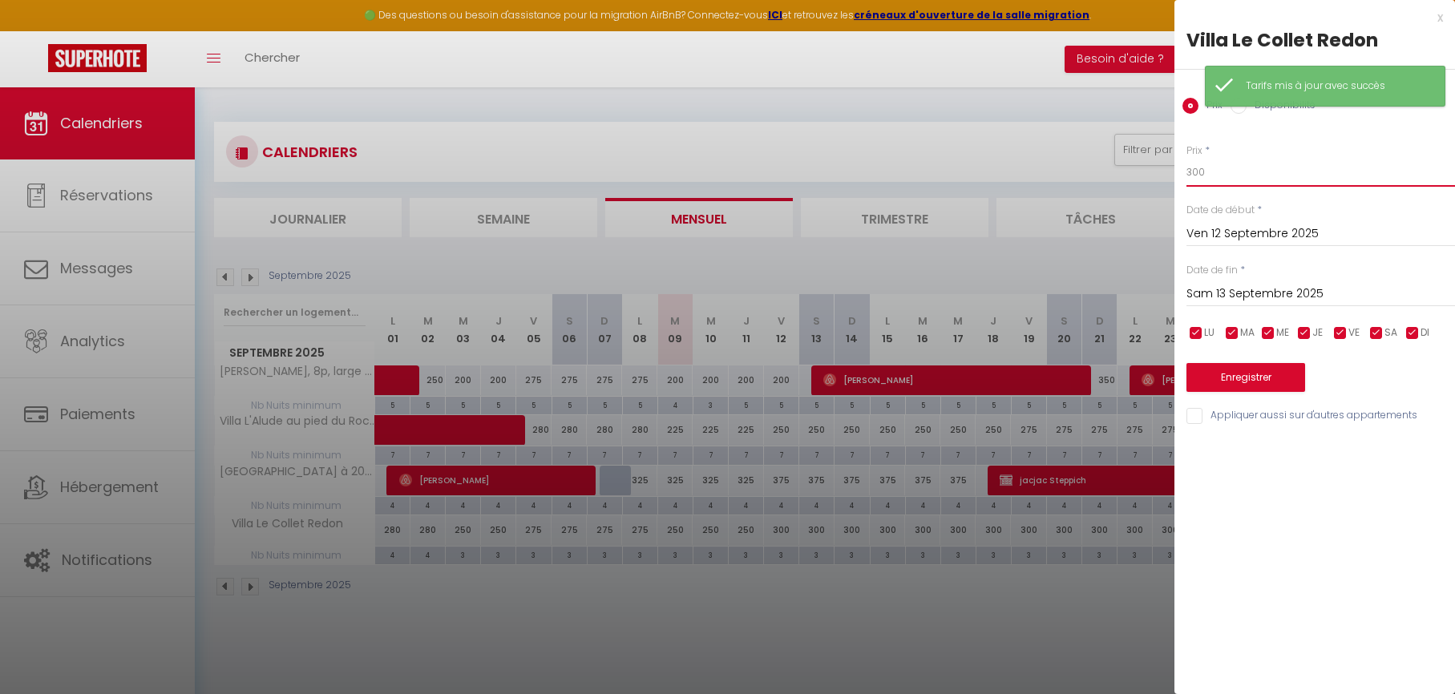
click at [1256, 177] on input "300" at bounding box center [1320, 172] width 269 height 29
drag, startPoint x: 1231, startPoint y: 284, endPoint x: 1238, endPoint y: 293, distance: 11.6
click at [1231, 285] on input "Sam 13 Septembre 2025" at bounding box center [1320, 294] width 269 height 21
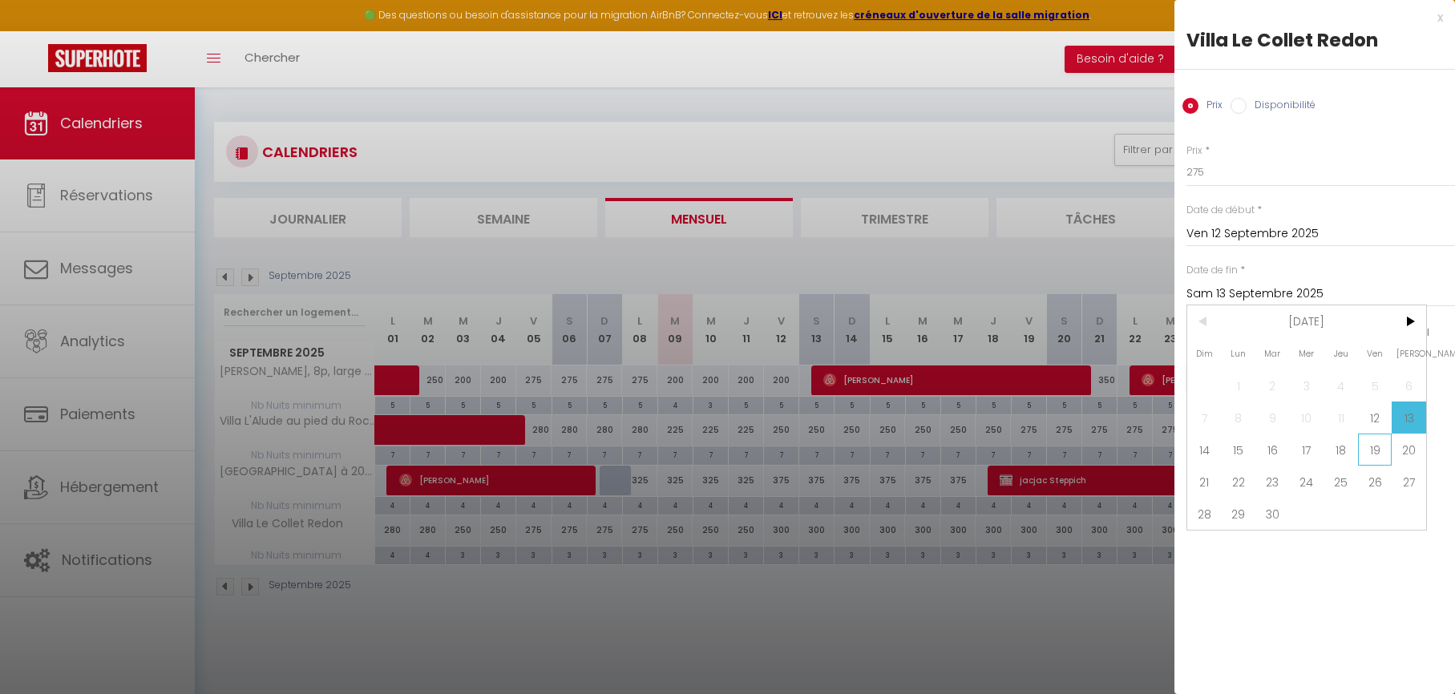
click at [1375, 453] on span "19" at bounding box center [1375, 450] width 34 height 32
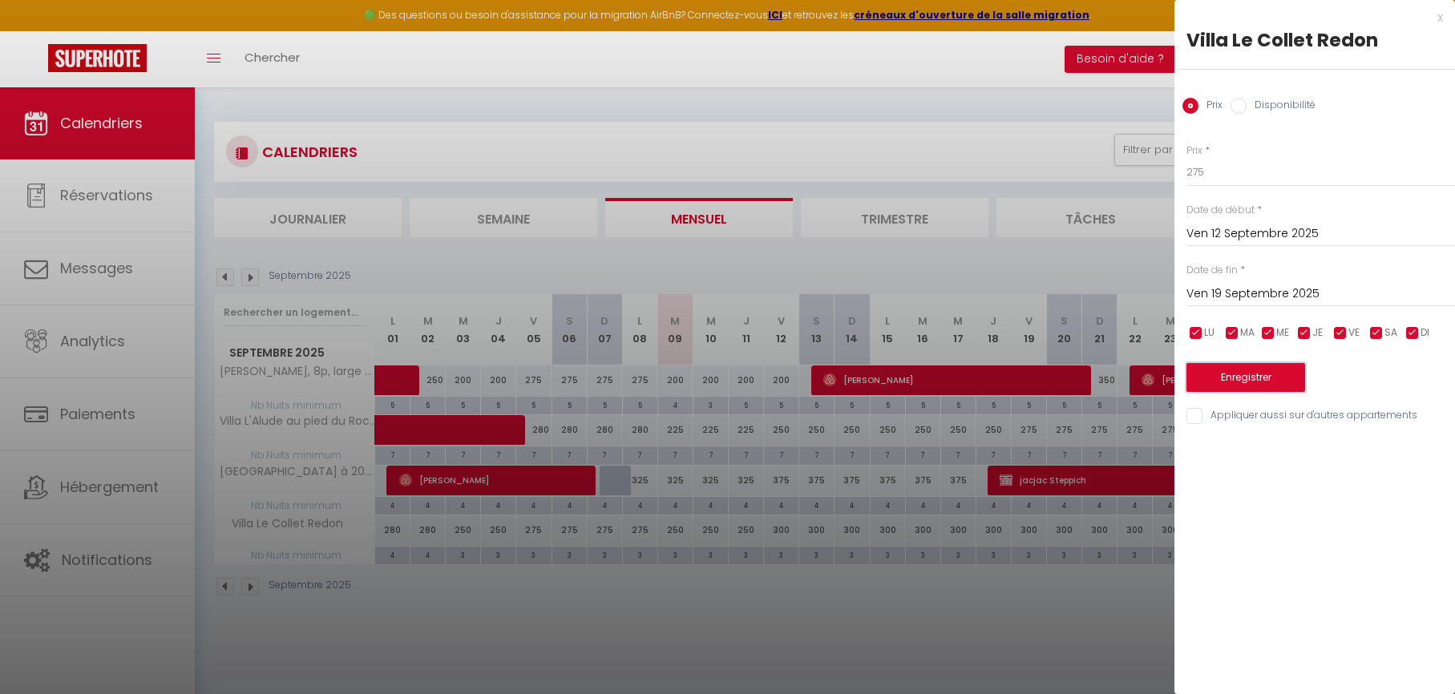
click at [1258, 377] on button "Enregistrer" at bounding box center [1245, 377] width 119 height 29
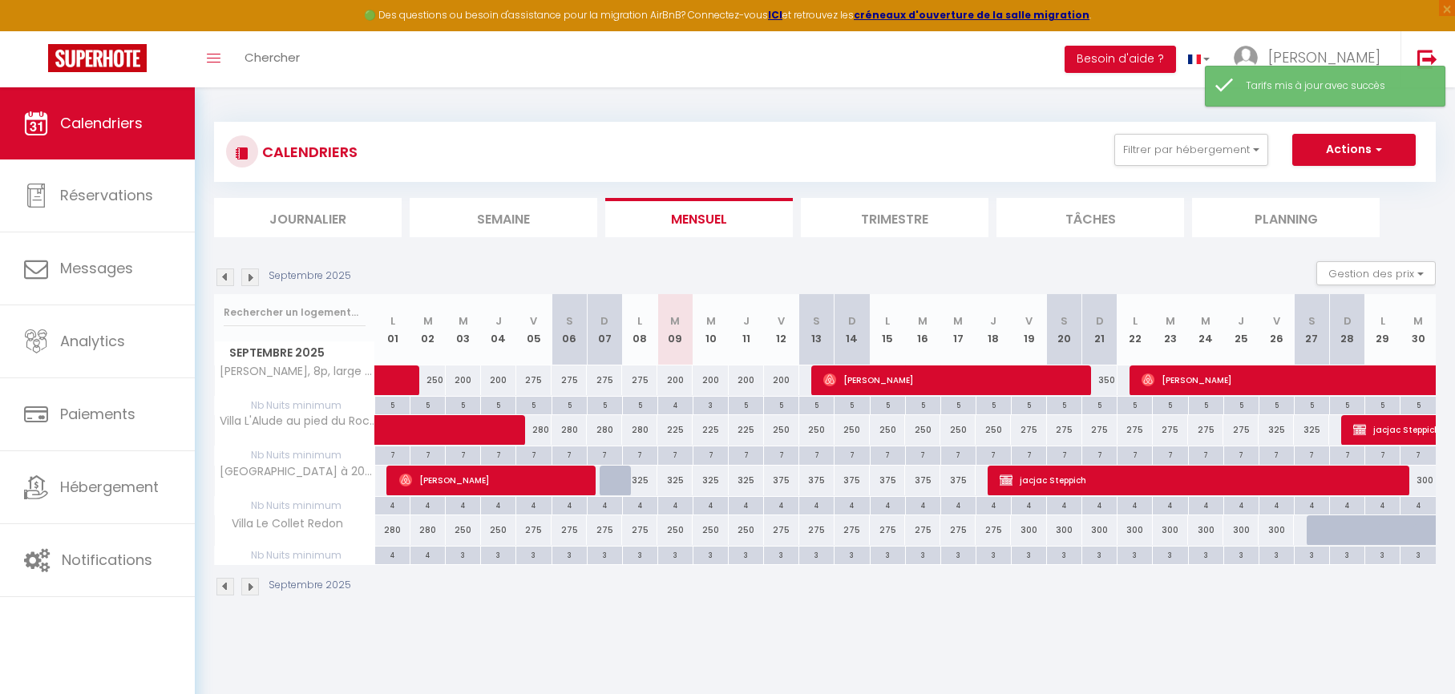
click at [1030, 534] on div "300" at bounding box center [1028, 530] width 35 height 30
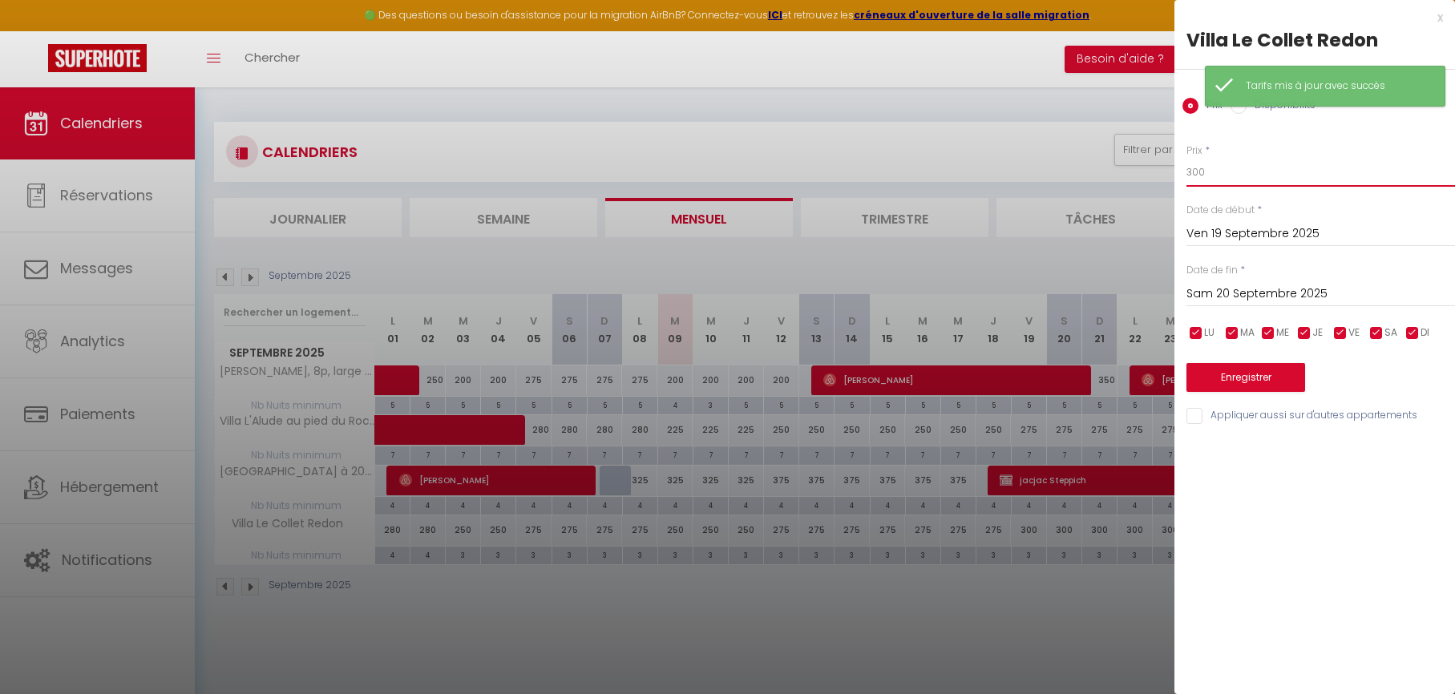
click at [1211, 183] on input "300" at bounding box center [1320, 172] width 269 height 29
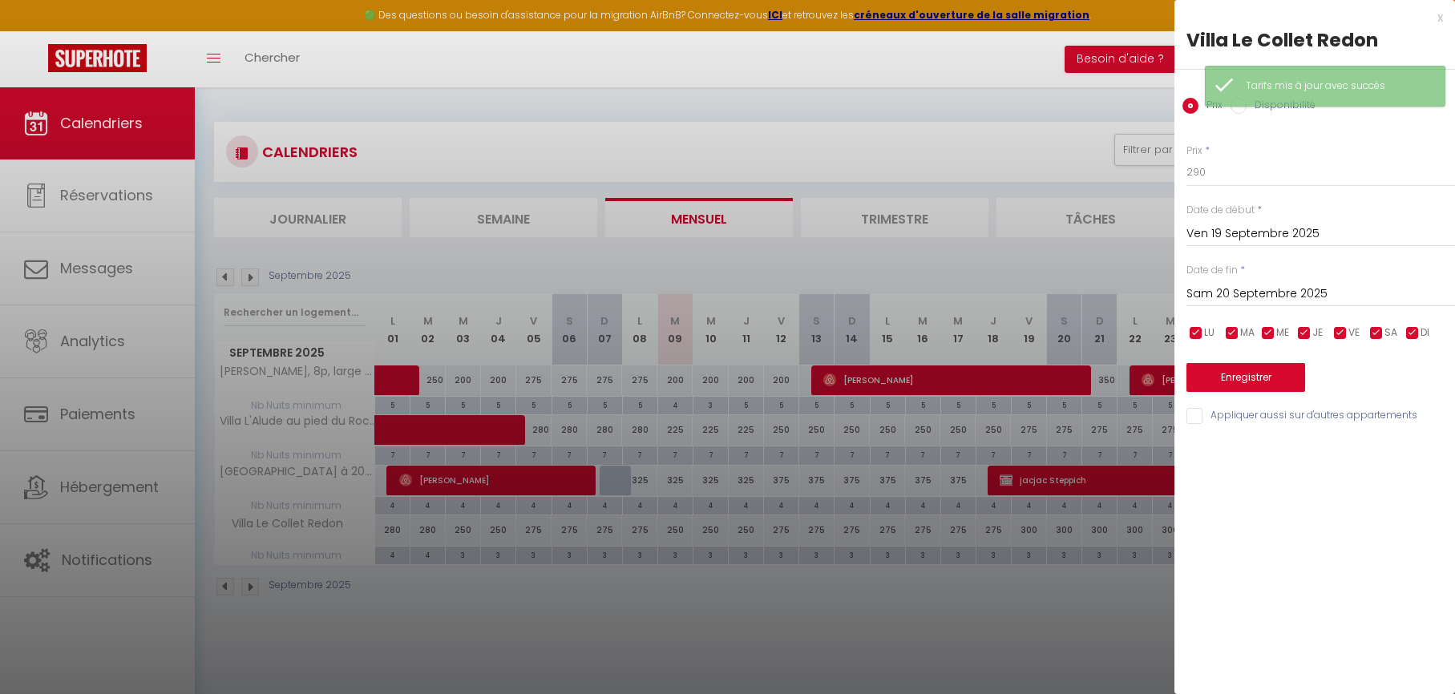
click at [1217, 302] on input "Sam 20 Septembre 2025" at bounding box center [1320, 294] width 269 height 21
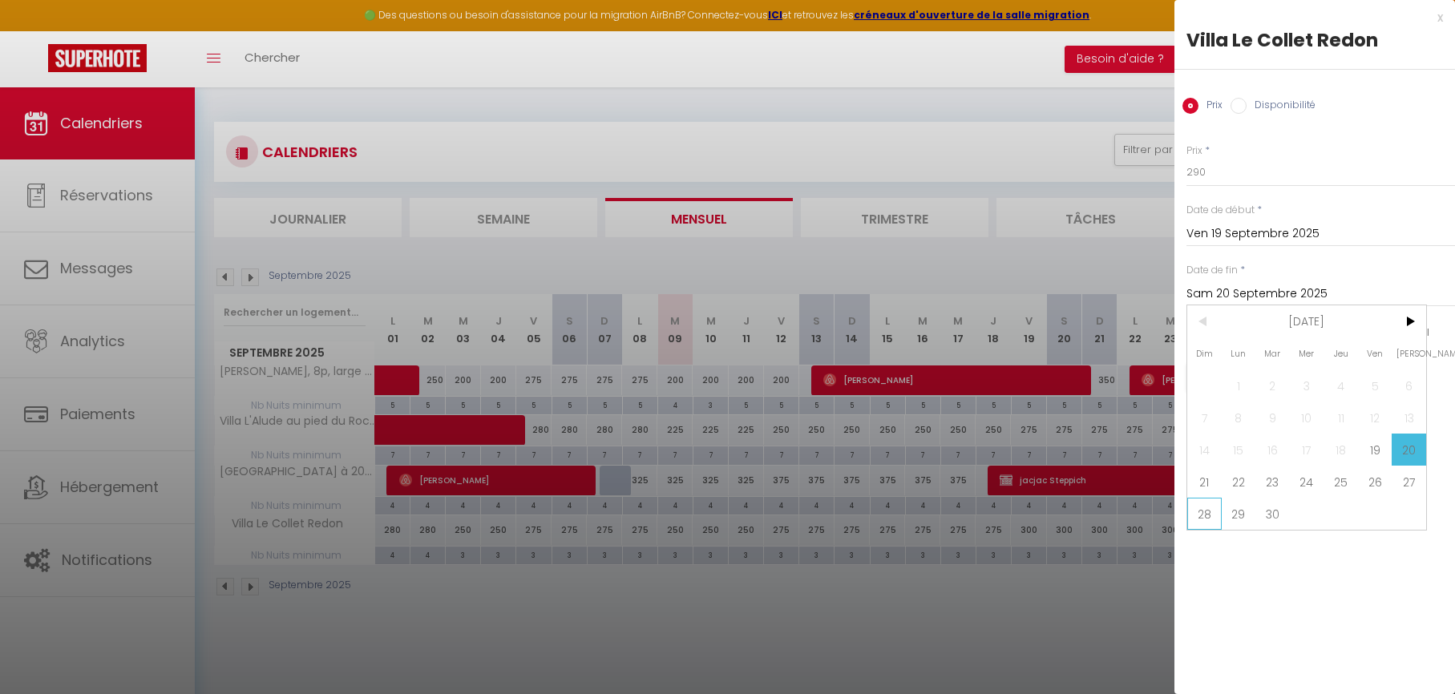
click at [1197, 511] on span "28" at bounding box center [1204, 514] width 34 height 32
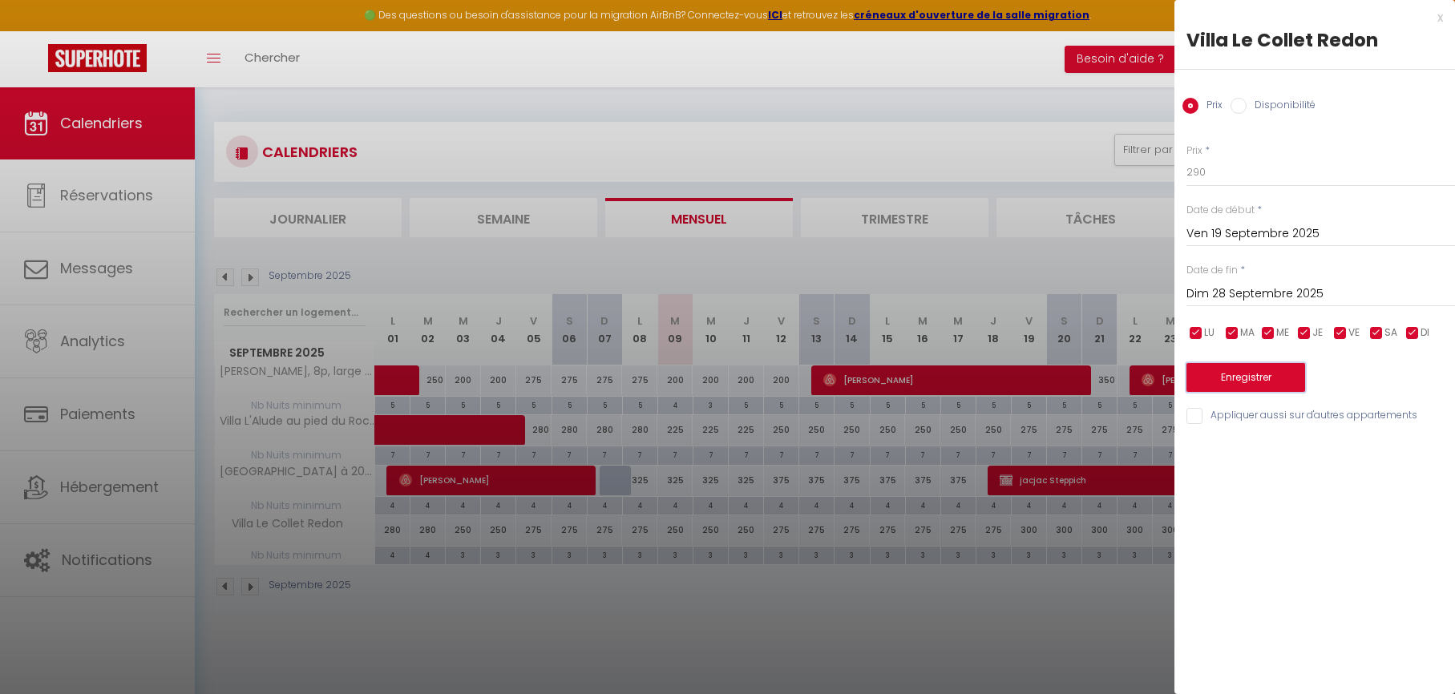
click at [1220, 382] on button "Enregistrer" at bounding box center [1245, 377] width 119 height 29
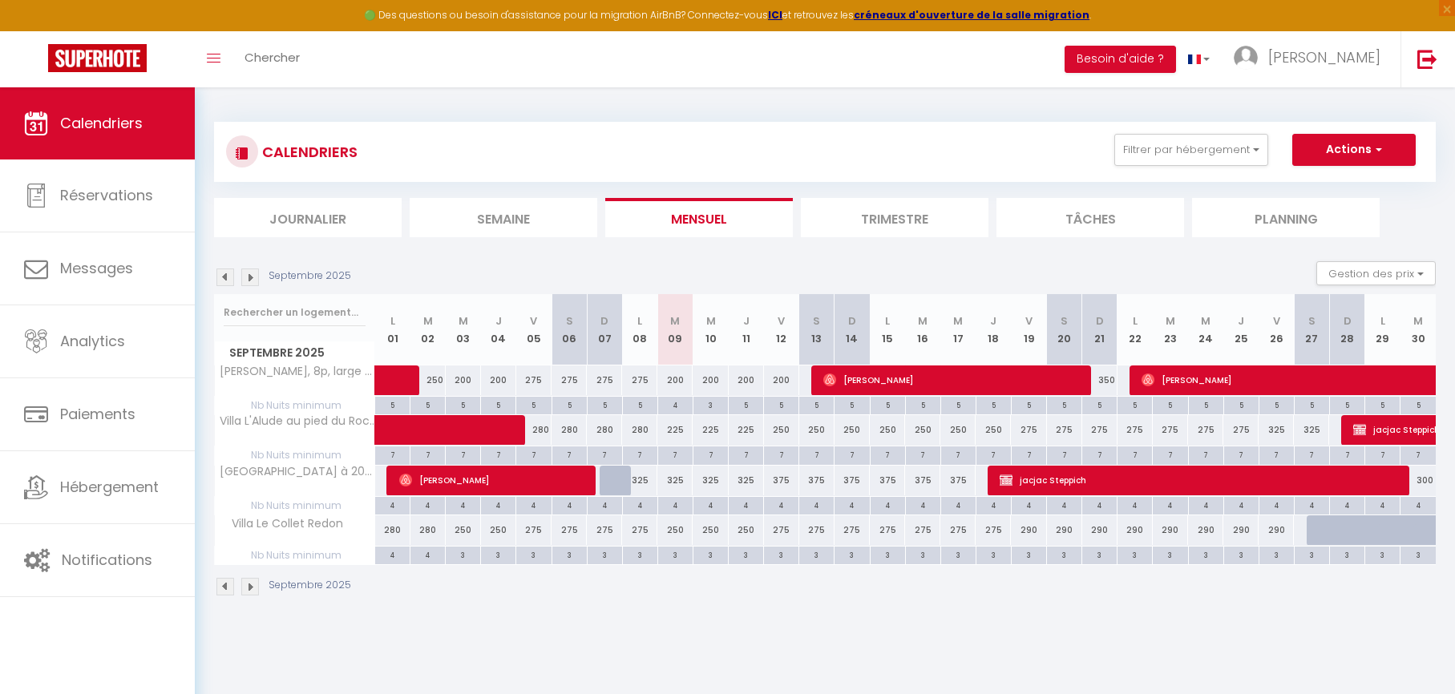
click at [672, 483] on div "325" at bounding box center [674, 481] width 35 height 30
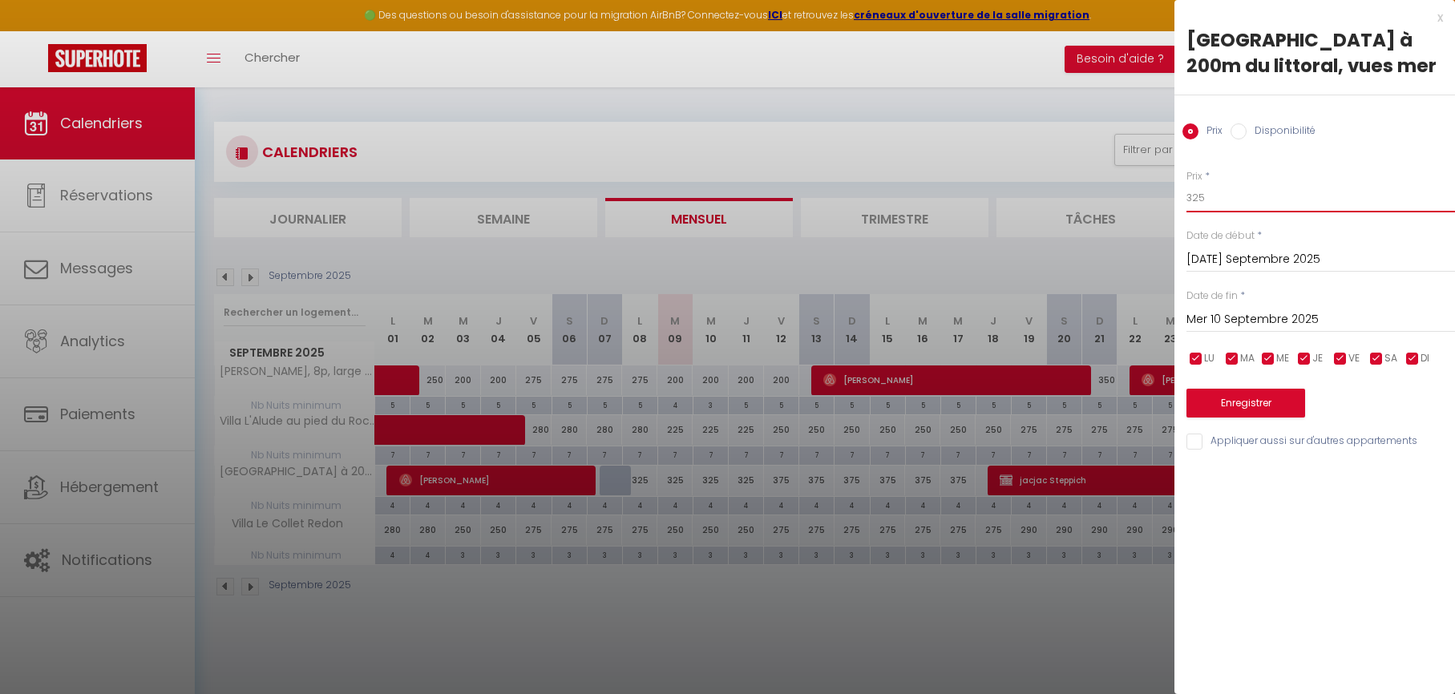
click at [1218, 199] on input "325" at bounding box center [1320, 198] width 269 height 29
drag, startPoint x: 1207, startPoint y: 320, endPoint x: 1218, endPoint y: 328, distance: 13.8
click at [1208, 320] on input "Mer 10 Septembre 2025" at bounding box center [1320, 319] width 269 height 21
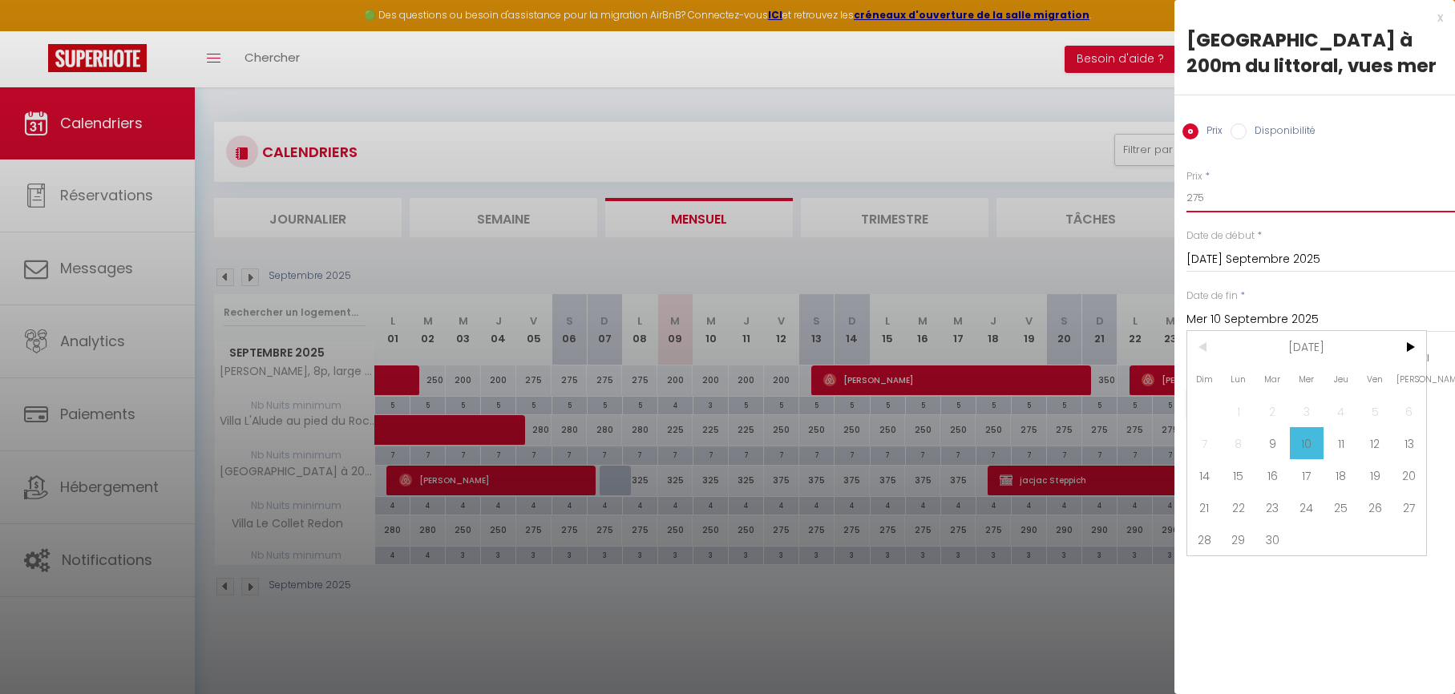
click at [1222, 192] on input "275" at bounding box center [1320, 198] width 269 height 29
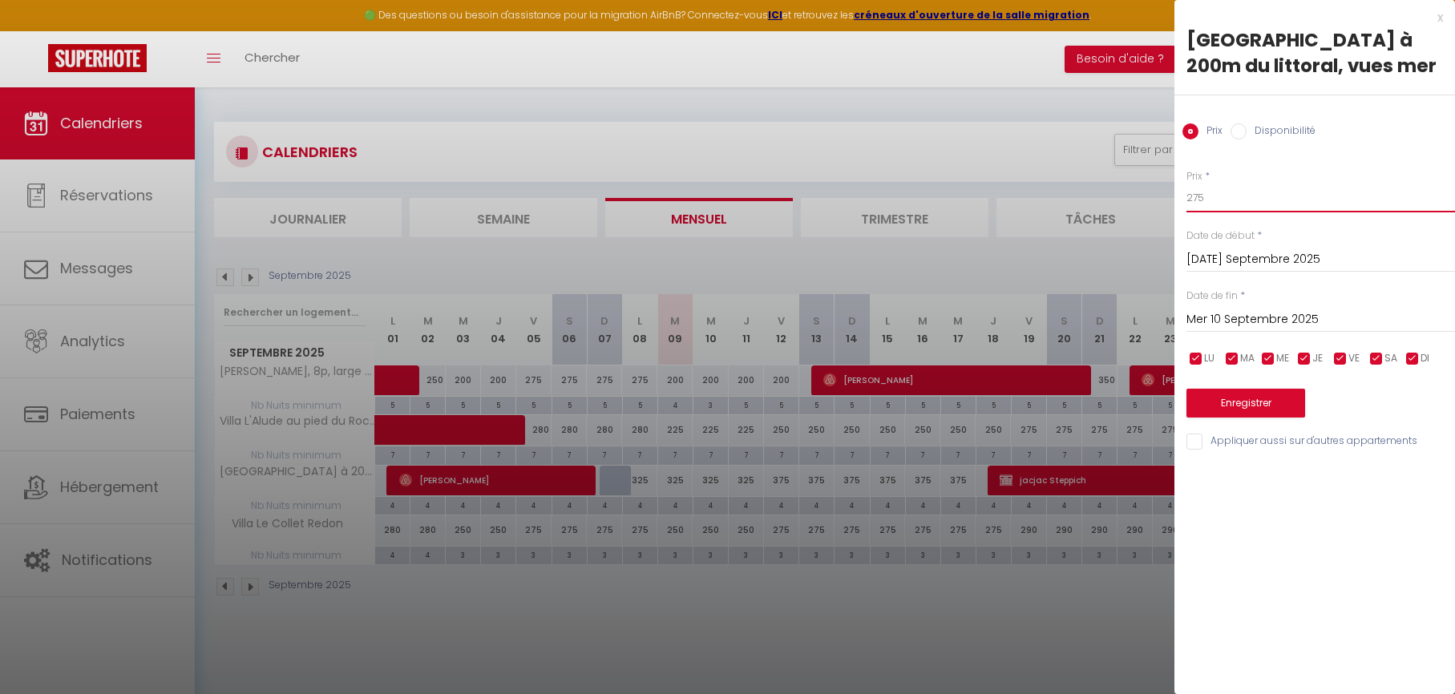
click at [1222, 192] on input "275" at bounding box center [1320, 198] width 269 height 29
drag, startPoint x: 1230, startPoint y: 317, endPoint x: 1244, endPoint y: 332, distance: 19.8
click at [1230, 317] on input "Mer 10 Septembre 2025" at bounding box center [1320, 319] width 269 height 21
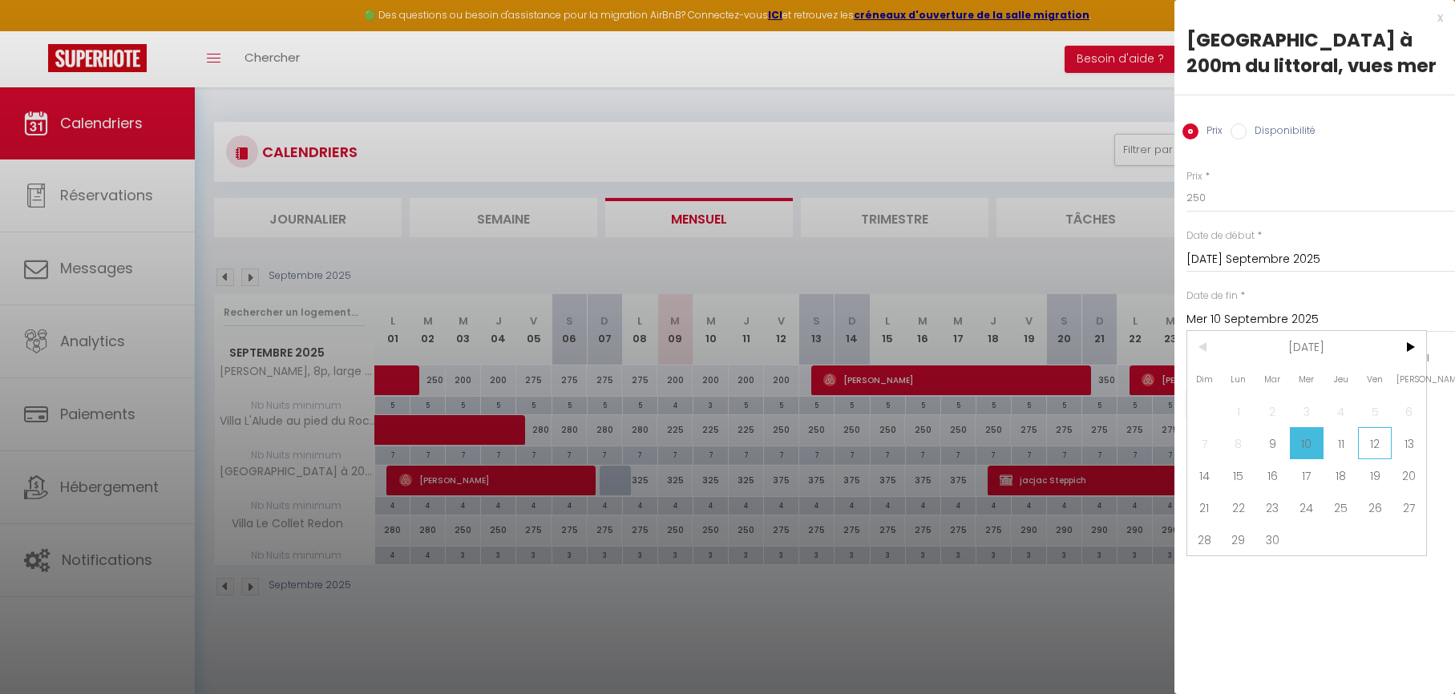
click at [1370, 446] on span "12" at bounding box center [1375, 443] width 34 height 32
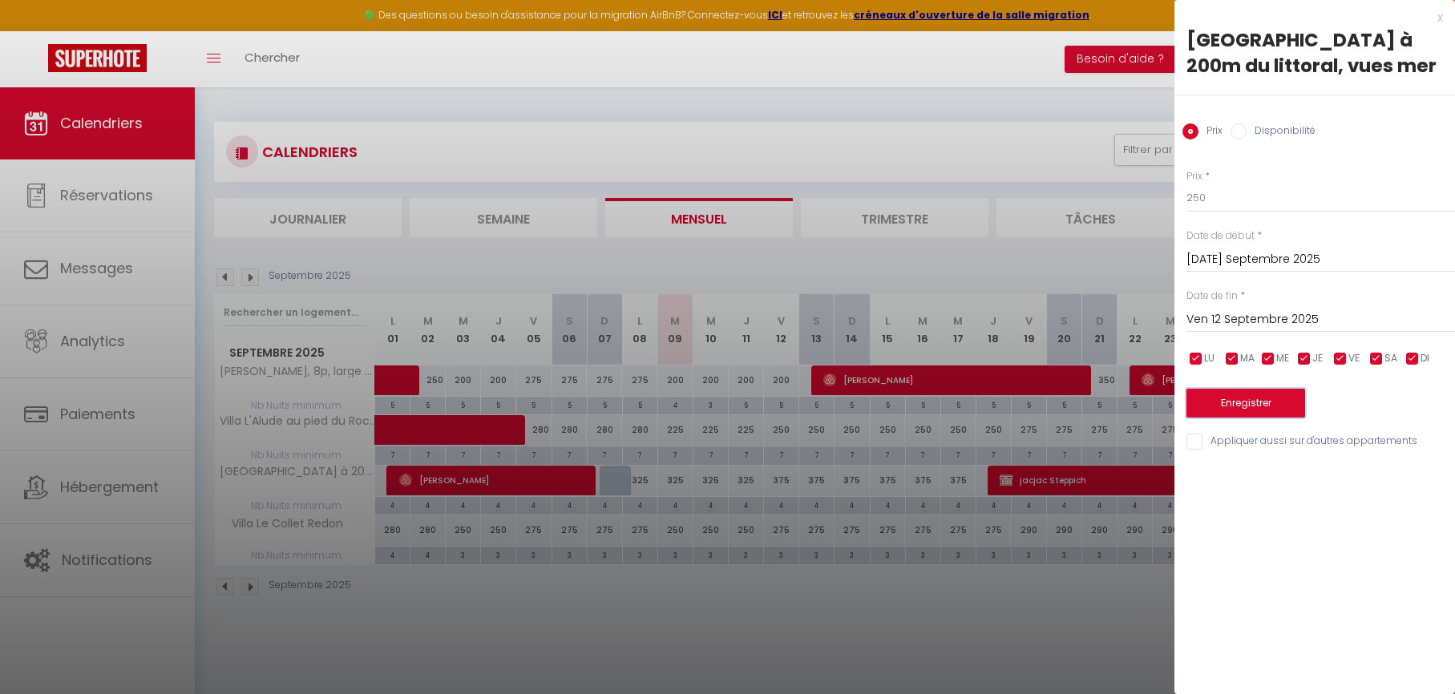
click at [1253, 396] on button "Enregistrer" at bounding box center [1245, 403] width 119 height 29
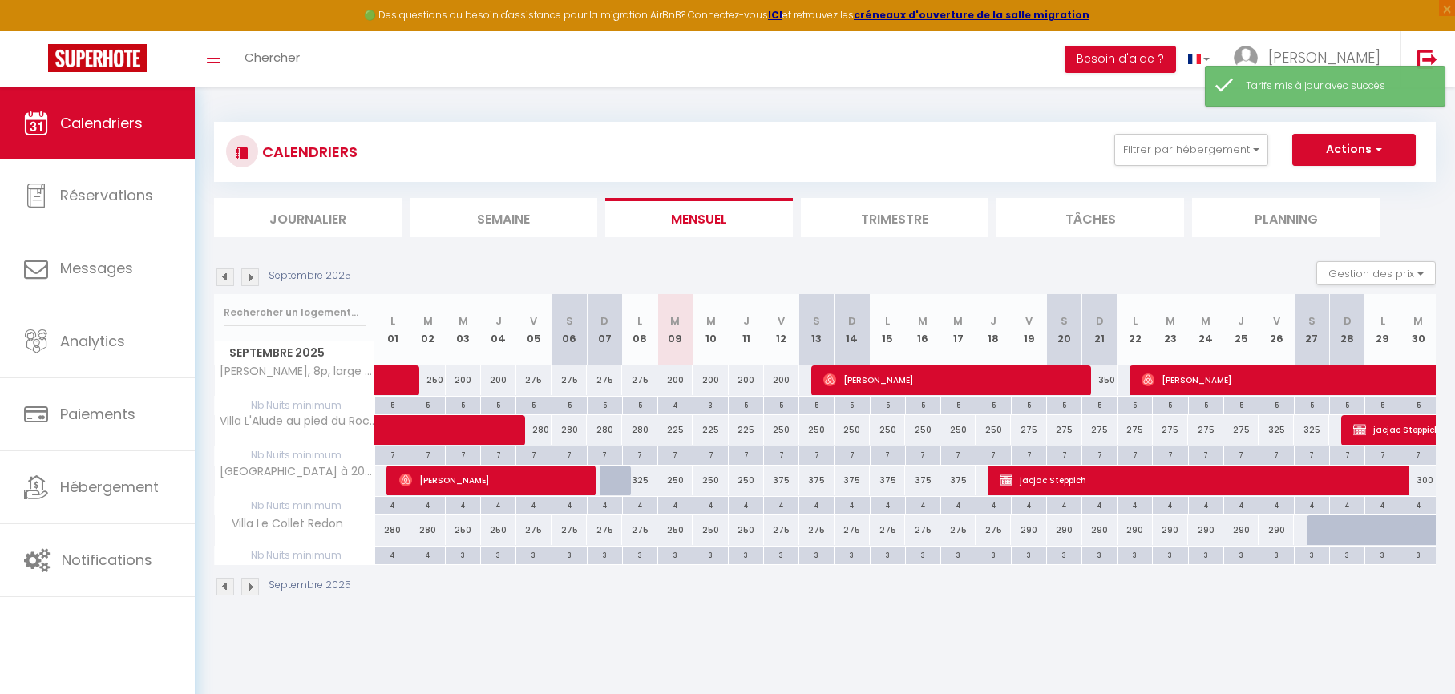
click at [778, 481] on div "375" at bounding box center [781, 481] width 35 height 30
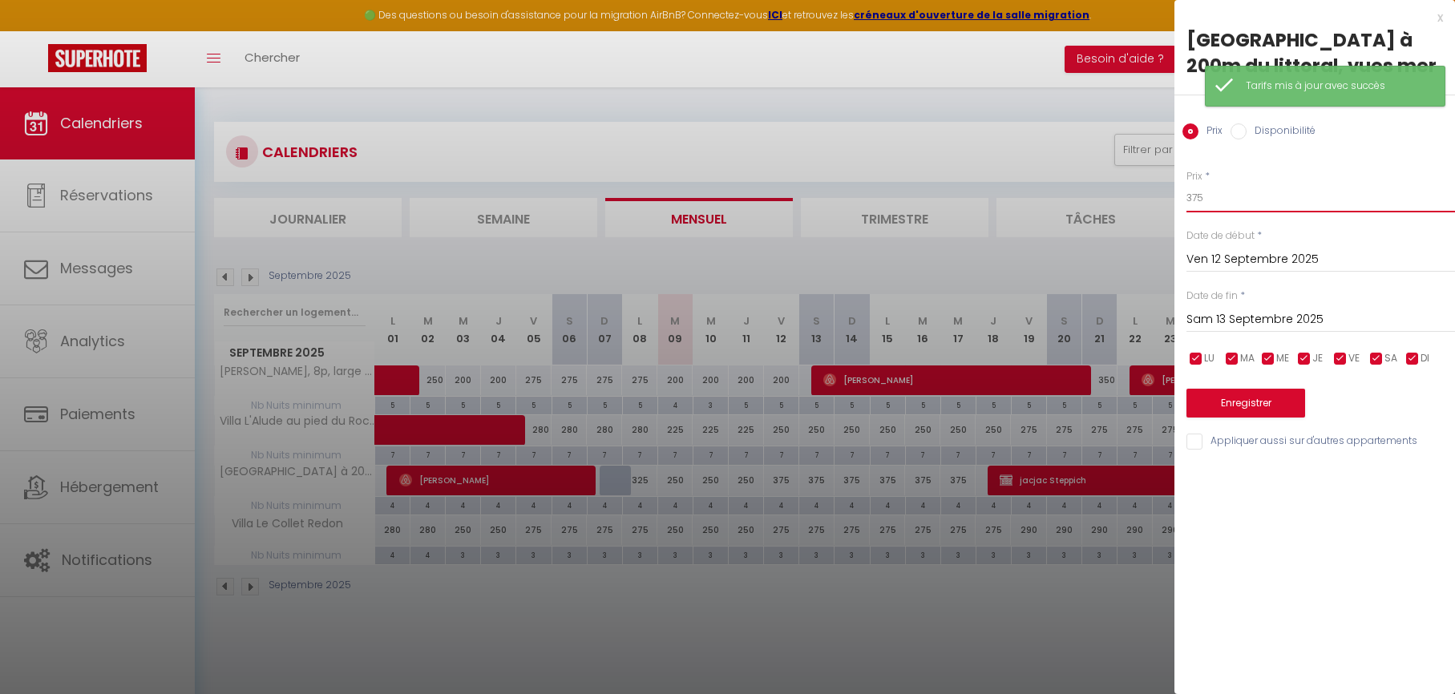
click at [1211, 201] on input "375" at bounding box center [1320, 198] width 269 height 29
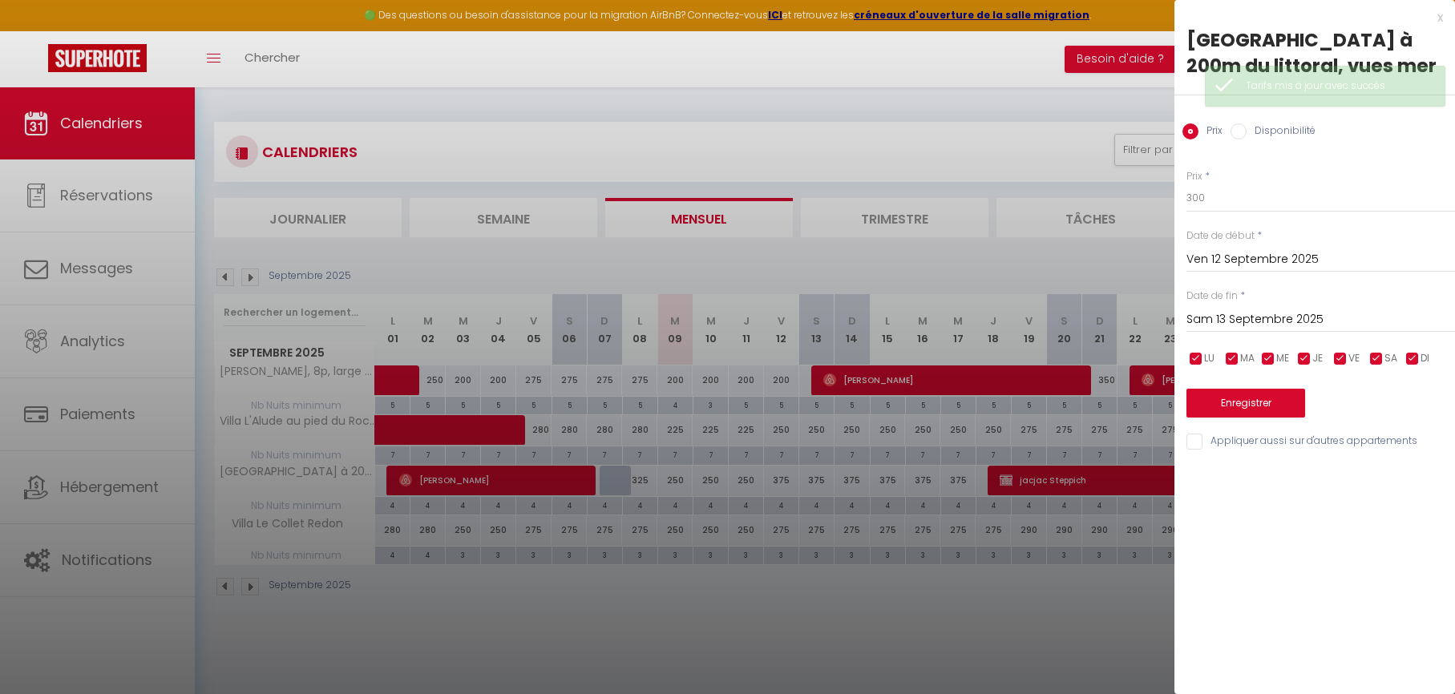
drag, startPoint x: 1257, startPoint y: 313, endPoint x: 1274, endPoint y: 329, distance: 23.8
click at [1258, 314] on input "Sam 13 Septembre 2025" at bounding box center [1320, 319] width 269 height 21
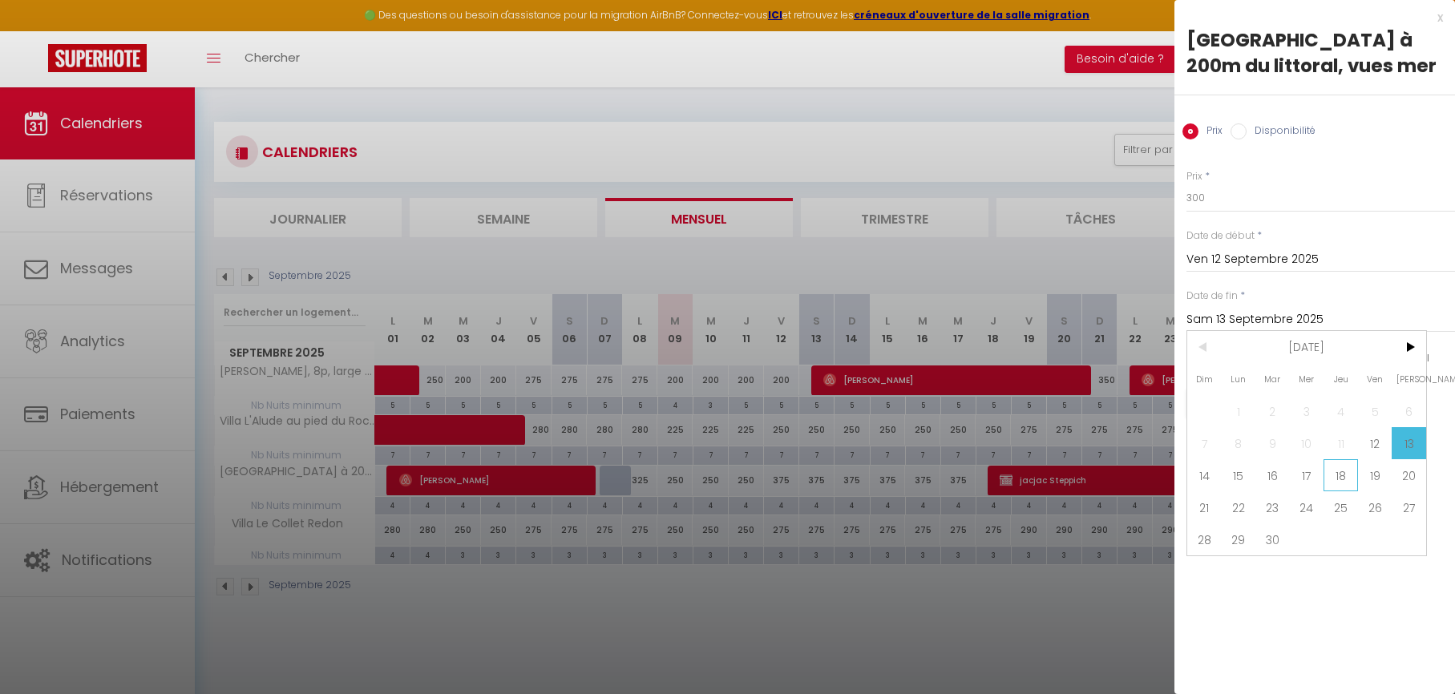
click at [1347, 478] on span "18" at bounding box center [1340, 475] width 34 height 32
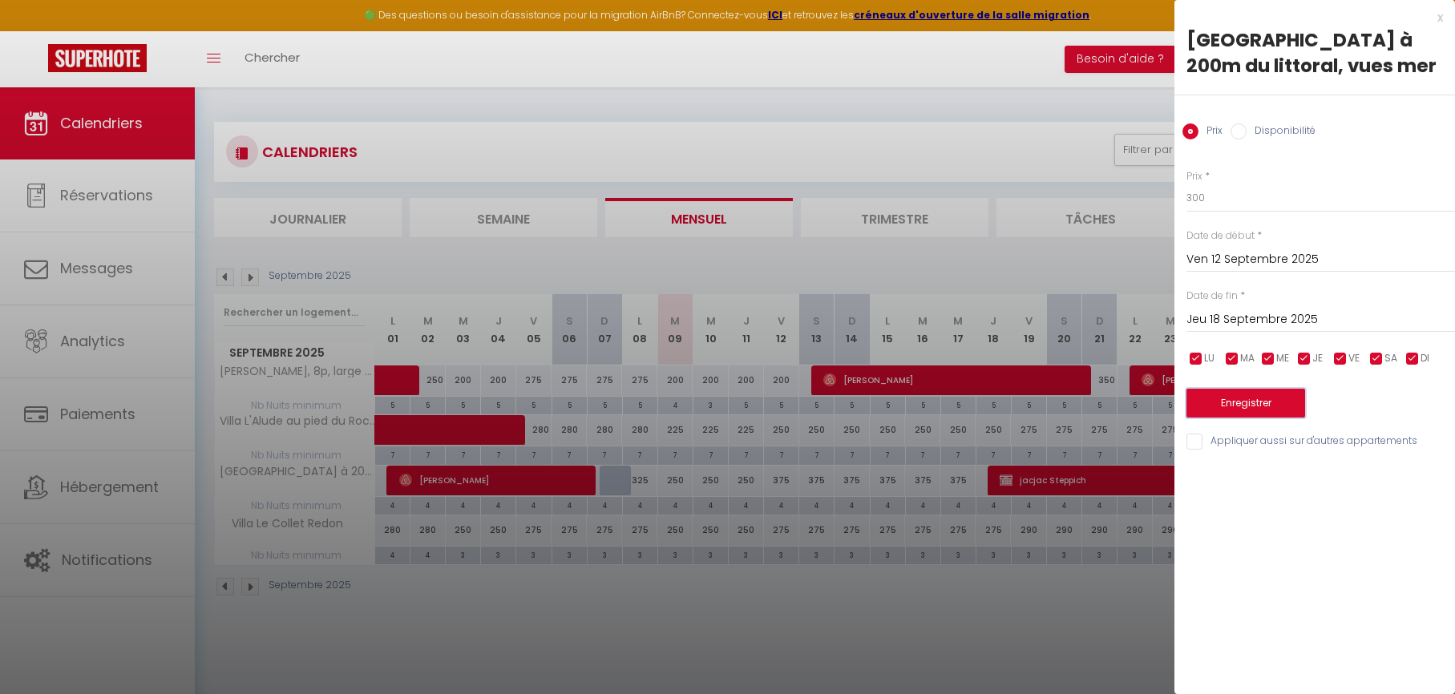
click at [1274, 408] on button "Enregistrer" at bounding box center [1245, 403] width 119 height 29
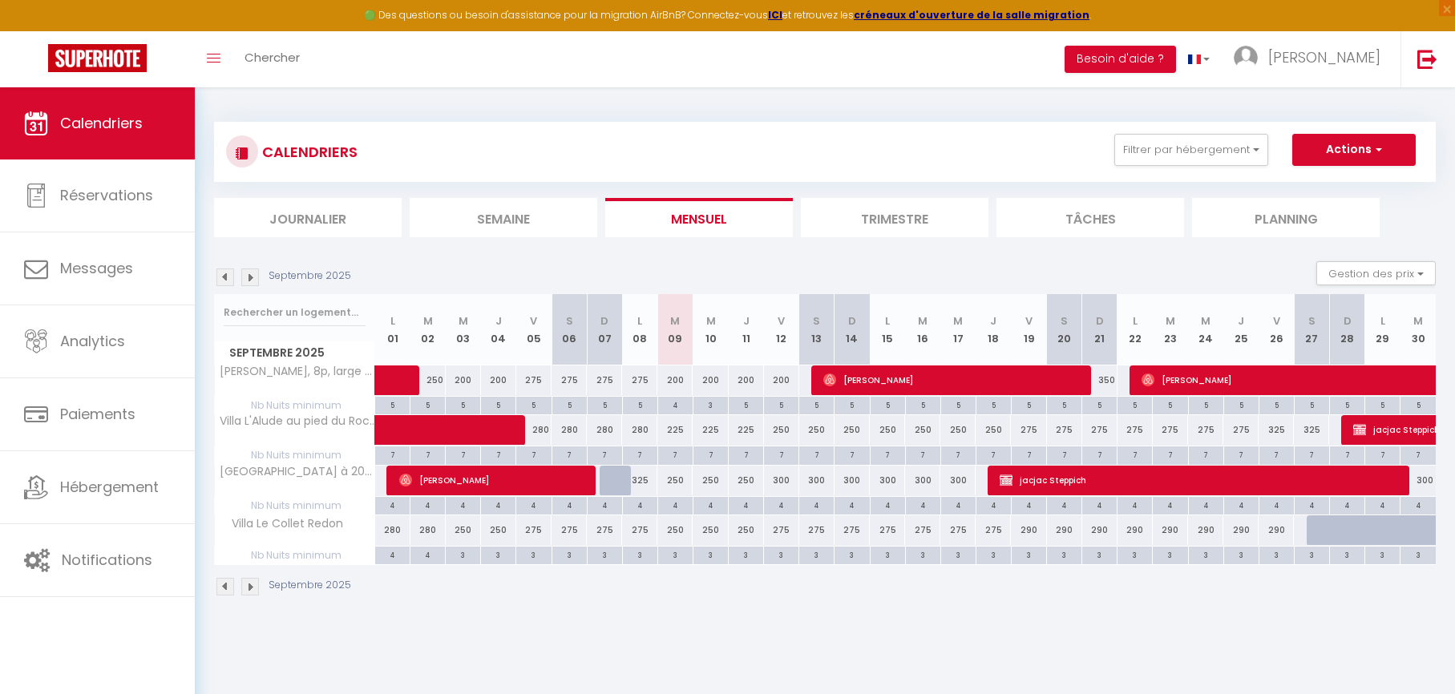
click at [677, 481] on div "250" at bounding box center [674, 481] width 35 height 30
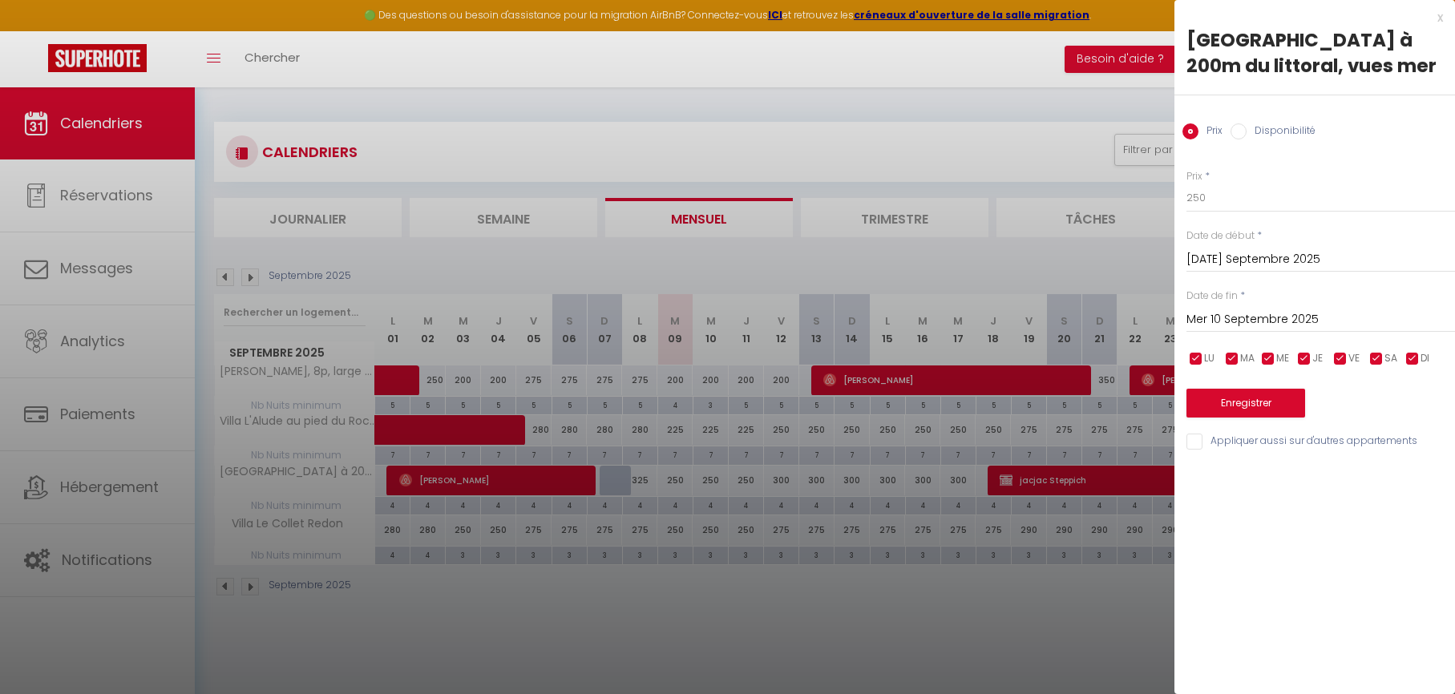
drag, startPoint x: 656, startPoint y: 434, endPoint x: 673, endPoint y: 440, distance: 18.0
click at [656, 434] on div at bounding box center [727, 347] width 1455 height 694
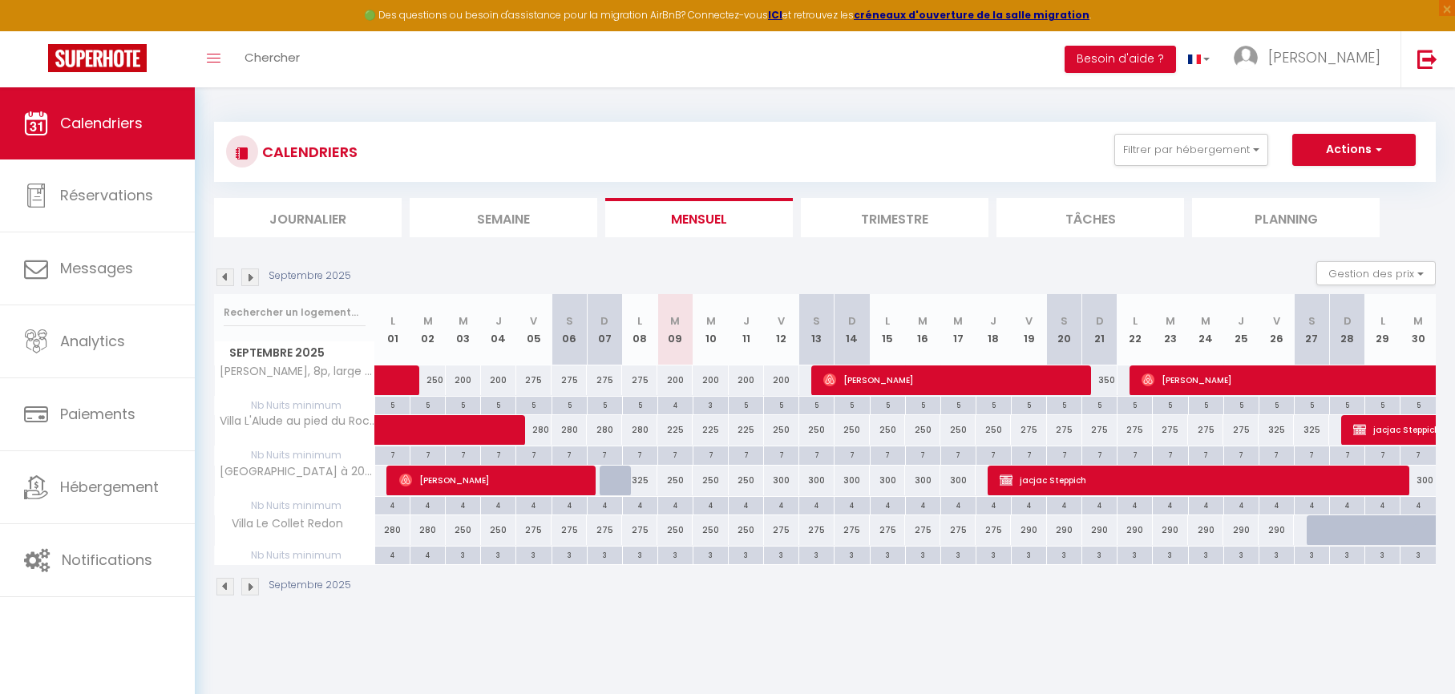
click at [678, 482] on div "250" at bounding box center [674, 481] width 35 height 30
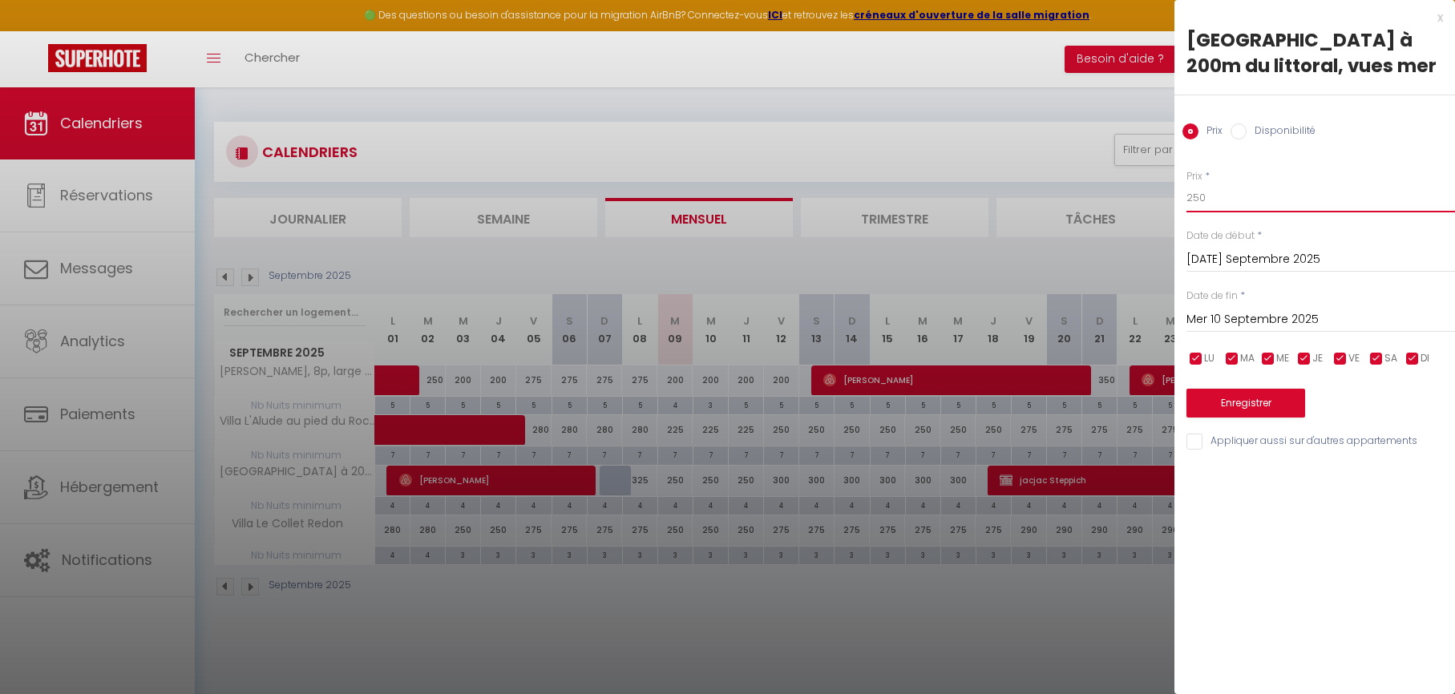
click at [1230, 184] on input "250" at bounding box center [1320, 198] width 269 height 29
click at [1206, 317] on input "Mer 10 Septembre 2025" at bounding box center [1320, 319] width 269 height 21
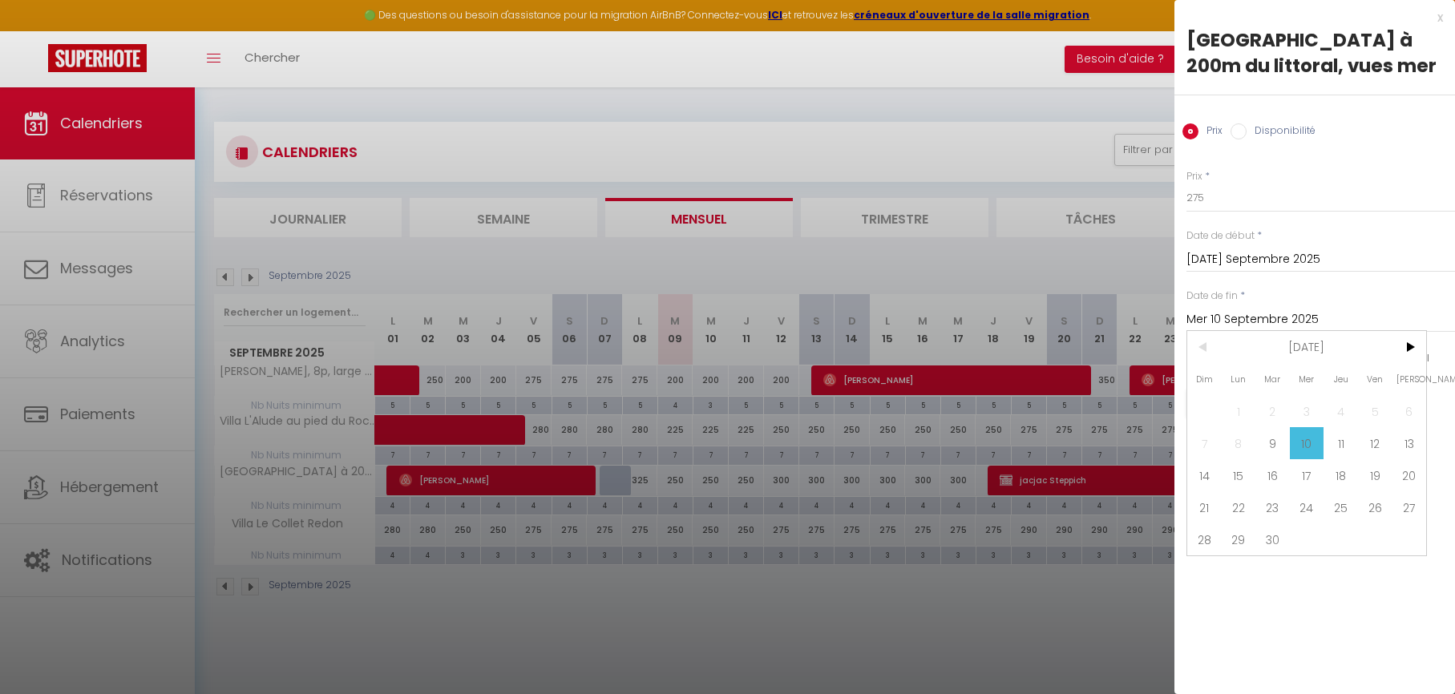
drag, startPoint x: 806, startPoint y: 380, endPoint x: 798, endPoint y: 402, distance: 23.4
click at [806, 390] on div at bounding box center [727, 347] width 1455 height 694
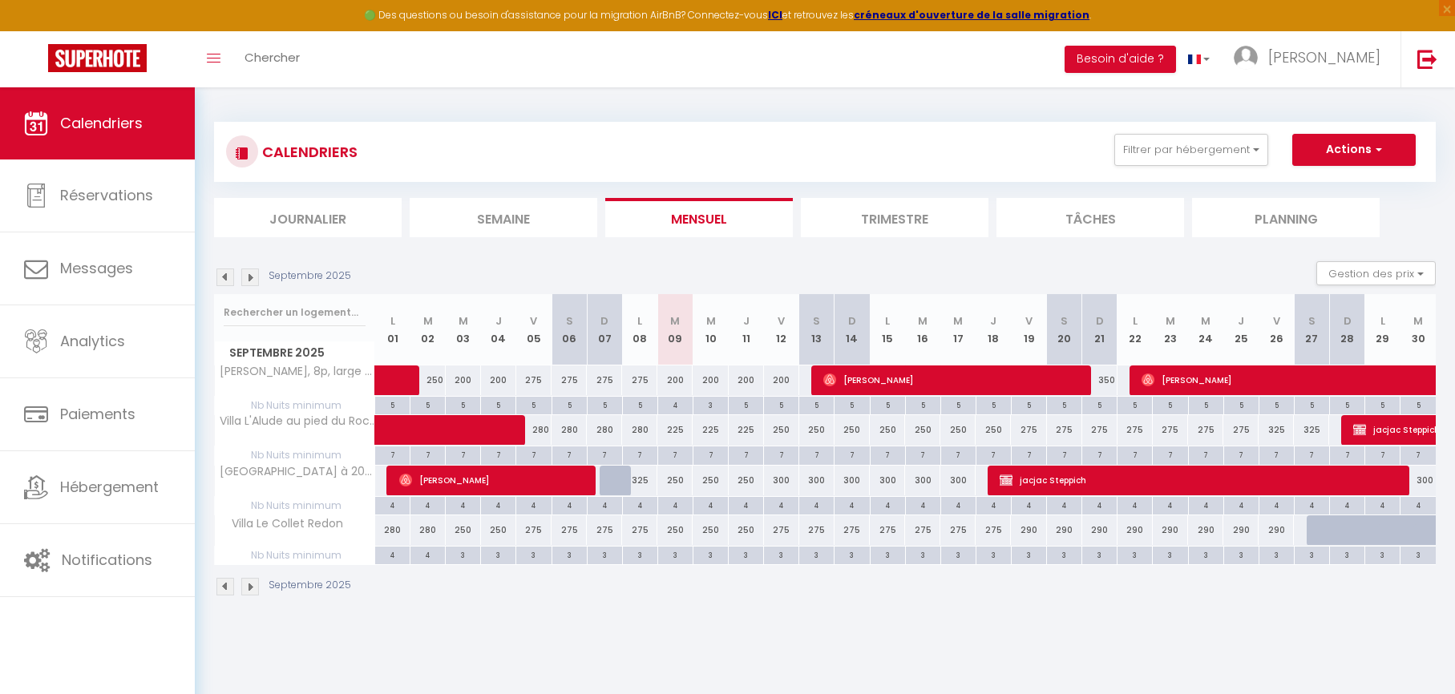
click at [717, 485] on div "250" at bounding box center [710, 481] width 35 height 30
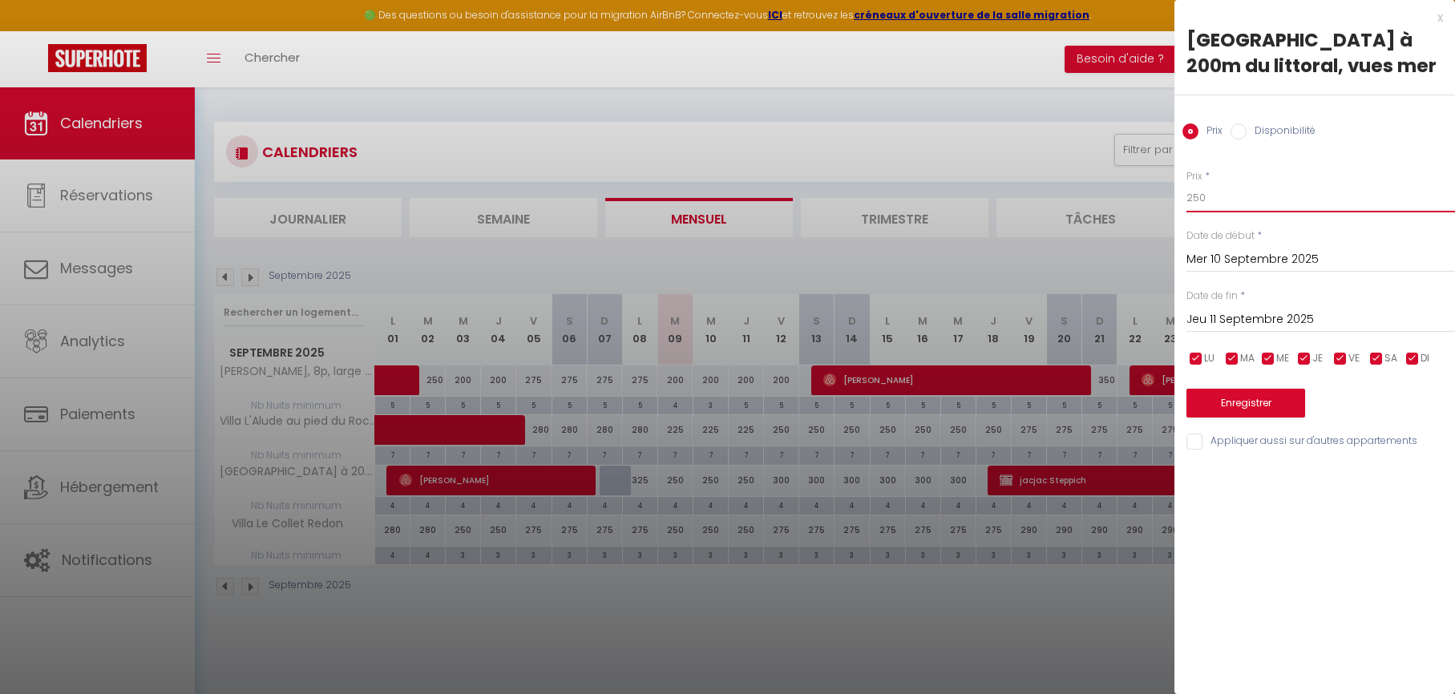
click at [1214, 201] on input "250" at bounding box center [1320, 198] width 269 height 29
click at [1208, 321] on input "Jeu 11 Septembre 2025" at bounding box center [1320, 319] width 269 height 21
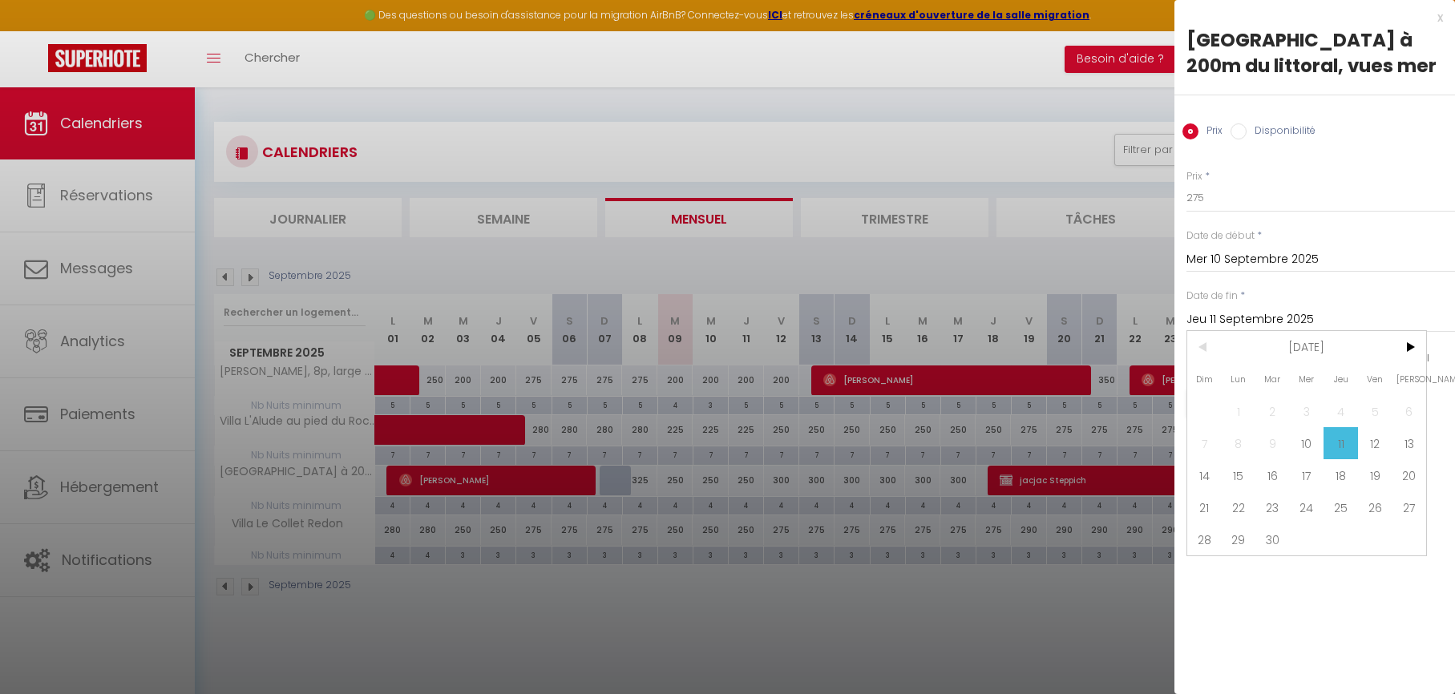
click at [1369, 447] on span "12" at bounding box center [1375, 443] width 34 height 32
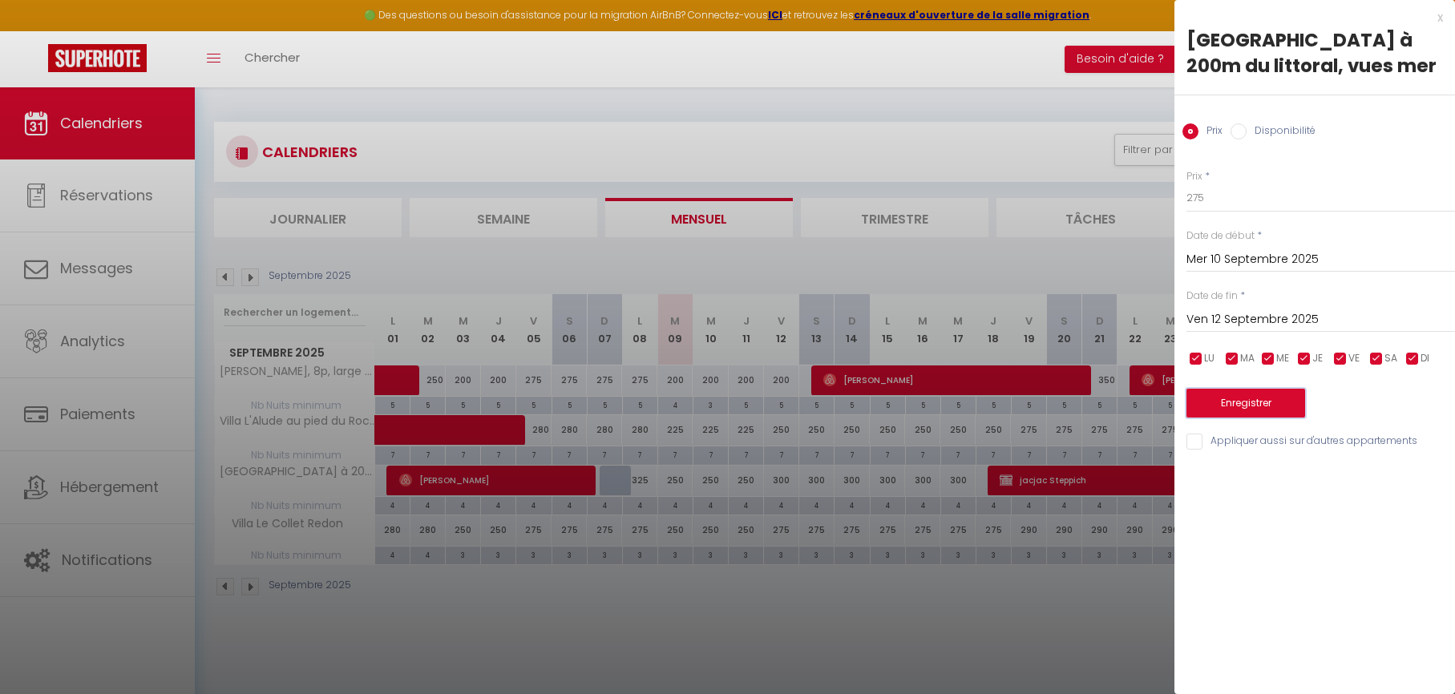
click at [1269, 398] on button "Enregistrer" at bounding box center [1245, 403] width 119 height 29
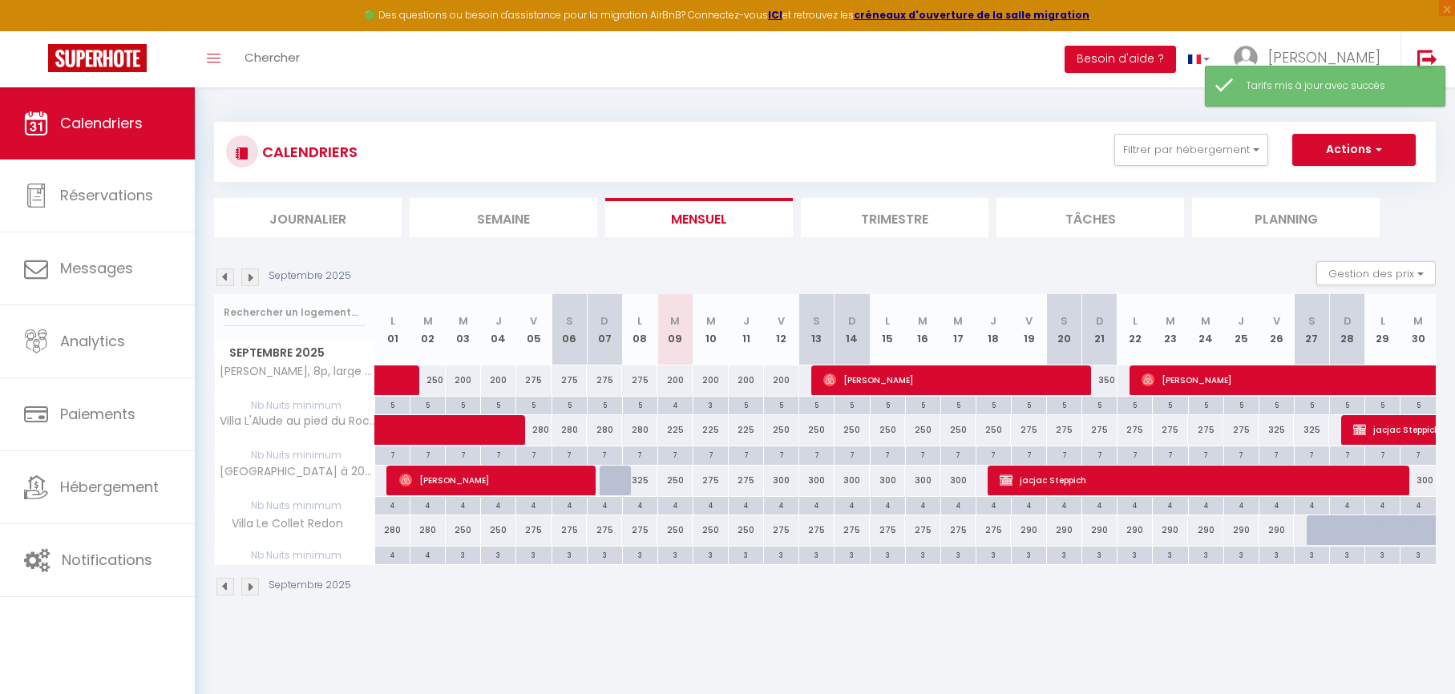
click at [784, 479] on div "300" at bounding box center [781, 481] width 35 height 30
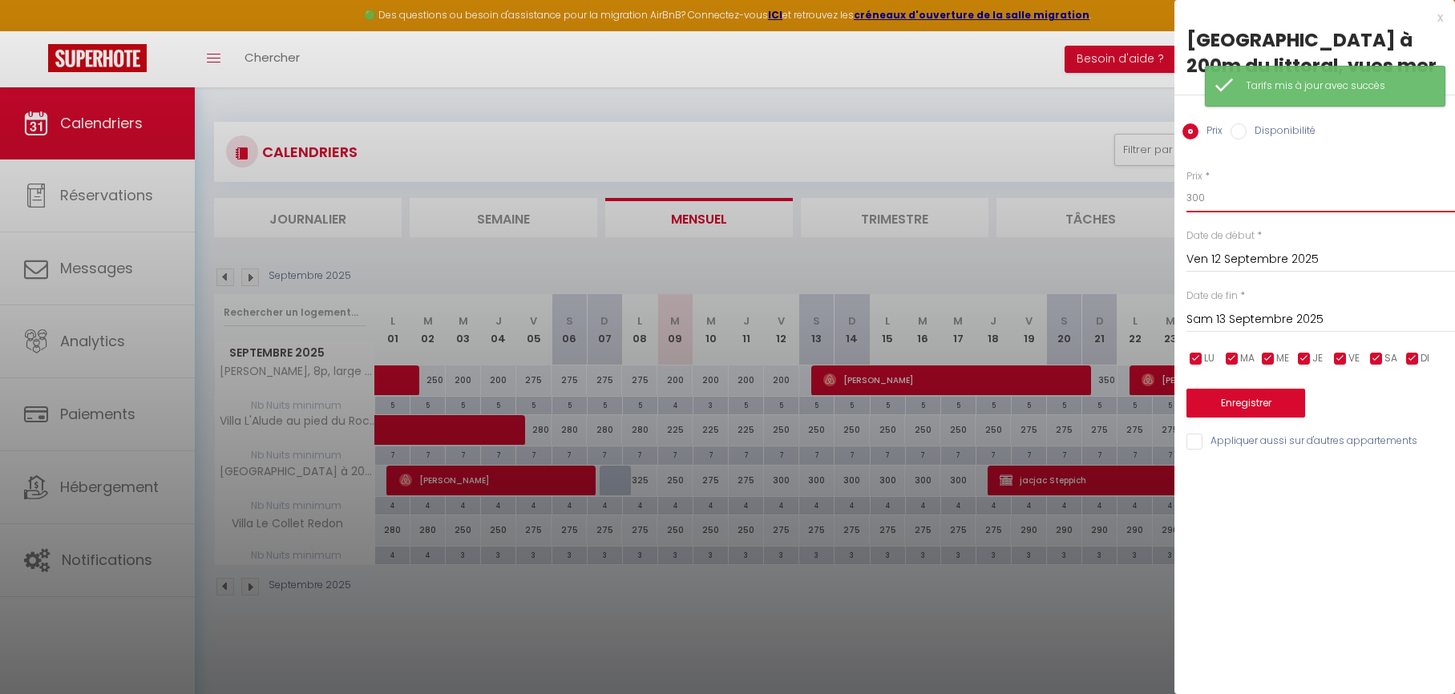
click at [1202, 196] on input "300" at bounding box center [1320, 198] width 269 height 29
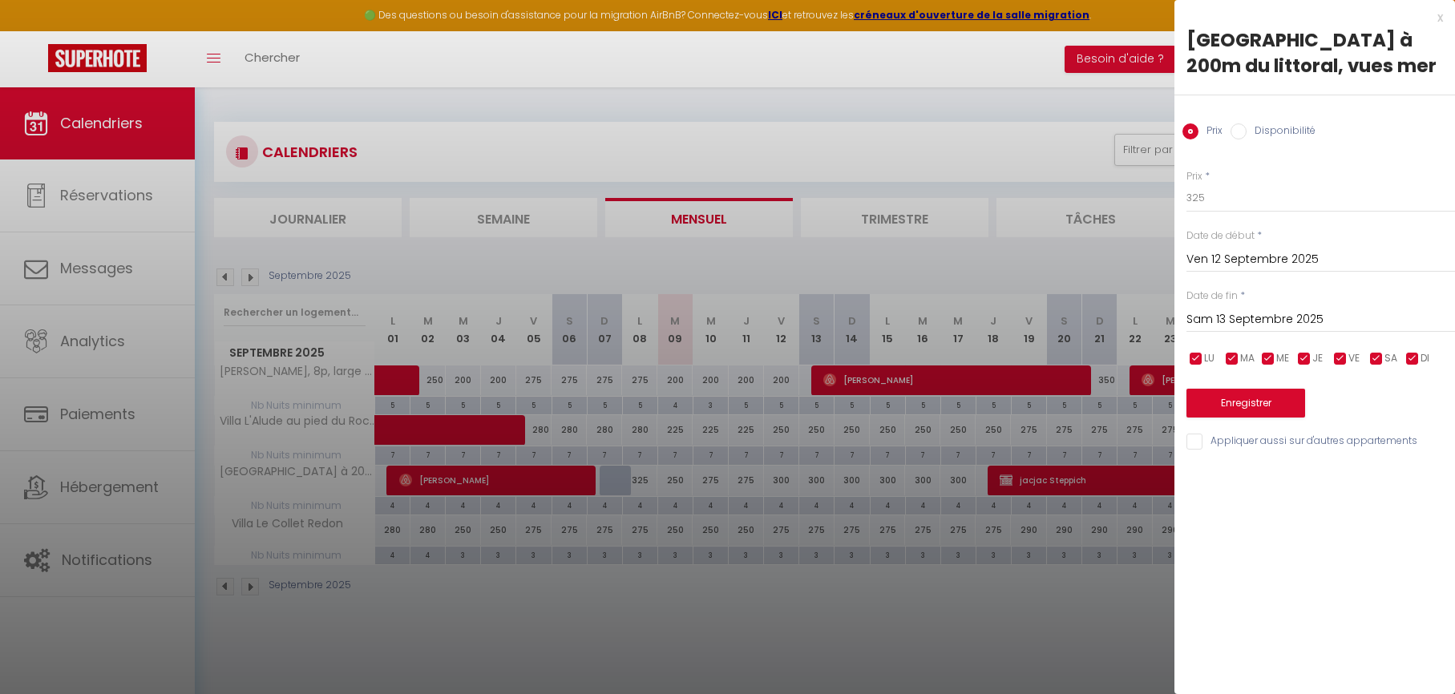
click at [1229, 319] on input "Sam 13 Septembre 2025" at bounding box center [1320, 319] width 269 height 21
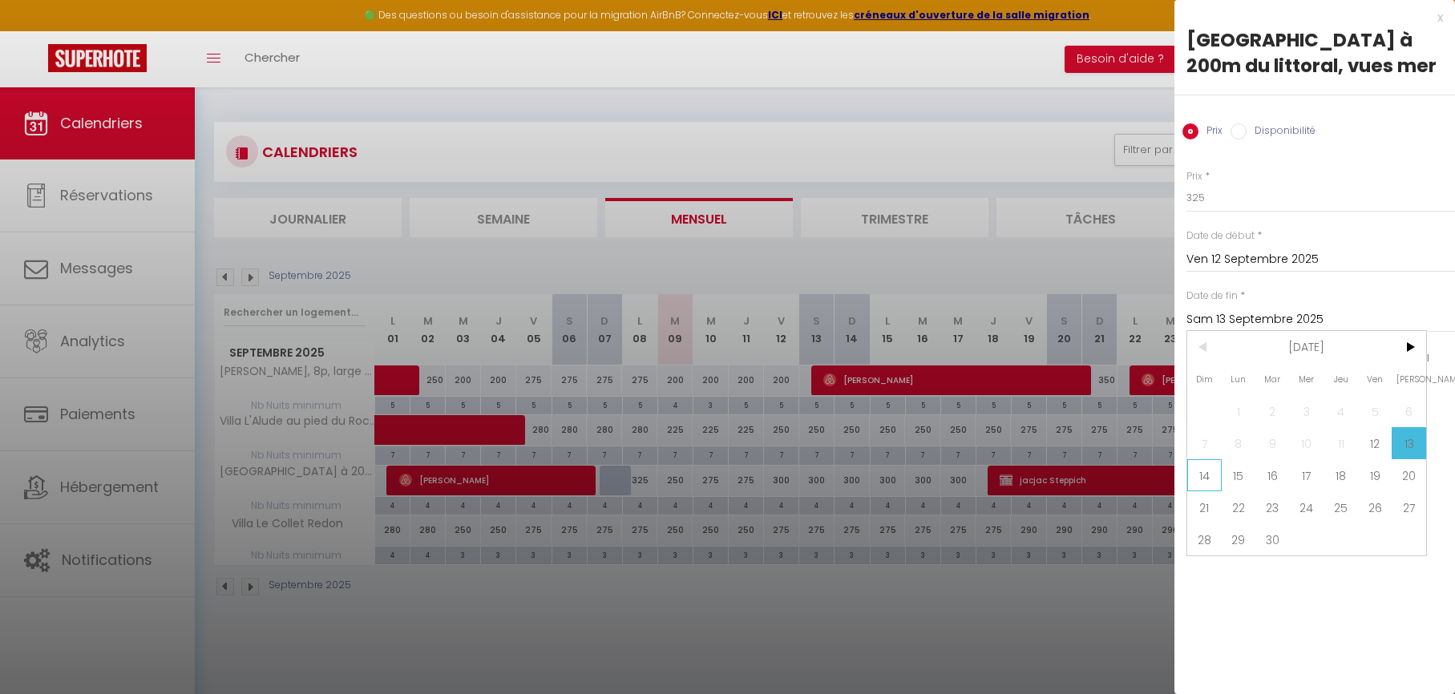
click at [1209, 472] on span "14" at bounding box center [1204, 475] width 34 height 32
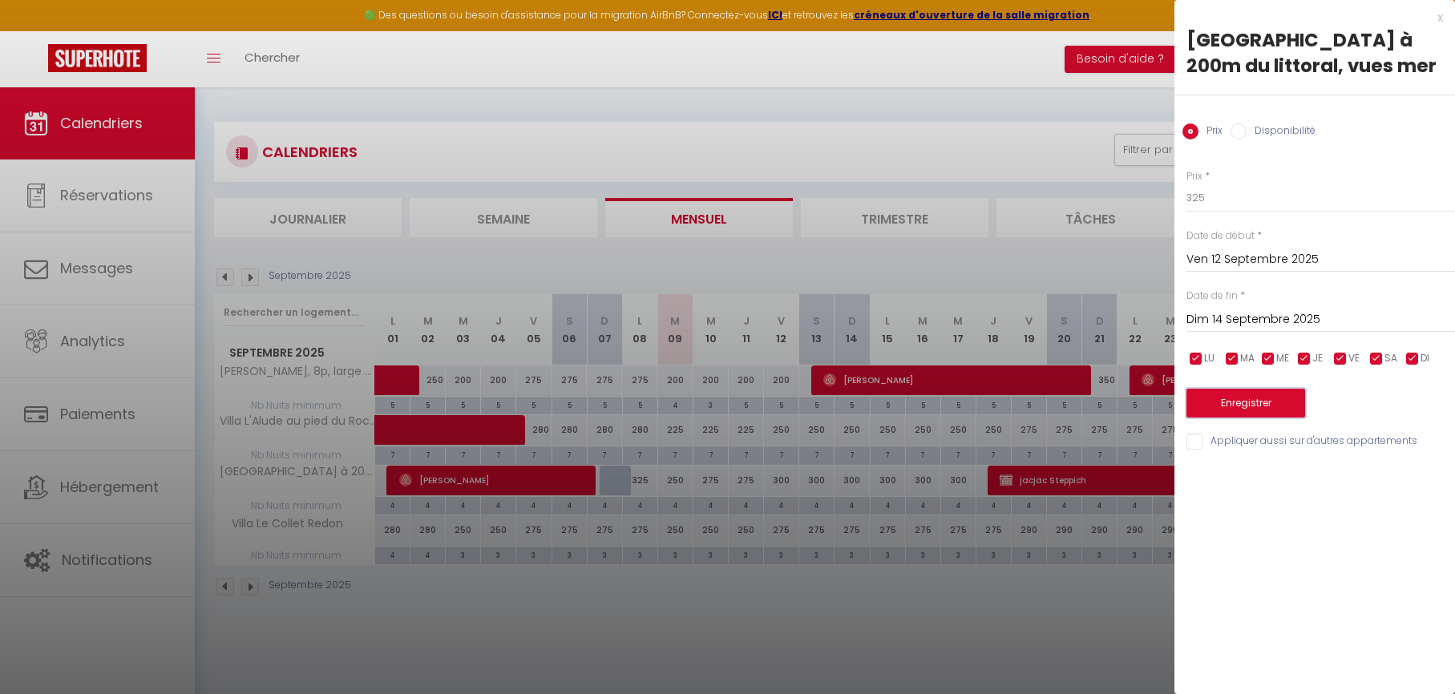
click at [1211, 407] on button "Enregistrer" at bounding box center [1245, 403] width 119 height 29
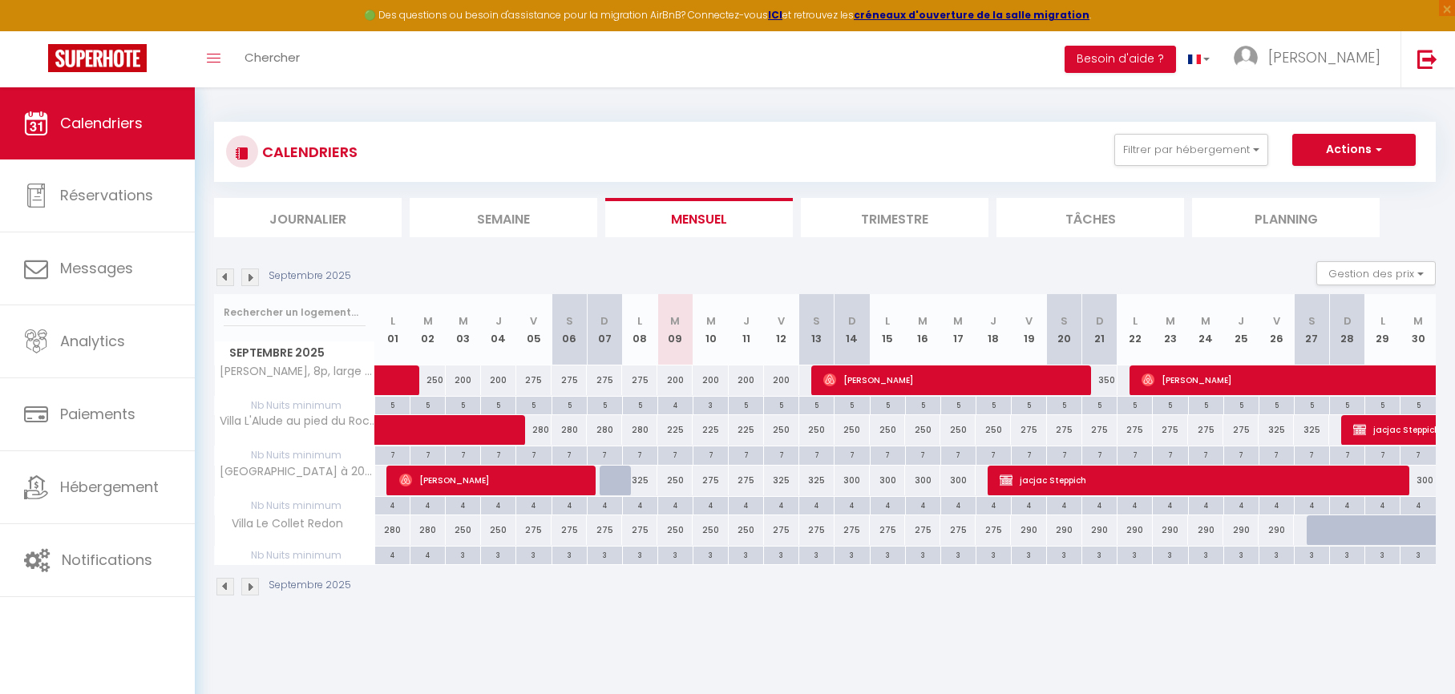
click at [818, 479] on div "325" at bounding box center [816, 481] width 35 height 30
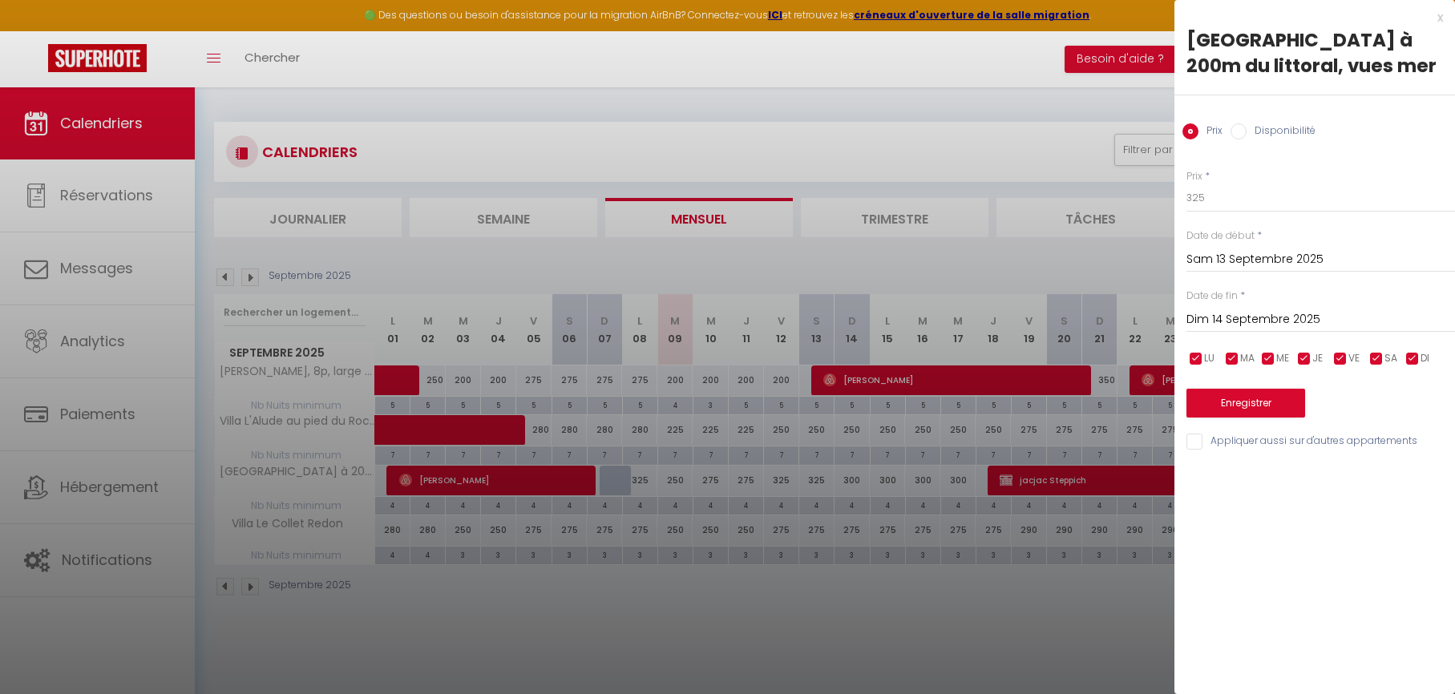
click at [1239, 314] on input "Dim 14 Septembre 2025" at bounding box center [1320, 319] width 269 height 21
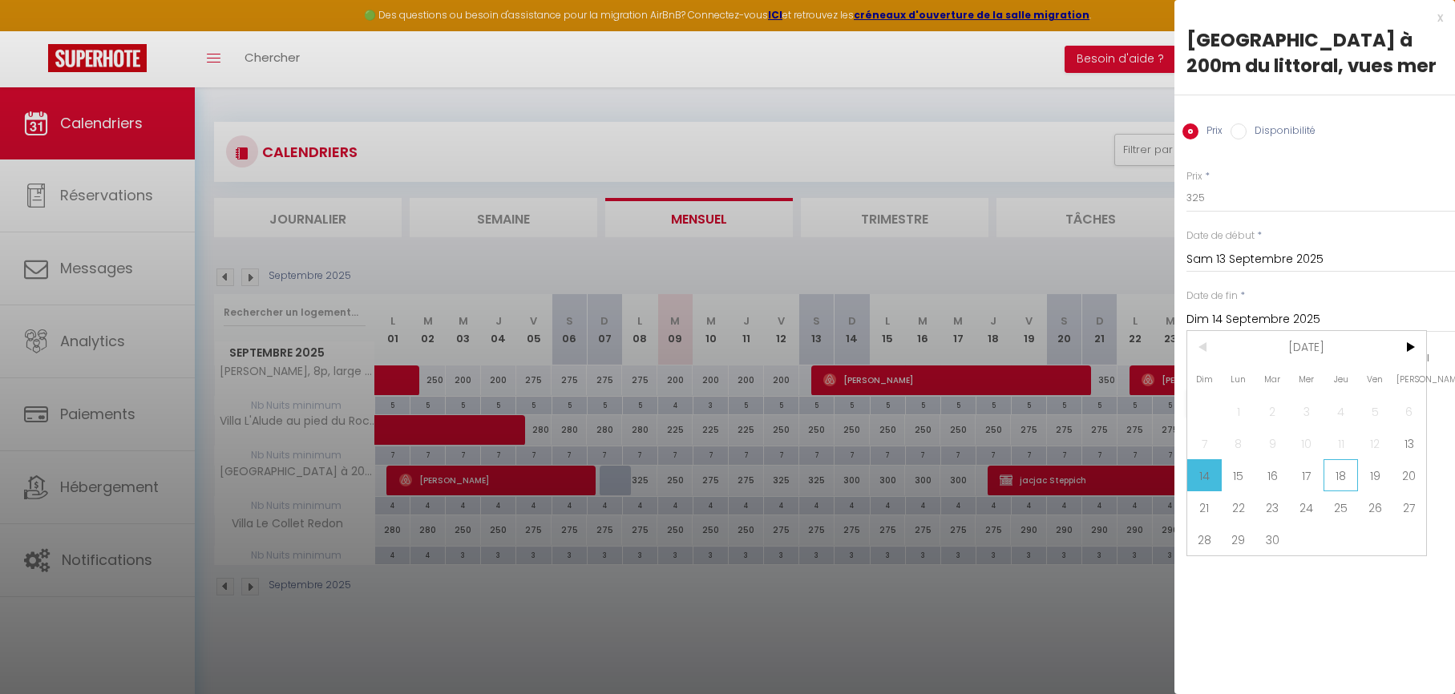
click at [1340, 480] on span "18" at bounding box center [1340, 475] width 34 height 32
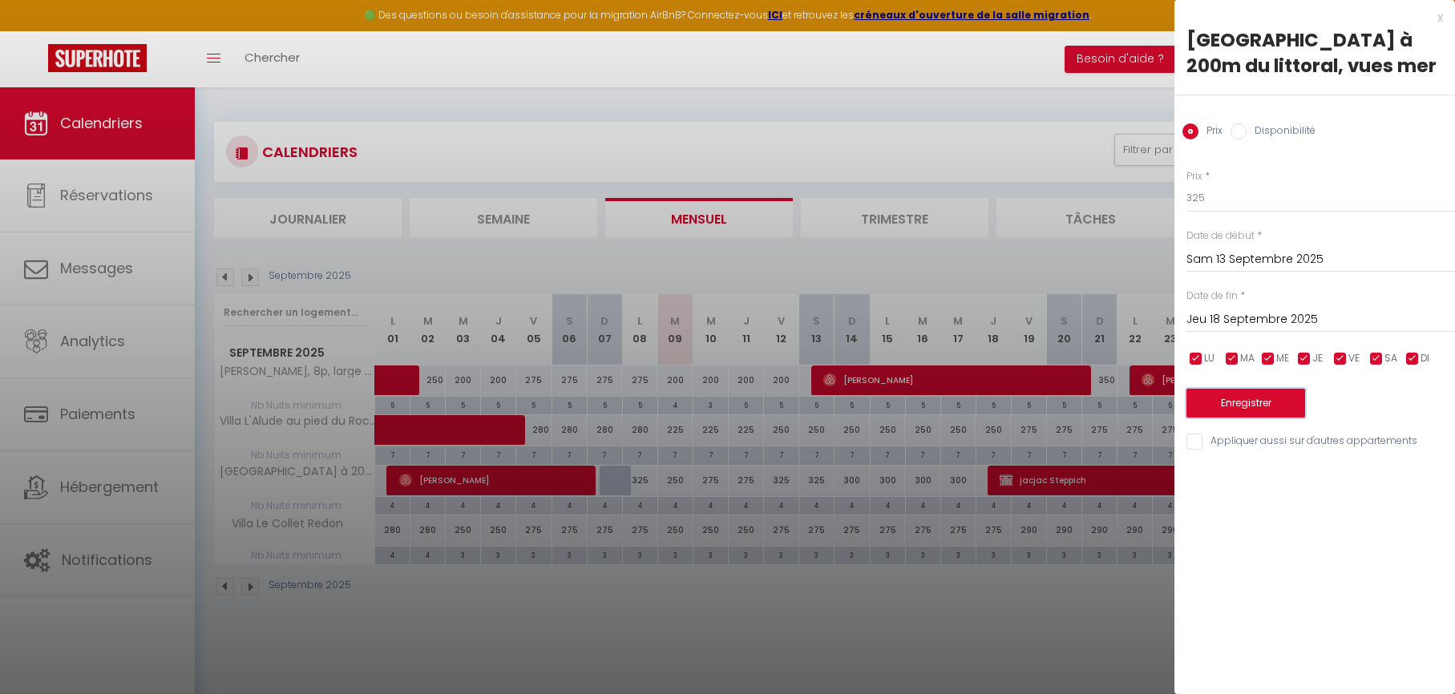
click at [1280, 394] on button "Enregistrer" at bounding box center [1245, 403] width 119 height 29
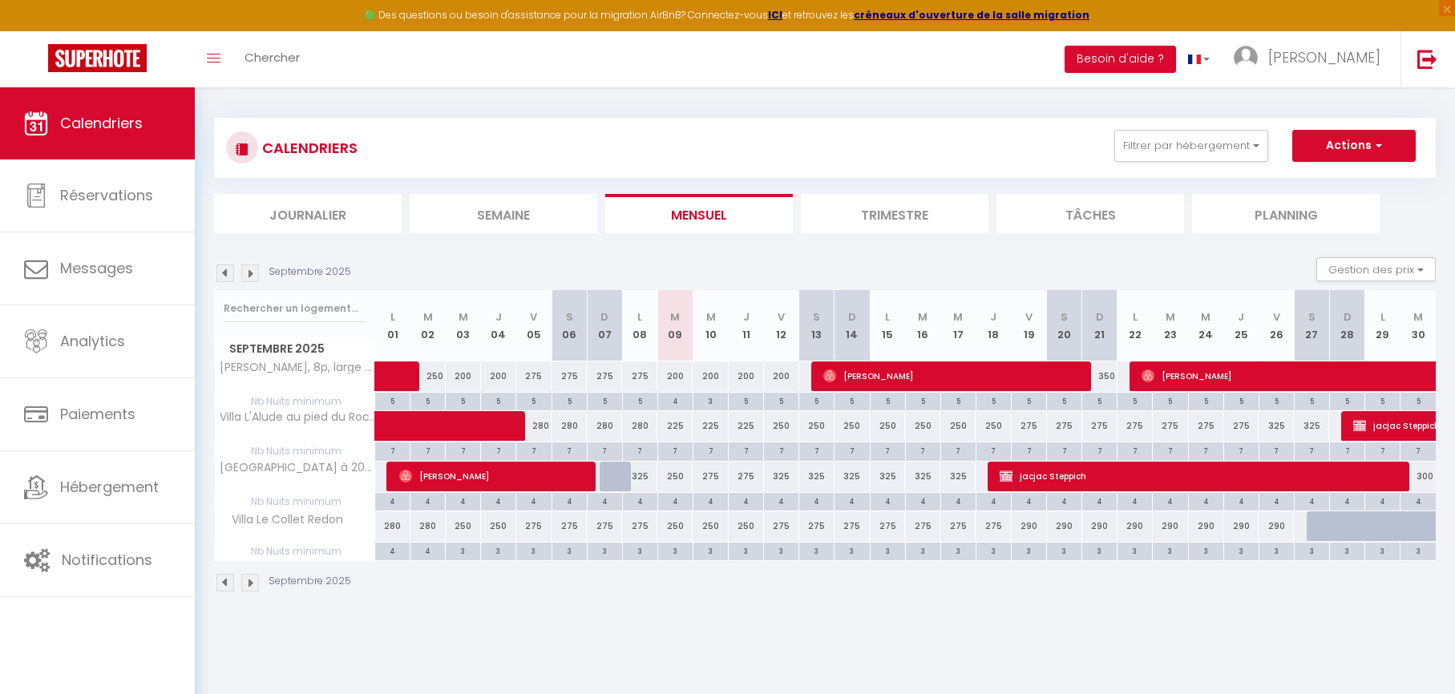
scroll to position [0, 0]
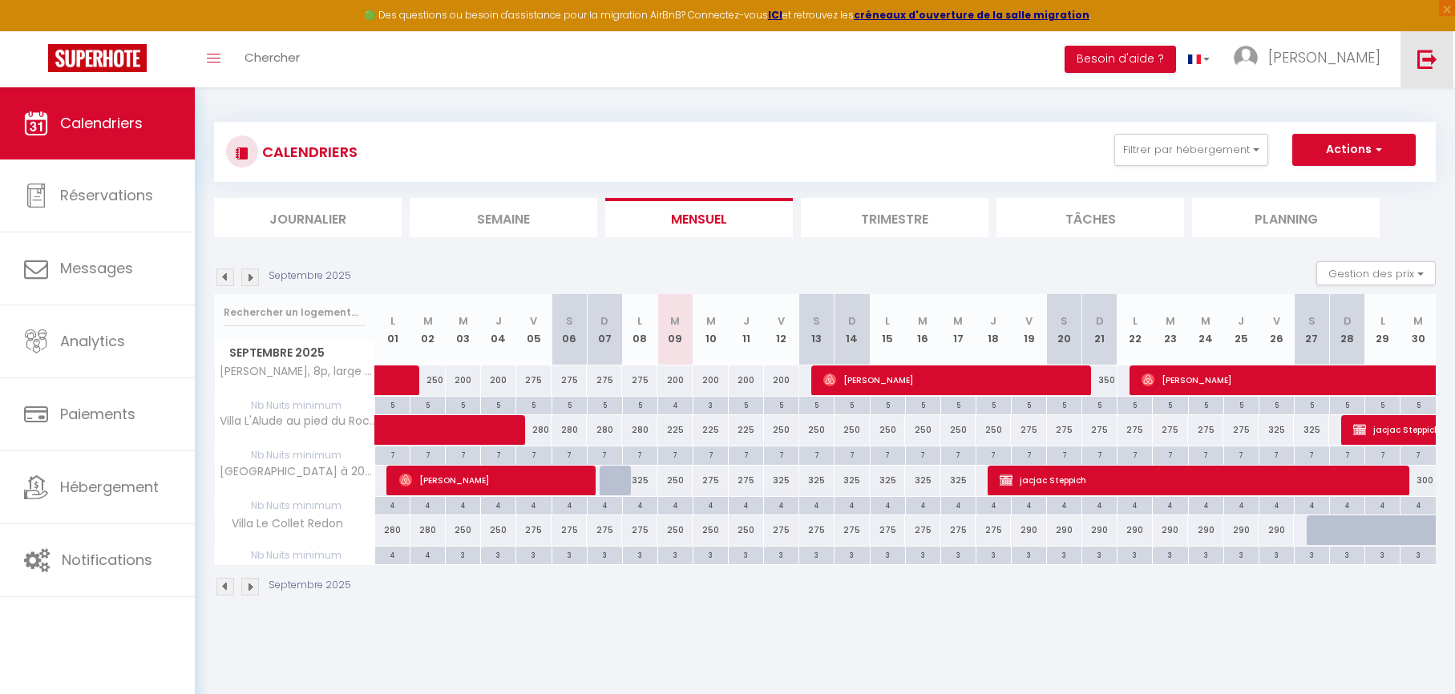
click at [1440, 61] on link at bounding box center [1426, 59] width 53 height 56
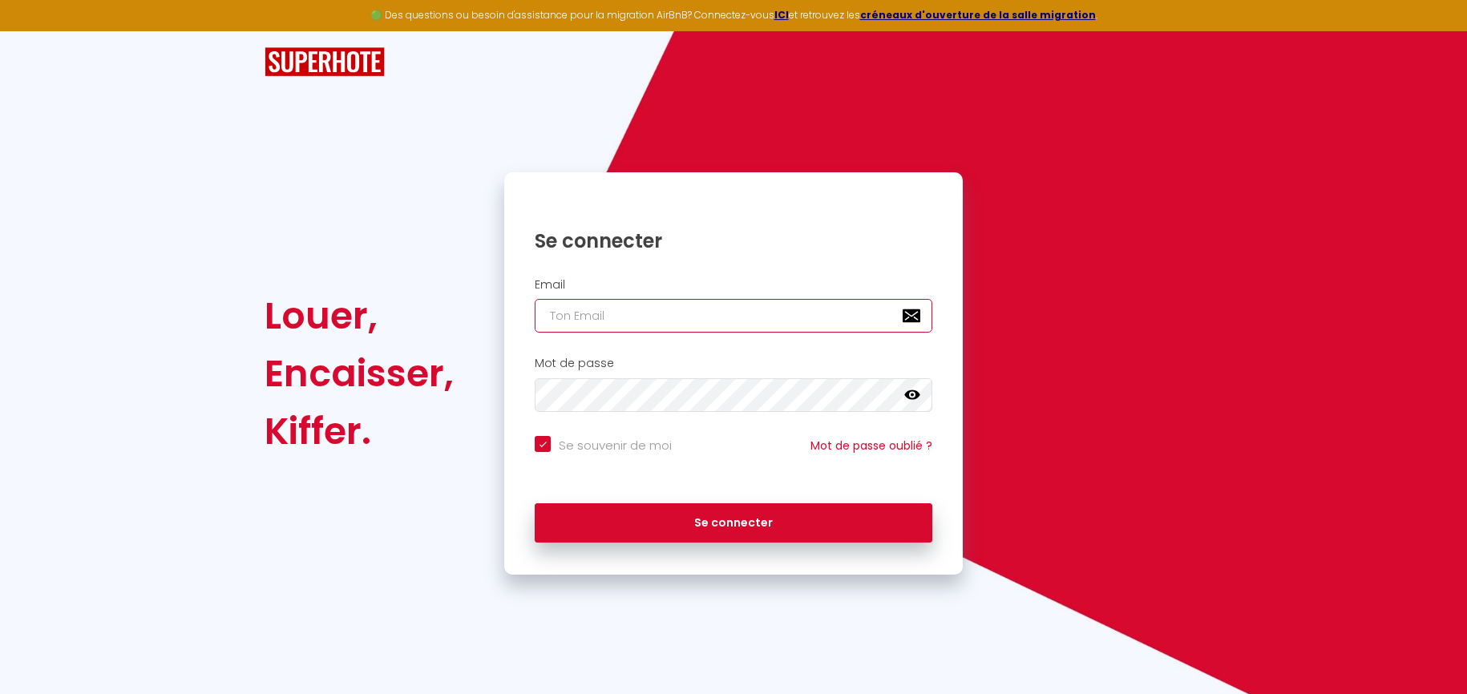
click at [665, 321] on input "email" at bounding box center [734, 316] width 398 height 34
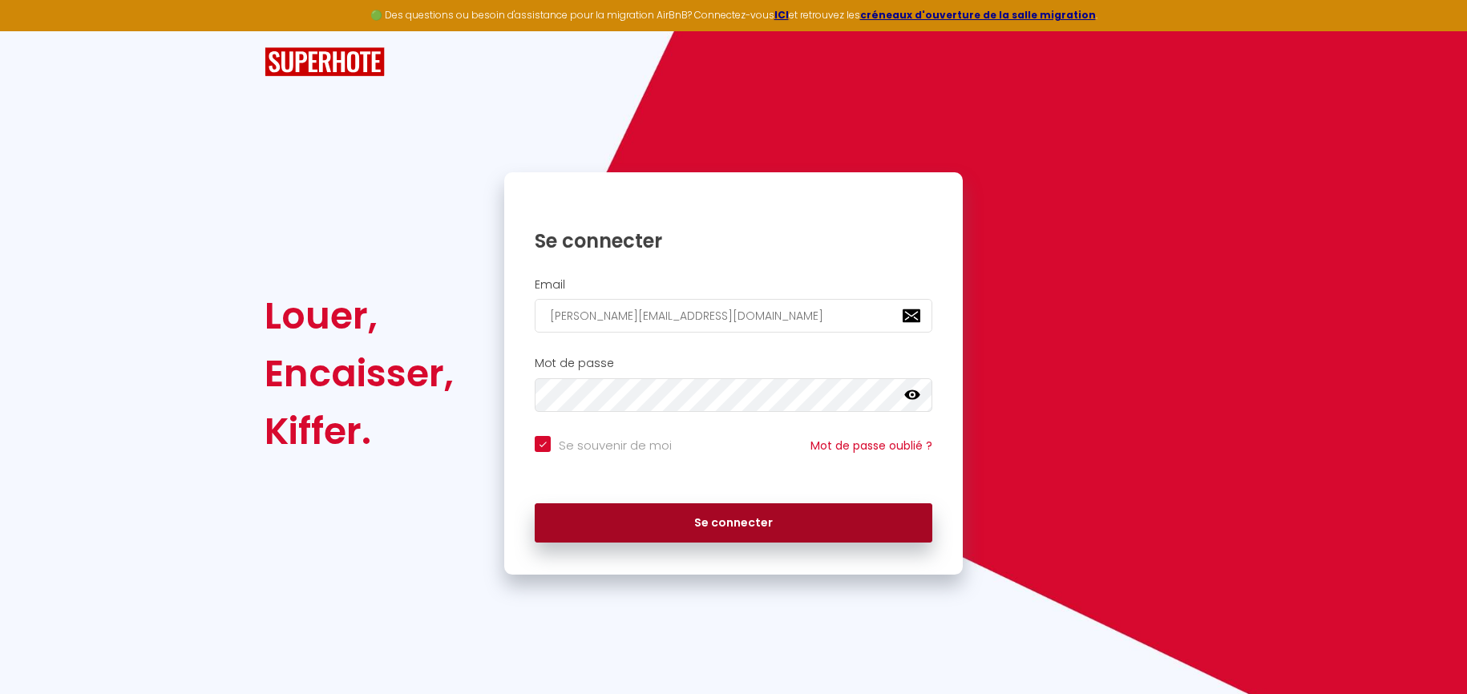
click at [656, 527] on button "Se connecter" at bounding box center [734, 523] width 398 height 40
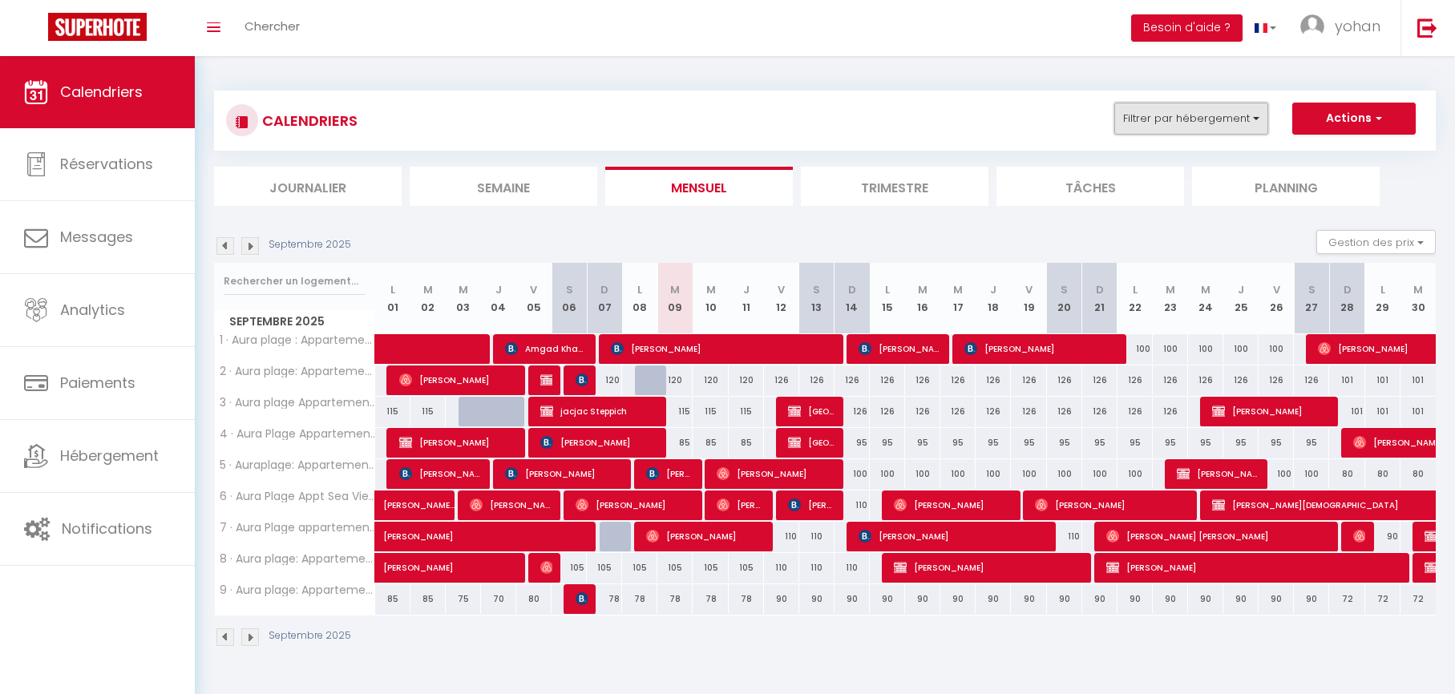
click at [1189, 129] on button "Filtrer par hébergement" at bounding box center [1191, 119] width 154 height 32
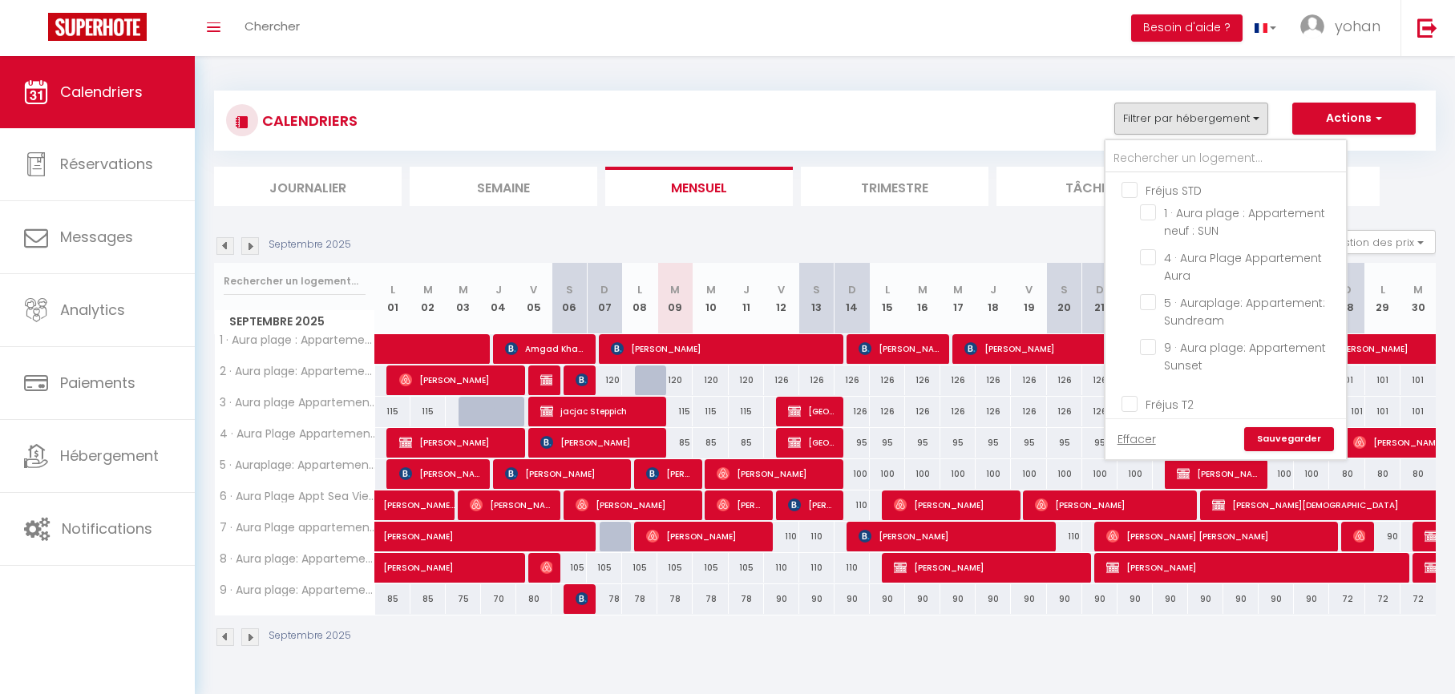
click at [1182, 186] on input "Fréjus STD" at bounding box center [1241, 189] width 240 height 16
click at [1288, 437] on link "Sauvegarder" at bounding box center [1289, 439] width 90 height 24
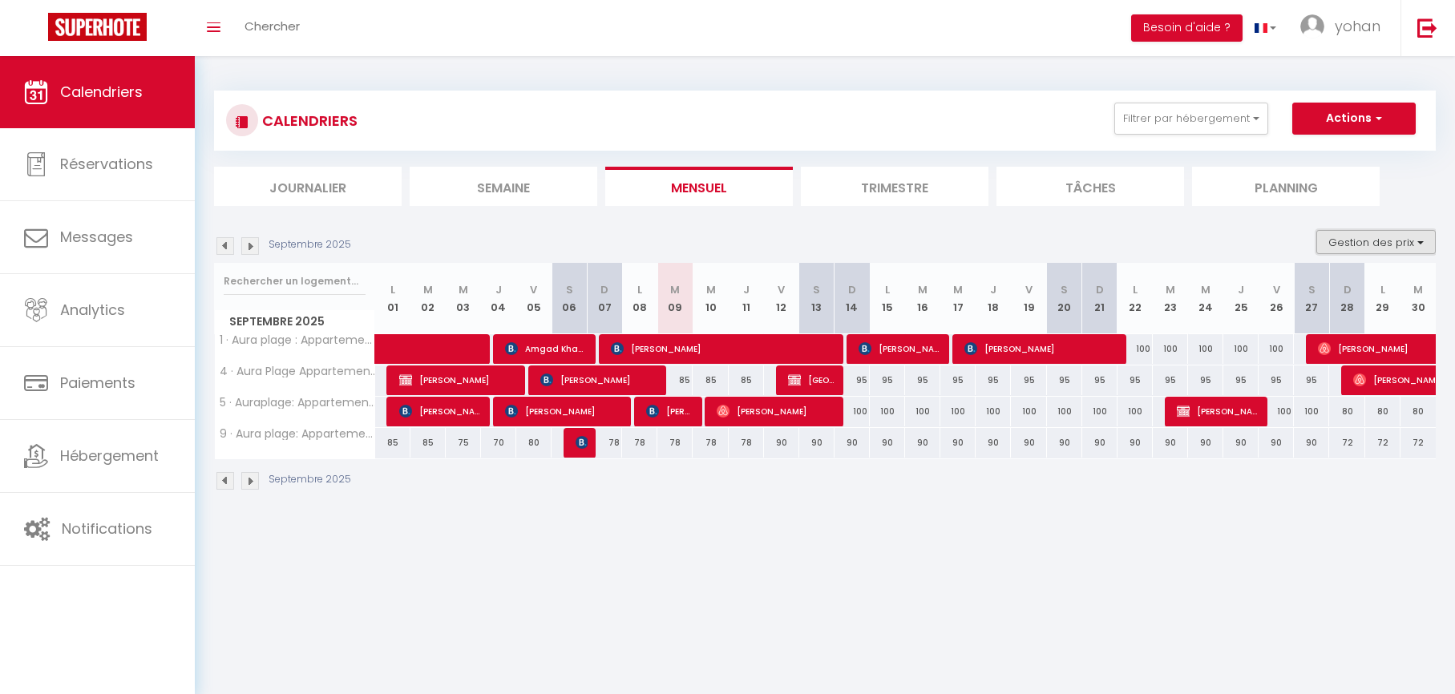
click at [1396, 241] on button "Gestion des prix" at bounding box center [1375, 242] width 119 height 24
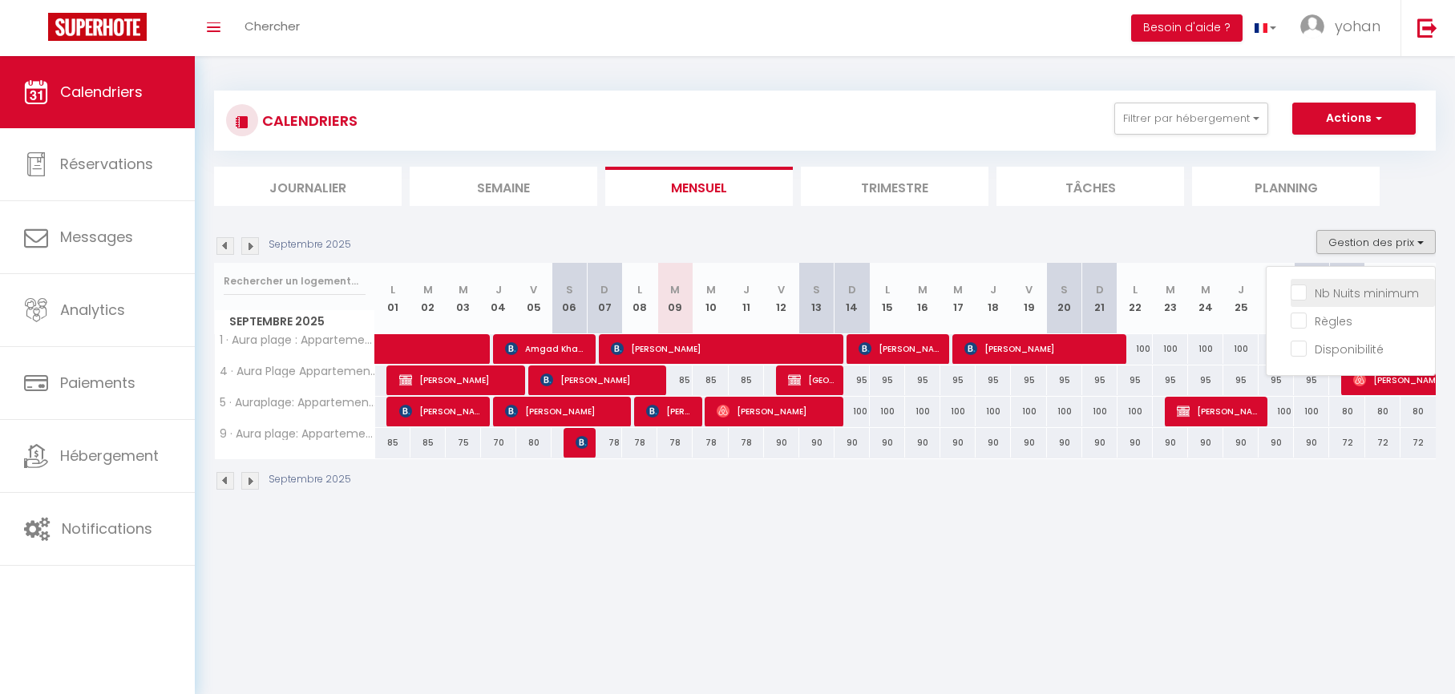
click at [1351, 290] on input "Nb Nuits minimum" at bounding box center [1363, 292] width 144 height 16
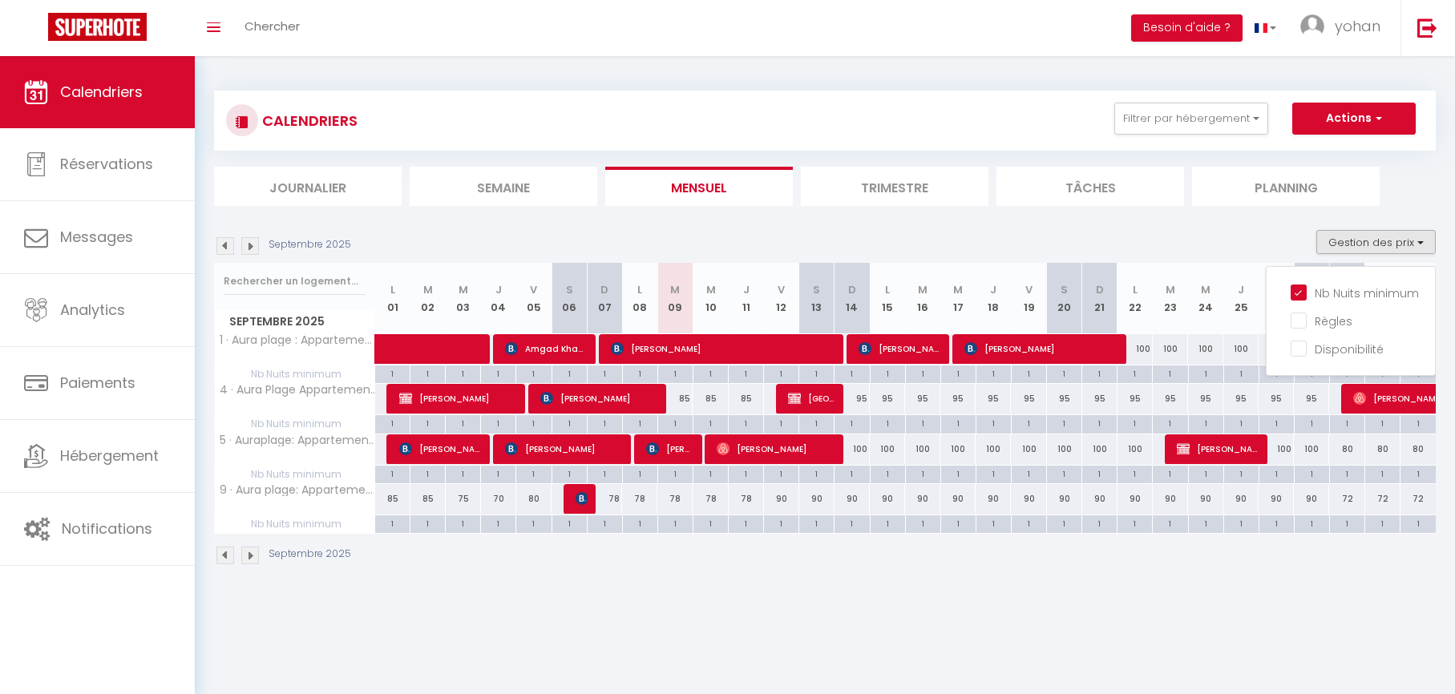
click at [969, 603] on body "🟢 Des questions ou besoin d'assistance pour la migration AirBnB? Connectez-vous…" at bounding box center [727, 403] width 1455 height 694
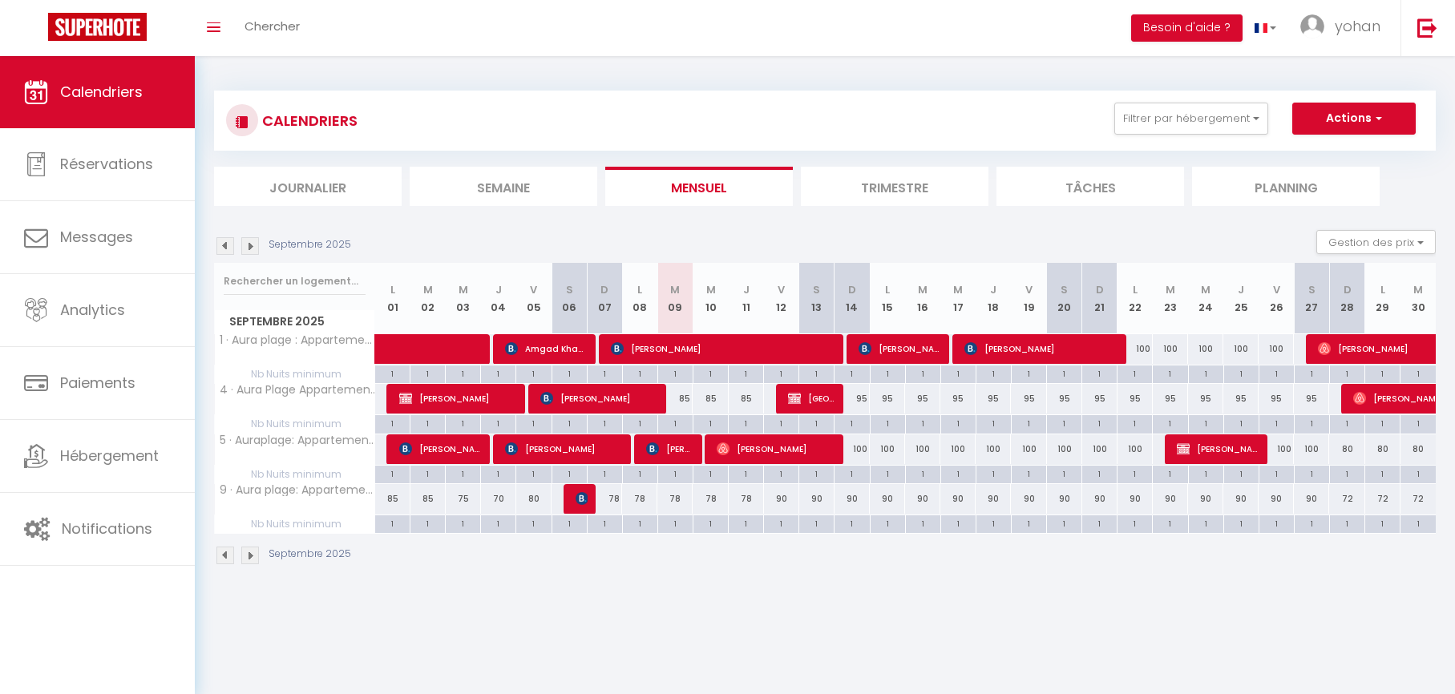
click at [1144, 351] on div "100" at bounding box center [1134, 349] width 35 height 30
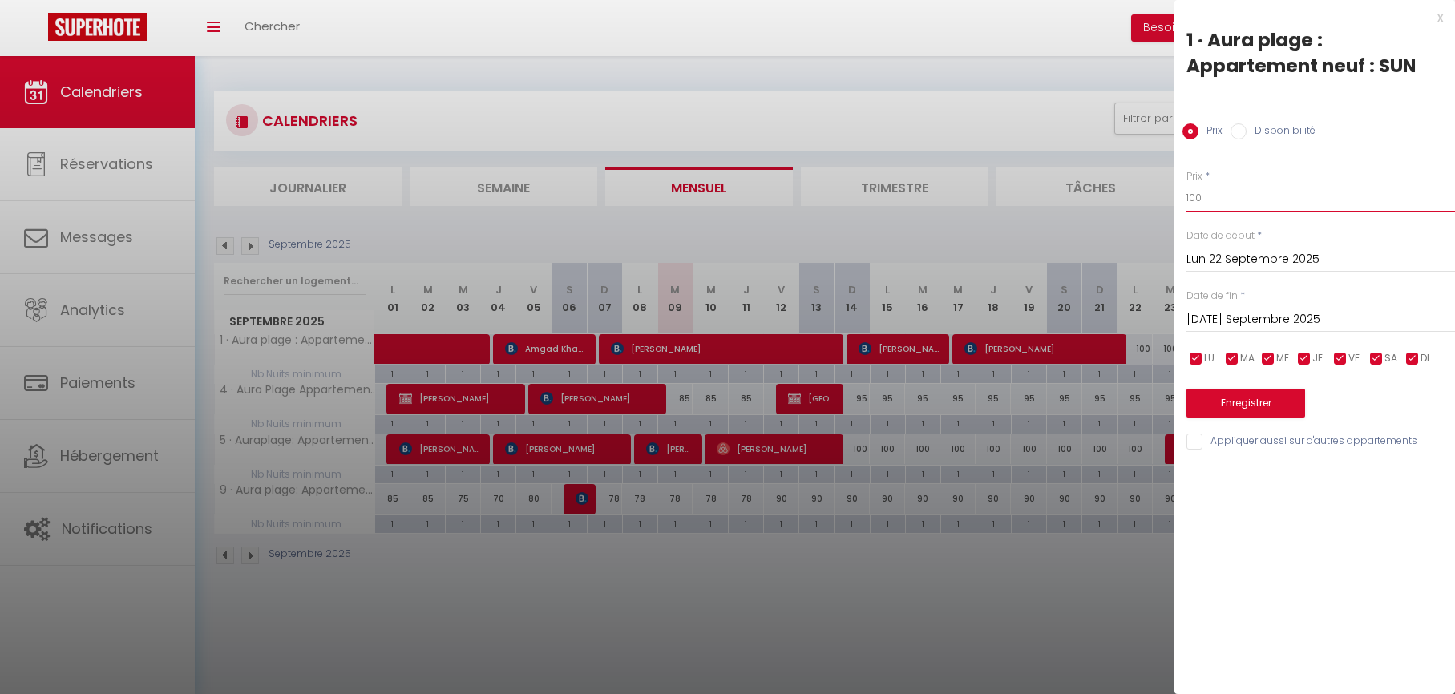
click at [1211, 205] on input "100" at bounding box center [1320, 198] width 269 height 29
click at [1210, 205] on input "100" at bounding box center [1320, 198] width 269 height 29
click at [1267, 317] on input "[DATE] Septembre 2025" at bounding box center [1320, 319] width 269 height 21
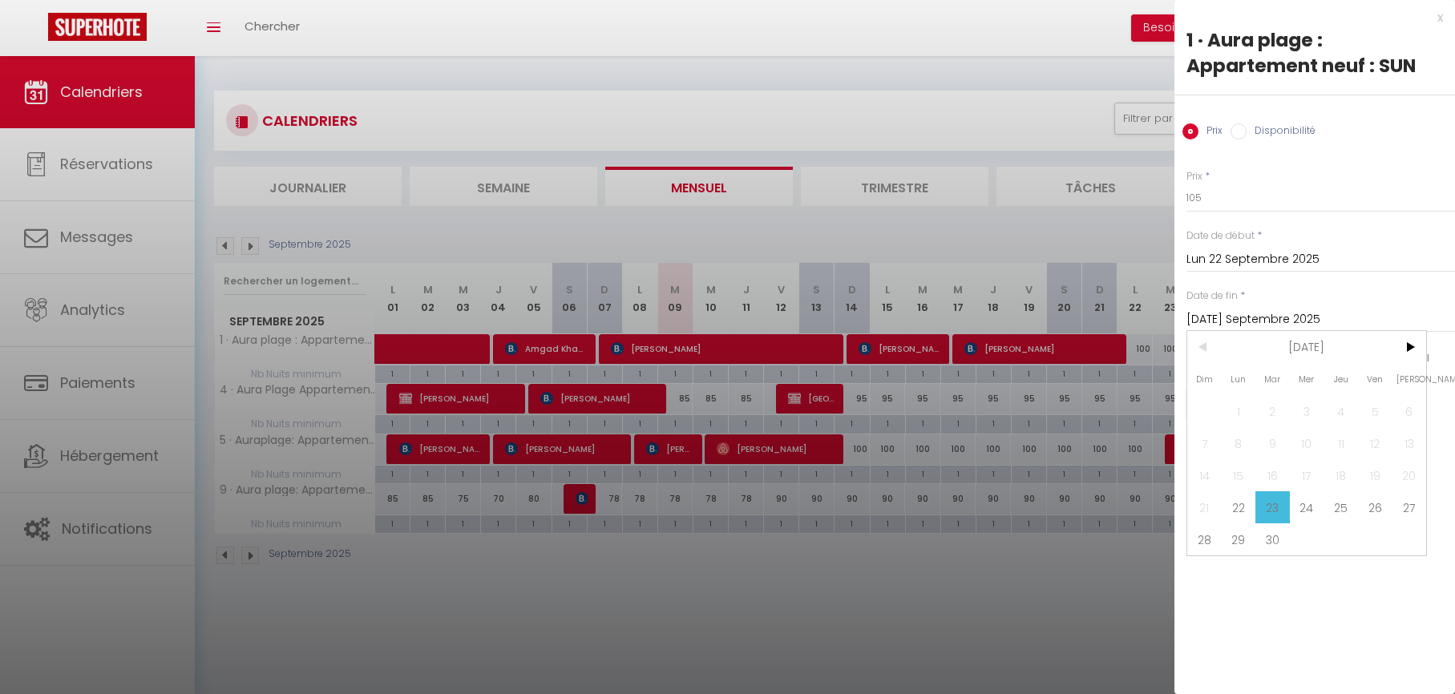
drag, startPoint x: 1383, startPoint y: 507, endPoint x: 1377, endPoint y: 500, distance: 8.5
click at [1383, 507] on span "26" at bounding box center [1375, 507] width 34 height 32
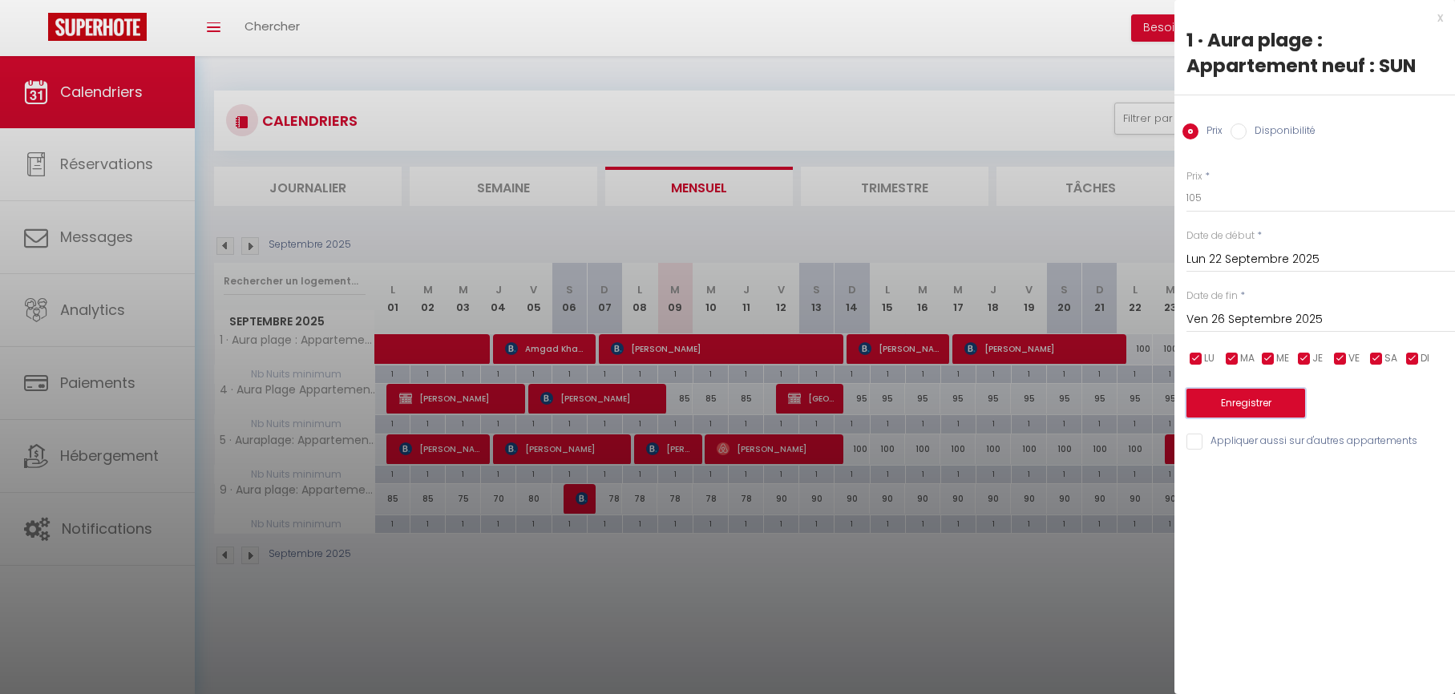
click at [1258, 409] on button "Enregistrer" at bounding box center [1245, 403] width 119 height 29
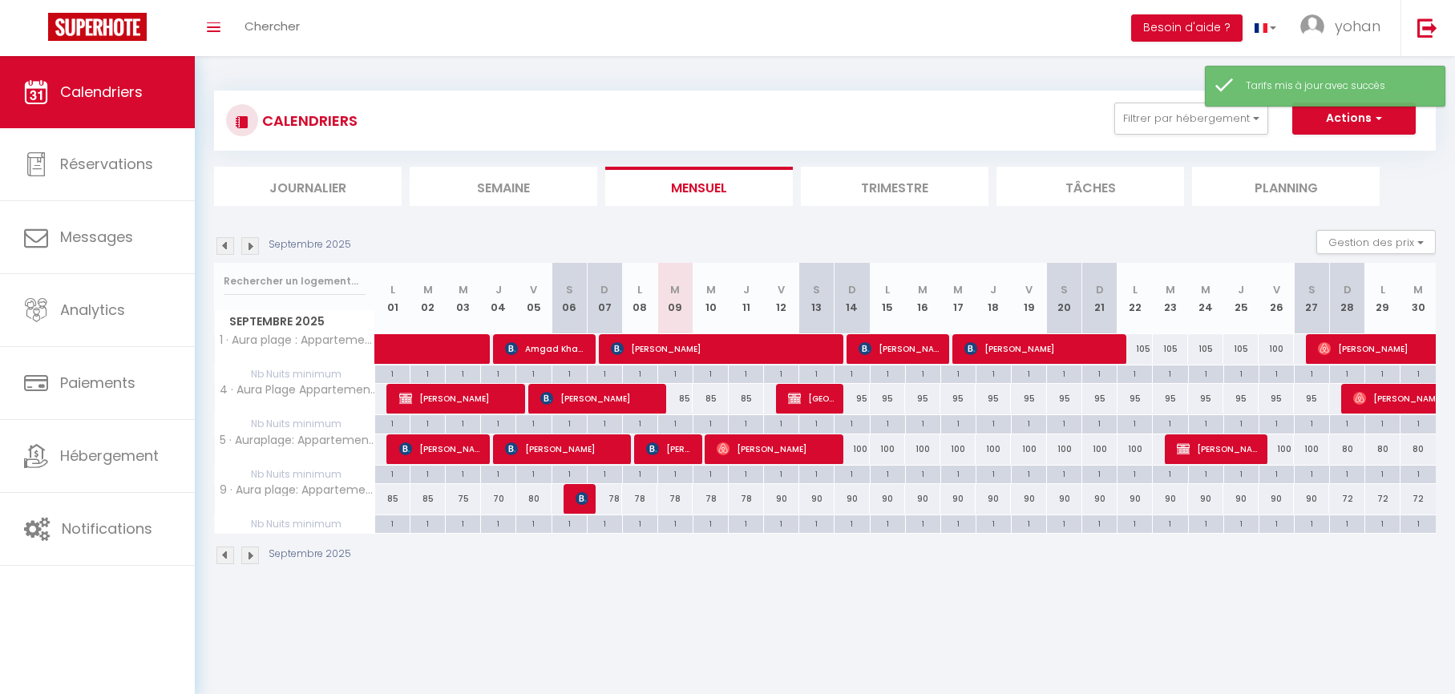
click at [1279, 351] on div "100" at bounding box center [1275, 349] width 35 height 30
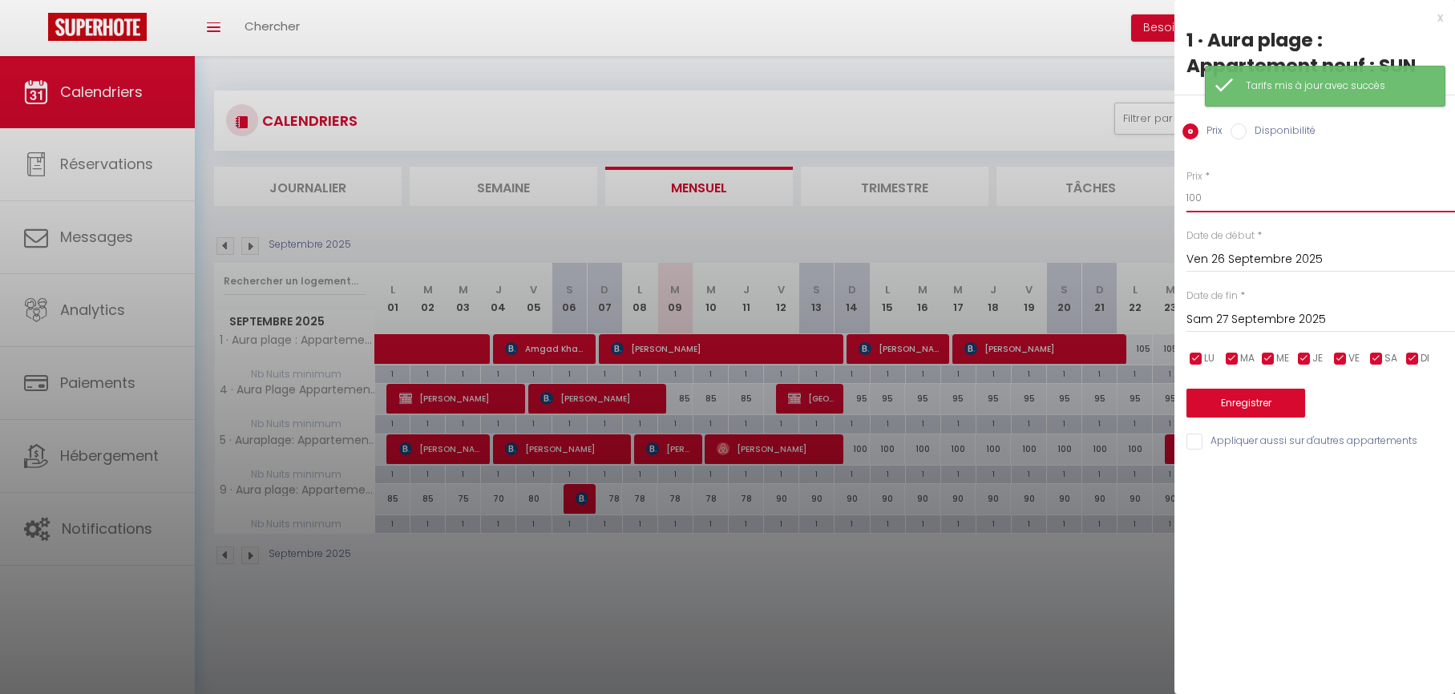
click at [1200, 196] on input "100" at bounding box center [1320, 198] width 269 height 29
click at [1230, 408] on button "Enregistrer" at bounding box center [1245, 403] width 119 height 29
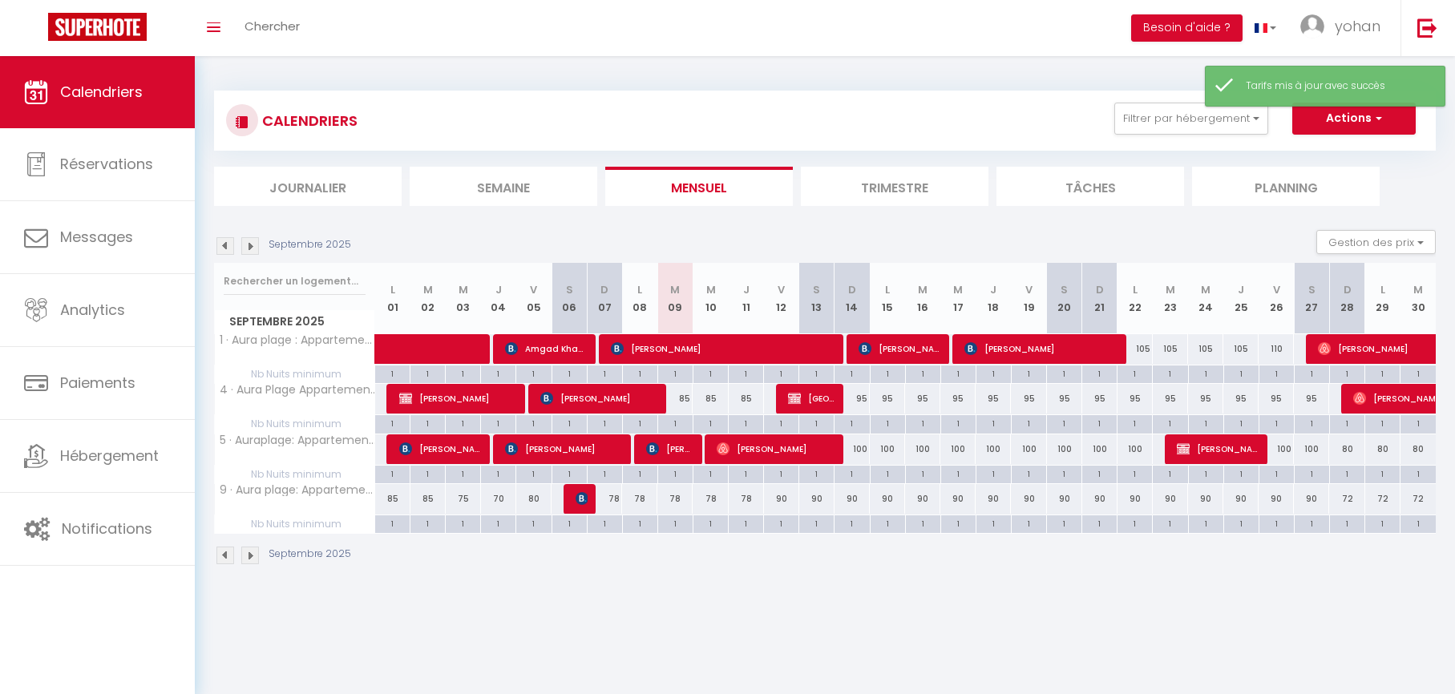
click at [248, 246] on img at bounding box center [250, 246] width 18 height 18
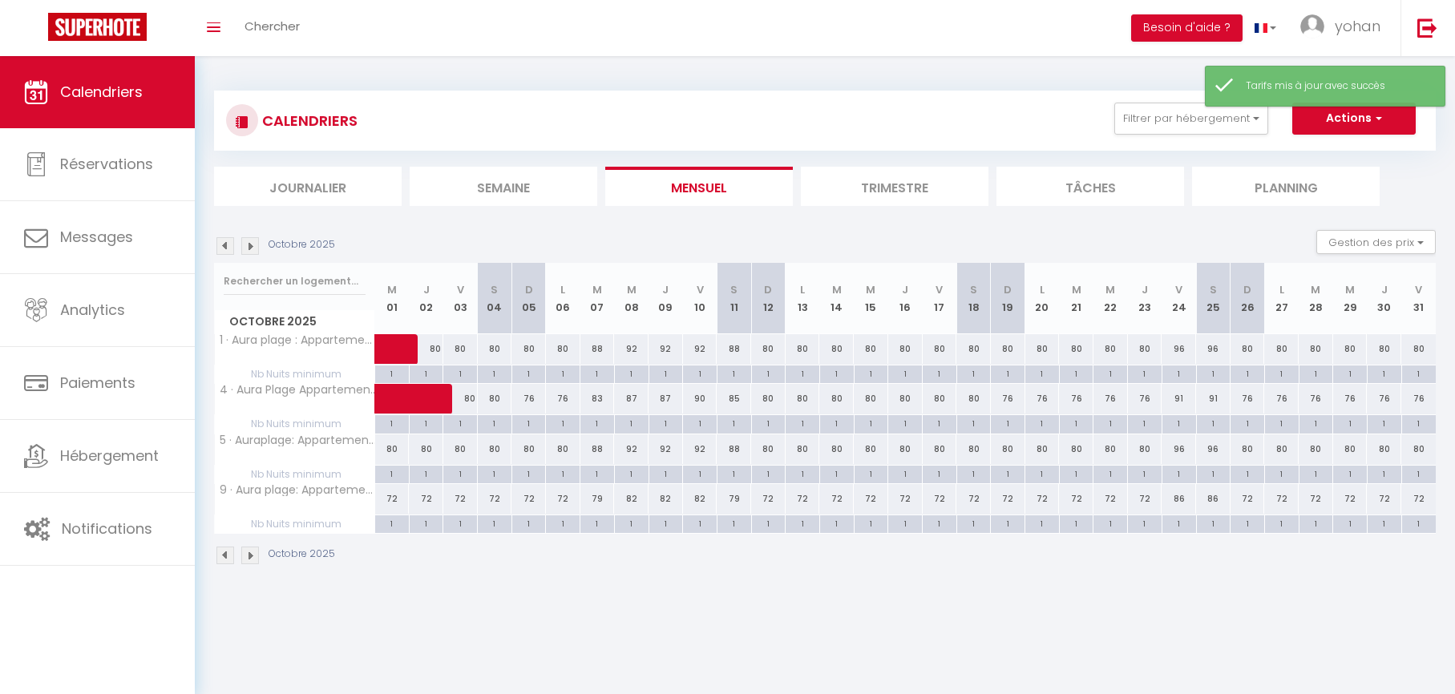
click at [438, 346] on div "80" at bounding box center [426, 349] width 34 height 30
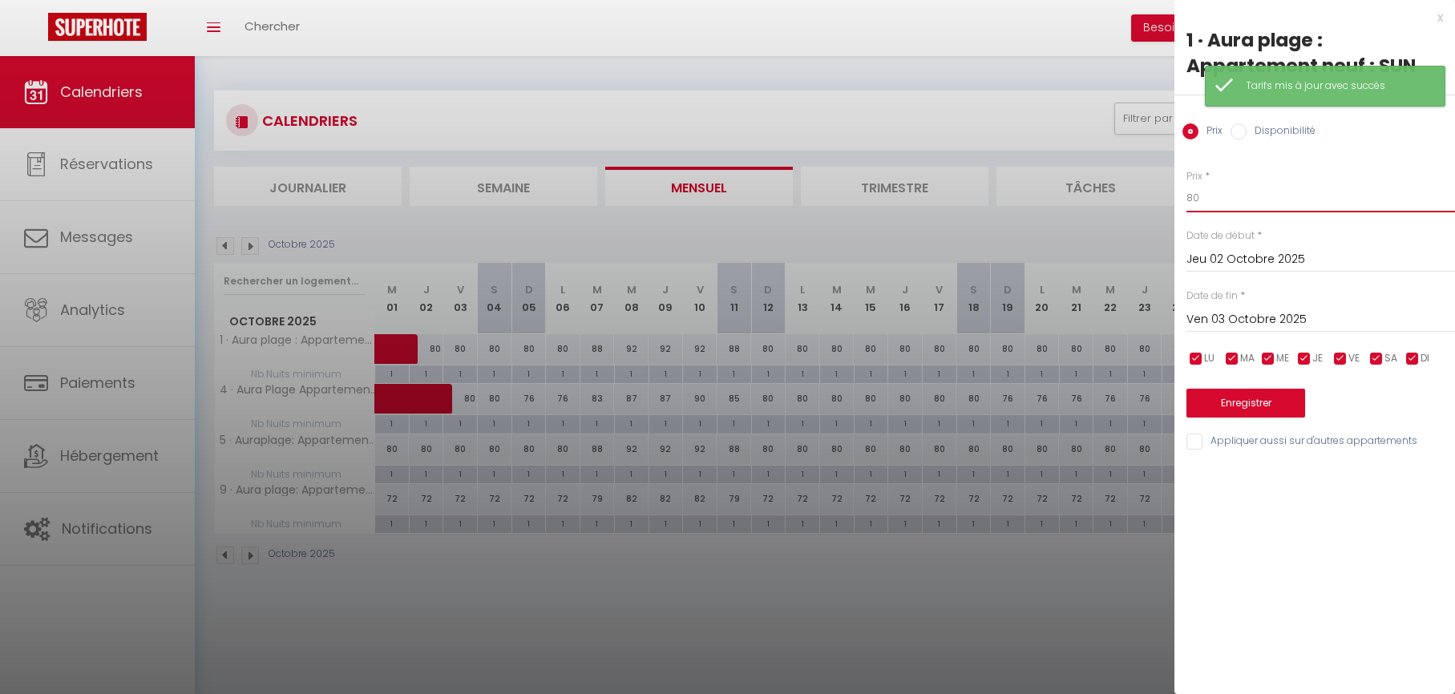
click at [1230, 205] on input "80" at bounding box center [1320, 198] width 269 height 29
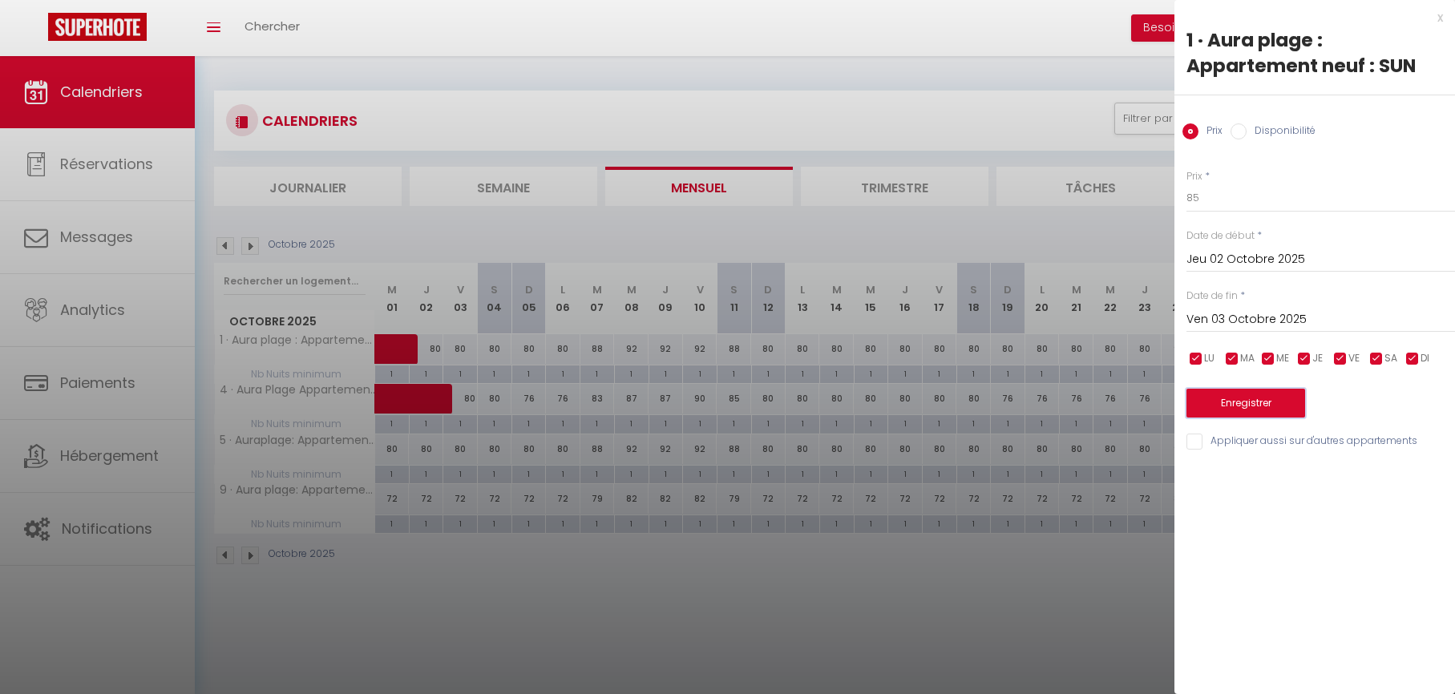
click at [1243, 415] on button "Enregistrer" at bounding box center [1245, 403] width 119 height 29
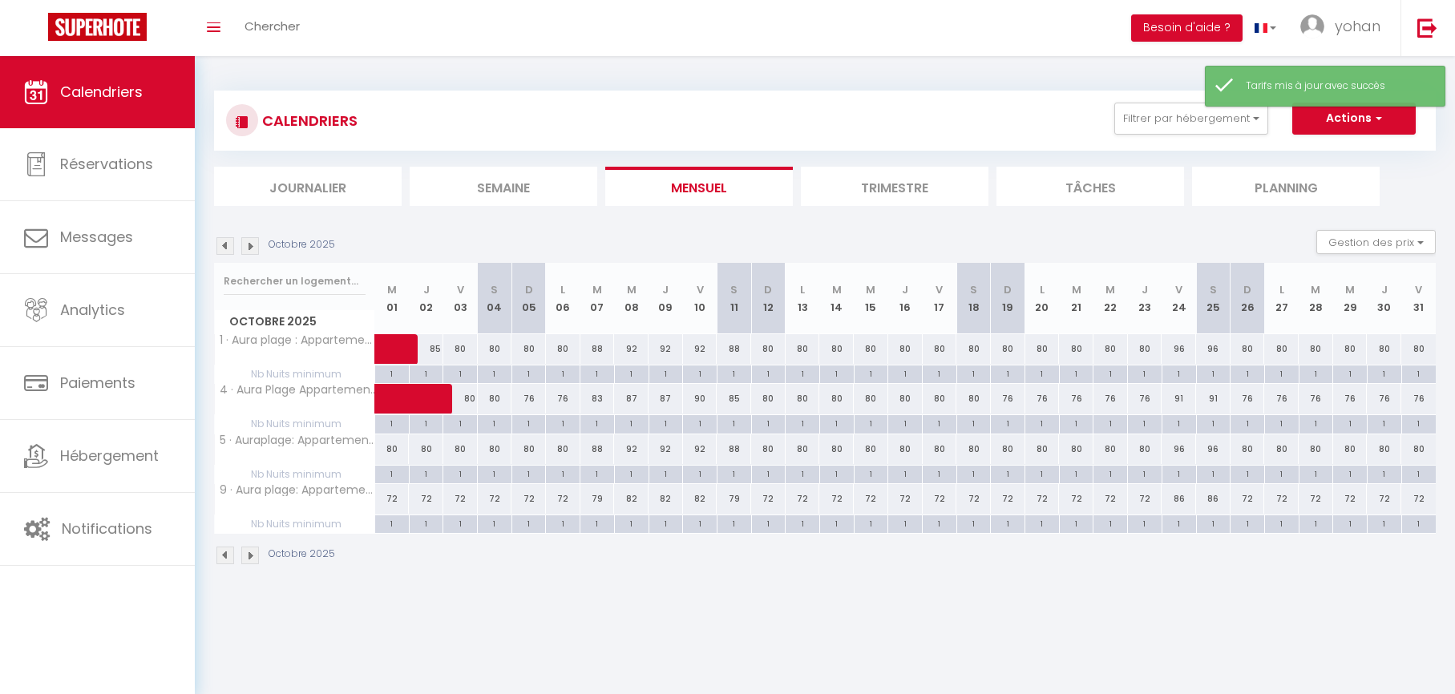
click at [458, 346] on div "80" at bounding box center [460, 349] width 34 height 30
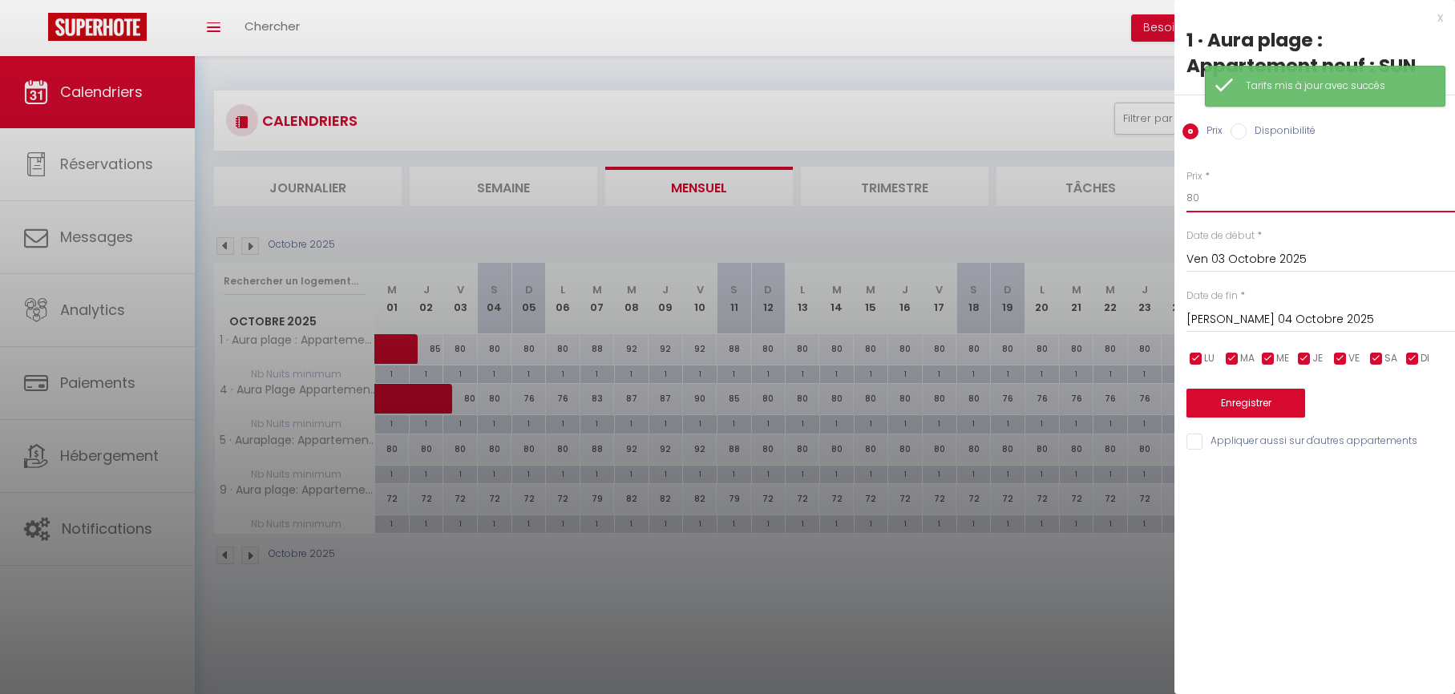
click at [1243, 202] on input "80" at bounding box center [1320, 198] width 269 height 29
click at [1213, 318] on input "[PERSON_NAME] 04 Octobre 2025" at bounding box center [1320, 319] width 269 height 21
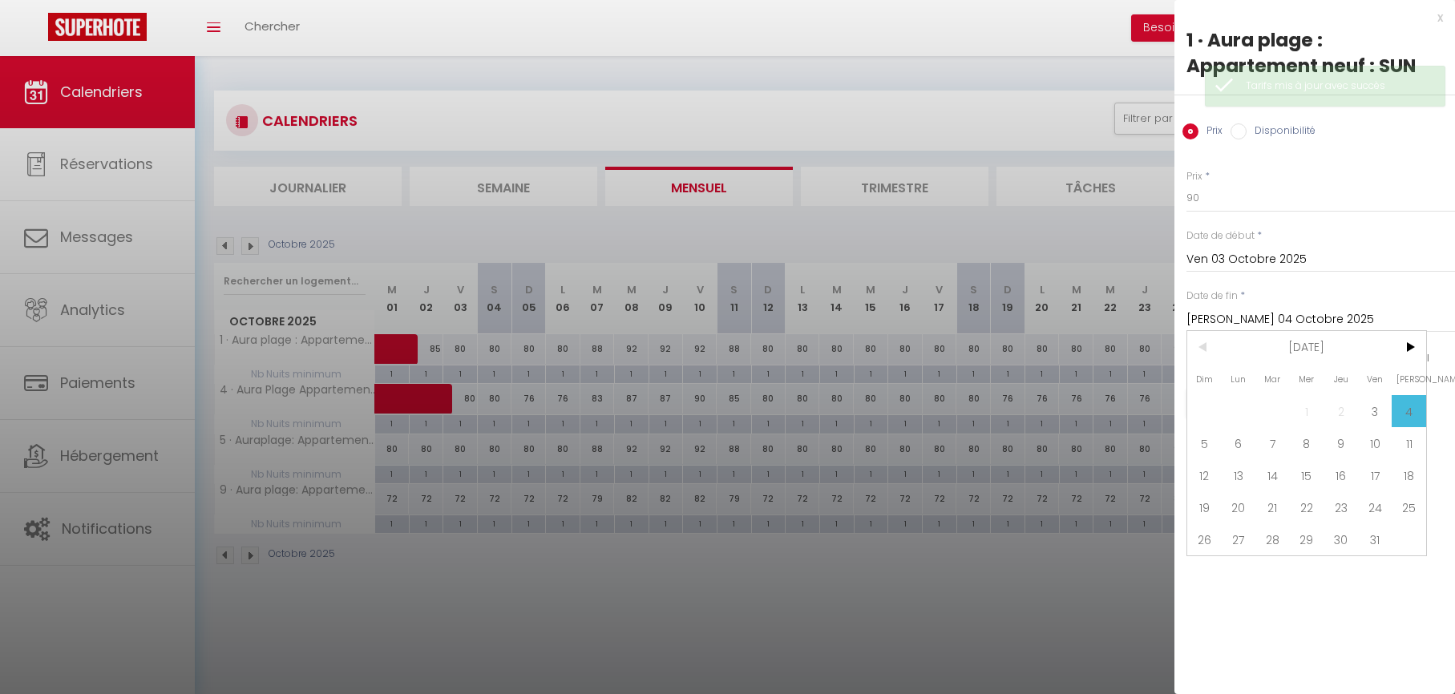
drag, startPoint x: 1202, startPoint y: 451, endPoint x: 1194, endPoint y: 442, distance: 12.5
click at [1202, 451] on span "5" at bounding box center [1204, 443] width 34 height 32
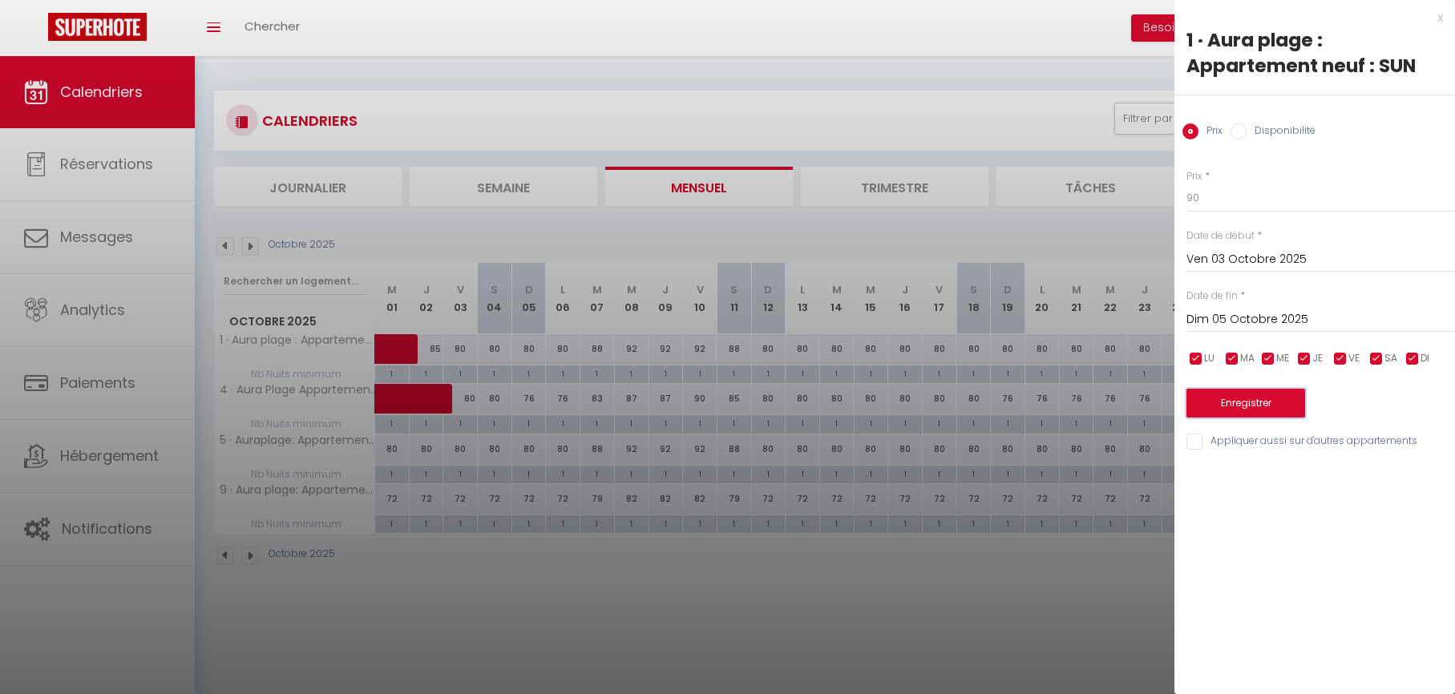
click at [1210, 404] on button "Enregistrer" at bounding box center [1245, 403] width 119 height 29
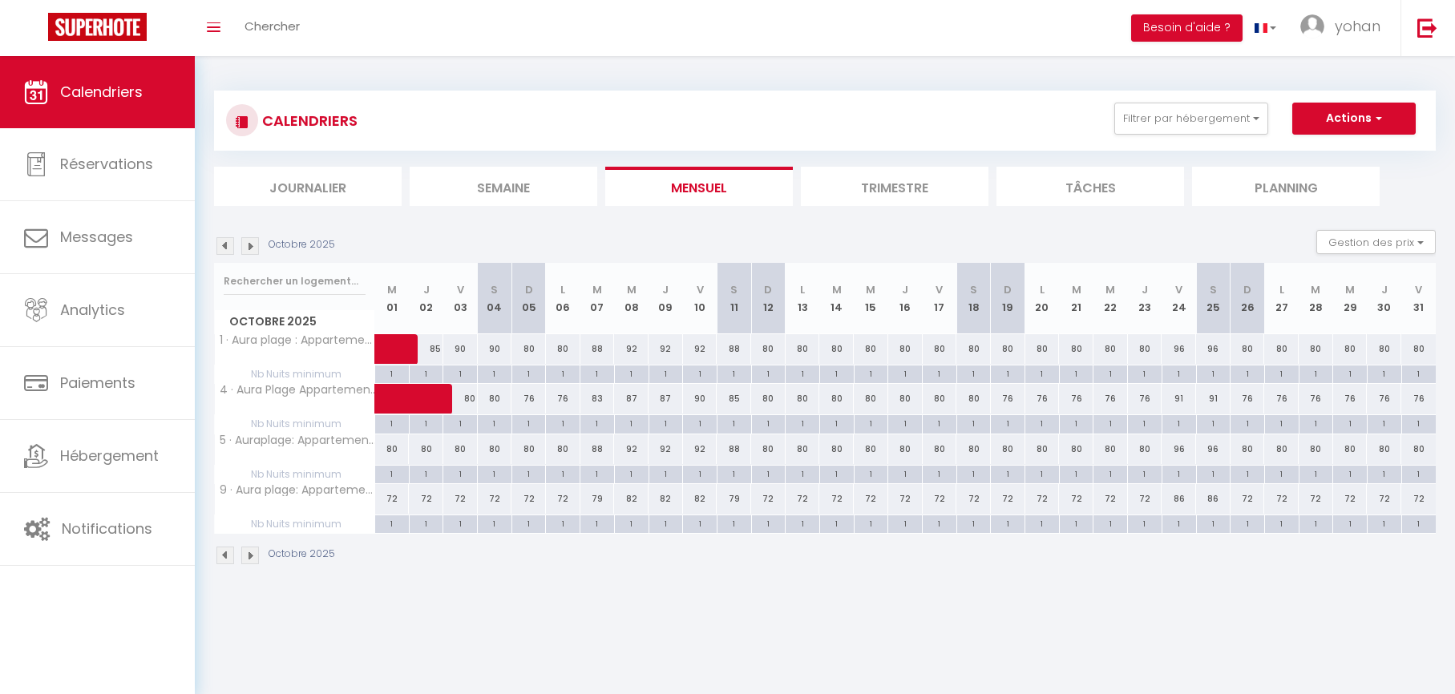
click at [221, 248] on img at bounding box center [225, 246] width 18 height 18
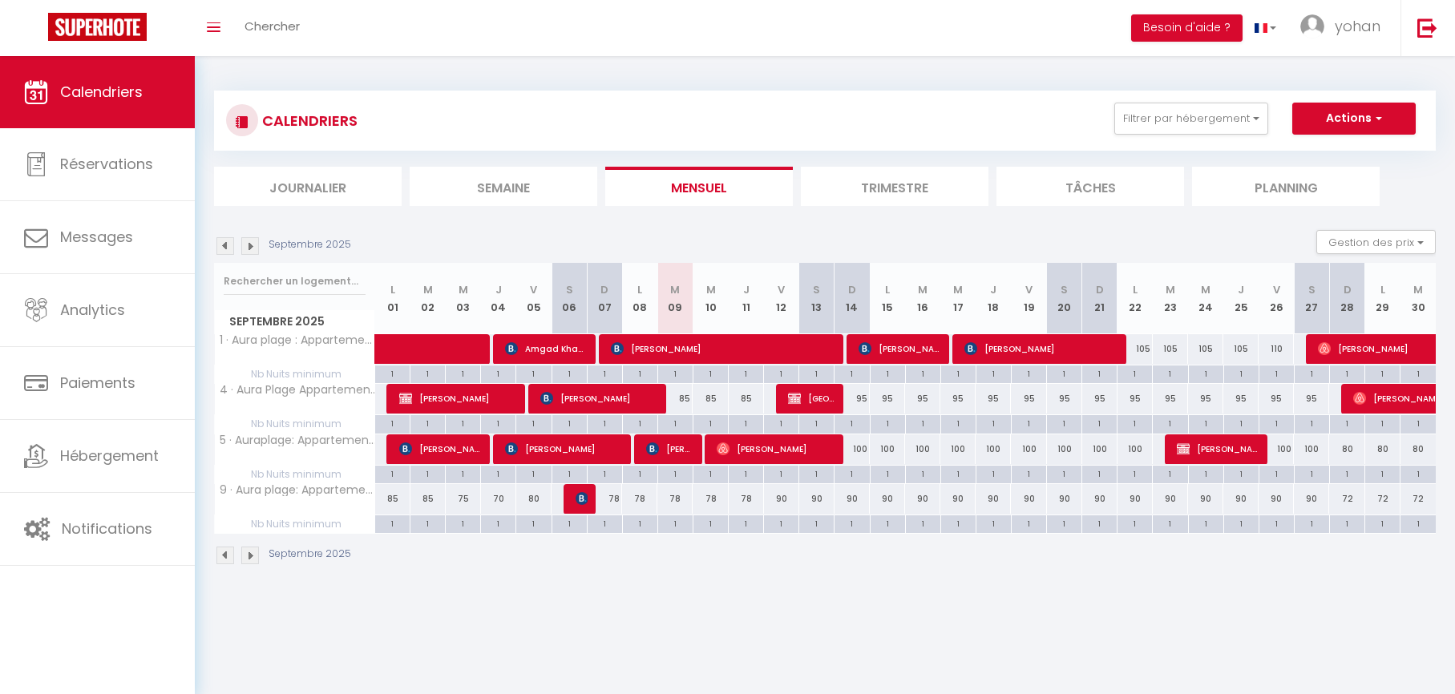
click at [685, 399] on div "85" at bounding box center [674, 399] width 35 height 30
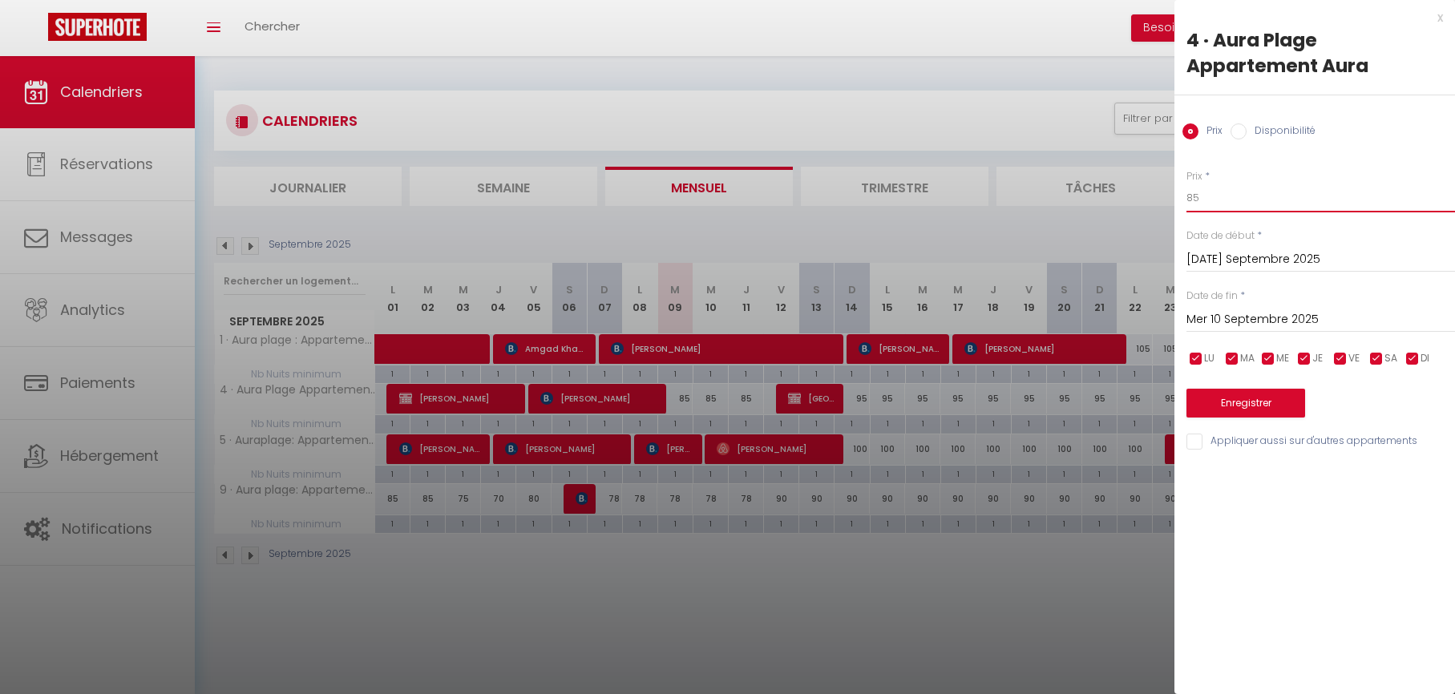
click at [1207, 199] on input "85" at bounding box center [1320, 198] width 269 height 29
click at [1214, 315] on input "Mer 10 Septembre 2025" at bounding box center [1320, 319] width 269 height 21
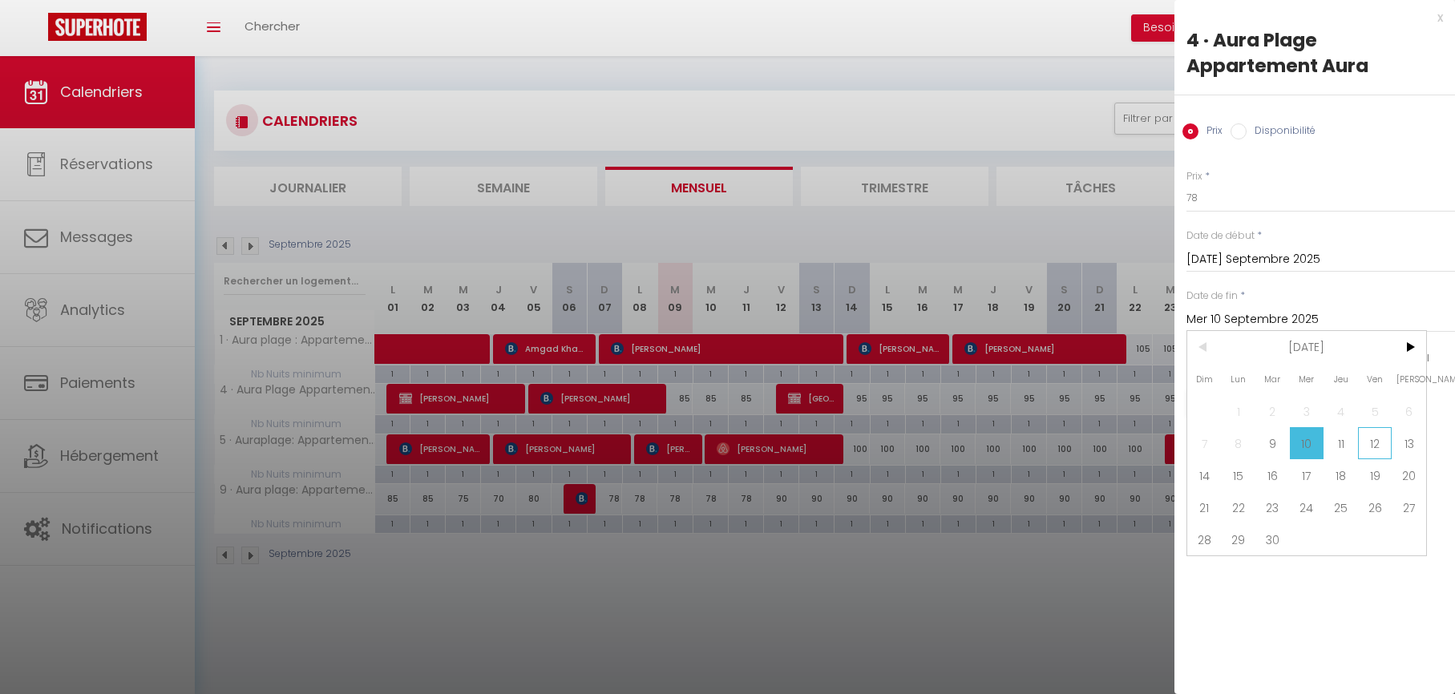
click at [1365, 444] on span "12" at bounding box center [1375, 443] width 34 height 32
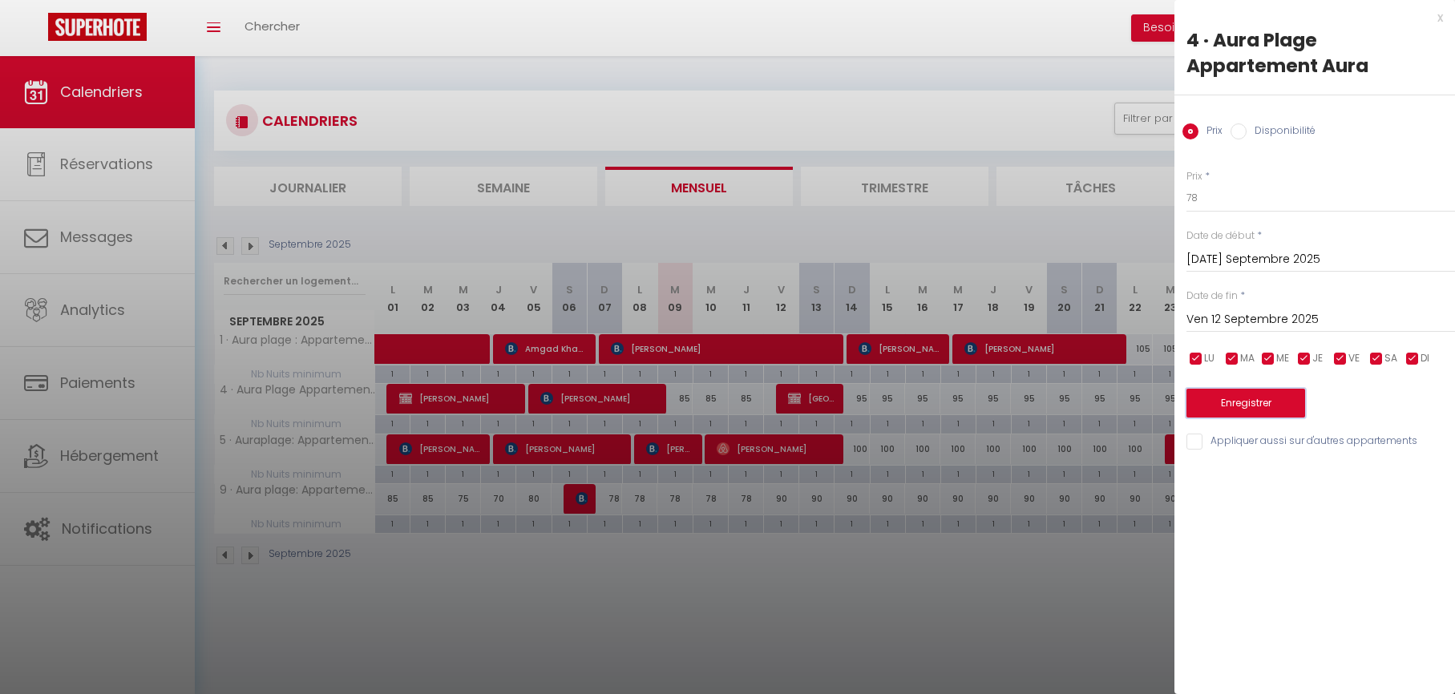
click at [1247, 413] on button "Enregistrer" at bounding box center [1245, 403] width 119 height 29
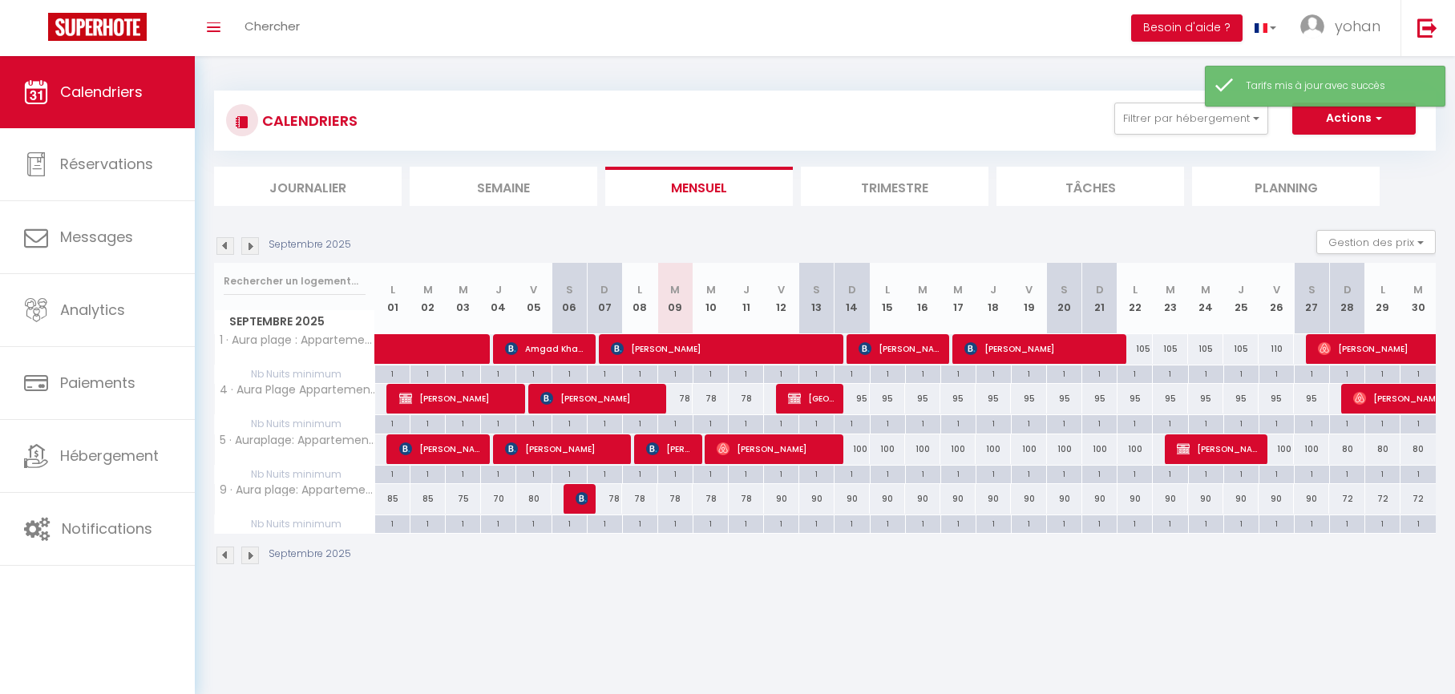
click at [864, 398] on div "95" at bounding box center [851, 399] width 35 height 30
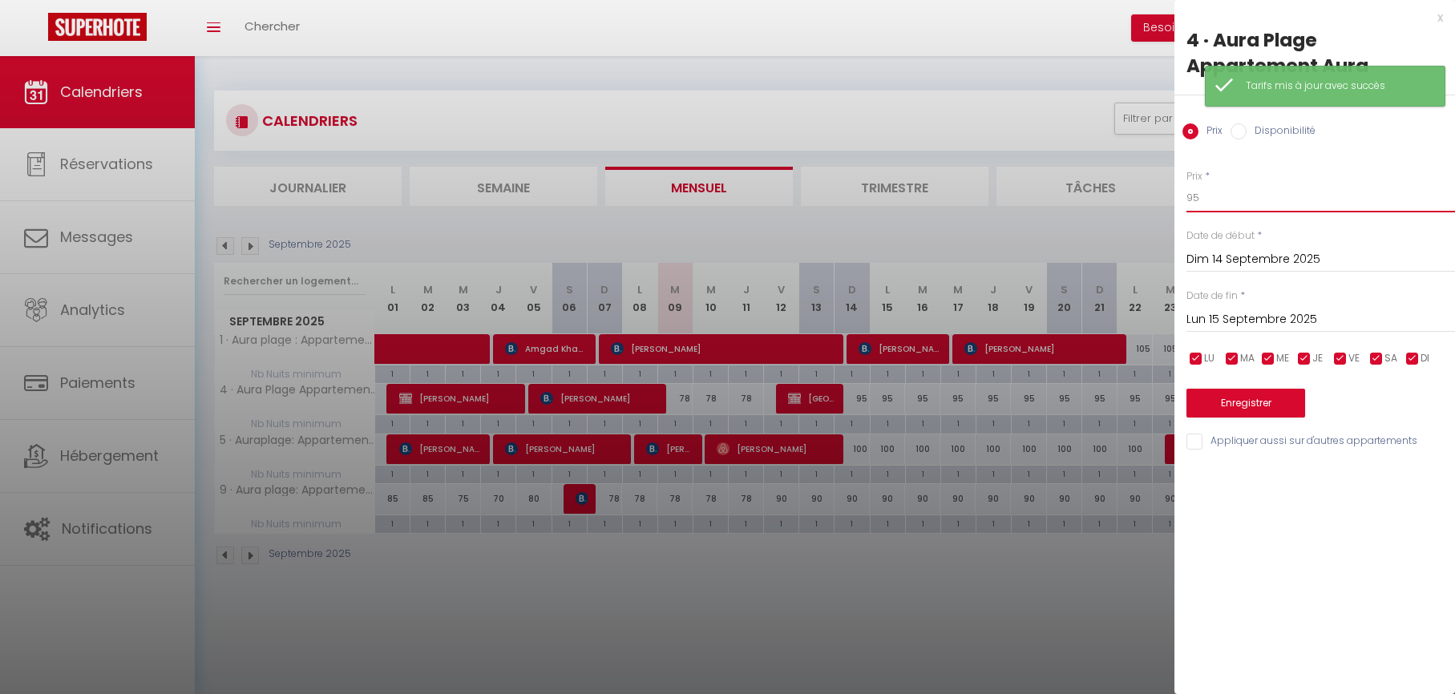
click at [1246, 204] on input "95" at bounding box center [1320, 198] width 269 height 29
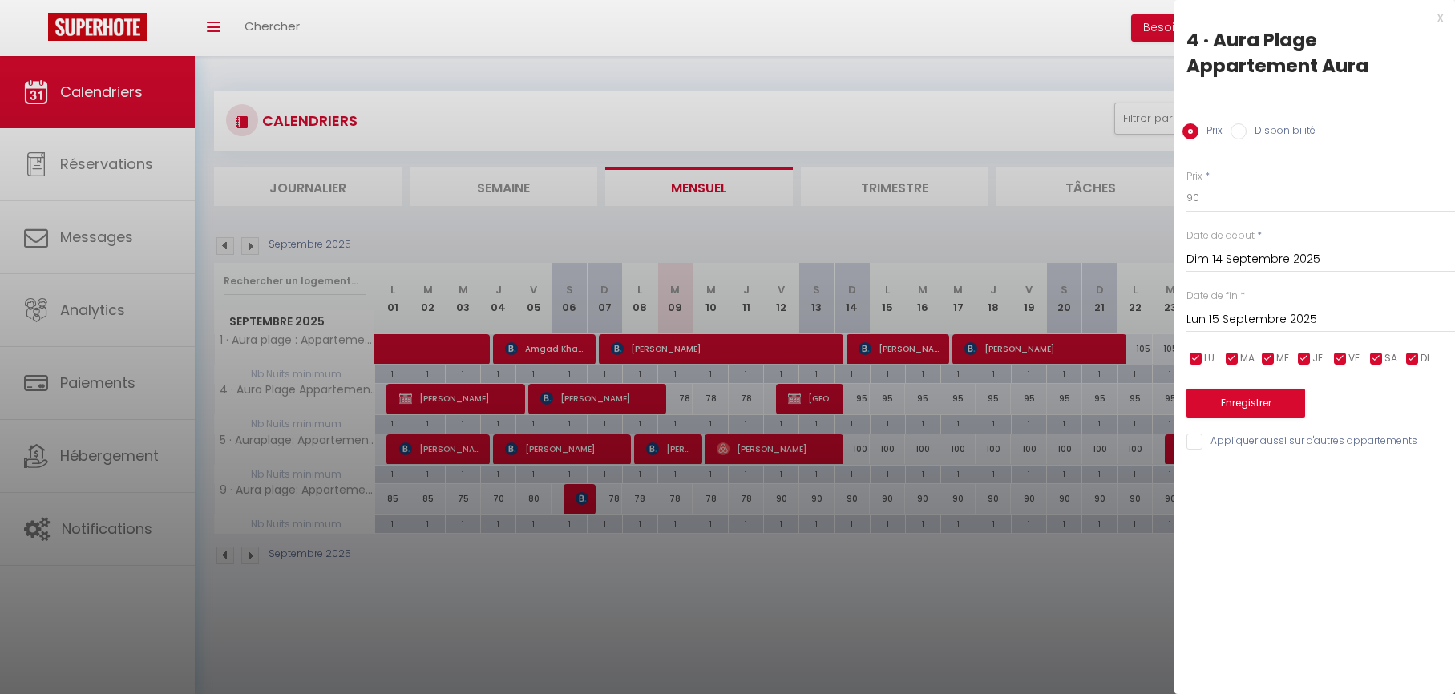
click at [1213, 320] on input "Lun 15 Septembre 2025" at bounding box center [1320, 319] width 269 height 21
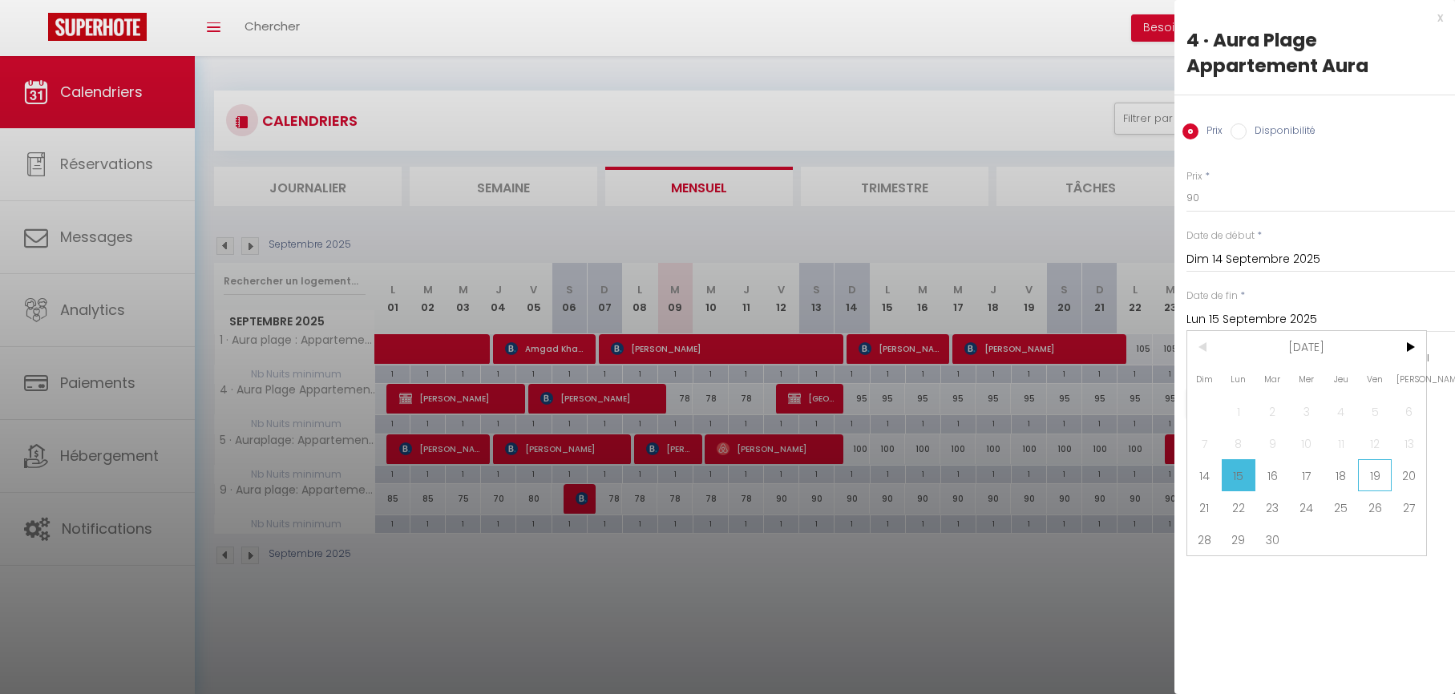
click at [1373, 475] on span "19" at bounding box center [1375, 475] width 34 height 32
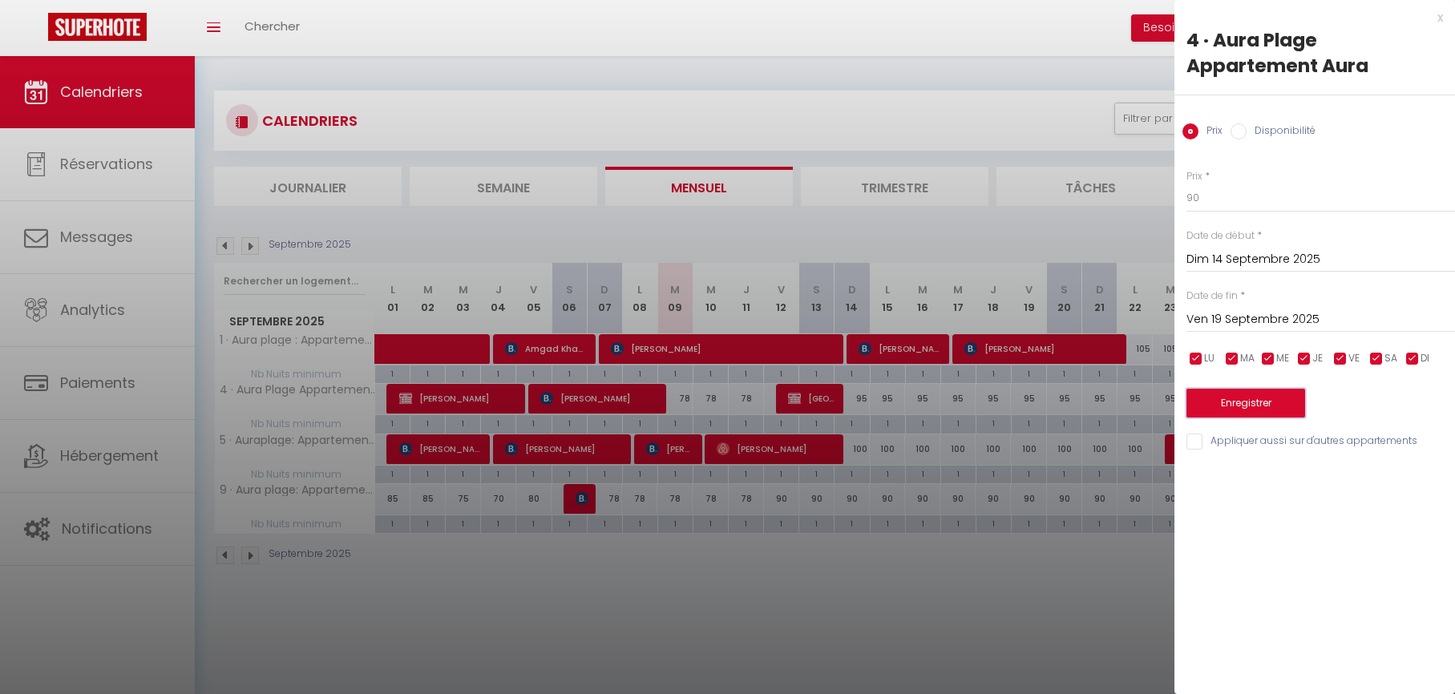
click at [1246, 406] on button "Enregistrer" at bounding box center [1245, 403] width 119 height 29
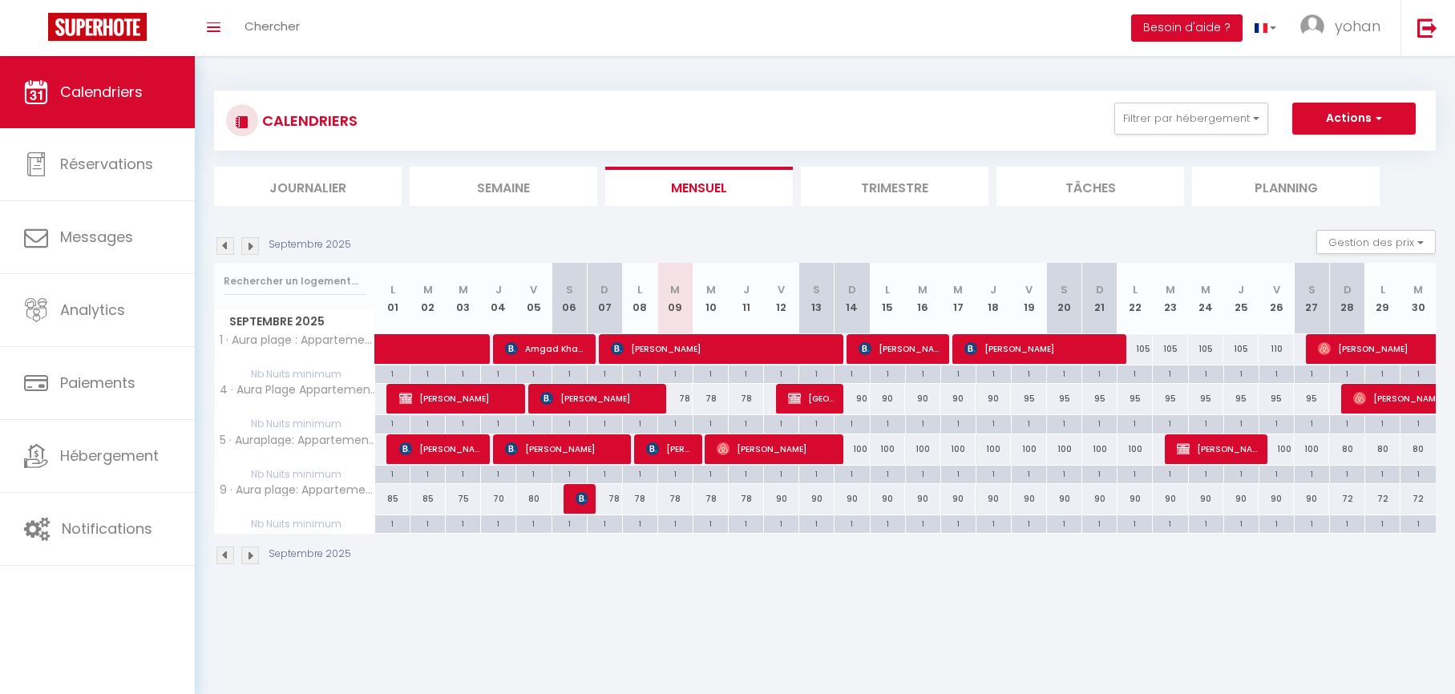
click at [677, 501] on div "78" at bounding box center [674, 499] width 35 height 30
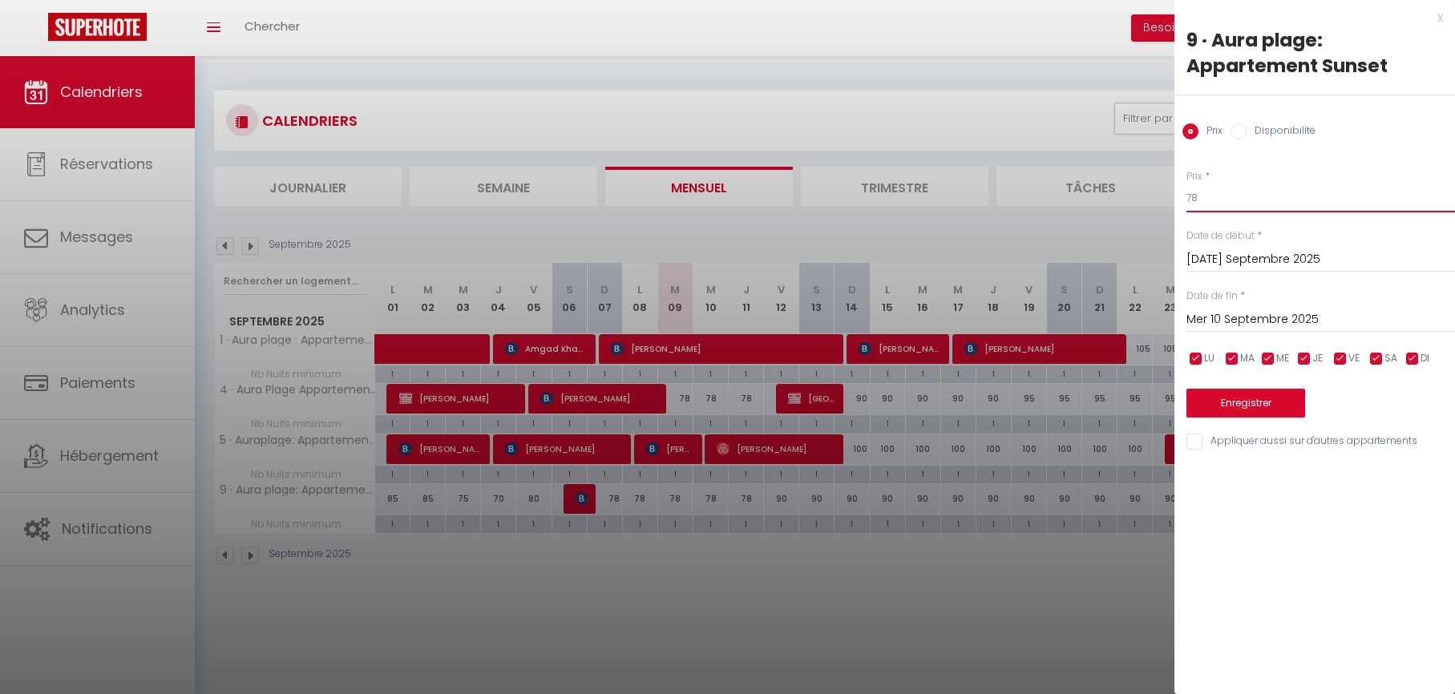
click at [1210, 193] on input "78" at bounding box center [1320, 198] width 269 height 29
drag, startPoint x: 1214, startPoint y: 317, endPoint x: 1234, endPoint y: 340, distance: 30.2
click at [1214, 317] on input "Mer 10 Septembre 2025" at bounding box center [1320, 319] width 269 height 21
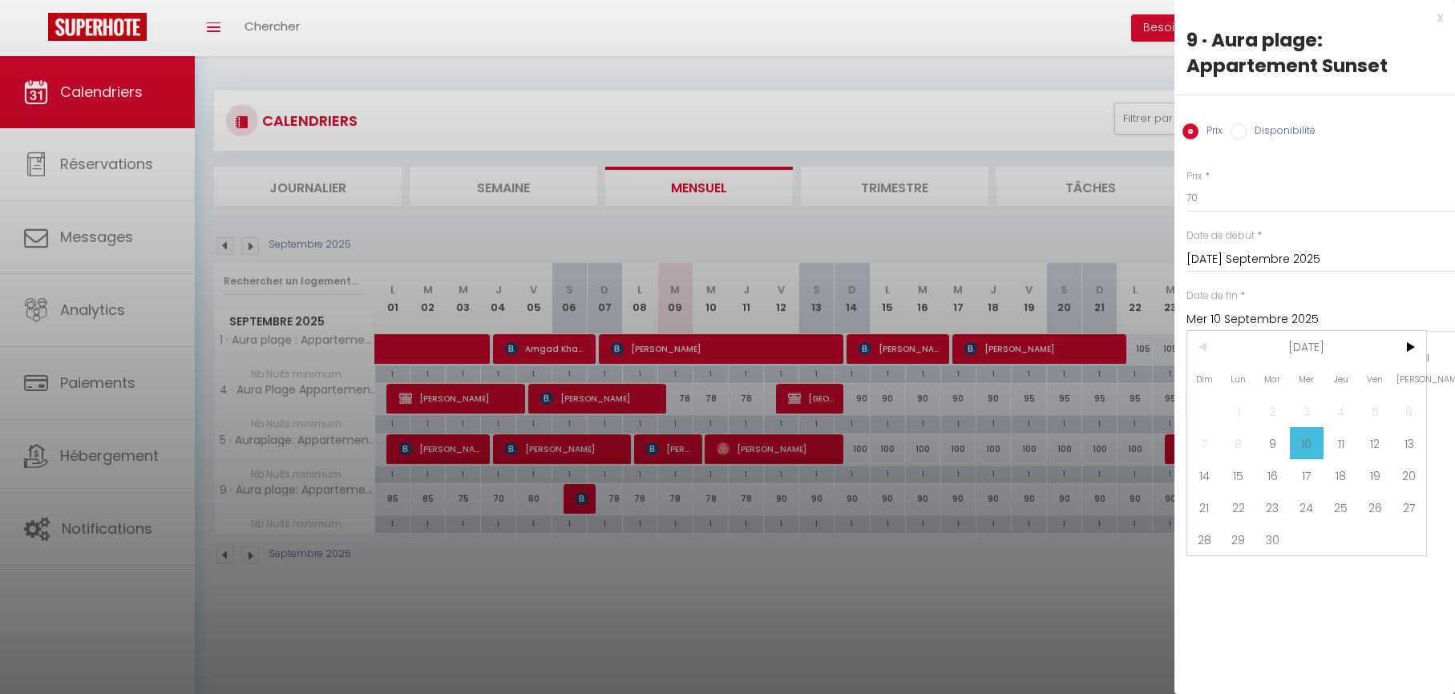
click at [1377, 441] on span "12" at bounding box center [1375, 443] width 34 height 32
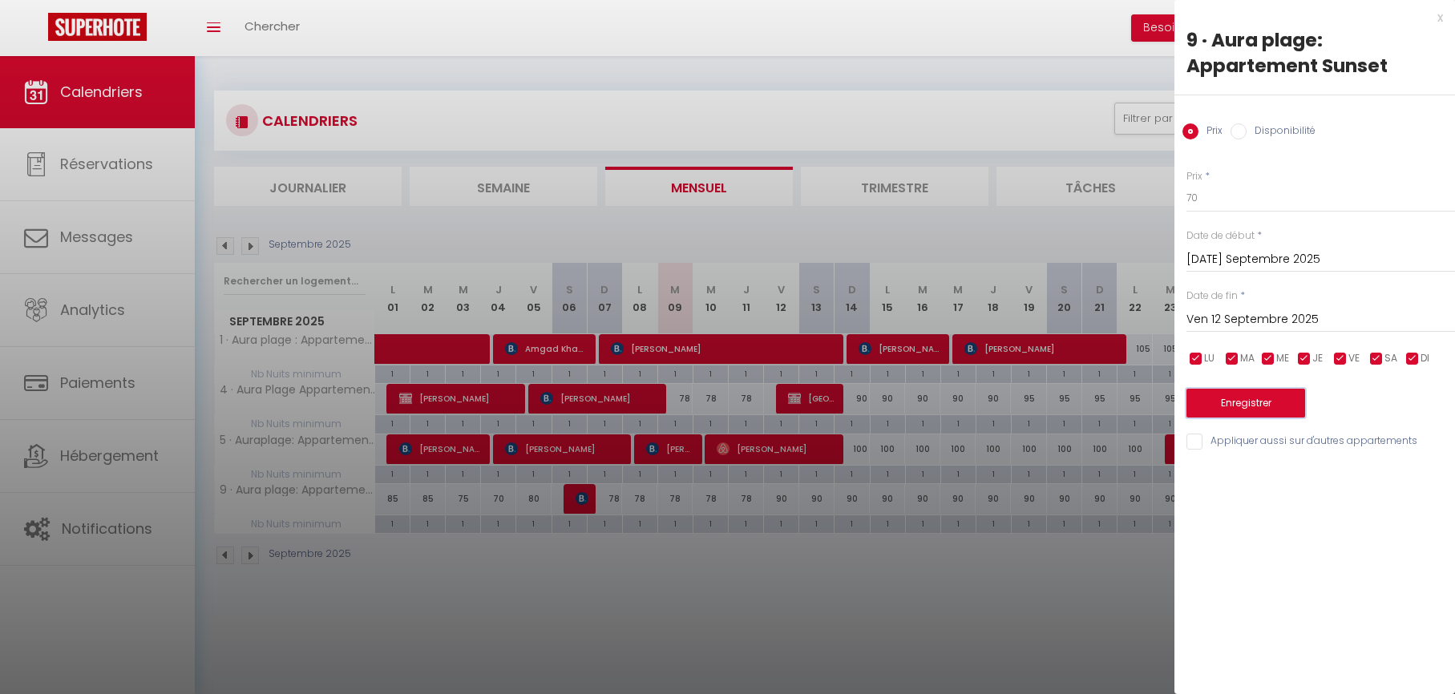
click at [1242, 407] on button "Enregistrer" at bounding box center [1245, 403] width 119 height 29
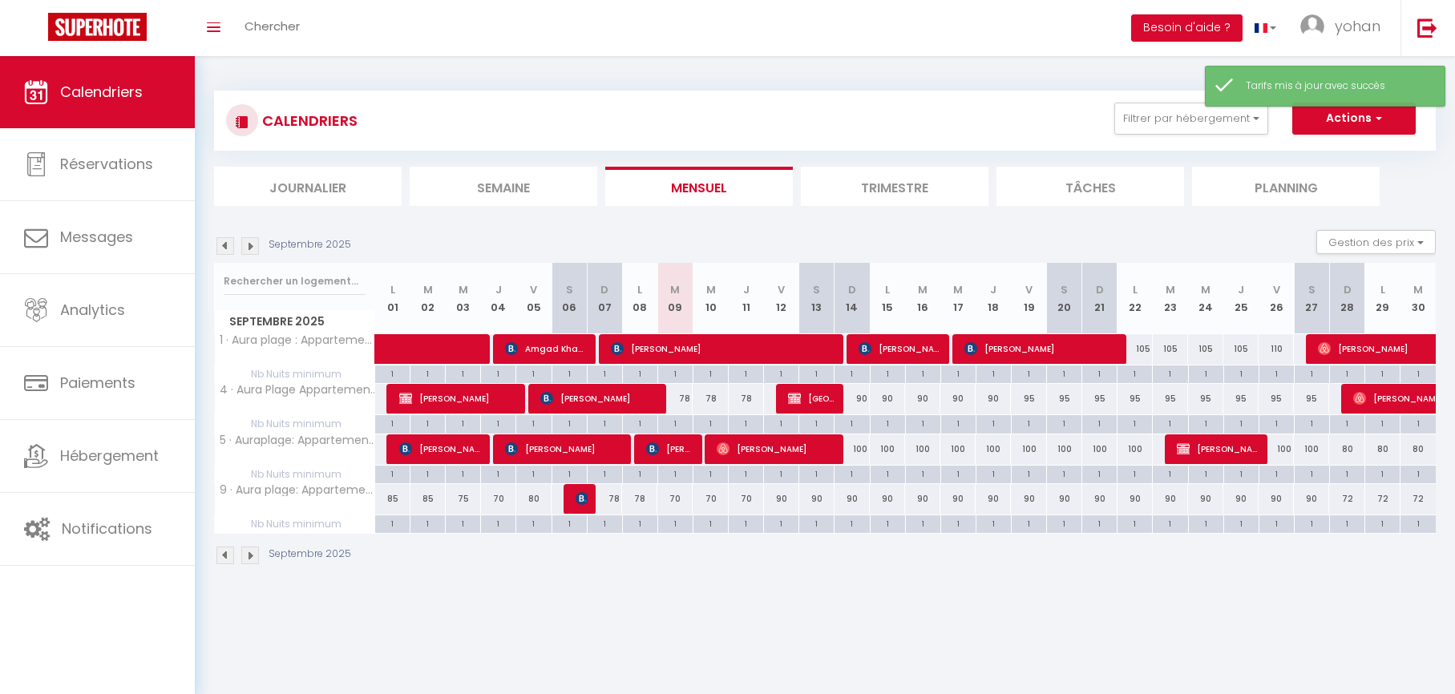
click at [779, 499] on div "90" at bounding box center [781, 499] width 35 height 30
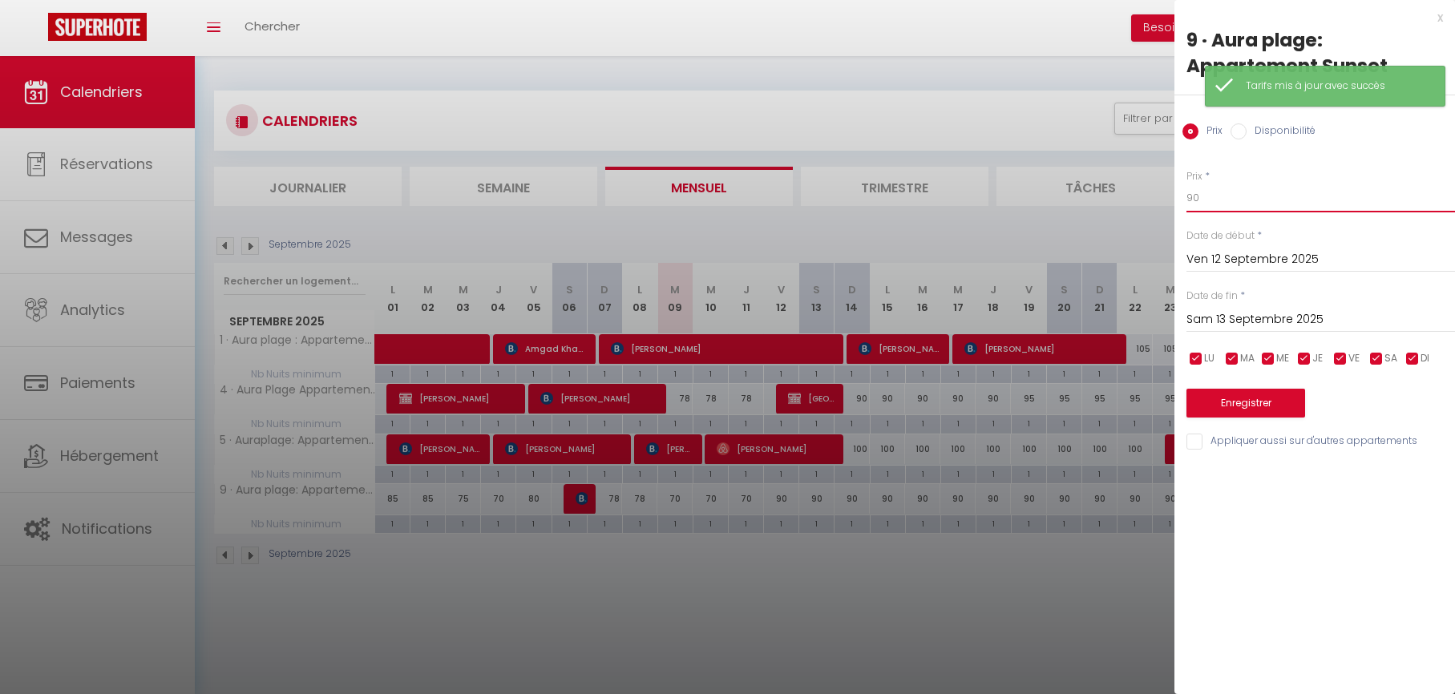
click at [1231, 201] on input "90" at bounding box center [1320, 198] width 269 height 29
type input "80"
click at [1223, 318] on input "Sam 13 Septembre 2025" at bounding box center [1320, 319] width 269 height 21
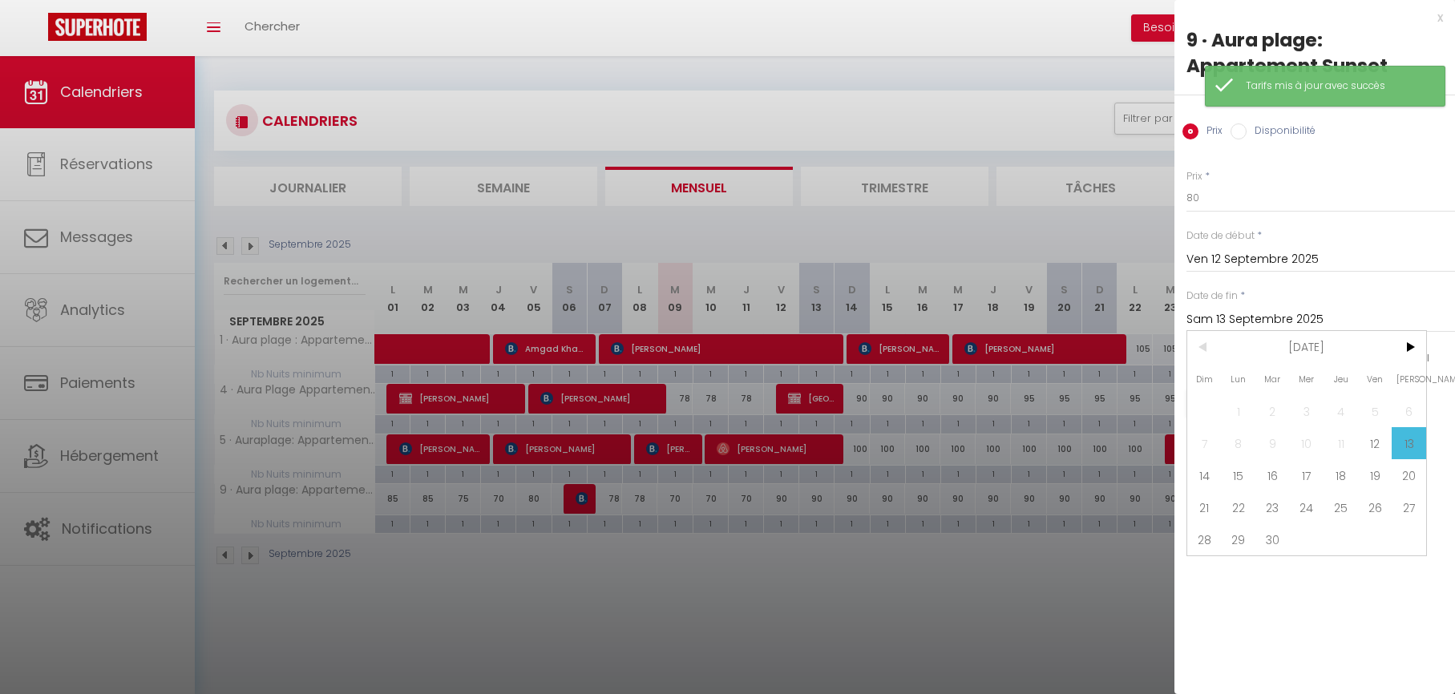
drag, startPoint x: 1372, startPoint y: 478, endPoint x: 1347, endPoint y: 454, distance: 34.6
click at [1372, 478] on span "19" at bounding box center [1375, 475] width 34 height 32
type input "Ven 19 Septembre 2025"
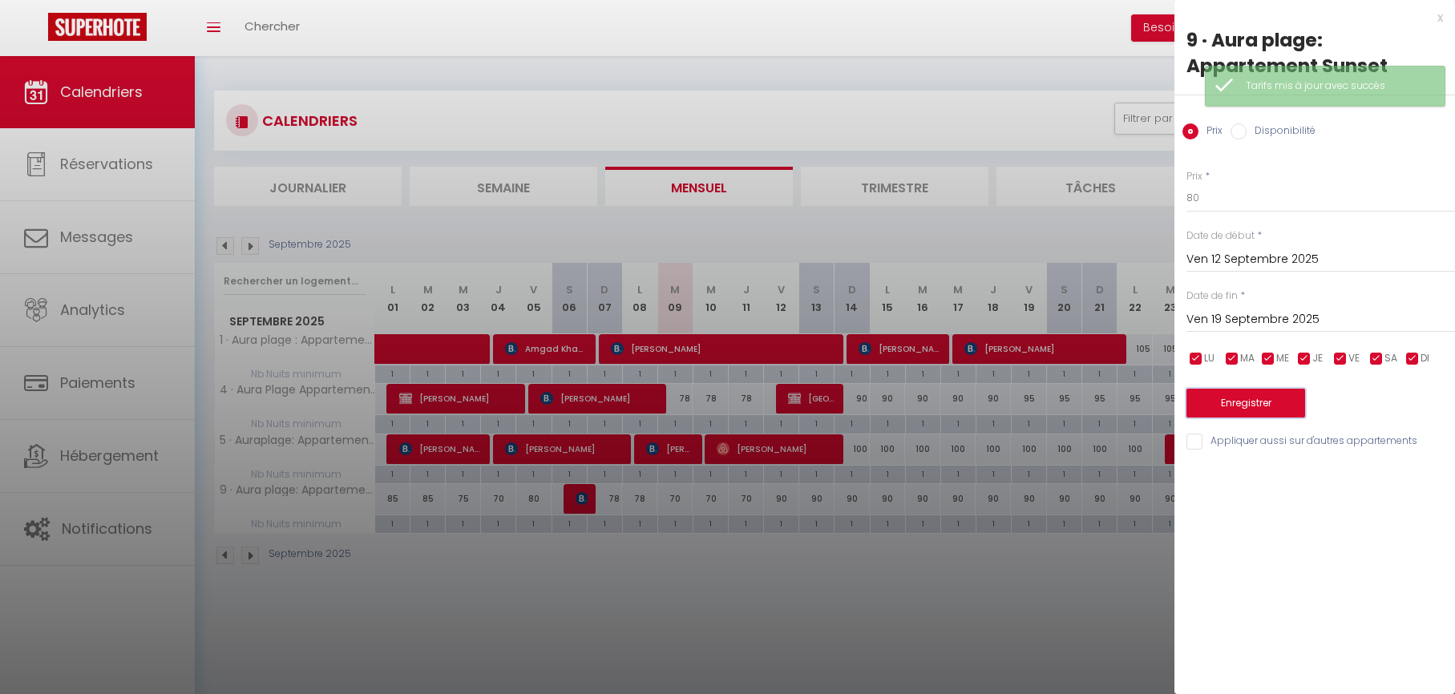
click at [1253, 408] on button "Enregistrer" at bounding box center [1245, 403] width 119 height 29
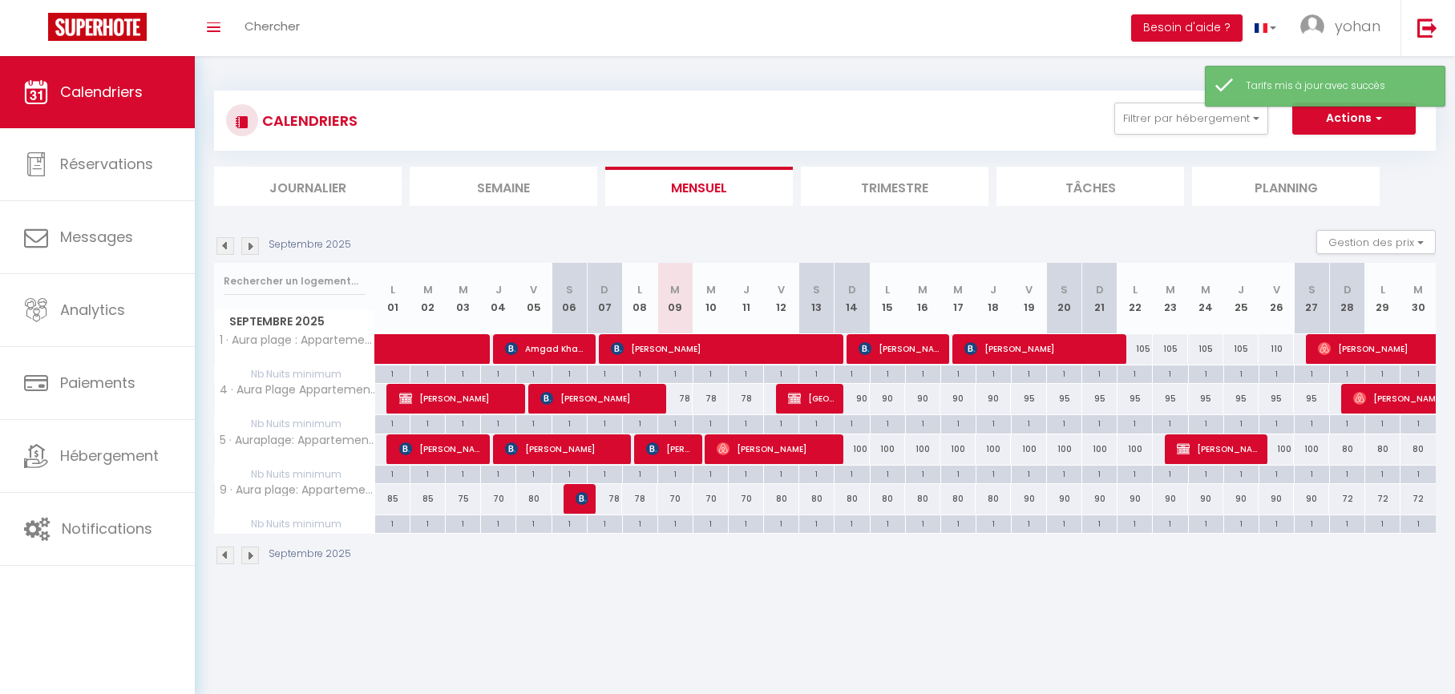
click at [860, 447] on div "100" at bounding box center [851, 449] width 35 height 30
type input "100"
type input "Dim 14 Septembre 2025"
type input "Lun 15 Septembre 2025"
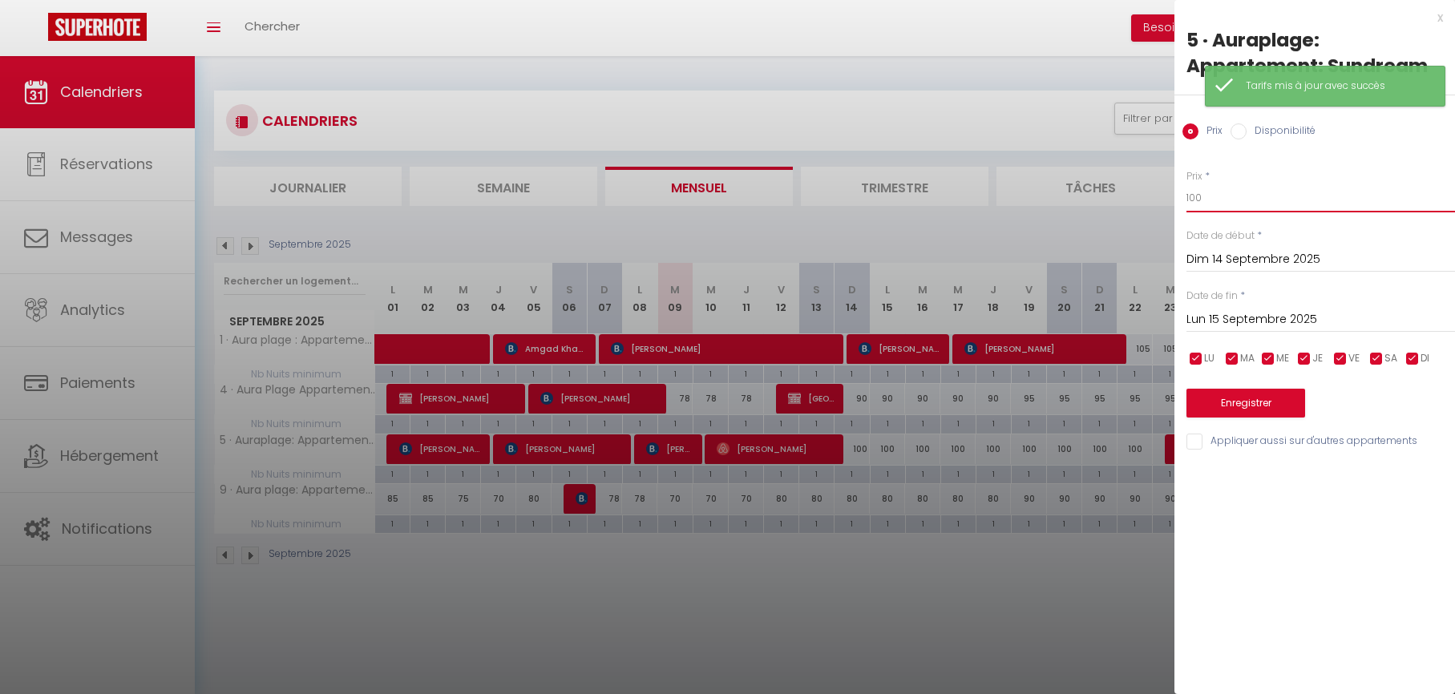
click at [1203, 206] on input "100" at bounding box center [1320, 198] width 269 height 29
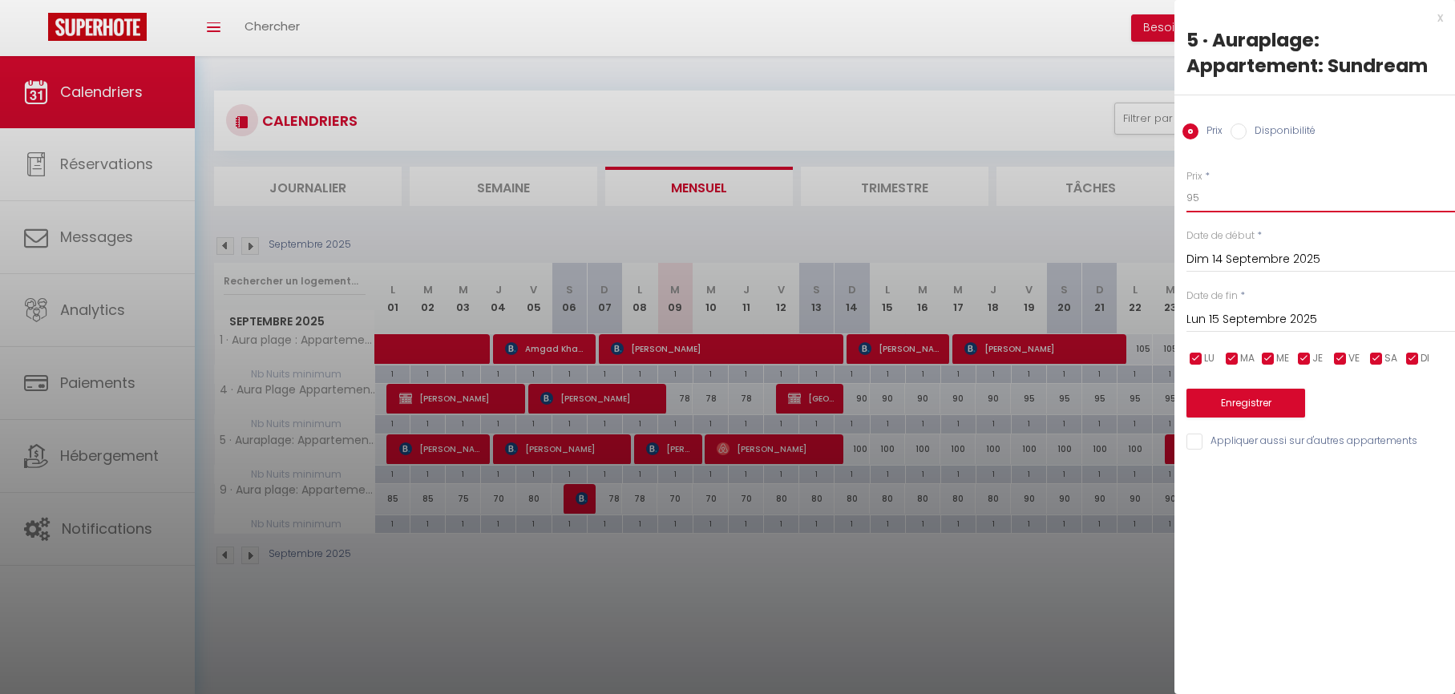
type input "95"
click at [1220, 315] on input "Lun 15 Septembre 2025" at bounding box center [1320, 319] width 269 height 21
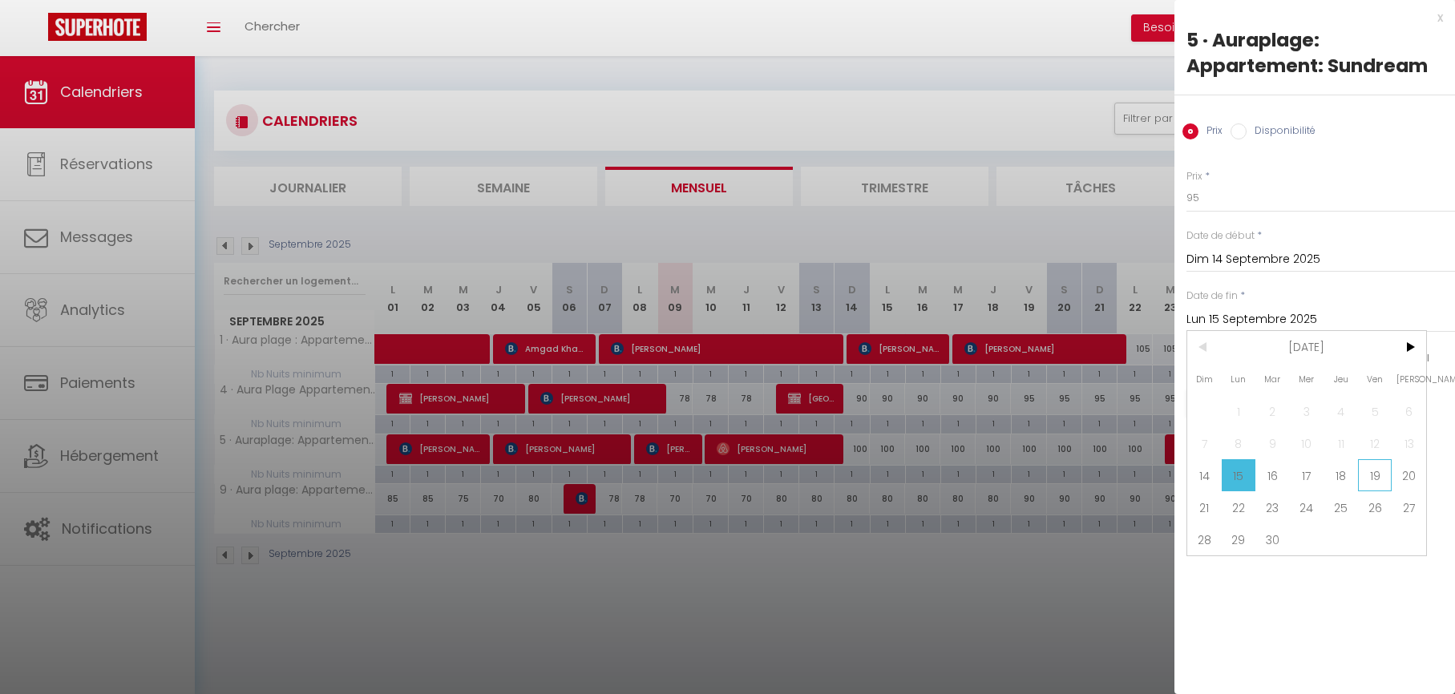
click at [1375, 479] on span "19" at bounding box center [1375, 475] width 34 height 32
type input "Ven 19 Septembre 2025"
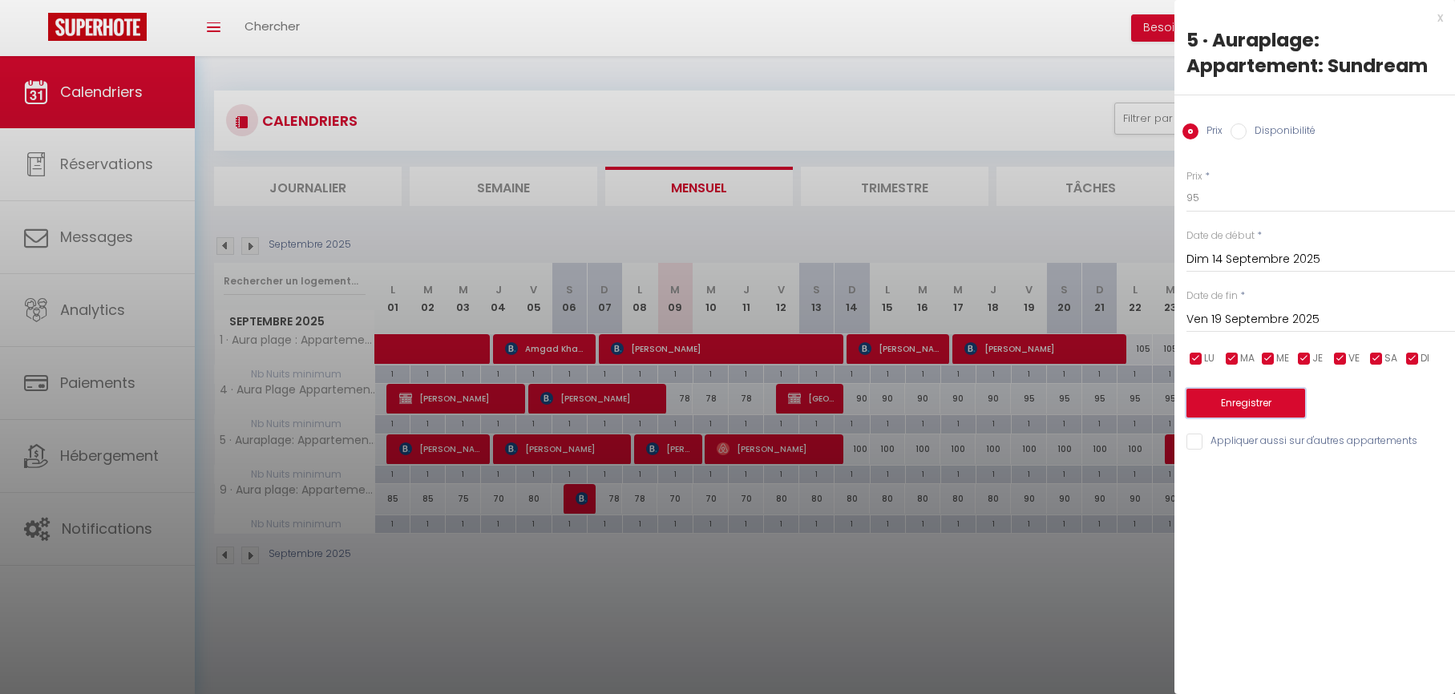
click at [1265, 393] on button "Enregistrer" at bounding box center [1245, 403] width 119 height 29
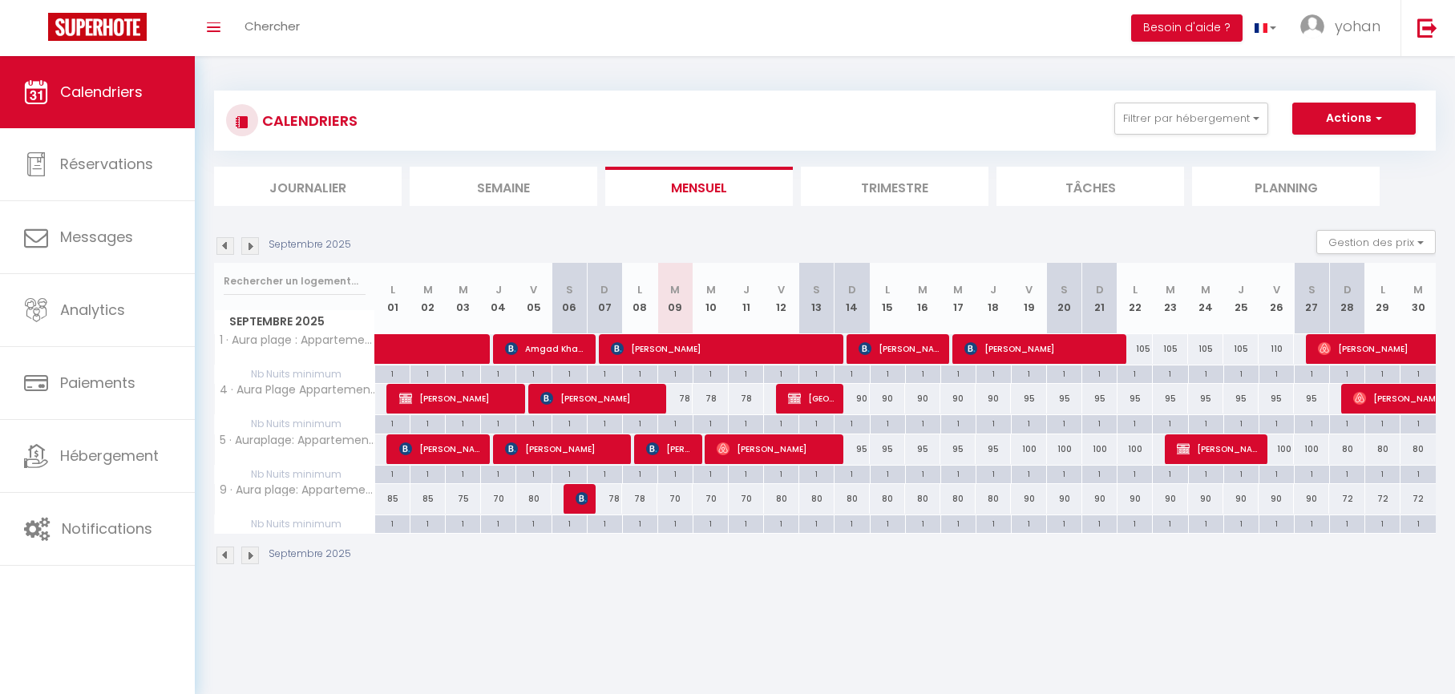
click at [865, 401] on div "90" at bounding box center [851, 399] width 35 height 30
type input "90"
type input "Dim 14 Septembre 2025"
type input "Lun 15 Septembre 2025"
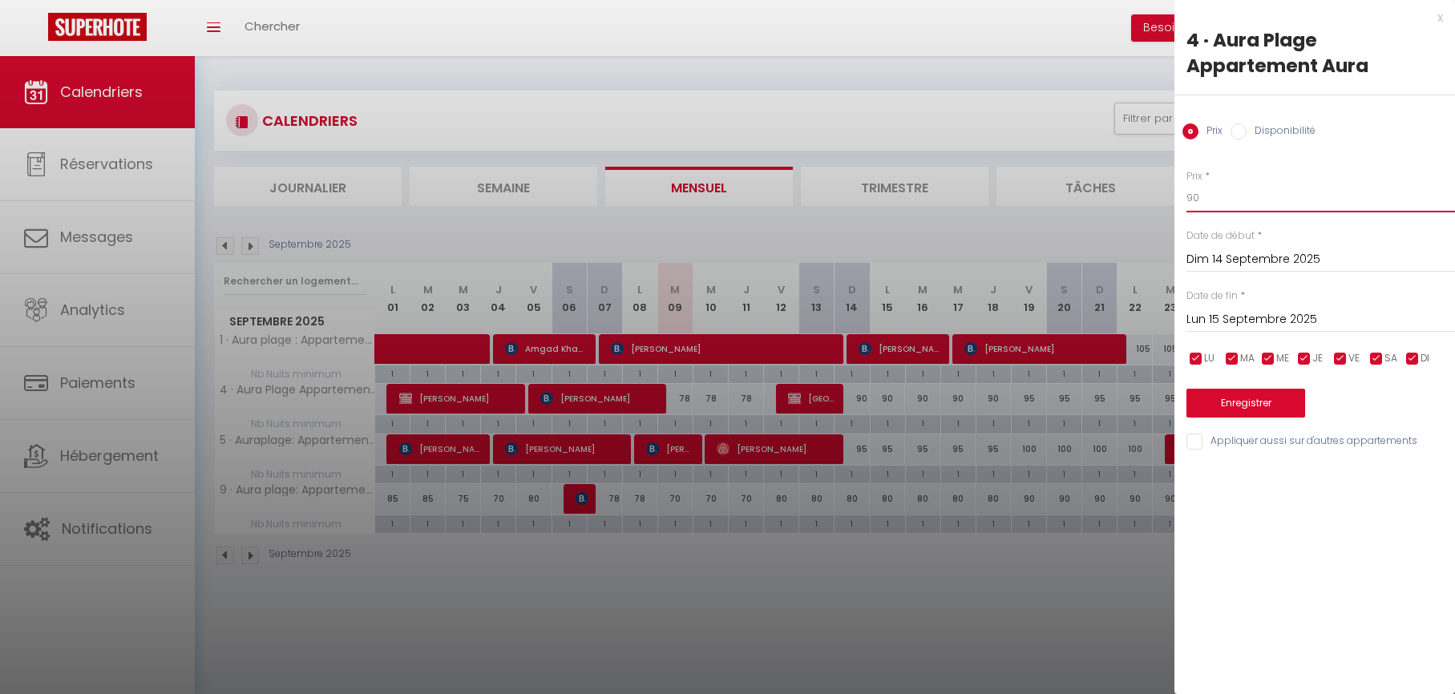
click at [1222, 208] on input "90" at bounding box center [1320, 198] width 269 height 29
type input "88"
click at [1202, 315] on input "Lun 15 Septembre 2025" at bounding box center [1320, 319] width 269 height 21
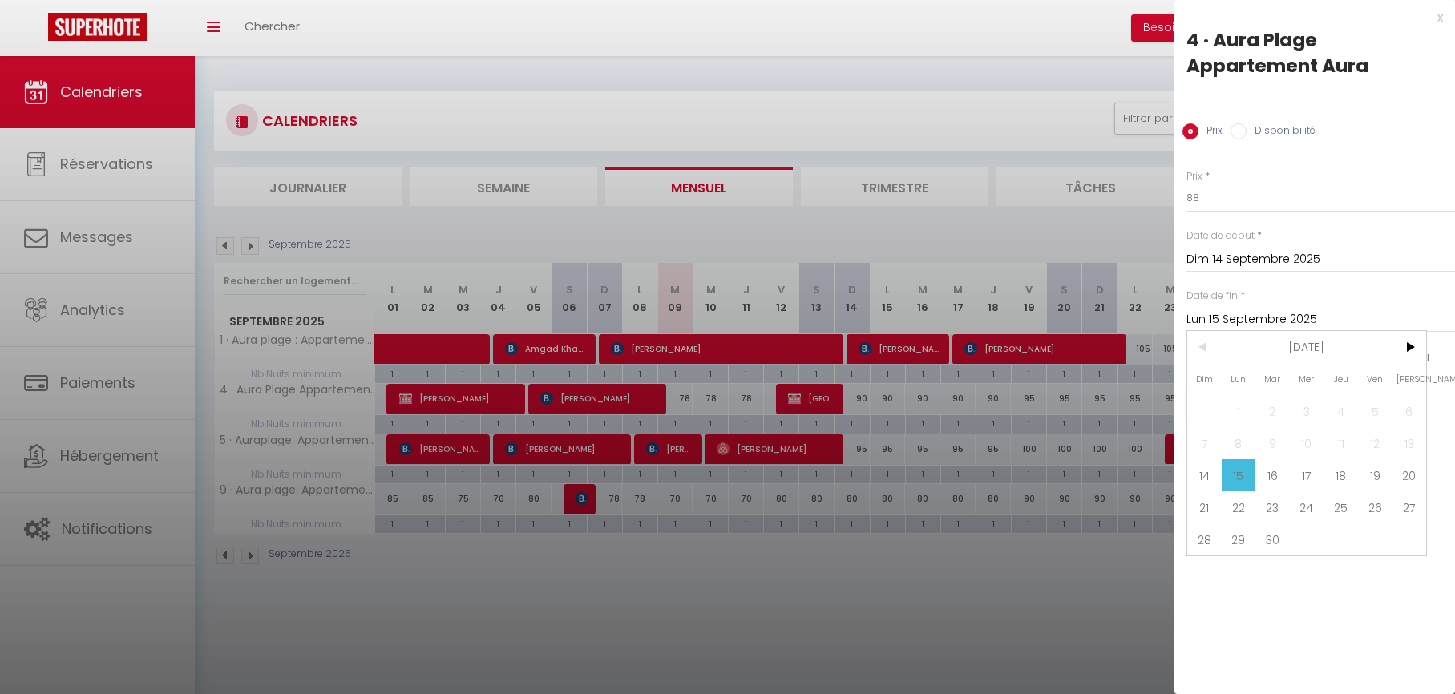
drag, startPoint x: 1386, startPoint y: 483, endPoint x: 1367, endPoint y: 465, distance: 26.1
click at [1386, 483] on span "19" at bounding box center [1375, 475] width 34 height 32
type input "Ven 19 Septembre 2025"
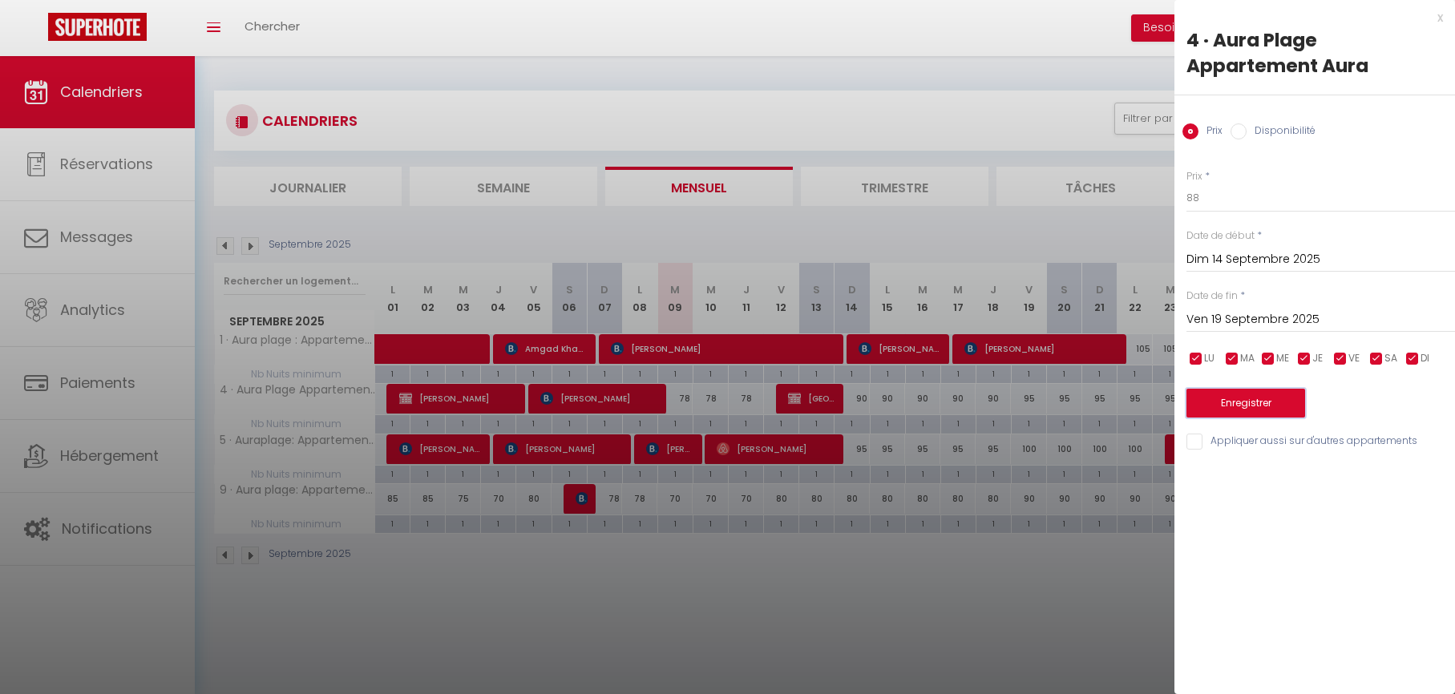
click at [1250, 404] on button "Enregistrer" at bounding box center [1245, 403] width 119 height 29
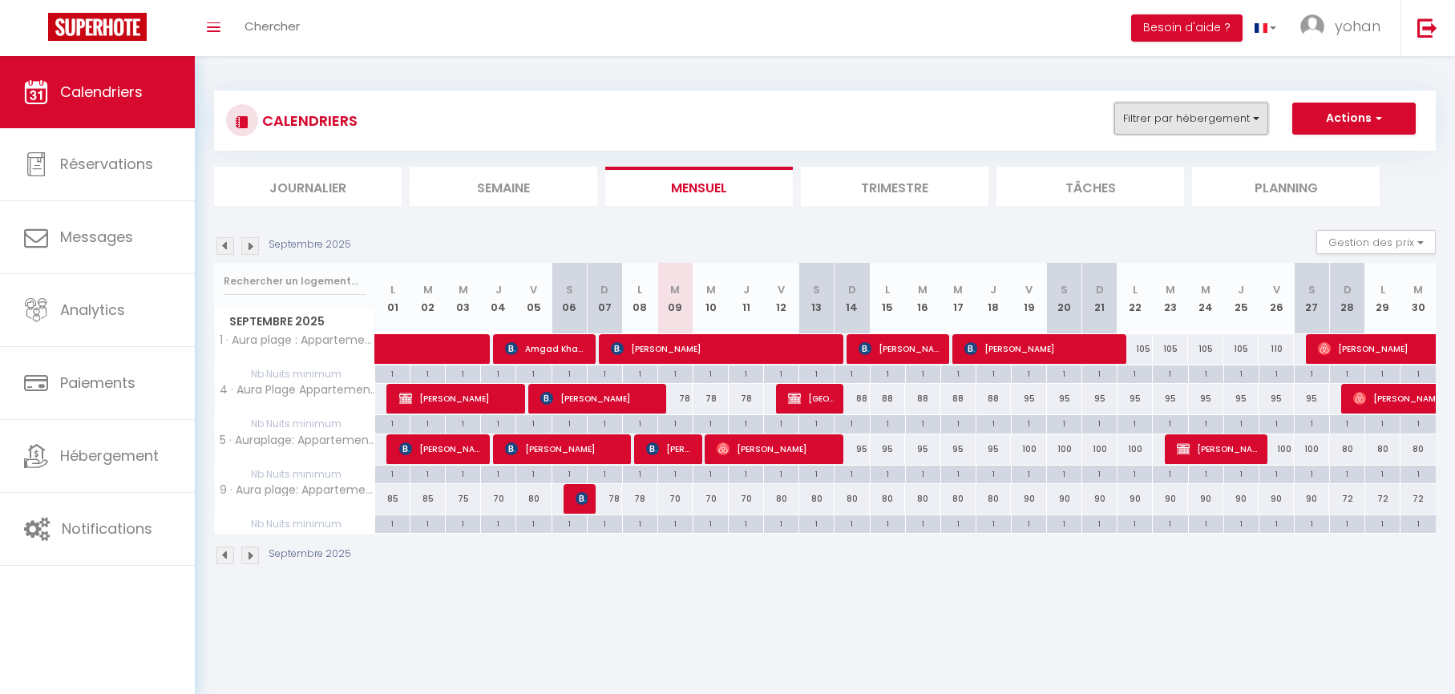
click at [1188, 124] on button "Filtrer par hébergement" at bounding box center [1191, 119] width 154 height 32
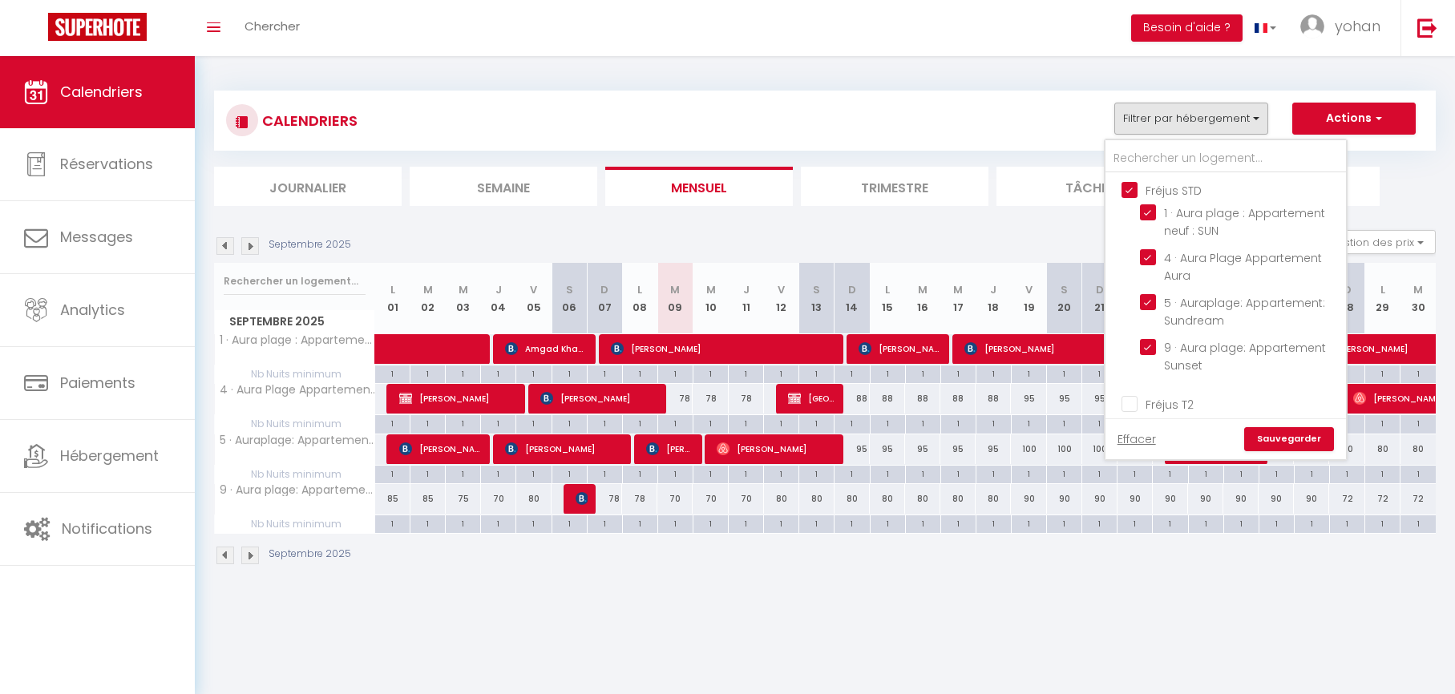
drag, startPoint x: 1133, startPoint y: 398, endPoint x: 1129, endPoint y: 353, distance: 45.1
click at [1133, 398] on input "Fréjus T2" at bounding box center [1241, 403] width 240 height 16
checkbox input "true"
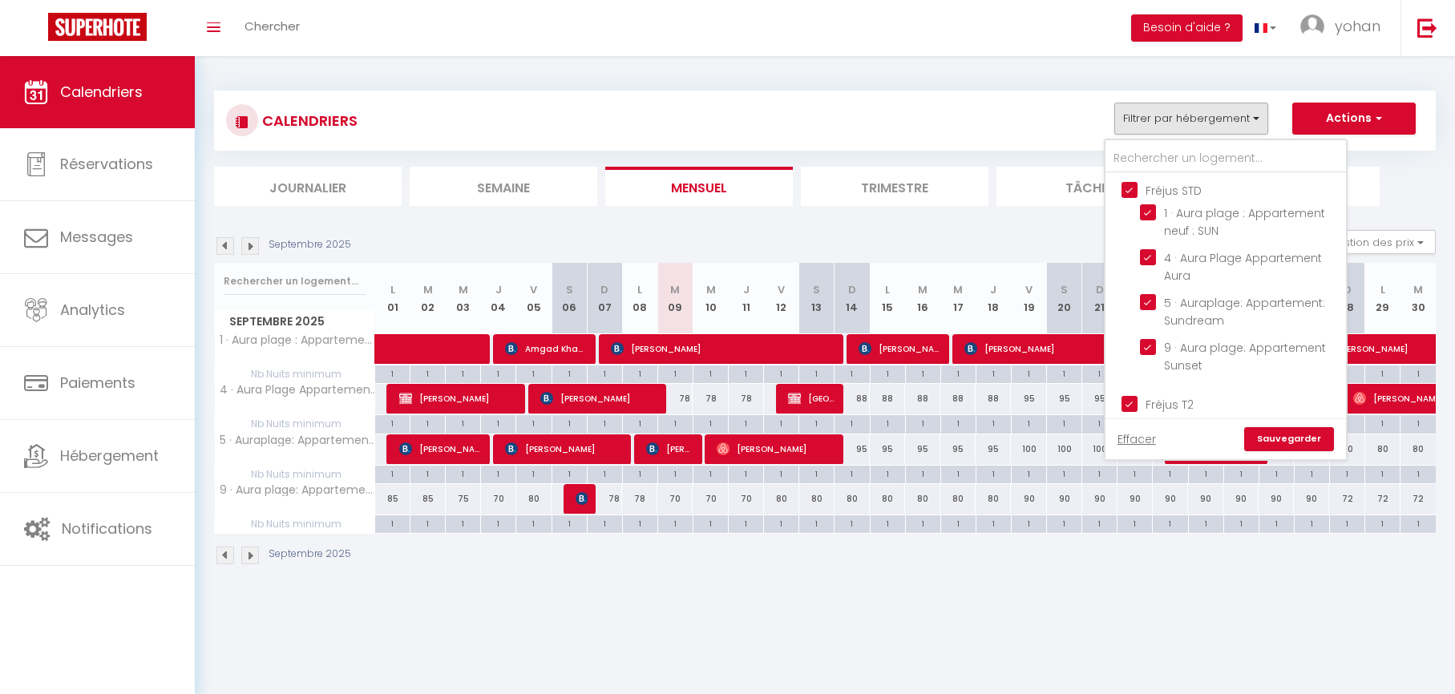
checkbox input "true"
click at [1129, 192] on input "Fréjus STD" at bounding box center [1241, 189] width 240 height 16
checkbox input "false"
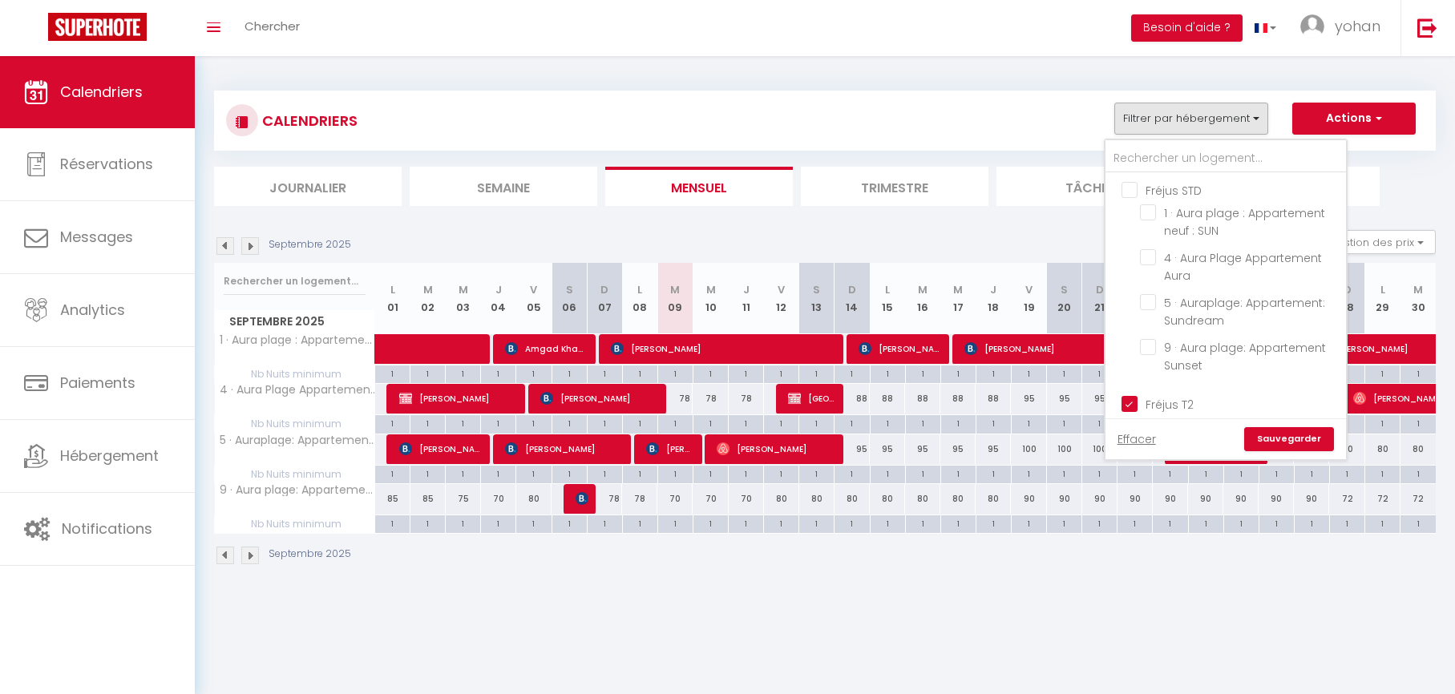
checkbox input "false"
click at [1264, 438] on link "Sauvegarder" at bounding box center [1289, 439] width 90 height 24
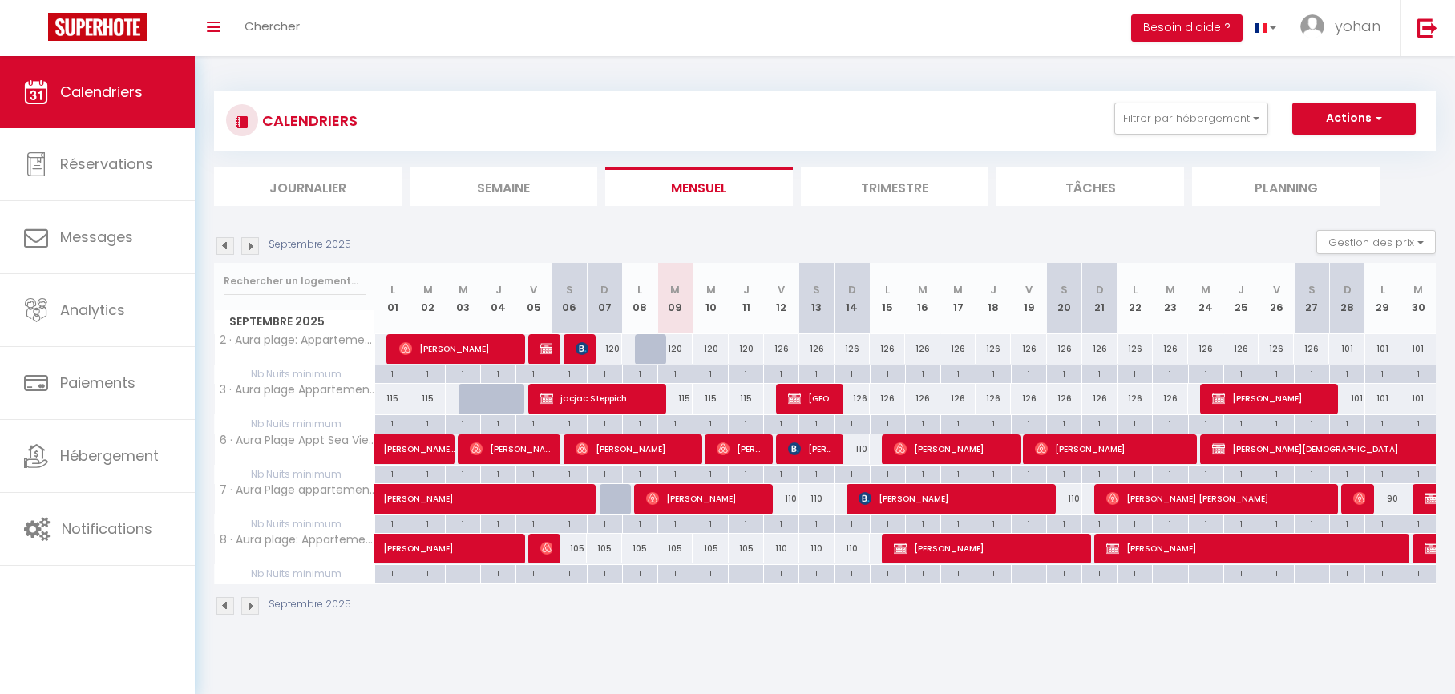
click at [676, 350] on div "120" at bounding box center [674, 349] width 35 height 30
type input "120"
type input "[DATE] Septembre 2025"
type input "Mer 10 Septembre 2025"
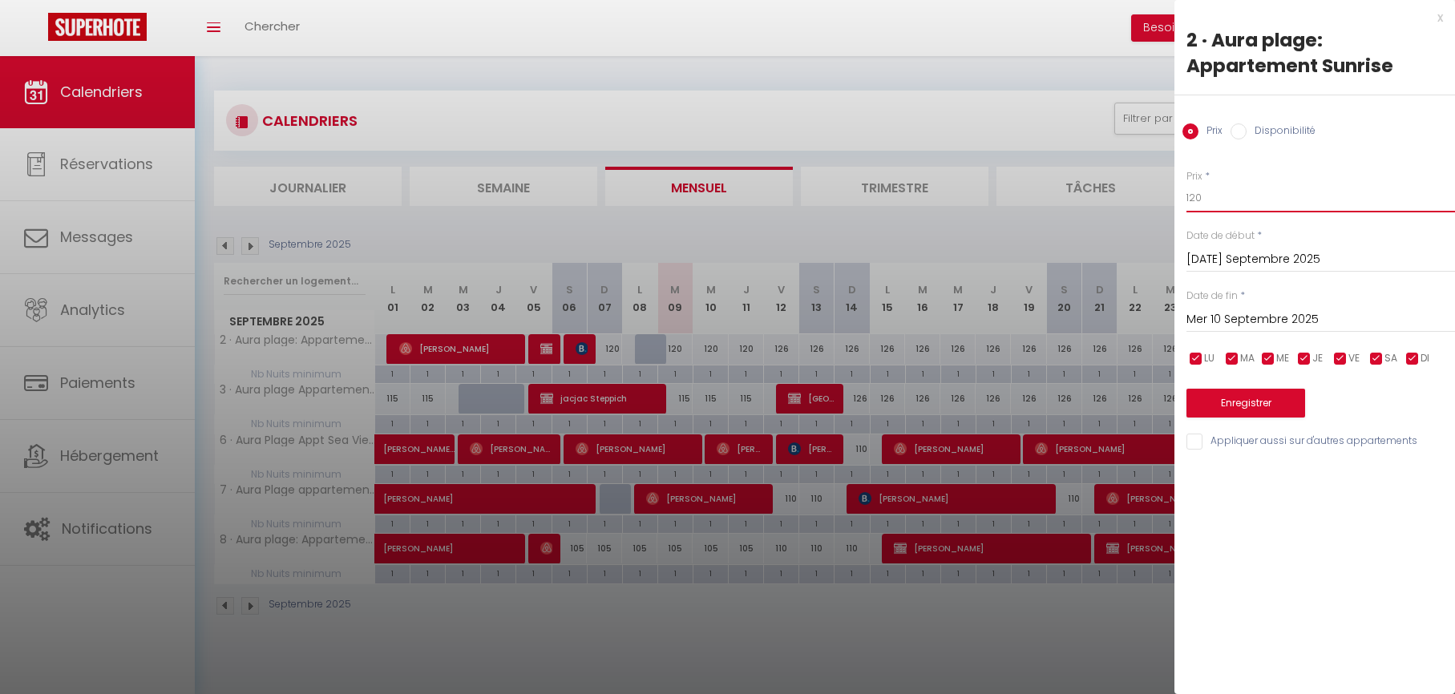
click at [1210, 201] on input "120" at bounding box center [1320, 198] width 269 height 29
type input "100"
click at [1237, 318] on input "Mer 10 Septembre 2025" at bounding box center [1320, 319] width 269 height 21
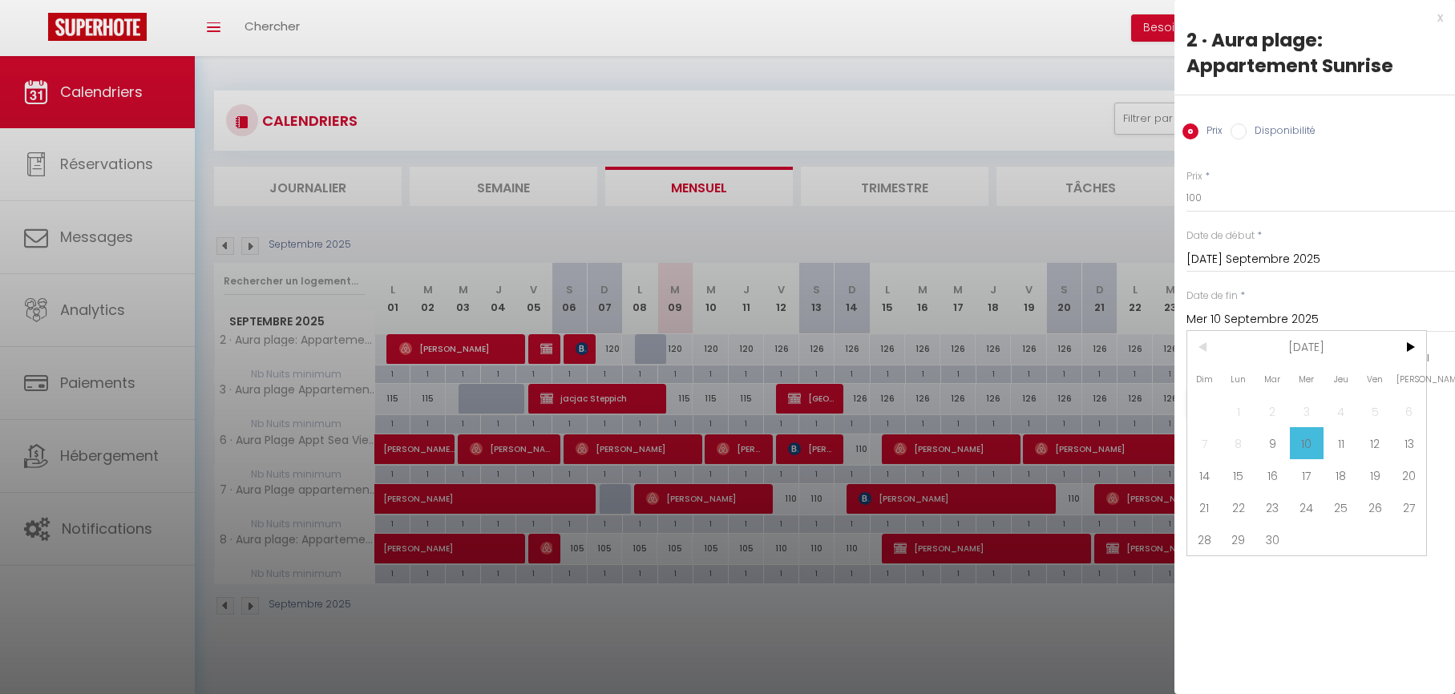
drag, startPoint x: 1367, startPoint y: 434, endPoint x: 1355, endPoint y: 429, distance: 13.3
click at [1367, 434] on span "12" at bounding box center [1375, 443] width 34 height 32
type input "Ven 12 Septembre 2025"
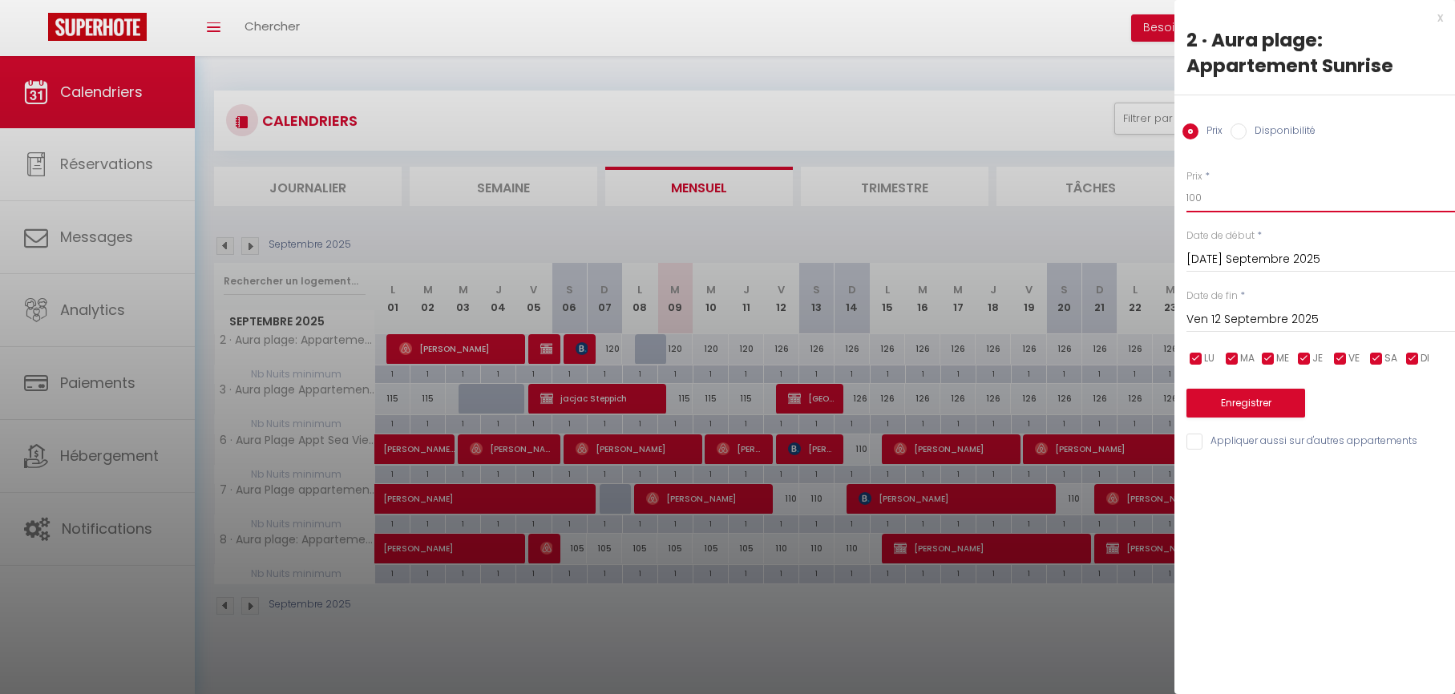
click at [1199, 206] on input "100" at bounding box center [1320, 198] width 269 height 29
type input "105"
click at [1246, 321] on input "Ven 12 Septembre 2025" at bounding box center [1320, 319] width 269 height 21
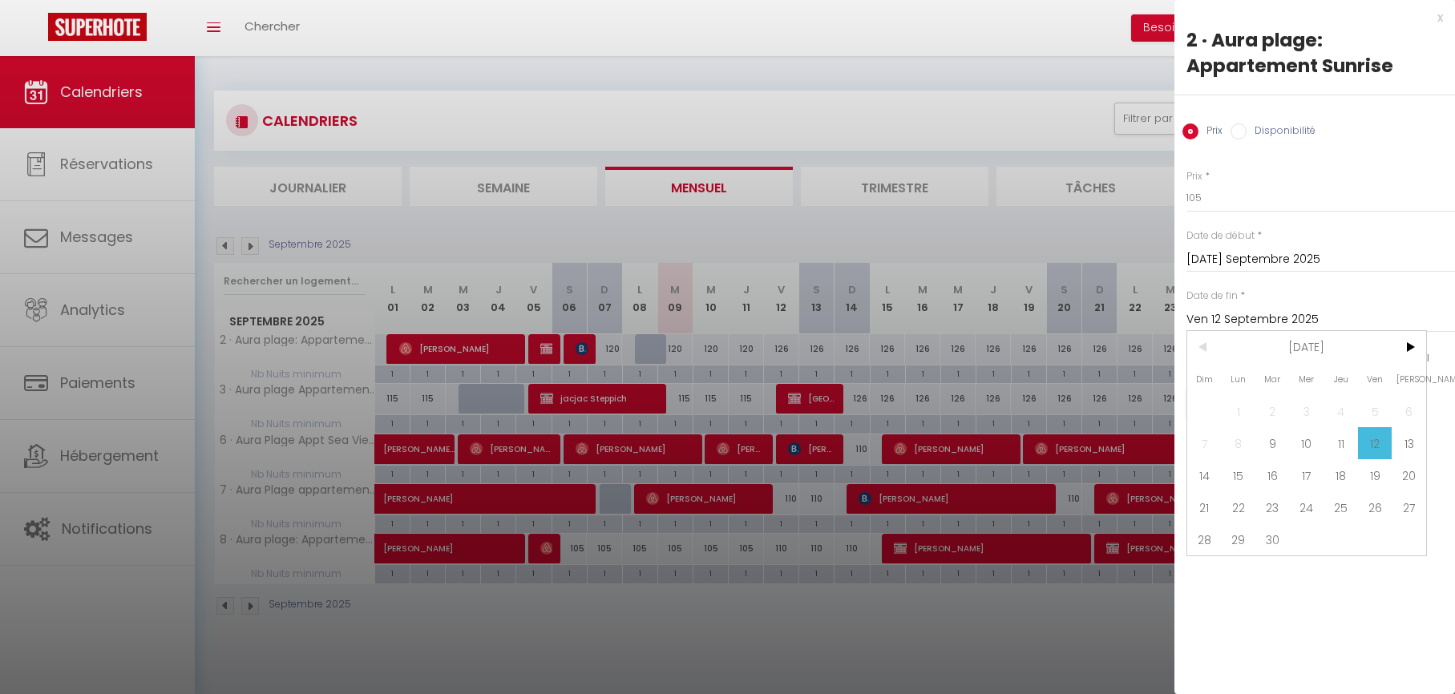
click at [1376, 442] on span "12" at bounding box center [1375, 443] width 34 height 32
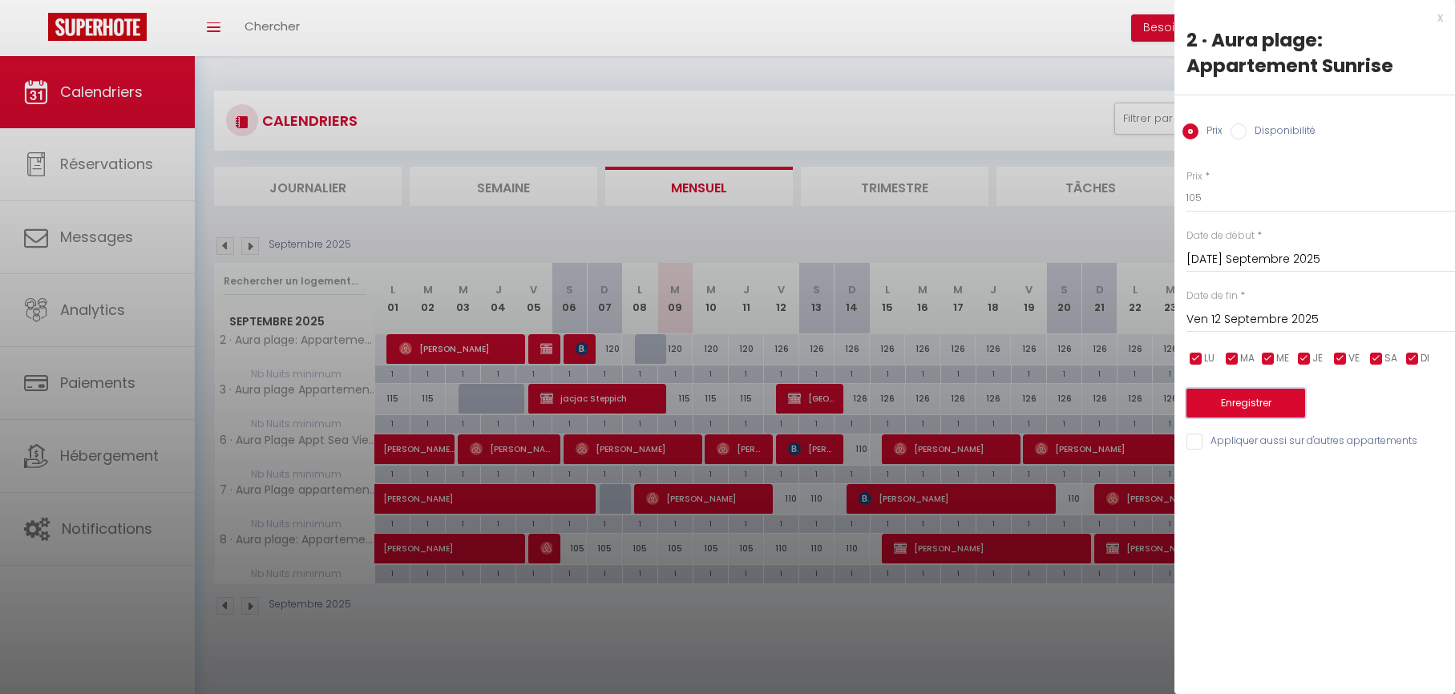
click at [1242, 414] on button "Enregistrer" at bounding box center [1245, 403] width 119 height 29
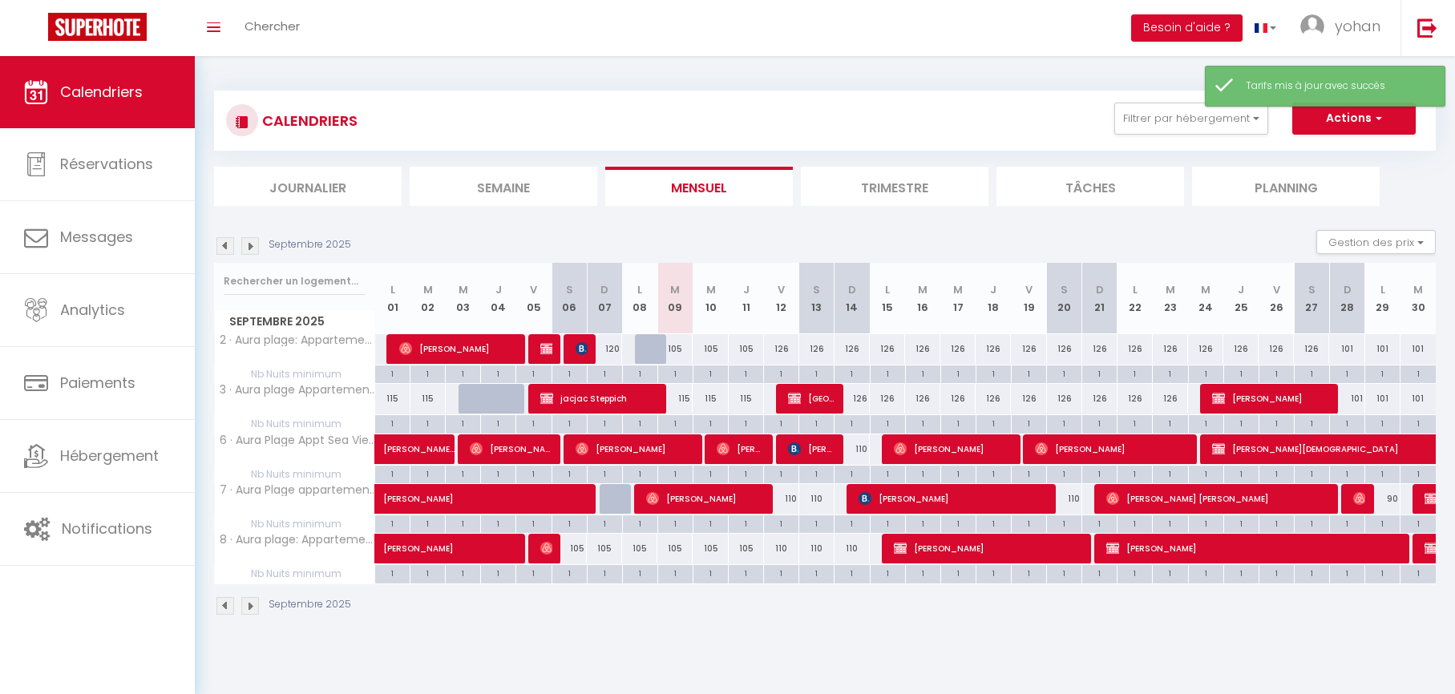
click at [780, 351] on div "126" at bounding box center [781, 349] width 35 height 30
type input "126"
type input "Ven 12 Septembre 2025"
type input "Sam 13 Septembre 2025"
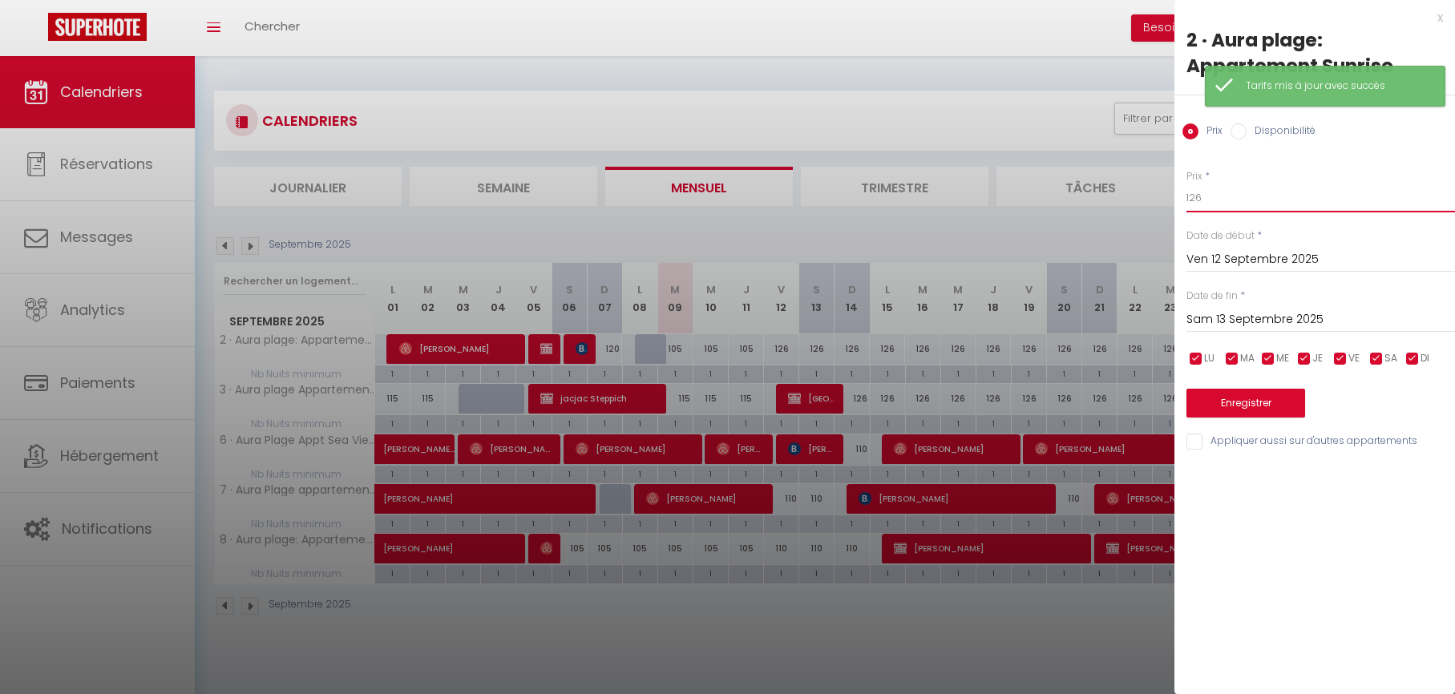
click at [1214, 202] on input "126" at bounding box center [1320, 198] width 269 height 29
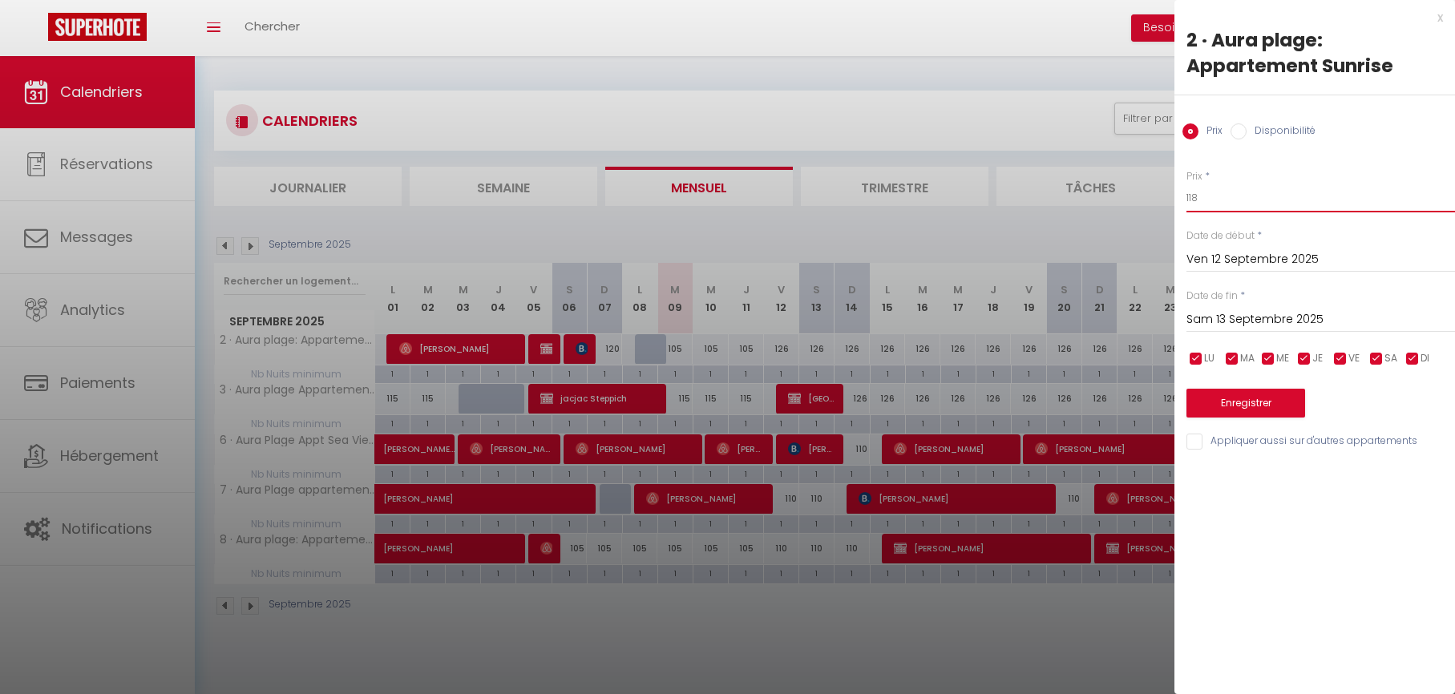
type input "118"
click at [1227, 316] on input "Sam 13 Septembre 2025" at bounding box center [1320, 319] width 269 height 21
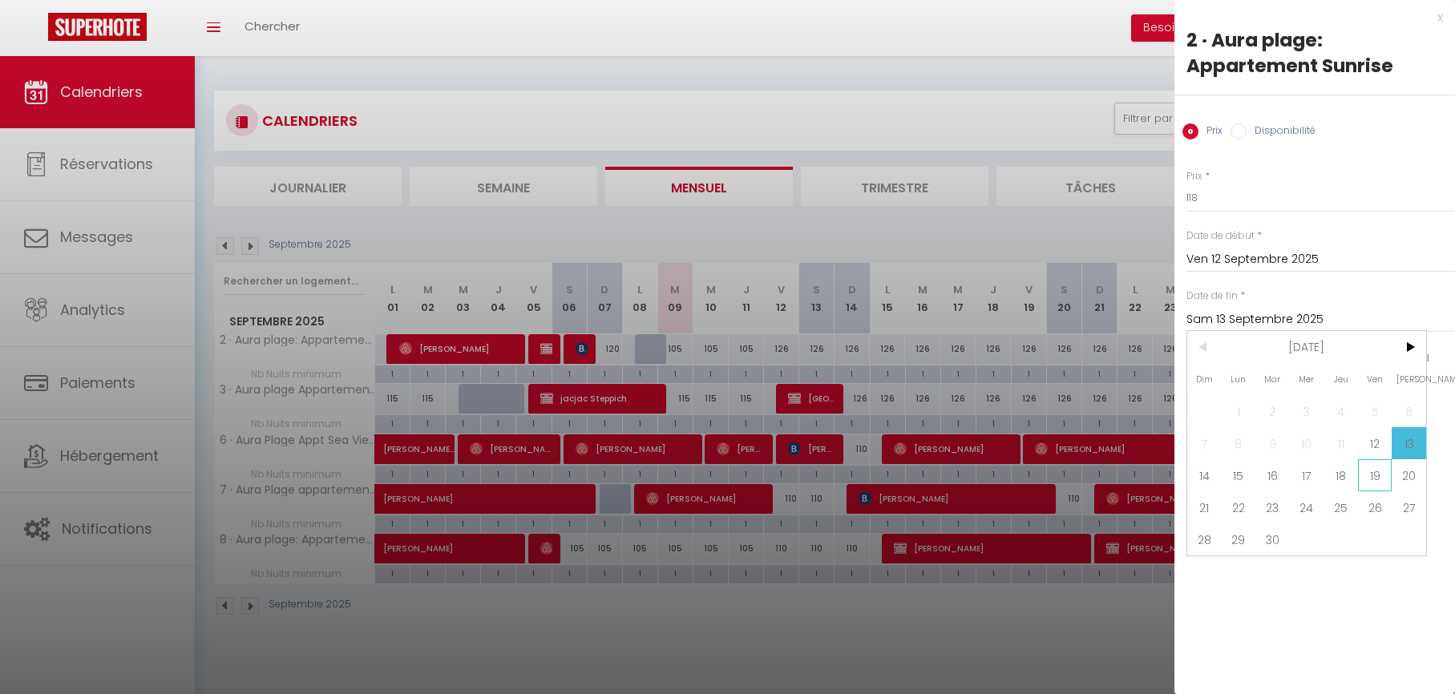
click at [1371, 477] on span "19" at bounding box center [1375, 475] width 34 height 32
type input "Ven 19 Septembre 2025"
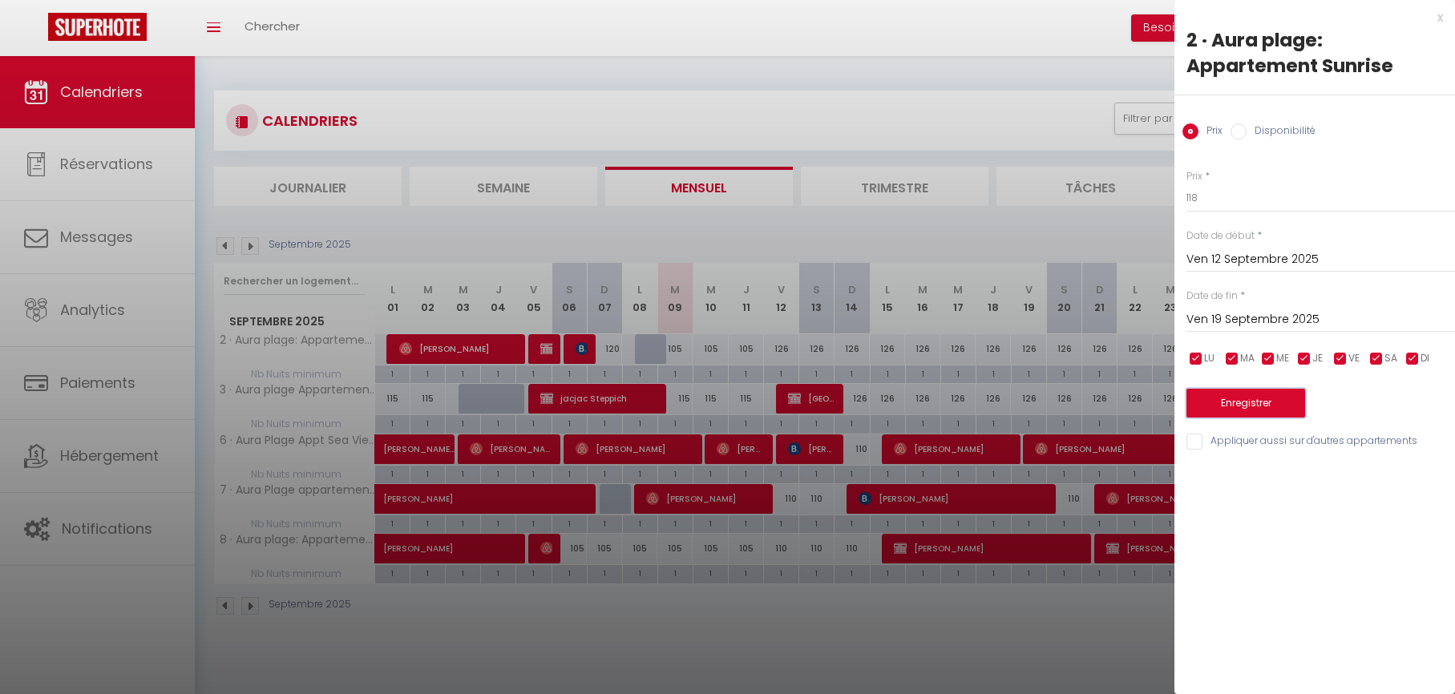
click at [1270, 402] on button "Enregistrer" at bounding box center [1245, 403] width 119 height 29
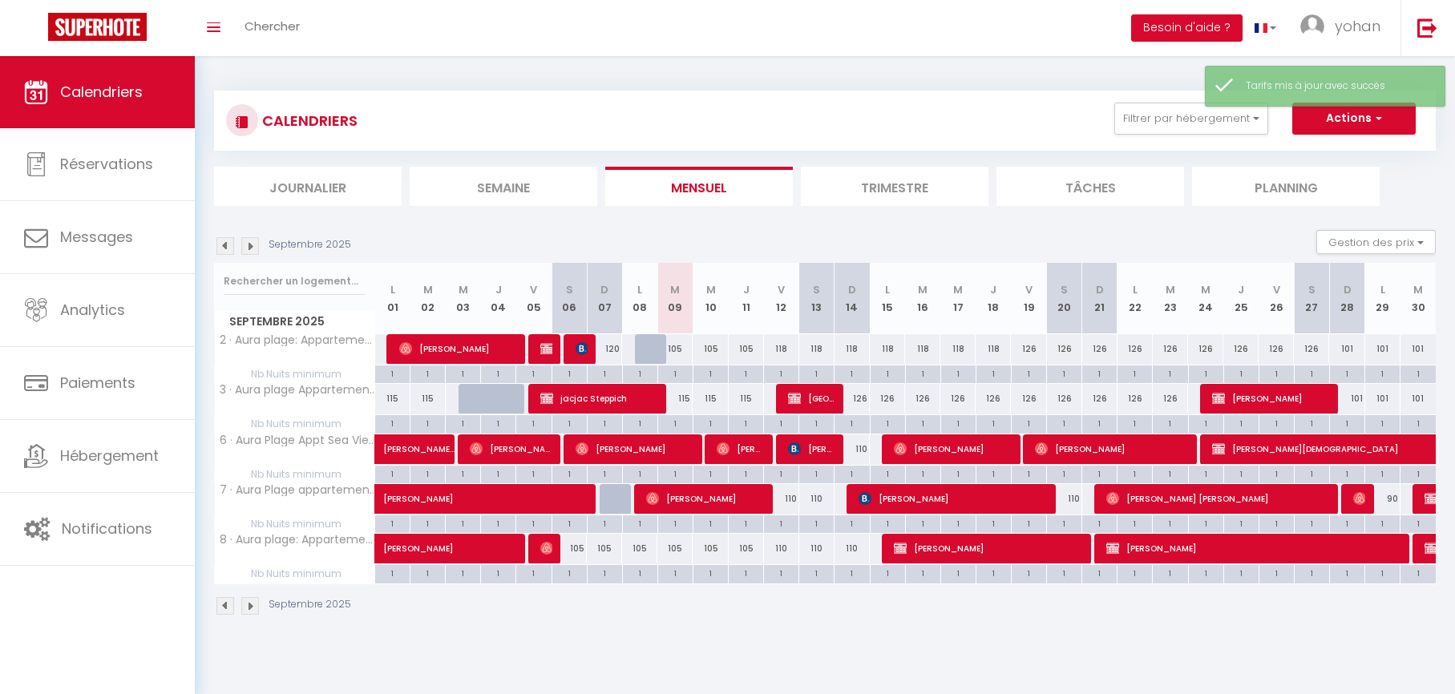
click at [682, 399] on div "115" at bounding box center [674, 399] width 35 height 30
type input "115"
type input "[DATE] Septembre 2025"
type input "Mer 10 Septembre 2025"
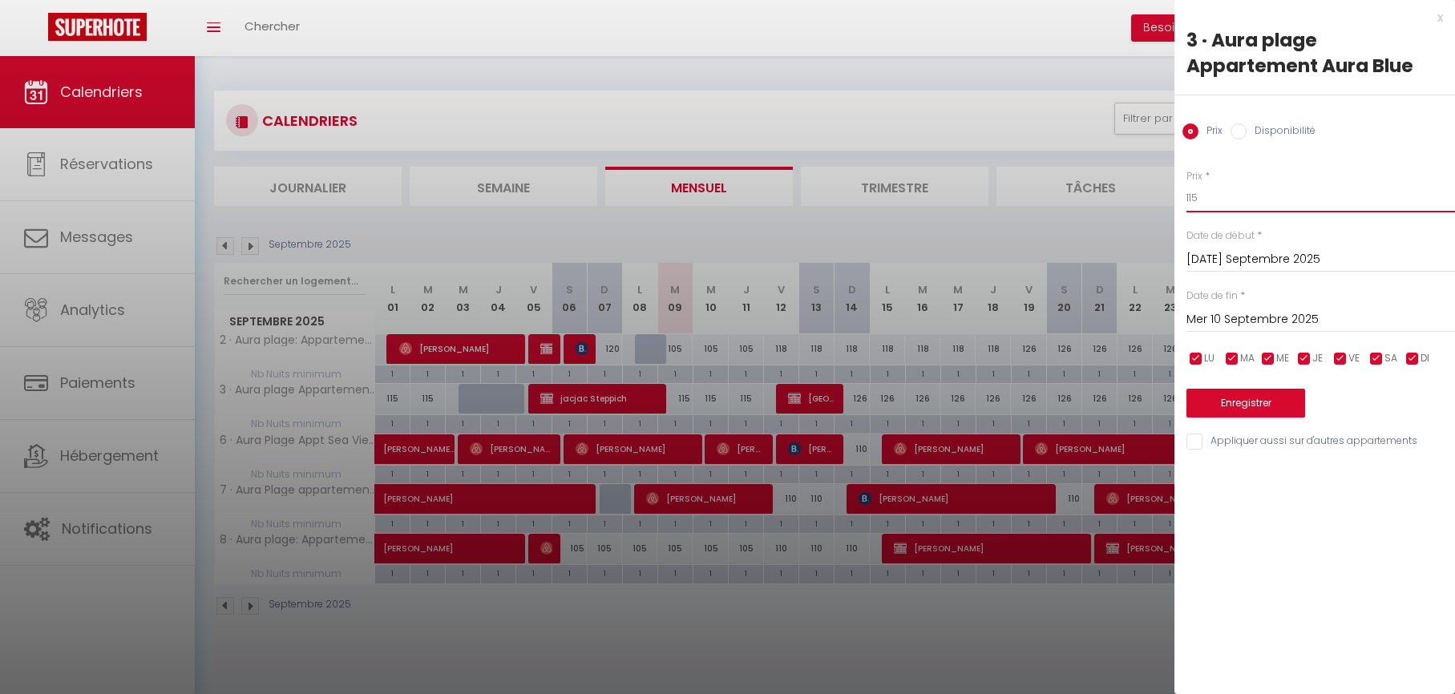
click at [1207, 199] on input "115" at bounding box center [1320, 198] width 269 height 29
type input "100"
click at [1218, 317] on input "Mer 10 Septembre 2025" at bounding box center [1320, 319] width 269 height 21
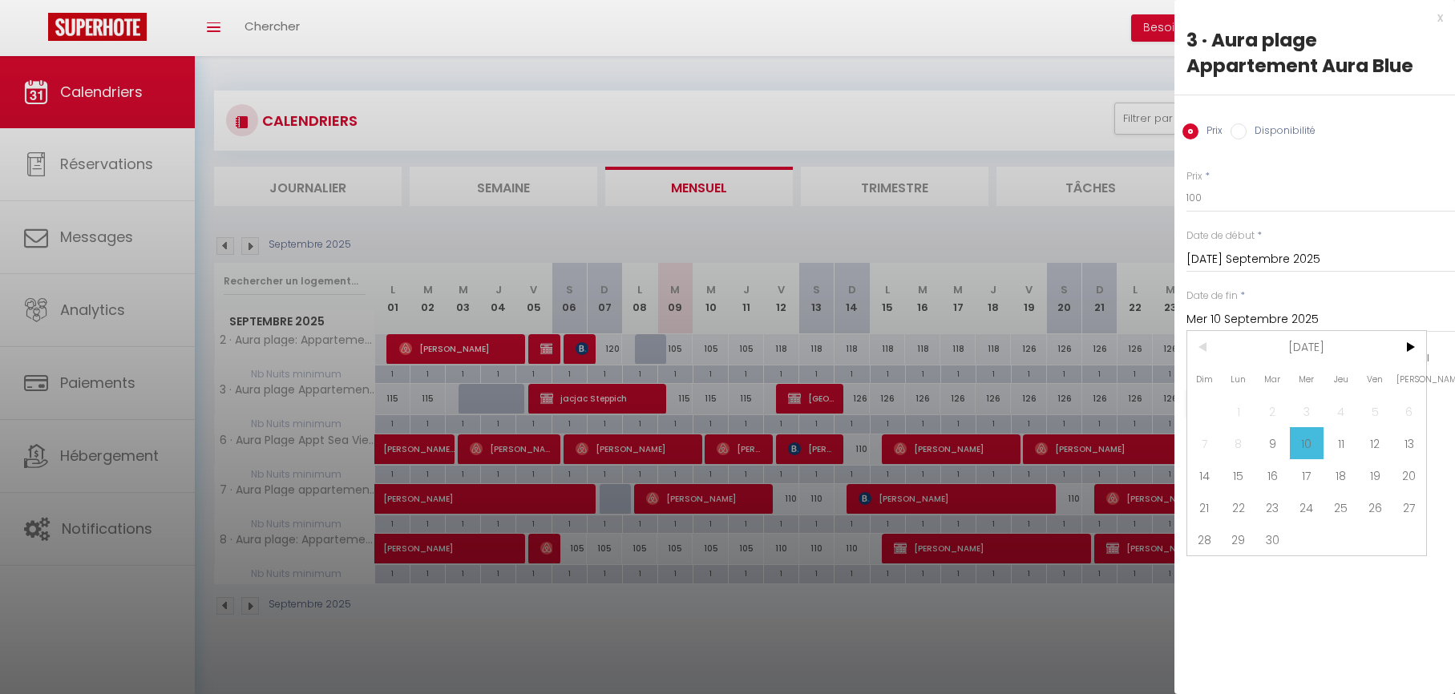
drag, startPoint x: 1366, startPoint y: 440, endPoint x: 1347, endPoint y: 418, distance: 28.4
click at [1366, 440] on span "12" at bounding box center [1375, 443] width 34 height 32
type input "Ven 12 Septembre 2025"
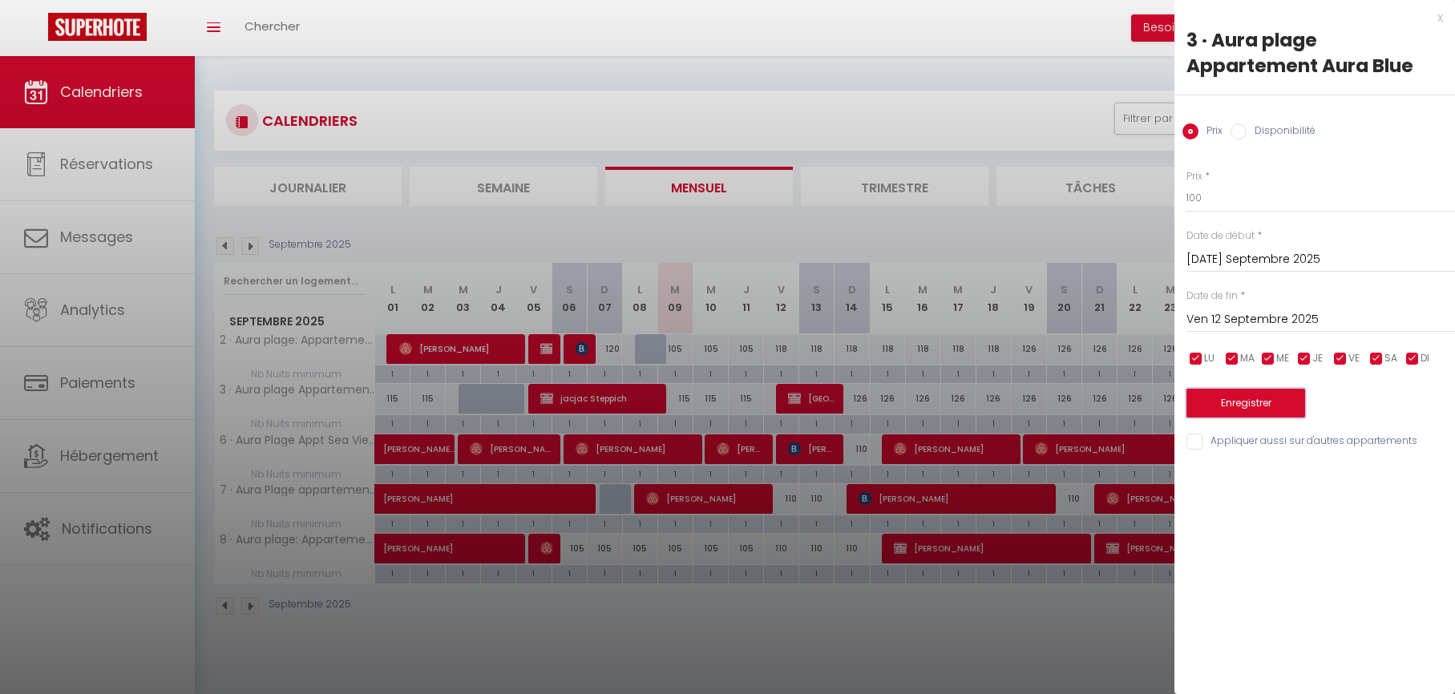
click at [1246, 411] on button "Enregistrer" at bounding box center [1245, 403] width 119 height 29
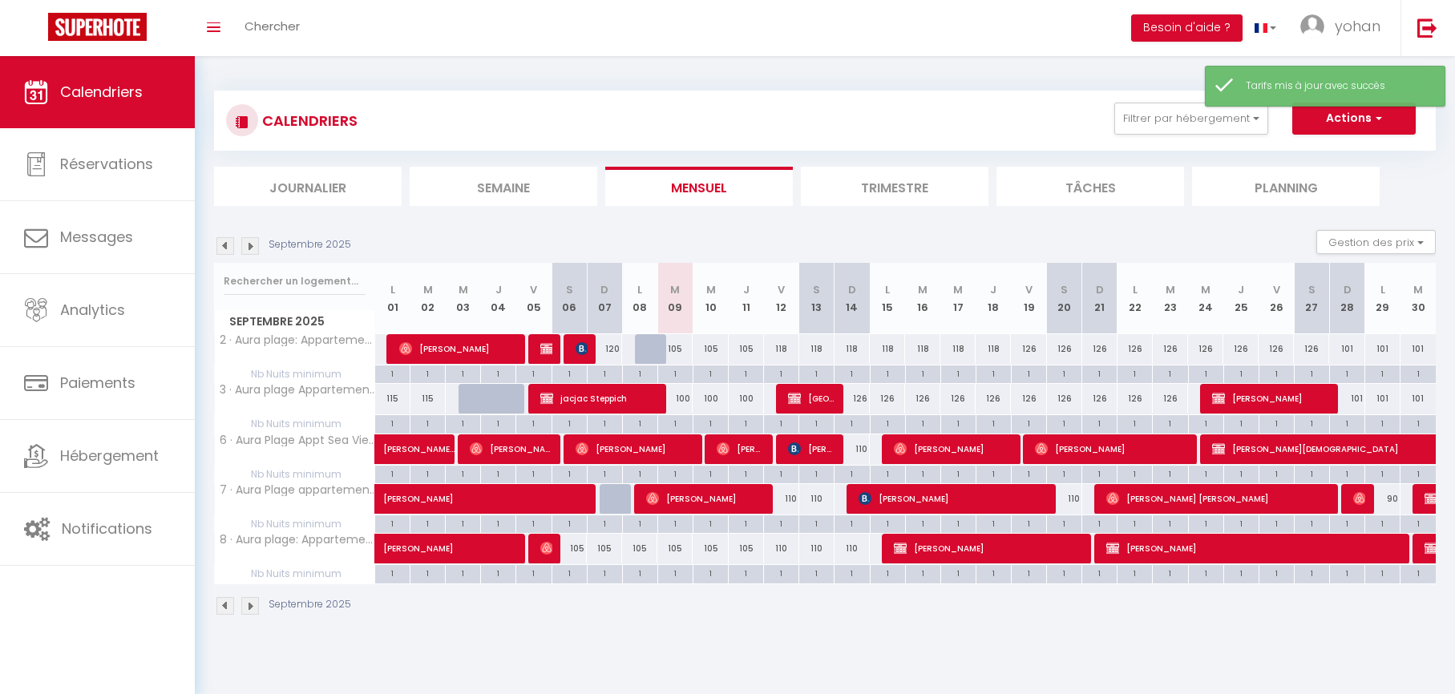
click at [863, 398] on div "126" at bounding box center [851, 399] width 35 height 30
type input "126"
type input "Dim 14 Septembre 2025"
type input "Lun 15 Septembre 2025"
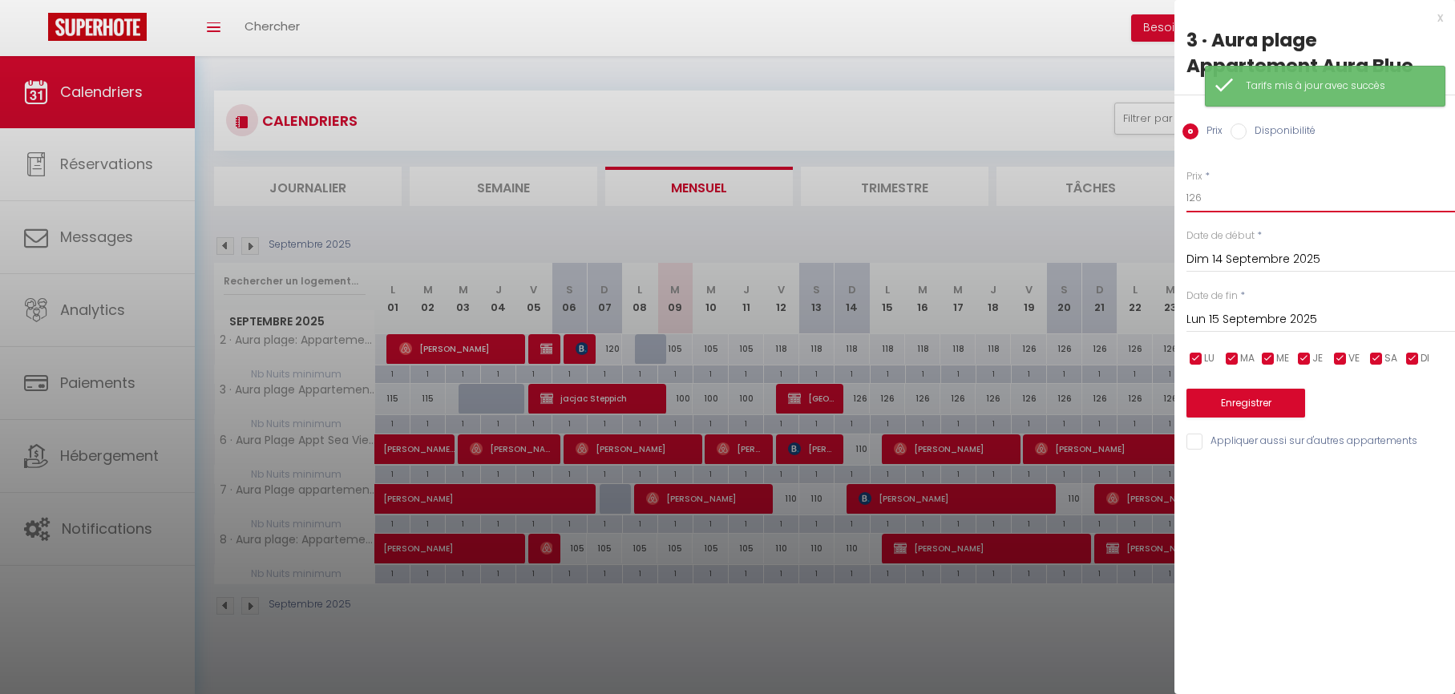
click at [1216, 201] on input "126" at bounding box center [1320, 198] width 269 height 29
type input "120"
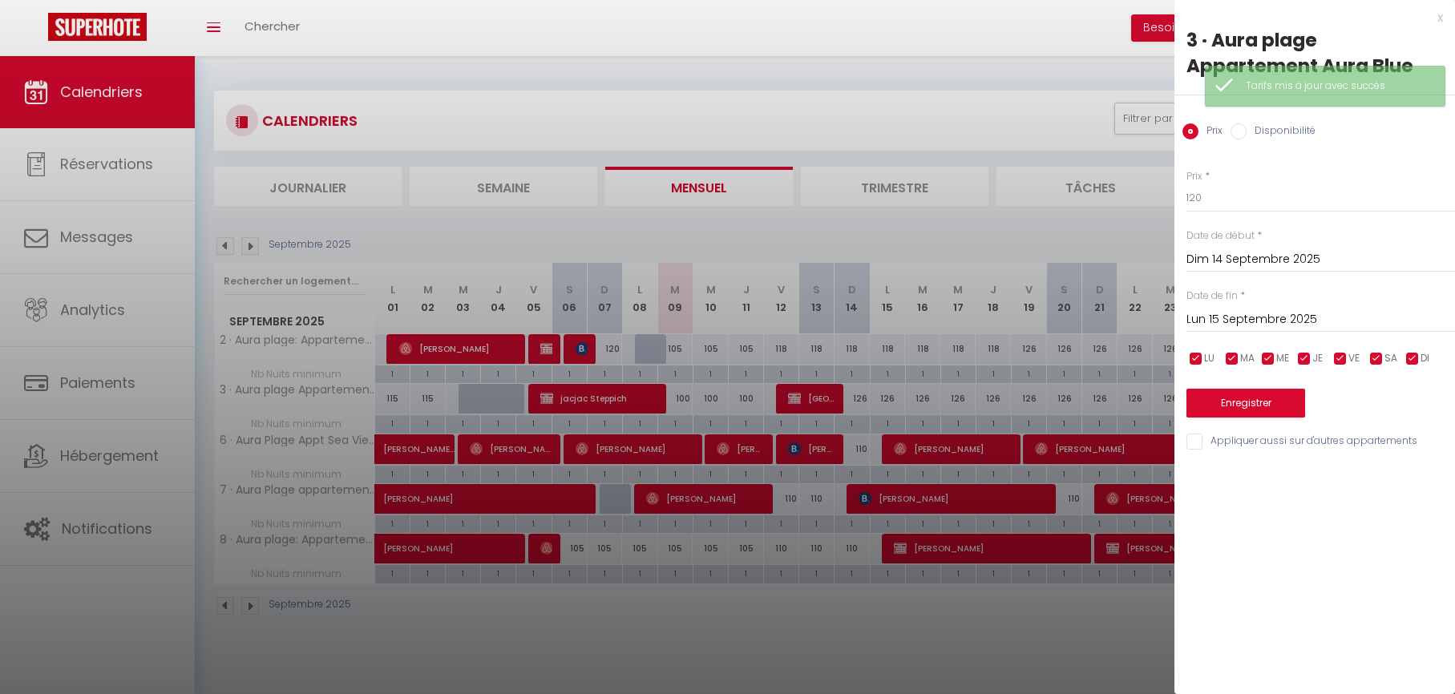
click at [1215, 324] on input "Lun 15 Septembre 2025" at bounding box center [1320, 319] width 269 height 21
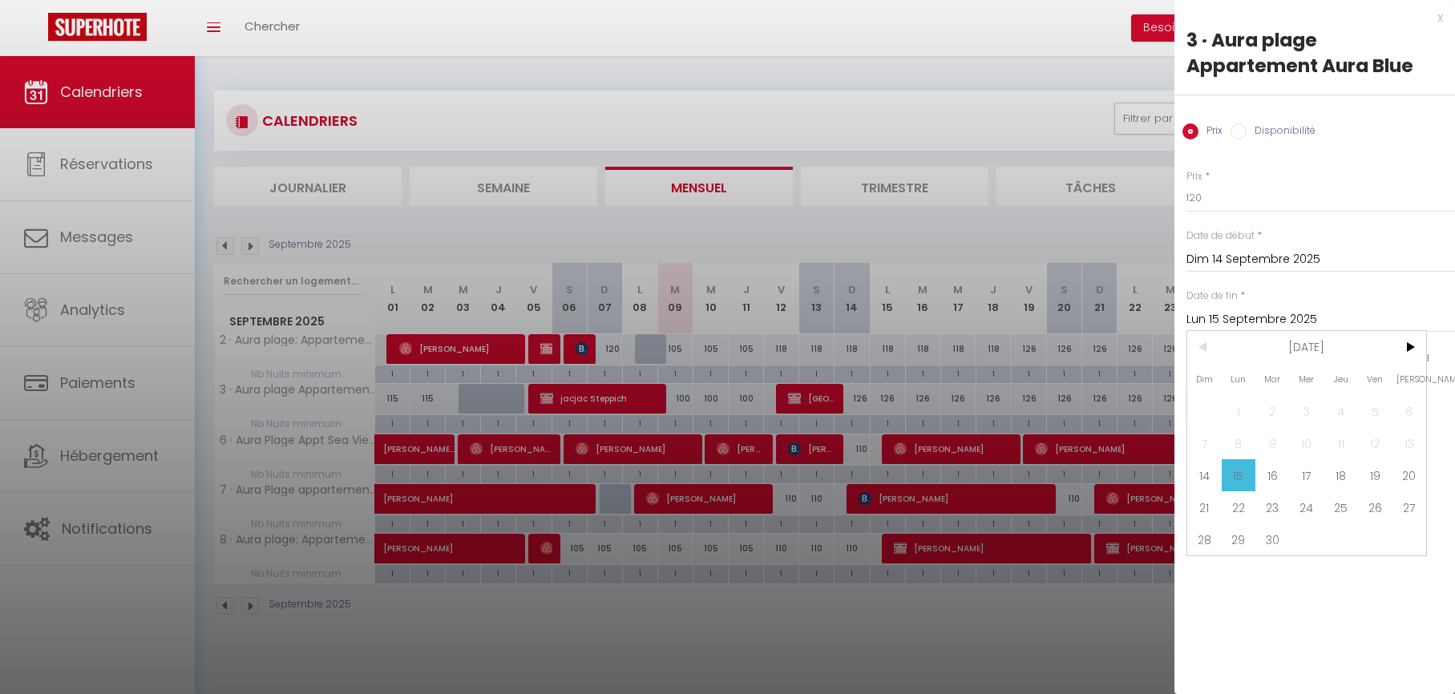
click at [1376, 465] on span "19" at bounding box center [1375, 475] width 34 height 32
type input "Ven 19 Septembre 2025"
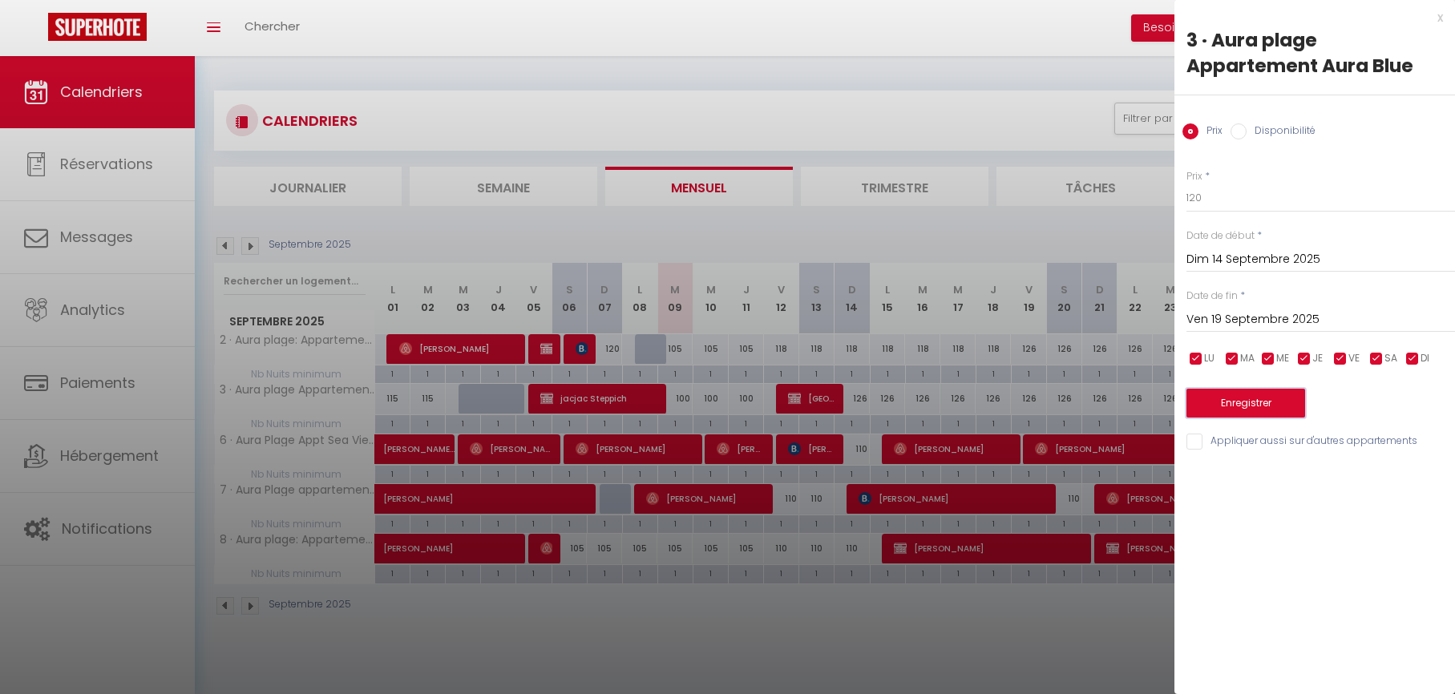
click at [1255, 410] on button "Enregistrer" at bounding box center [1245, 403] width 119 height 29
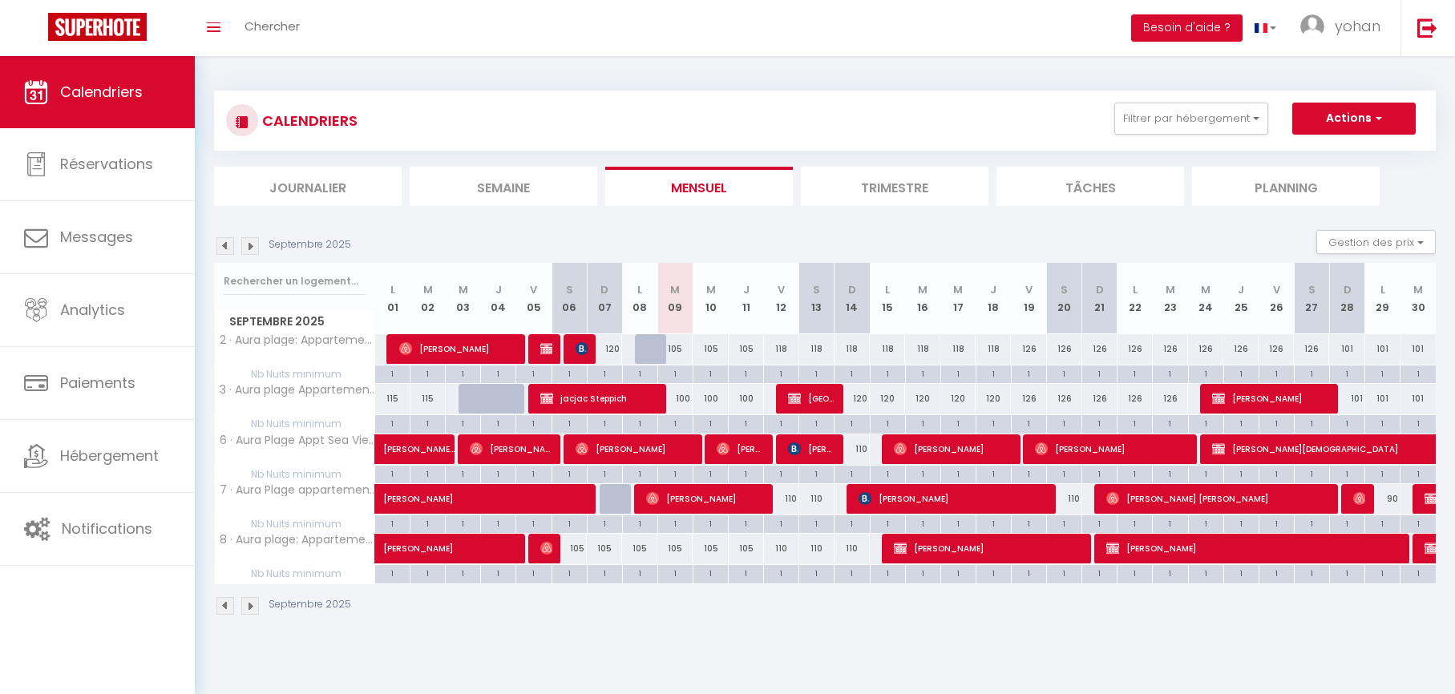
click at [862, 448] on div "110" at bounding box center [851, 449] width 35 height 30
type input "110"
type input "Dim 14 Septembre 2025"
type input "Lun 15 Septembre 2025"
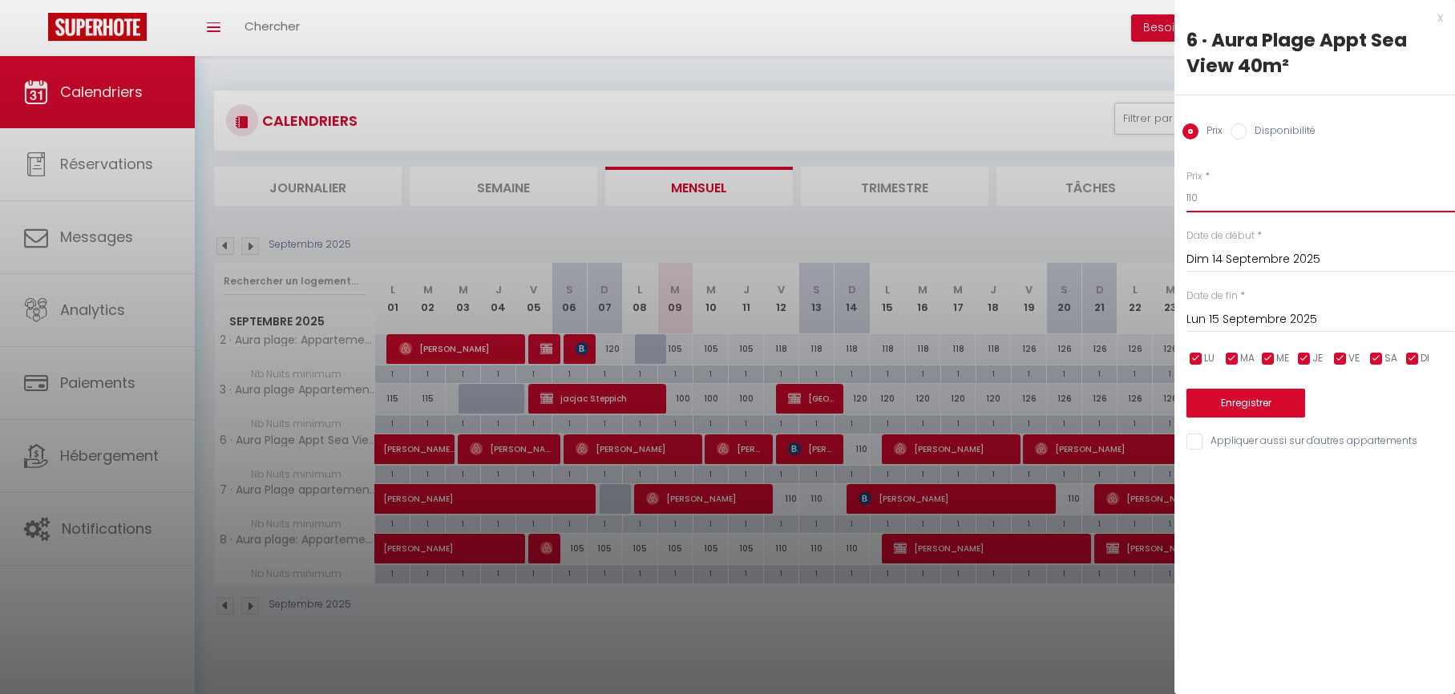
click at [1191, 200] on input "110" at bounding box center [1320, 198] width 269 height 29
type input "100"
click at [1220, 410] on button "Enregistrer" at bounding box center [1245, 403] width 119 height 29
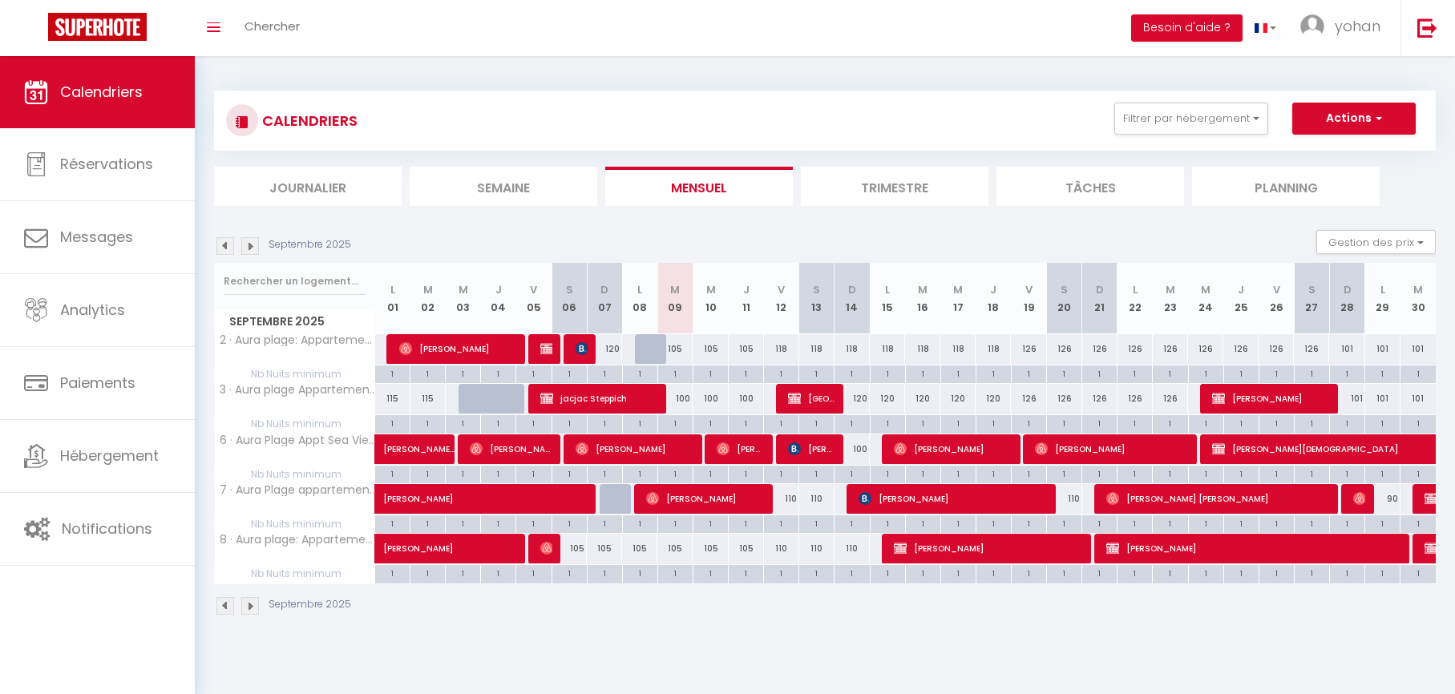
click at [793, 502] on div "110" at bounding box center [781, 499] width 35 height 30
type input "110"
type input "Ven 12 Septembre 2025"
type input "Sam 13 Septembre 2025"
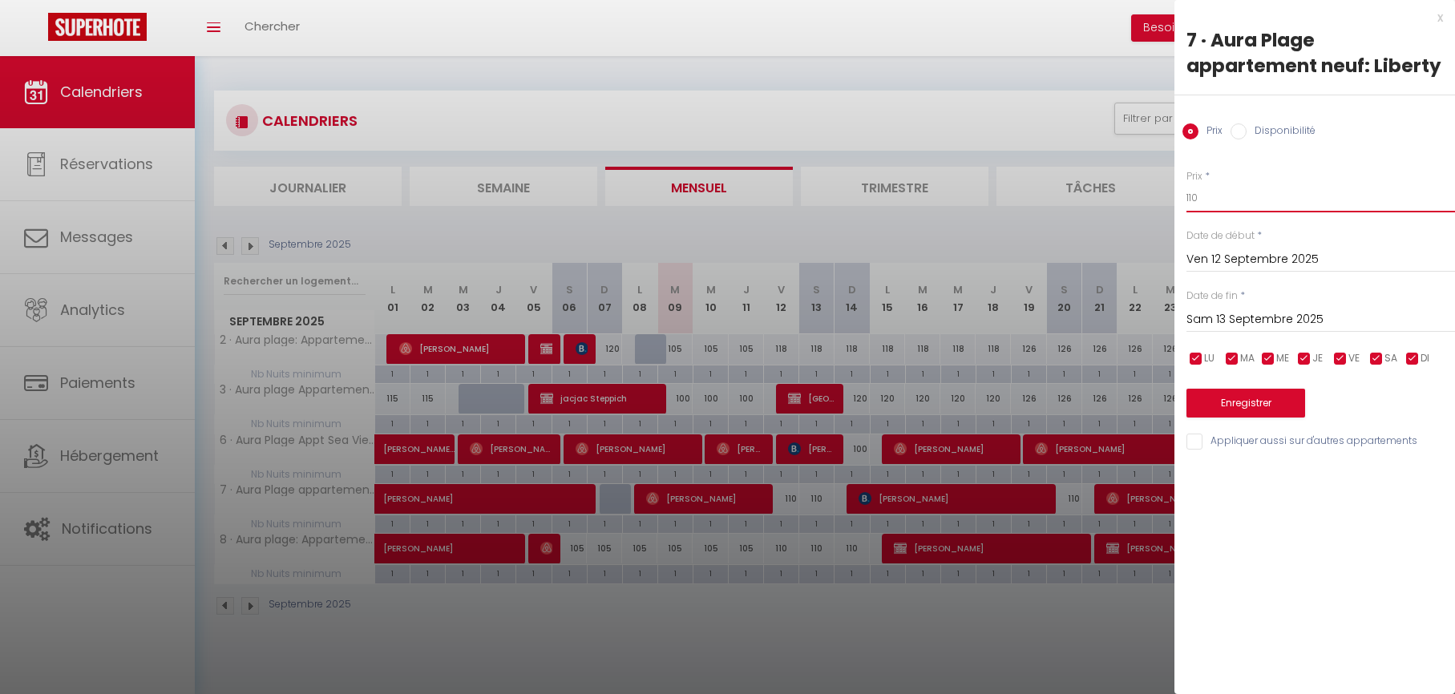
click at [1200, 187] on input "110" at bounding box center [1320, 198] width 269 height 29
type input "105"
click at [1222, 315] on input "Sam 13 Septembre 2025" at bounding box center [1320, 319] width 269 height 21
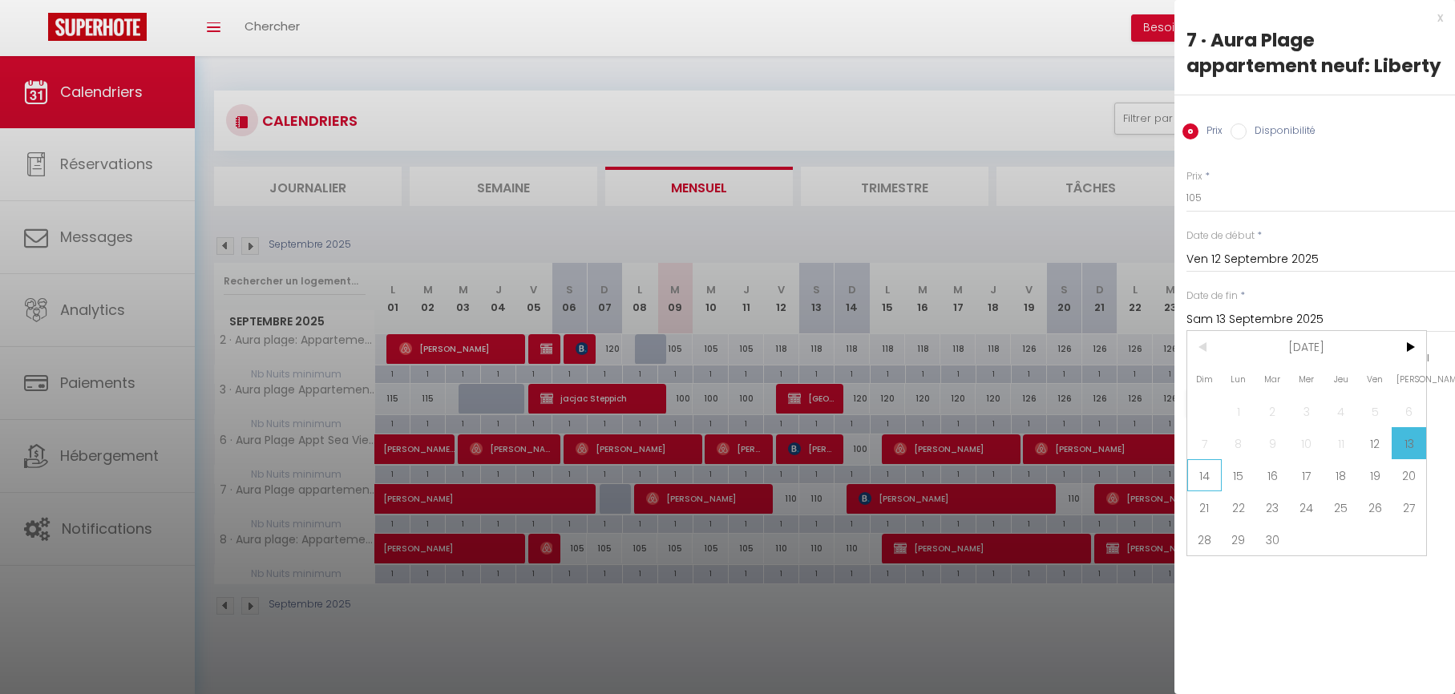
click at [1201, 478] on span "14" at bounding box center [1204, 475] width 34 height 32
type input "Dim 14 Septembre 2025"
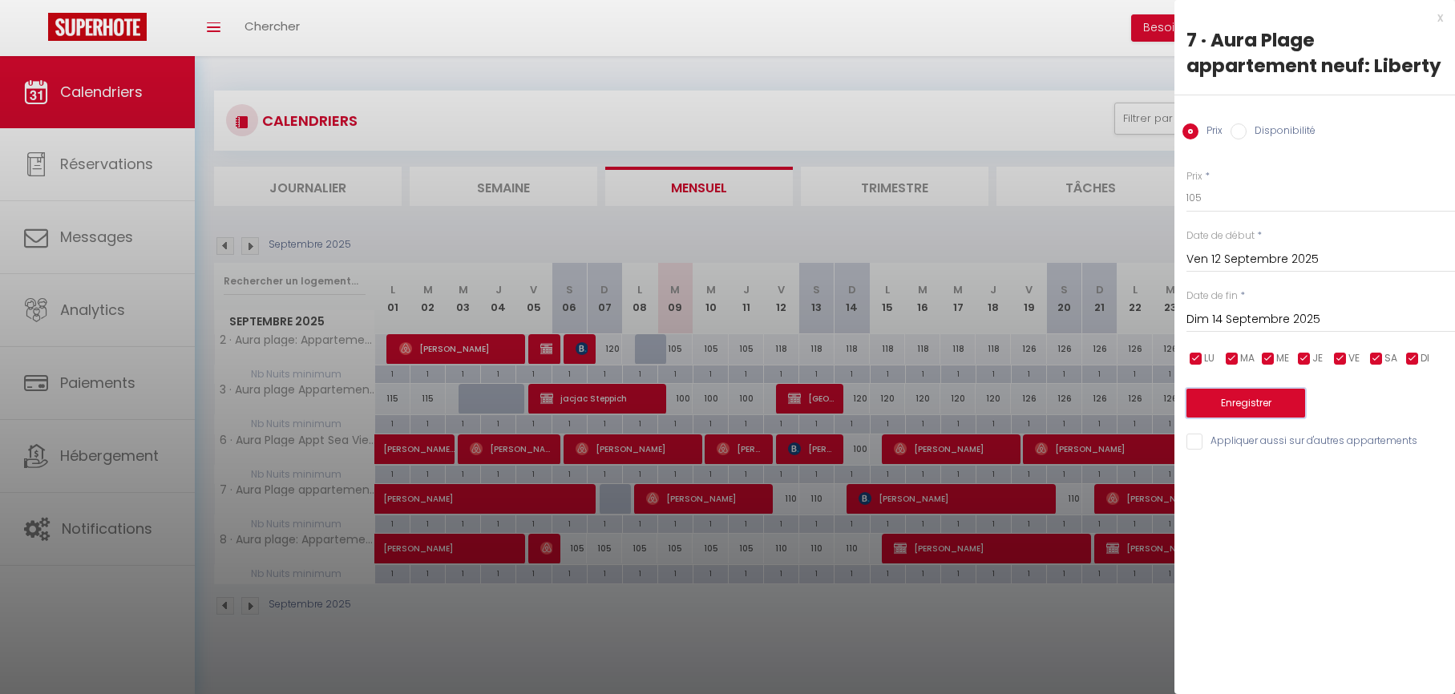
click at [1234, 398] on button "Enregistrer" at bounding box center [1245, 403] width 119 height 29
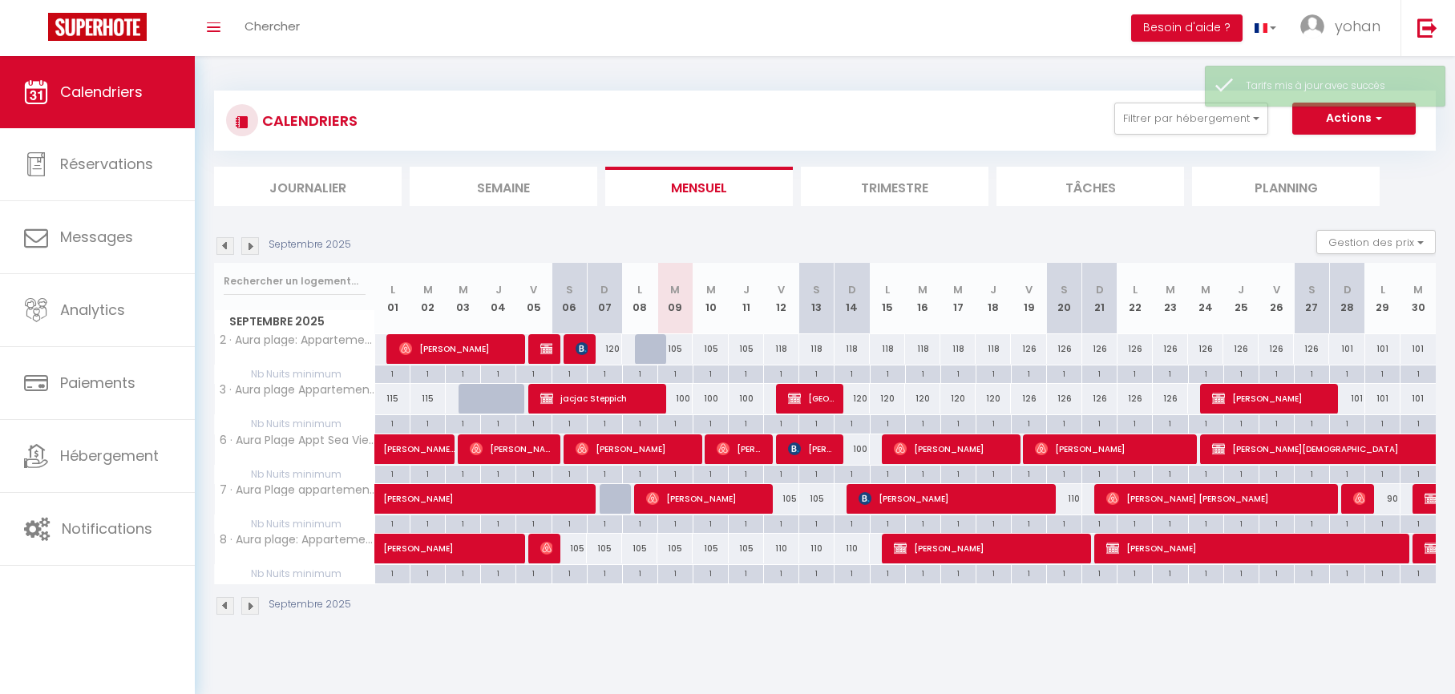
click at [678, 548] on div "105" at bounding box center [674, 549] width 35 height 30
type input "105"
type input "[DATE] Septembre 2025"
type input "Mer 10 Septembre 2025"
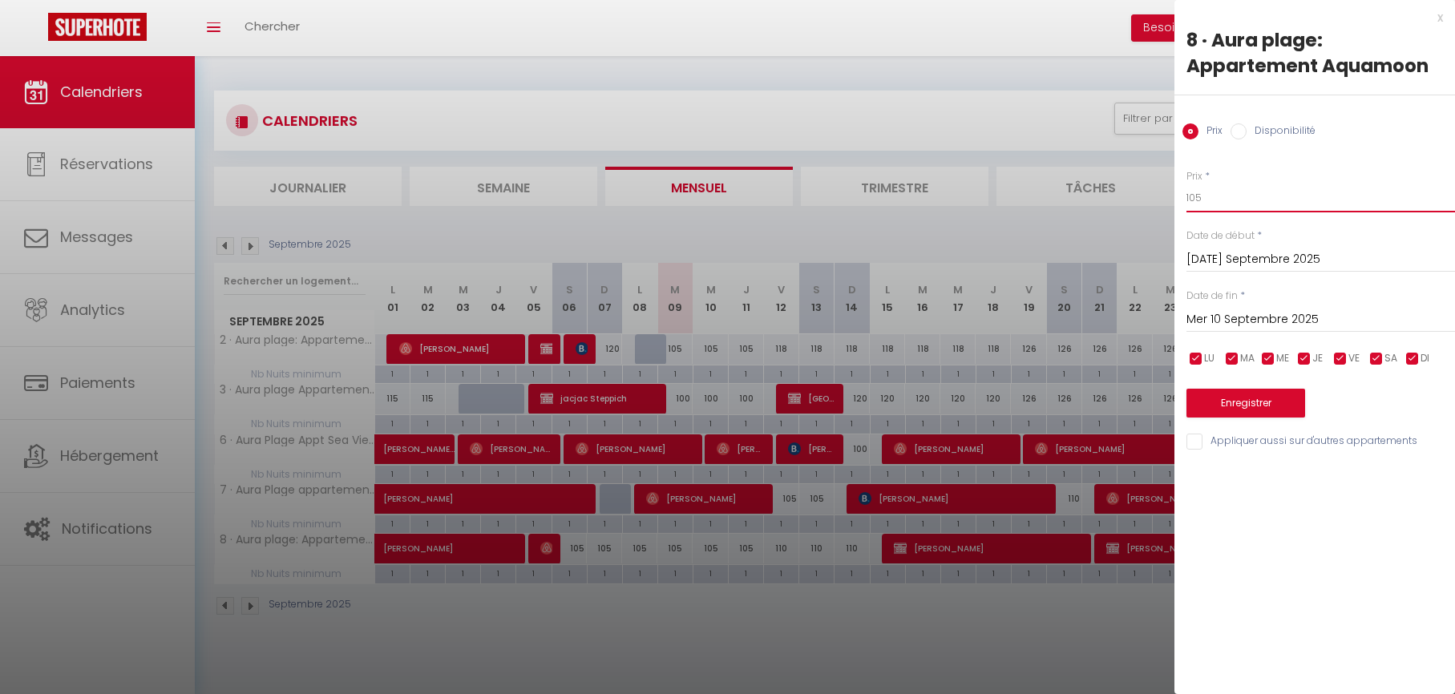
click at [1214, 201] on input "105" at bounding box center [1320, 198] width 269 height 29
type input "95"
click at [1215, 317] on input "Mer 10 Septembre 2025" at bounding box center [1320, 319] width 269 height 21
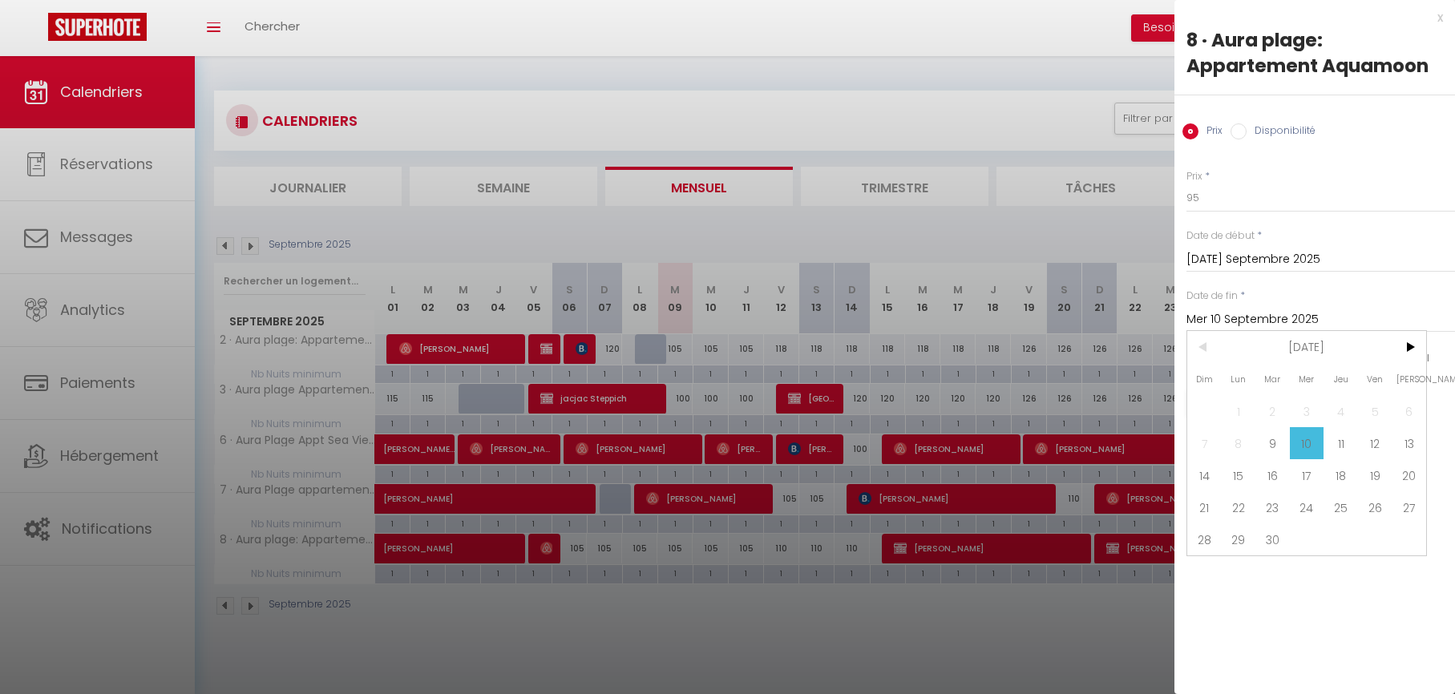
drag, startPoint x: 1371, startPoint y: 446, endPoint x: 1345, endPoint y: 434, distance: 29.1
click at [1371, 446] on span "12" at bounding box center [1375, 443] width 34 height 32
type input "Ven 12 Septembre 2025"
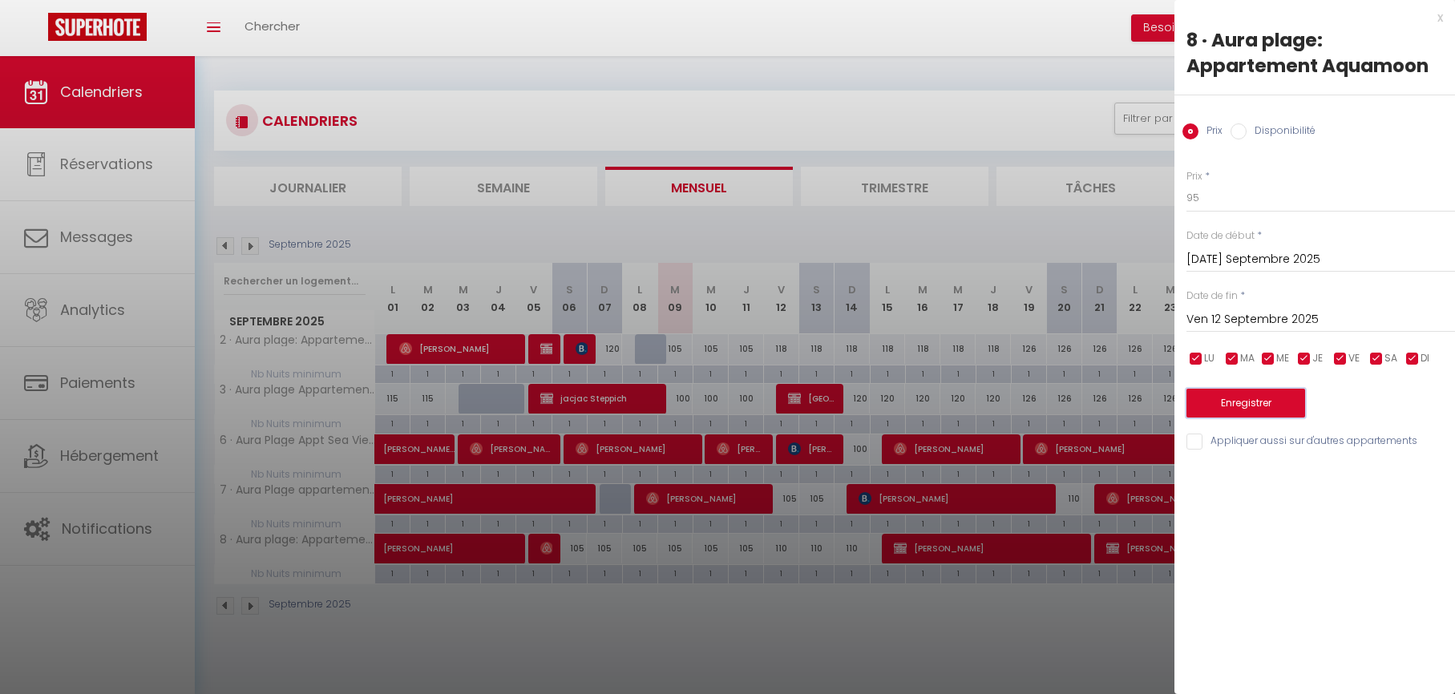
click at [1249, 409] on button "Enregistrer" at bounding box center [1245, 403] width 119 height 29
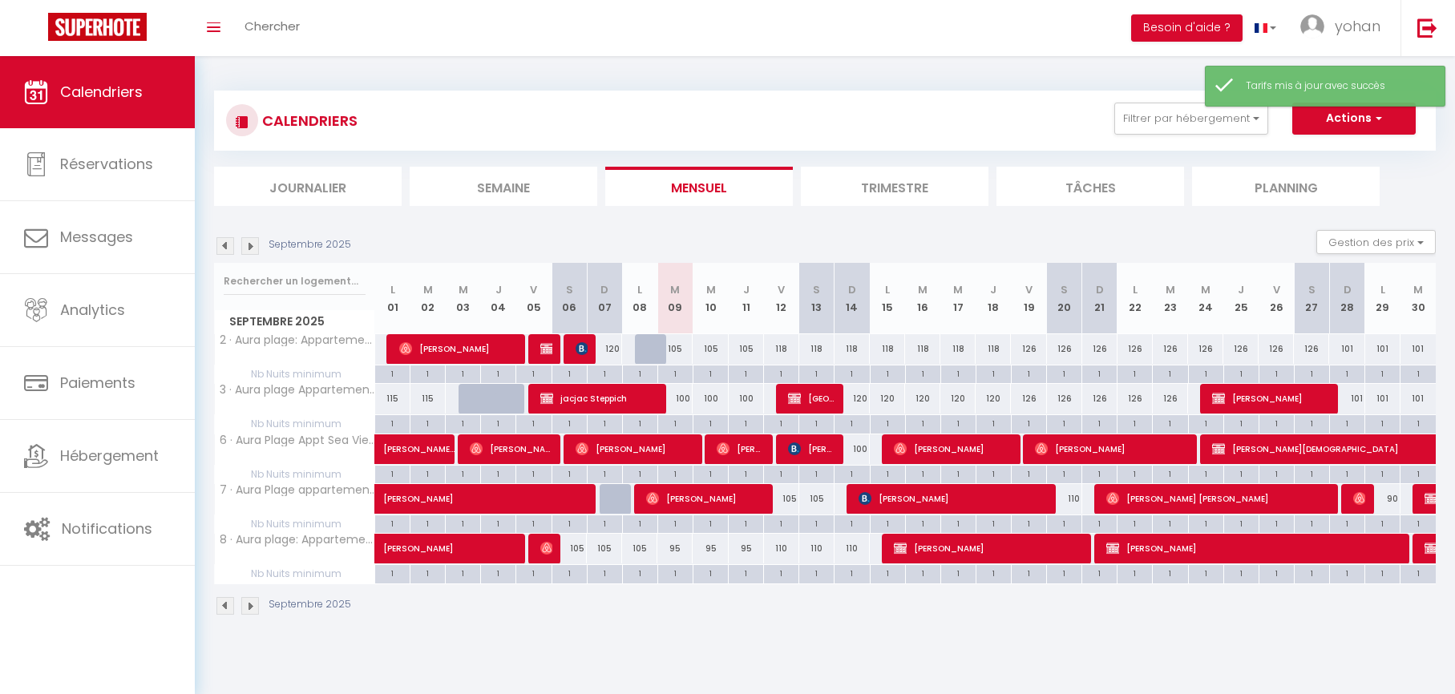
click at [782, 548] on div "110" at bounding box center [781, 549] width 35 height 30
type input "110"
type input "Ven 12 Septembre 2025"
type input "Sam 13 Septembre 2025"
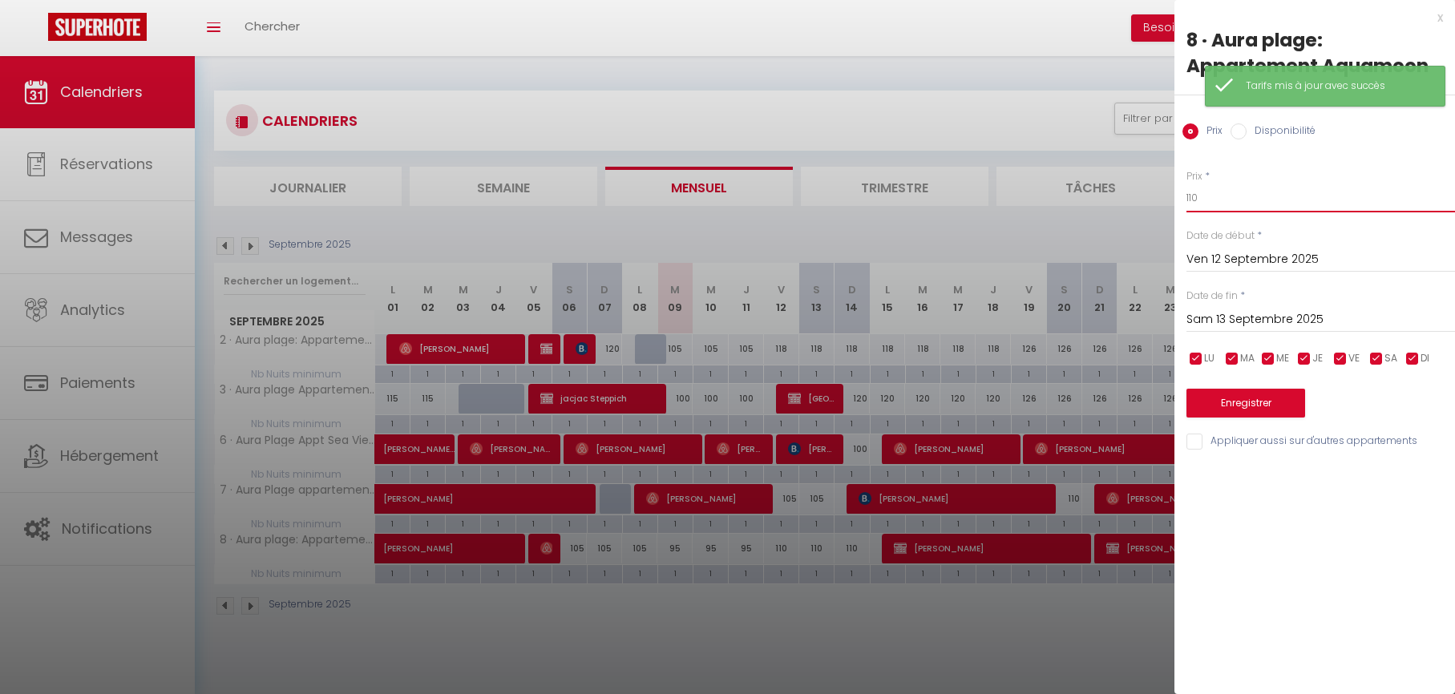
click at [1209, 202] on input "110" at bounding box center [1320, 198] width 269 height 29
type input "105"
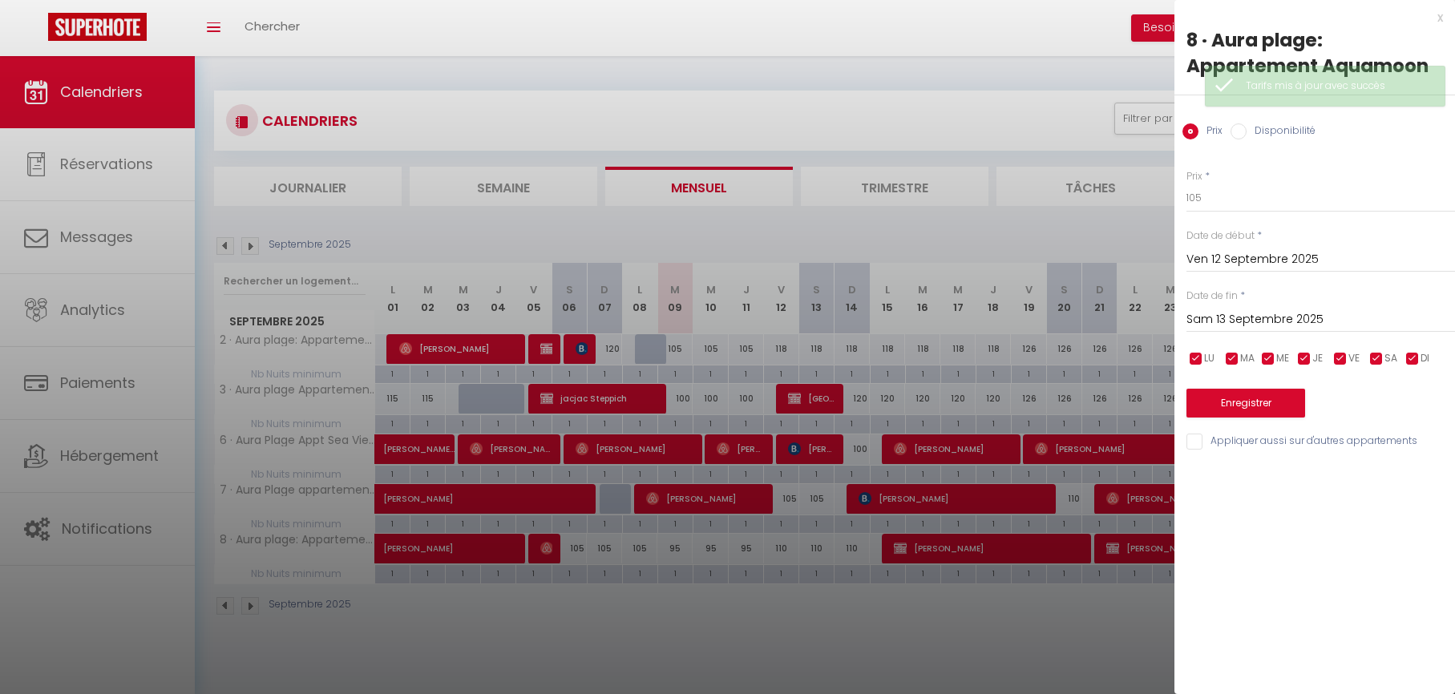
click at [1236, 321] on input "Sam 13 Septembre 2025" at bounding box center [1320, 319] width 269 height 21
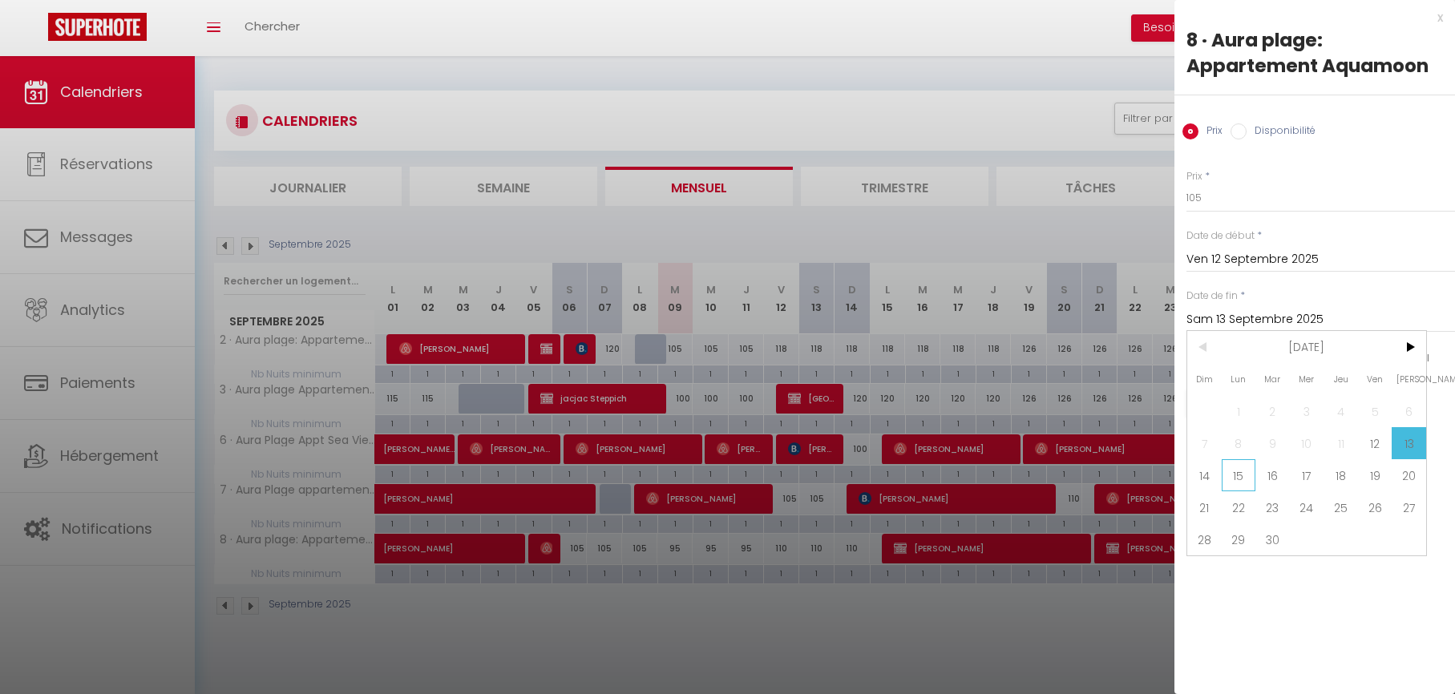
click at [1240, 479] on span "15" at bounding box center [1239, 475] width 34 height 32
type input "Lun 15 Septembre 2025"
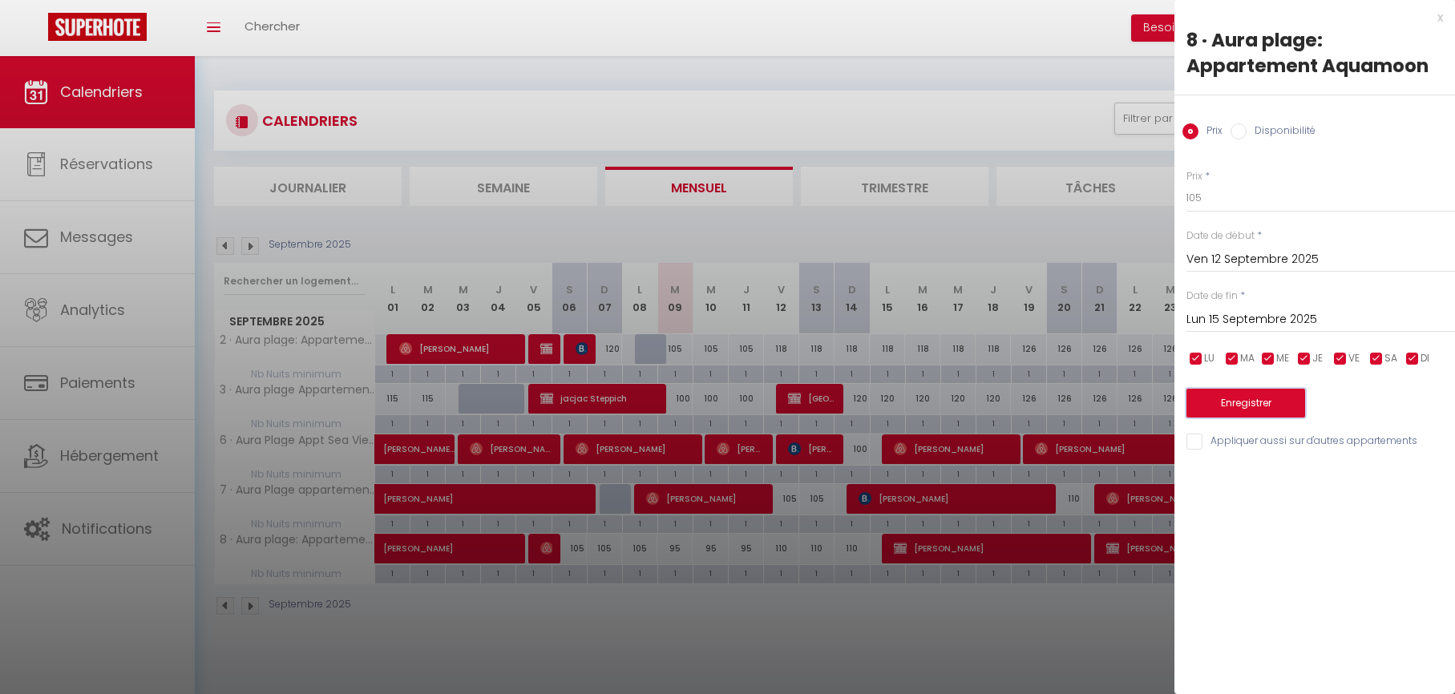
click at [1227, 407] on button "Enregistrer" at bounding box center [1245, 403] width 119 height 29
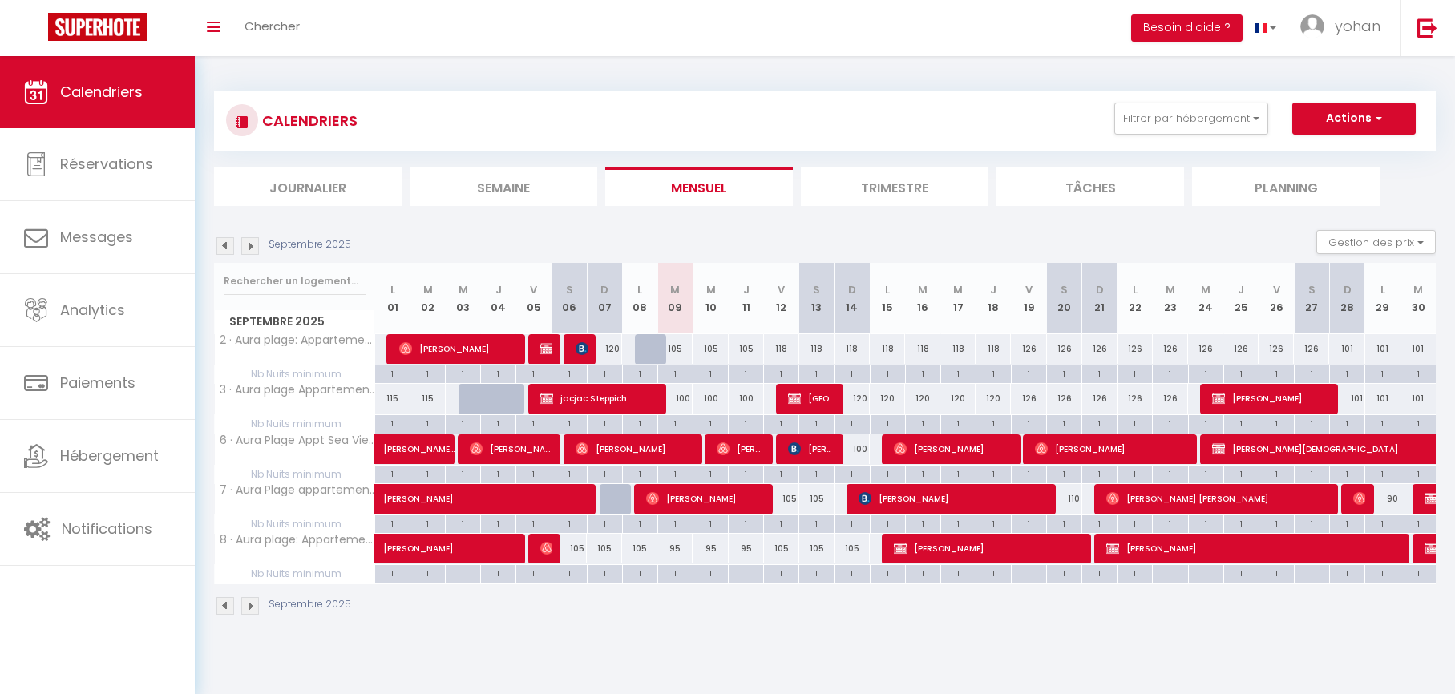
click at [679, 348] on div "105" at bounding box center [674, 349] width 35 height 30
type input "105"
type input "[DATE] Septembre 2025"
type input "Mer 10 Septembre 2025"
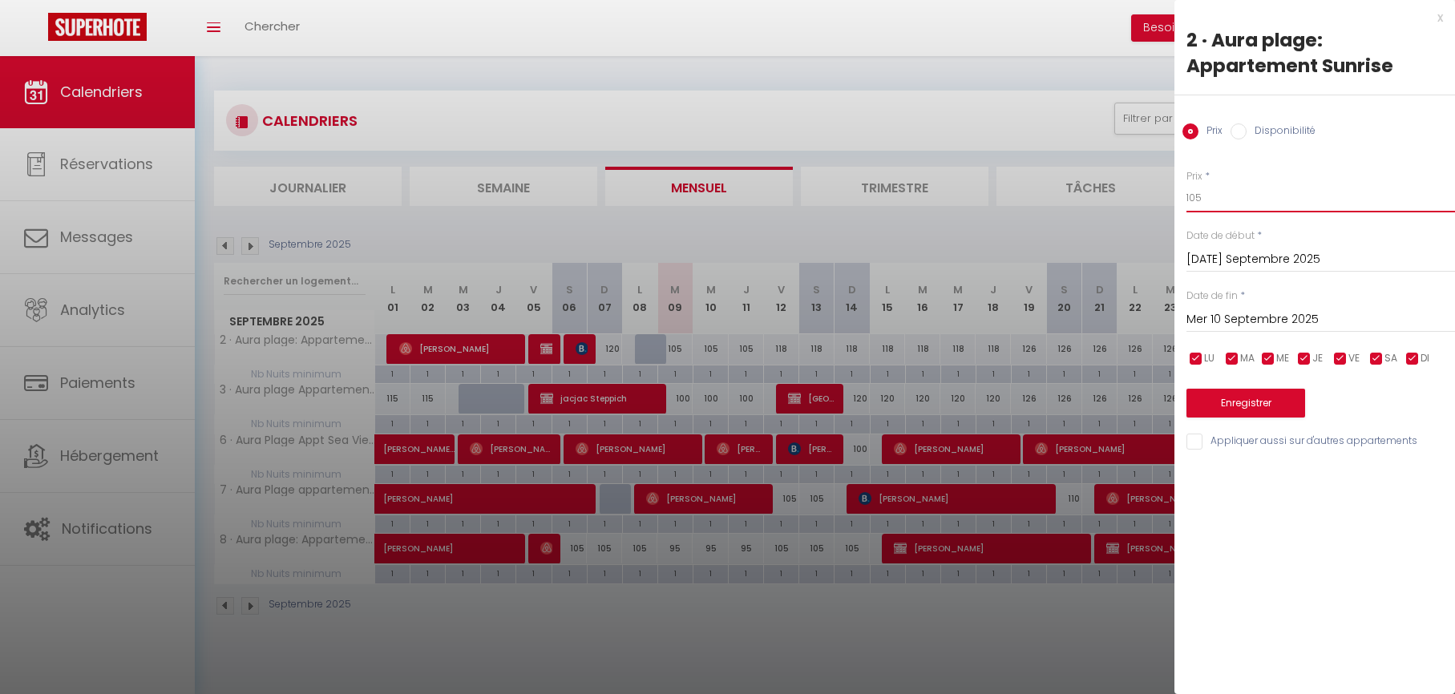
drag, startPoint x: 1231, startPoint y: 206, endPoint x: 1156, endPoint y: 211, distance: 75.5
click at [1153, 209] on body "🟢 Des questions ou besoin d'assistance pour la migration AirBnB? Connectez-vous…" at bounding box center [727, 403] width 1455 height 694
type input "100"
click at [1246, 410] on button "Enregistrer" at bounding box center [1245, 403] width 119 height 29
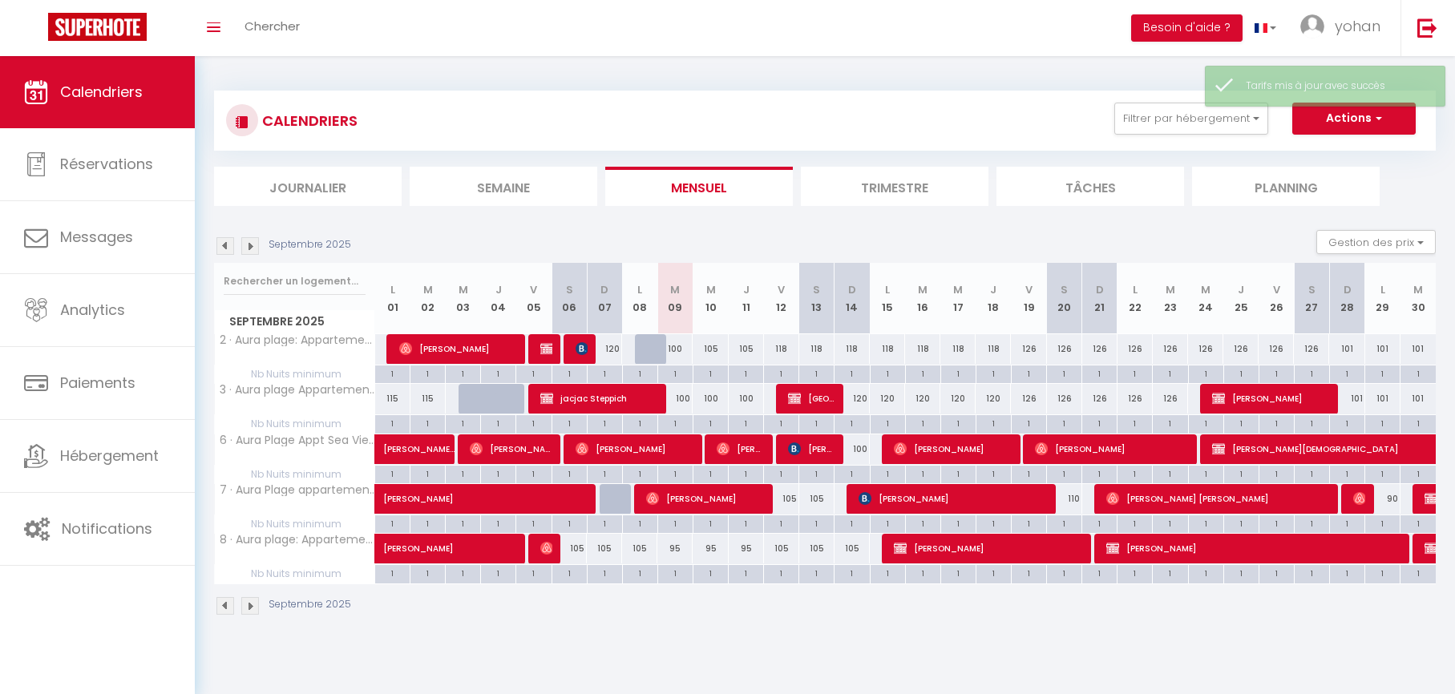
click at [252, 248] on img at bounding box center [250, 246] width 18 height 18
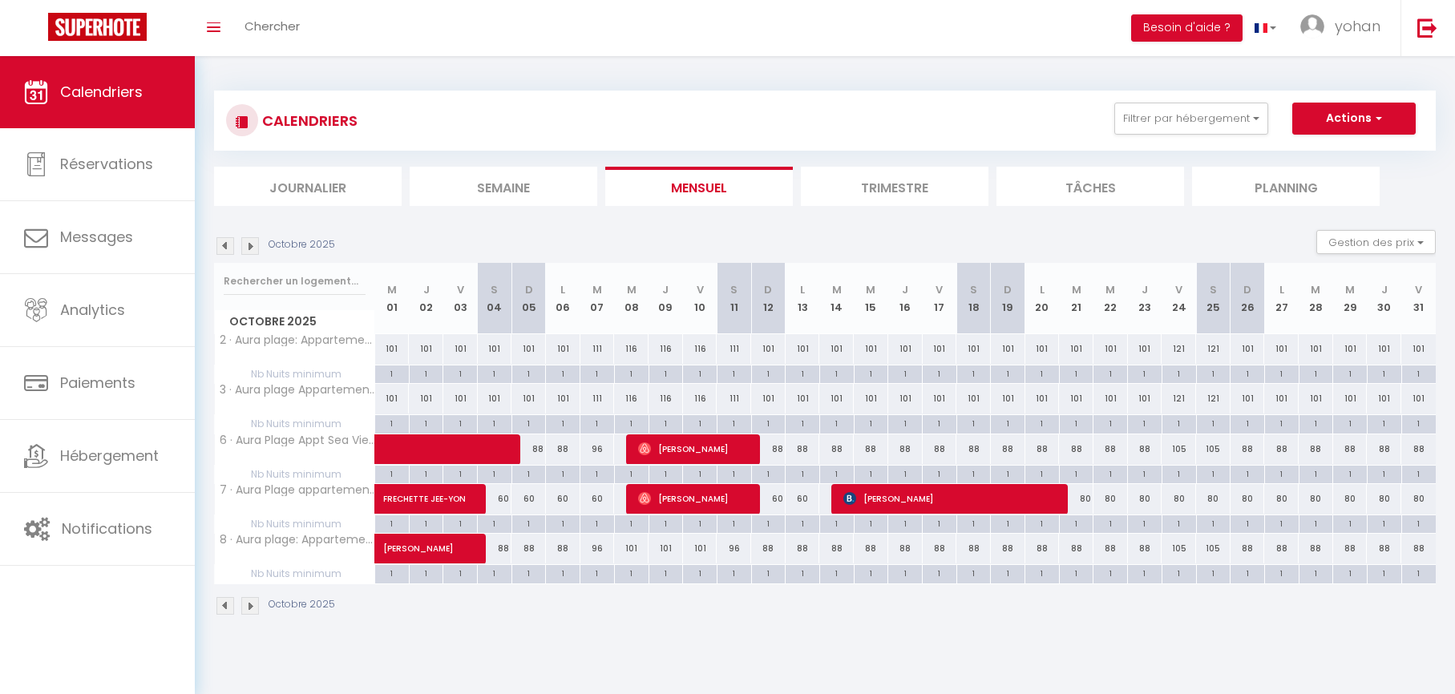
click at [527, 499] on div "60" at bounding box center [528, 499] width 34 height 30
type input "60"
type input "Dim 05 Octobre 2025"
type input "Lun 06 Octobre 2025"
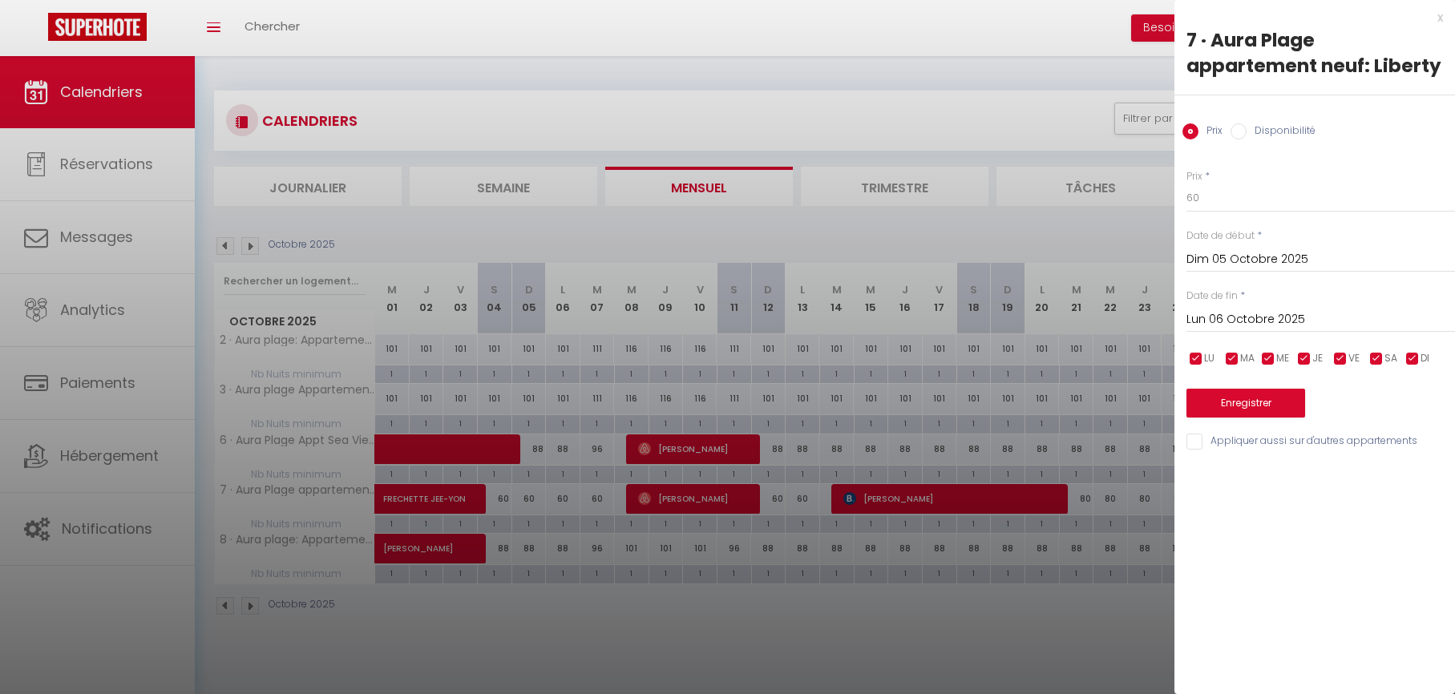
drag, startPoint x: 1236, startPoint y: 257, endPoint x: 1254, endPoint y: 254, distance: 18.7
click at [1238, 257] on input "Dim 05 Octobre 2025" at bounding box center [1320, 259] width 269 height 21
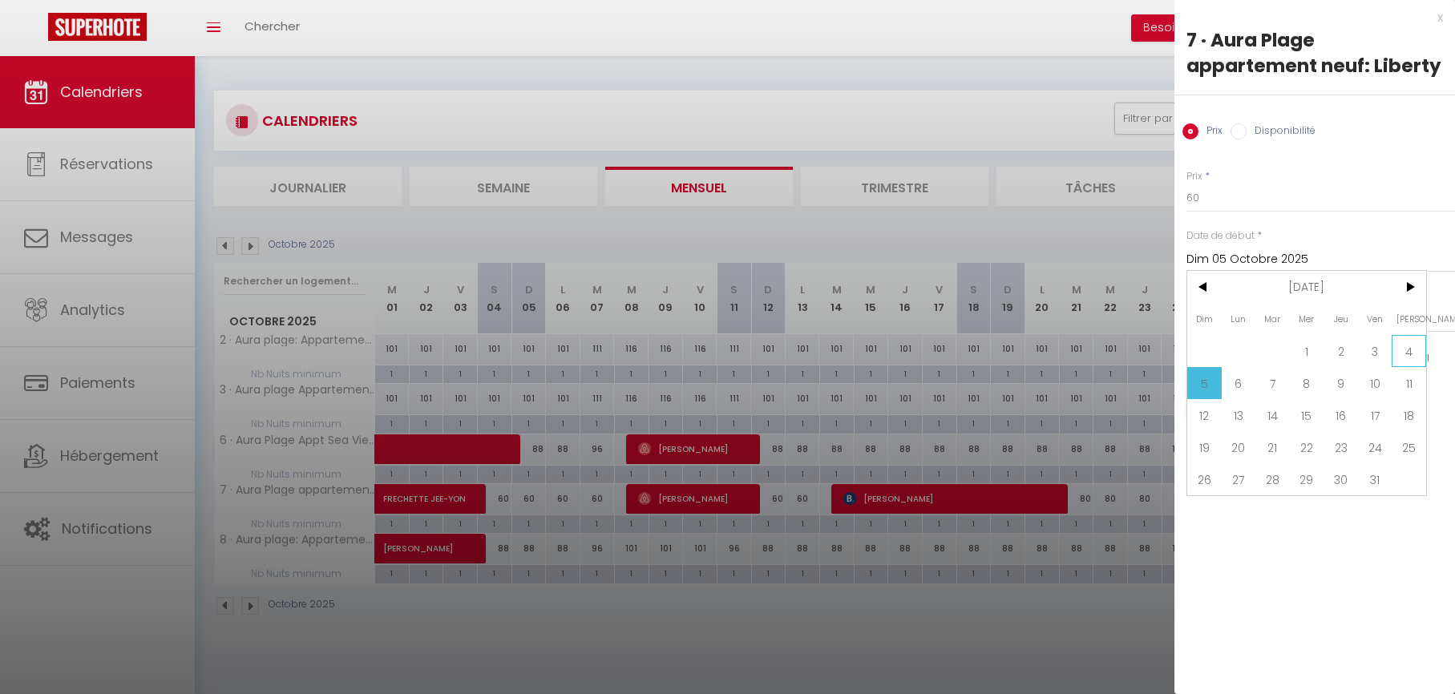
click at [1416, 353] on span "4" at bounding box center [1409, 351] width 34 height 32
type input "[PERSON_NAME] 04 Octobre 2025"
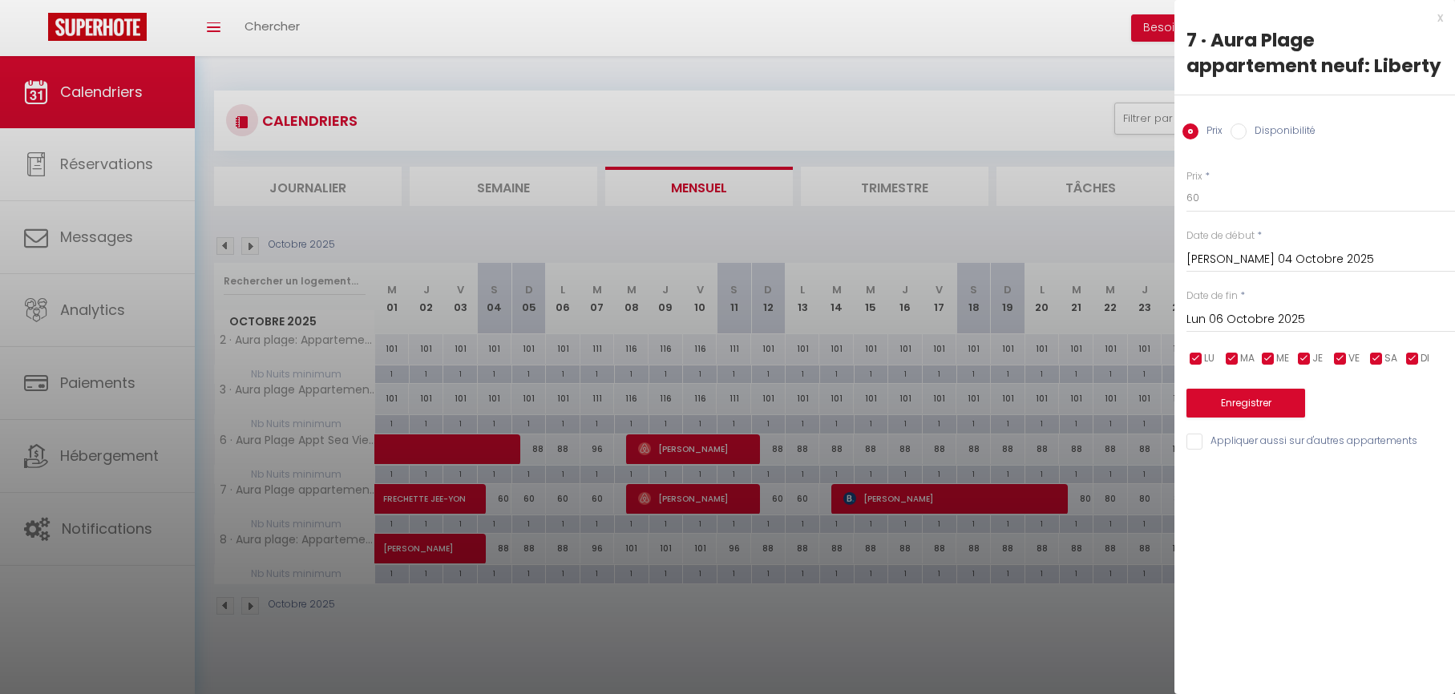
click at [1262, 318] on input "Lun 06 Octobre 2025" at bounding box center [1320, 319] width 269 height 21
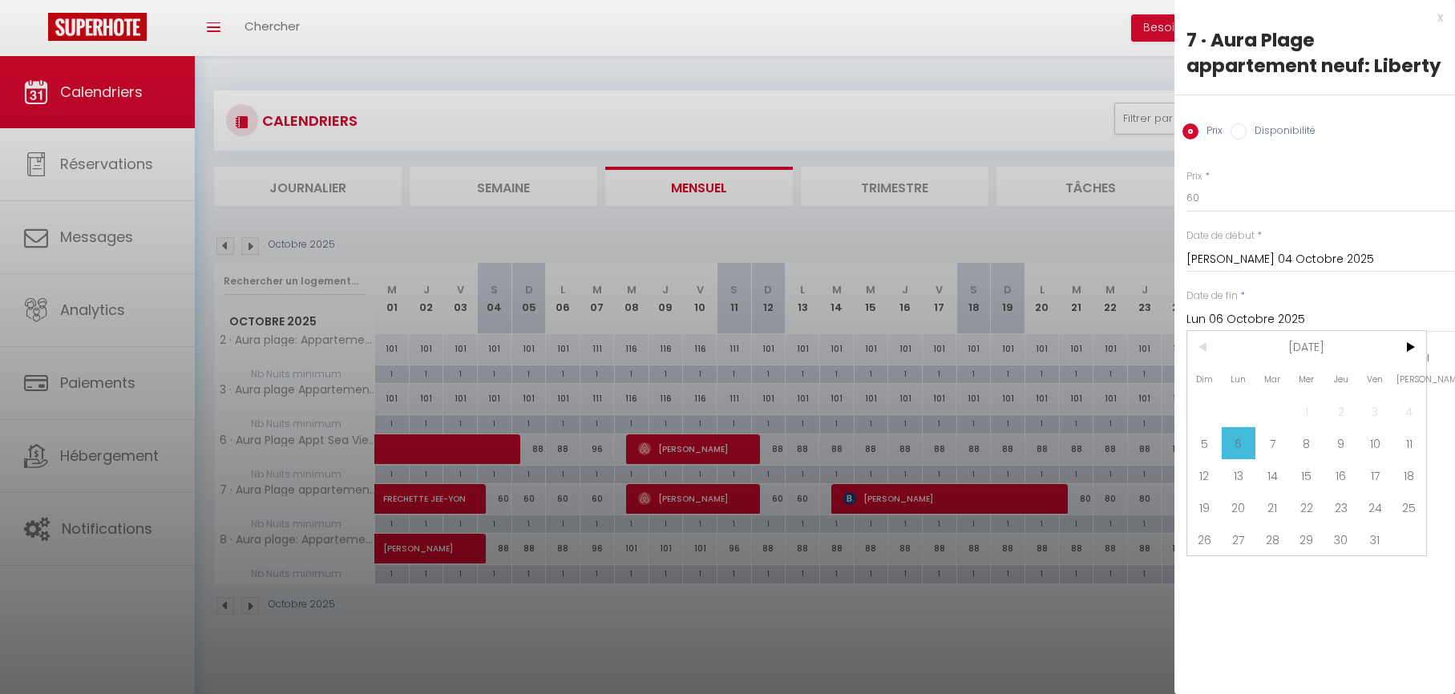
click at [1314, 447] on span "8" at bounding box center [1307, 443] width 34 height 32
type input "Mer 08 Octobre 2025"
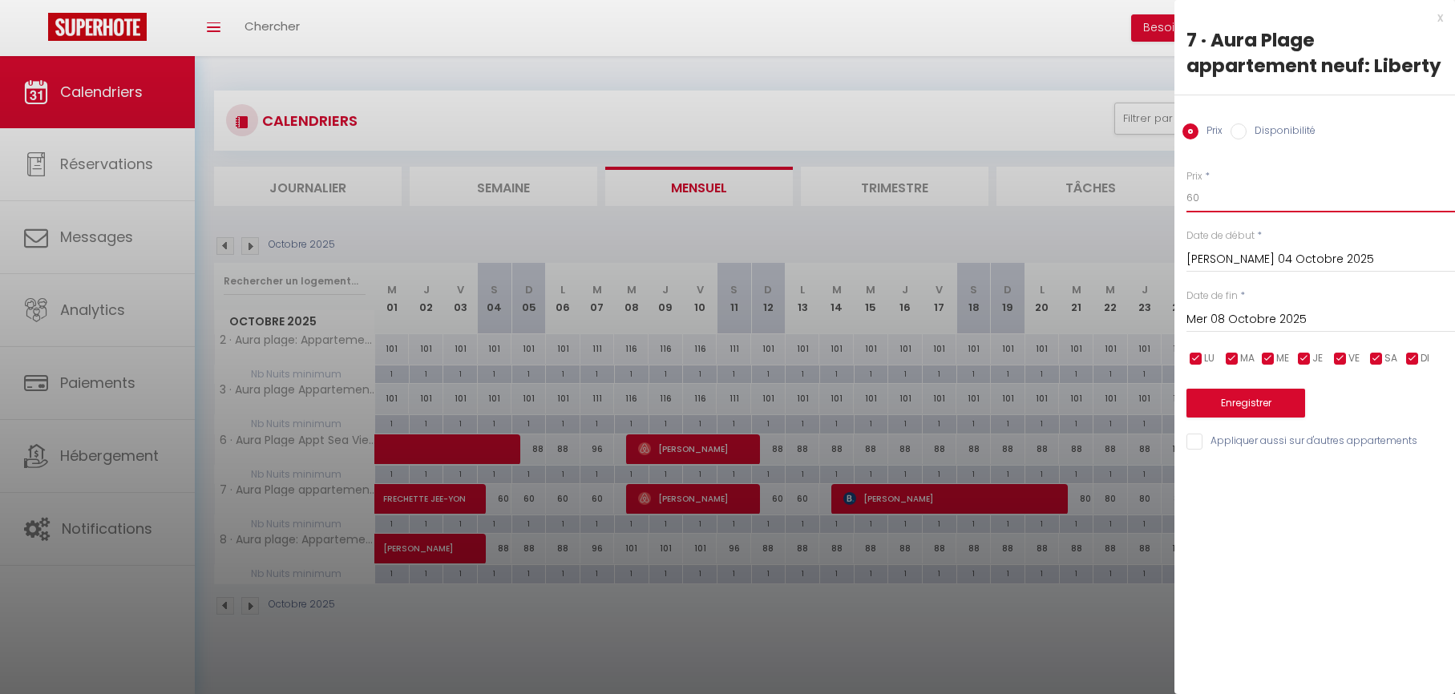
click at [1230, 204] on input "60" at bounding box center [1320, 198] width 269 height 29
type input "65"
click at [1218, 408] on button "Enregistrer" at bounding box center [1245, 403] width 119 height 29
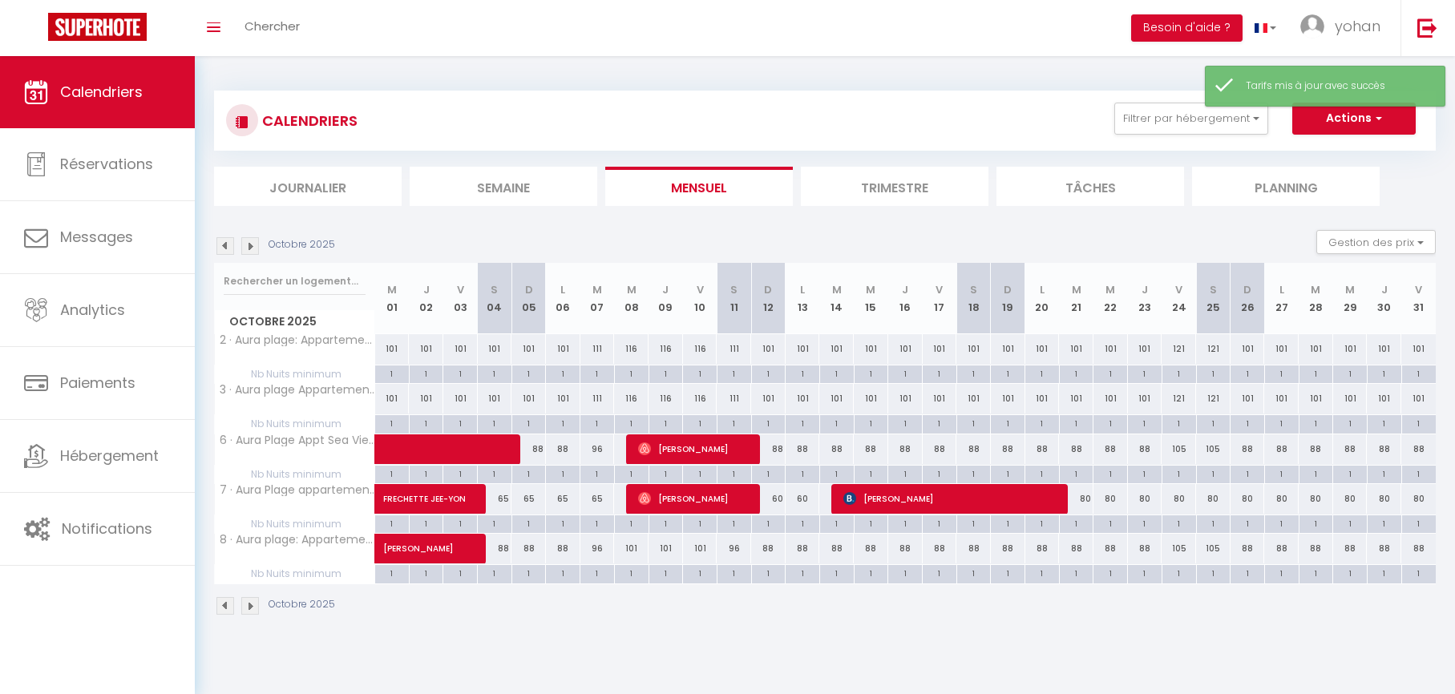
click at [529, 497] on div "65" at bounding box center [528, 499] width 34 height 30
type input "65"
type input "Dim 05 Octobre 2025"
type input "Lun 06 Octobre 2025"
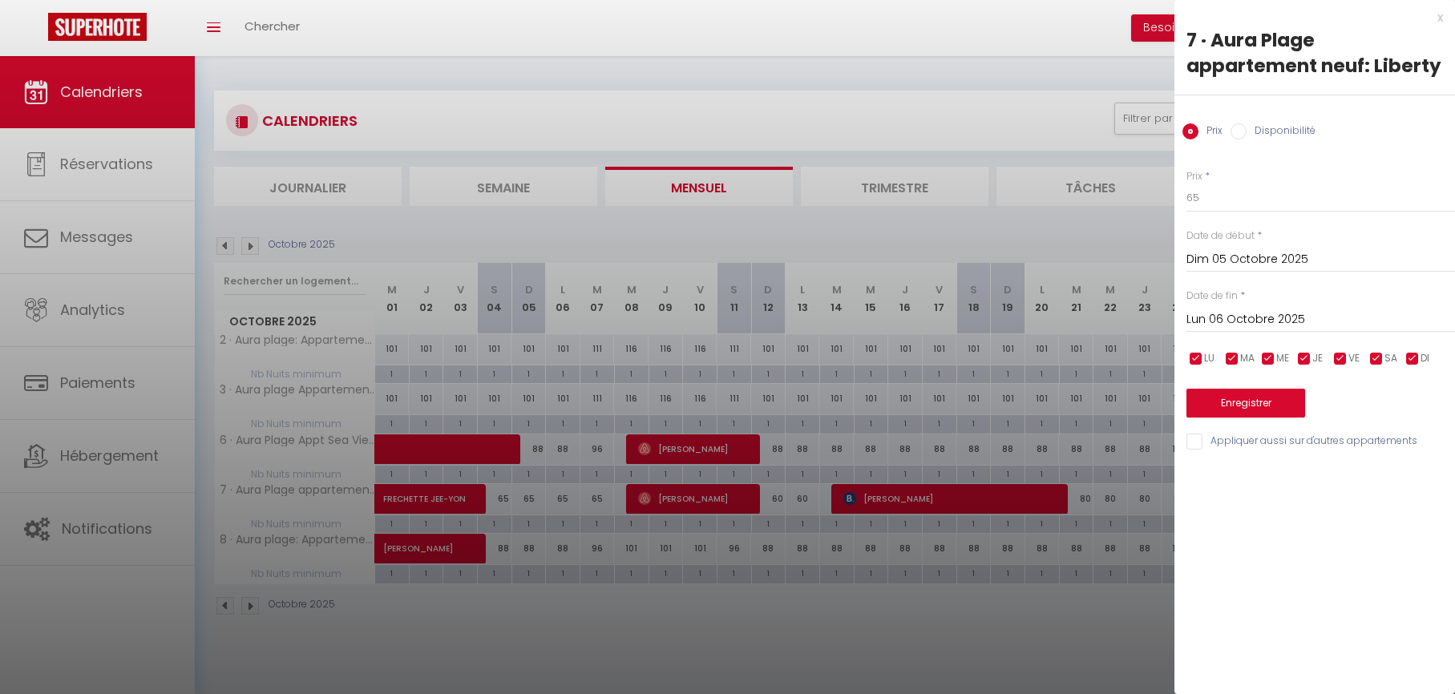
click at [773, 646] on div at bounding box center [727, 347] width 1455 height 694
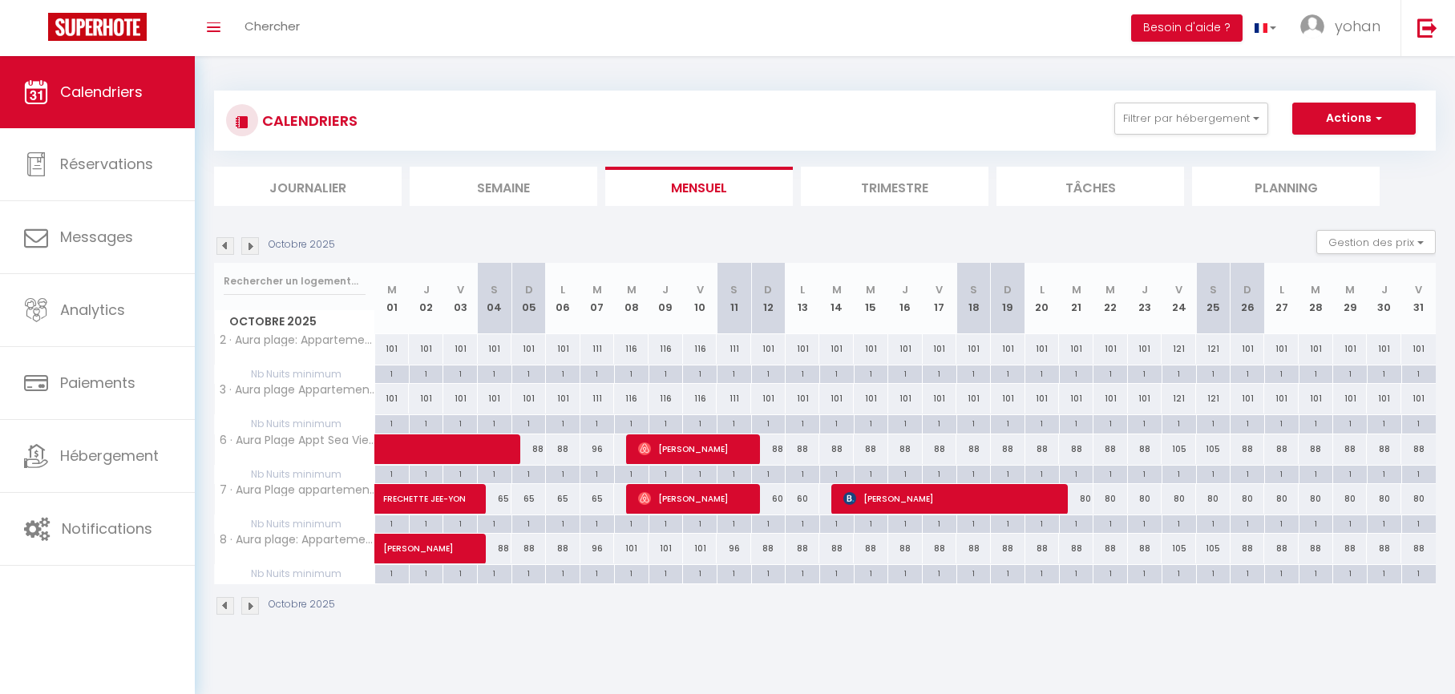
click at [600, 500] on div "65" at bounding box center [597, 499] width 34 height 30
type input "65"
type input "Mar 07 Octobre 2025"
type input "Mer 08 Octobre 2025"
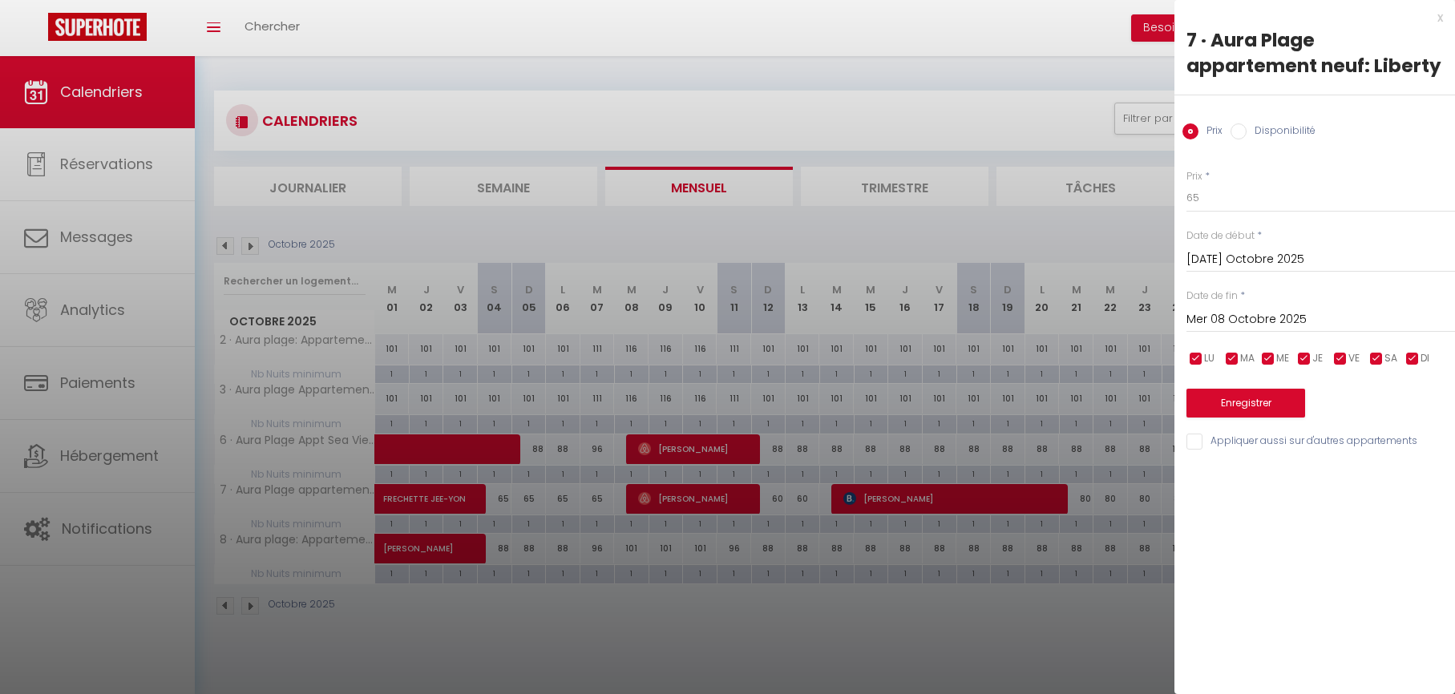
click at [1224, 257] on input "Mar 07 Octobre 2025" at bounding box center [1320, 259] width 269 height 21
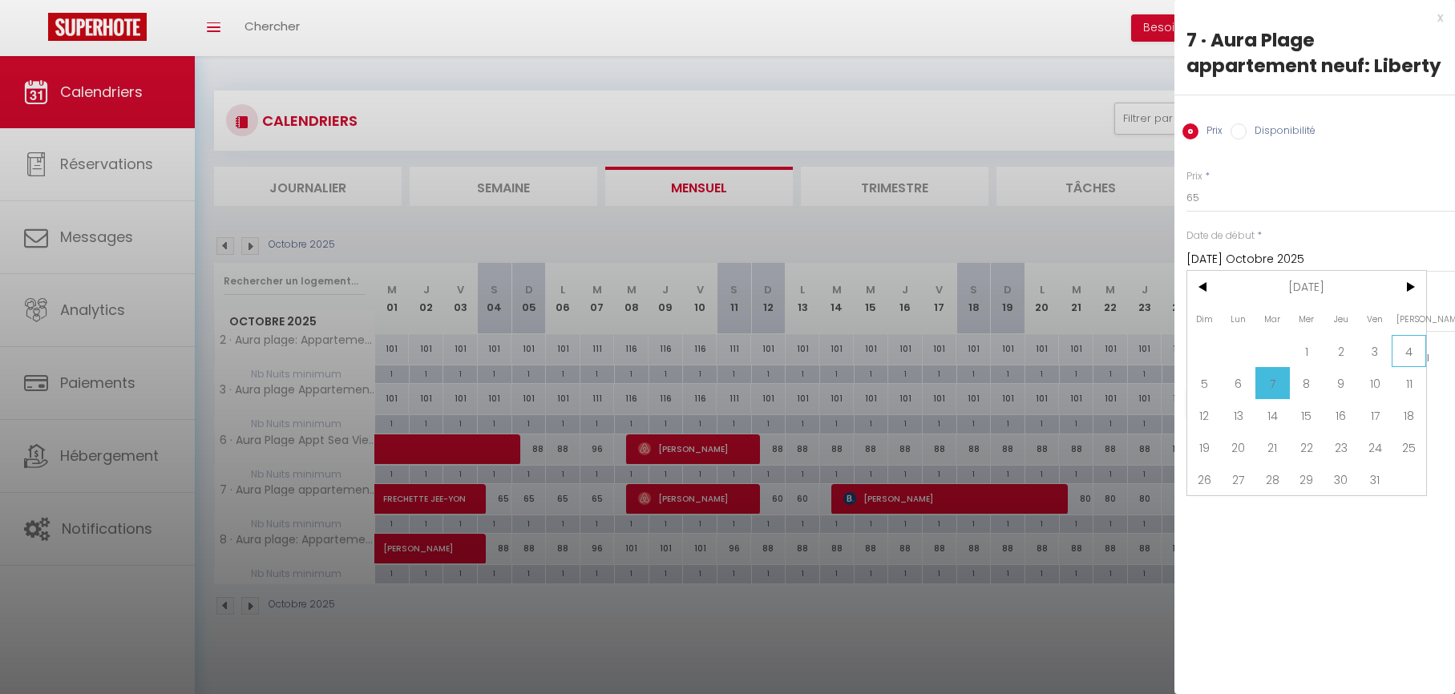
click at [1400, 356] on span "4" at bounding box center [1409, 351] width 34 height 32
type input "[PERSON_NAME] 04 Octobre 2025"
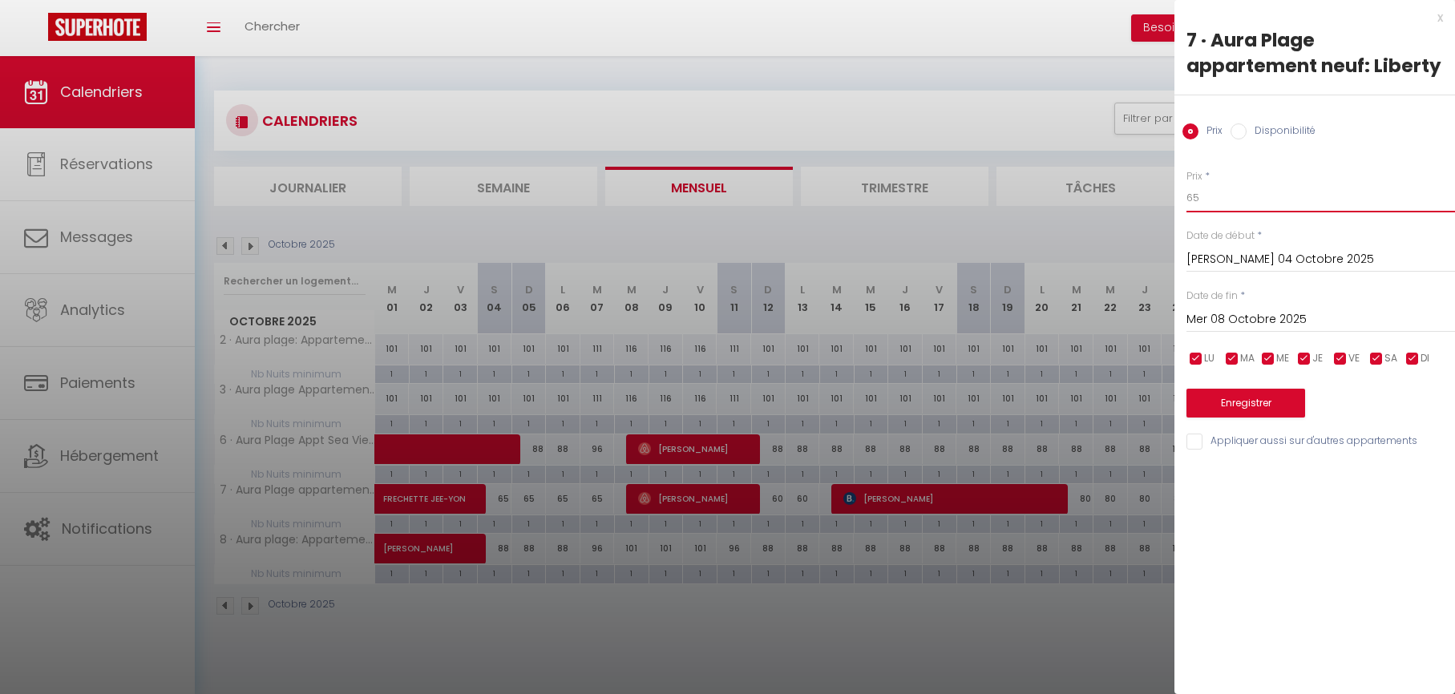
click at [1231, 192] on input "65" at bounding box center [1320, 198] width 269 height 29
type input "!"
type input "75"
click at [1246, 402] on button "Enregistrer" at bounding box center [1245, 403] width 119 height 29
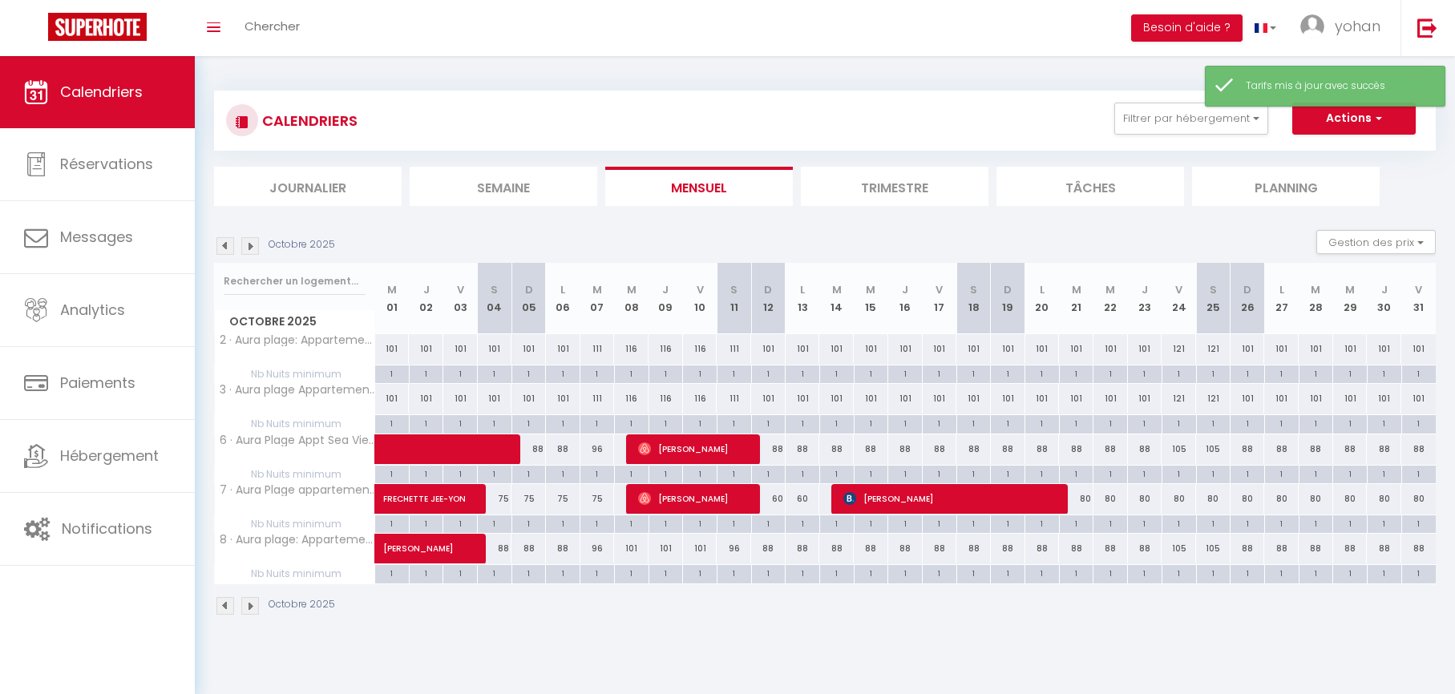
click at [778, 500] on div "60" at bounding box center [768, 499] width 34 height 30
type input "60"
type input "Dim 12 Octobre 2025"
type input "Lun 13 Octobre 2025"
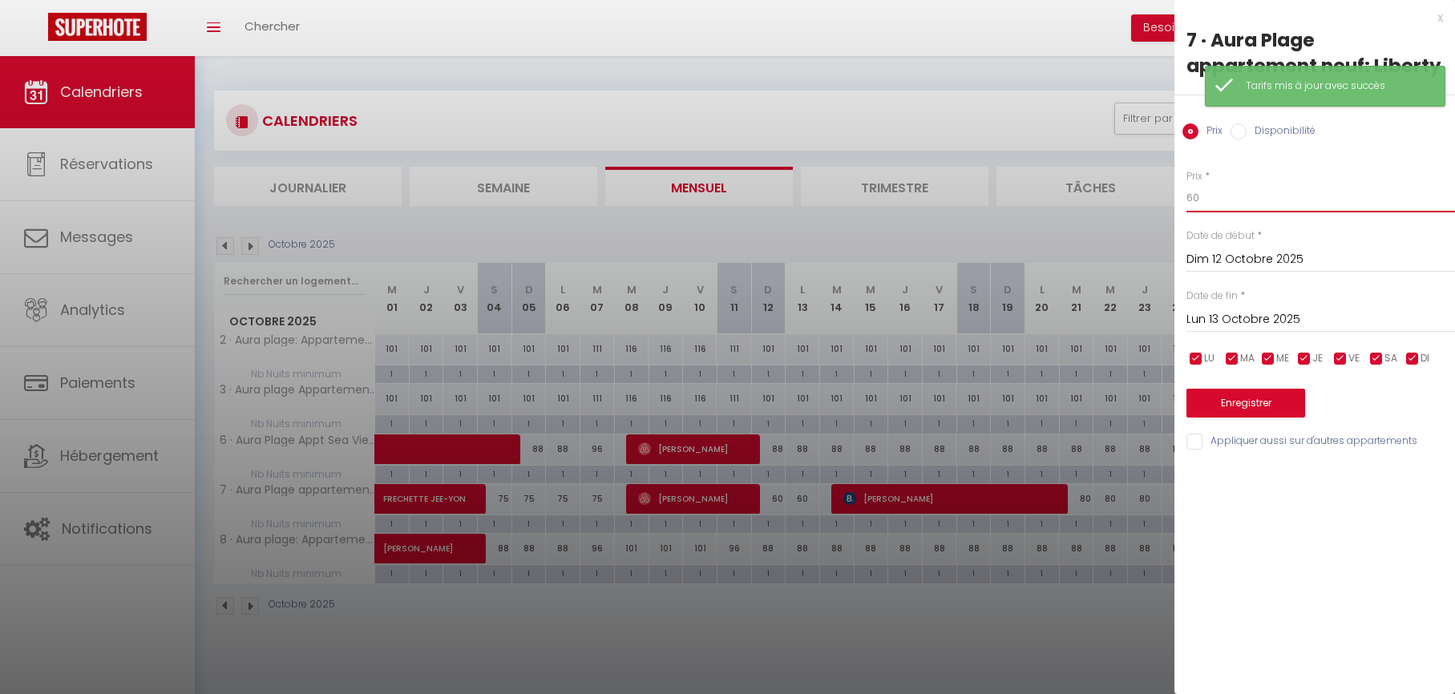
click at [1222, 200] on input "60" at bounding box center [1320, 198] width 269 height 29
click at [1223, 200] on input "60" at bounding box center [1320, 198] width 269 height 29
type input "75"
click at [1205, 318] on input "Lun 13 Octobre 2025" at bounding box center [1320, 319] width 269 height 21
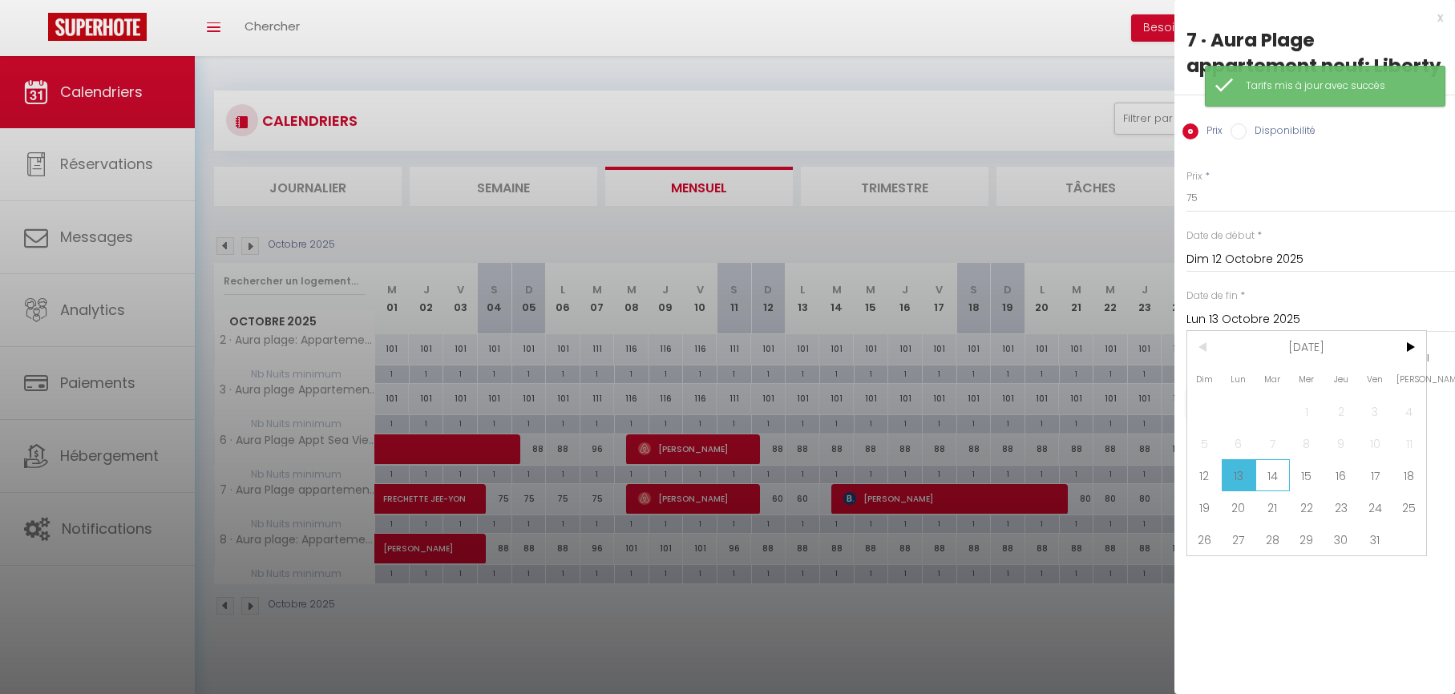
click at [1262, 470] on span "14" at bounding box center [1272, 475] width 34 height 32
type input "Mar 14 Octobre 2025"
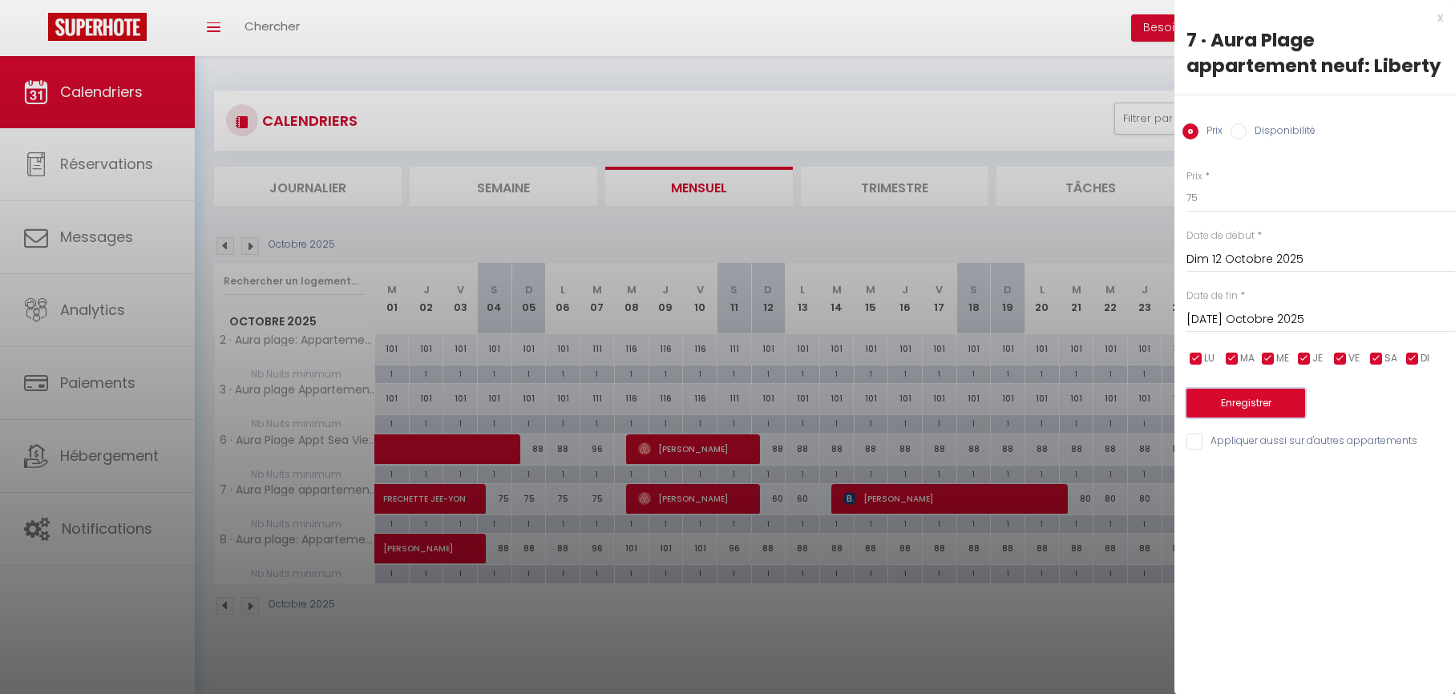
click at [1226, 402] on button "Enregistrer" at bounding box center [1245, 403] width 119 height 29
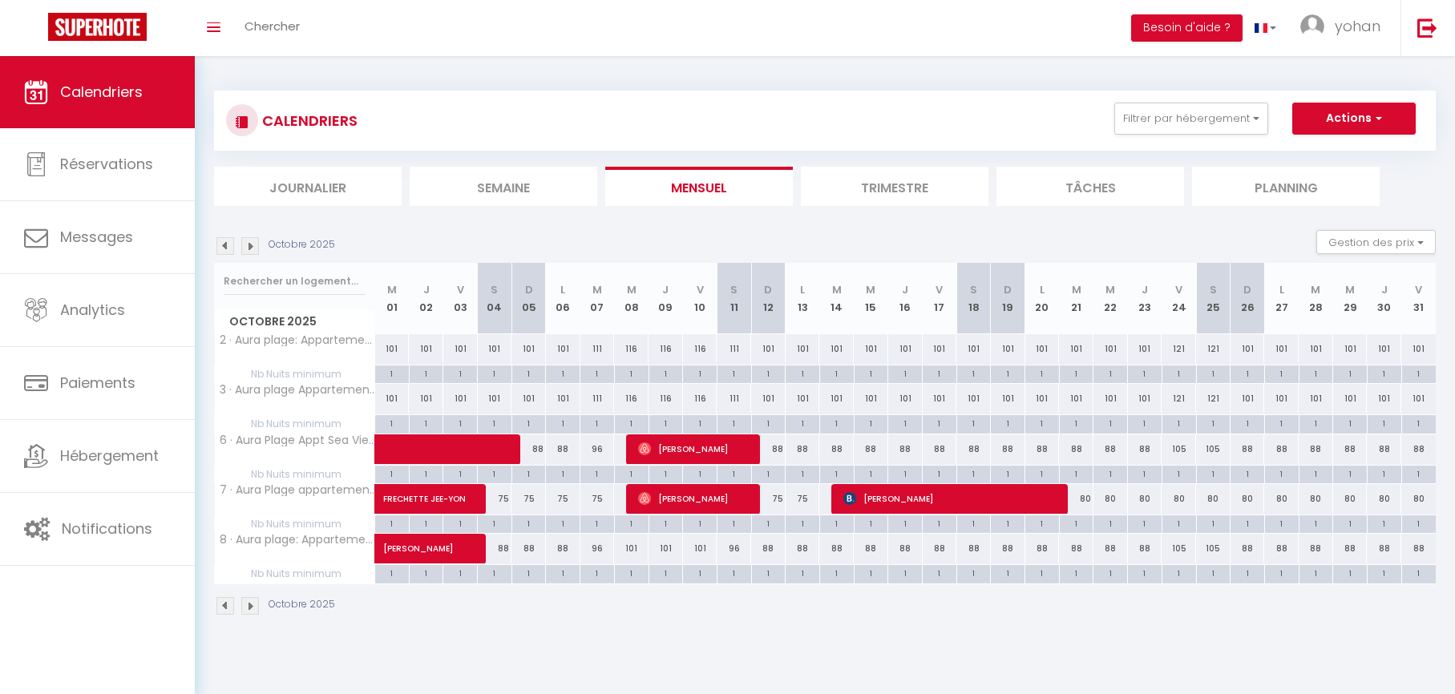
click at [252, 245] on img at bounding box center [250, 246] width 18 height 18
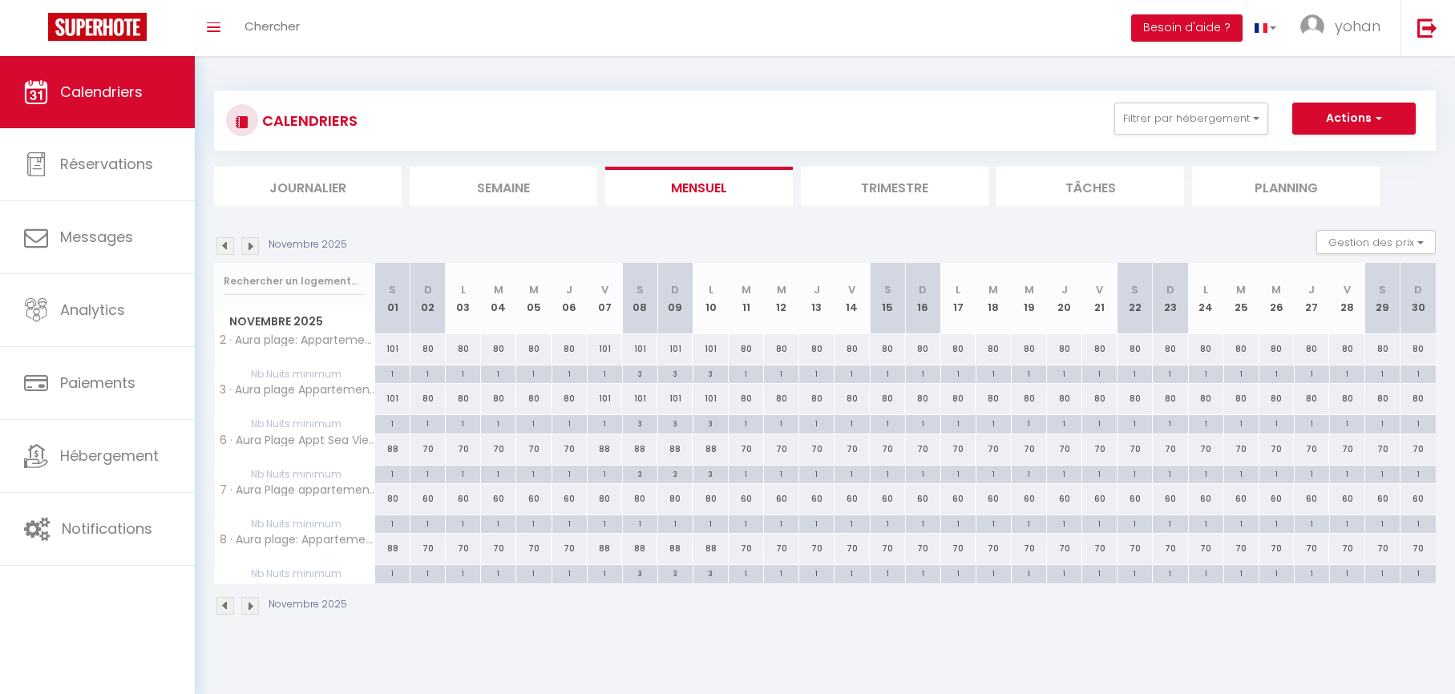
click at [244, 248] on img at bounding box center [250, 246] width 18 height 18
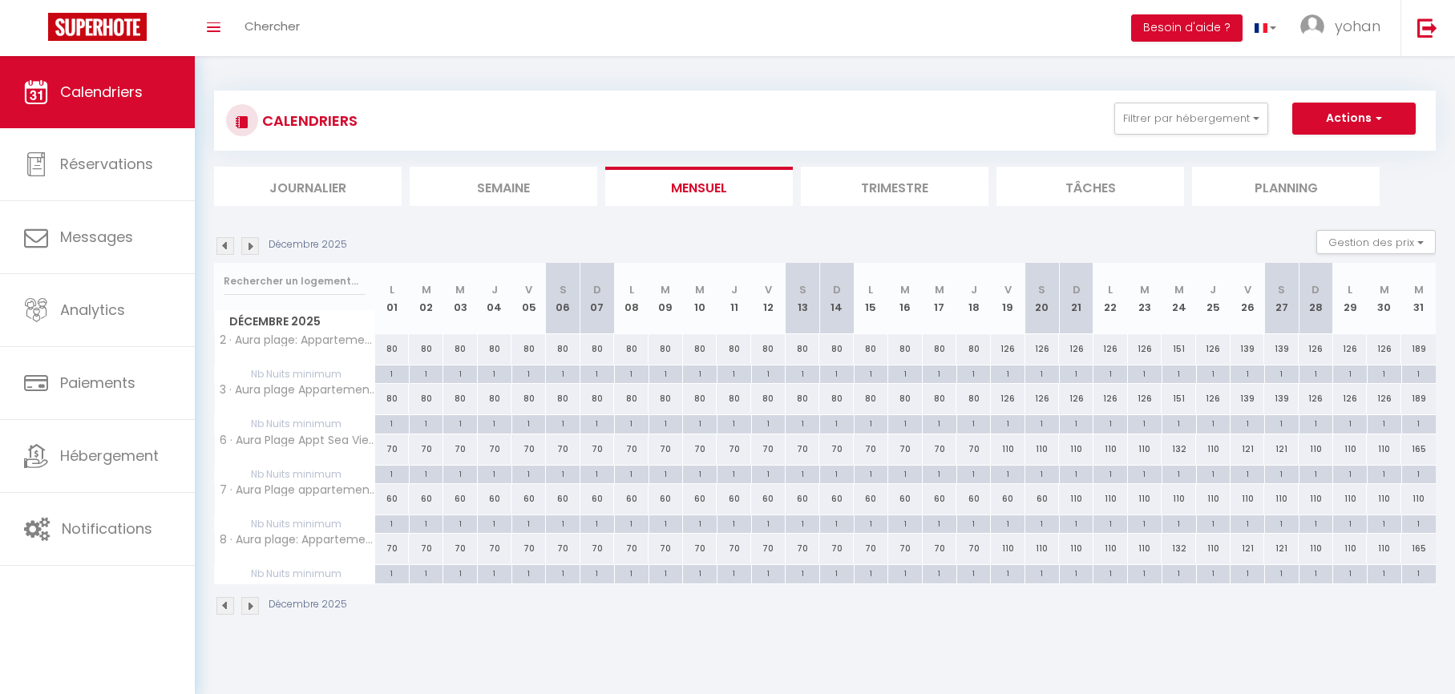
click at [244, 248] on img at bounding box center [250, 246] width 18 height 18
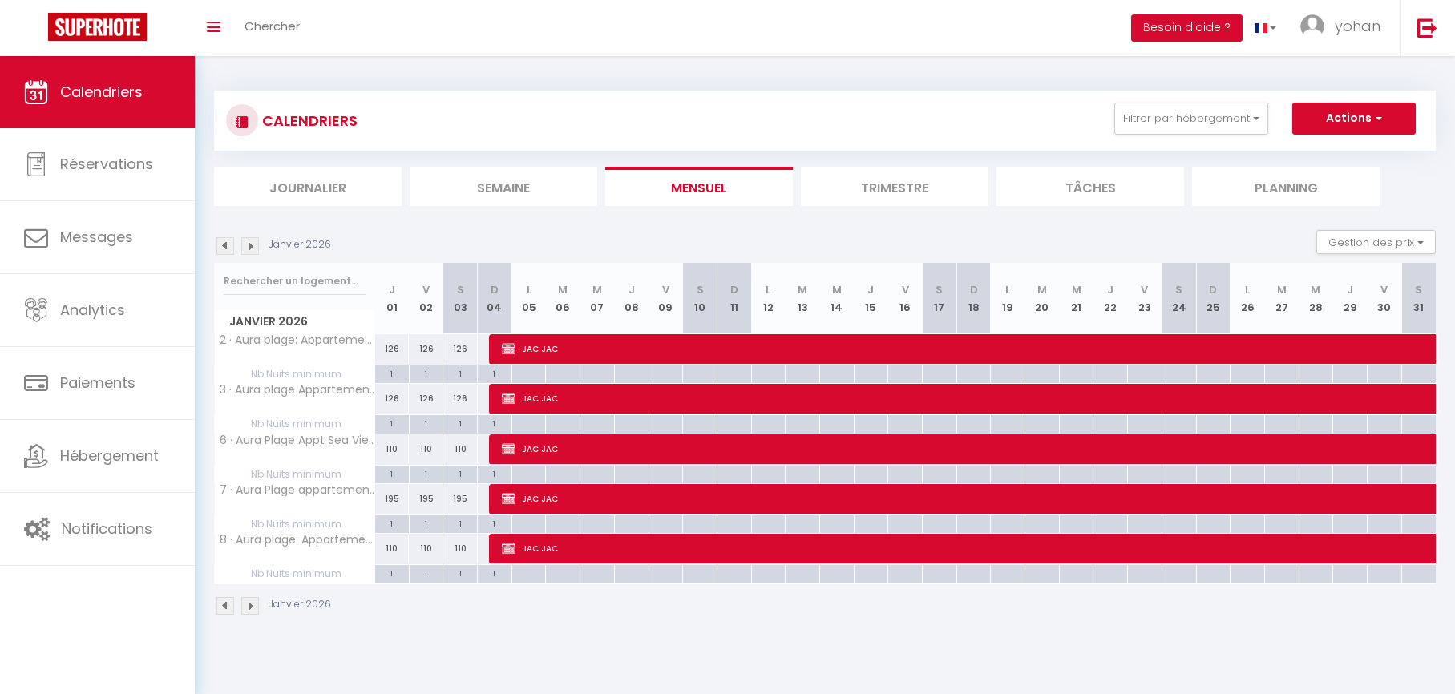
click at [230, 252] on img at bounding box center [225, 246] width 18 height 18
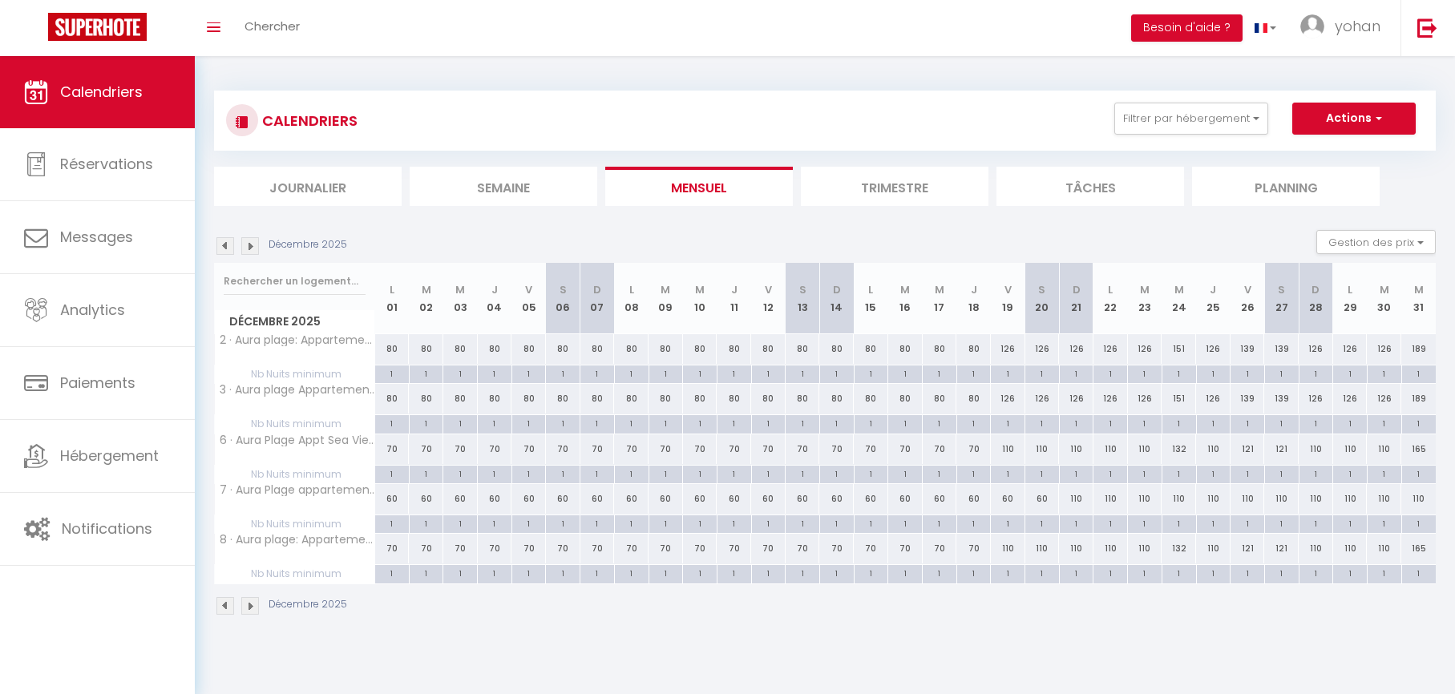
click at [246, 251] on img at bounding box center [250, 246] width 18 height 18
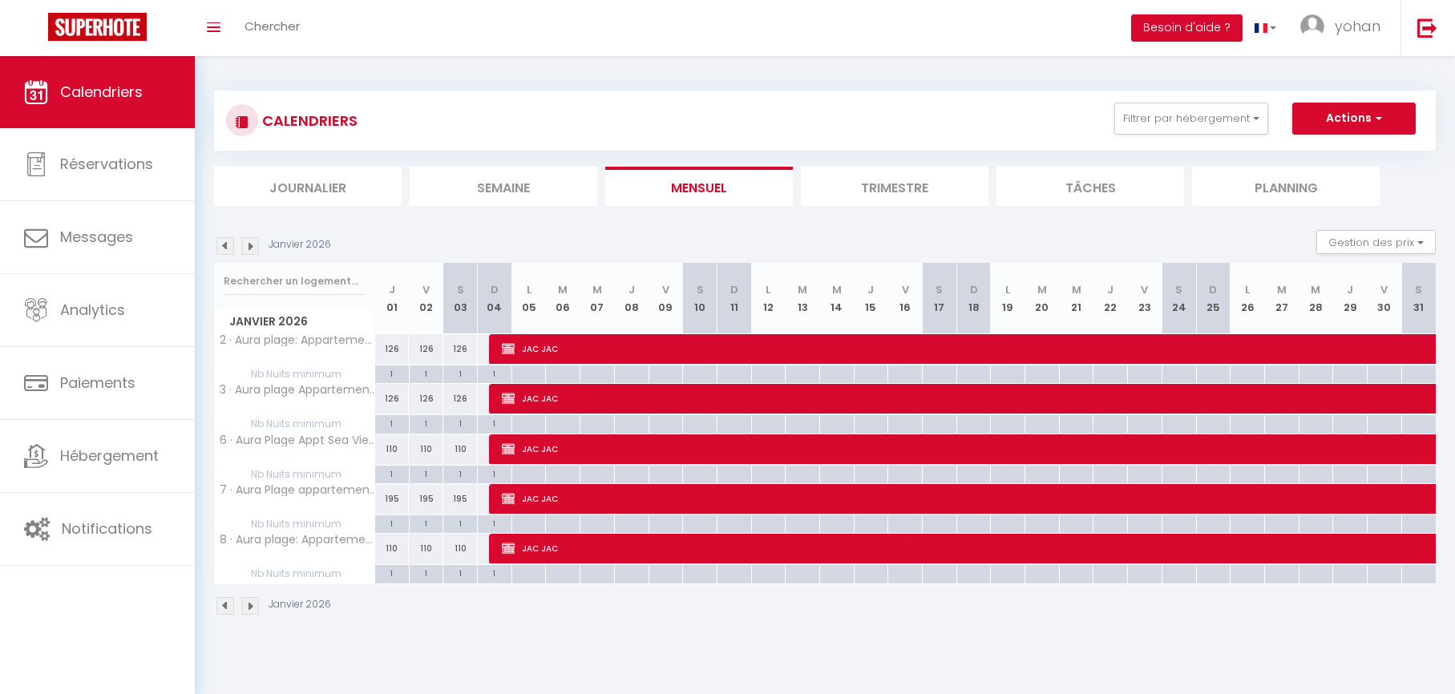
click at [231, 248] on img at bounding box center [225, 246] width 18 height 18
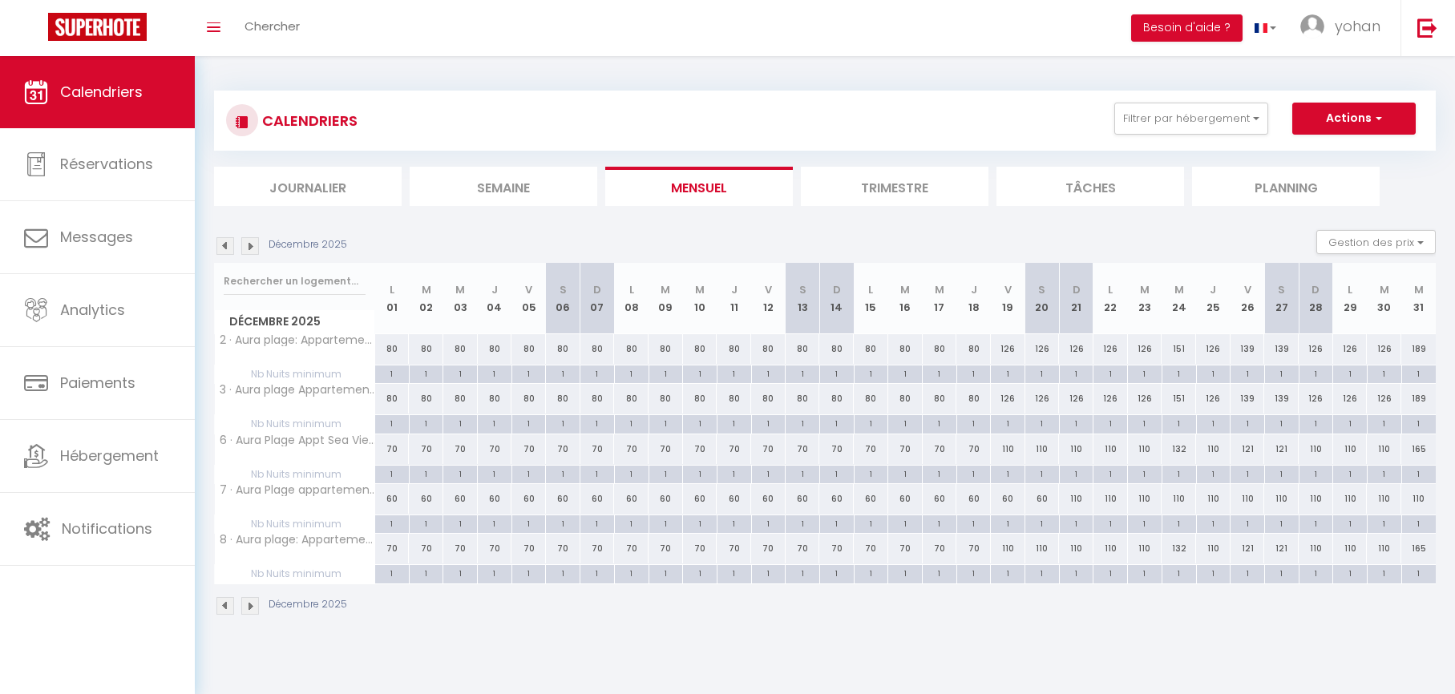
click at [1010, 499] on div "60" at bounding box center [1008, 499] width 34 height 30
type input "60"
type input "Ven 19 Décembre 2025"
type input "Sam 20 Décembre 2025"
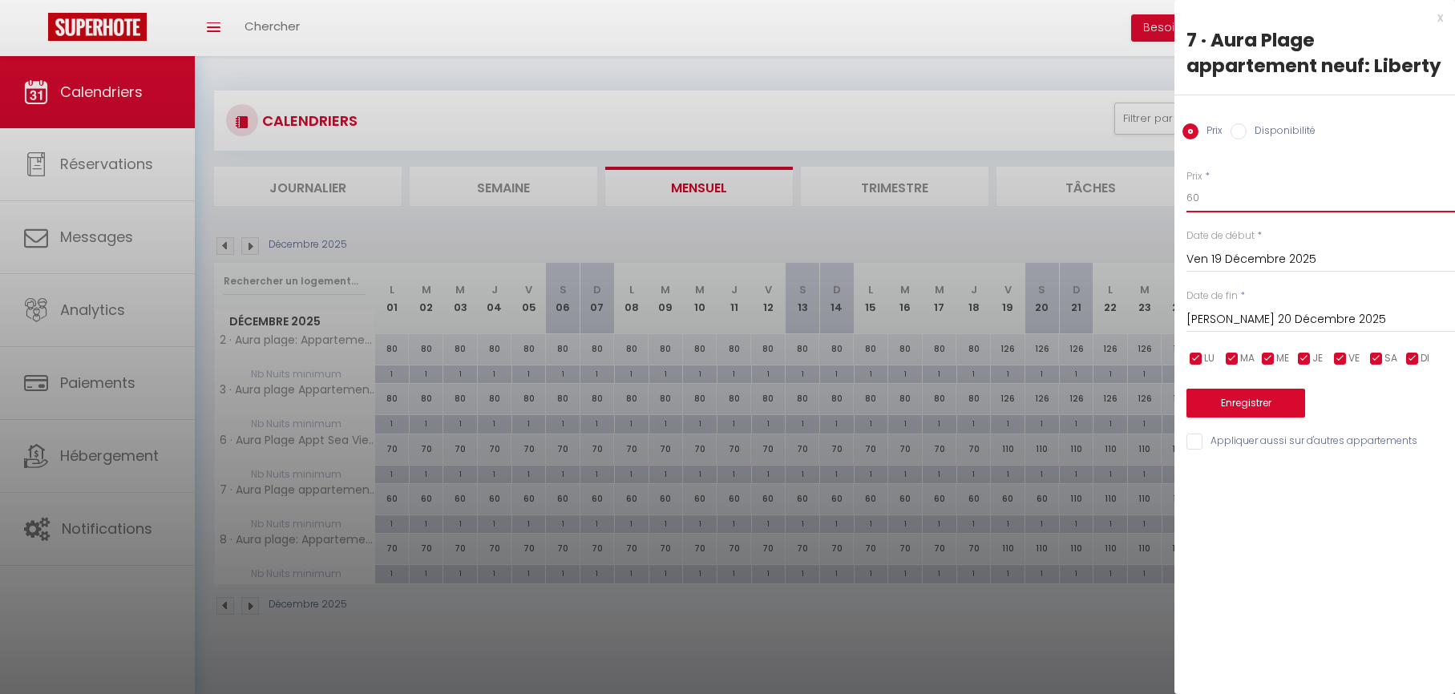
click at [1223, 199] on input "60" at bounding box center [1320, 198] width 269 height 29
type input "110"
click at [1214, 323] on input "Sam 20 Décembre 2025" at bounding box center [1320, 319] width 269 height 21
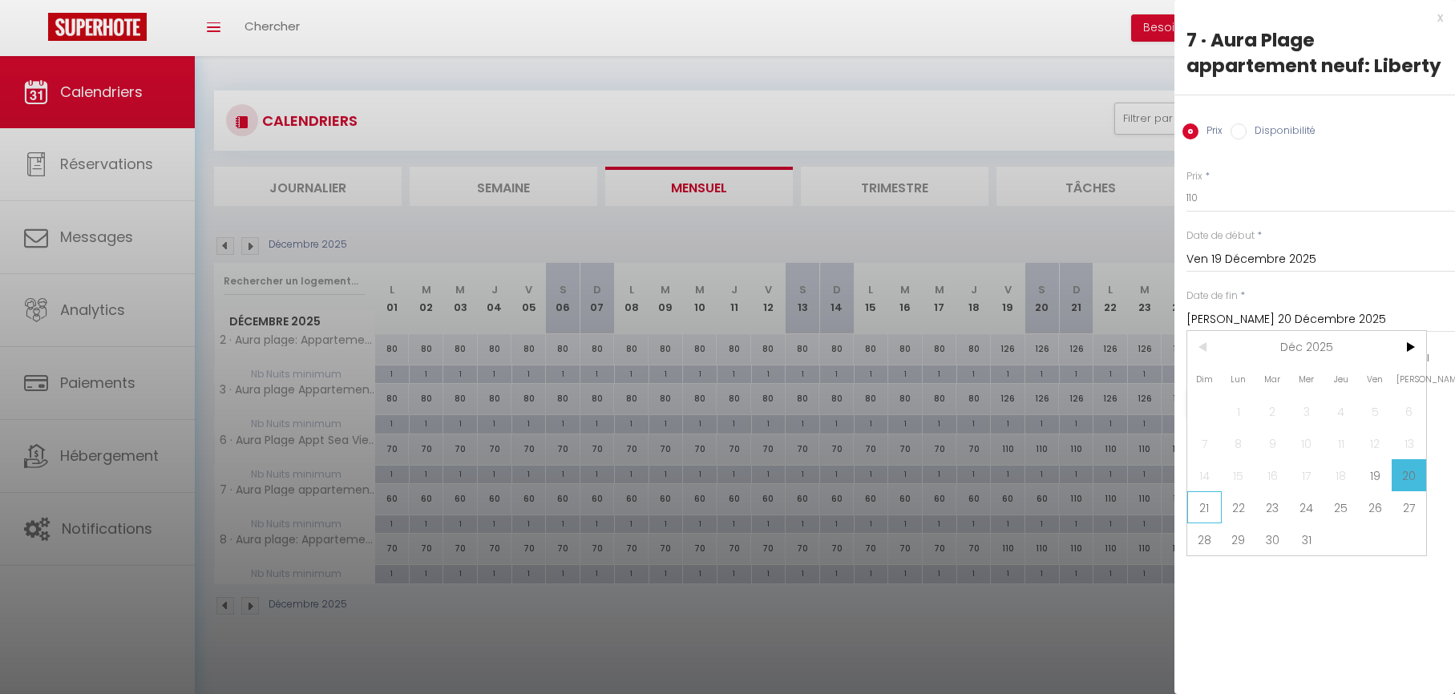
click at [1206, 511] on span "21" at bounding box center [1204, 507] width 34 height 32
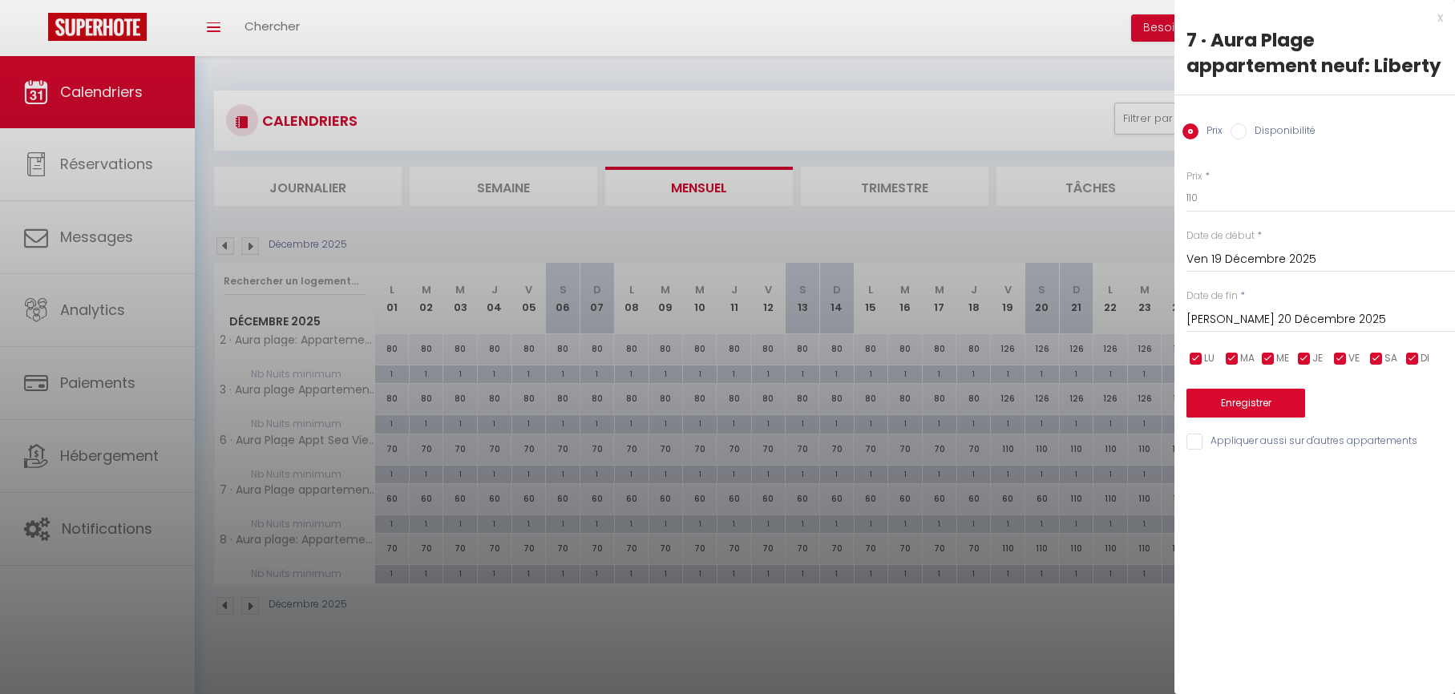
type input "Dim 21 Décembre 2025"
click at [1238, 410] on button "Enregistrer" at bounding box center [1245, 403] width 119 height 29
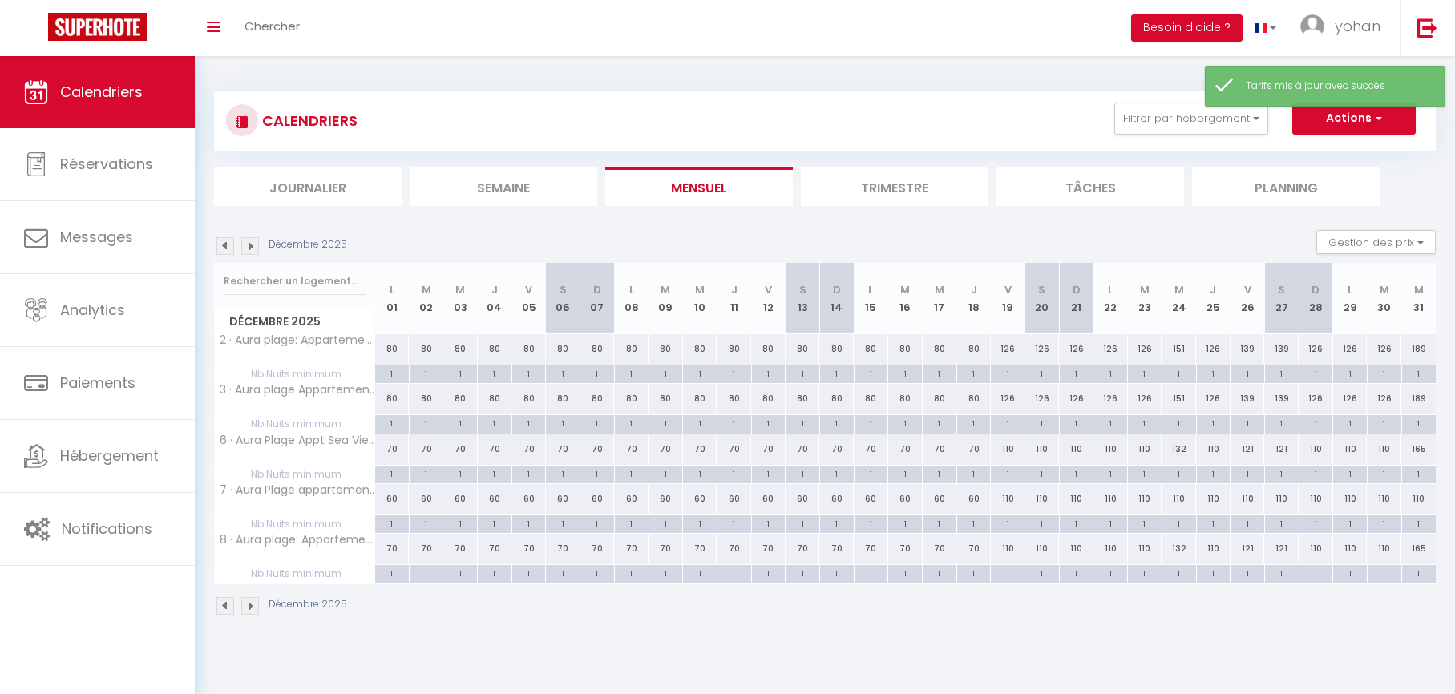
click at [257, 251] on img at bounding box center [250, 246] width 18 height 18
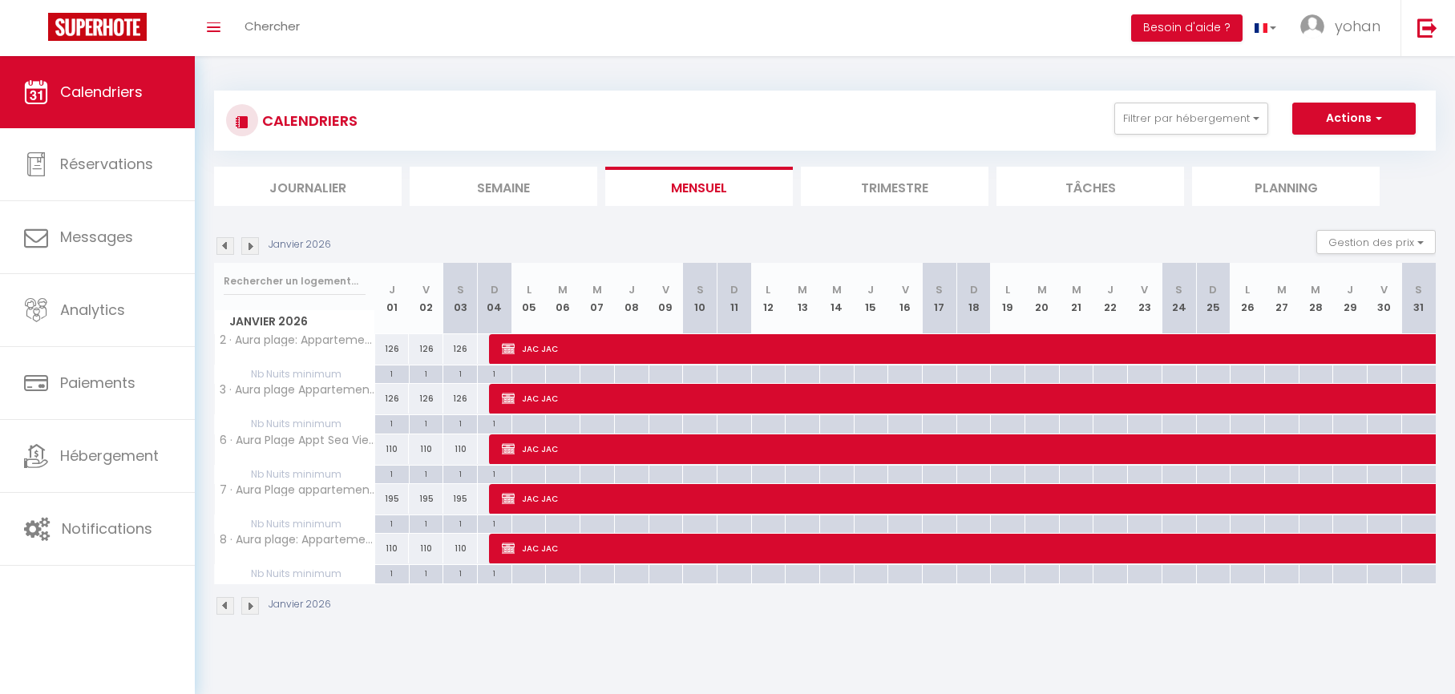
click at [394, 499] on div "195" at bounding box center [392, 499] width 34 height 30
type input "195"
type input "Jeu 01 Janvier 2026"
type input "Ven 02 Janvier 2026"
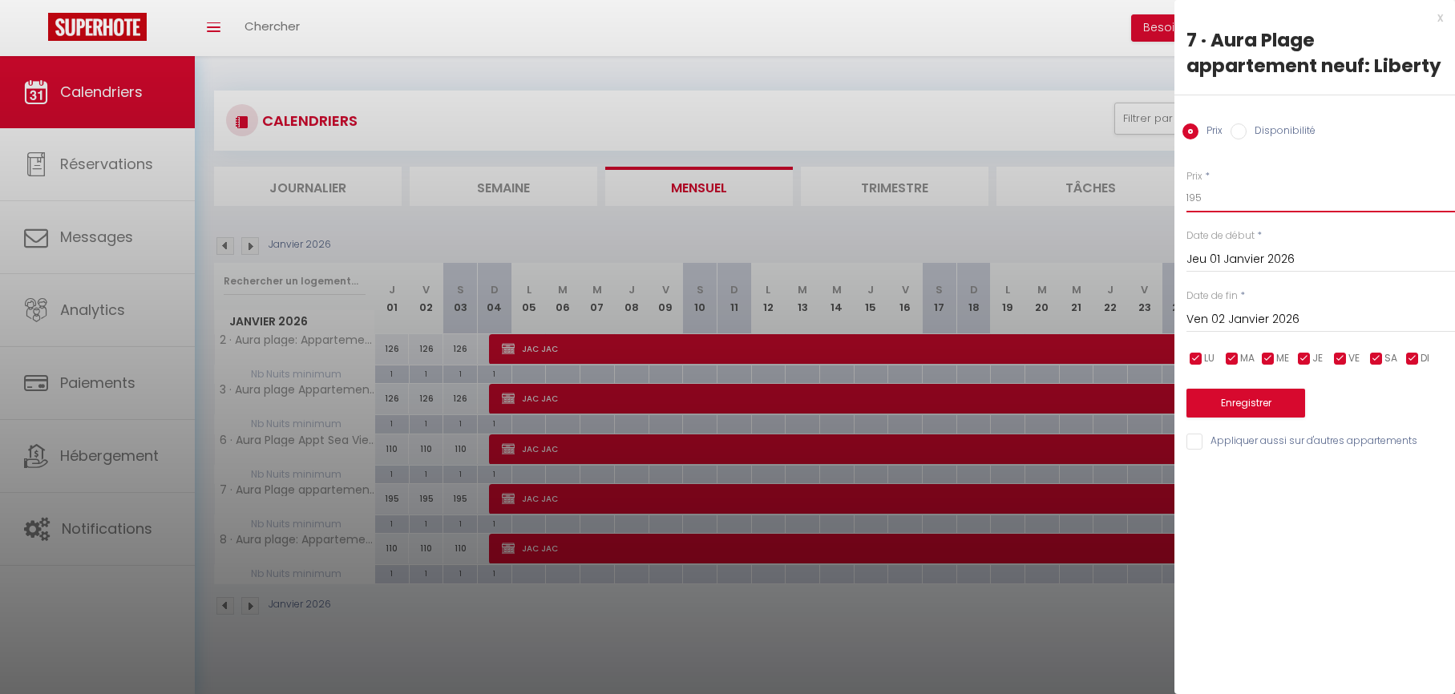
click at [1220, 203] on input "195" at bounding box center [1320, 198] width 269 height 29
type input "110"
click at [1218, 317] on input "Ven 02 Janvier 2026" at bounding box center [1320, 319] width 269 height 21
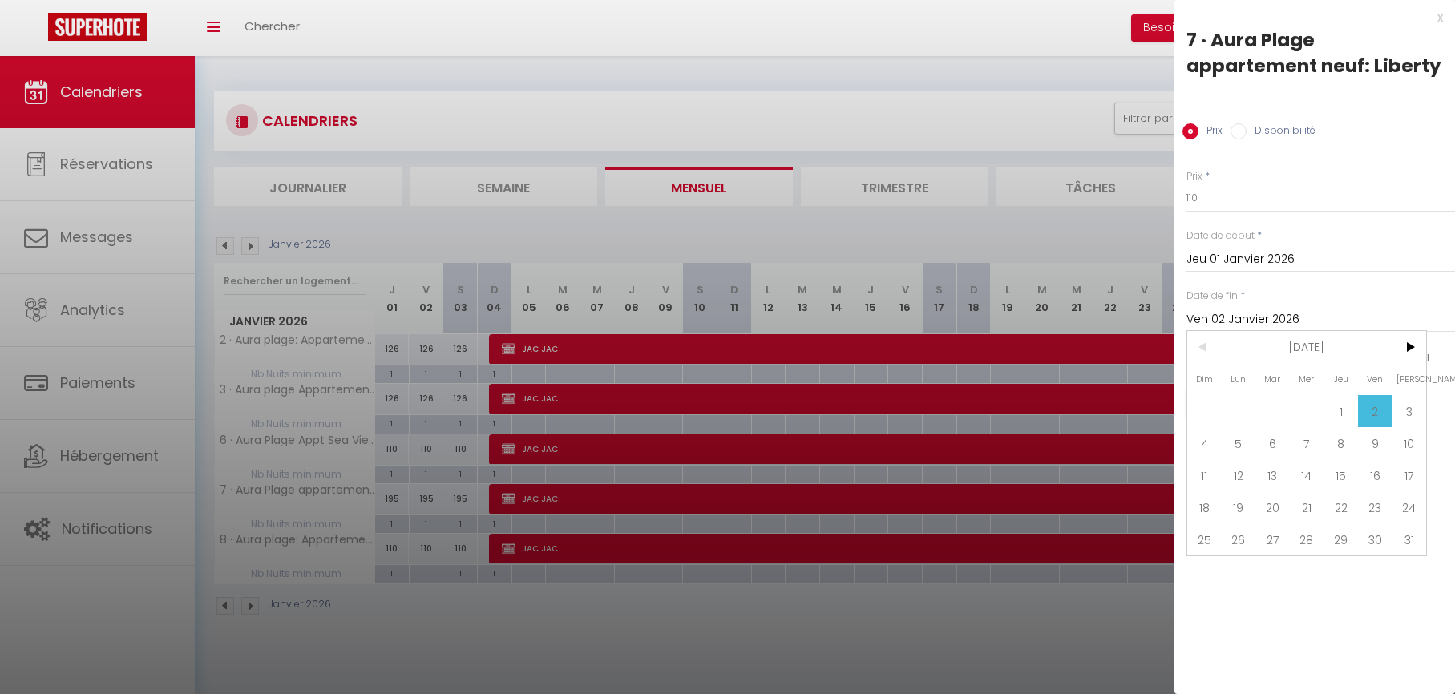
drag, startPoint x: 1214, startPoint y: 447, endPoint x: 1205, endPoint y: 430, distance: 19.0
click at [1214, 447] on span "4" at bounding box center [1204, 443] width 34 height 32
type input "Dim 04 Janvier 2026"
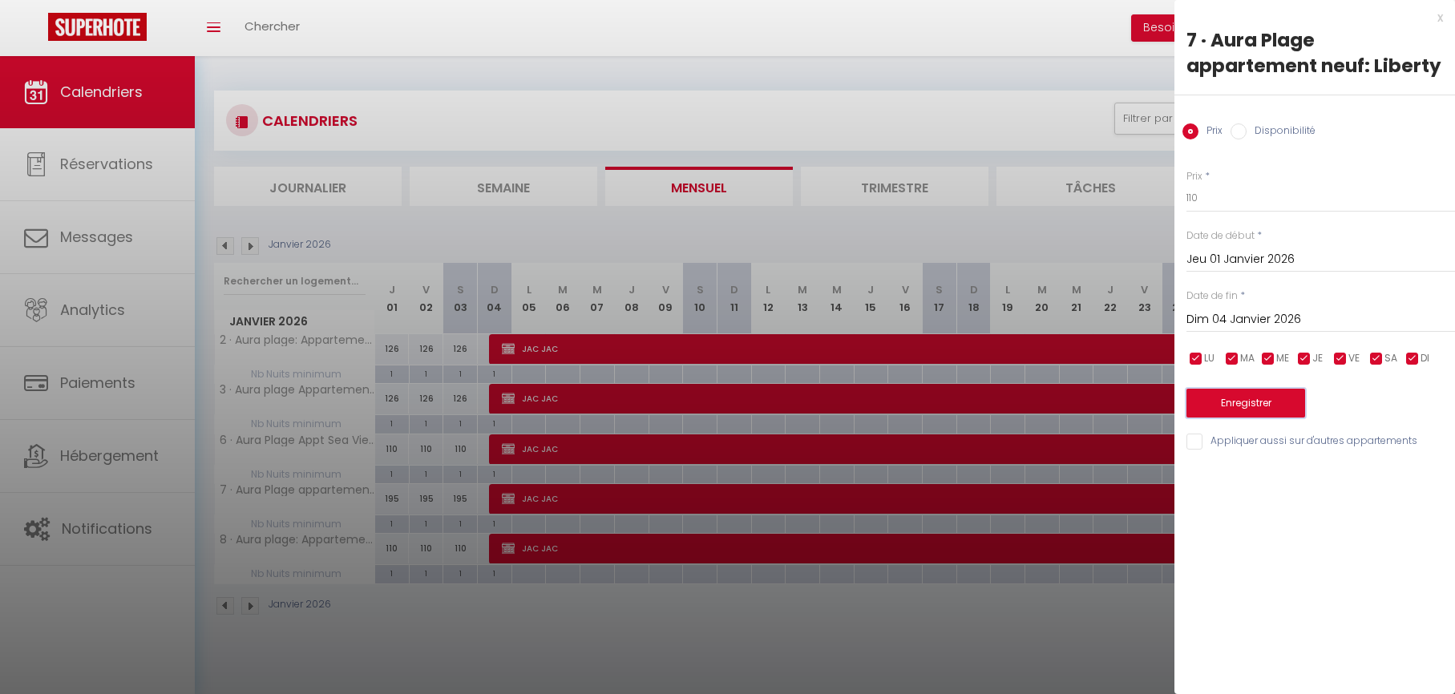
click at [1203, 398] on button "Enregistrer" at bounding box center [1245, 403] width 119 height 29
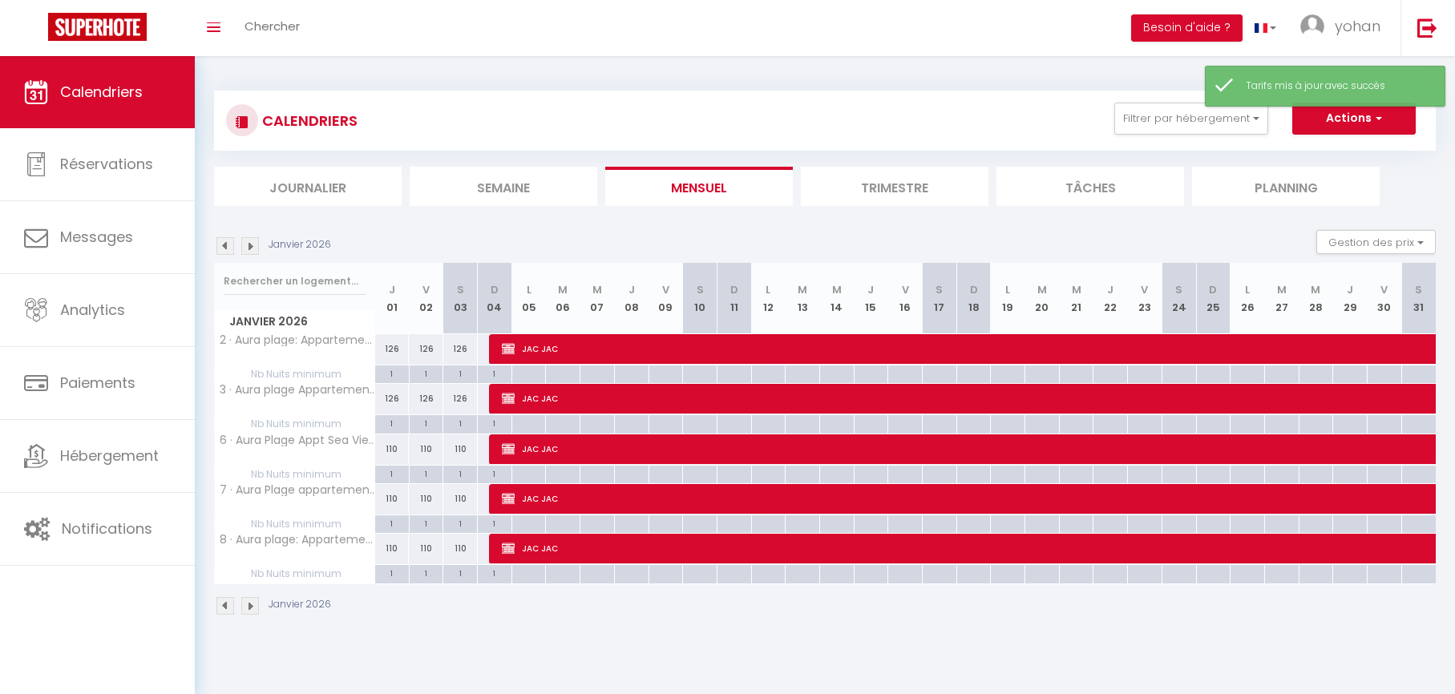
click at [220, 256] on div "Janvier 2026 Gestion des prix Nb Nuits minimum Règles Disponibilité" at bounding box center [825, 246] width 1222 height 33
click at [228, 247] on img at bounding box center [225, 246] width 18 height 18
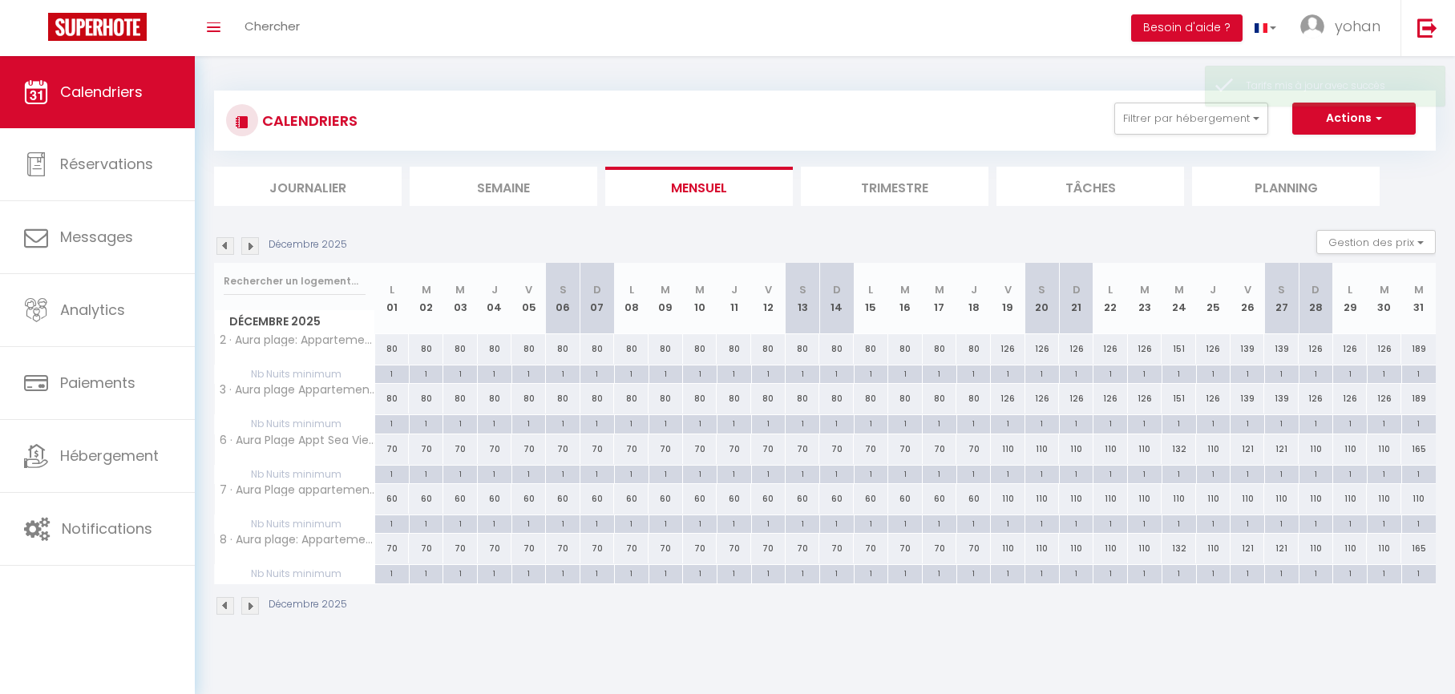
click at [1420, 496] on div "110" at bounding box center [1418, 499] width 34 height 30
type input "110"
type input "Mer 31 Décembre 2025"
type input "Jeu 01 Janvier 2026"
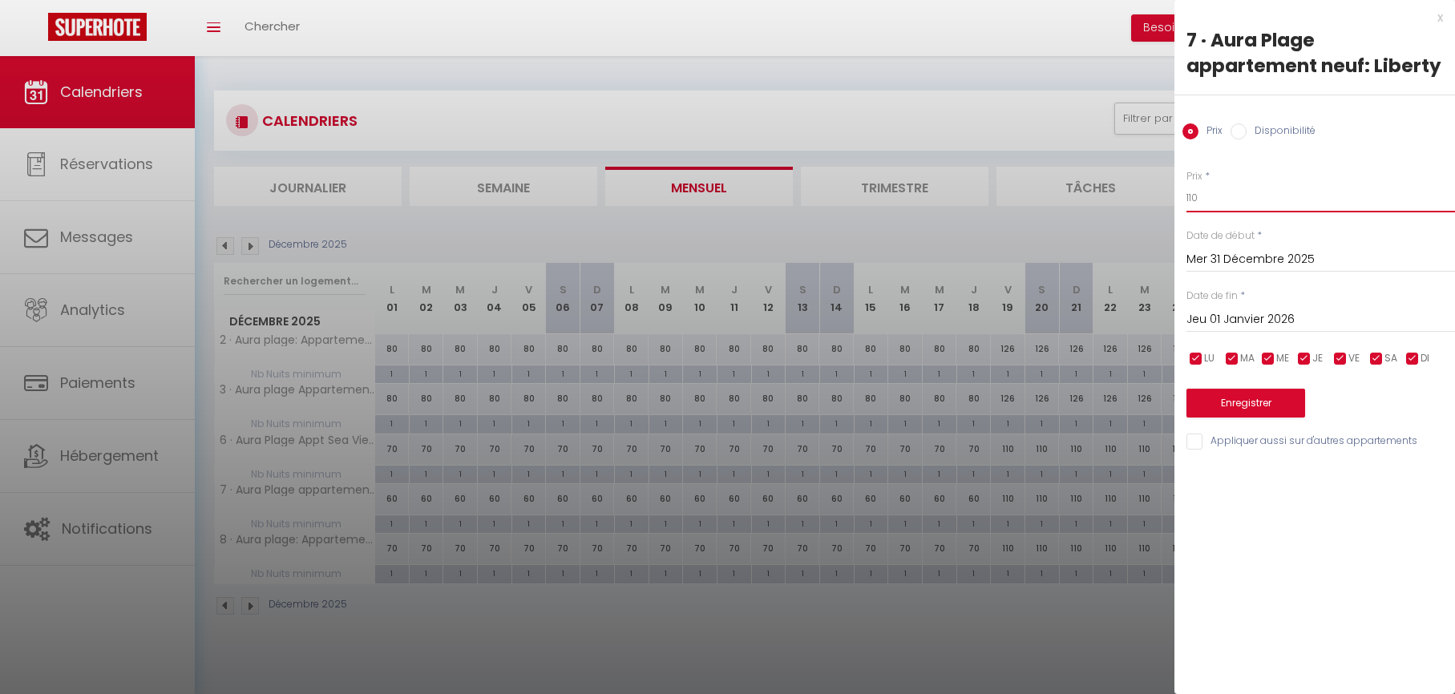
click at [1152, 197] on body "🟢 Des questions ou besoin d'assistance pour la migration AirBnB? Connectez-vous…" at bounding box center [727, 403] width 1455 height 694
type input "165"
click at [1218, 402] on button "Enregistrer" at bounding box center [1245, 403] width 119 height 29
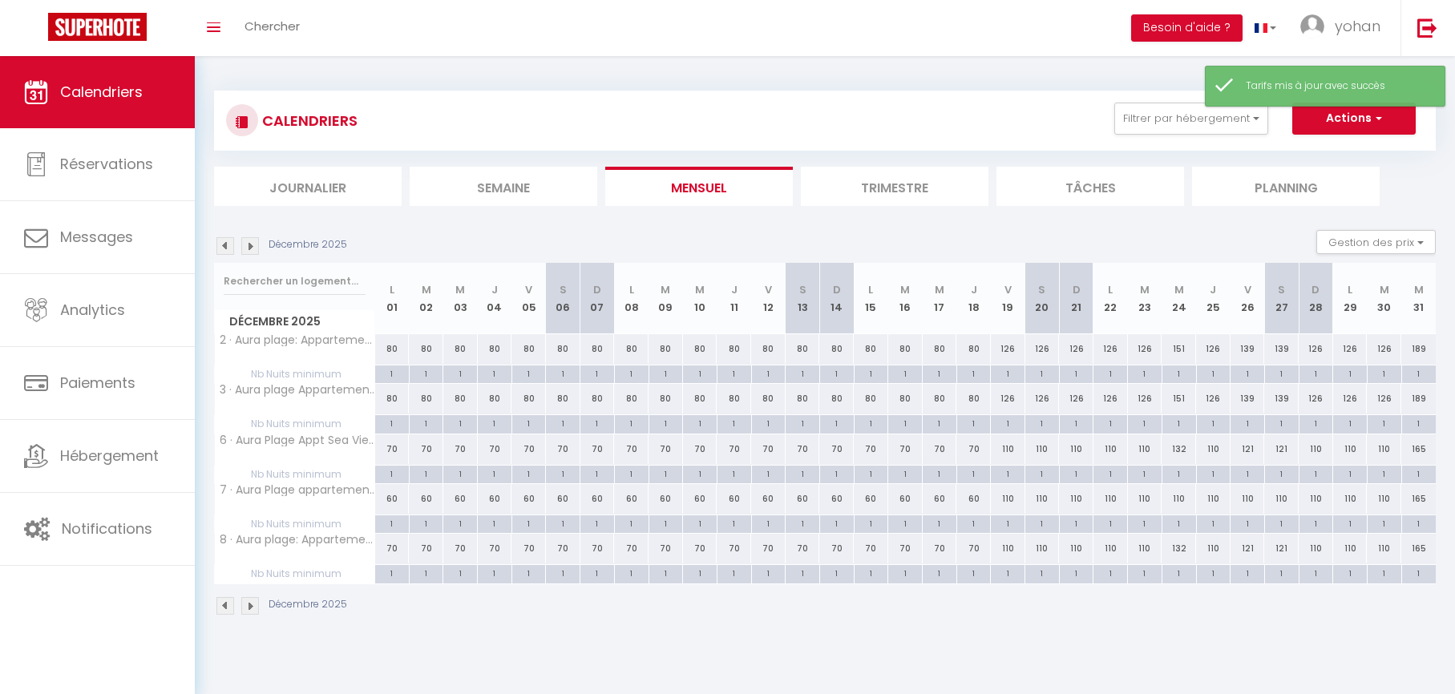
click at [1246, 499] on div "110" at bounding box center [1247, 499] width 34 height 30
type input "110"
type input "Ven 26 Décembre 2025"
type input "Sam 27 Décembre 2025"
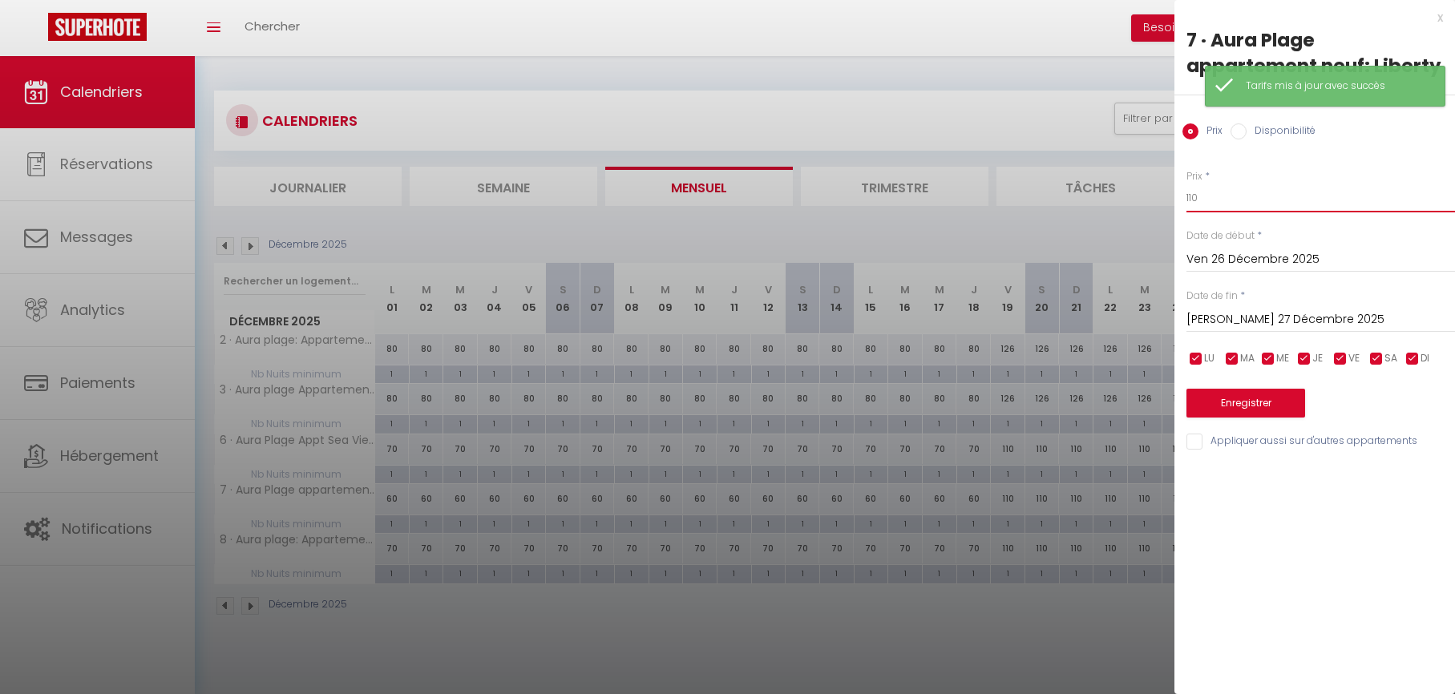
drag, startPoint x: 1216, startPoint y: 193, endPoint x: 1139, endPoint y: 190, distance: 77.0
click at [1139, 190] on body "🟢 Des questions ou besoin d'assistance pour la migration AirBnB? Connectez-vous…" at bounding box center [727, 403] width 1455 height 694
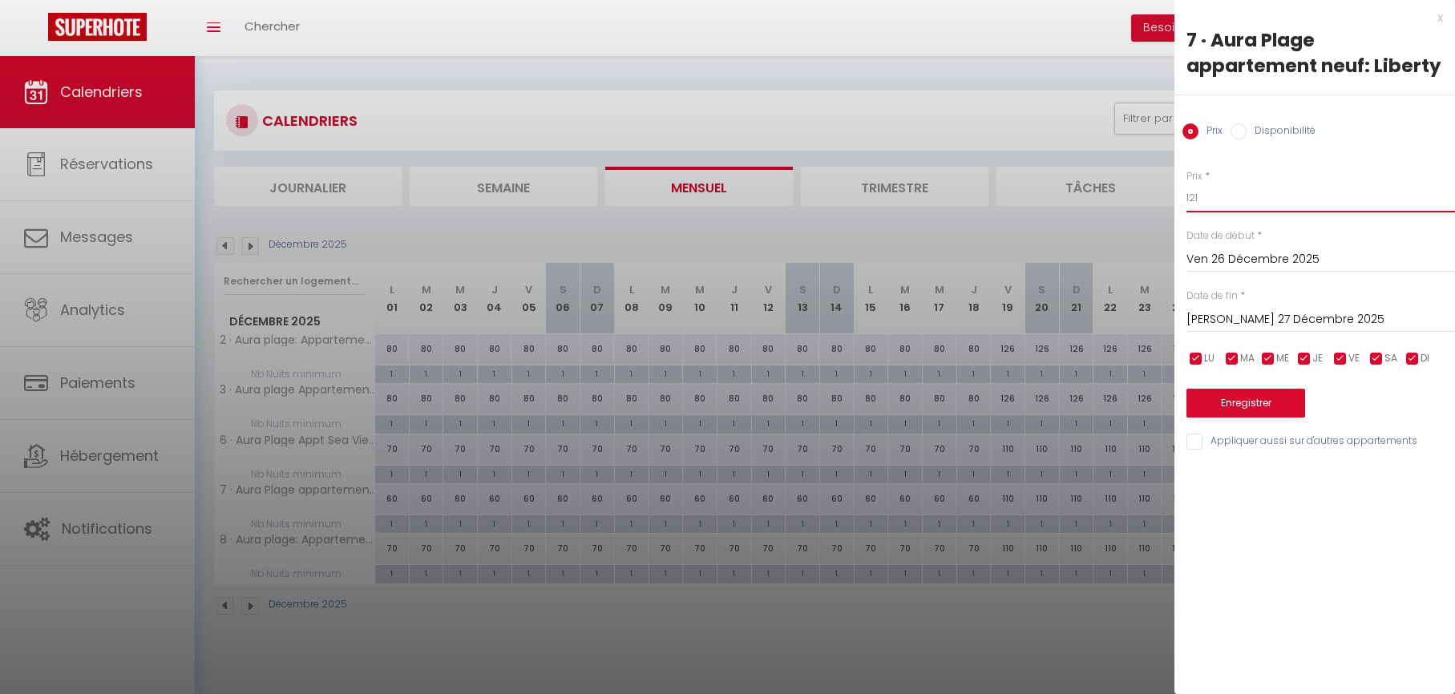
type input "121"
drag, startPoint x: 1220, startPoint y: 320, endPoint x: 1231, endPoint y: 337, distance: 20.9
click at [1220, 320] on input "Sam 27 Décembre 2025" at bounding box center [1320, 319] width 269 height 21
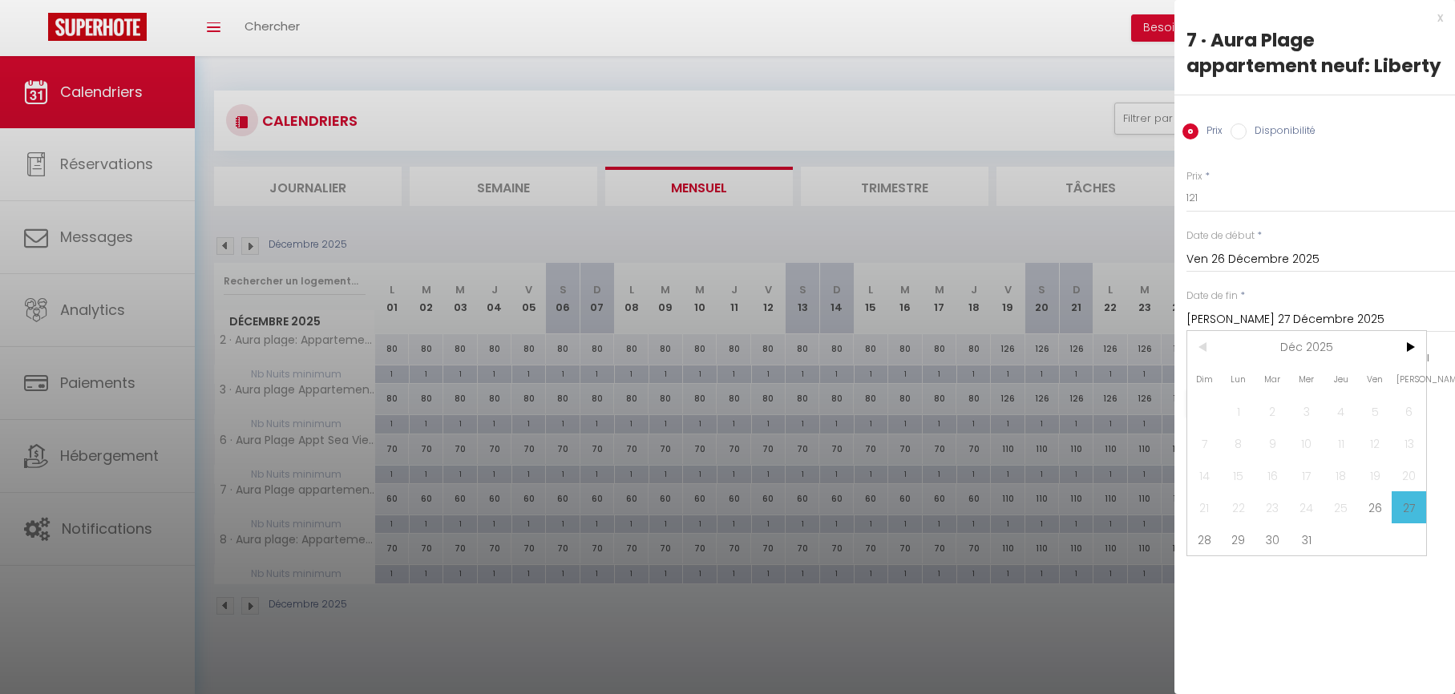
click at [1222, 537] on span "29" at bounding box center [1239, 539] width 34 height 32
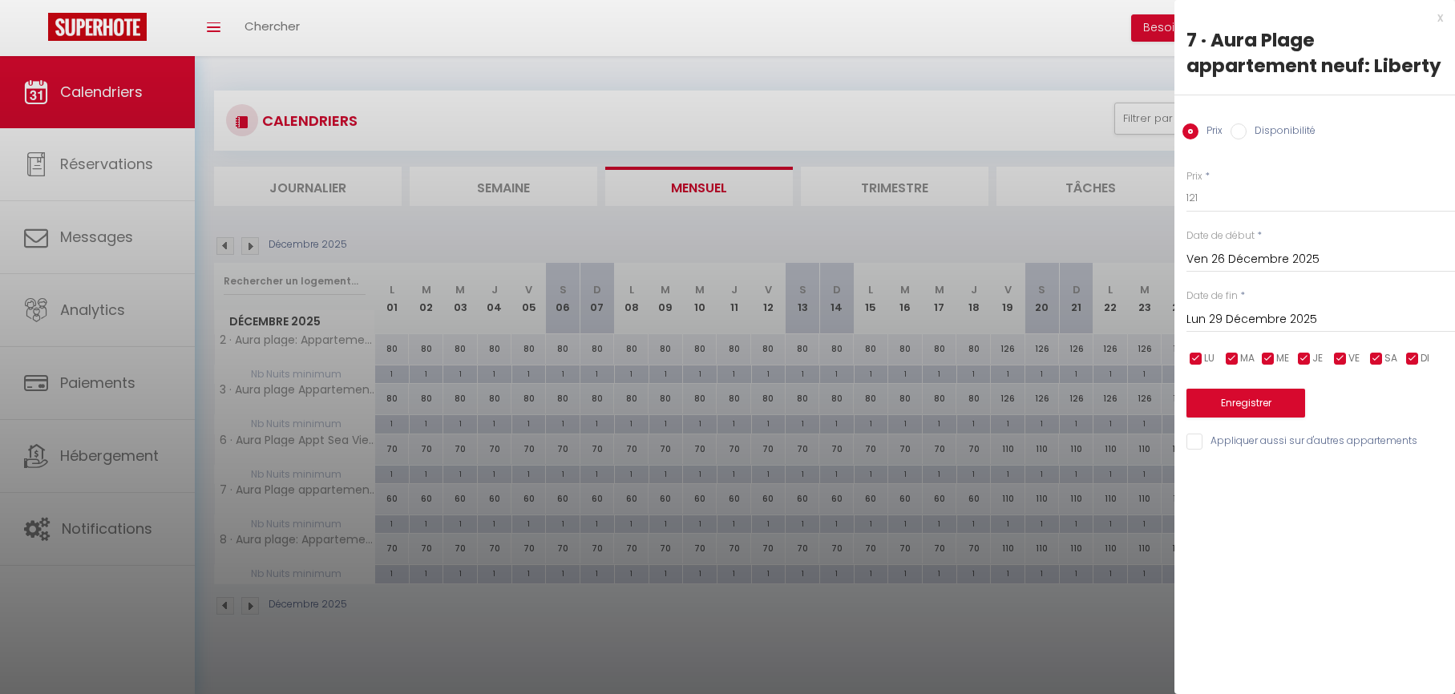
click at [1226, 324] on input "Lun 29 Décembre 2025" at bounding box center [1320, 319] width 269 height 21
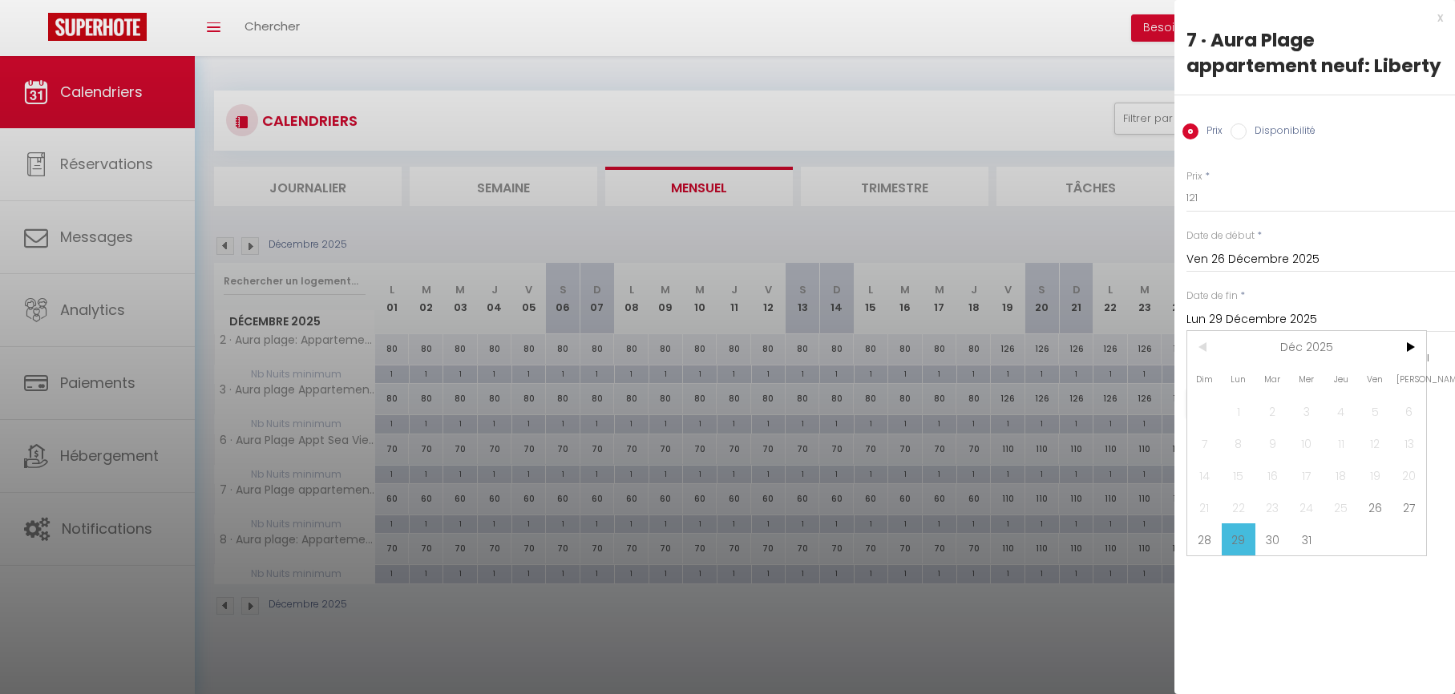
click at [1203, 543] on span "28" at bounding box center [1204, 539] width 34 height 32
type input "Dim 28 Décembre 2025"
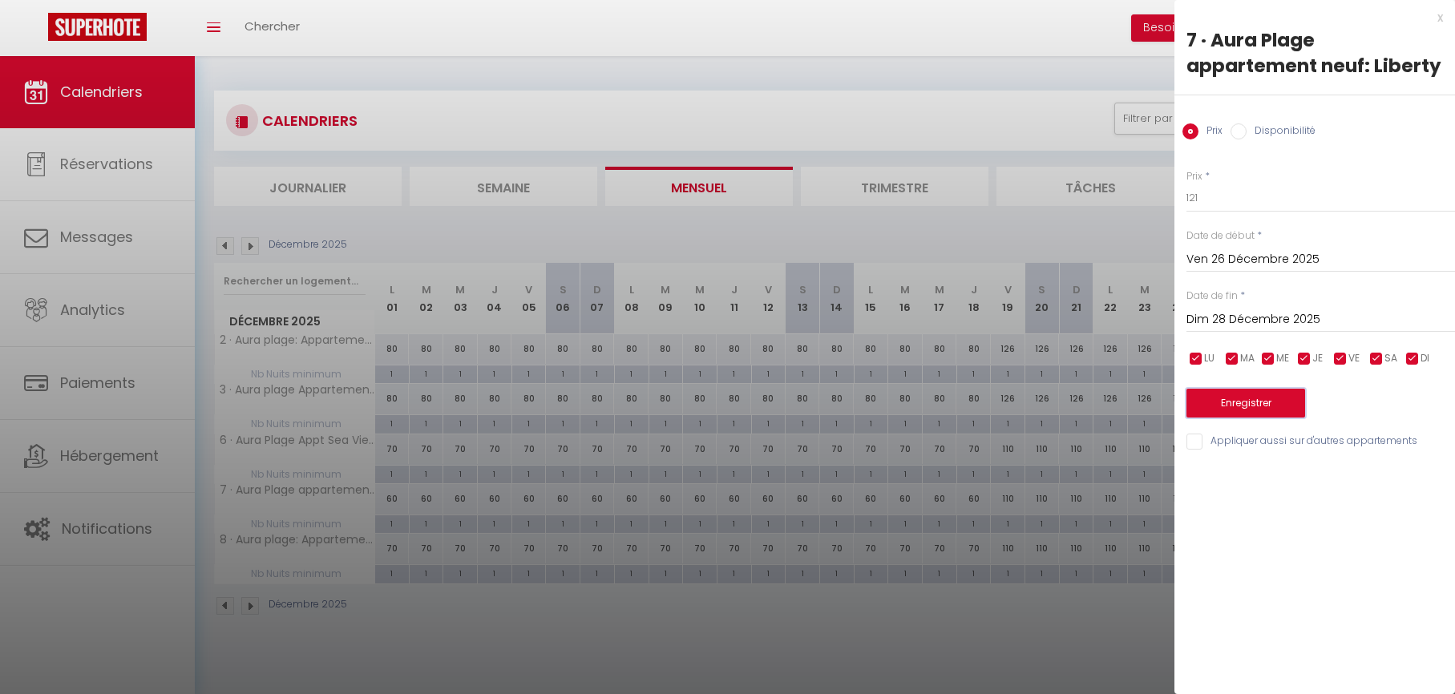
click at [1226, 403] on button "Enregistrer" at bounding box center [1245, 403] width 119 height 29
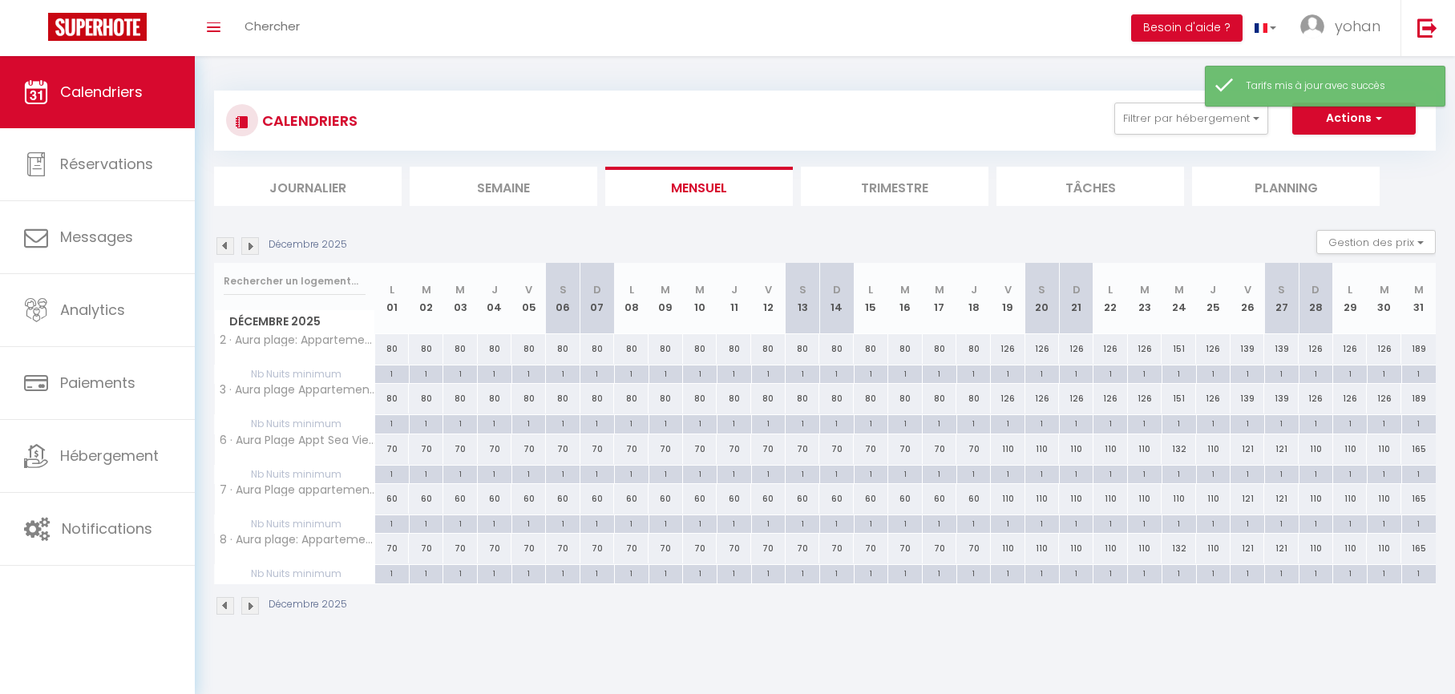
click at [1178, 499] on div "110" at bounding box center [1178, 499] width 34 height 30
type input "110"
type input "Mer 24 Décembre 2025"
type input "Jeu 25 Décembre 2025"
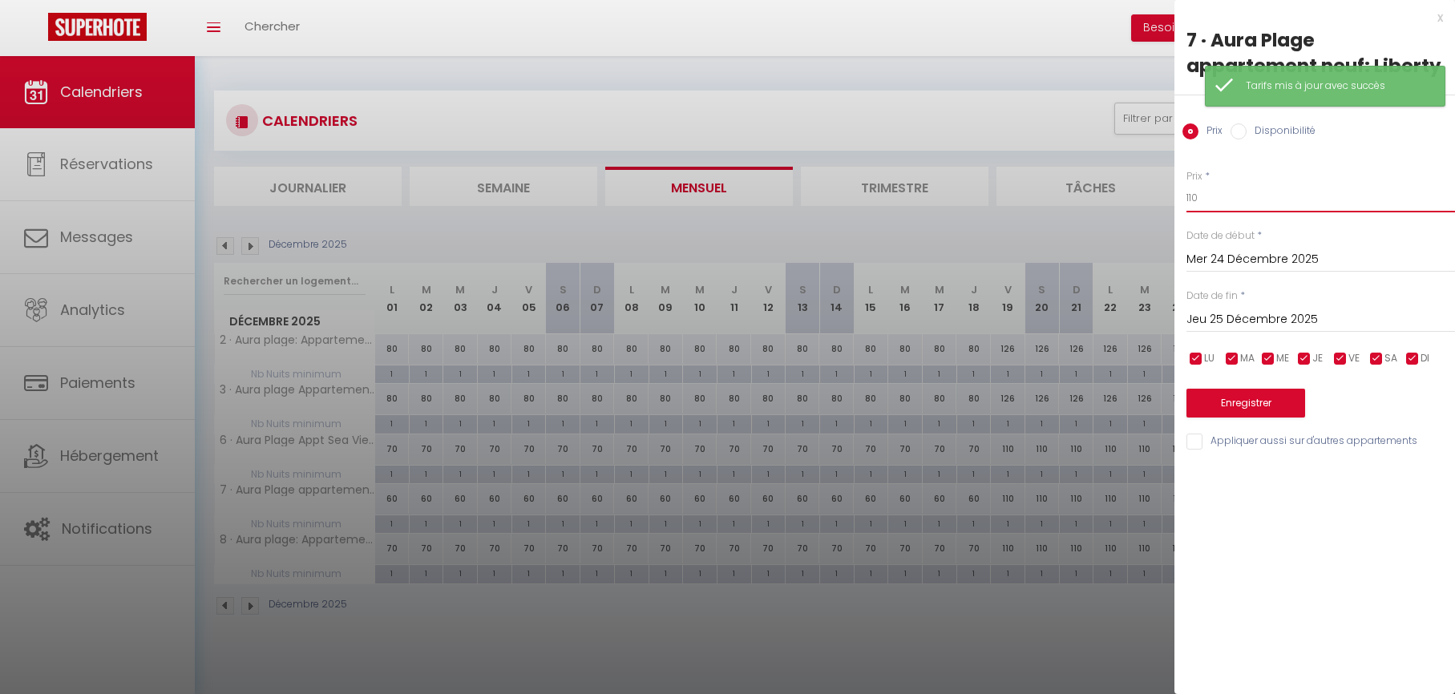
drag, startPoint x: 1212, startPoint y: 196, endPoint x: 1154, endPoint y: 196, distance: 57.7
click at [1154, 196] on body "🟢 Des questions ou besoin d'assistance pour la migration AirBnB? Connectez-vous…" at bounding box center [727, 403] width 1455 height 694
type input "132"
click at [1217, 402] on button "Enregistrer" at bounding box center [1245, 403] width 119 height 29
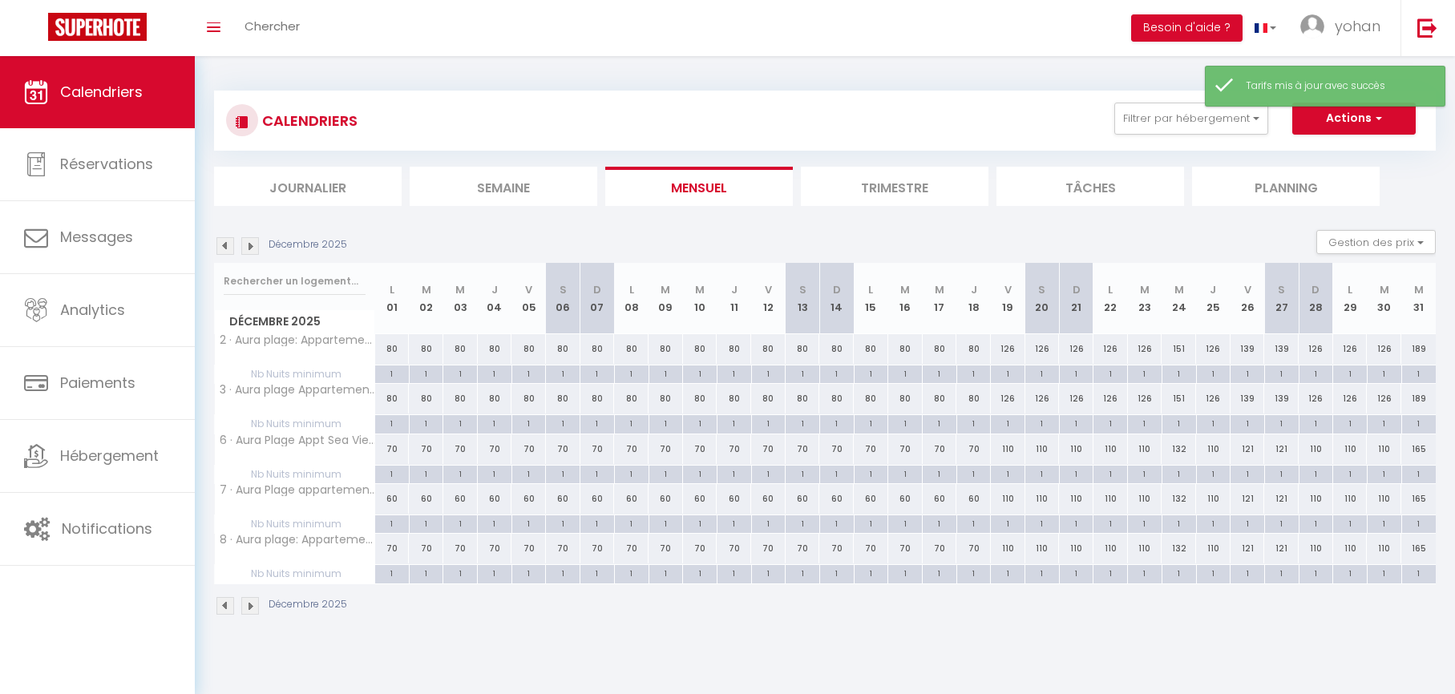
click at [394, 500] on div "60" at bounding box center [392, 499] width 34 height 30
type input "60"
type input "Lun 01 Décembre 2025"
type input "Mar 02 Décembre 2025"
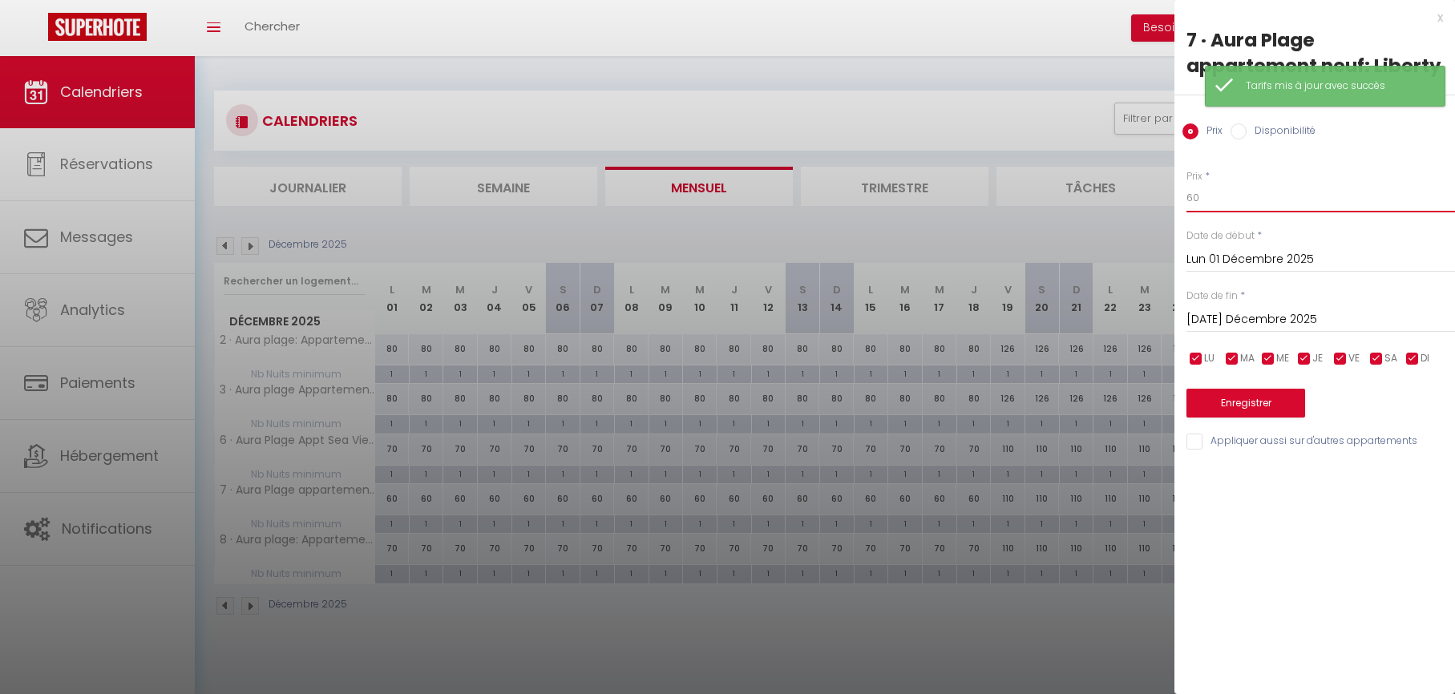
drag, startPoint x: 1261, startPoint y: 204, endPoint x: 1157, endPoint y: 195, distance: 103.8
click at [1157, 195] on body "🟢 Des questions ou besoin d'assistance pour la migration AirBnB? Connectez-vous…" at bounding box center [727, 403] width 1455 height 694
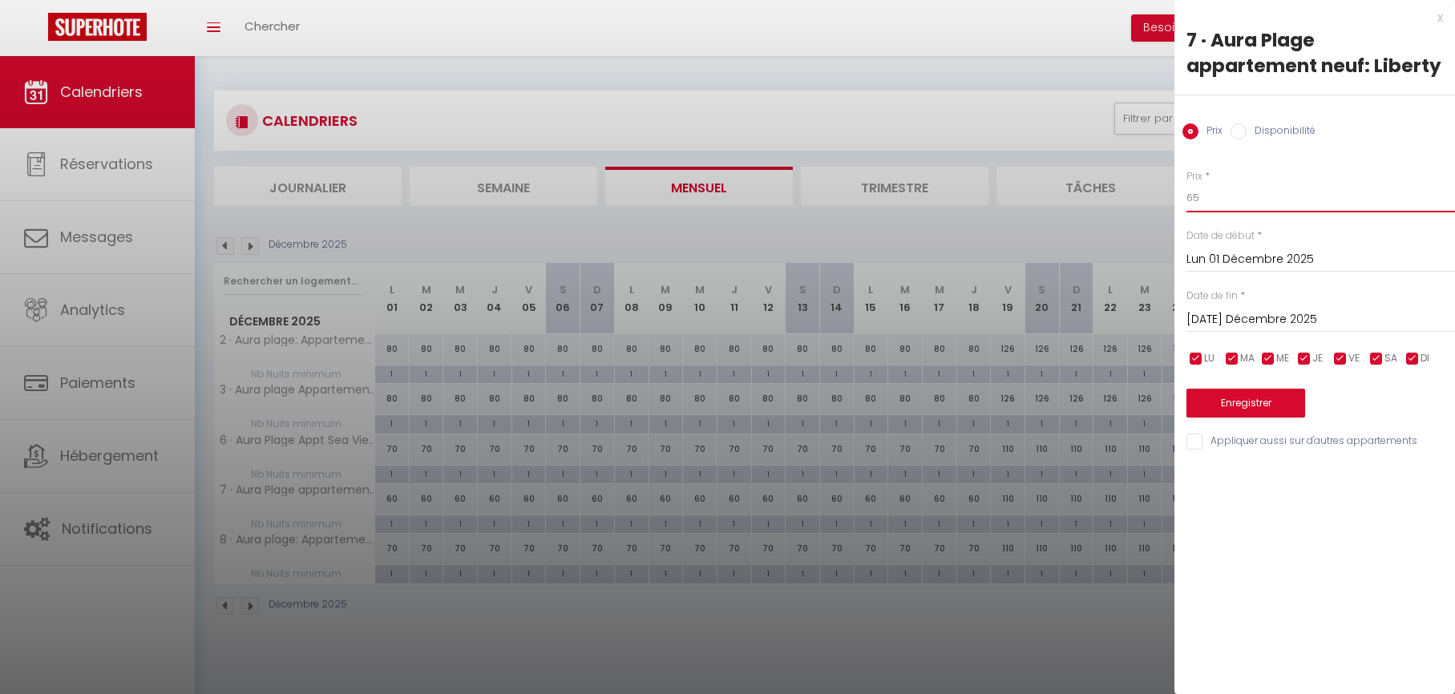
type input "65"
click at [1216, 324] on input "Mar 02 Décembre 2025" at bounding box center [1320, 319] width 269 height 21
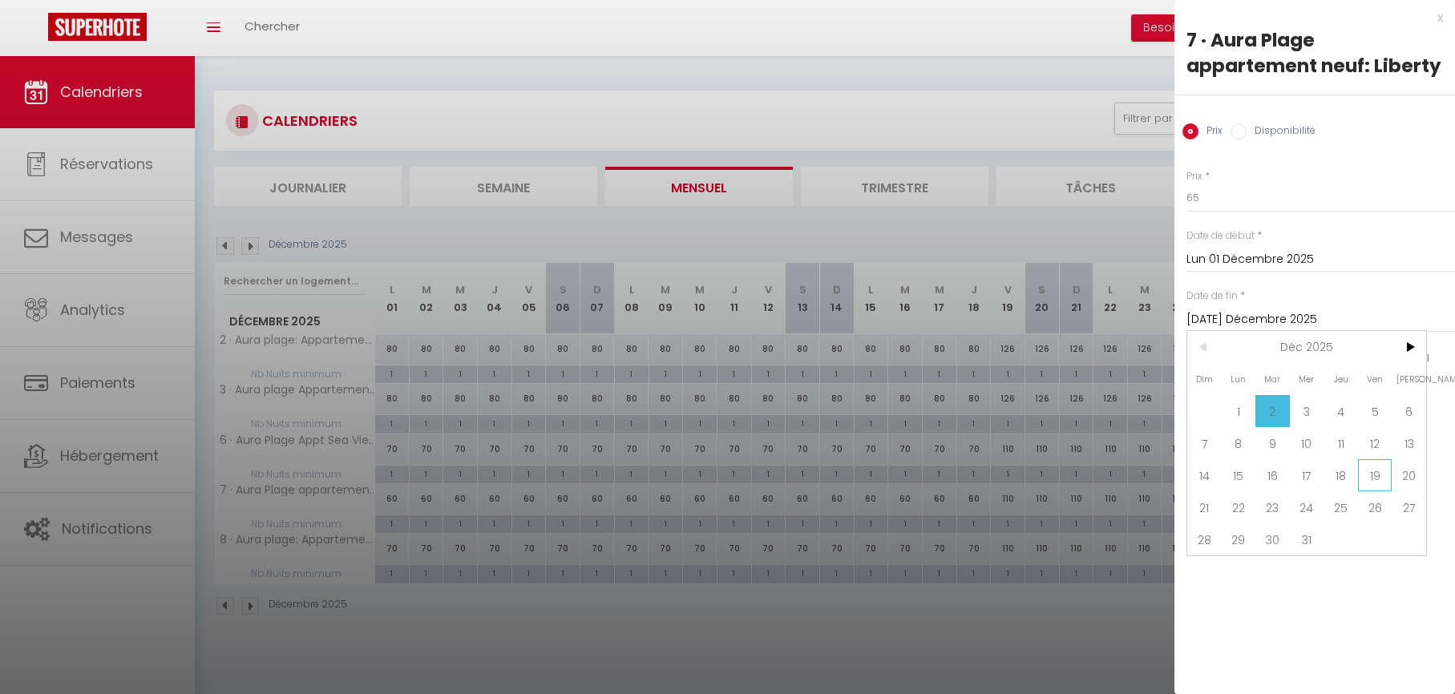
click at [1374, 475] on span "19" at bounding box center [1375, 475] width 34 height 32
type input "Ven 19 Décembre 2025"
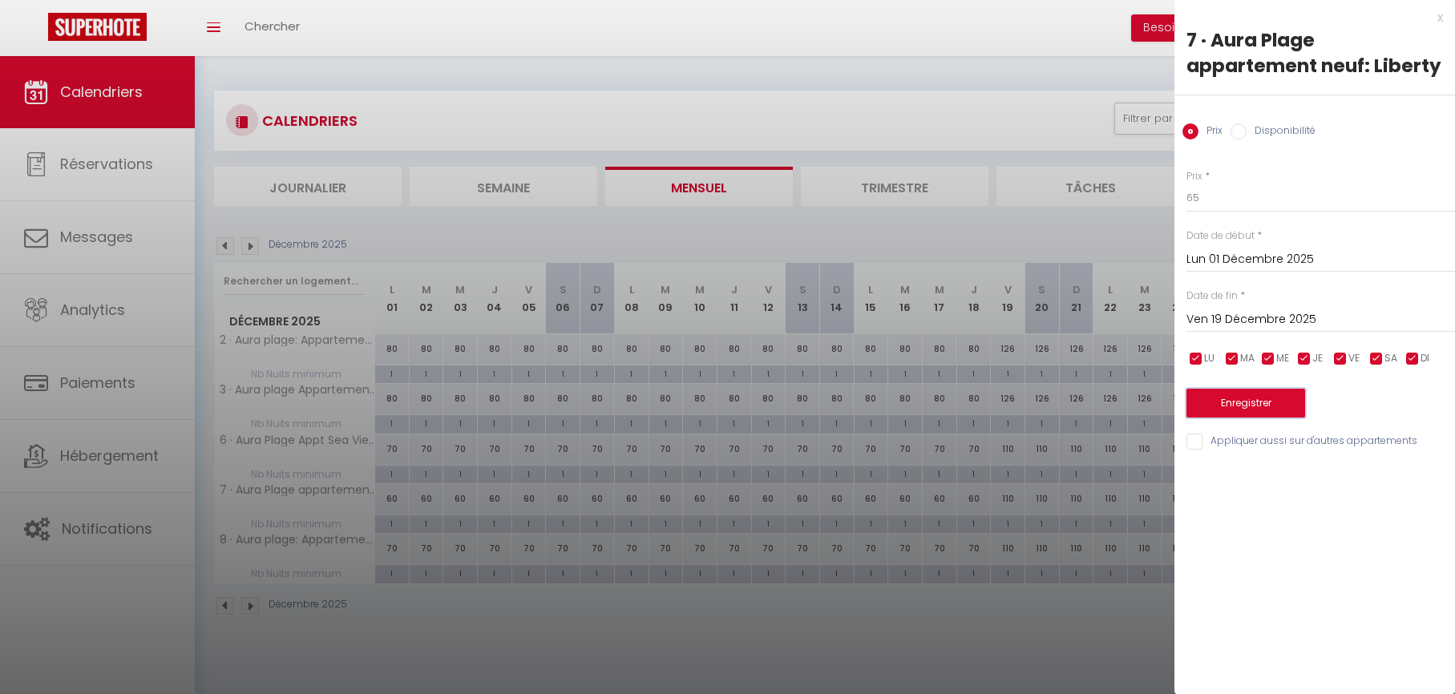
click at [1255, 405] on button "Enregistrer" at bounding box center [1245, 403] width 119 height 29
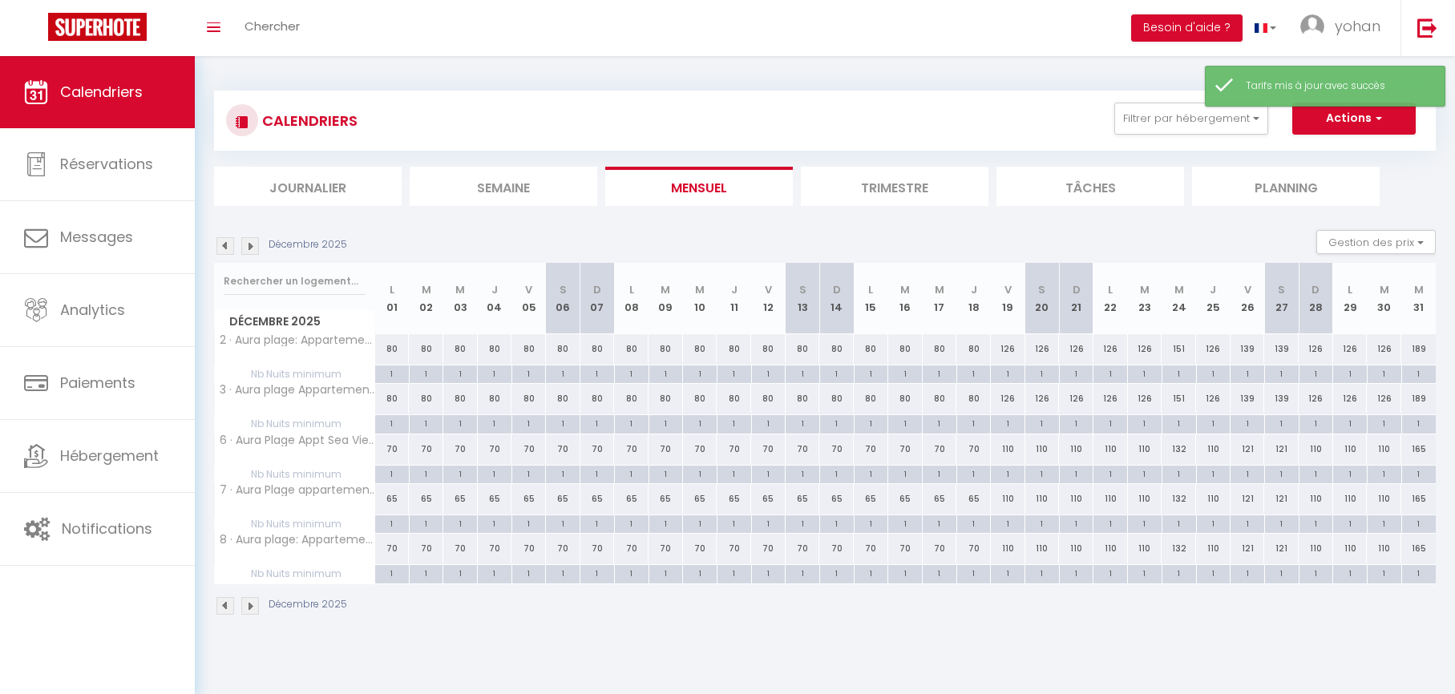
click at [232, 248] on img at bounding box center [225, 246] width 18 height 18
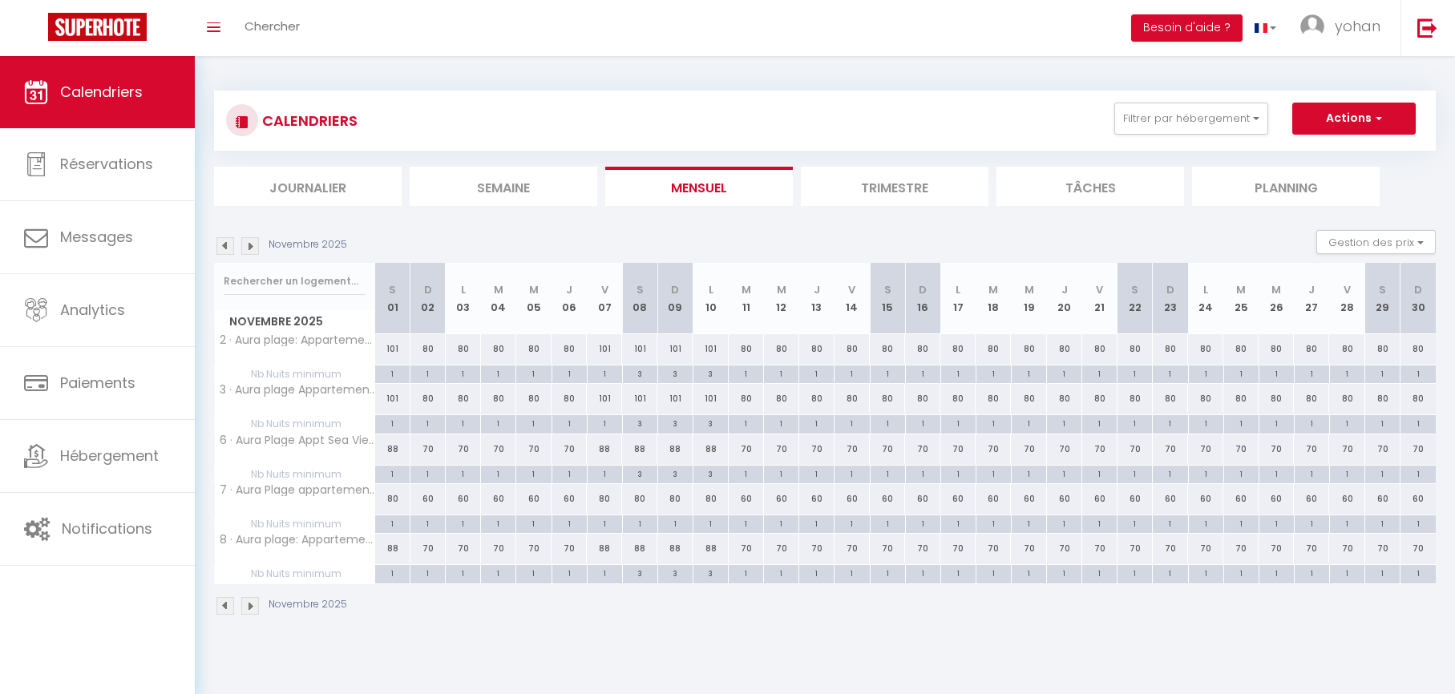
click at [224, 248] on img at bounding box center [225, 246] width 18 height 18
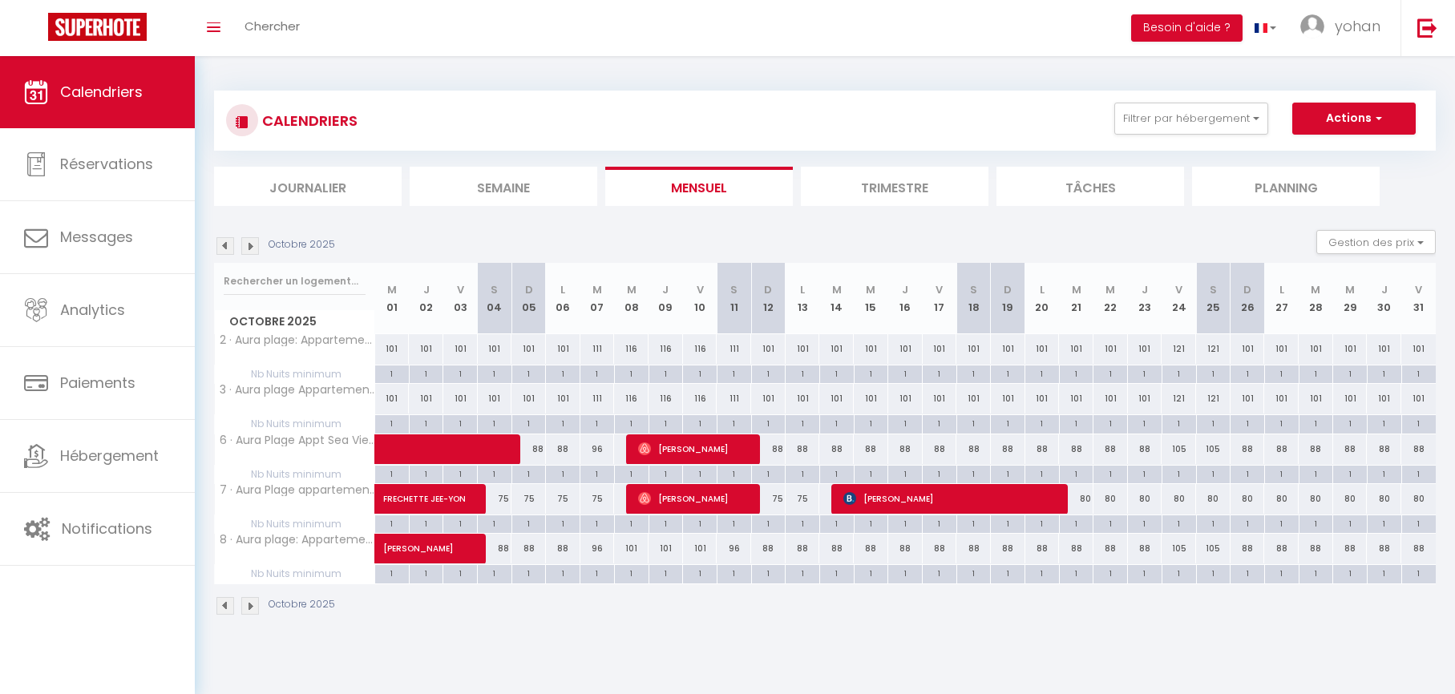
click at [779, 499] on div "75" at bounding box center [768, 499] width 34 height 30
type input "75"
type input "Dim 12 Octobre 2025"
type input "Lun 13 Octobre 2025"
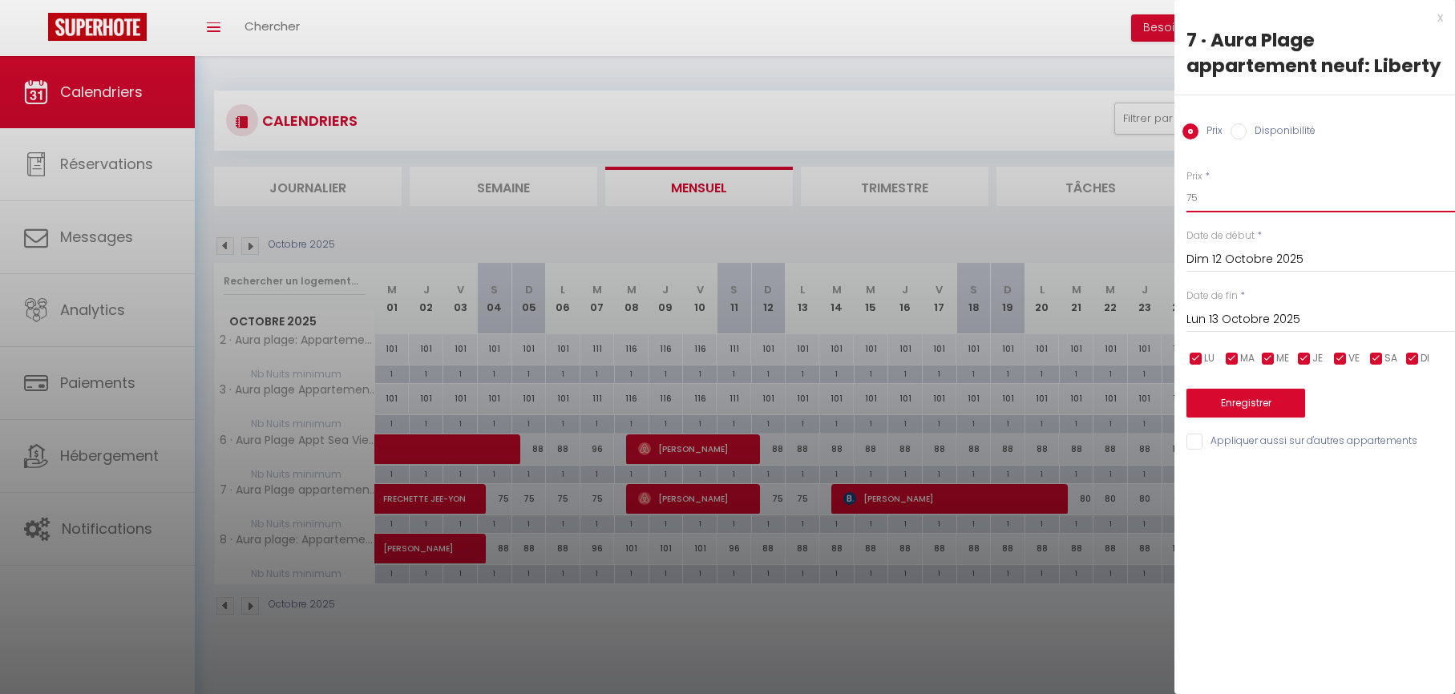
drag, startPoint x: 1206, startPoint y: 200, endPoint x: 1189, endPoint y: 203, distance: 17.1
click at [1182, 199] on div "Prix * 75 Statut * Disponible Indisponible Date de début * Dim 12 Octobre 2025 …" at bounding box center [1314, 300] width 281 height 303
type input "70"
click at [1208, 313] on input "Lun 13 Octobre 2025" at bounding box center [1320, 319] width 269 height 21
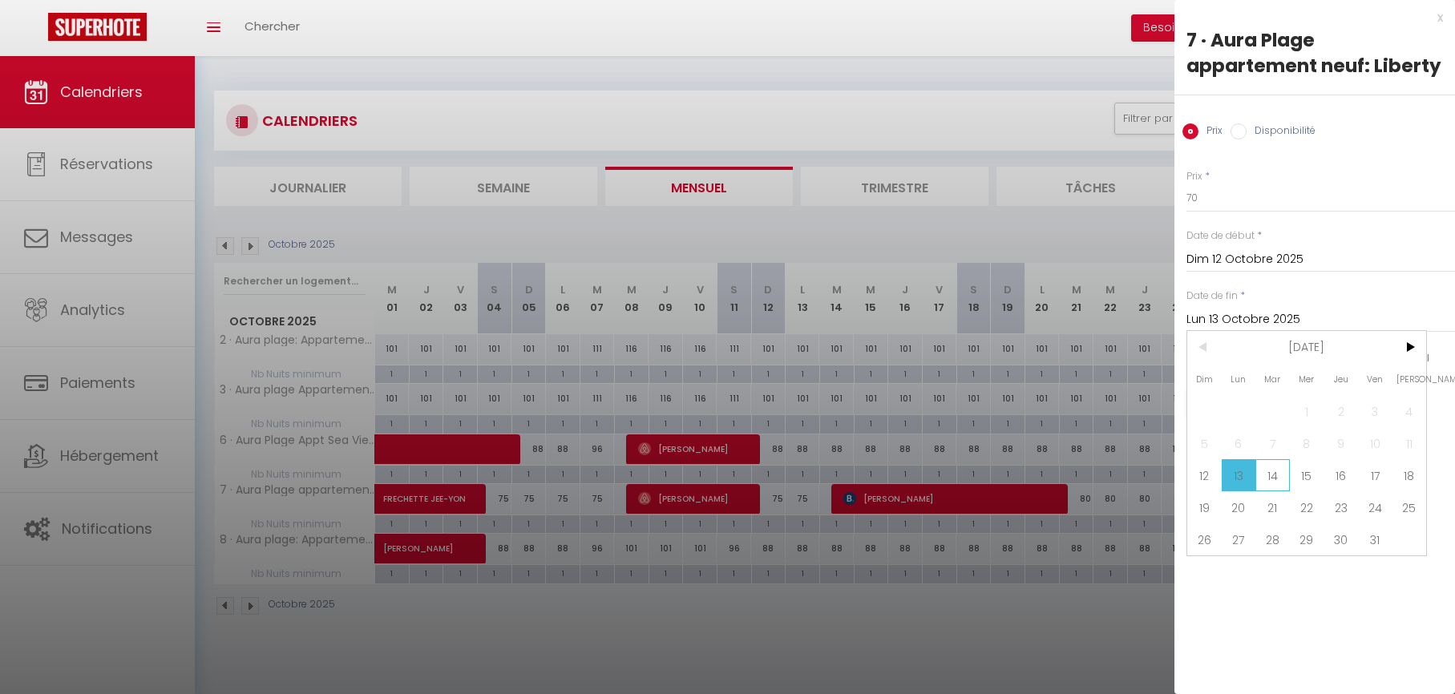
drag, startPoint x: 1279, startPoint y: 476, endPoint x: 1272, endPoint y: 462, distance: 16.1
click at [1279, 476] on span "14" at bounding box center [1272, 475] width 34 height 32
type input "Mar 14 Octobre 2025"
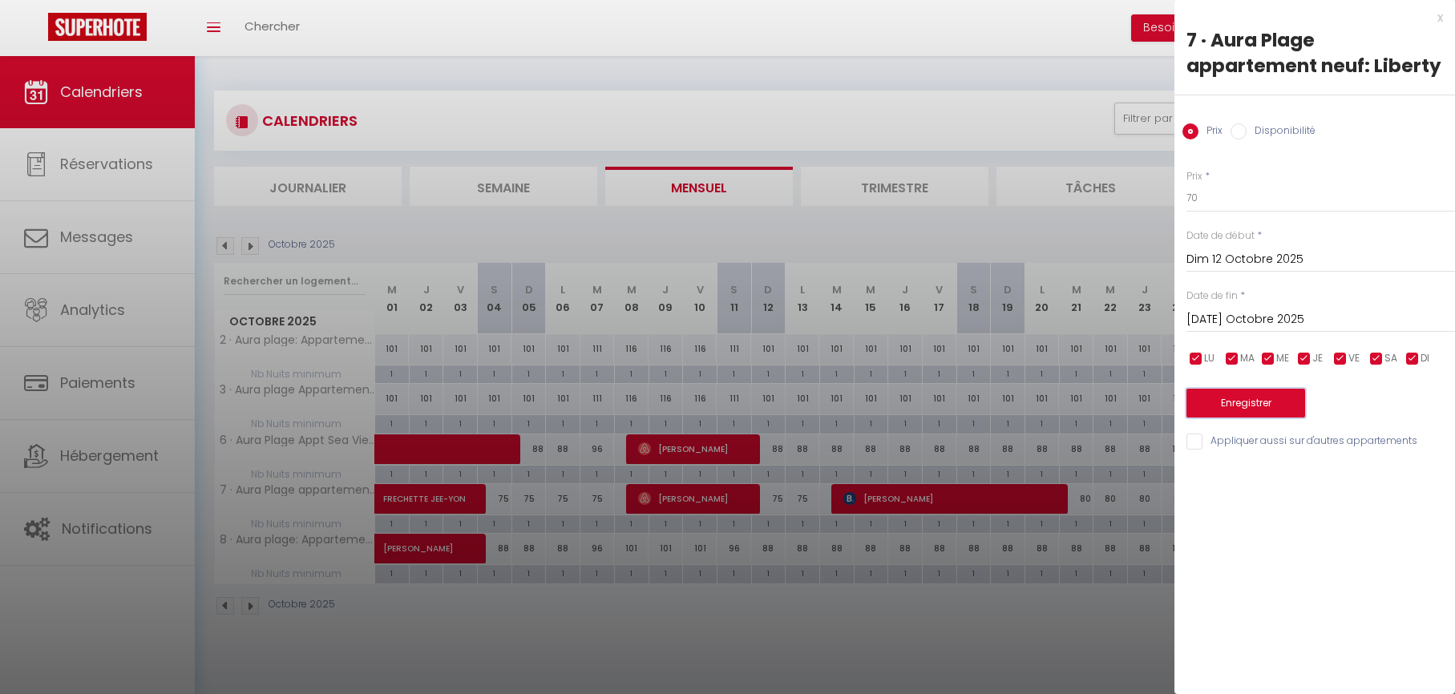
click at [1247, 407] on button "Enregistrer" at bounding box center [1245, 403] width 119 height 29
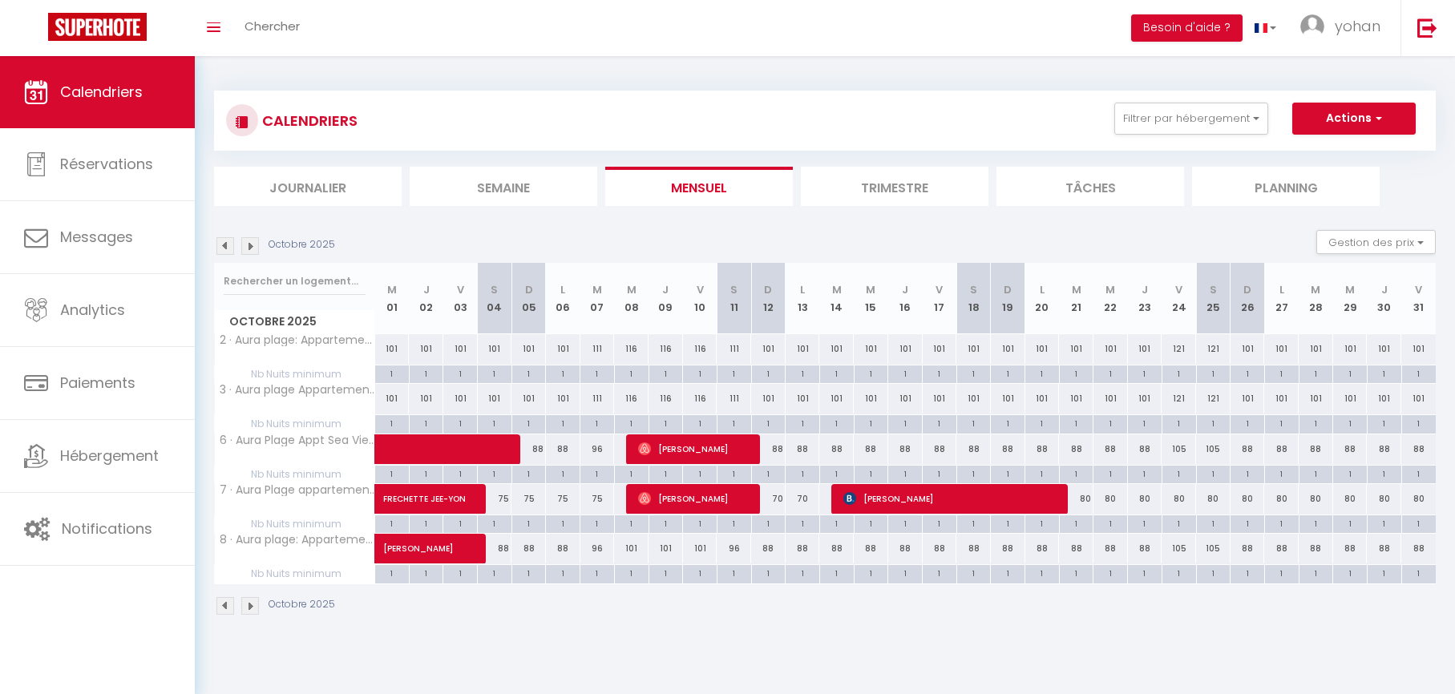
click at [230, 246] on img at bounding box center [225, 246] width 18 height 18
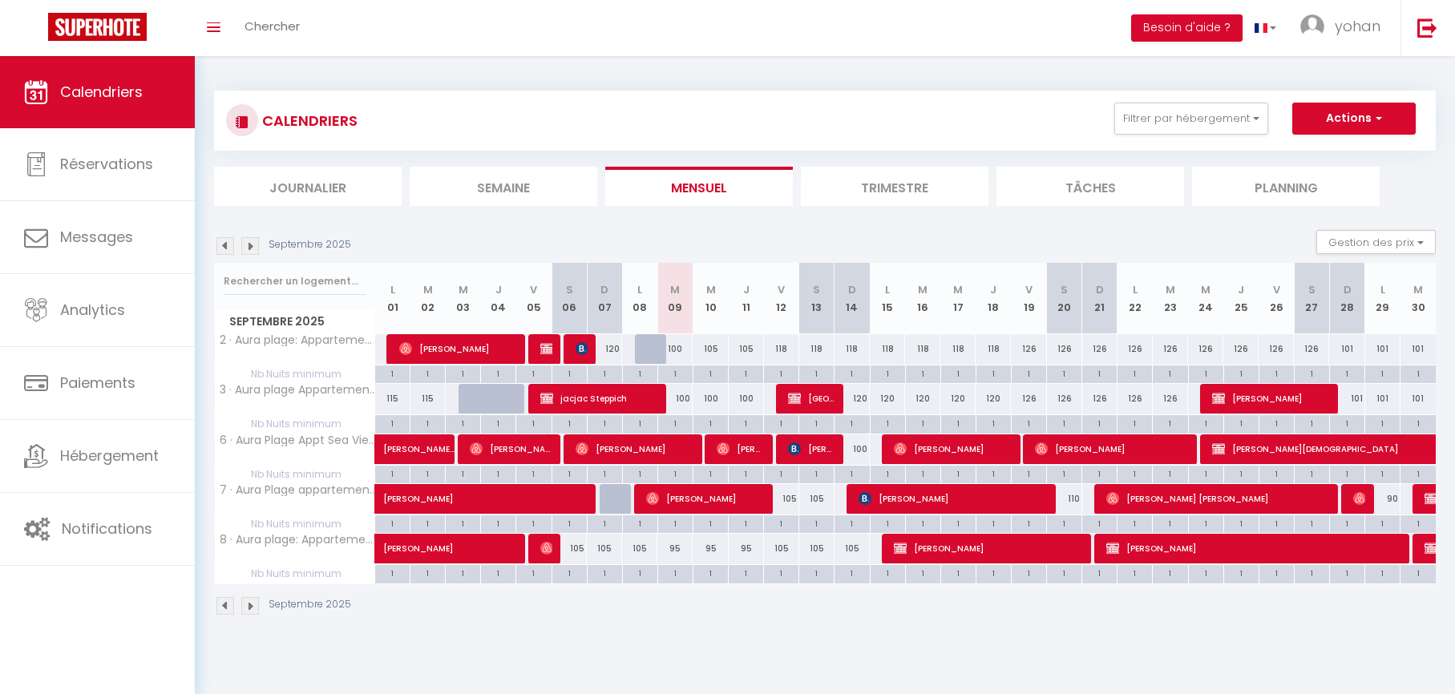
click at [245, 244] on img at bounding box center [250, 246] width 18 height 18
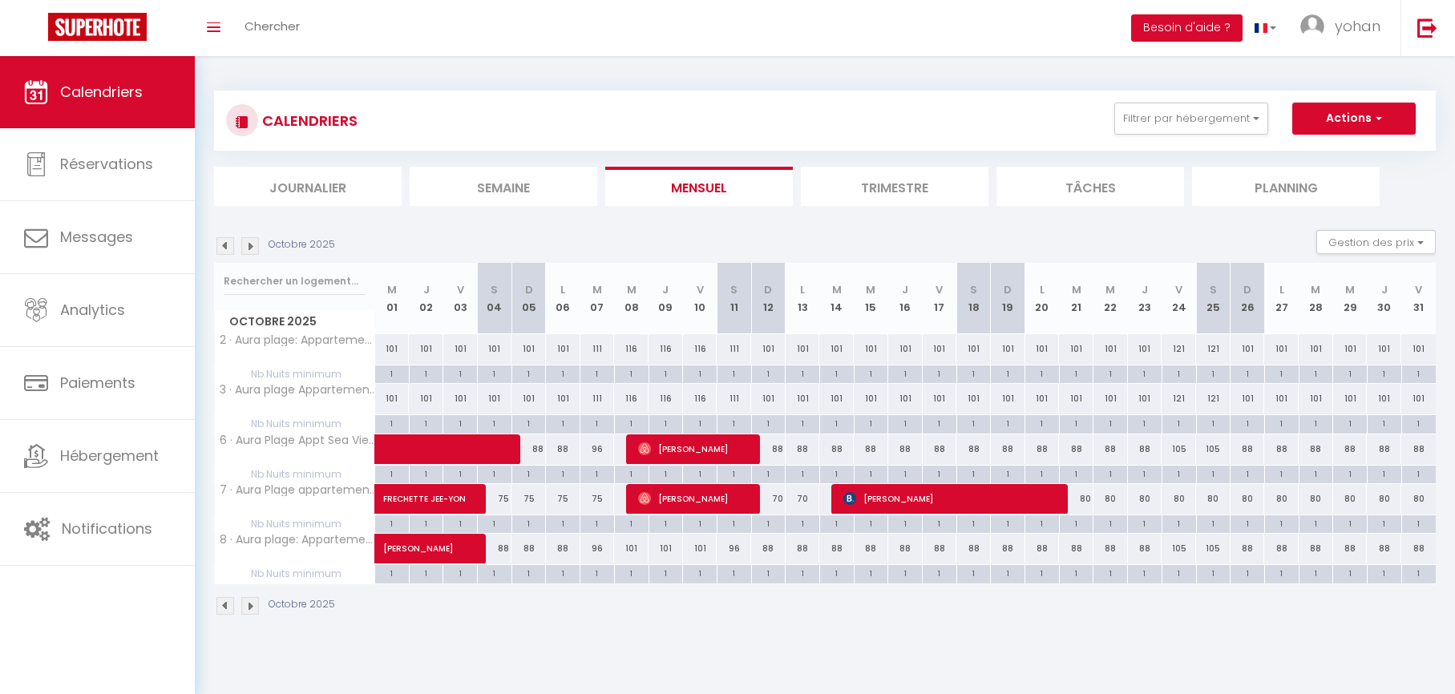
click at [227, 252] on img at bounding box center [225, 246] width 18 height 18
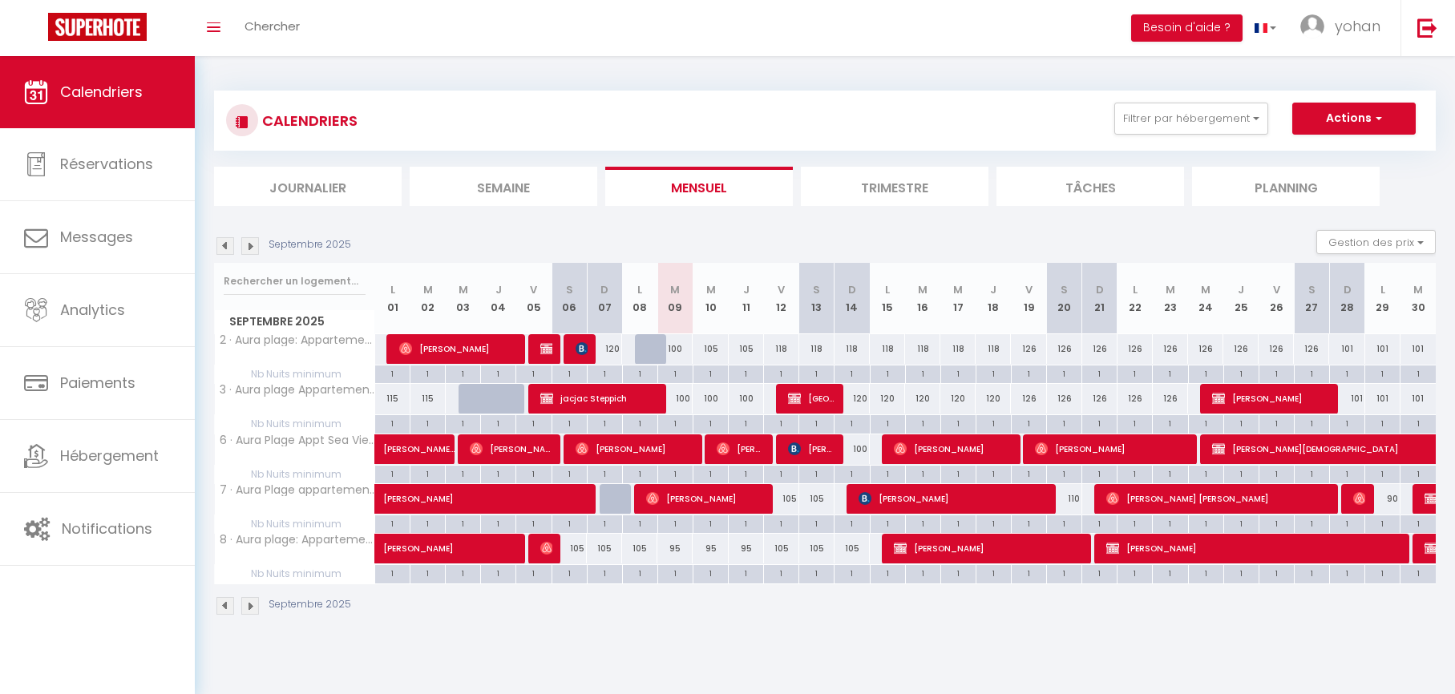
click at [242, 246] on img at bounding box center [250, 246] width 18 height 18
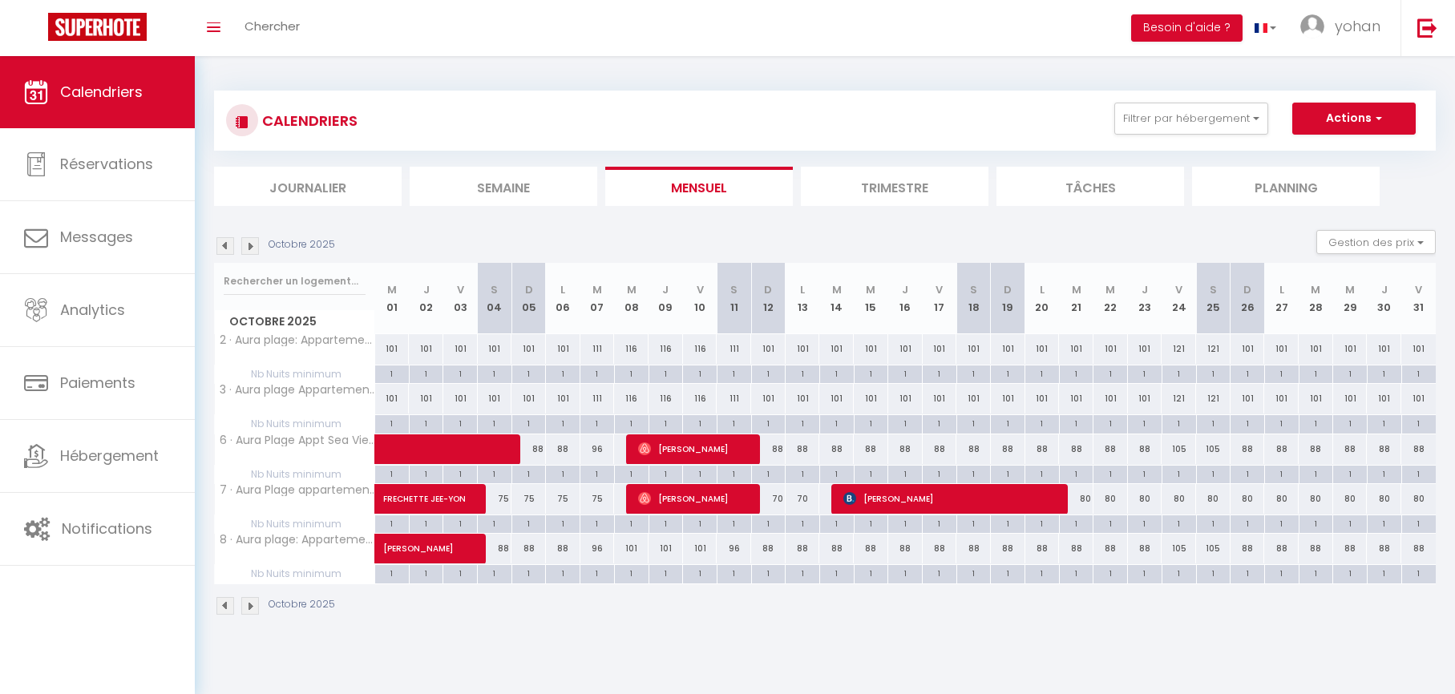
click at [224, 243] on img at bounding box center [225, 246] width 18 height 18
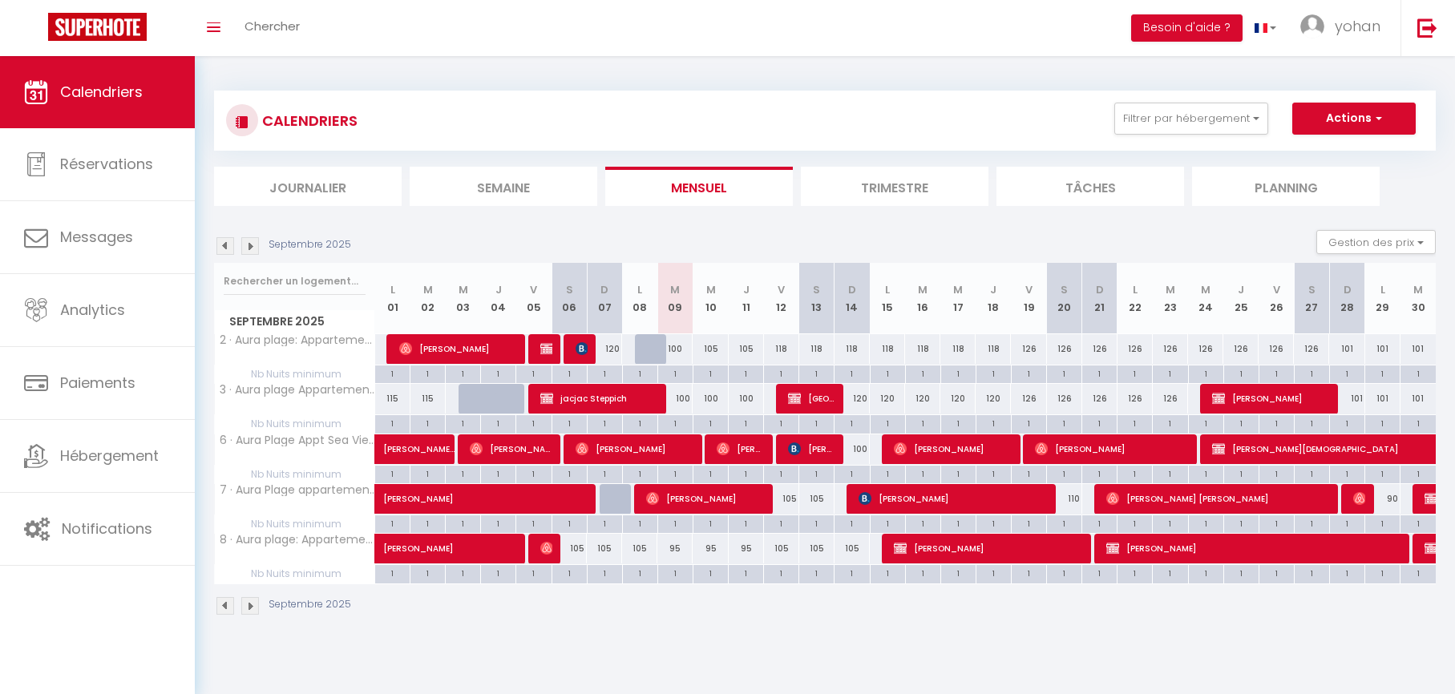
click at [246, 244] on img at bounding box center [250, 246] width 18 height 18
